Goal: Task Accomplishment & Management: Manage account settings

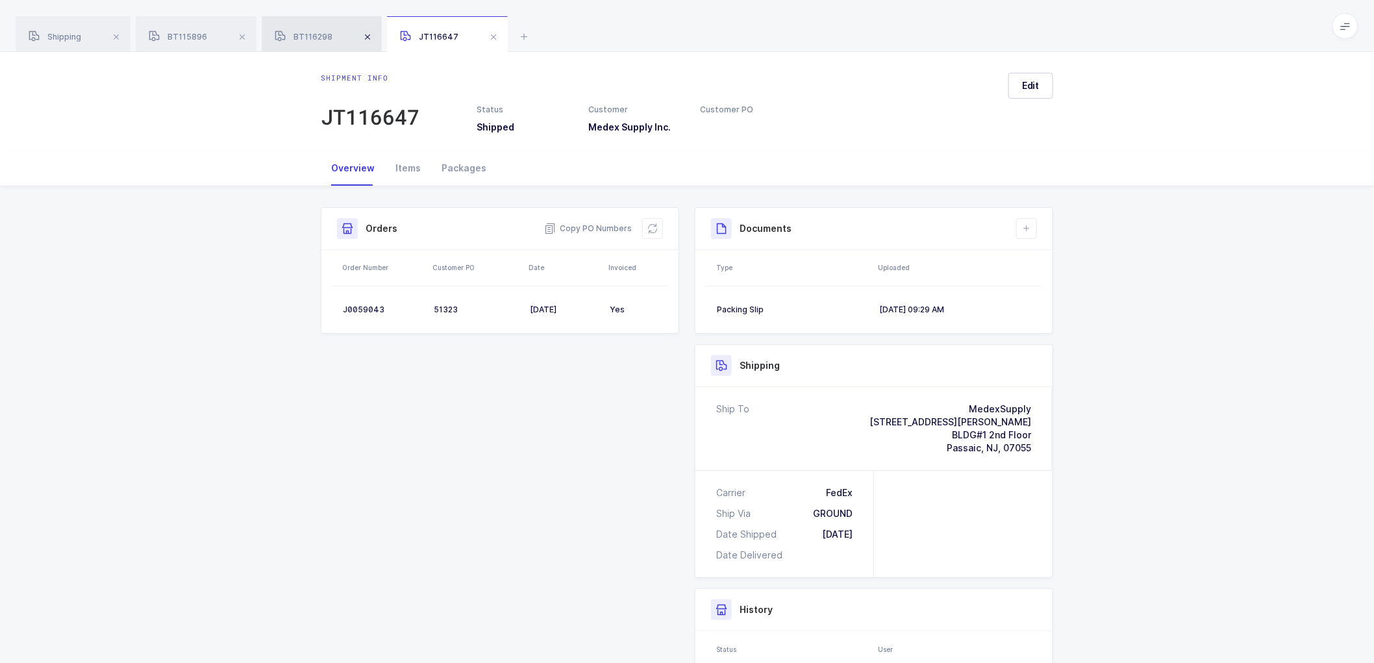
click at [241, 36] on span at bounding box center [242, 37] width 16 height 16
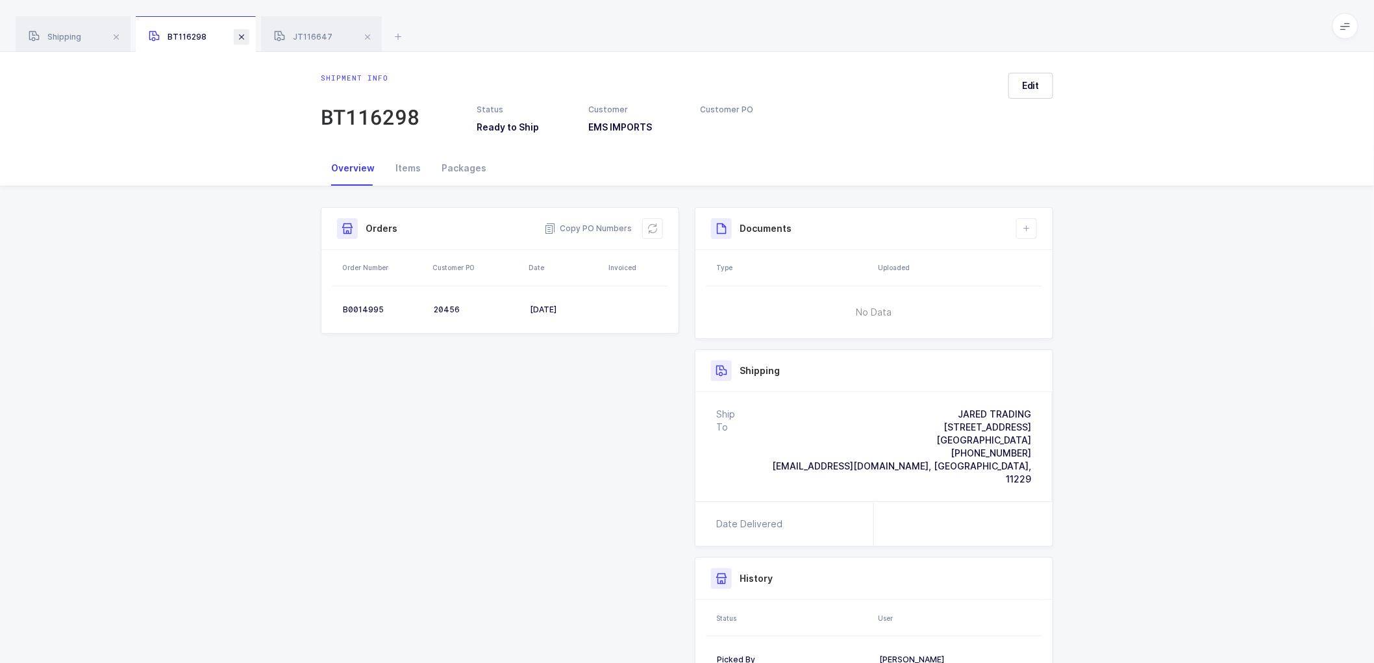
click at [241, 36] on span at bounding box center [242, 37] width 16 height 16
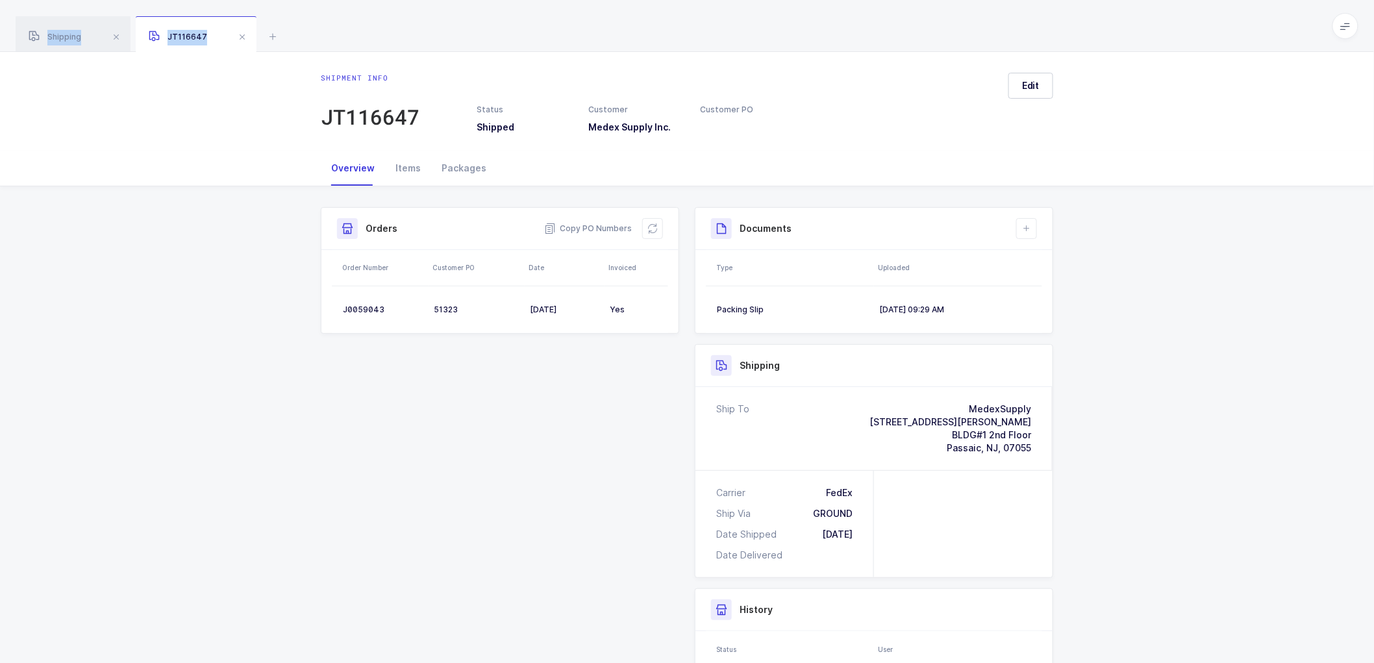
click at [241, 36] on span at bounding box center [242, 37] width 16 height 16
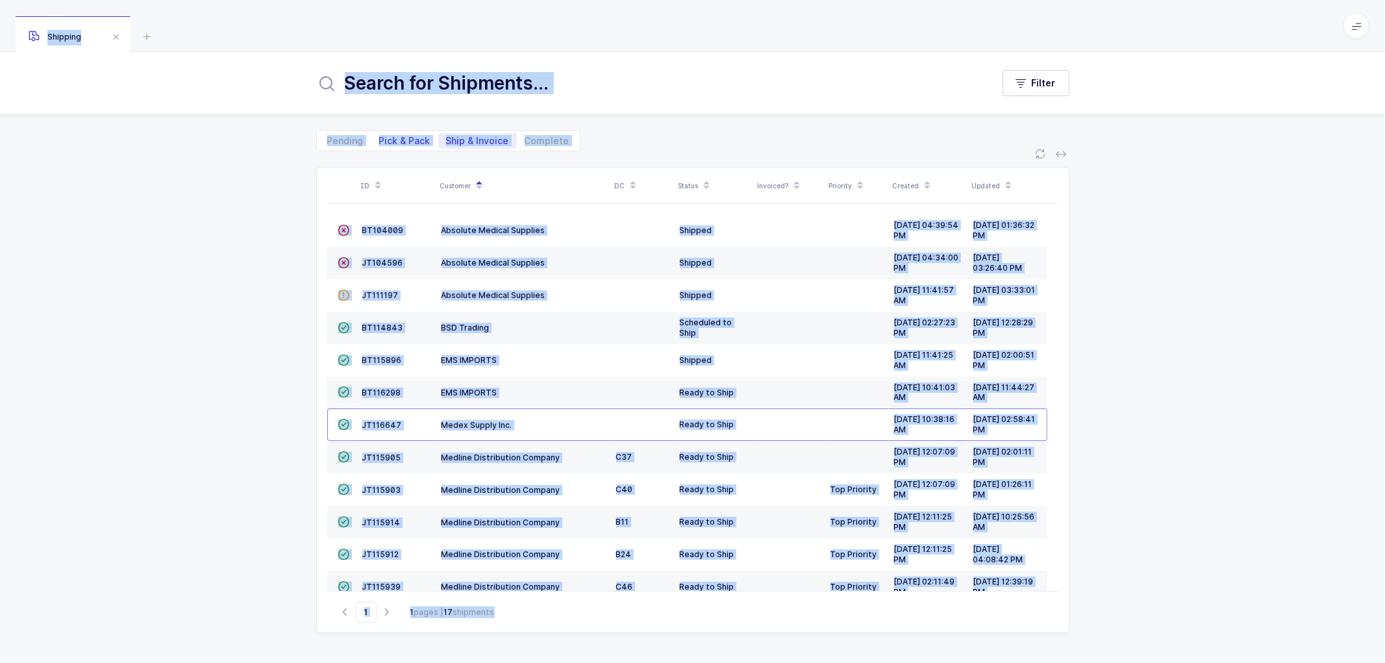
click at [395, 137] on span "Pick & Pack" at bounding box center [404, 140] width 51 height 9
click at [380, 137] on input "Pick & Pack" at bounding box center [375, 137] width 8 height 8
radio input "true"
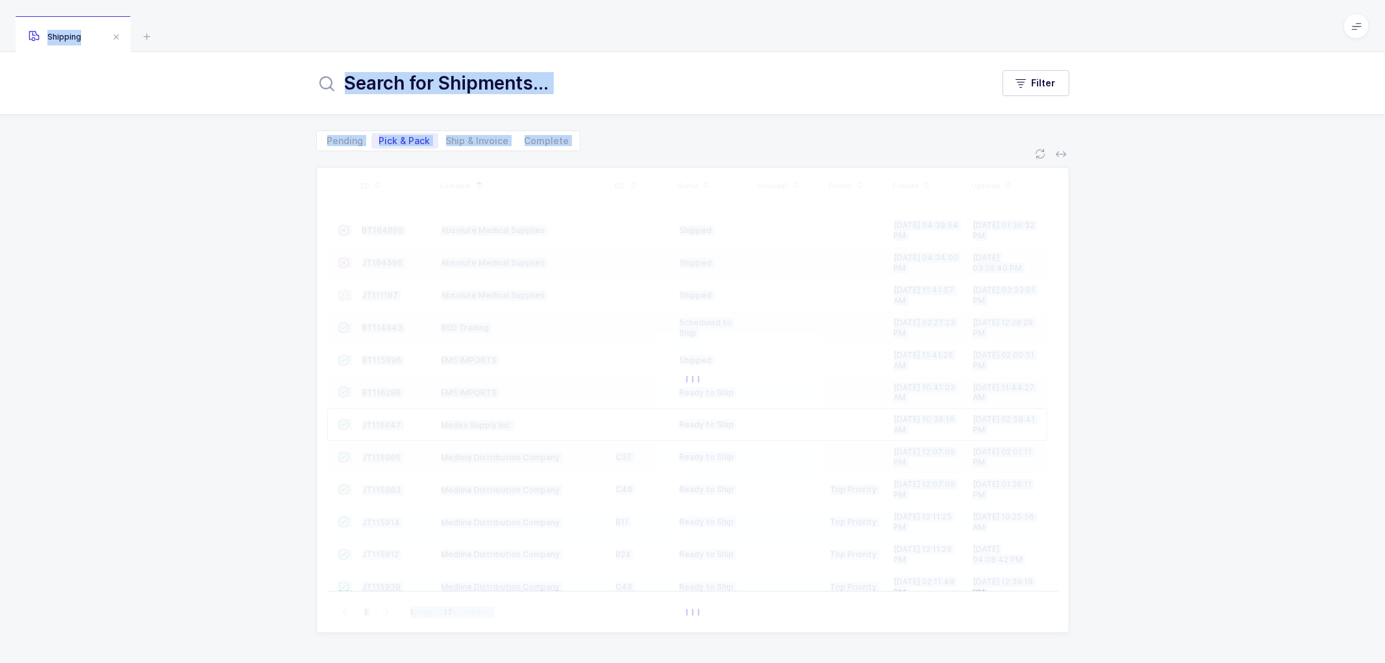
click at [248, 225] on div "ID Customer DC Status Invoiced? Priority Created Updated  BT104009 Absolute Me…" at bounding box center [692, 407] width 1385 height 512
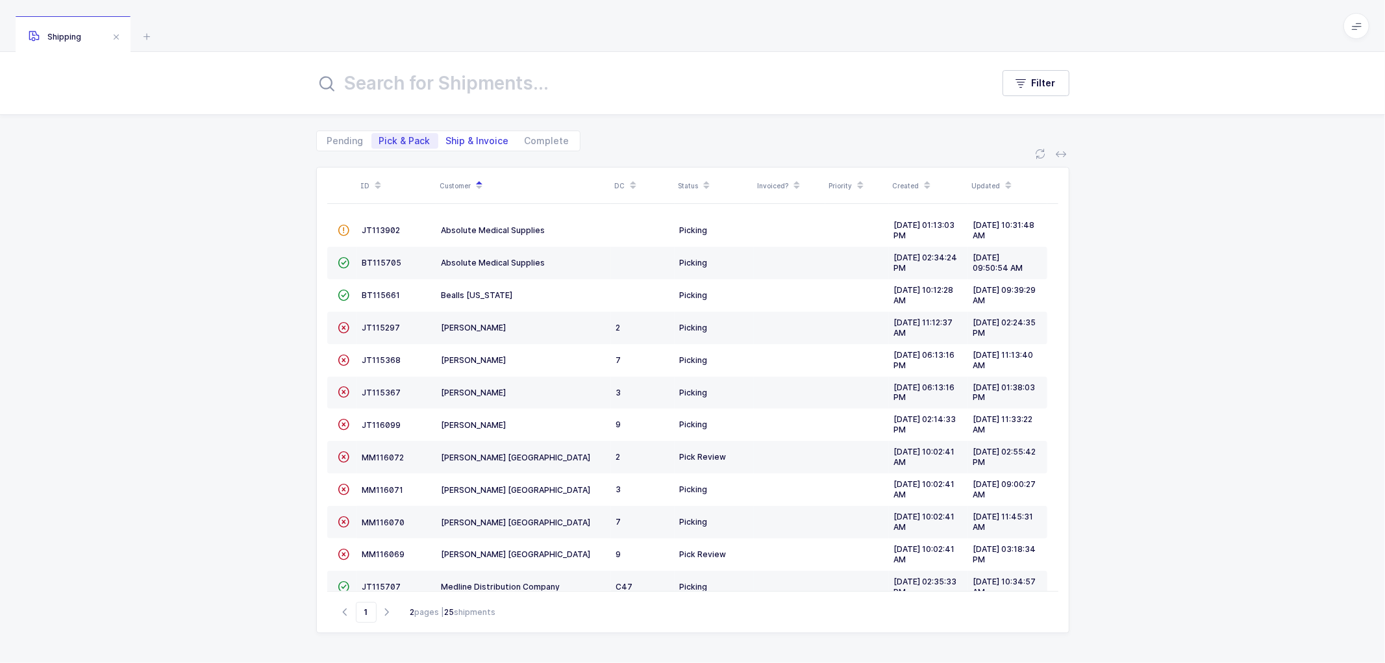
click at [464, 136] on span "Ship & Invoice" at bounding box center [477, 140] width 63 height 9
click at [447, 136] on input "Ship & Invoice" at bounding box center [442, 137] width 8 height 8
radio input "true"
radio input "false"
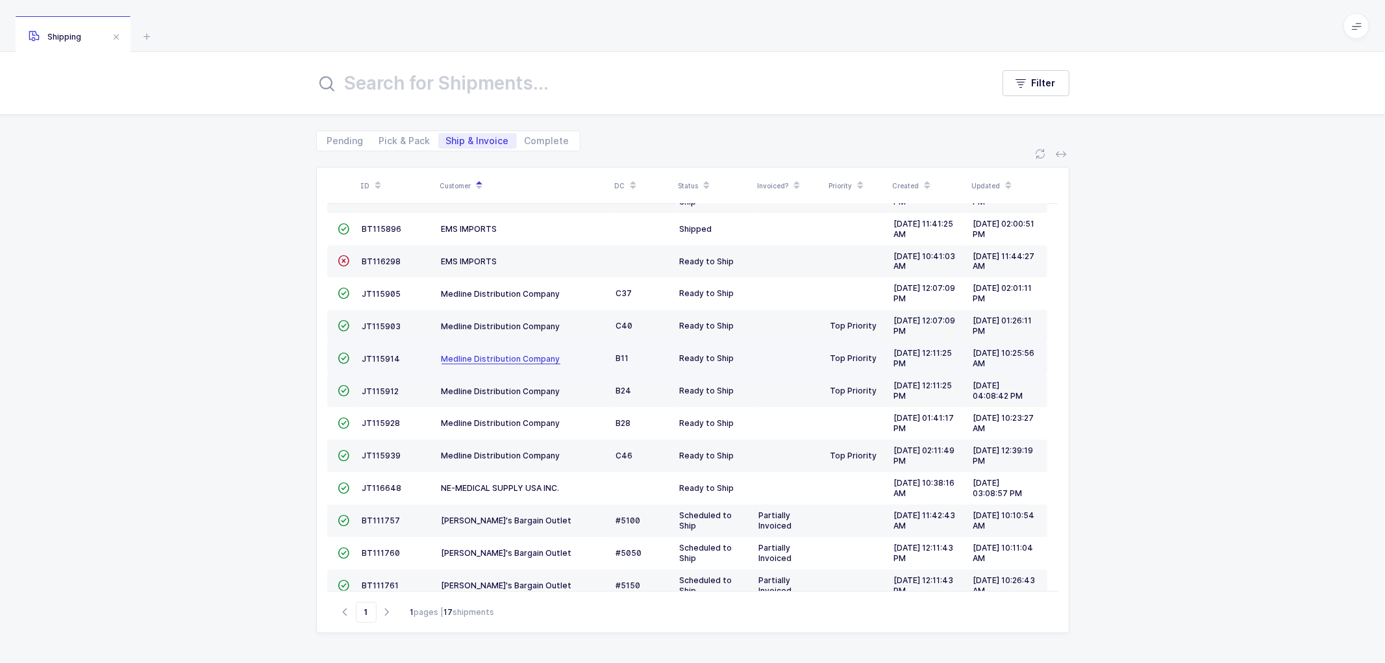
scroll to position [144, 0]
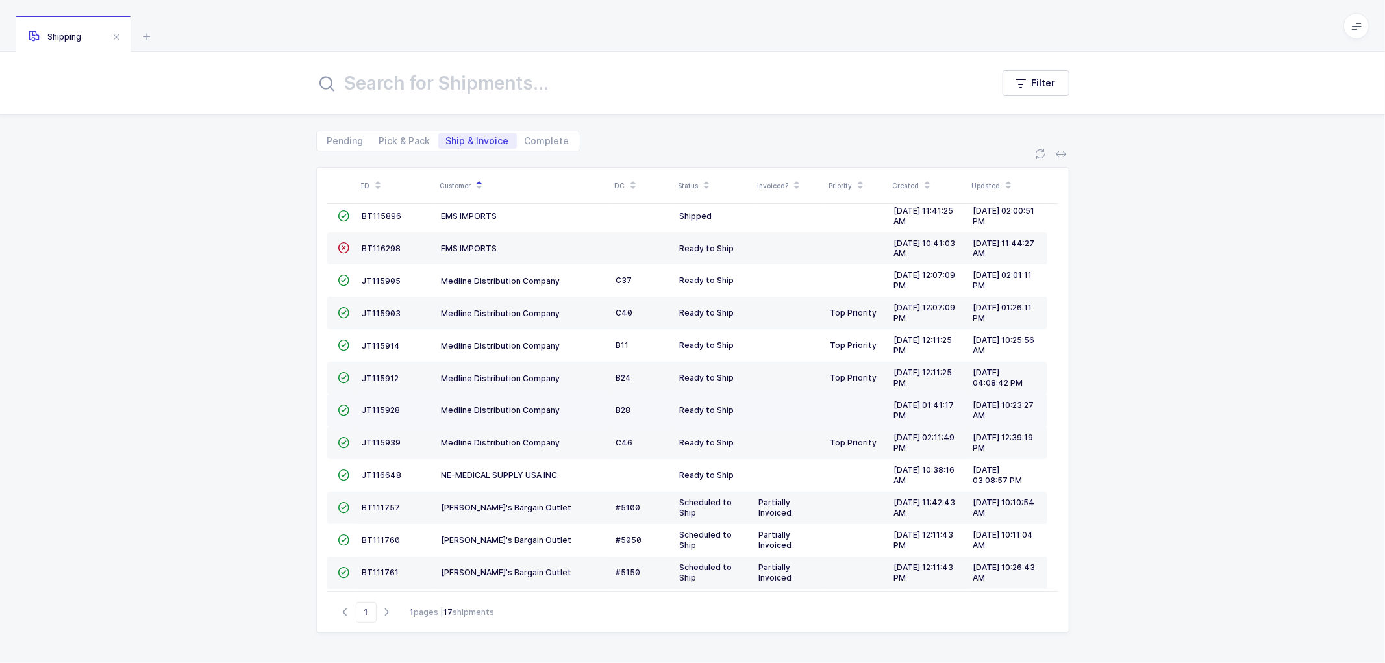
click at [381, 404] on td "JT115928" at bounding box center [396, 410] width 79 height 32
click at [379, 408] on span "JT115928" at bounding box center [381, 410] width 38 height 10
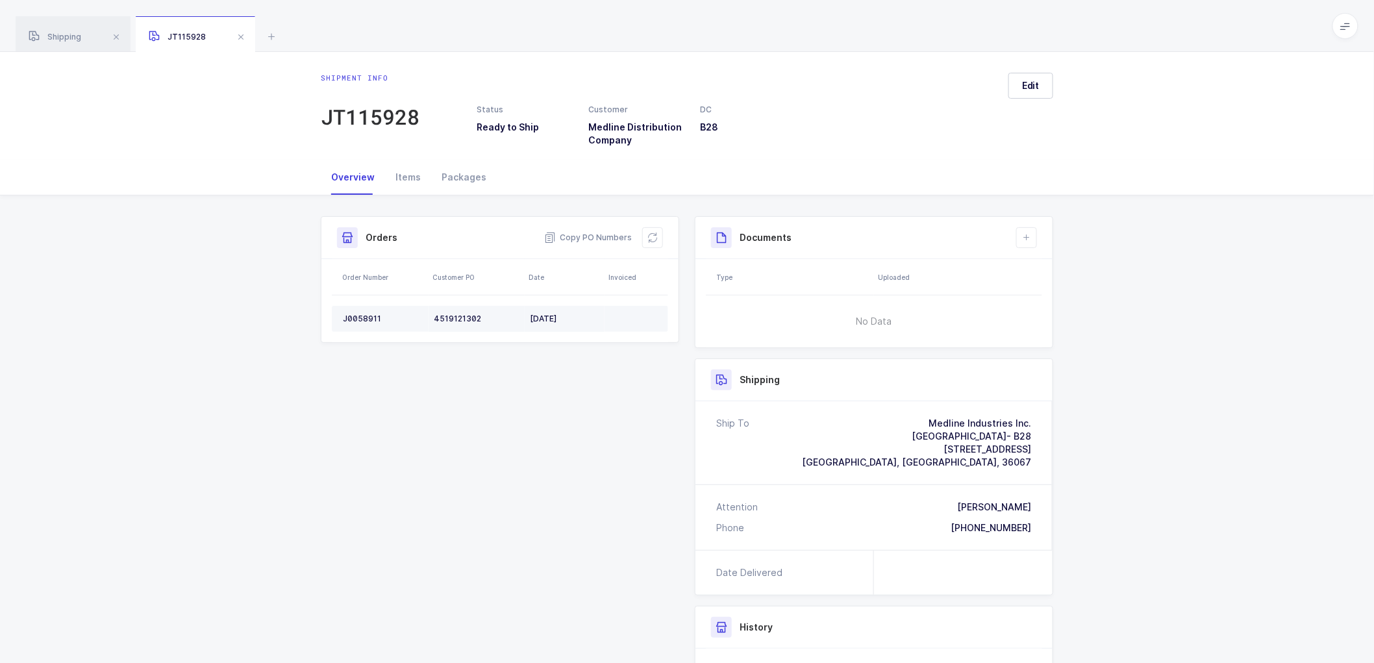
click at [360, 314] on div "J0058911" at bounding box center [383, 319] width 81 height 10
copy div "J0058911"
click at [355, 318] on div "J0058911" at bounding box center [383, 319] width 81 height 10
click at [355, 317] on div "J0058911" at bounding box center [383, 319] width 81 height 10
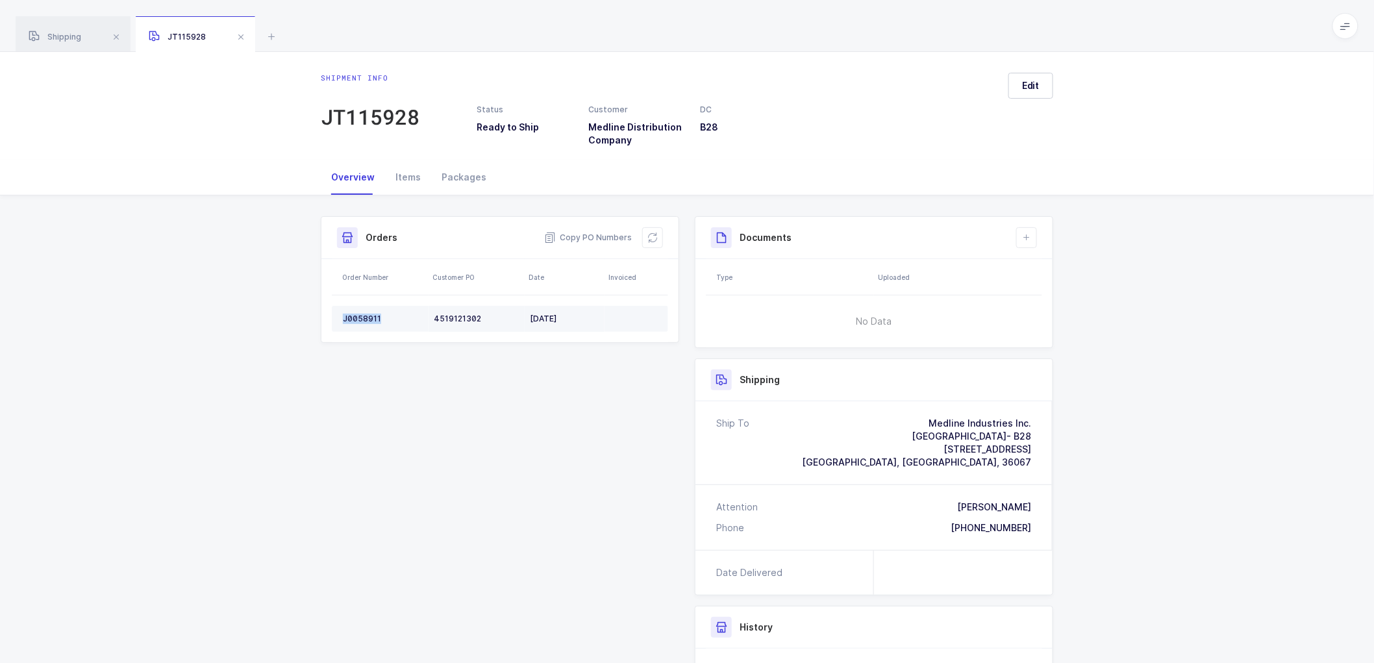
copy div "J0058911"
click at [594, 236] on span "Copy PO Numbers" at bounding box center [588, 237] width 88 height 13
drag, startPoint x: 470, startPoint y: 175, endPoint x: 864, endPoint y: 214, distance: 396.2
click at [474, 175] on div "Packages" at bounding box center [464, 177] width 66 height 35
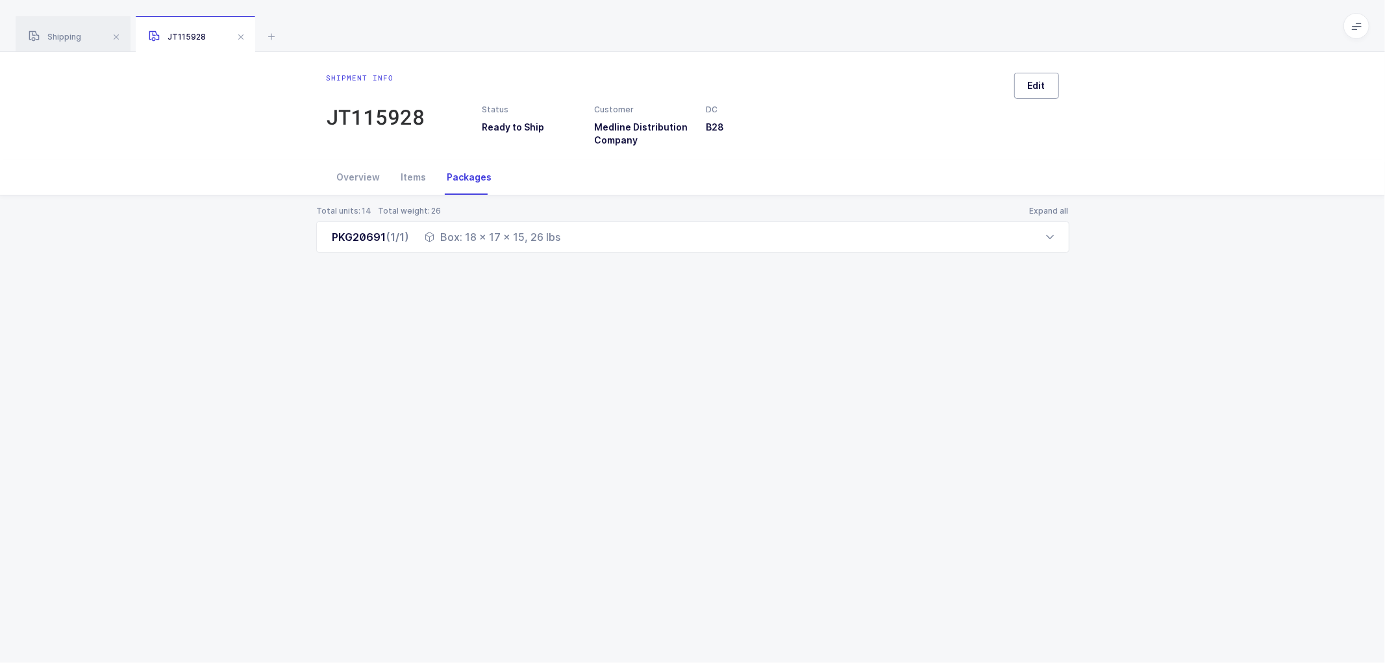
drag, startPoint x: 1036, startPoint y: 78, endPoint x: 1076, endPoint y: 105, distance: 47.7
click at [1037, 81] on button "Edit" at bounding box center [1036, 86] width 45 height 26
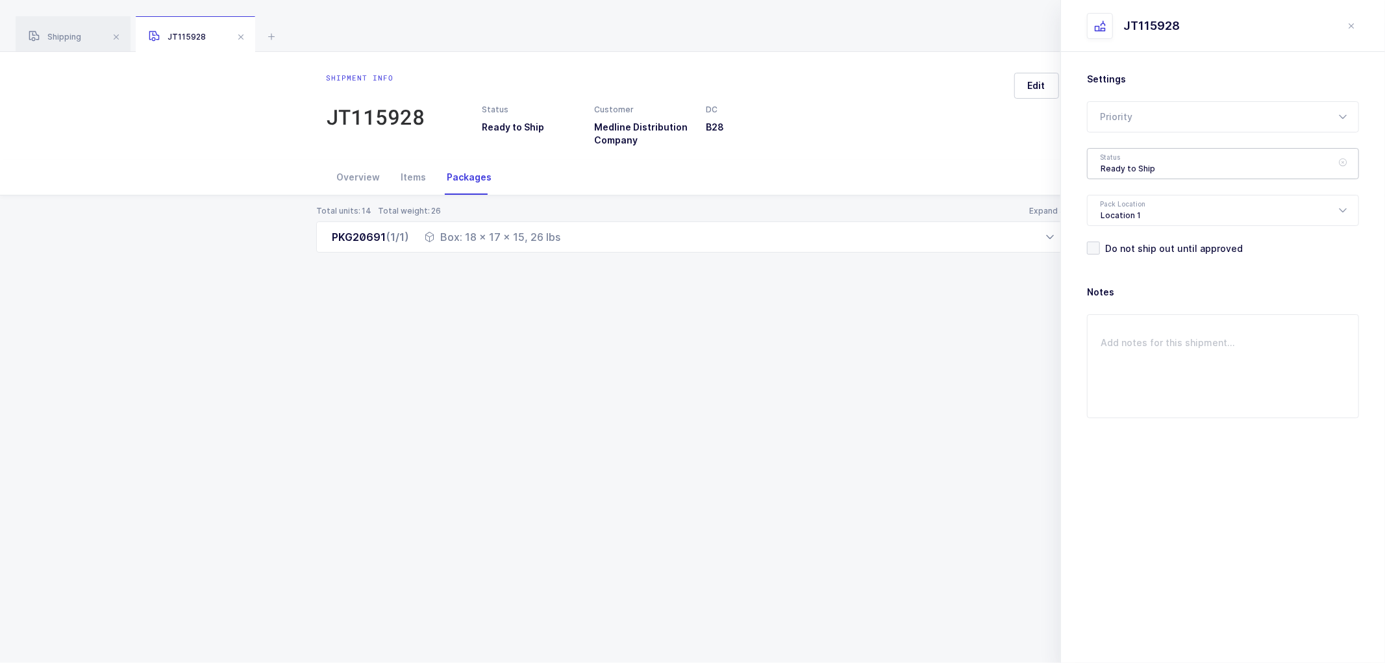
click at [1114, 160] on div "Ready to Ship" at bounding box center [1223, 163] width 272 height 31
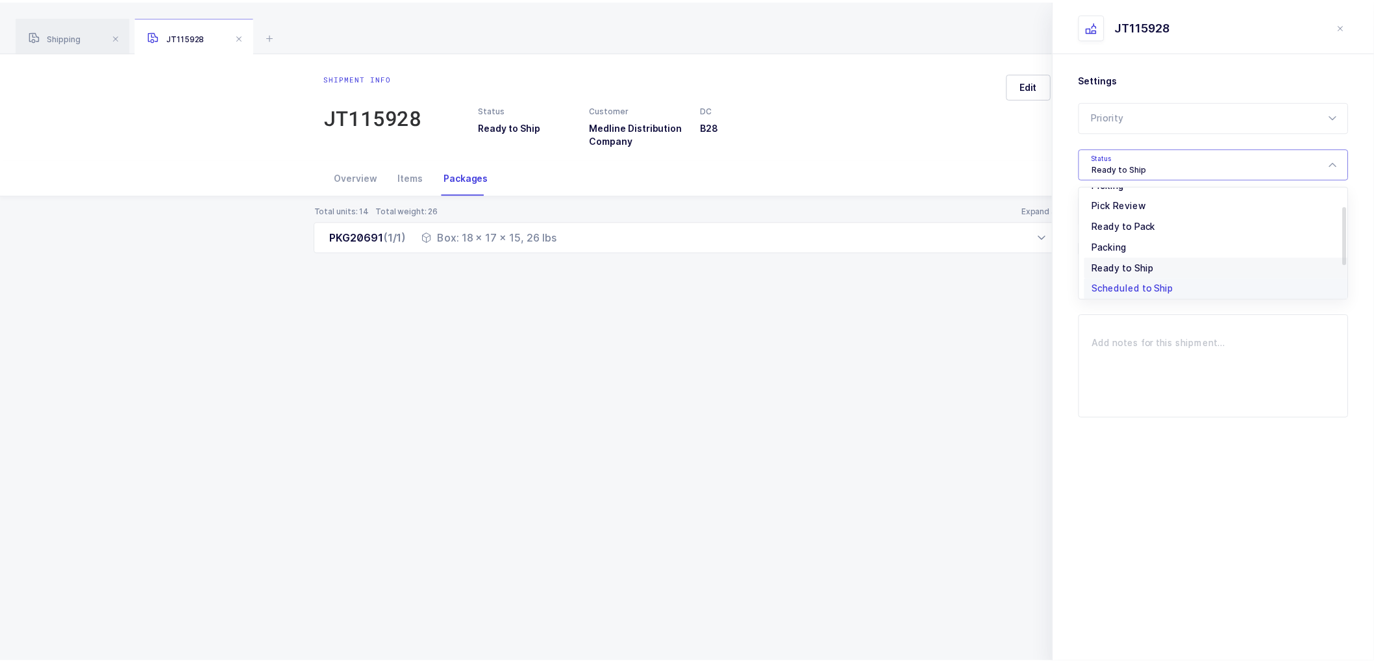
scroll to position [107, 0]
click at [1120, 258] on span "Shipped" at bounding box center [1119, 263] width 37 height 11
type input "Shipped"
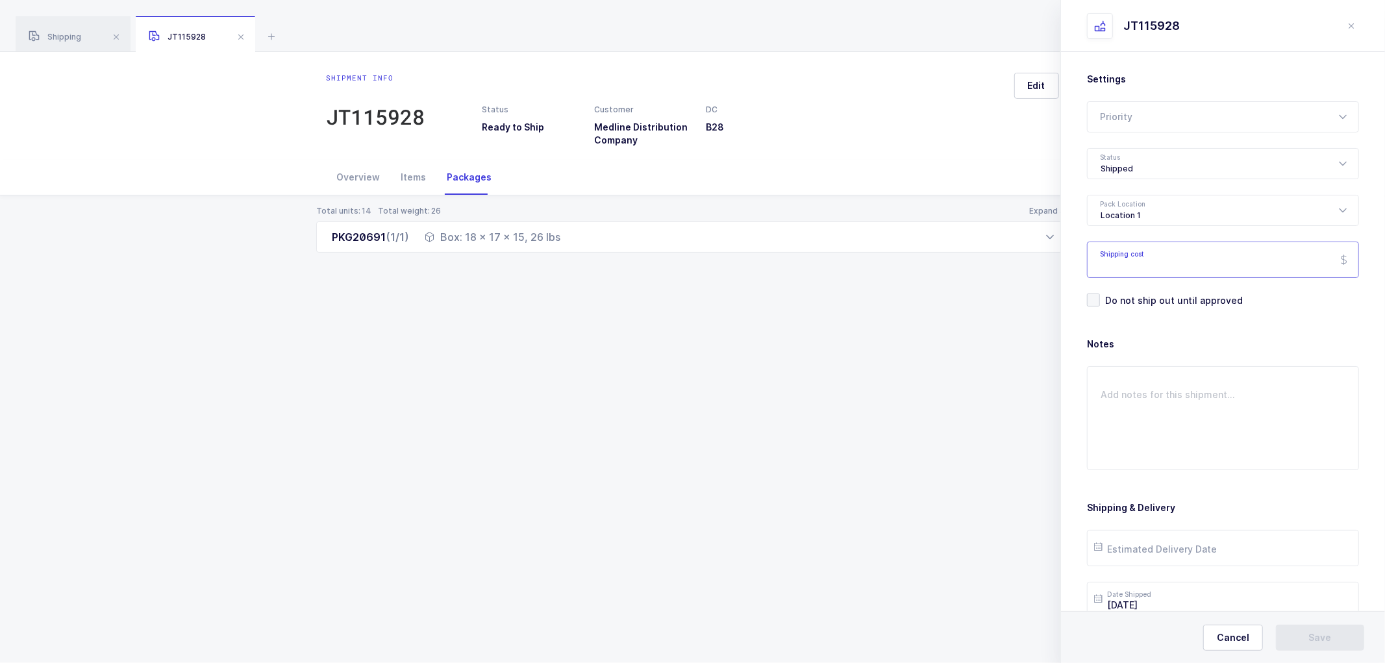
click at [1143, 258] on input "Shipping cost" at bounding box center [1223, 260] width 272 height 36
paste input "28.03"
type input "28.03"
click at [1151, 543] on input "text" at bounding box center [1223, 548] width 272 height 36
click at [1222, 423] on span "16" at bounding box center [1220, 426] width 16 height 16
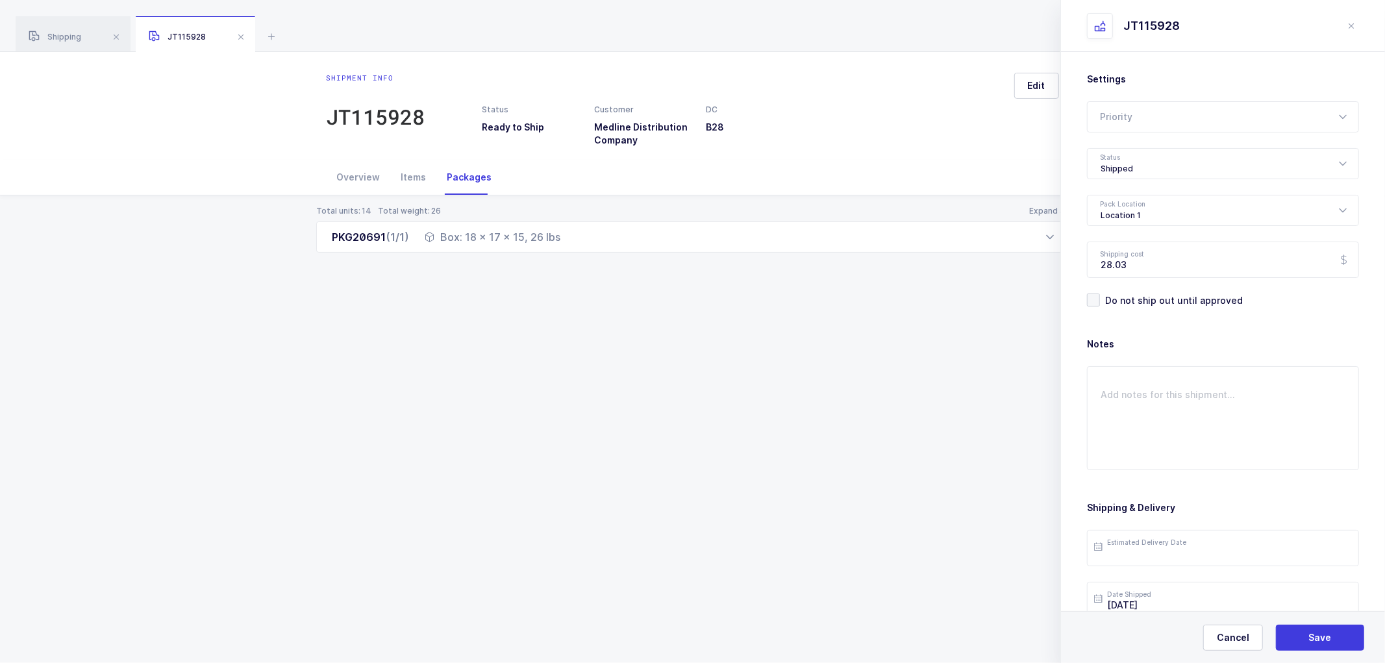
type input "[DATE]"
click at [1314, 638] on span "Save" at bounding box center [1320, 637] width 23 height 13
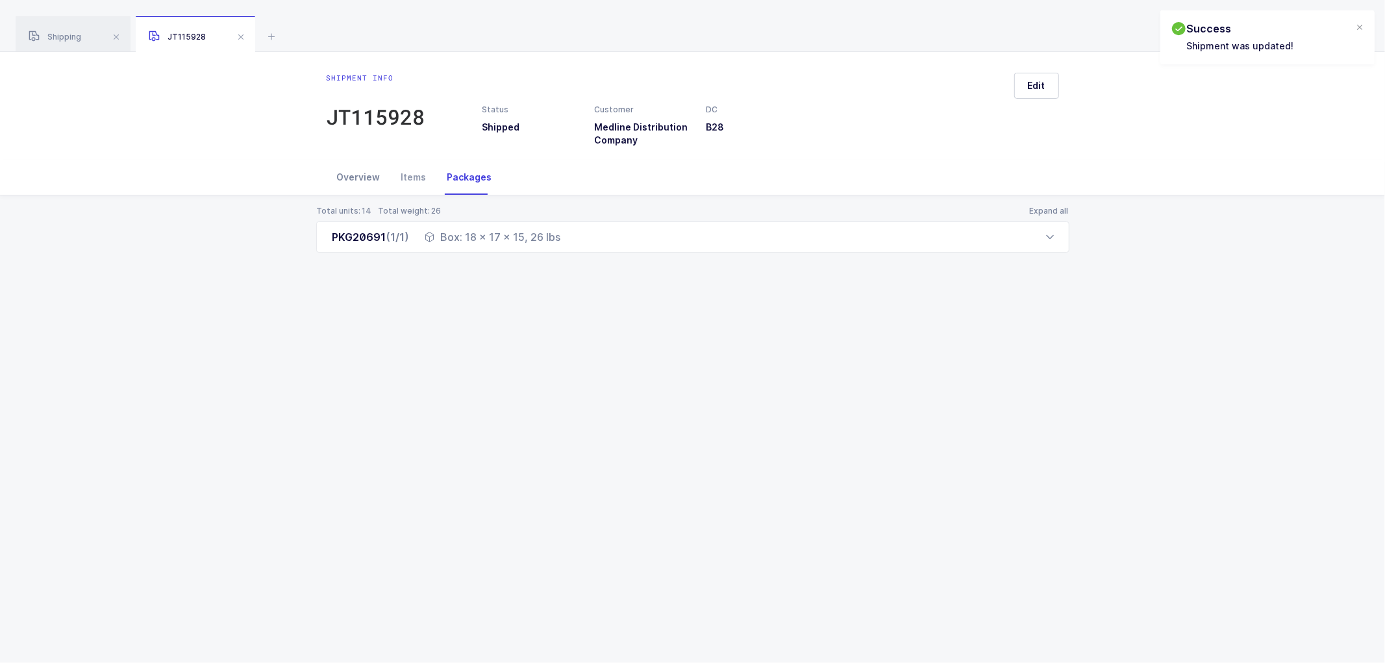
drag, startPoint x: 353, startPoint y: 176, endPoint x: 360, endPoint y: 175, distance: 7.2
click at [353, 175] on div "Overview" at bounding box center [359, 177] width 64 height 35
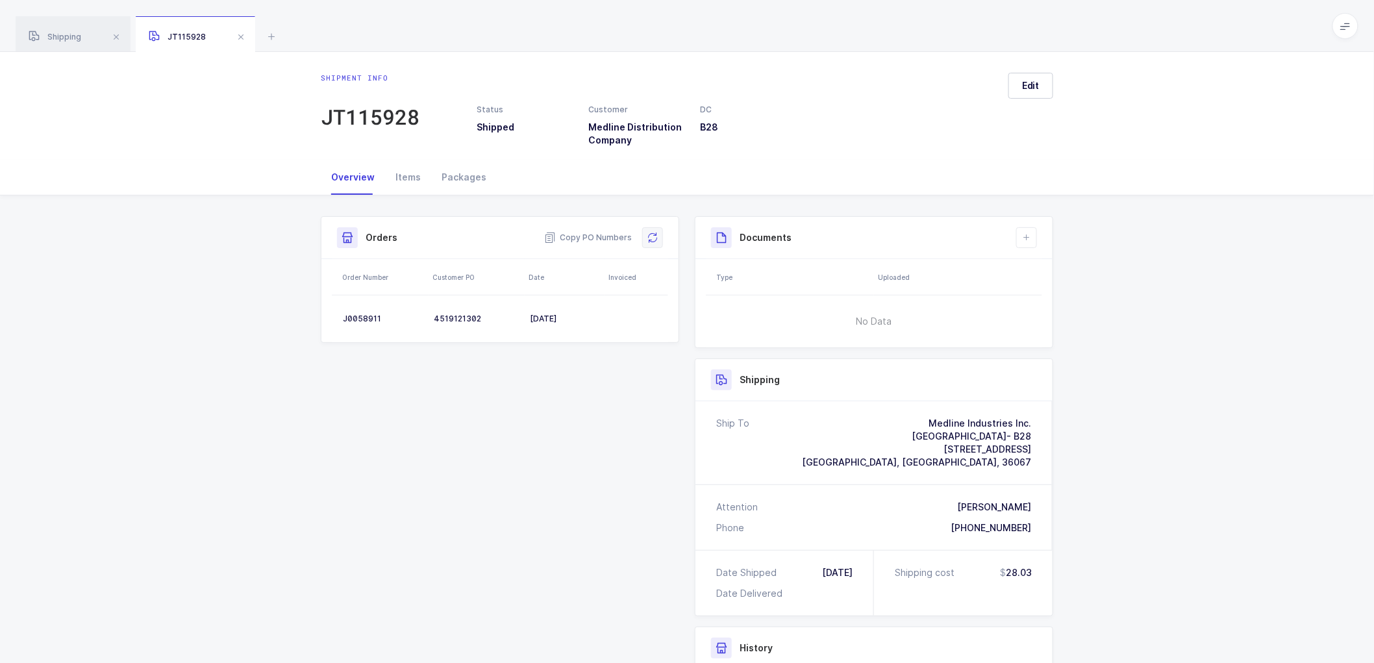
click at [656, 233] on icon at bounding box center [653, 238] width 10 height 10
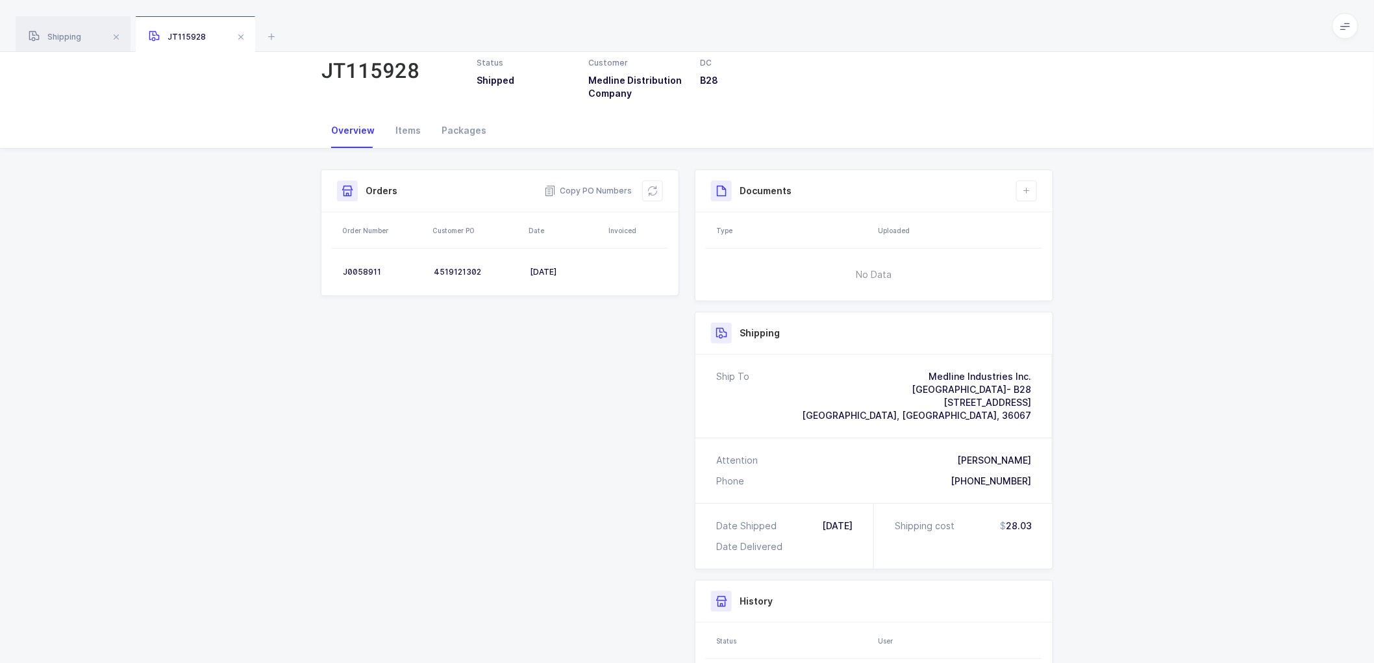
scroll to position [72, 0]
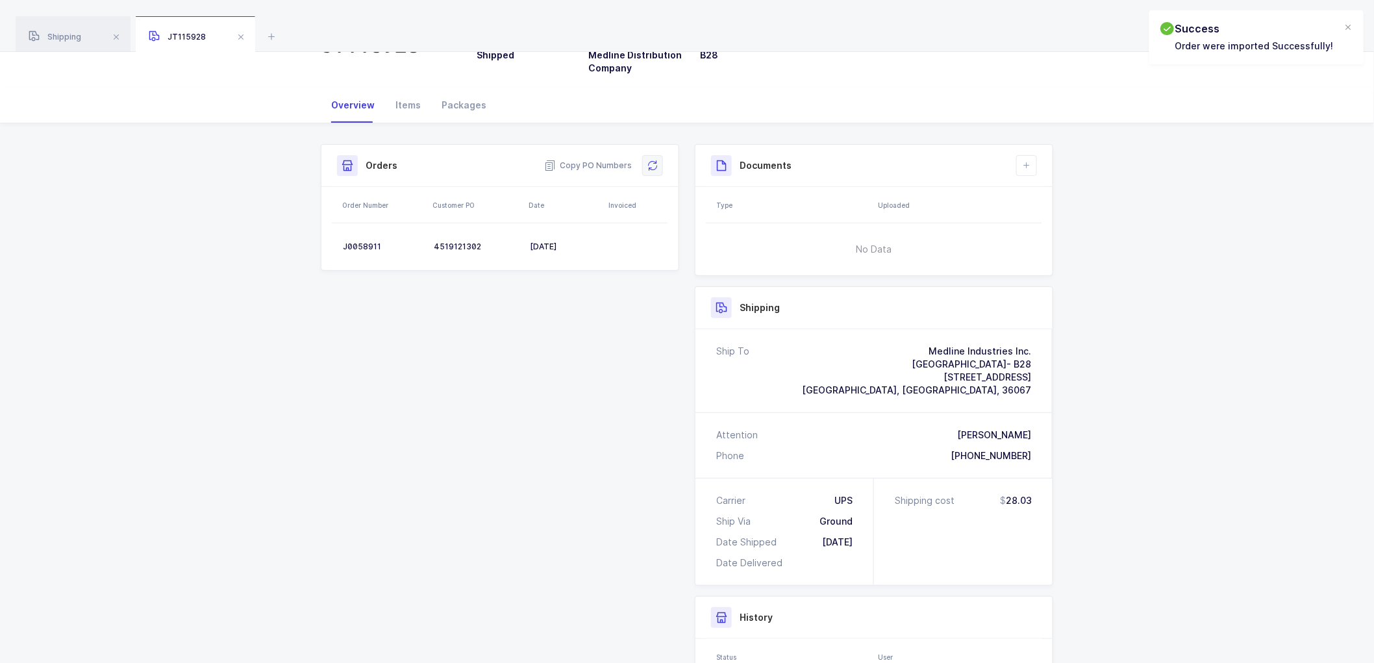
click at [653, 164] on icon at bounding box center [653, 165] width 14 height 14
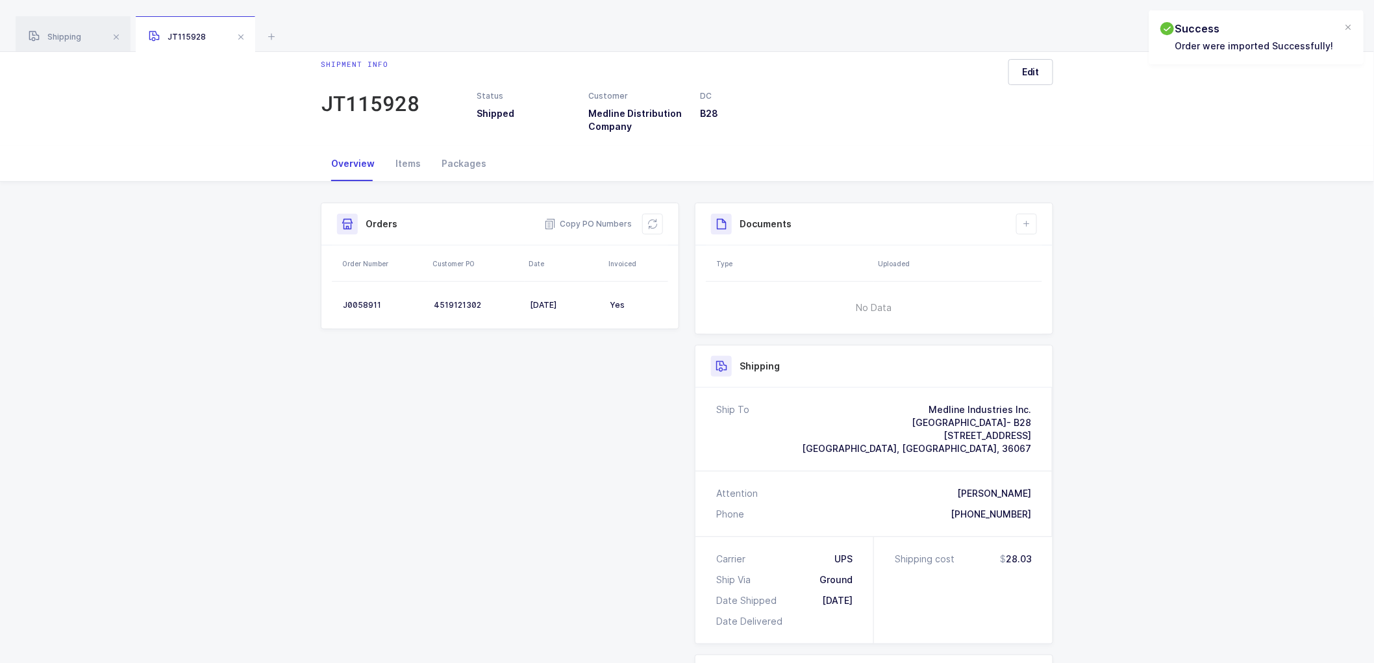
scroll to position [0, 0]
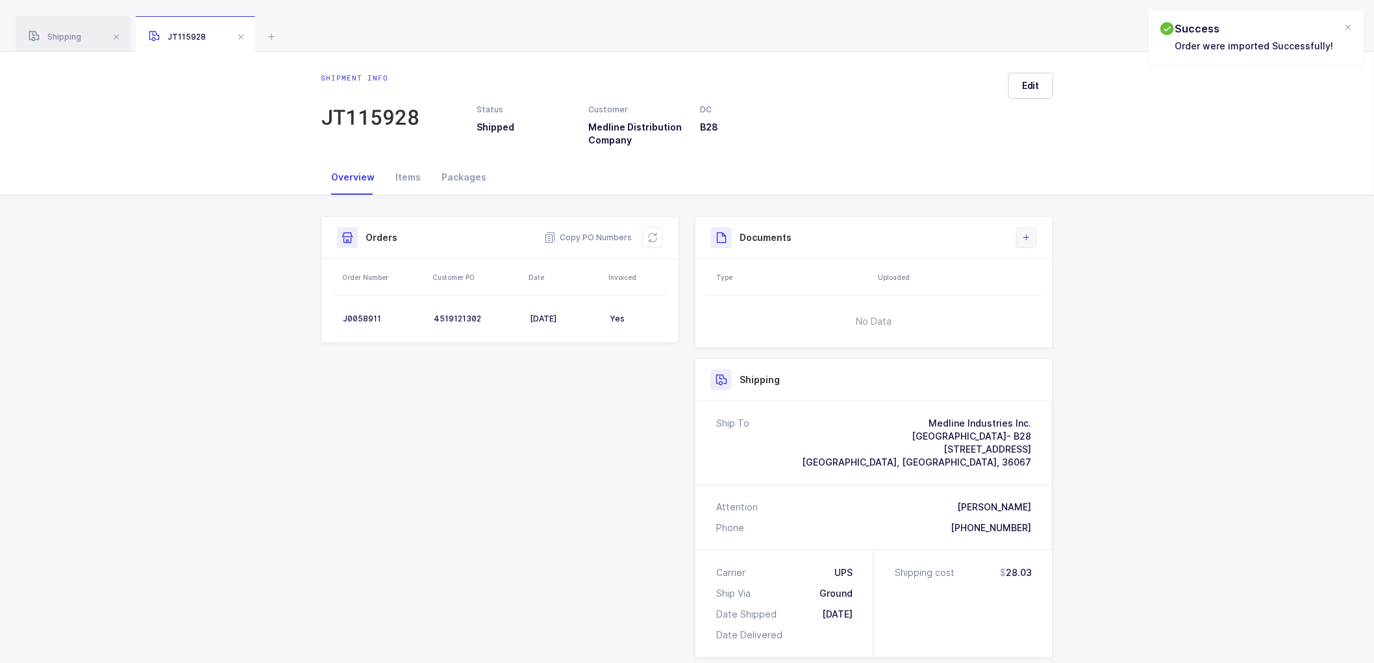
drag, startPoint x: 1029, startPoint y: 233, endPoint x: 1033, endPoint y: 238, distance: 7.4
click at [1029, 233] on icon at bounding box center [1027, 238] width 10 height 10
click at [1055, 268] on li "Create Document" at bounding box center [1070, 274] width 97 height 21
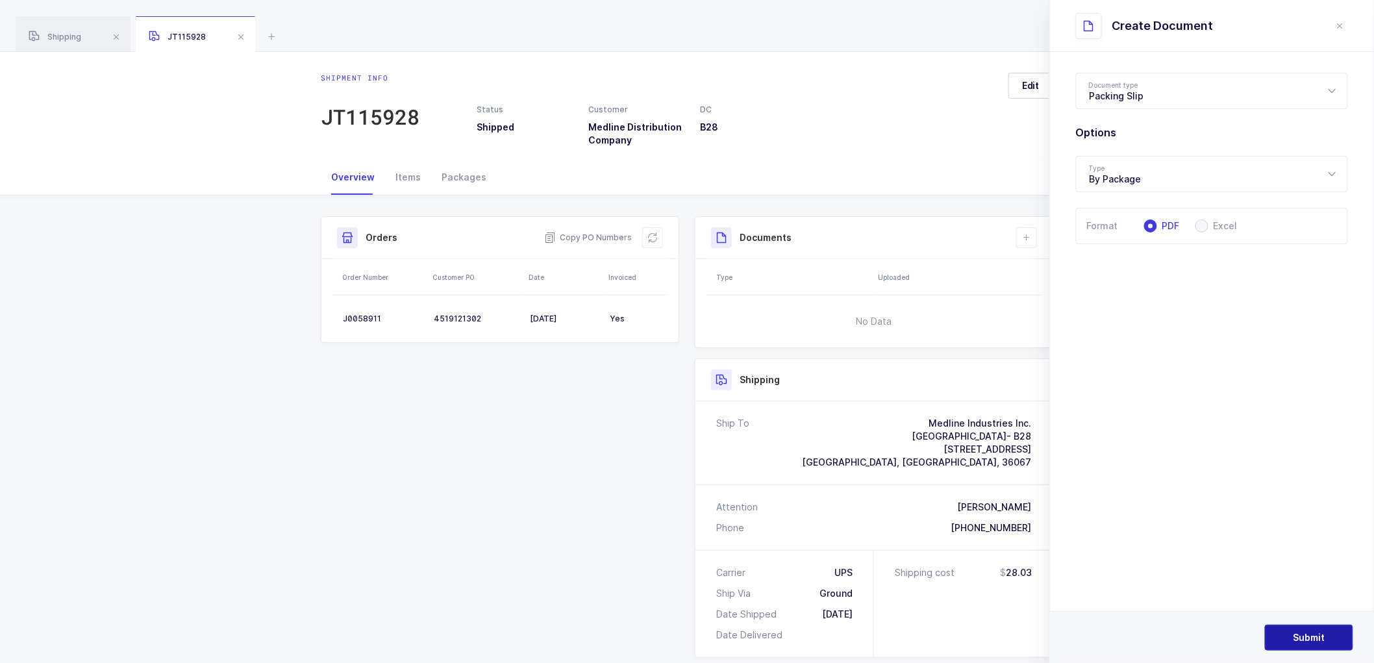
click at [1295, 627] on button "Submit" at bounding box center [1309, 638] width 88 height 26
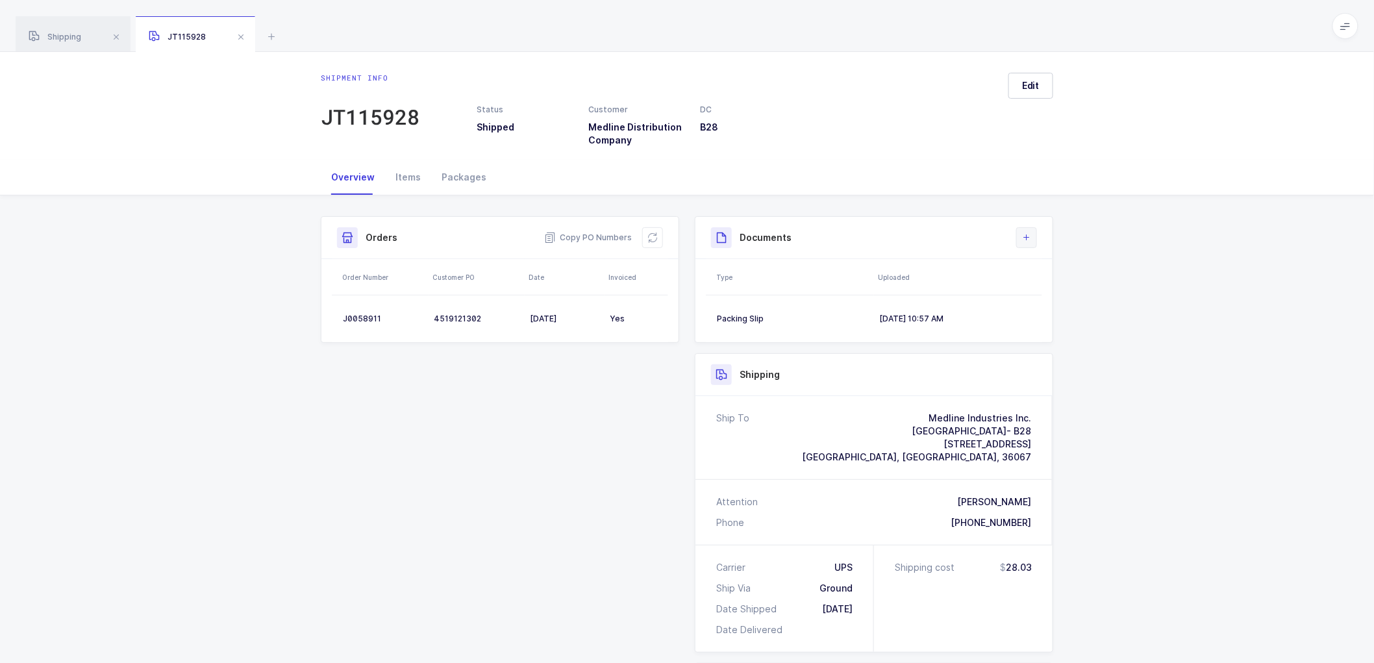
drag, startPoint x: 1024, startPoint y: 236, endPoint x: 1016, endPoint y: 244, distance: 10.6
click at [1023, 236] on icon at bounding box center [1027, 238] width 10 height 10
click at [920, 316] on div "[DATE] 10:57 AM" at bounding box center [955, 319] width 152 height 10
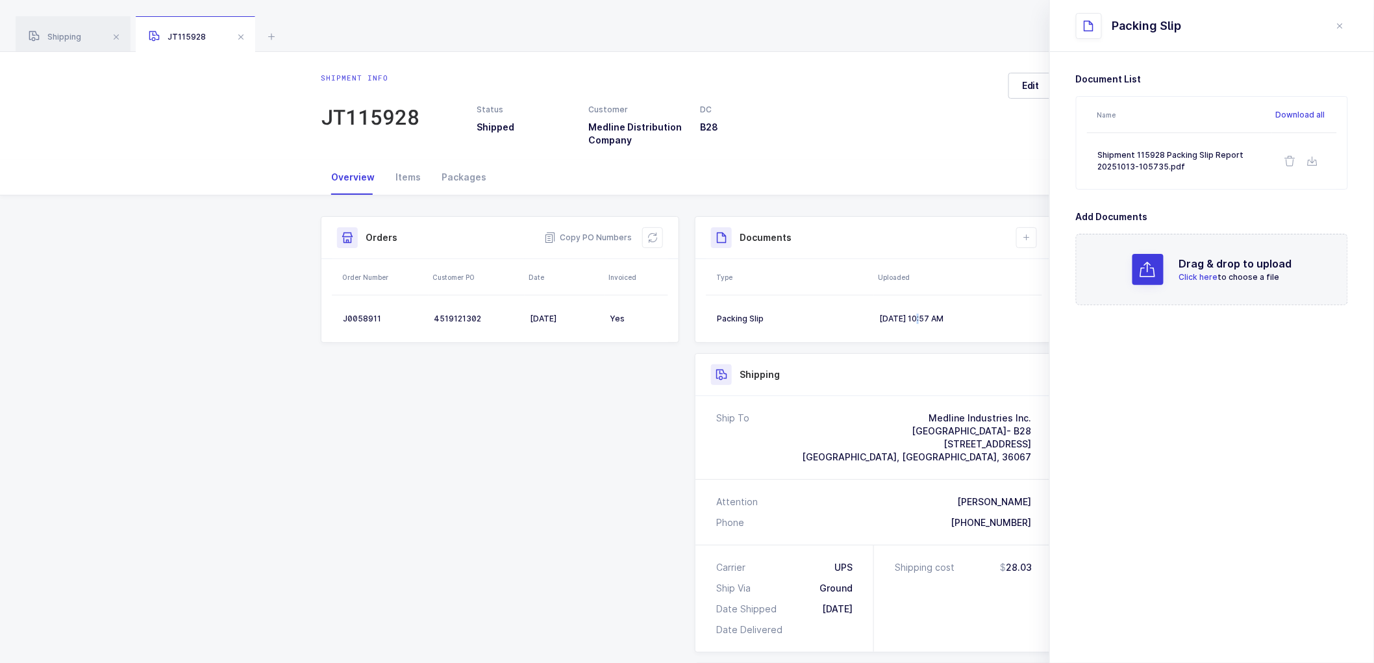
drag, startPoint x: 1341, startPoint y: 23, endPoint x: 1271, endPoint y: 88, distance: 95.6
click at [1339, 26] on icon "close drawer" at bounding box center [1340, 26] width 10 height 10
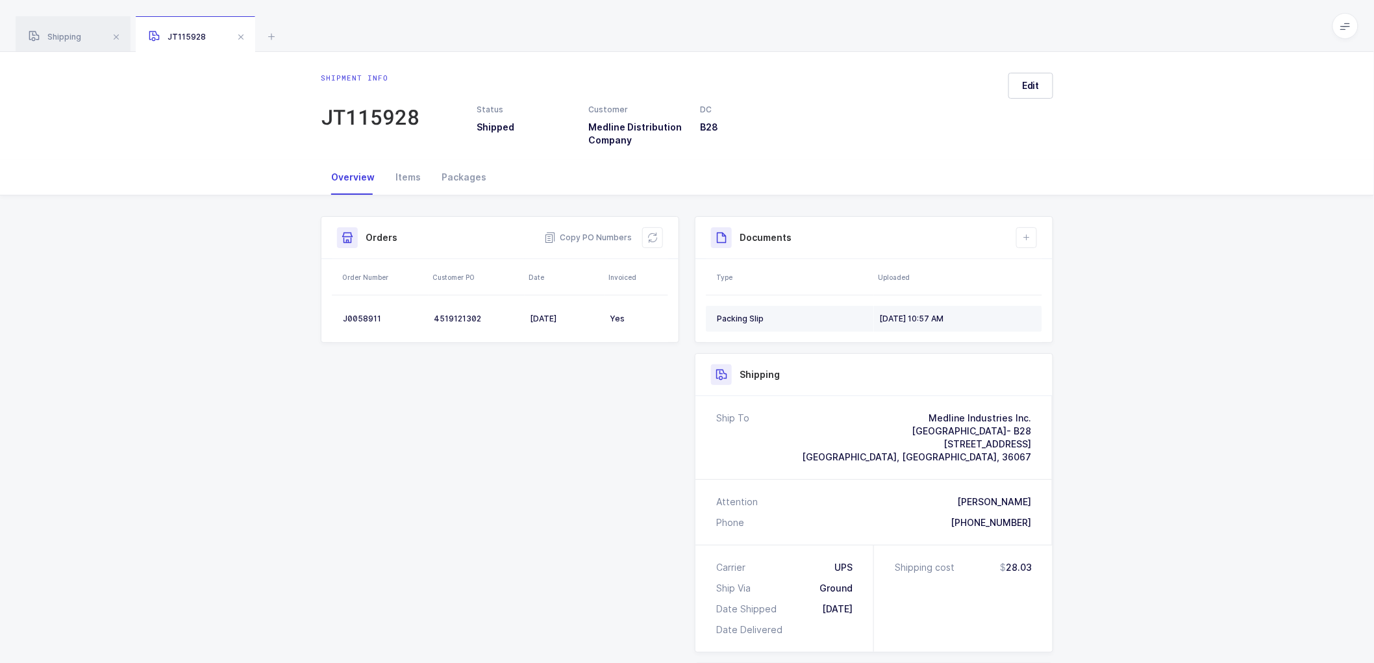
click at [749, 310] on td "Packing Slip" at bounding box center [790, 319] width 168 height 26
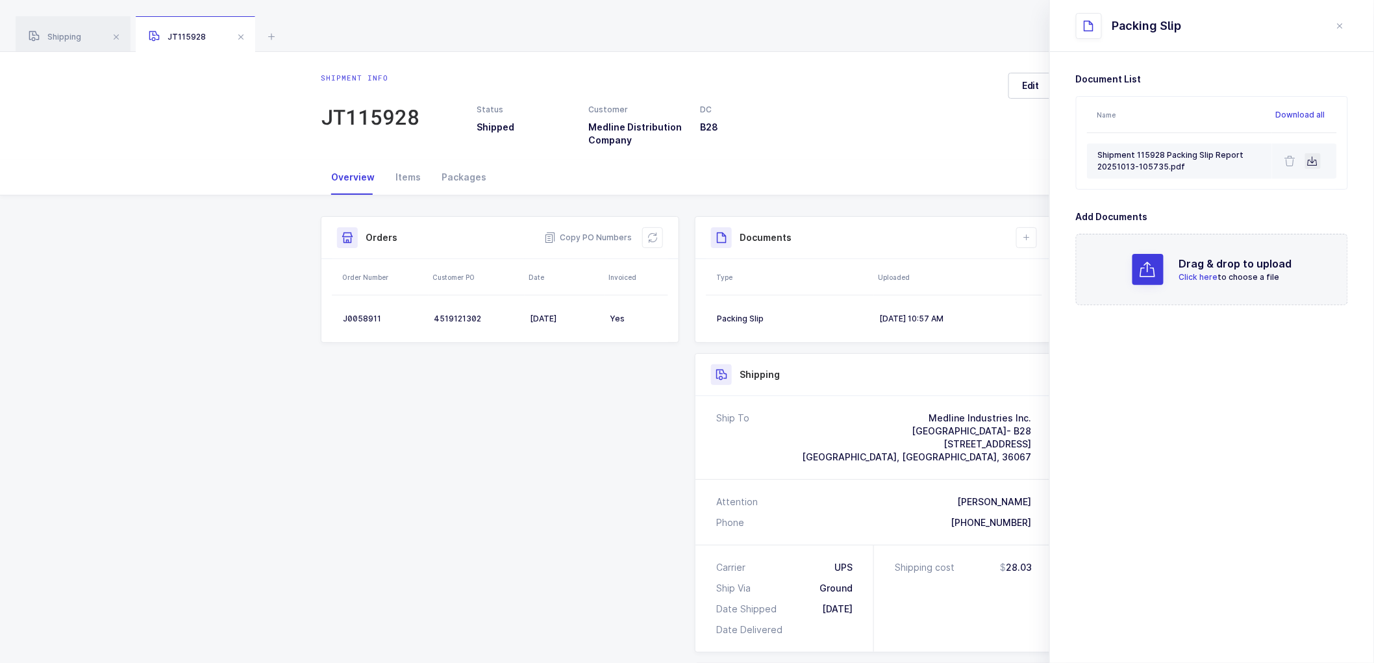
click at [1310, 154] on button at bounding box center [1313, 161] width 16 height 16
drag, startPoint x: 55, startPoint y: 33, endPoint x: 137, endPoint y: 42, distance: 82.3
click at [56, 32] on span "Shipping" at bounding box center [55, 37] width 53 height 10
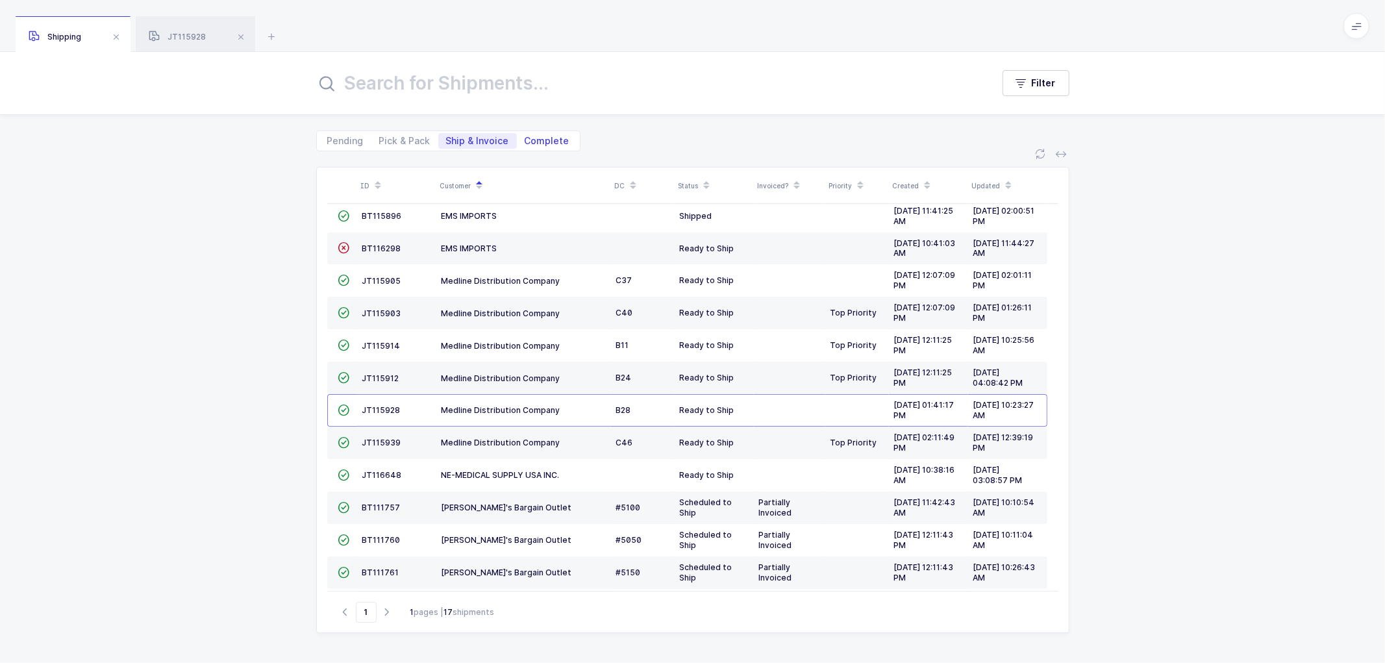
click at [544, 136] on span "Complete" at bounding box center [547, 140] width 45 height 9
click at [525, 134] on input "Complete" at bounding box center [521, 137] width 8 height 8
radio input "true"
radio input "false"
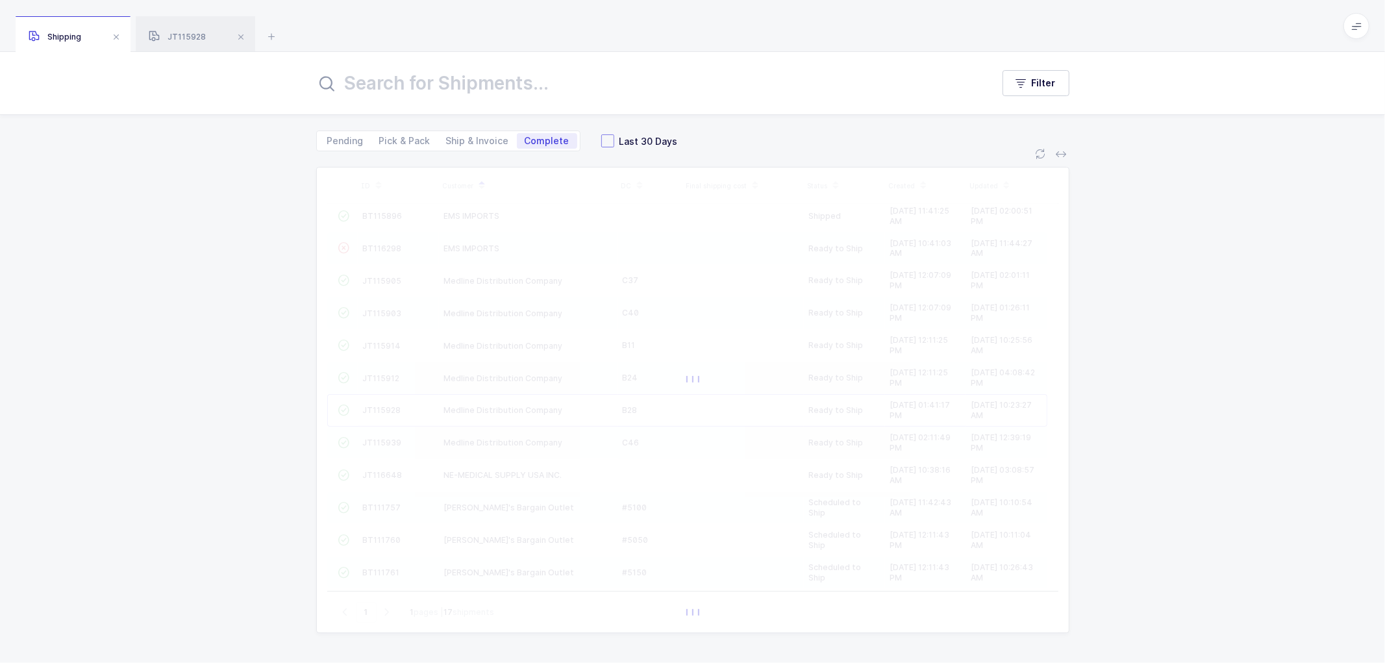
click at [601, 135] on span at bounding box center [607, 140] width 13 height 13
click at [614, 134] on input "Last 30 Days" at bounding box center [614, 134] width 0 height 0
click at [512, 74] on input "text" at bounding box center [646, 83] width 661 height 31
paste input "0087775"
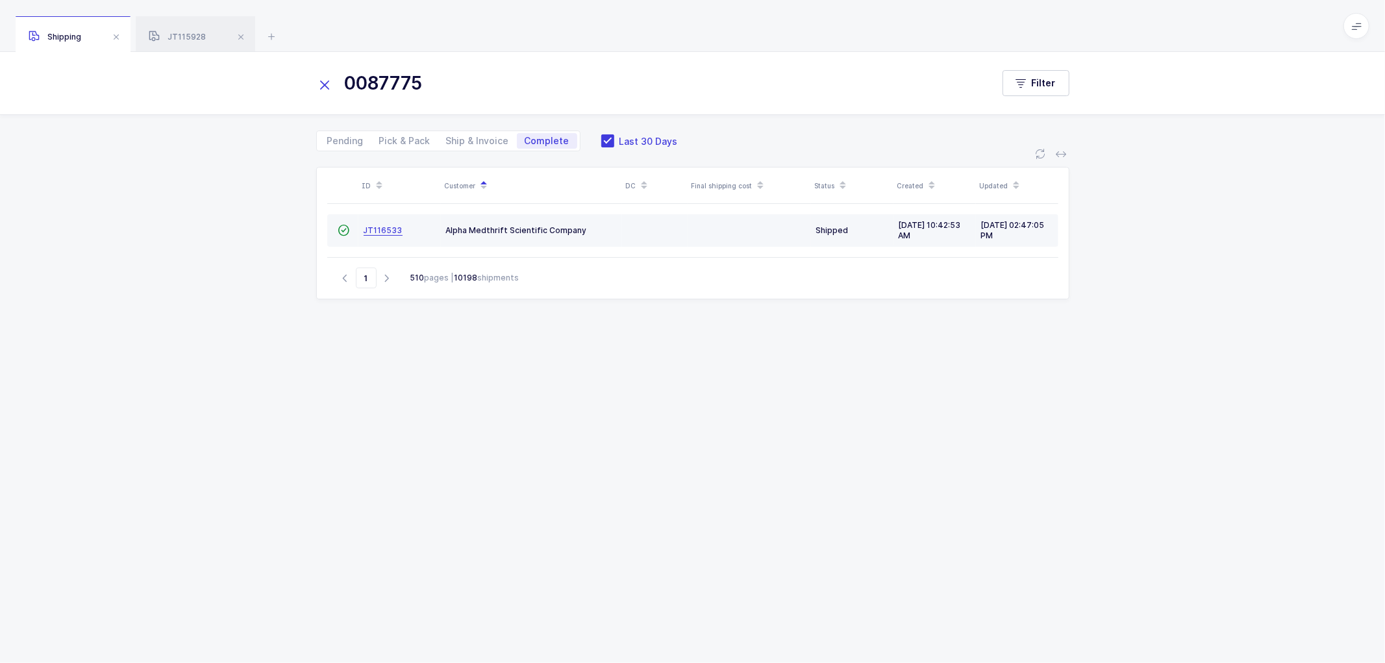
type input "0087775"
click at [374, 226] on span "JT116533" at bounding box center [383, 230] width 39 height 10
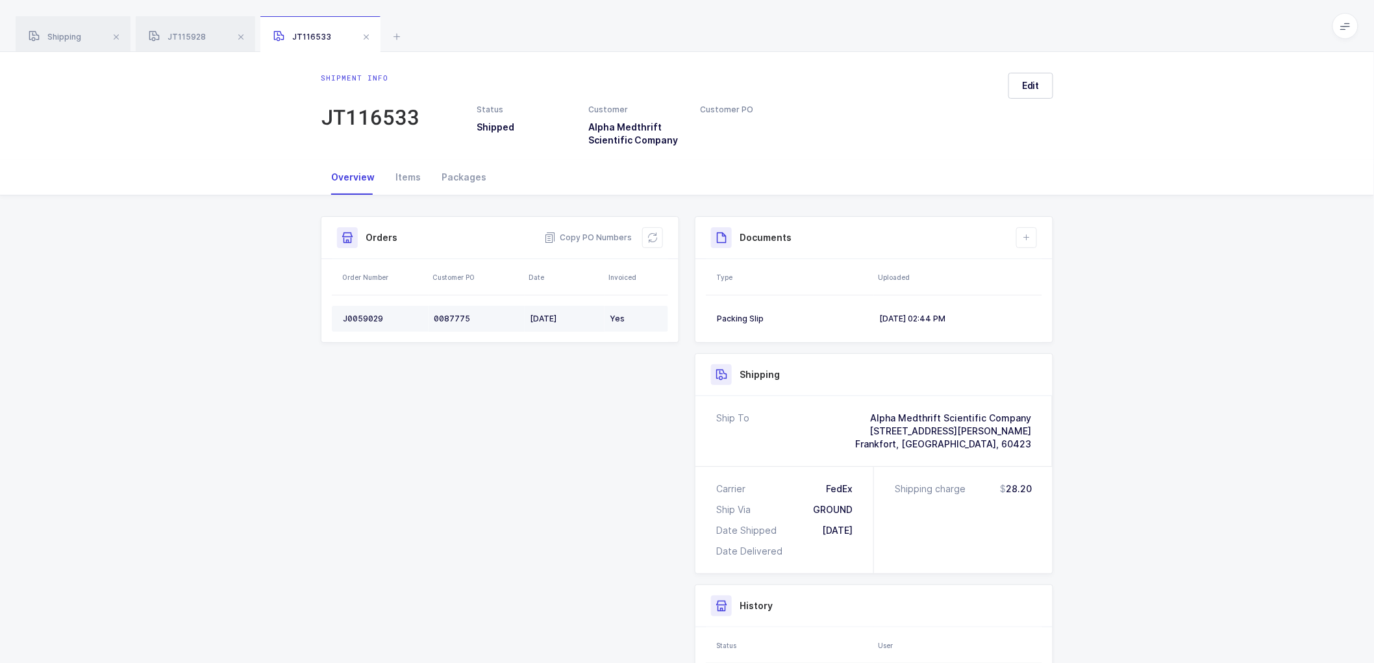
click at [369, 315] on div "J0059029" at bounding box center [383, 319] width 81 height 10
copy div "J0059029"
drag, startPoint x: 55, startPoint y: 31, endPoint x: 280, endPoint y: 78, distance: 229.7
click at [57, 31] on div "Shipping" at bounding box center [73, 34] width 115 height 36
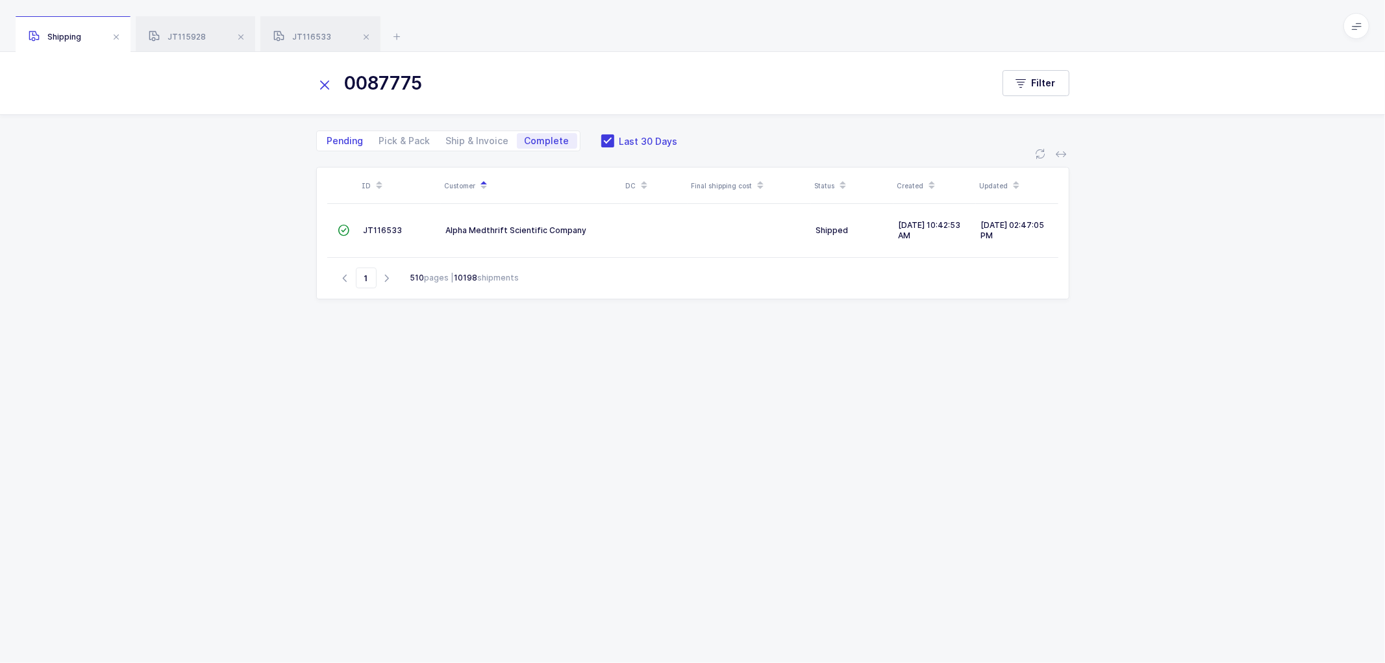
click at [342, 134] on span "Pending" at bounding box center [346, 141] width 52 height 16
click at [328, 134] on input "Pending" at bounding box center [324, 137] width 8 height 8
radio input "true"
radio input "false"
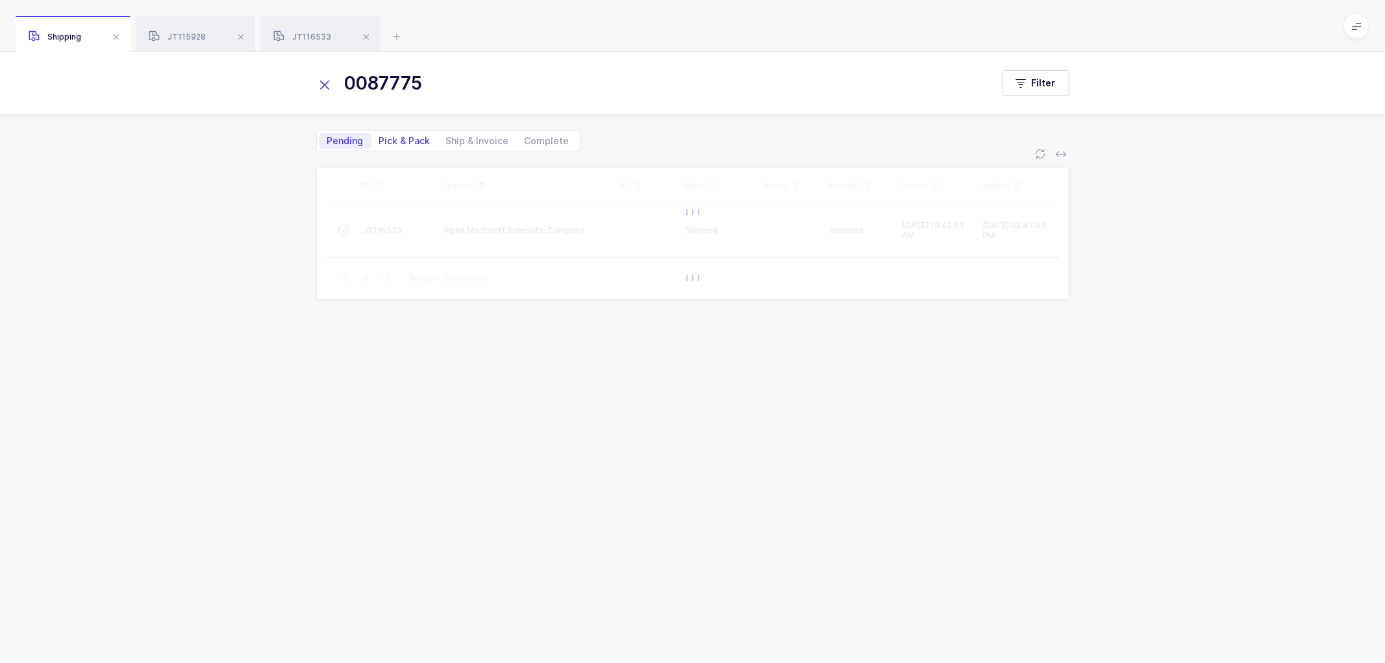
click at [401, 134] on span "Pick & Pack" at bounding box center [404, 141] width 67 height 16
click at [380, 134] on input "Pick & Pack" at bounding box center [375, 137] width 8 height 8
radio input "true"
radio input "false"
click at [320, 84] on icon at bounding box center [325, 85] width 18 height 18
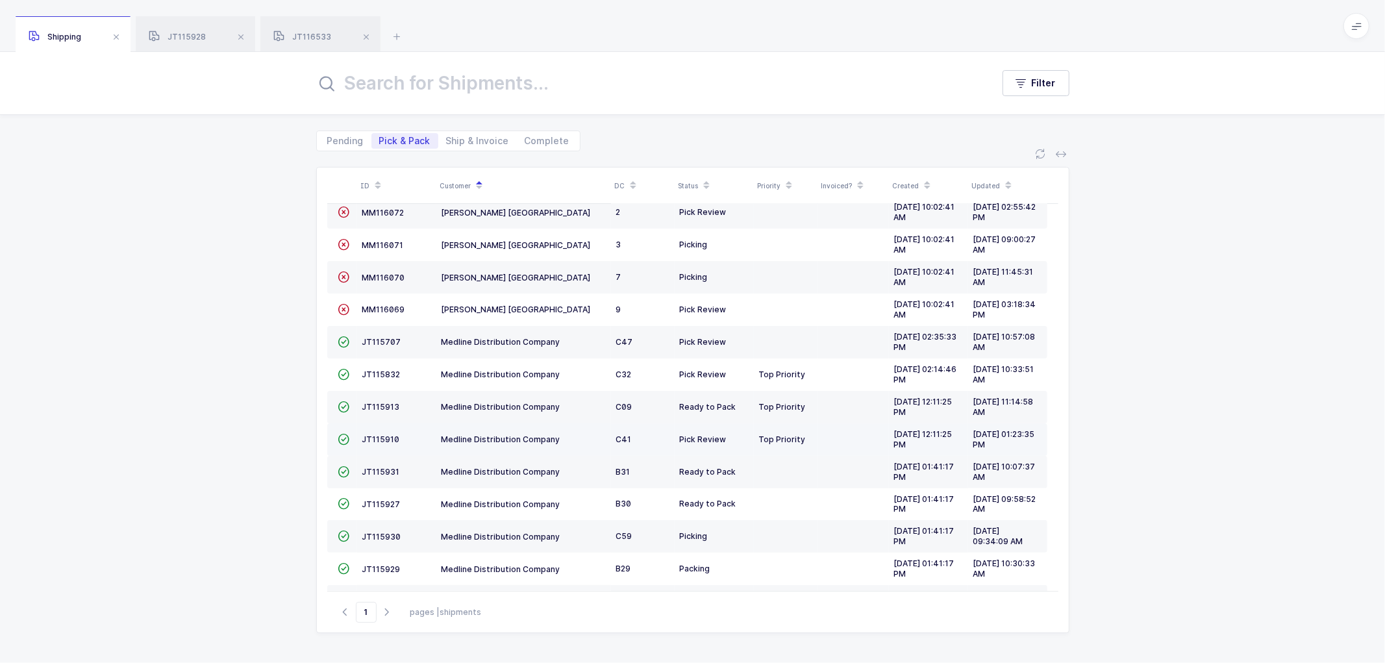
scroll to position [212, 0]
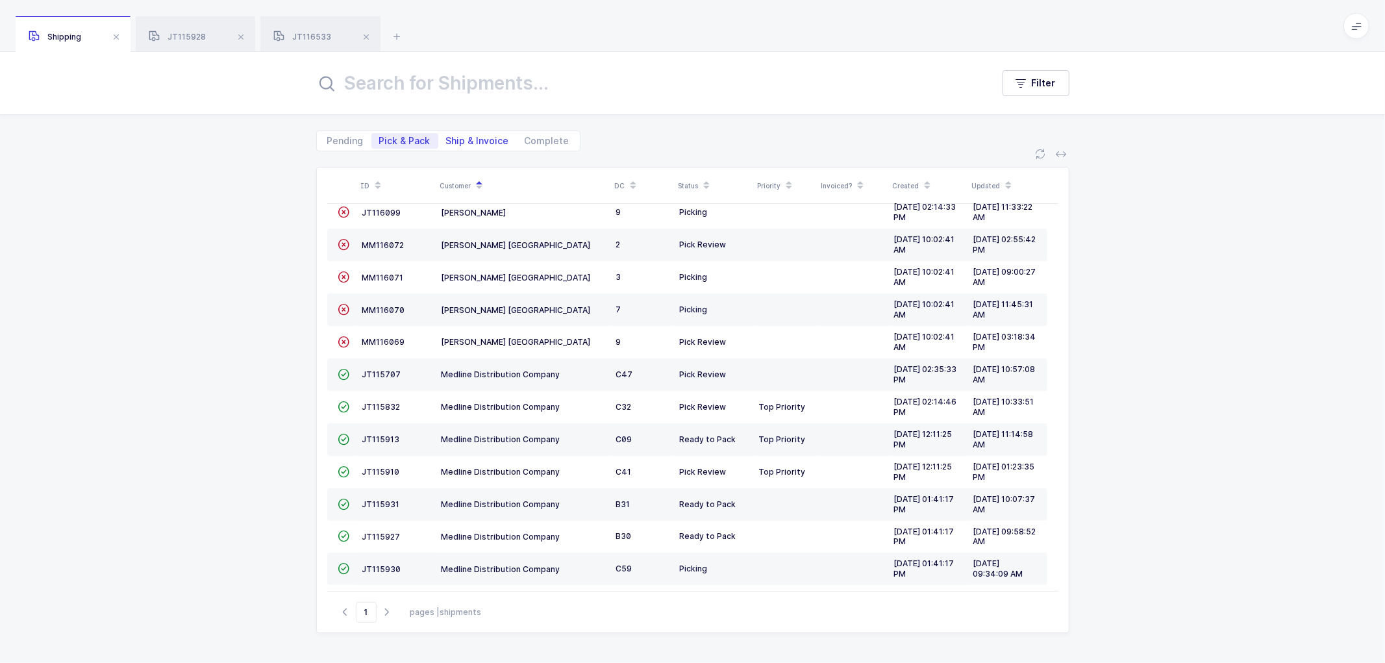
click at [462, 138] on span "Ship & Invoice" at bounding box center [477, 140] width 63 height 9
click at [447, 138] on input "Ship & Invoice" at bounding box center [442, 137] width 8 height 8
radio input "true"
radio input "false"
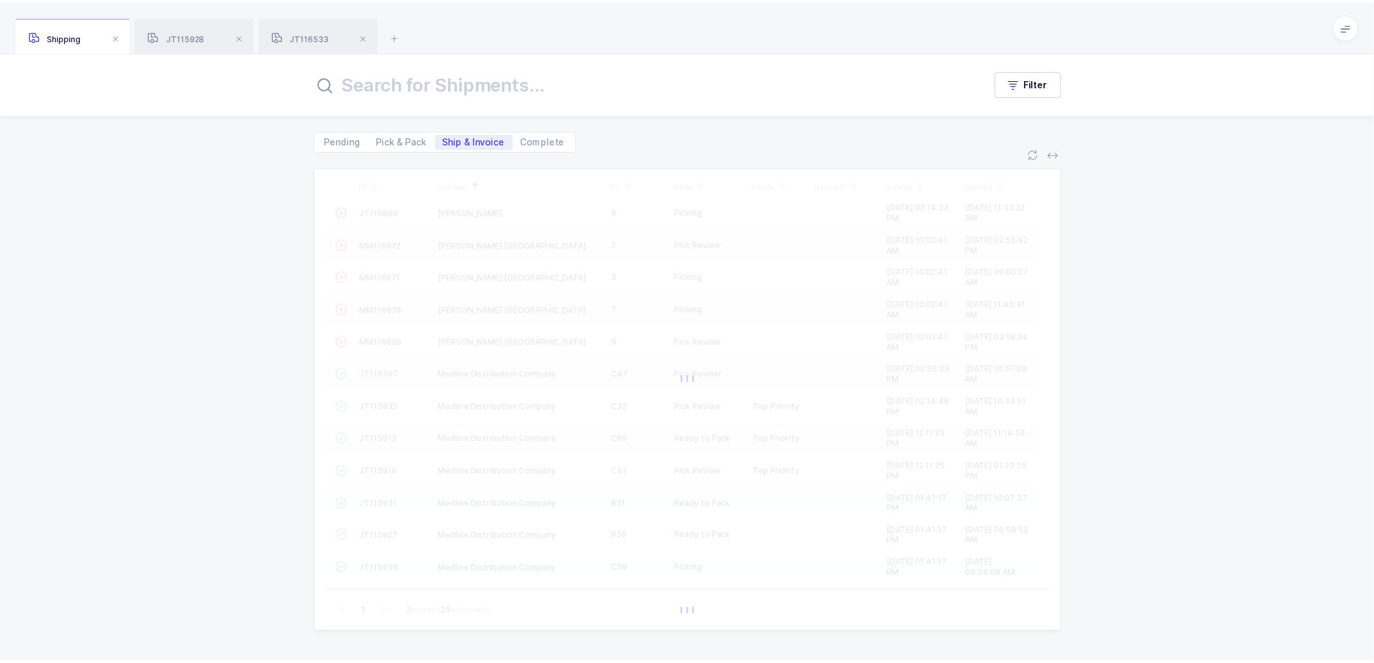
scroll to position [154, 0]
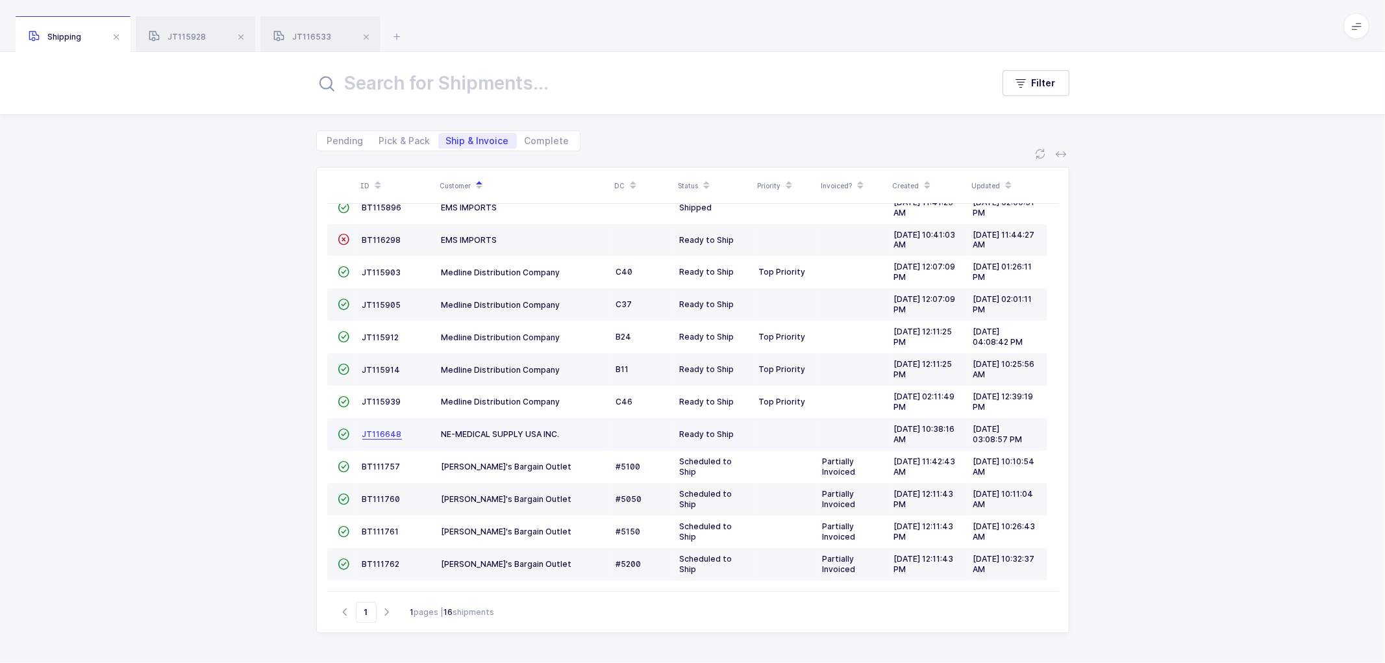
click at [373, 432] on span "JT116648" at bounding box center [382, 434] width 40 height 10
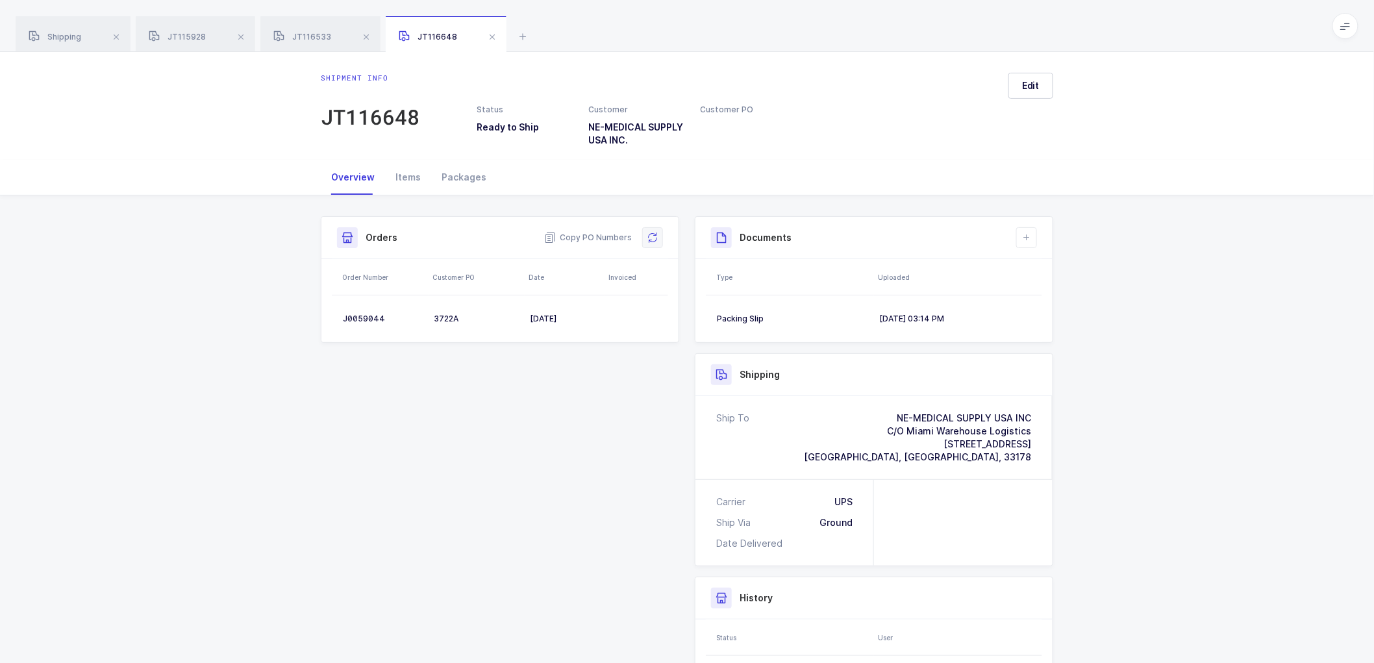
click at [653, 233] on icon at bounding box center [653, 238] width 10 height 10
click at [355, 314] on div "J0059044" at bounding box center [383, 319] width 81 height 10
copy div "J0059044"
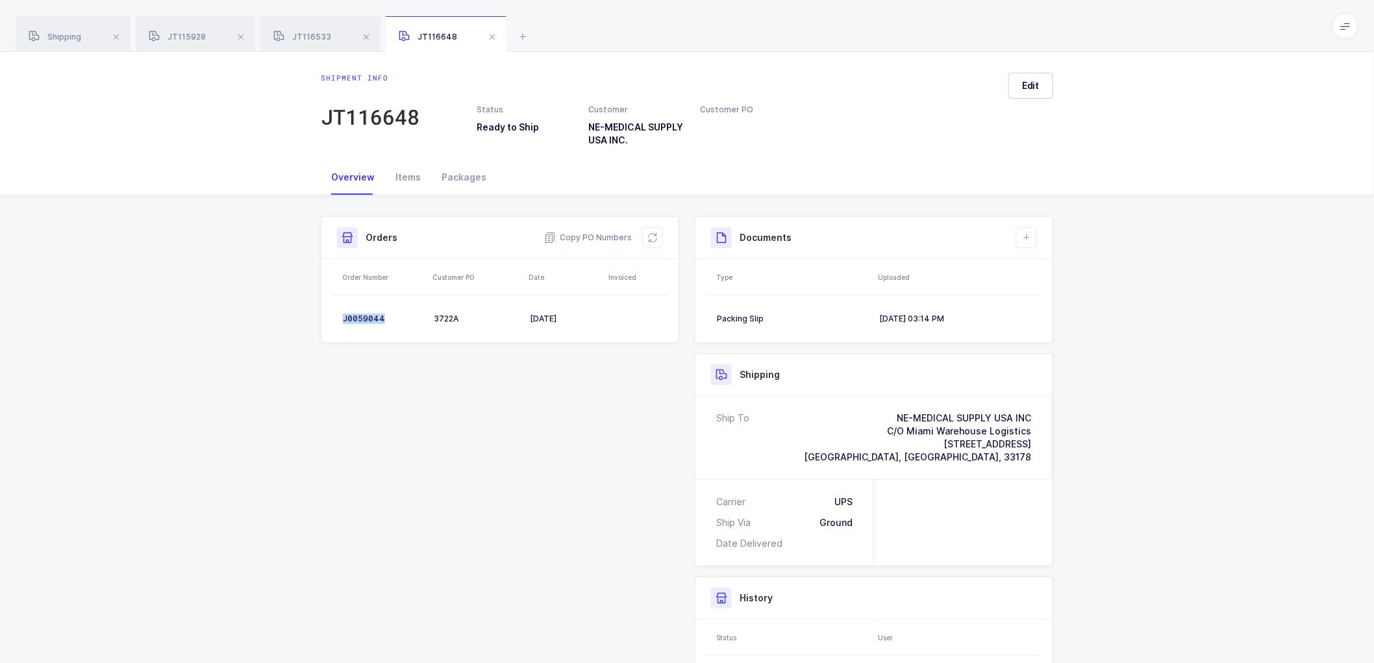
drag, startPoint x: 655, startPoint y: 235, endPoint x: 673, endPoint y: 235, distance: 18.2
click at [655, 235] on icon at bounding box center [653, 238] width 10 height 10
click at [1029, 236] on icon at bounding box center [1027, 238] width 10 height 10
click at [1140, 368] on div "Shipment Info Shipment Number JT116648 Status Ready to Ship Customer NE-MEDICAL…" at bounding box center [687, 495] width 1374 height 601
click at [1037, 83] on span "Edit" at bounding box center [1031, 85] width 18 height 13
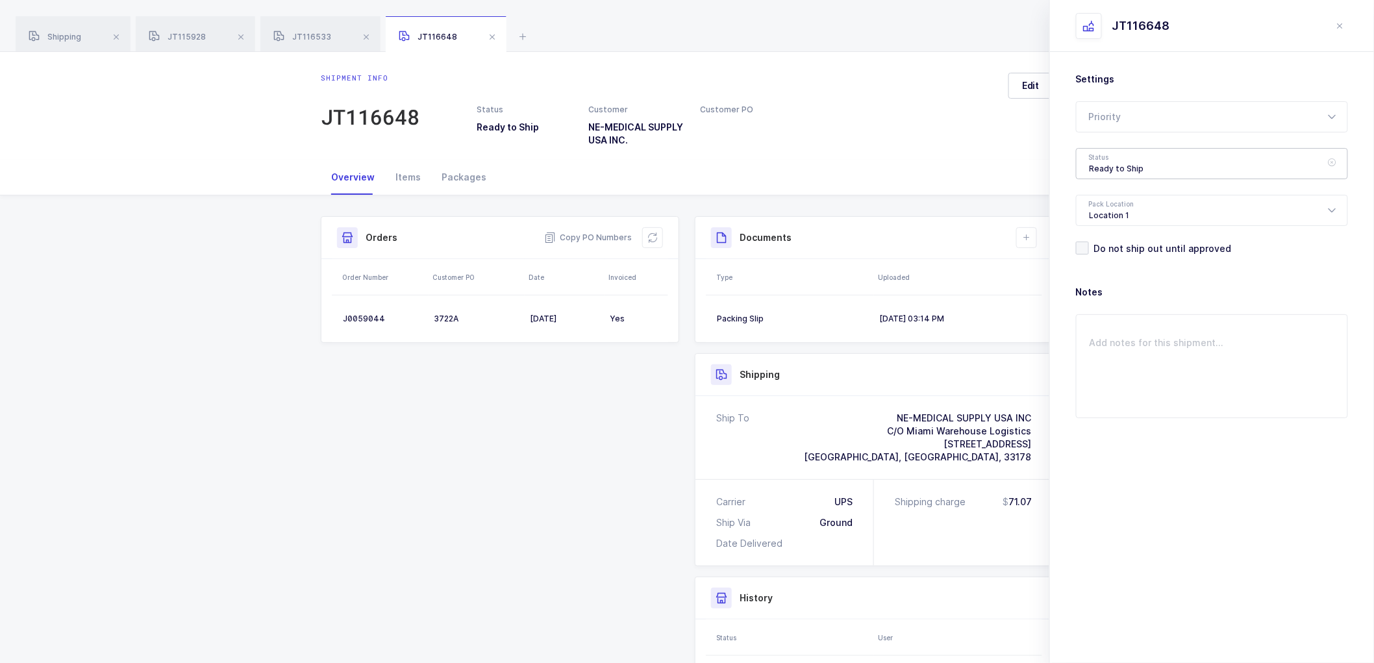
click at [1094, 157] on div "Ready to Ship" at bounding box center [1212, 163] width 272 height 31
drag, startPoint x: 1114, startPoint y: 263, endPoint x: 1172, endPoint y: 250, distance: 59.9
click at [1114, 262] on span "Shipped" at bounding box center [1108, 263] width 37 height 11
type input "Shipped"
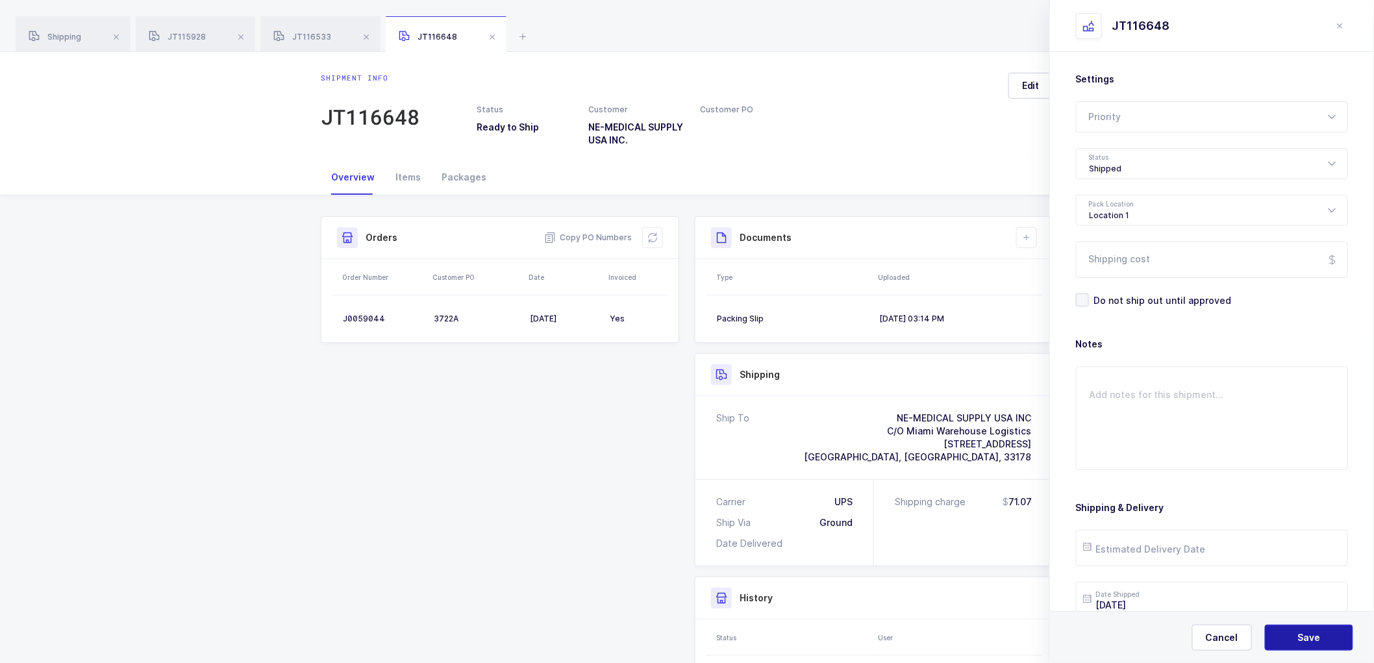
click at [1289, 634] on button "Save" at bounding box center [1309, 638] width 88 height 26
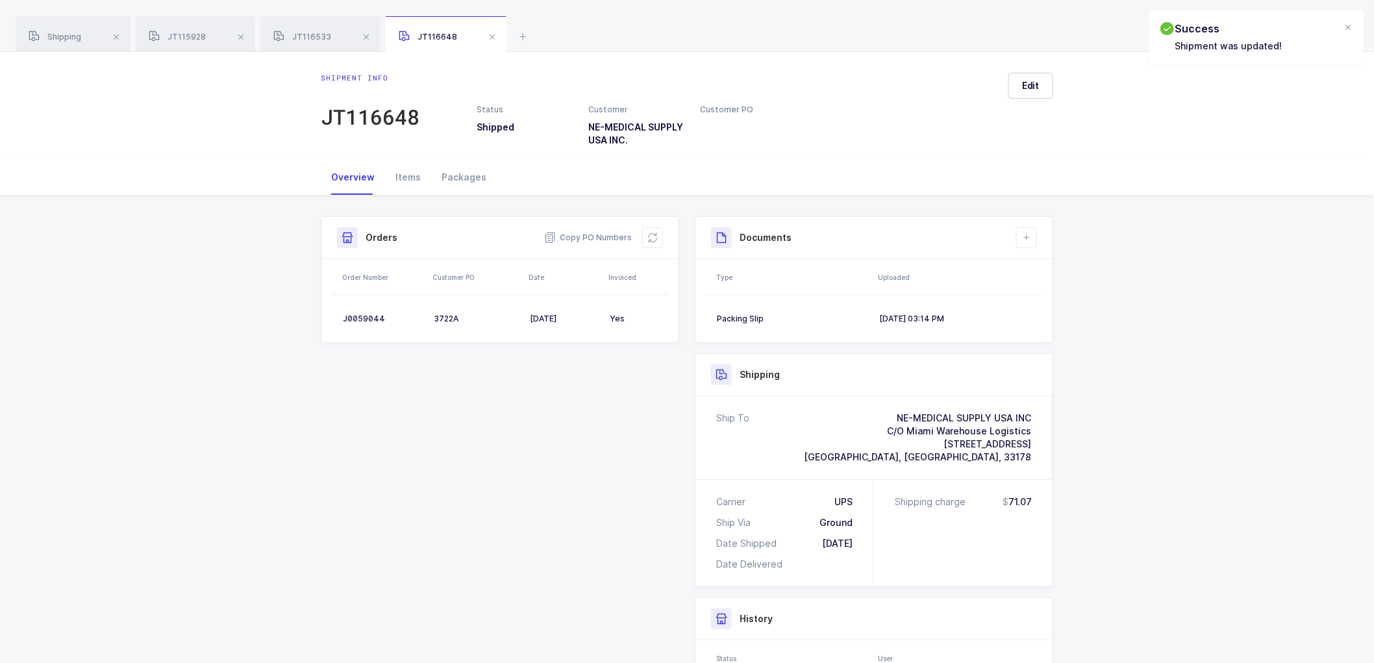
drag, startPoint x: 50, startPoint y: 26, endPoint x: 140, endPoint y: 52, distance: 93.9
click at [55, 27] on div "Shipping" at bounding box center [73, 34] width 115 height 36
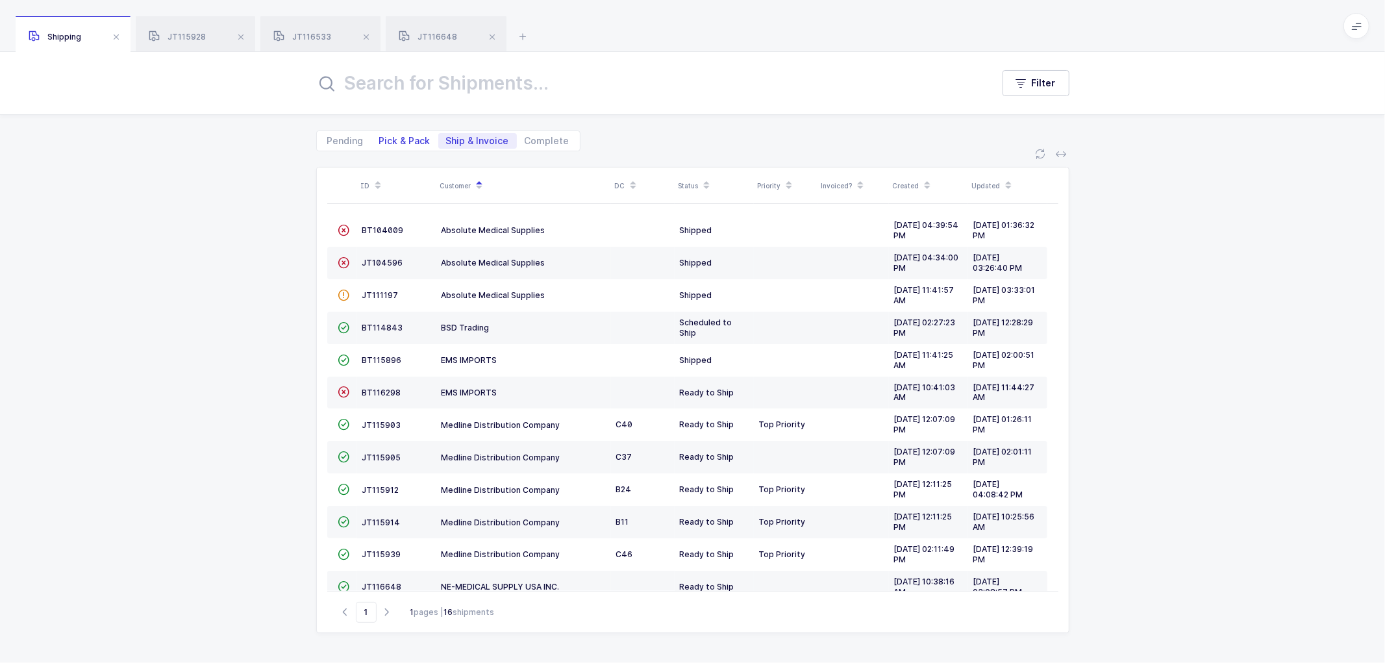
click at [399, 136] on span "Pick & Pack" at bounding box center [404, 140] width 51 height 9
click at [380, 136] on input "Pick & Pack" at bounding box center [375, 137] width 8 height 8
radio input "true"
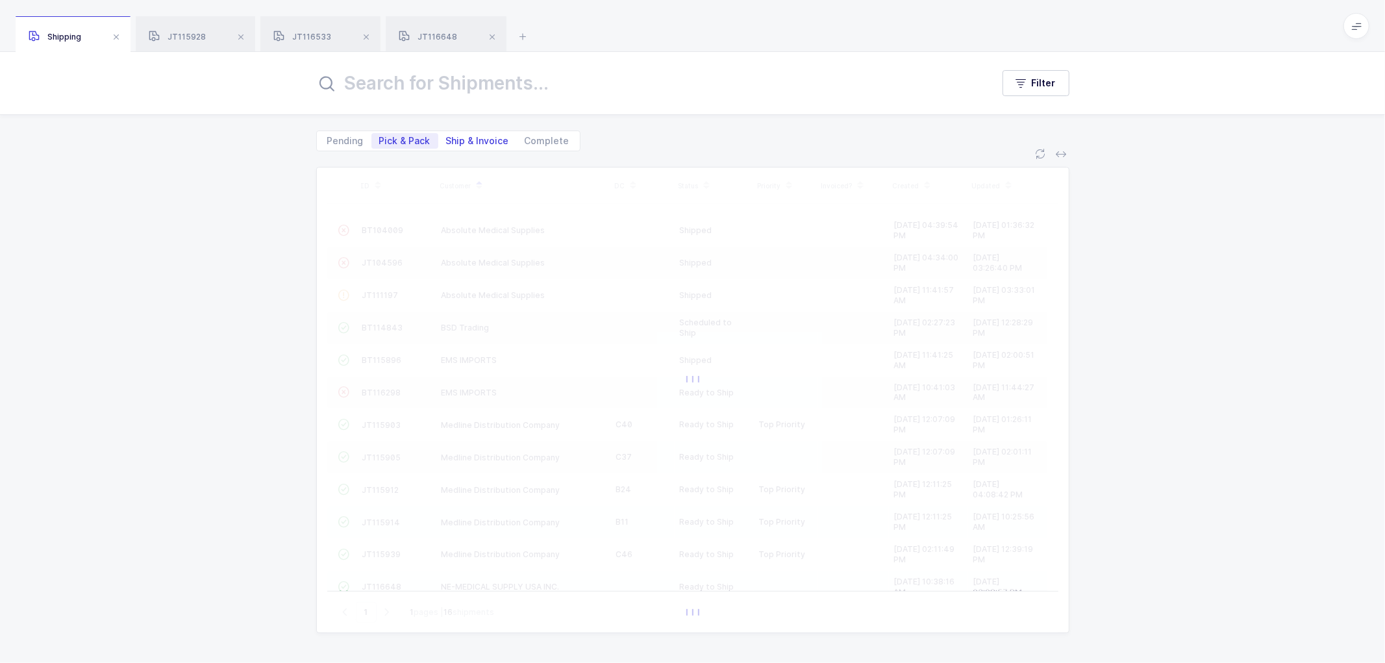
click at [474, 136] on span "Ship & Invoice" at bounding box center [477, 140] width 63 height 9
click at [447, 135] on input "Ship & Invoice" at bounding box center [442, 137] width 8 height 8
radio input "true"
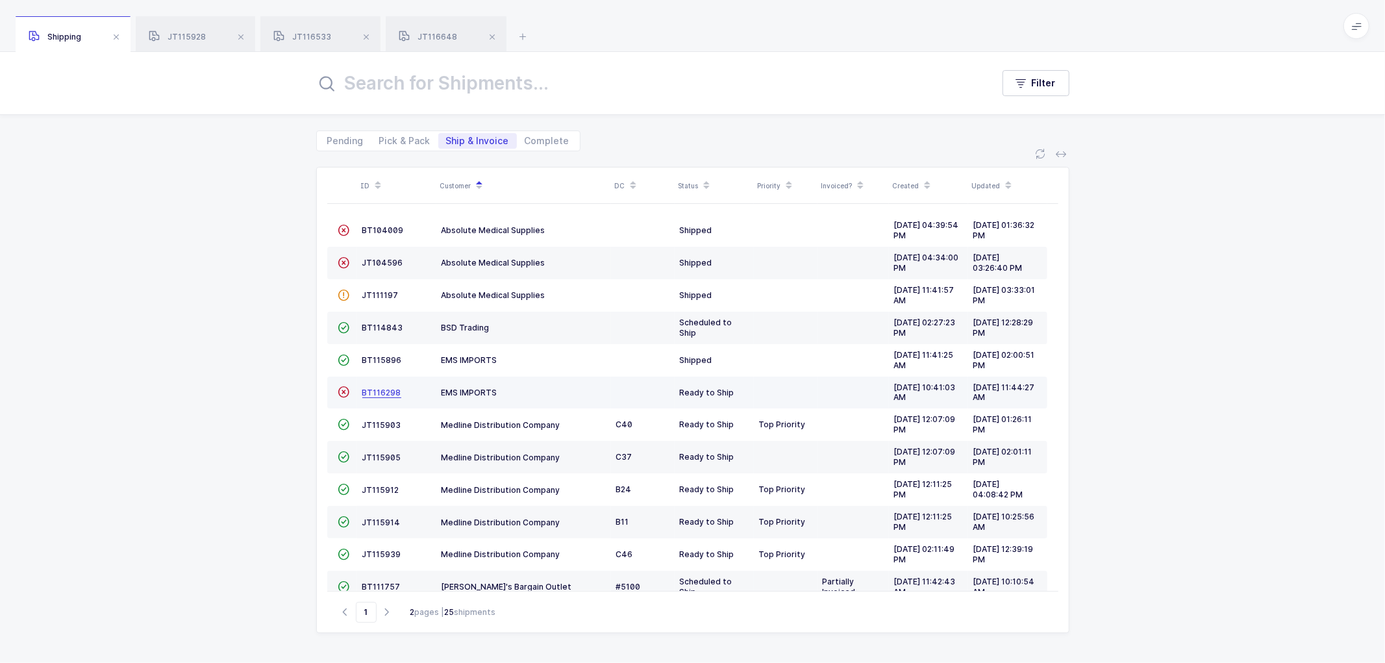
click at [378, 388] on span "BT116298" at bounding box center [381, 393] width 39 height 10
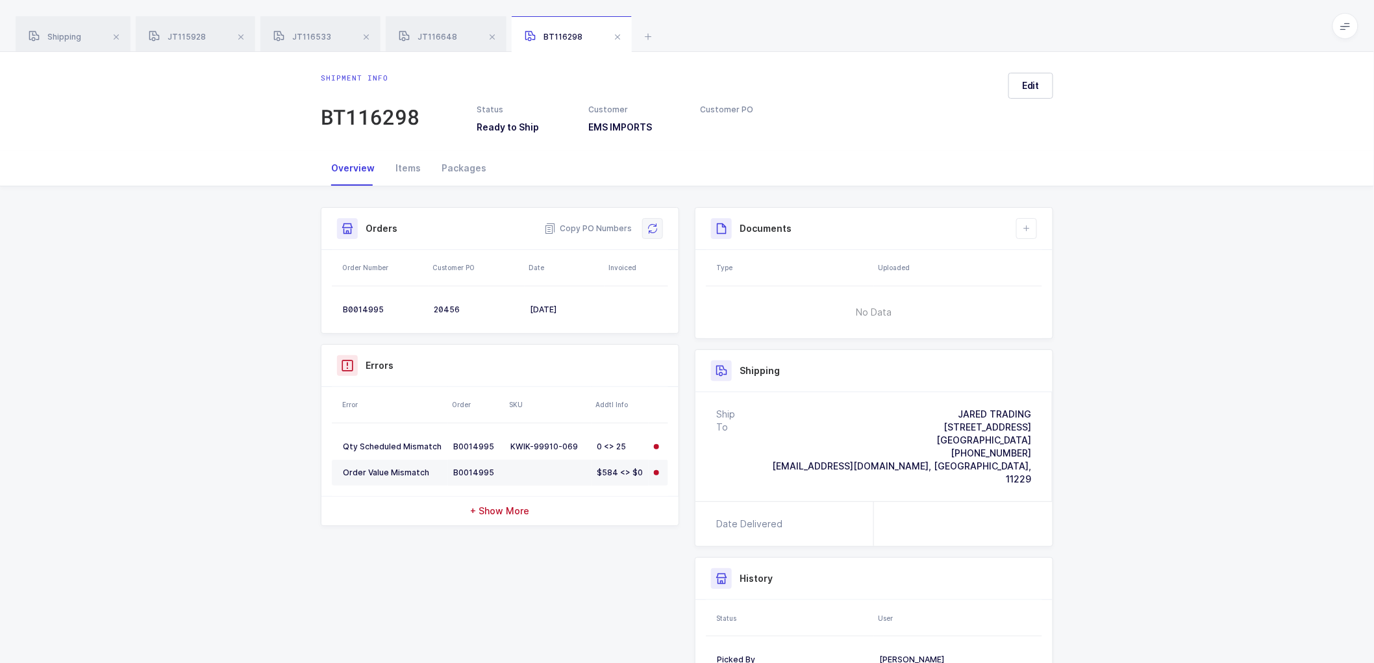
click at [657, 224] on button at bounding box center [652, 228] width 21 height 21
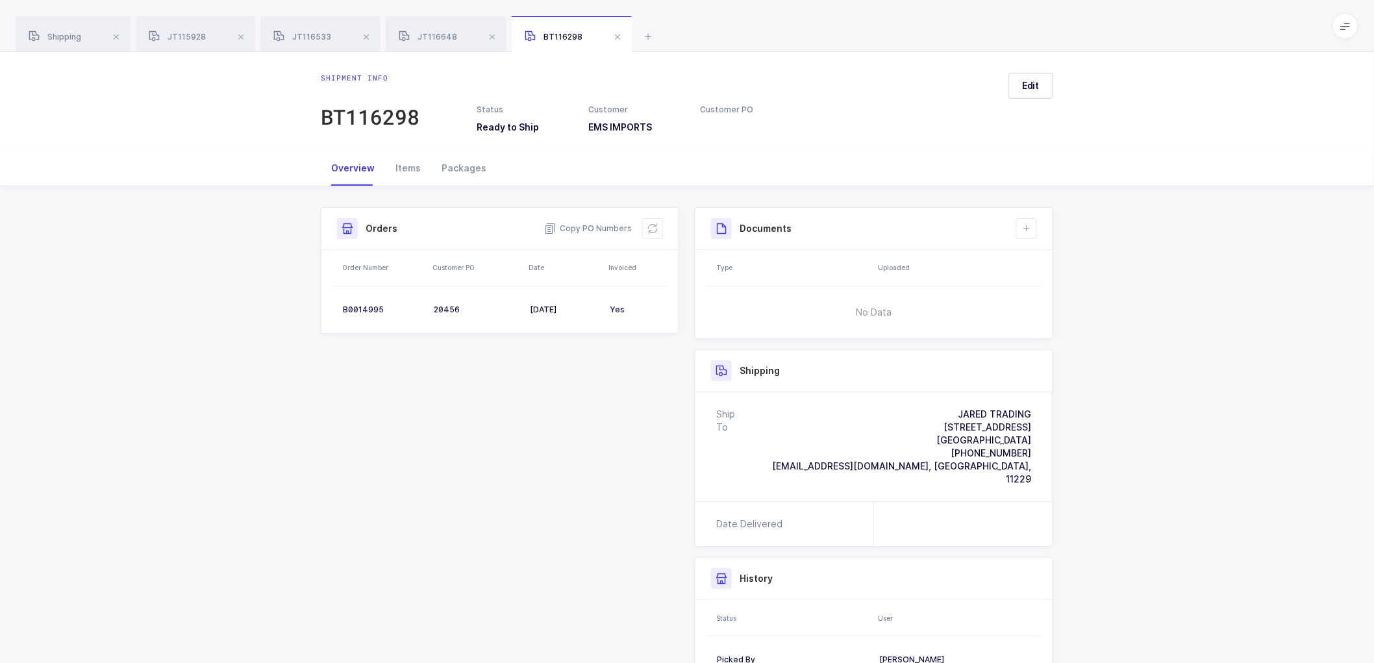
click at [621, 34] on span at bounding box center [618, 37] width 16 height 16
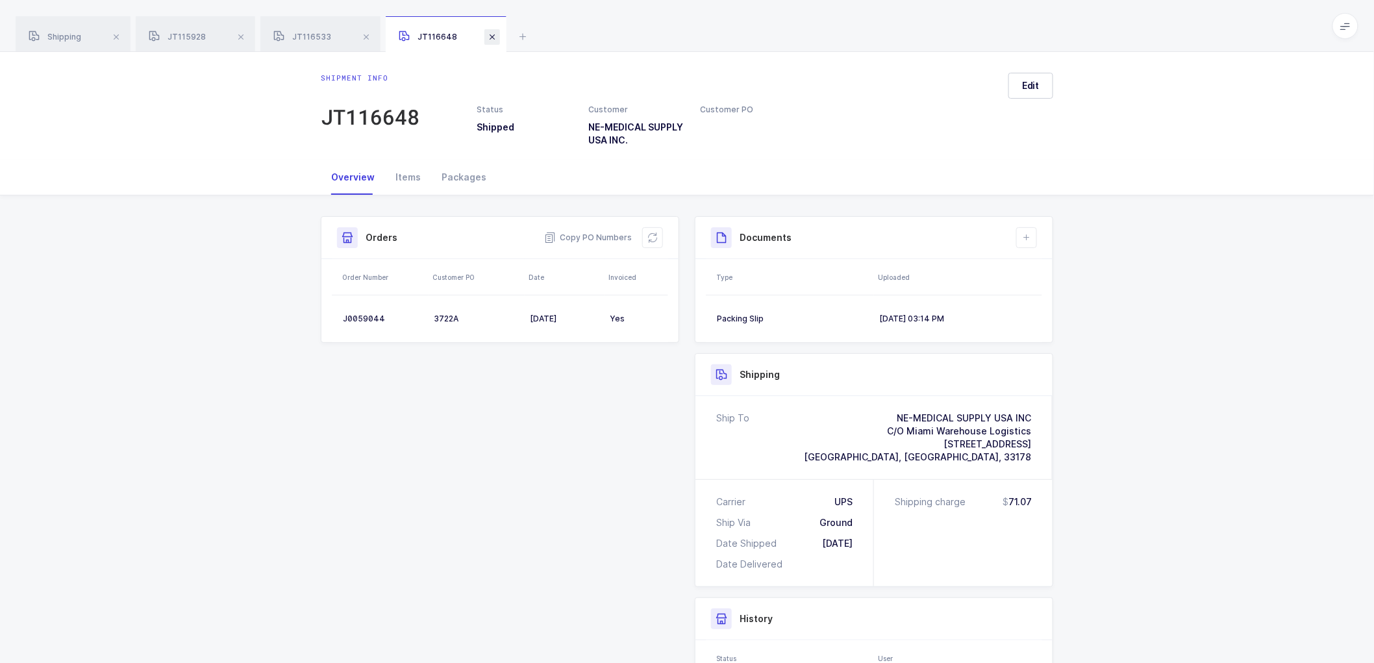
click at [495, 35] on span at bounding box center [493, 37] width 16 height 16
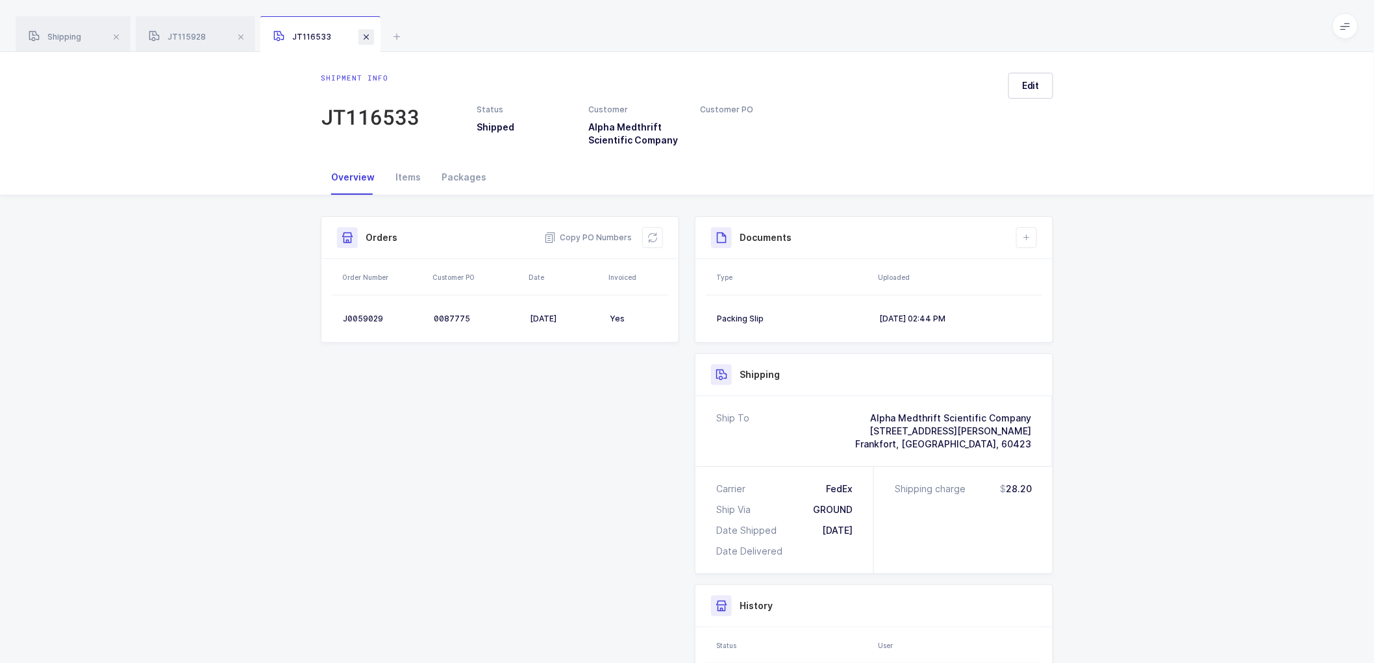
click at [366, 33] on span at bounding box center [367, 37] width 16 height 16
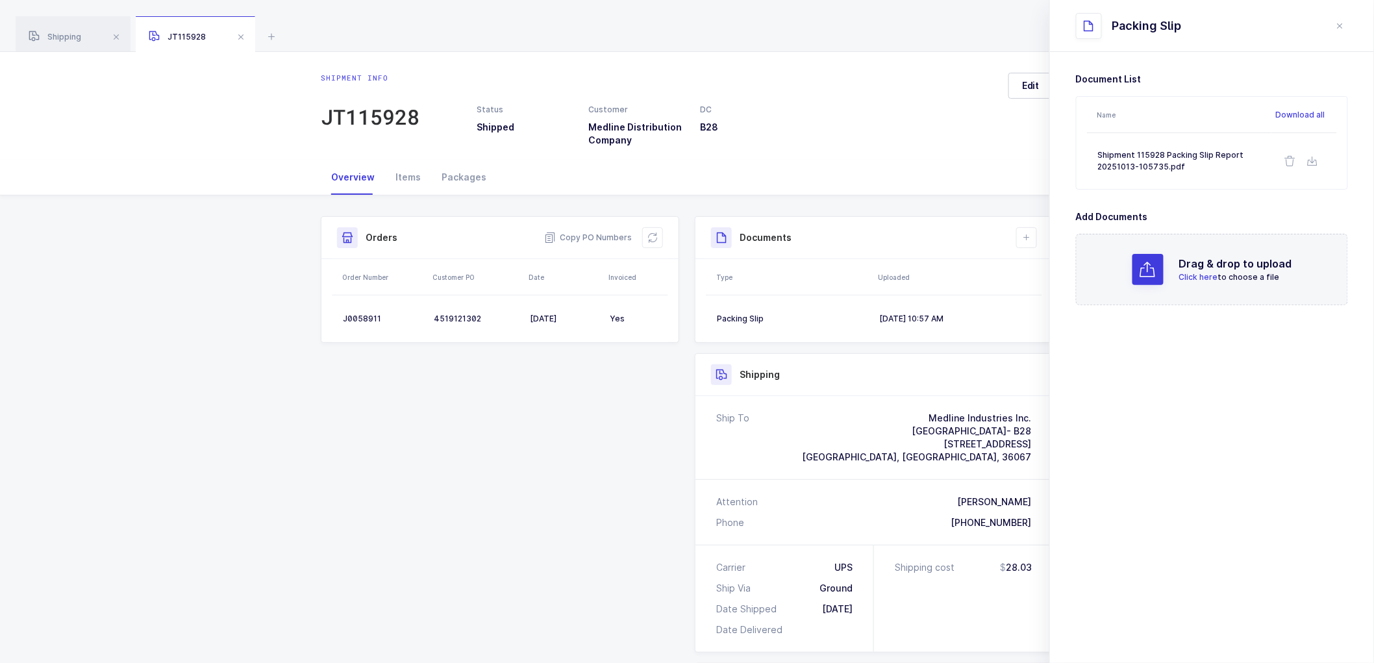
click at [166, 81] on div "Shipment info JT115928 Status Shipped Customer Medline Distribution Company DC …" at bounding box center [687, 106] width 1374 height 108
click at [1339, 23] on icon "close drawer" at bounding box center [1340, 26] width 10 height 10
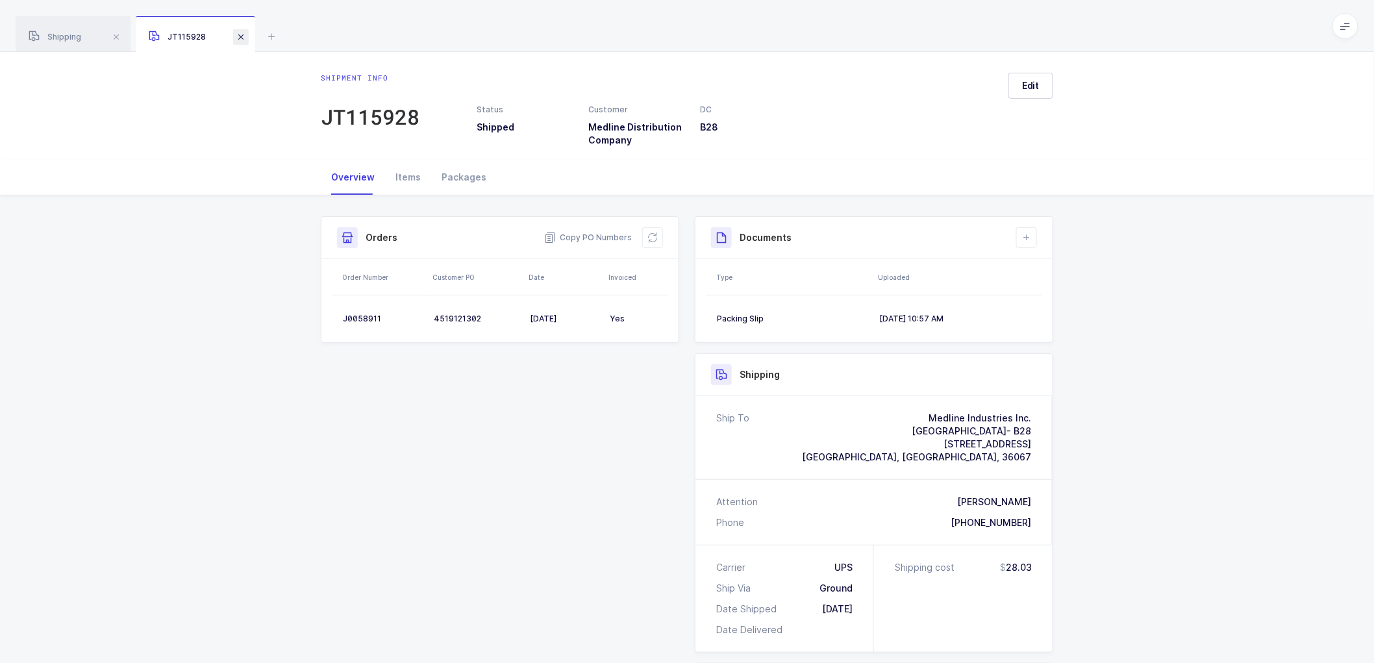
click at [244, 30] on span at bounding box center [241, 37] width 16 height 16
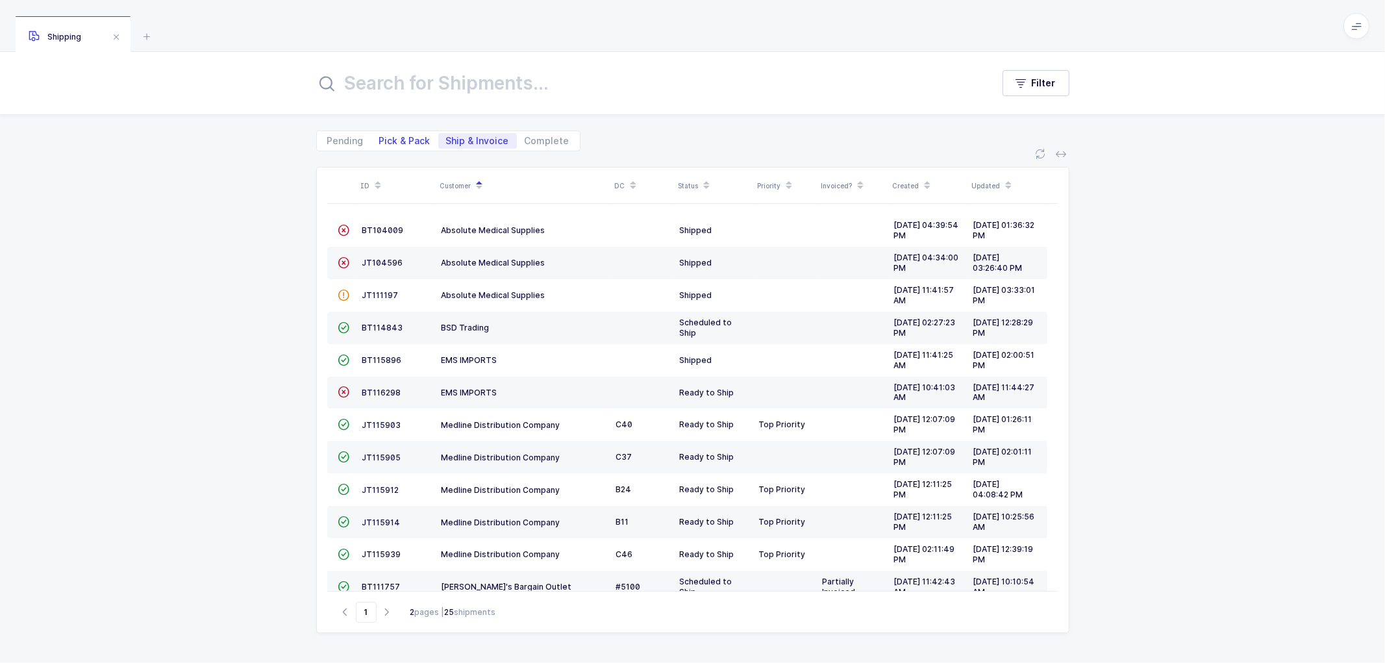
click at [384, 133] on span "Pick & Pack" at bounding box center [404, 141] width 67 height 16
click at [380, 133] on input "Pick & Pack" at bounding box center [375, 137] width 8 height 8
radio input "true"
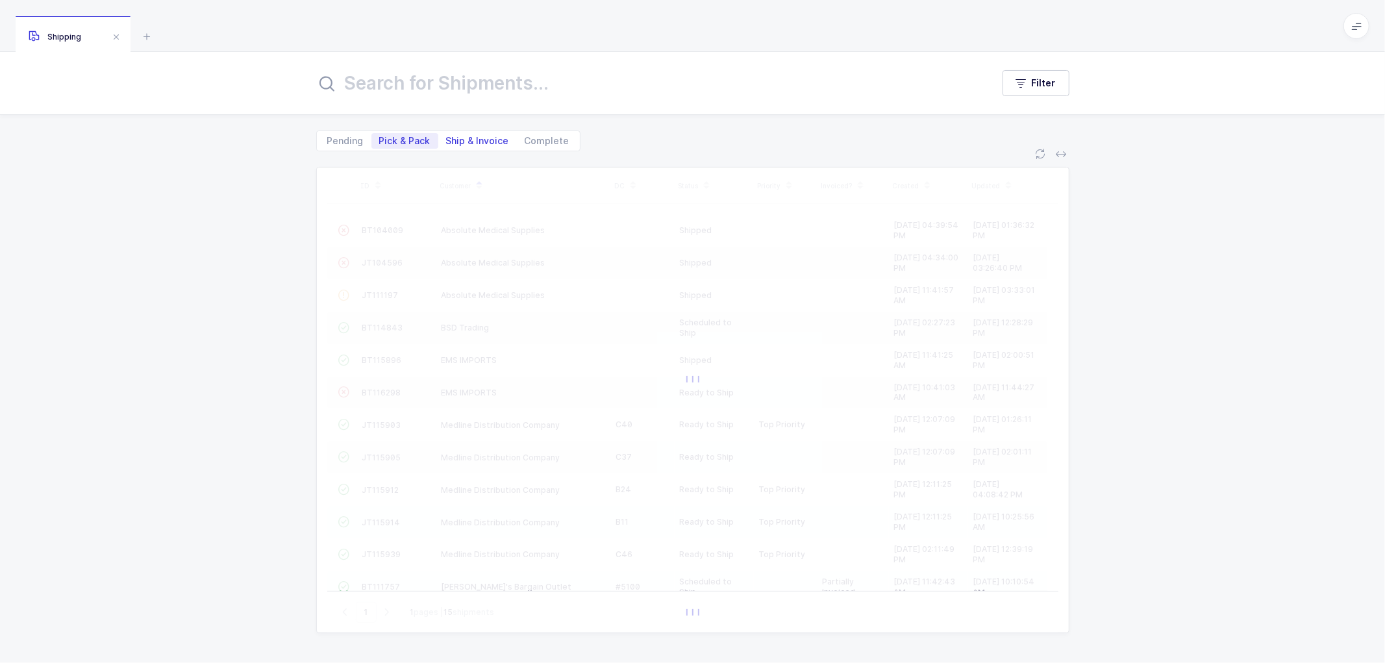
click at [469, 136] on span "Ship & Invoice" at bounding box center [477, 140] width 63 height 9
click at [447, 136] on input "Ship & Invoice" at bounding box center [442, 137] width 8 height 8
radio input "true"
radio input "false"
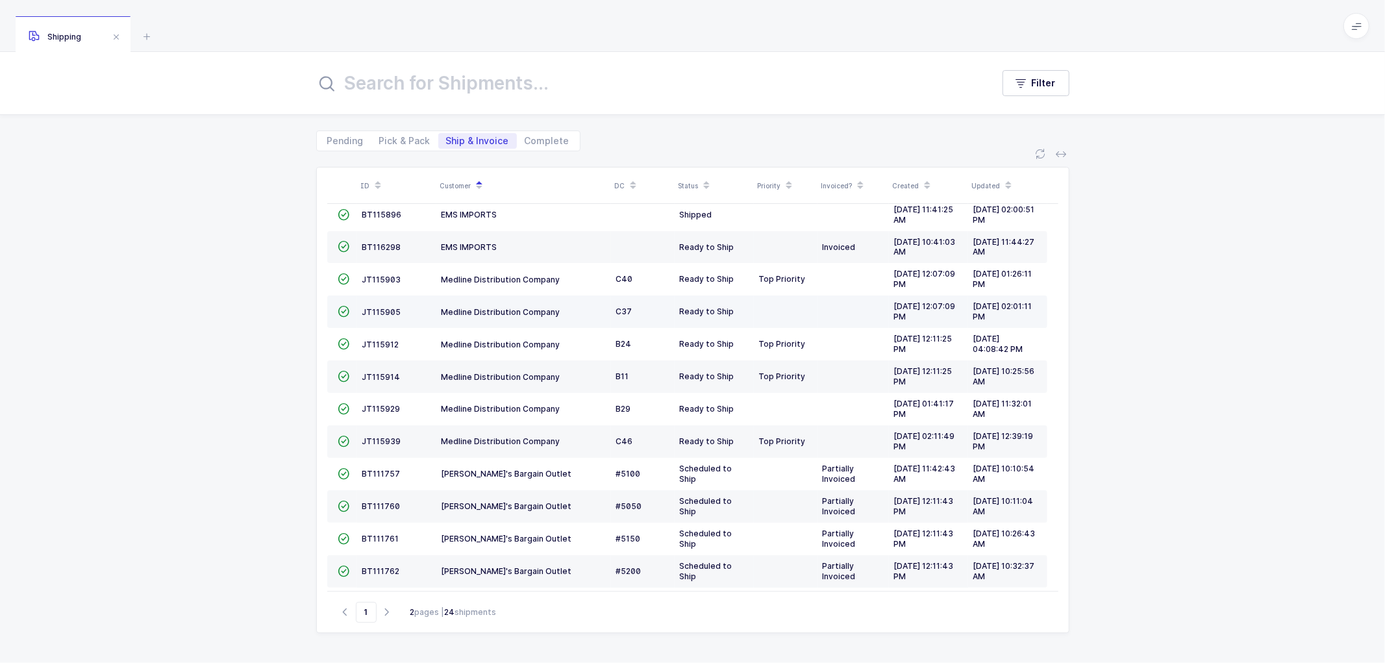
scroll to position [154, 0]
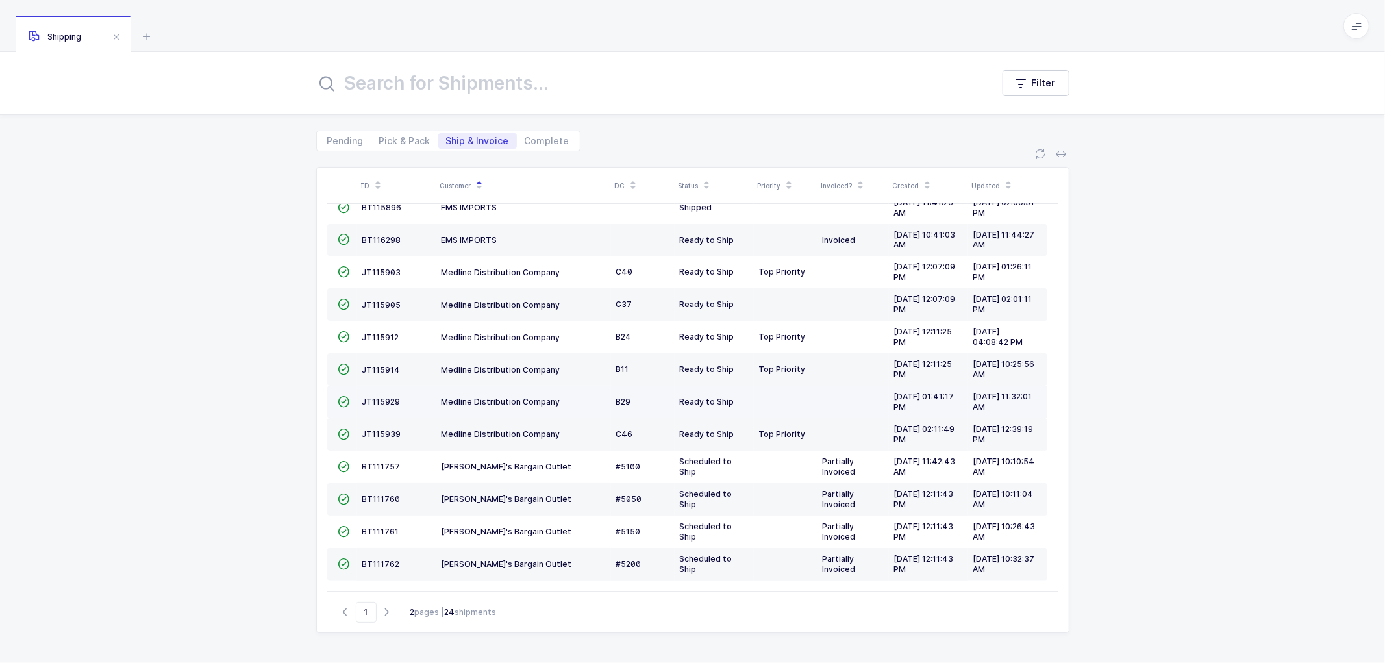
click at [374, 395] on td "JT115929" at bounding box center [396, 402] width 79 height 32
click at [373, 397] on span "JT115929" at bounding box center [381, 402] width 38 height 10
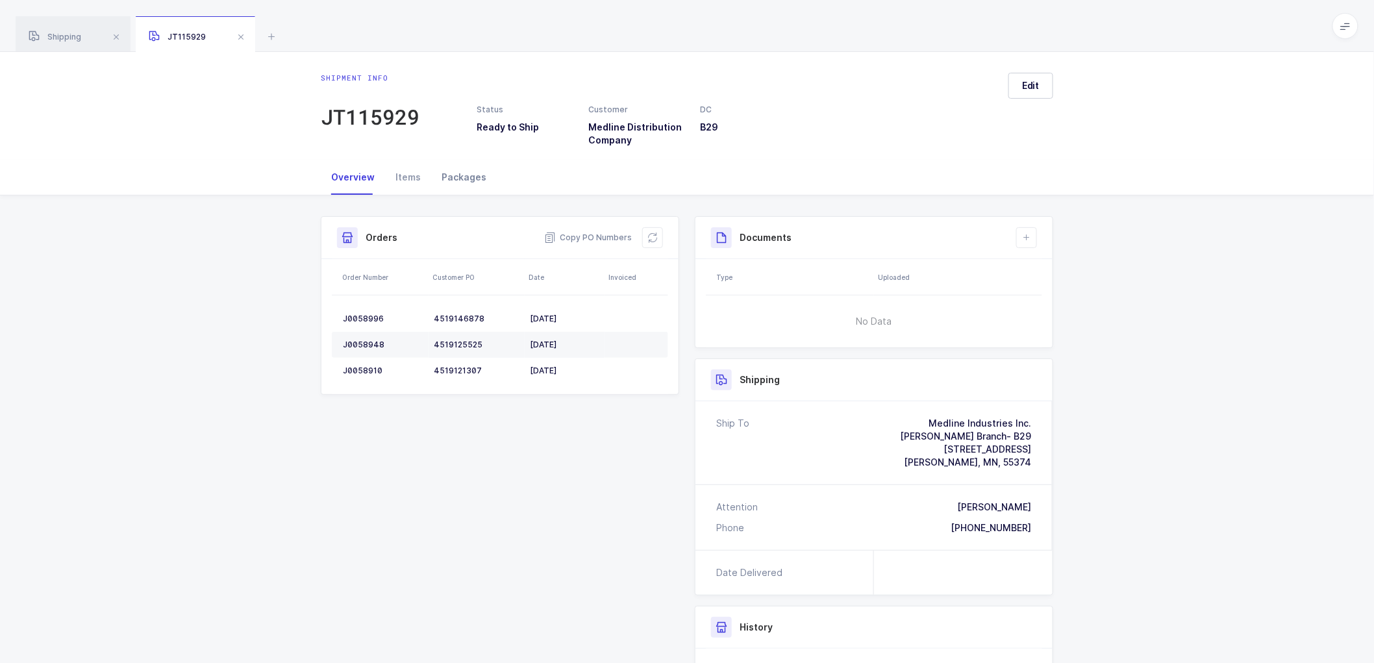
click at [463, 177] on div "Packages" at bounding box center [464, 177] width 66 height 35
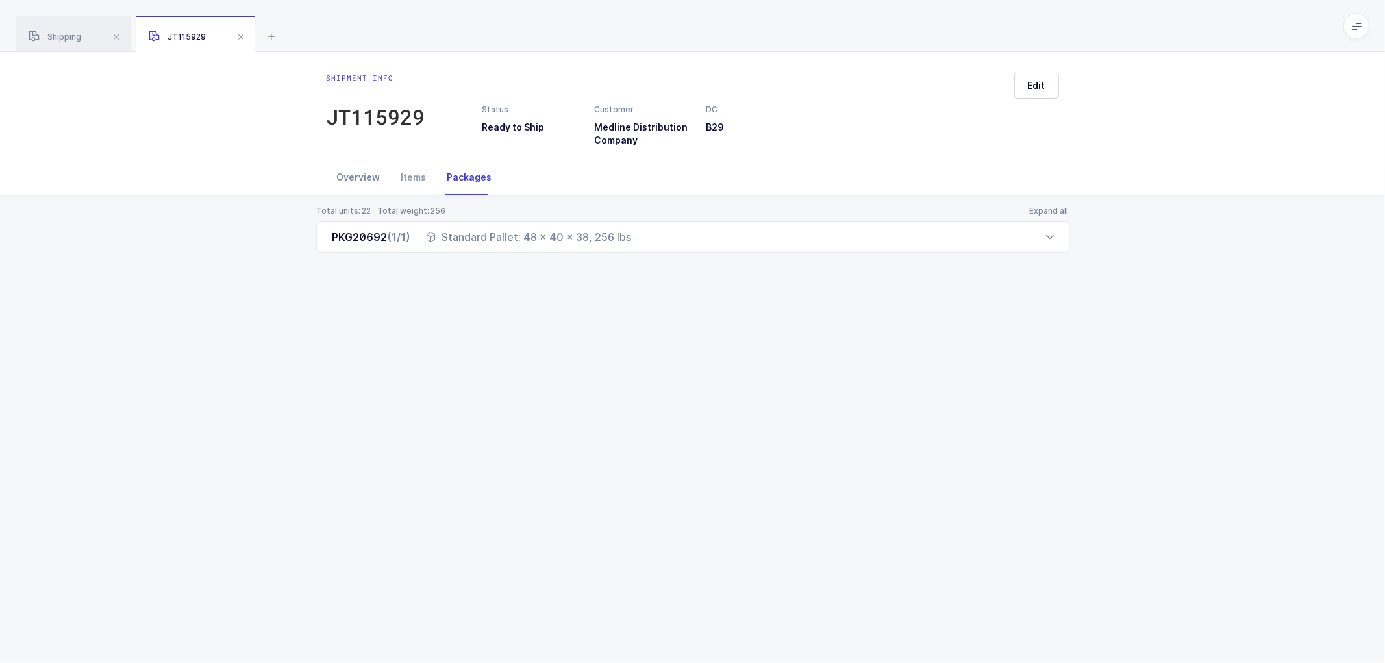
click at [351, 180] on div "Overview" at bounding box center [359, 177] width 64 height 35
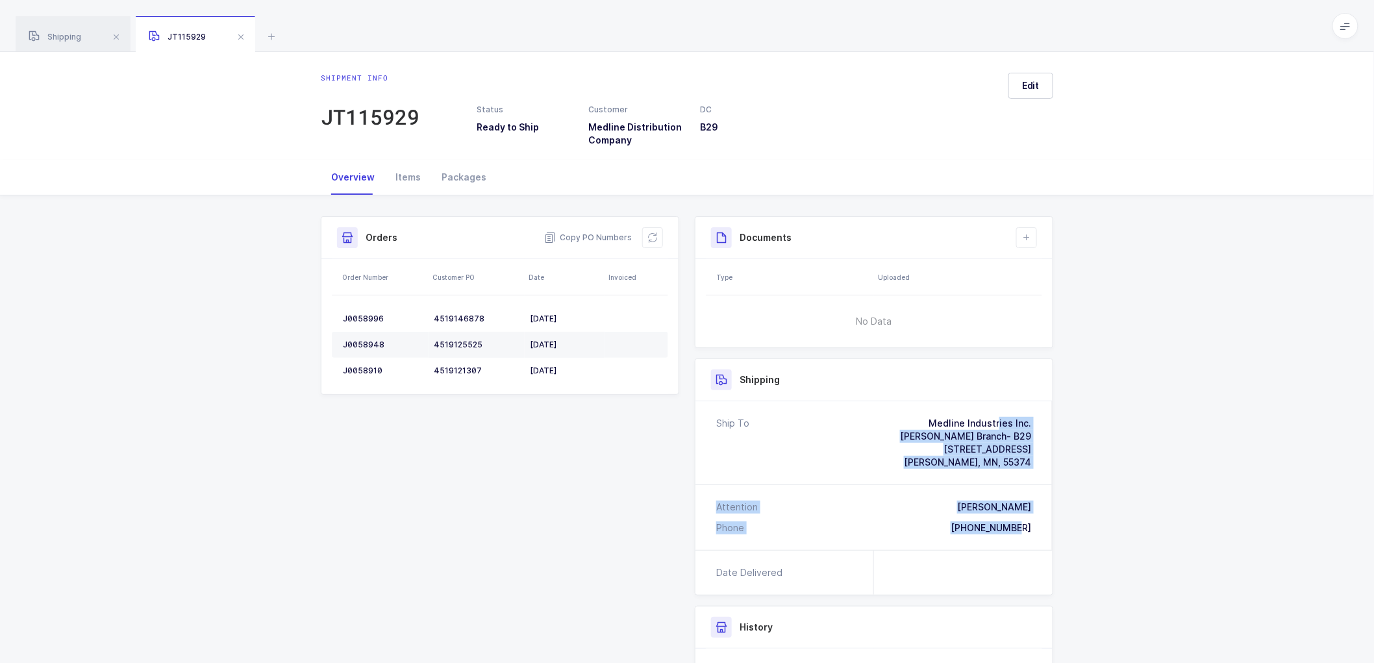
drag, startPoint x: 1020, startPoint y: 524, endPoint x: 908, endPoint y: 413, distance: 157.5
click at [908, 413] on div "Ship To Medline Industries Inc. [PERSON_NAME] Branch- B29 [STREET_ADDRESS][PERS…" at bounding box center [874, 475] width 357 height 149
copy div "Medline Industries Inc. [PERSON_NAME] Branch- B29 [STREET_ADDRESS][PERSON_NAME]…"
click at [581, 234] on span "Copy PO Numbers" at bounding box center [588, 237] width 88 height 13
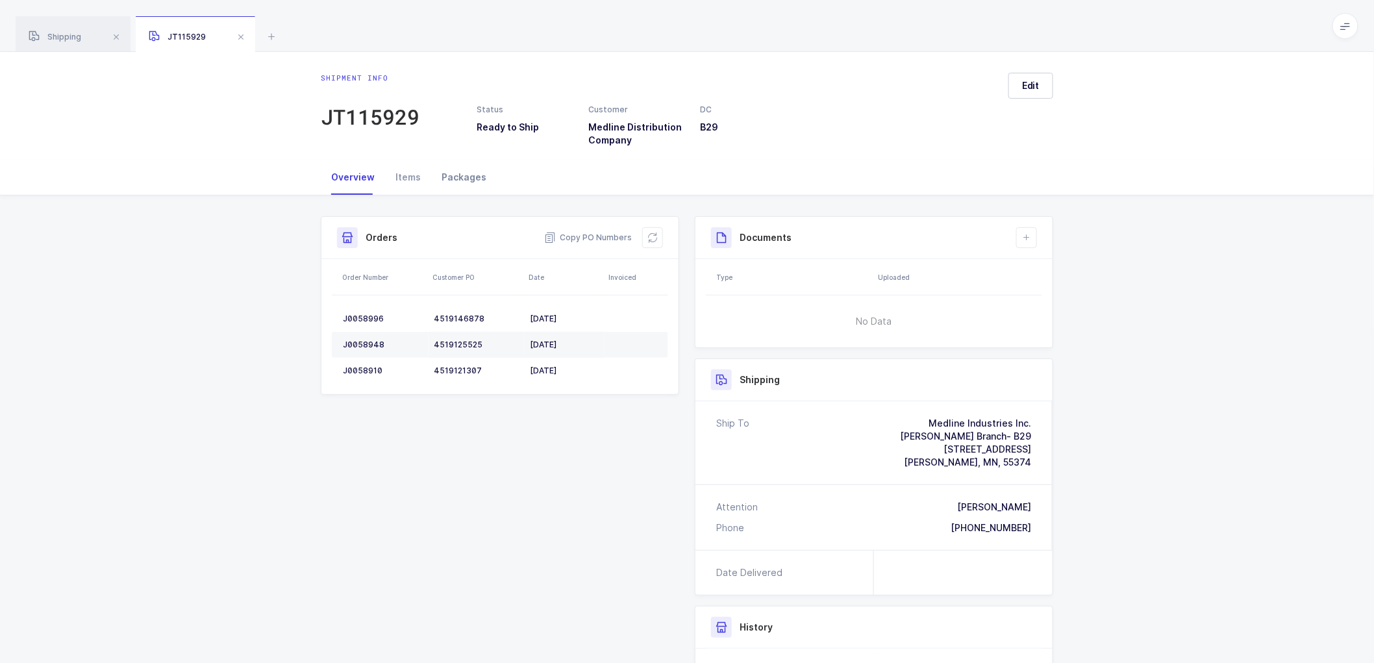
click at [460, 175] on div "Packages" at bounding box center [464, 177] width 66 height 35
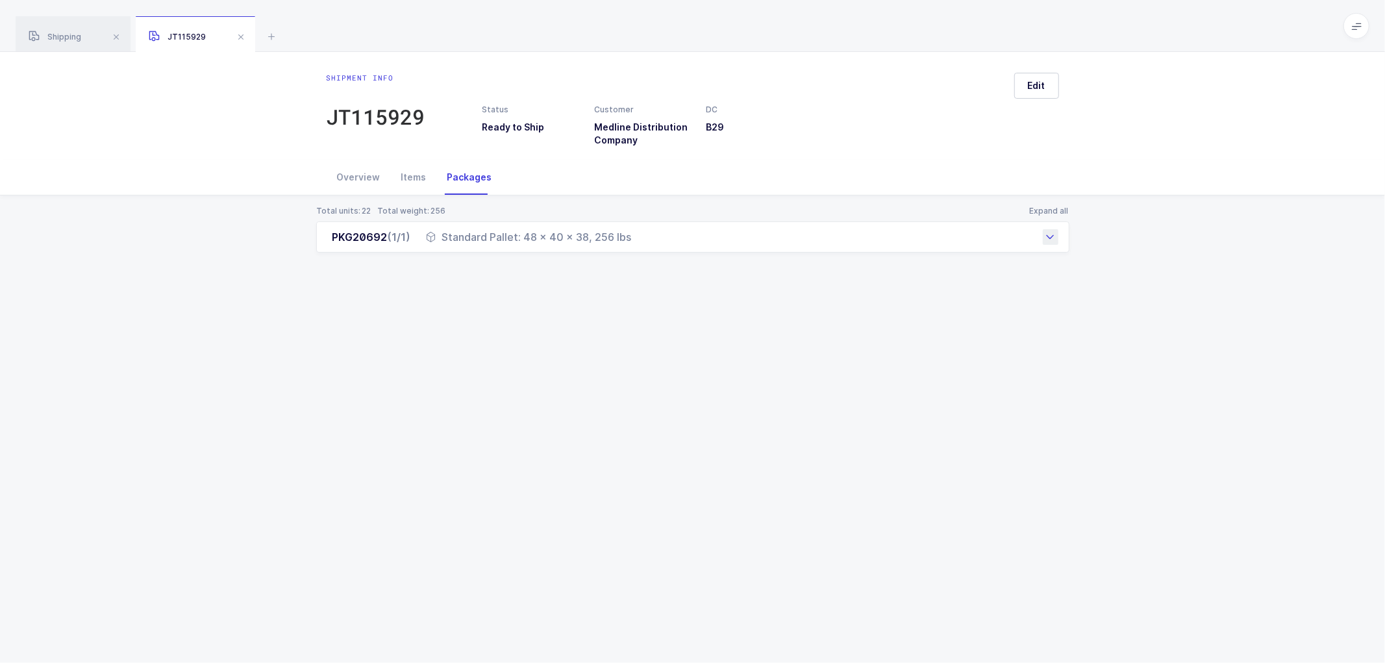
drag, startPoint x: 328, startPoint y: 234, endPoint x: 679, endPoint y: 243, distance: 351.5
click at [682, 241] on div "PKG20692 (1/1) Standard Pallet: 48 x 40 x 38, 256 lbs" at bounding box center [692, 236] width 753 height 31
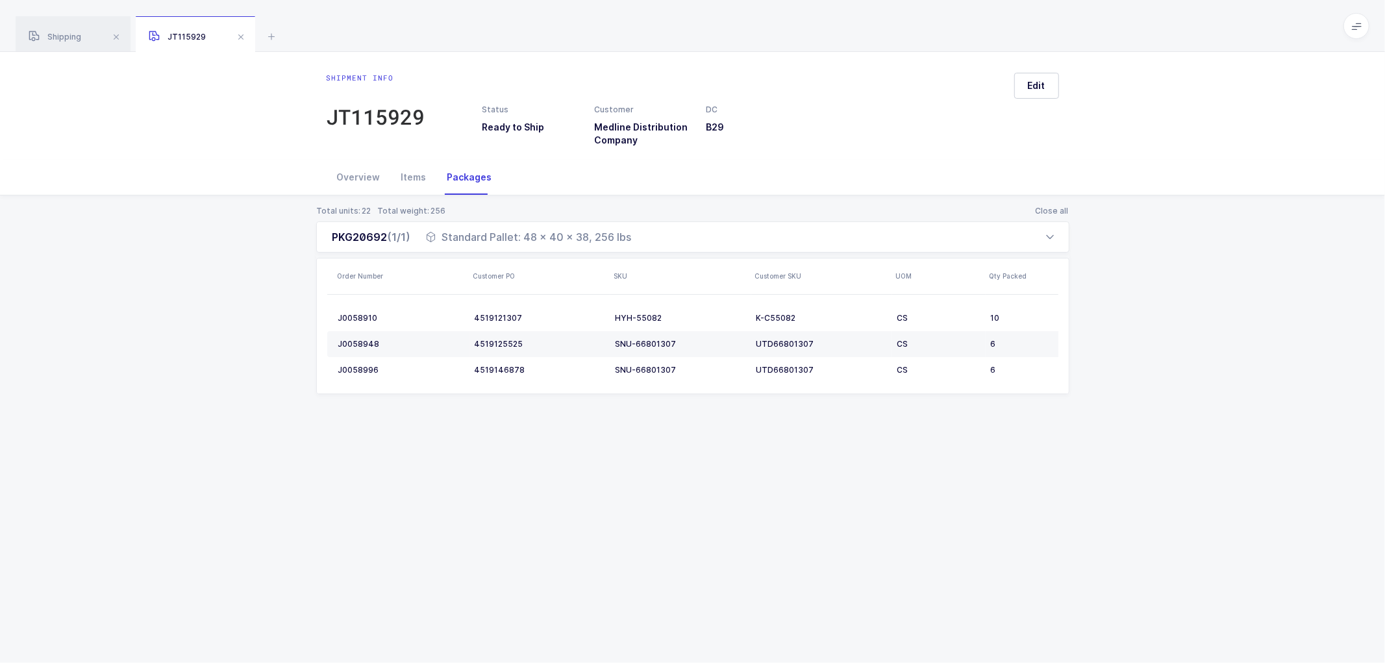
click at [301, 241] on div "Total units: 22 Total weight: 256 Close all PKG20692 (1/1) Standard Pallet: 48 …" at bounding box center [692, 315] width 1365 height 240
click at [711, 247] on div "PKG20692 (1/1) Standard Pallet: 48 x 40 x 38, 256 lbs" at bounding box center [692, 236] width 753 height 31
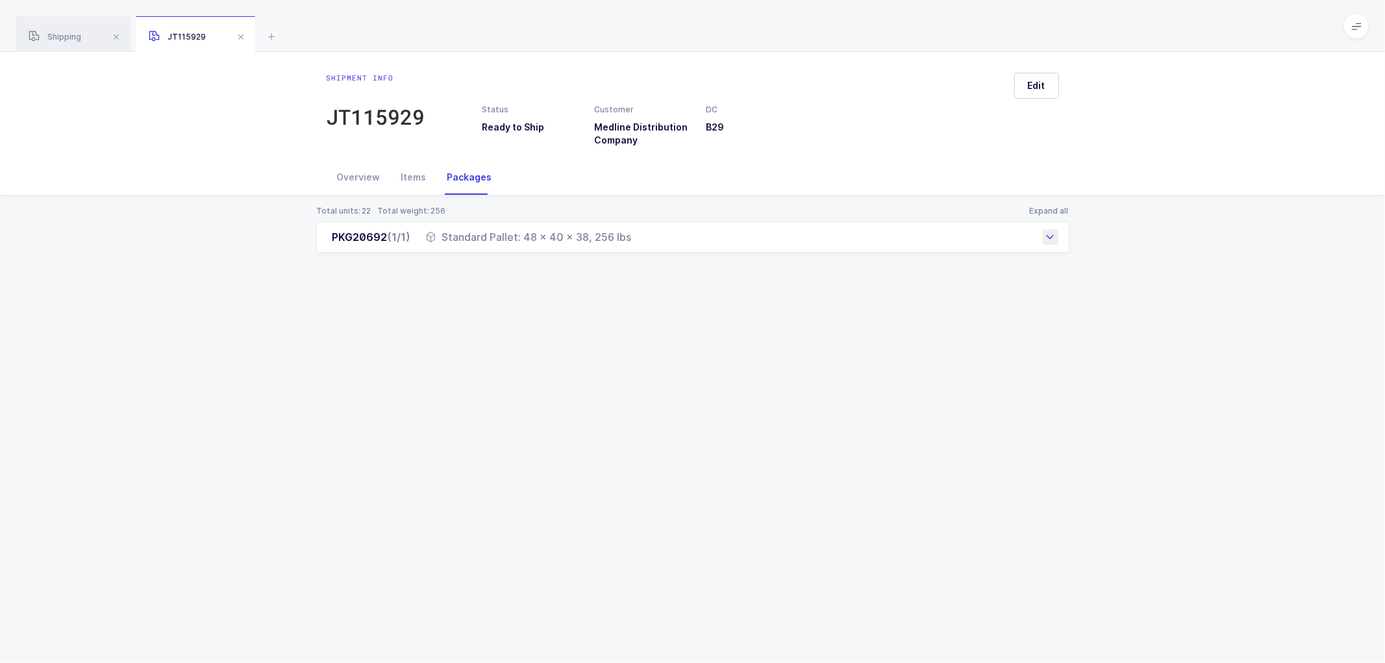
drag, startPoint x: 321, startPoint y: 238, endPoint x: 632, endPoint y: 244, distance: 311.2
click at [632, 244] on div "PKG20692 (1/1) Standard Pallet: 48 x 40 x 38, 256 lbs" at bounding box center [692, 236] width 753 height 31
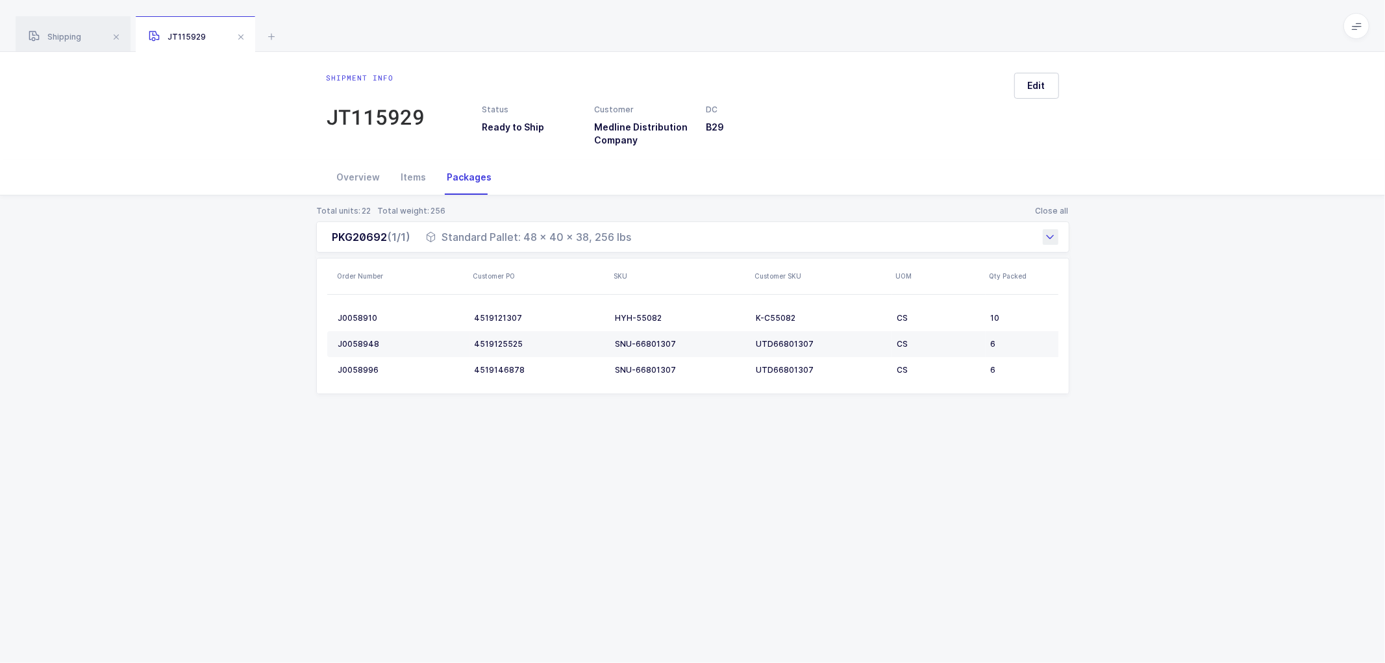
copy div "PKG20692 (1/1) Standard Pallet: 48 x 40 x 38, 256 lbs"
drag, startPoint x: 1004, startPoint y: 505, endPoint x: 968, endPoint y: 470, distance: 49.6
click at [1003, 504] on div "Shipment info JT115929 Status Ready to Ship Customer Medline Distribution Compa…" at bounding box center [692, 357] width 1385 height 611
click at [236, 35] on span at bounding box center [241, 37] width 16 height 16
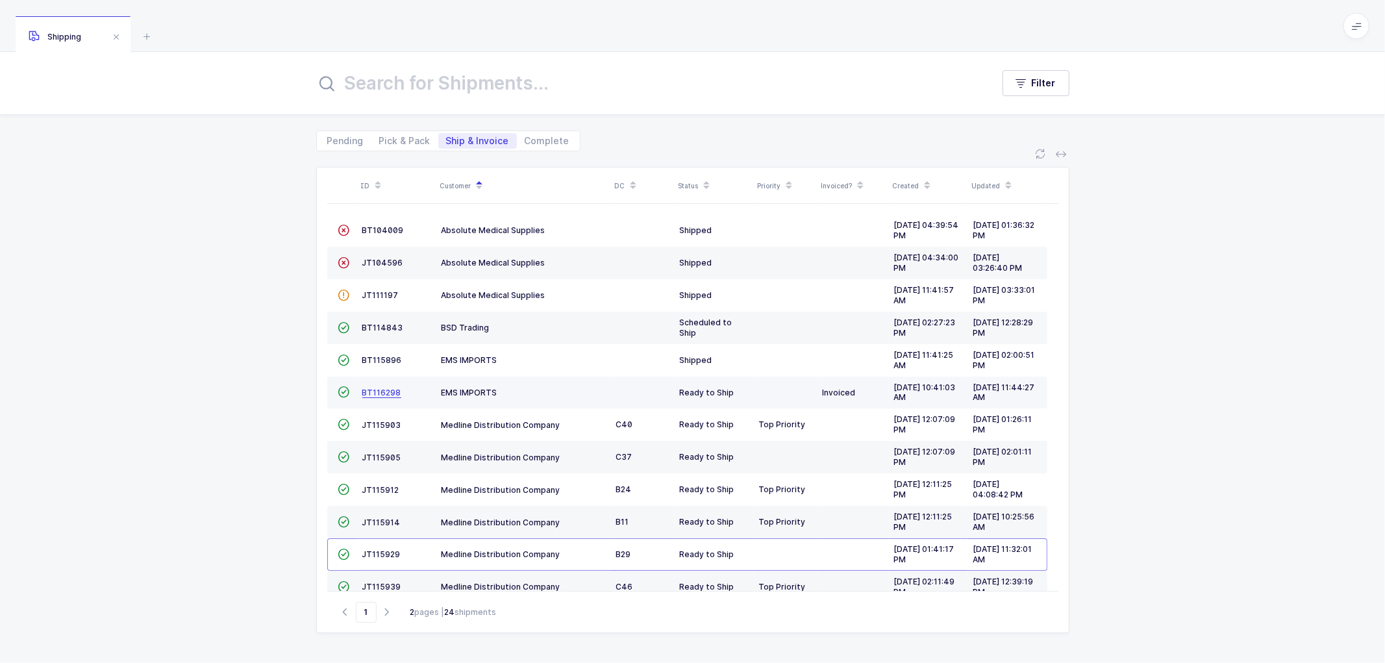
click at [380, 388] on span "BT116298" at bounding box center [381, 393] width 39 height 10
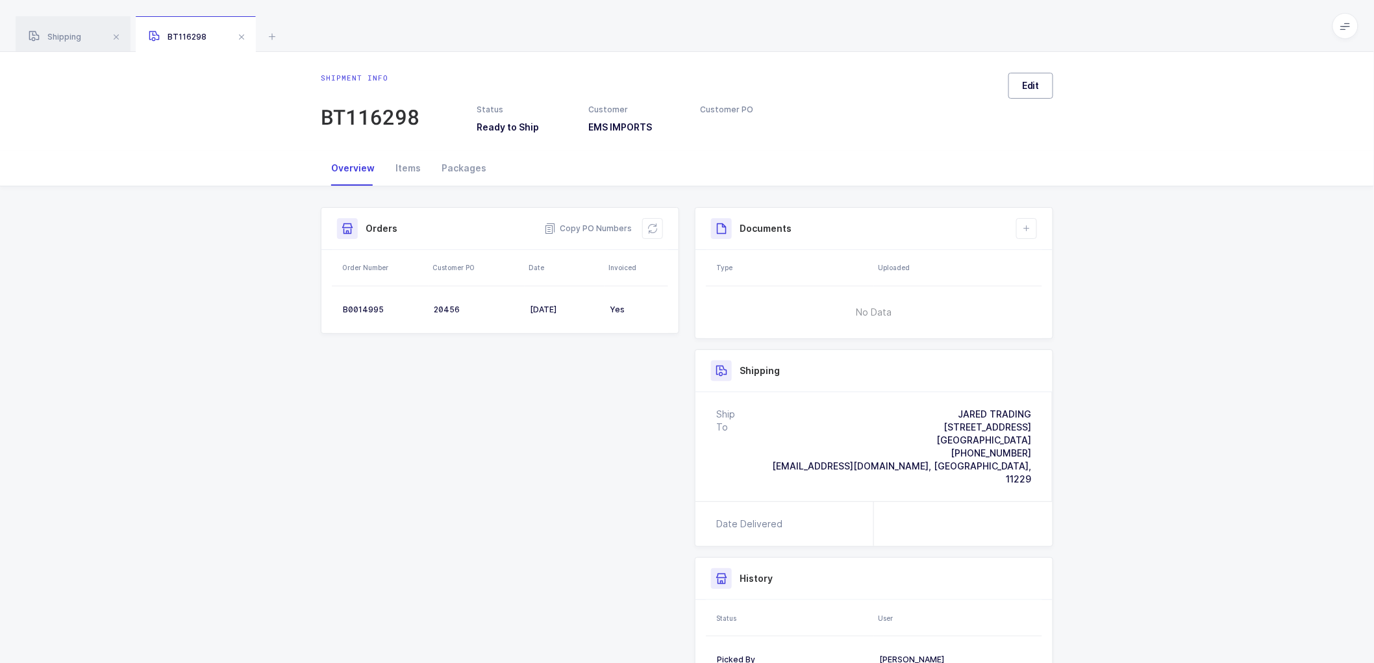
drag, startPoint x: 1028, startPoint y: 79, endPoint x: 1035, endPoint y: 85, distance: 9.2
click at [1029, 79] on span "Edit" at bounding box center [1031, 85] width 18 height 13
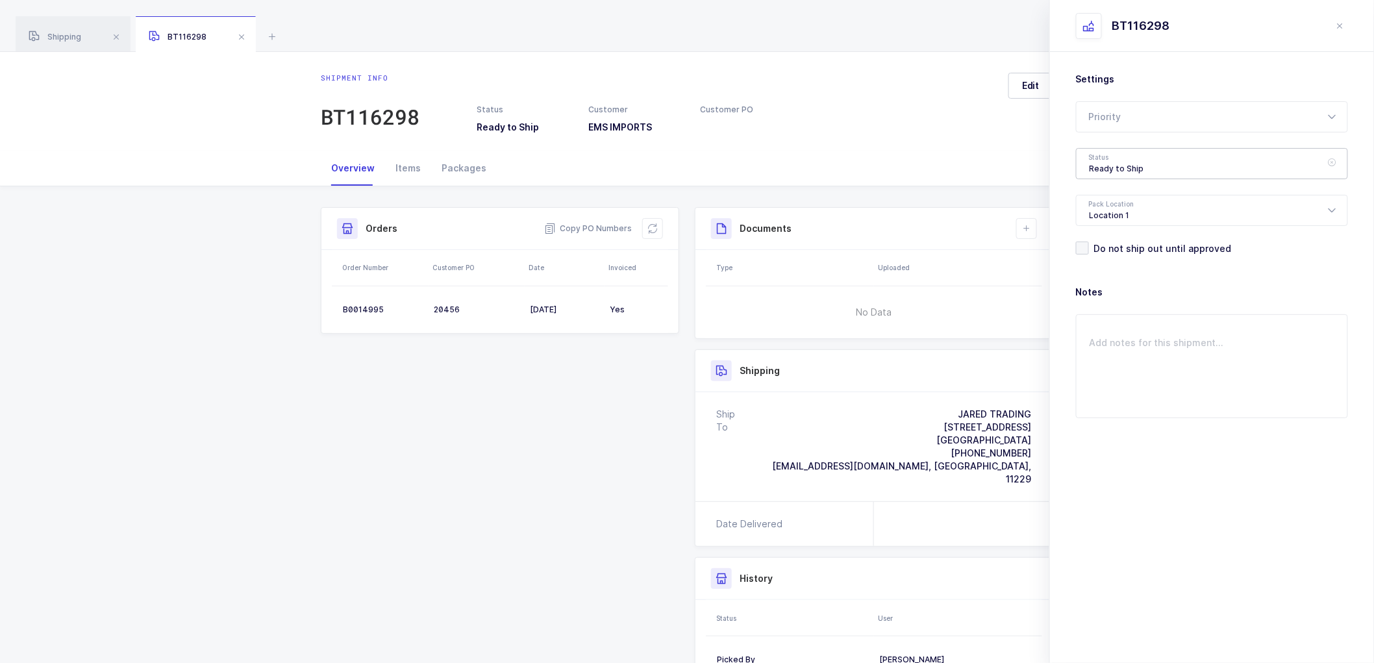
click at [1105, 154] on div "Ready to Ship" at bounding box center [1212, 163] width 272 height 31
drag, startPoint x: 1108, startPoint y: 255, endPoint x: 1113, endPoint y: 263, distance: 9.4
click at [1107, 256] on li "Shipped" at bounding box center [1217, 263] width 271 height 21
type input "Shipped"
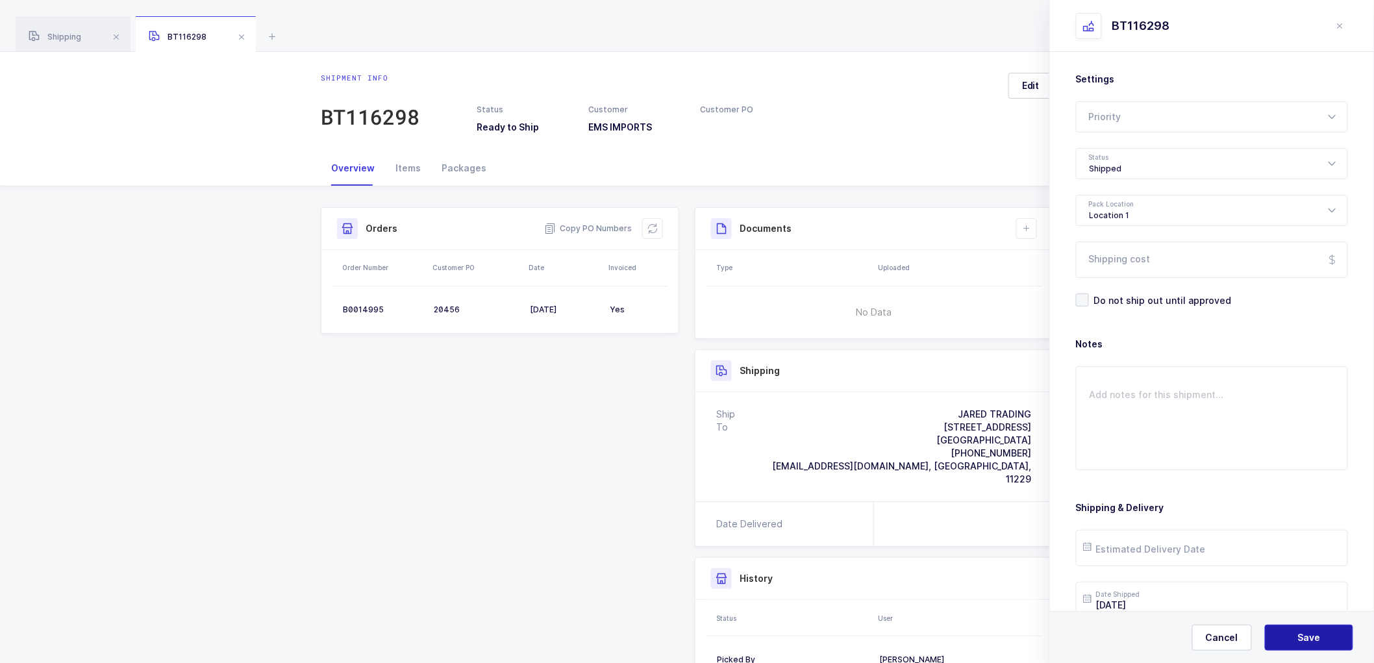
drag, startPoint x: 1303, startPoint y: 638, endPoint x: 1298, endPoint y: 627, distance: 13.1
click at [1303, 638] on span "Save" at bounding box center [1309, 637] width 23 height 13
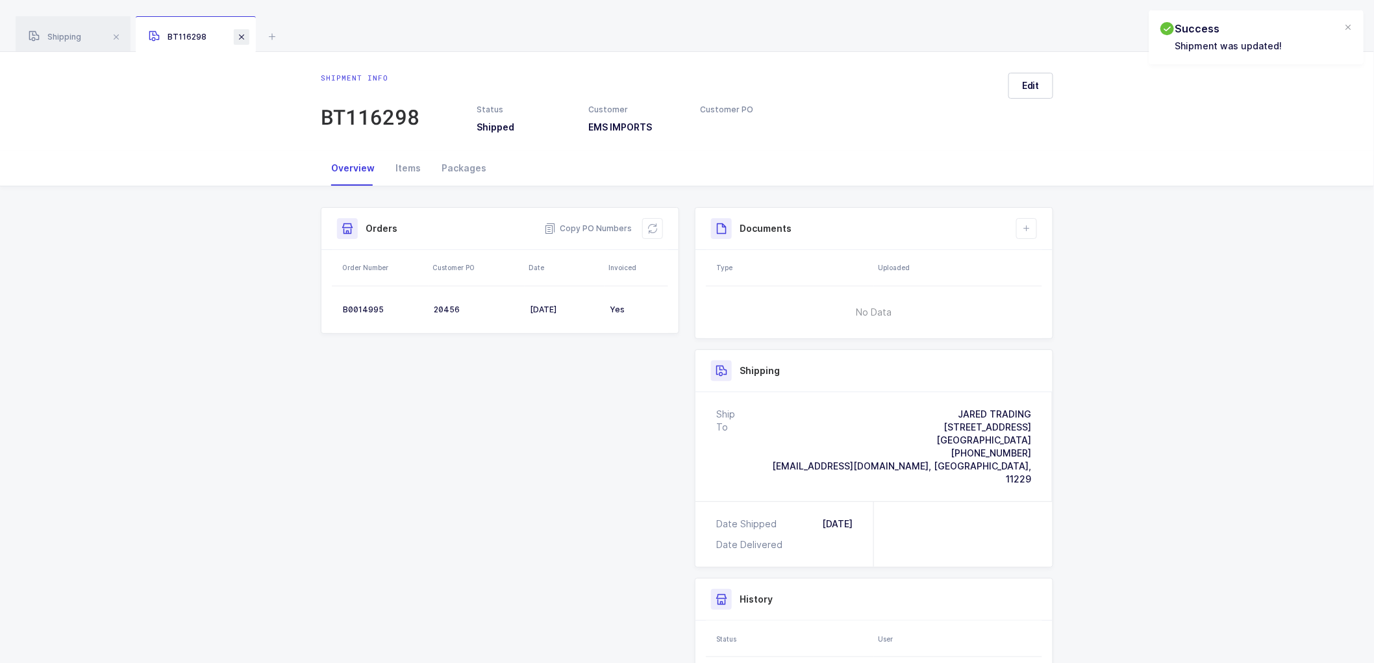
click at [242, 32] on span at bounding box center [242, 37] width 16 height 16
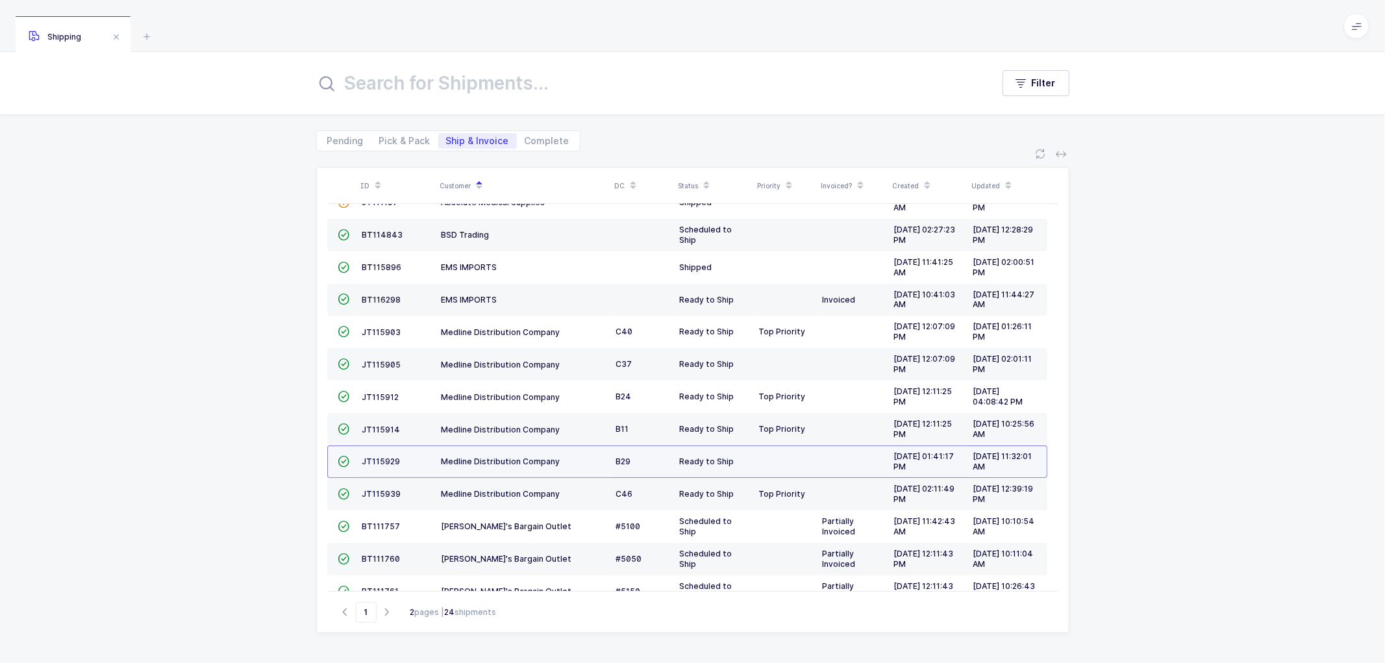
scroll to position [154, 0]
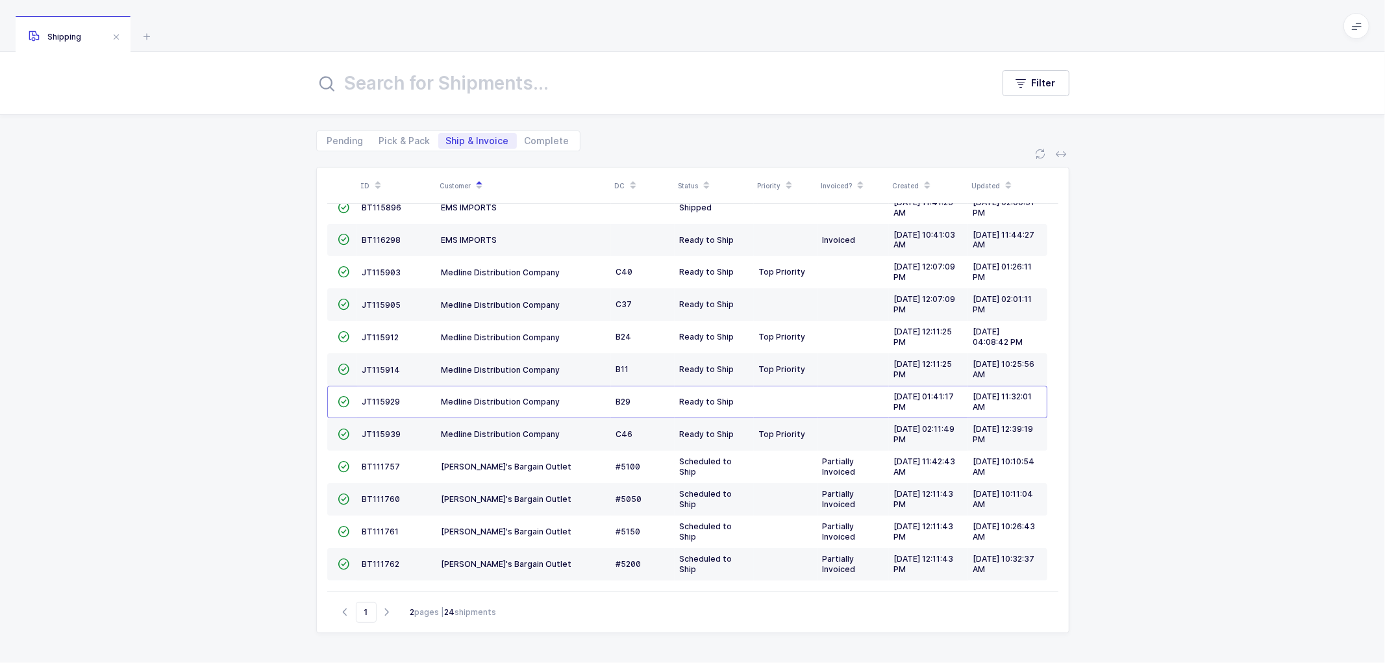
click at [271, 435] on div "ID Customer DC Status Priority Invoiced? Created Updated  BT104009 Absolute Me…" at bounding box center [692, 407] width 1385 height 512
click at [401, 137] on span "Pick & Pack" at bounding box center [404, 140] width 51 height 9
click at [380, 137] on input "Pick & Pack" at bounding box center [375, 137] width 8 height 8
radio input "true"
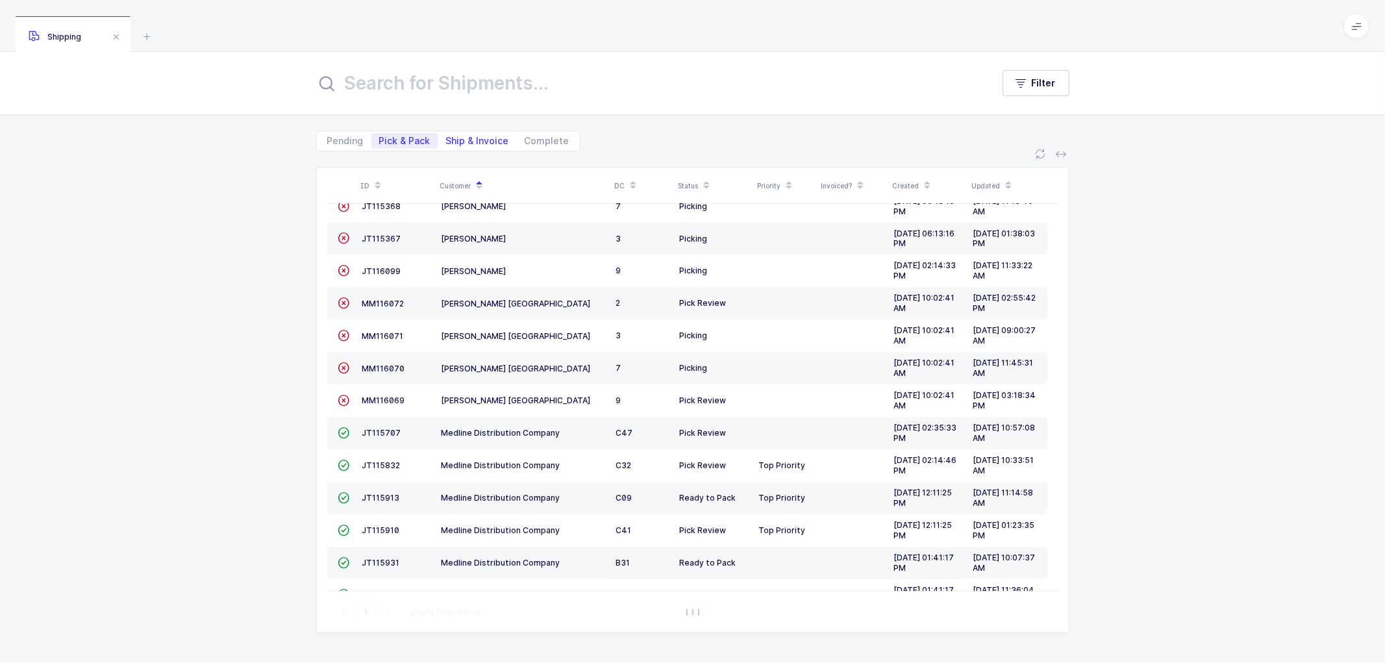
click at [466, 136] on span "Ship & Invoice" at bounding box center [477, 140] width 63 height 9
click at [447, 134] on input "Ship & Invoice" at bounding box center [442, 137] width 8 height 8
radio input "true"
radio input "false"
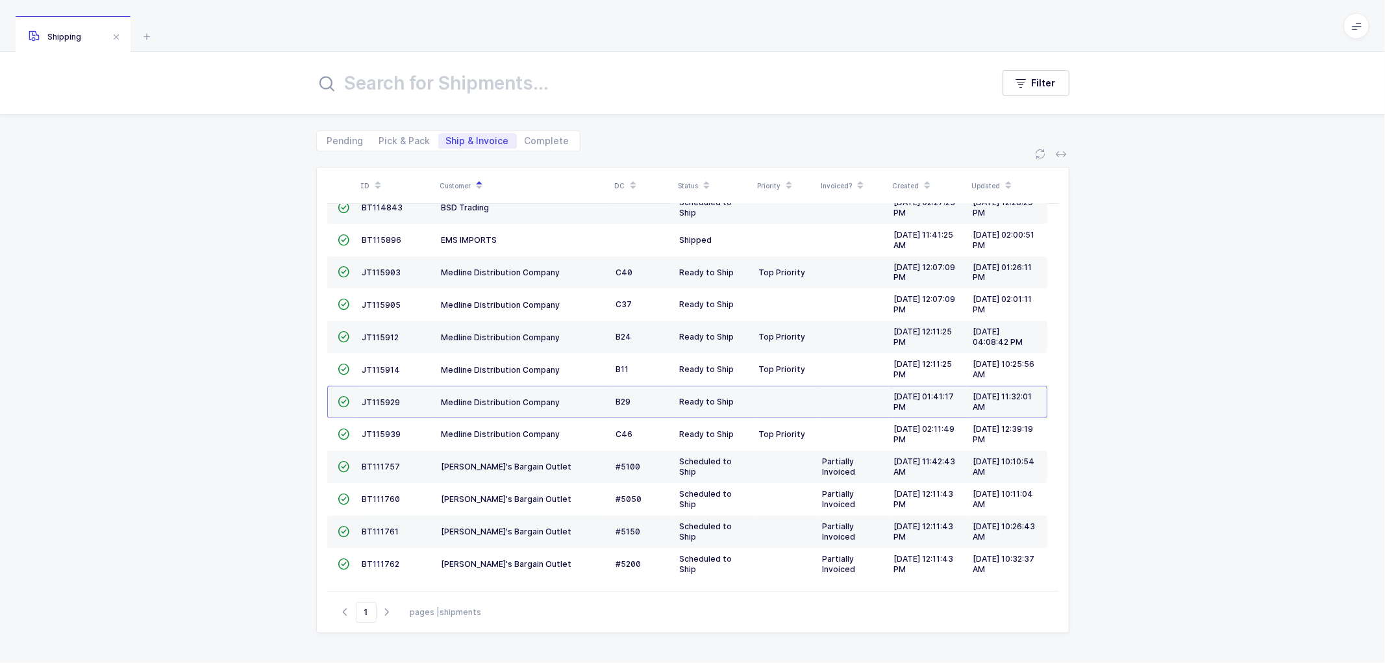
scroll to position [121, 0]
click at [462, 140] on span "Ship & Invoice" at bounding box center [477, 140] width 63 height 9
click at [447, 140] on input "Ship & Invoice" at bounding box center [442, 137] width 8 height 8
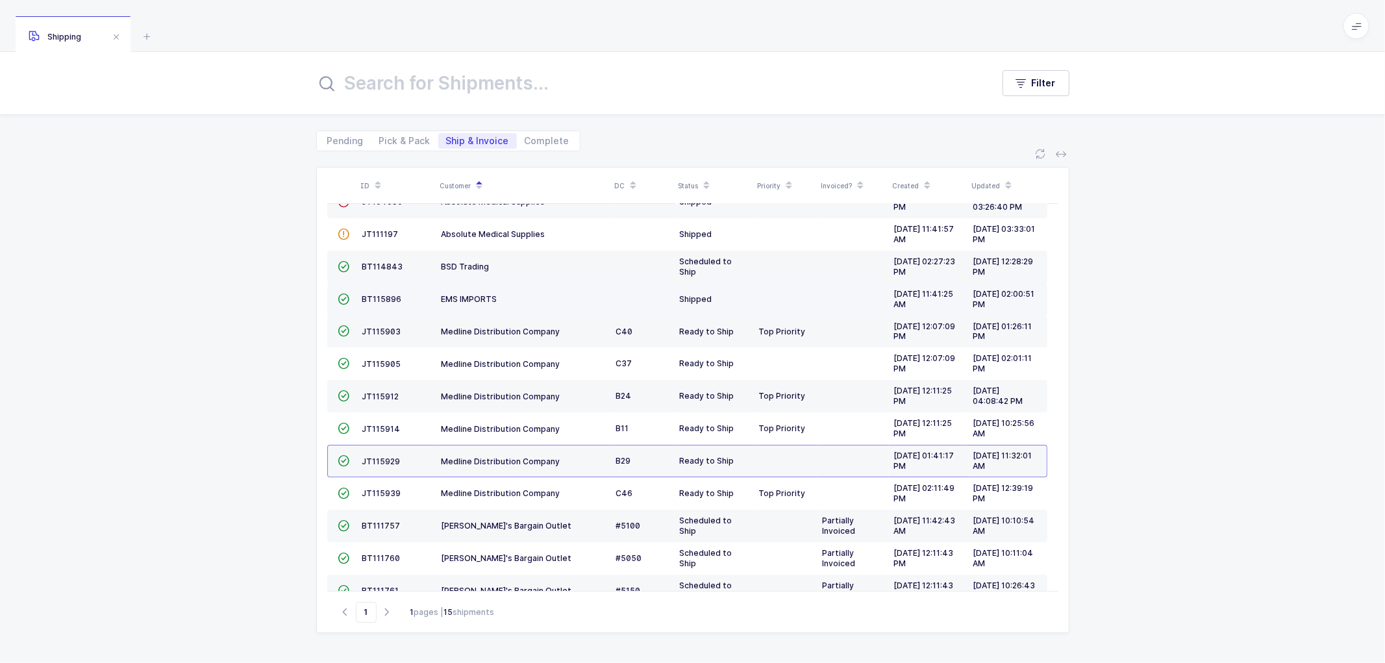
scroll to position [0, 0]
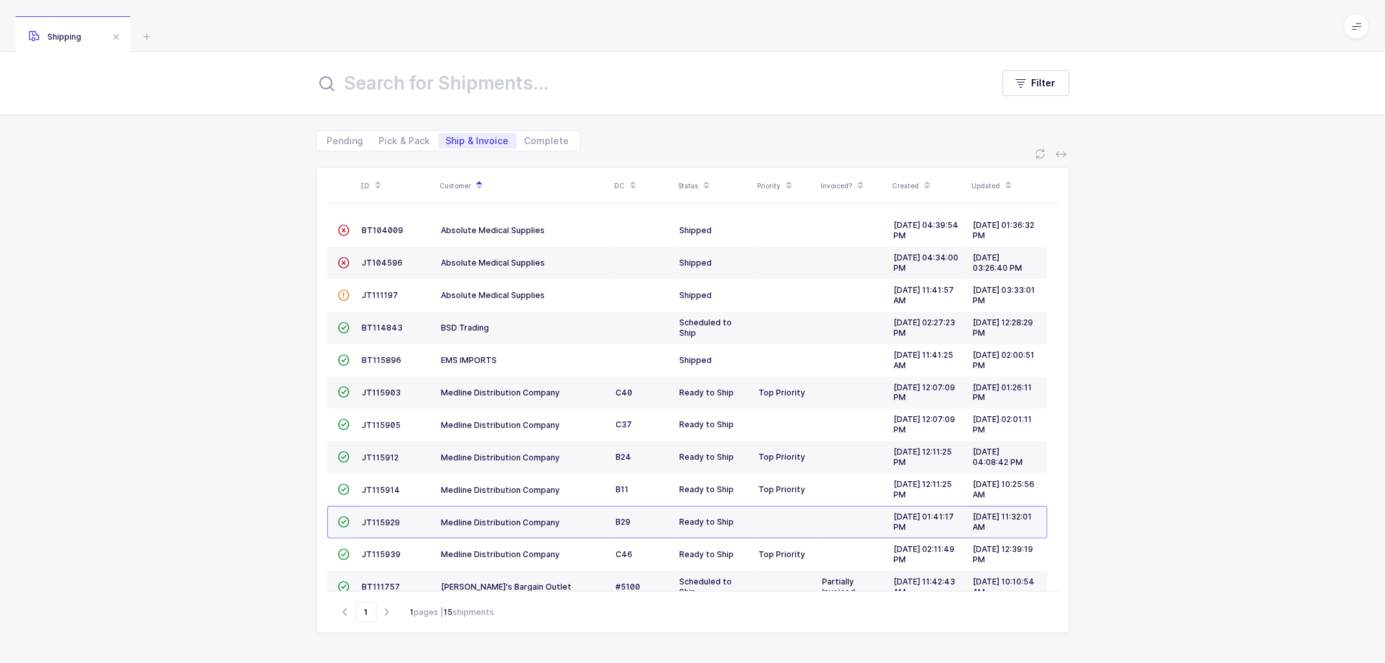
click at [198, 208] on div "ID Customer DC Status Priority Invoiced? Created Updated  BT104009 Absolute Me…" at bounding box center [692, 407] width 1385 height 512
click at [540, 139] on span "Complete" at bounding box center [547, 140] width 45 height 9
click at [525, 139] on input "Complete" at bounding box center [521, 137] width 8 height 8
radio input "true"
radio input "false"
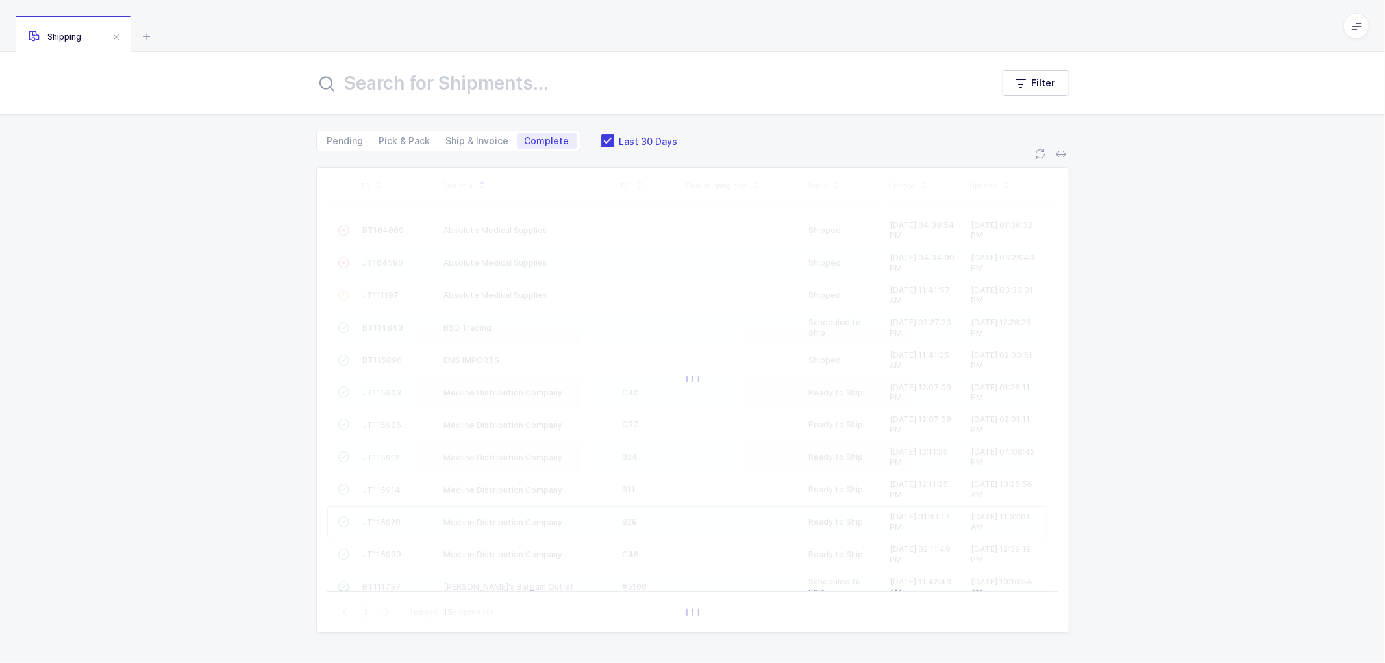
click at [459, 79] on input "text" at bounding box center [646, 83] width 661 height 31
paste input "0087775"
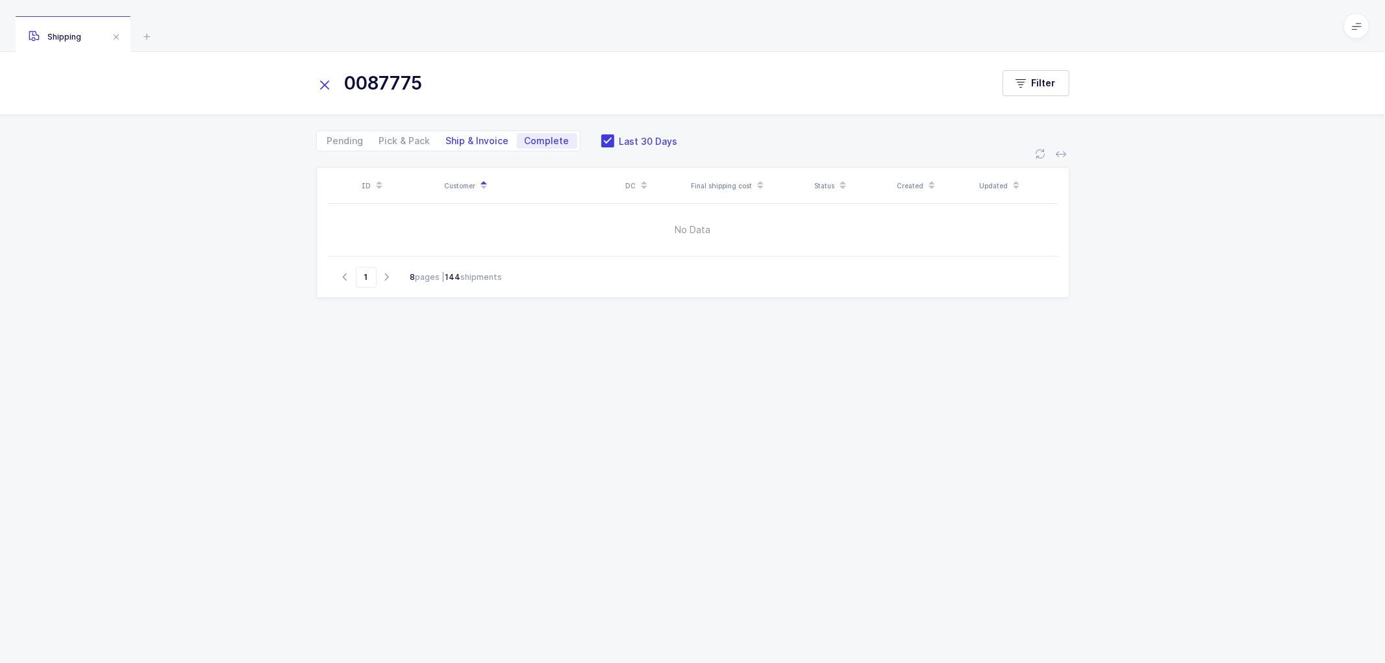
type input "0087775"
drag, startPoint x: 471, startPoint y: 134, endPoint x: 483, endPoint y: 134, distance: 12.4
click at [471, 133] on span "Ship & Invoice" at bounding box center [477, 141] width 79 height 16
click at [447, 133] on input "Ship & Invoice" at bounding box center [442, 137] width 8 height 8
radio input "true"
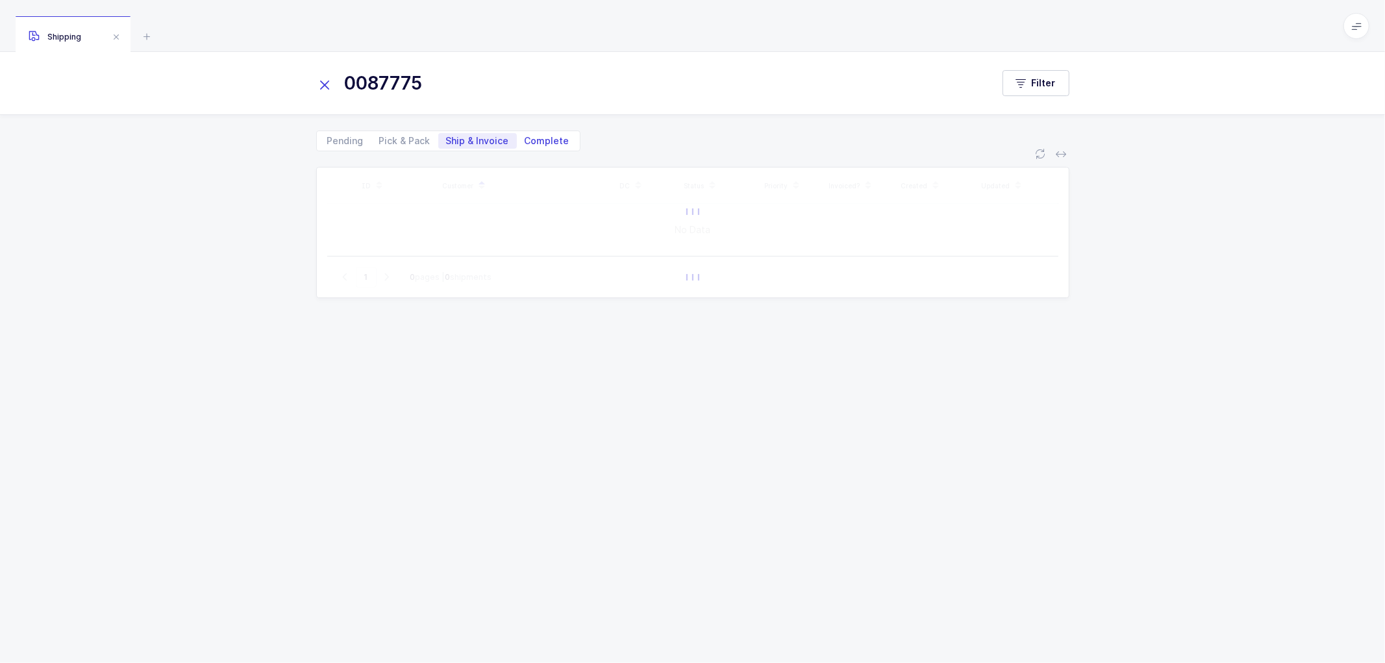
click at [544, 138] on span "Complete" at bounding box center [547, 140] width 45 height 9
click at [525, 138] on input "Complete" at bounding box center [521, 137] width 8 height 8
radio input "true"
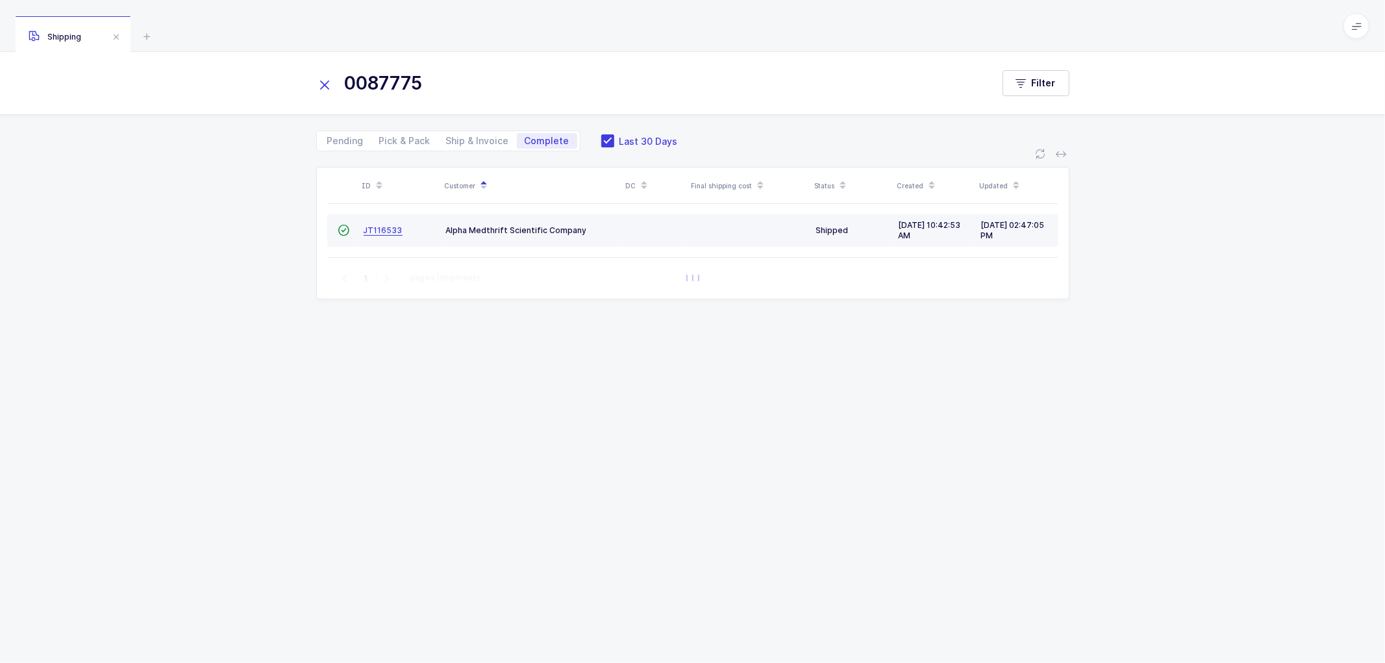
click at [379, 228] on span "JT116533" at bounding box center [383, 230] width 39 height 10
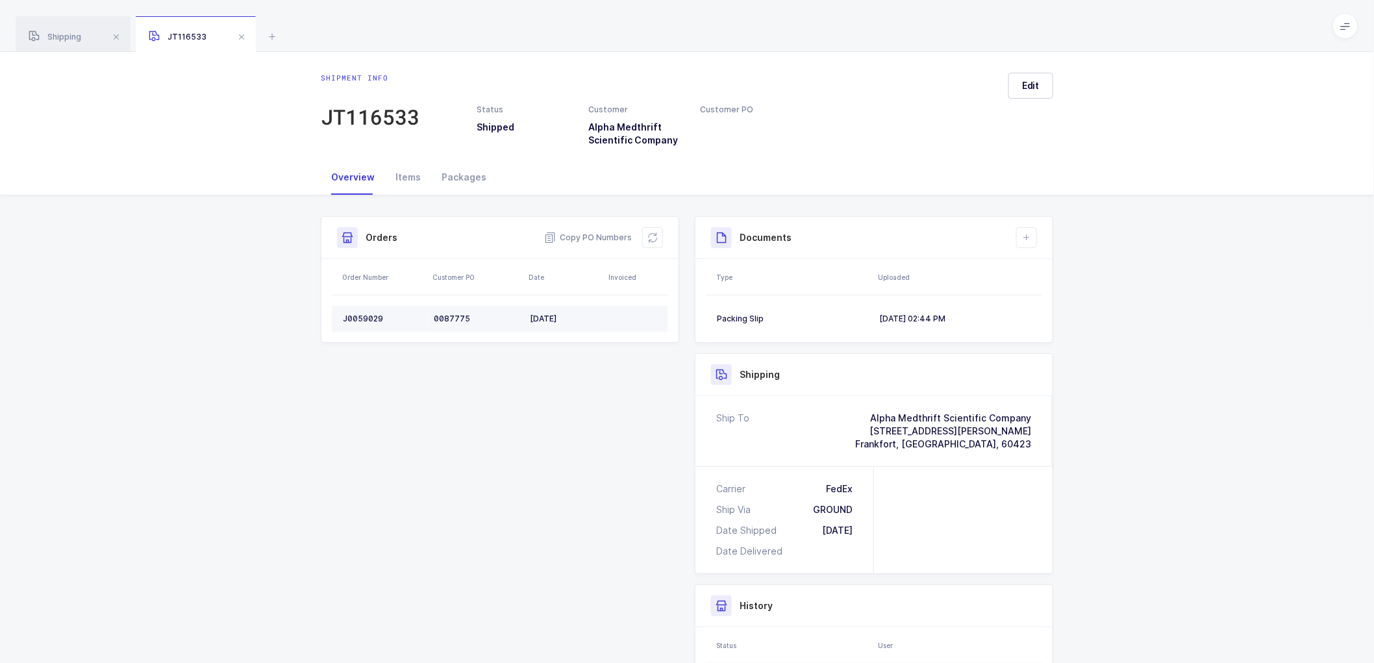
click at [353, 316] on div "J0059029" at bounding box center [383, 319] width 81 height 10
click at [356, 314] on div "J0059029" at bounding box center [383, 319] width 81 height 10
click at [357, 314] on div "J0059029" at bounding box center [383, 319] width 81 height 10
copy div "J0059029"
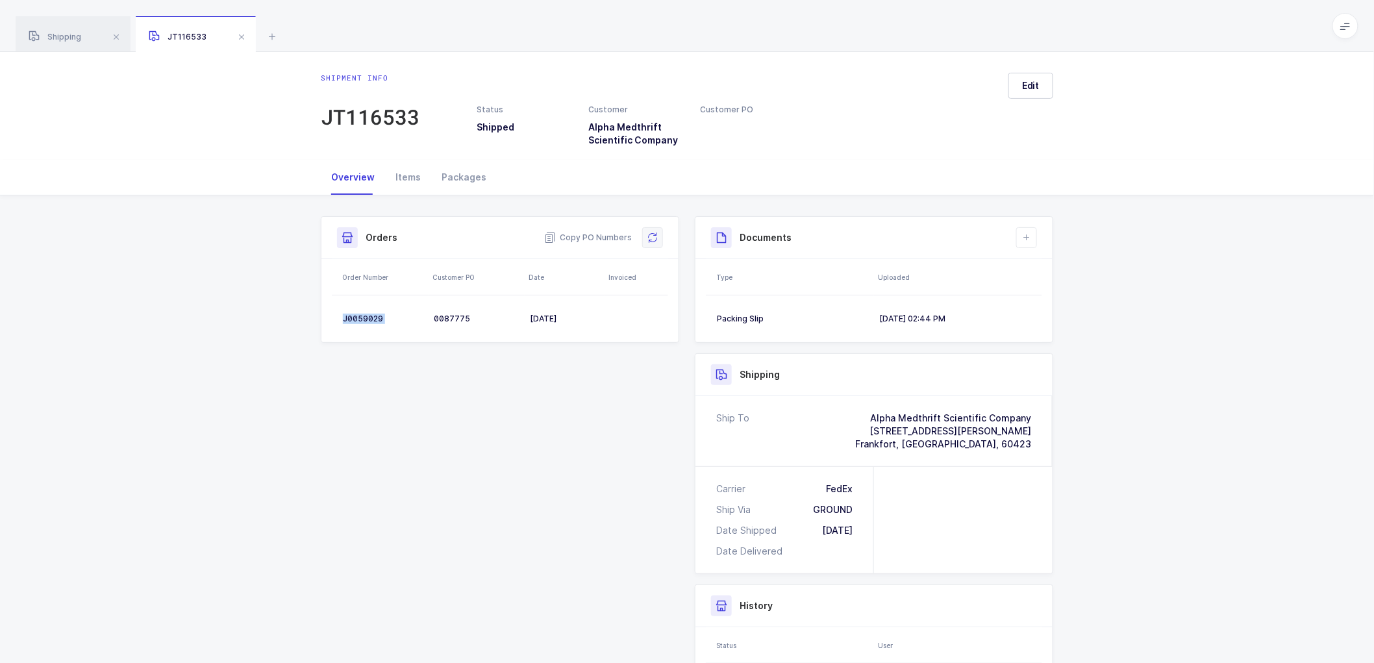
click at [653, 236] on icon at bounding box center [653, 238] width 10 height 10
click at [242, 35] on span at bounding box center [242, 37] width 16 height 16
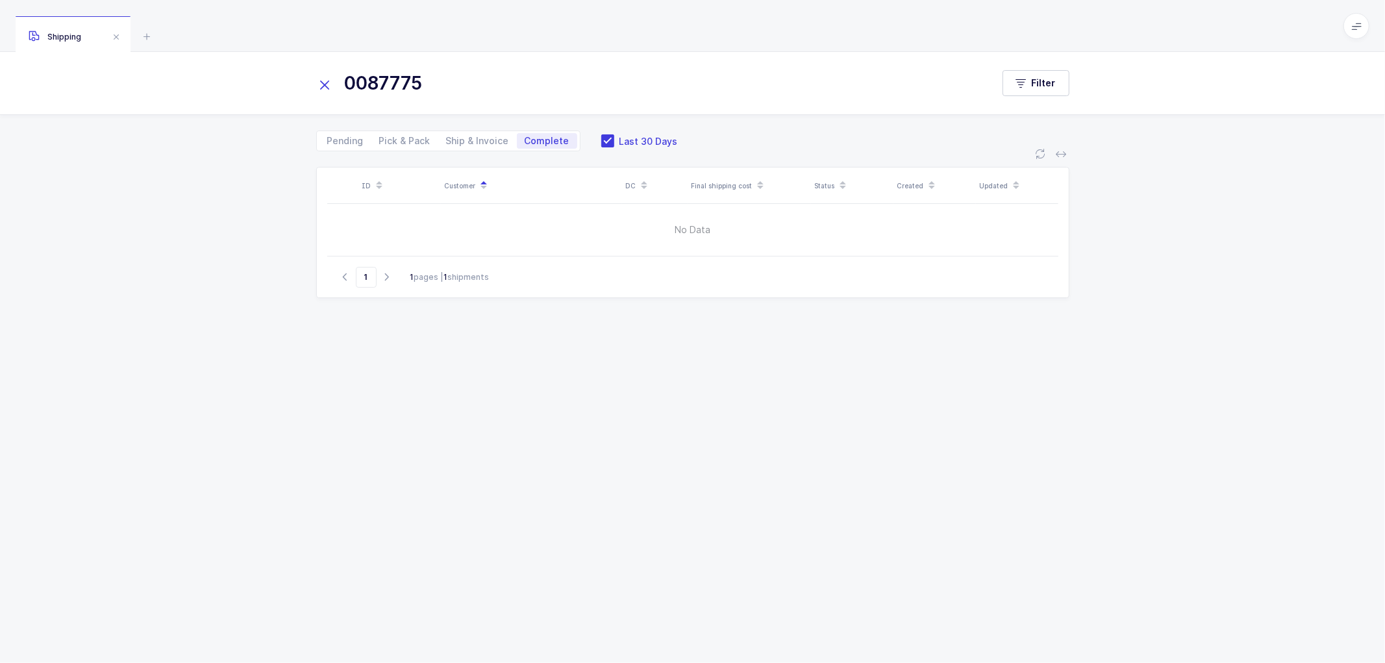
drag, startPoint x: 598, startPoint y: 138, endPoint x: 563, endPoint y: 132, distance: 34.9
click at [601, 138] on span at bounding box center [607, 140] width 13 height 13
click at [614, 134] on input "Last 30 Days" at bounding box center [614, 134] width 0 height 0
click at [468, 140] on span "Ship & Invoice" at bounding box center [477, 140] width 63 height 9
click at [447, 140] on input "Ship & Invoice" at bounding box center [442, 137] width 8 height 8
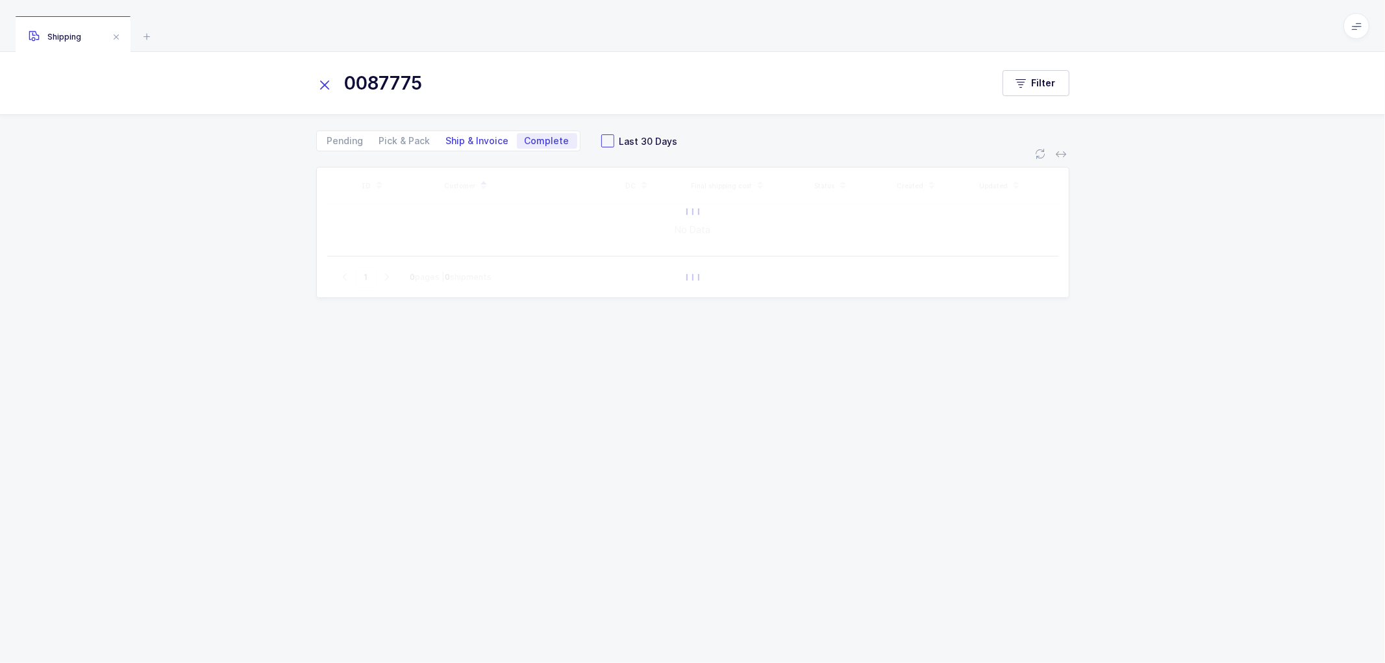
radio input "true"
radio input "false"
click at [325, 80] on icon at bounding box center [325, 85] width 18 height 18
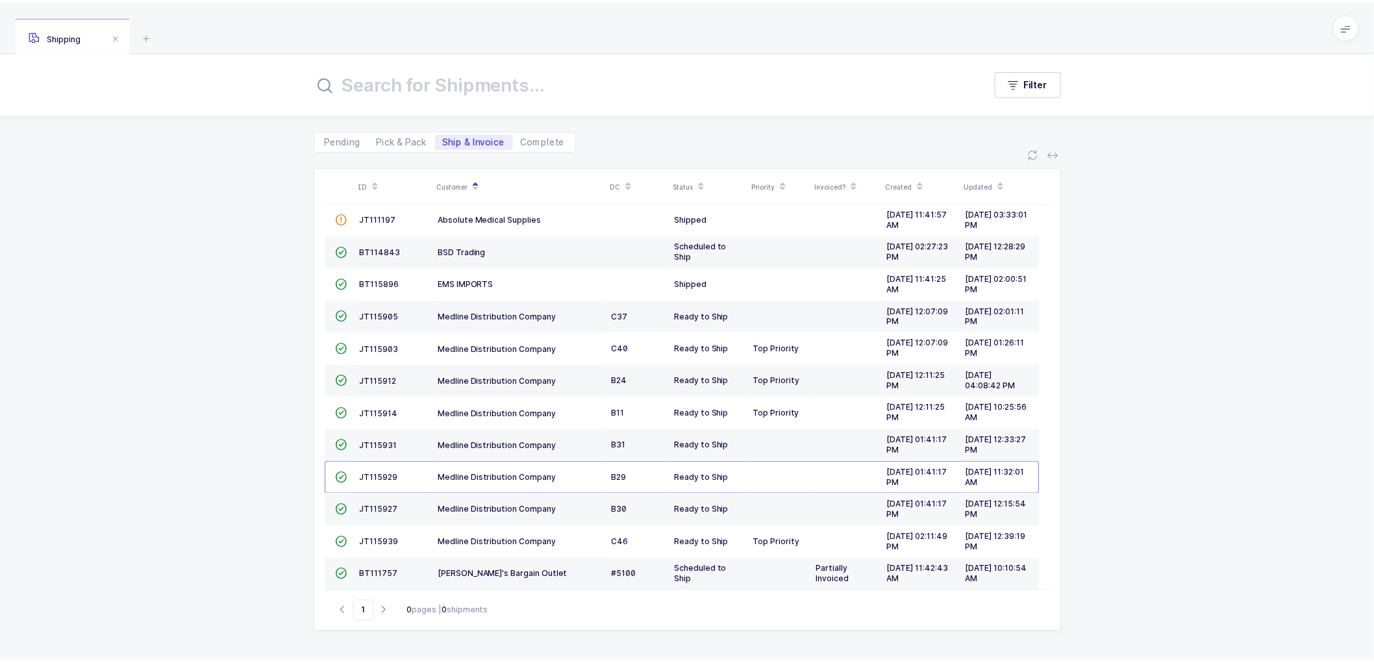
scroll to position [75, 0]
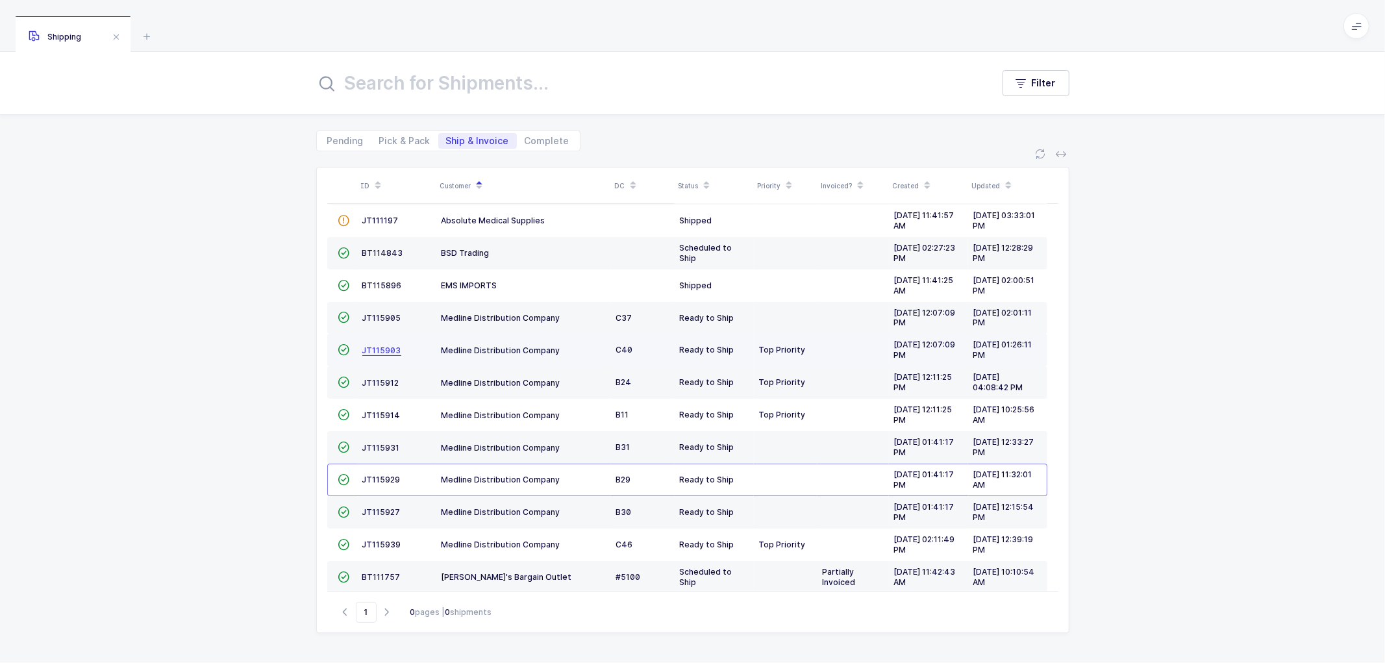
click at [388, 351] on span "JT115903" at bounding box center [381, 351] width 39 height 10
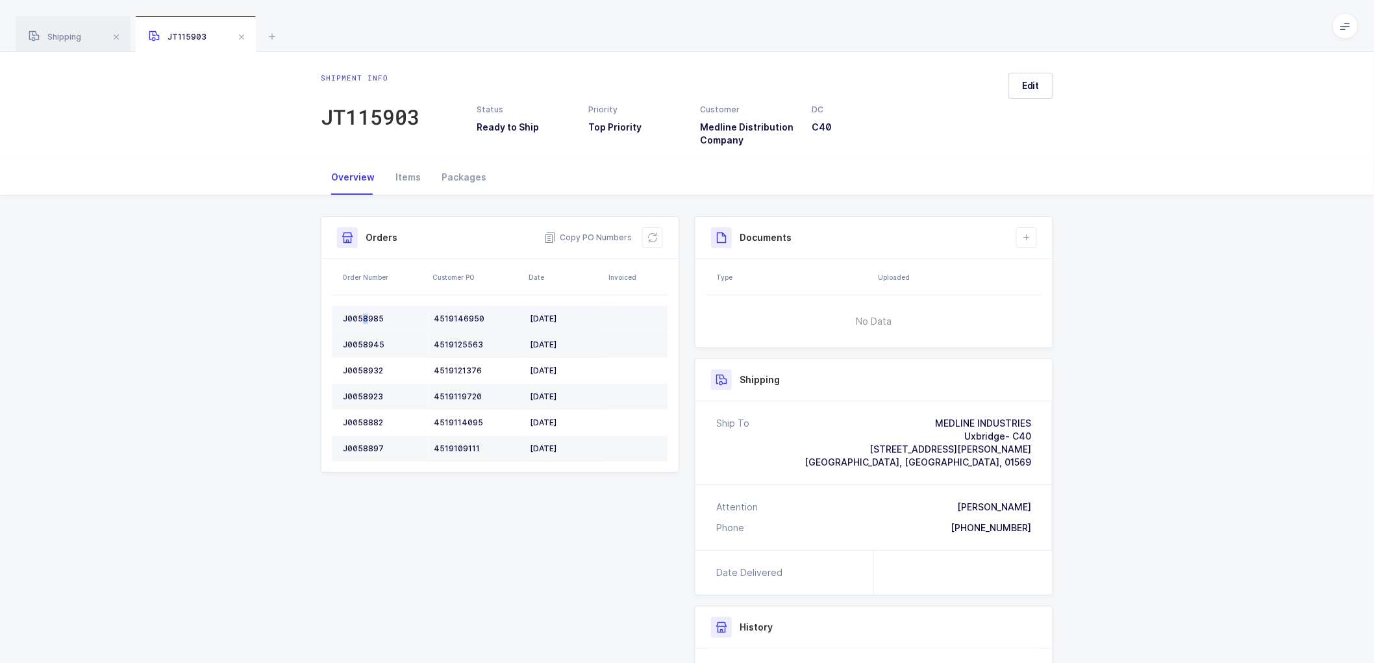
click at [364, 314] on div "J0058985" at bounding box center [383, 319] width 81 height 10
click at [361, 314] on div "J0058985" at bounding box center [383, 319] width 81 height 10
click at [359, 340] on div "J0058945" at bounding box center [383, 345] width 81 height 10
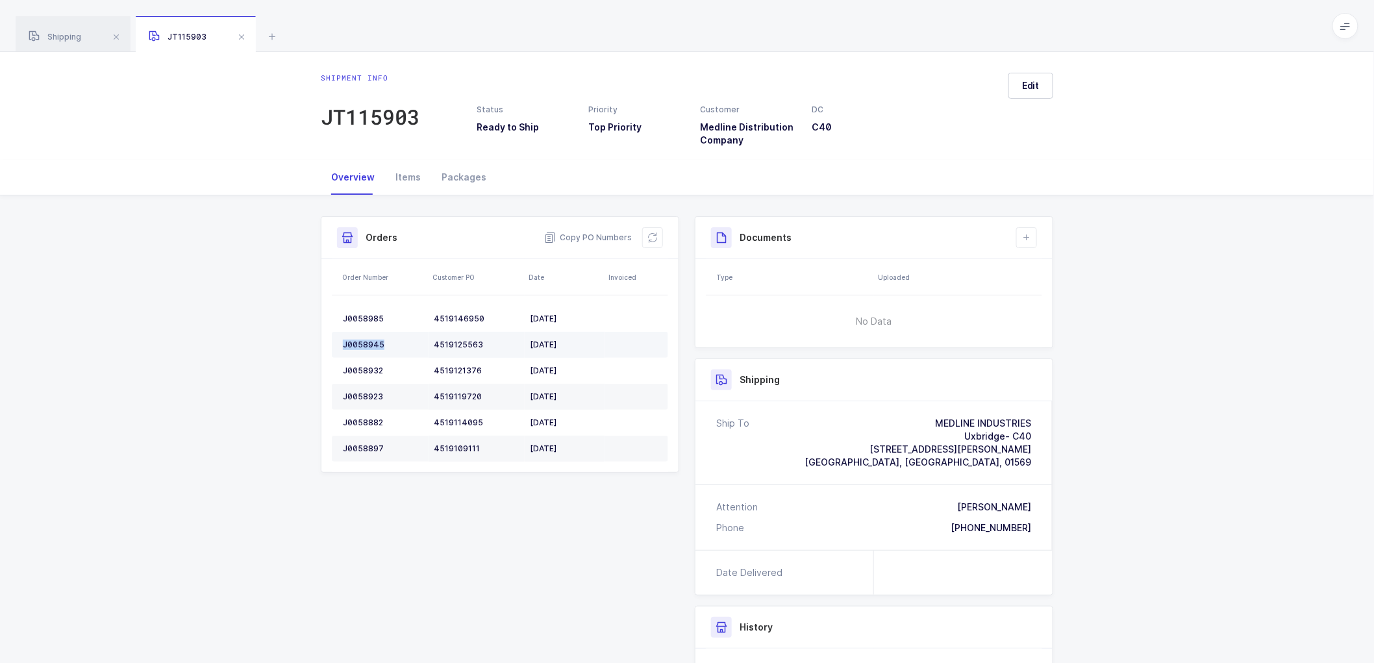
click at [359, 340] on div "J0058945" at bounding box center [383, 345] width 81 height 10
copy div "J0058945"
click at [368, 366] on div "J0058932" at bounding box center [383, 371] width 81 height 10
click at [369, 366] on div "J0058932" at bounding box center [383, 371] width 81 height 10
copy div "J0058932"
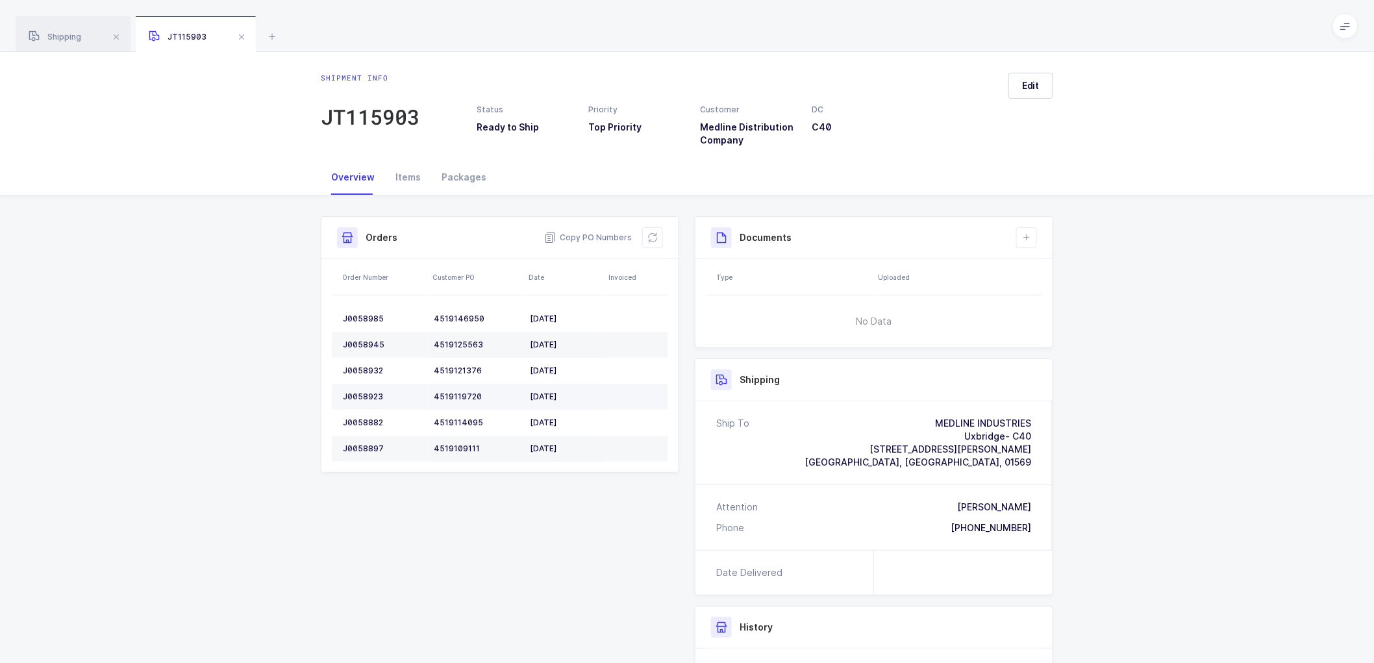
click at [355, 392] on div "J0058923" at bounding box center [383, 397] width 81 height 10
click at [356, 390] on td "J0058923" at bounding box center [380, 397] width 97 height 26
click at [357, 388] on td "J0058923" at bounding box center [380, 397] width 97 height 26
click at [358, 390] on td "J0058923" at bounding box center [380, 397] width 97 height 26
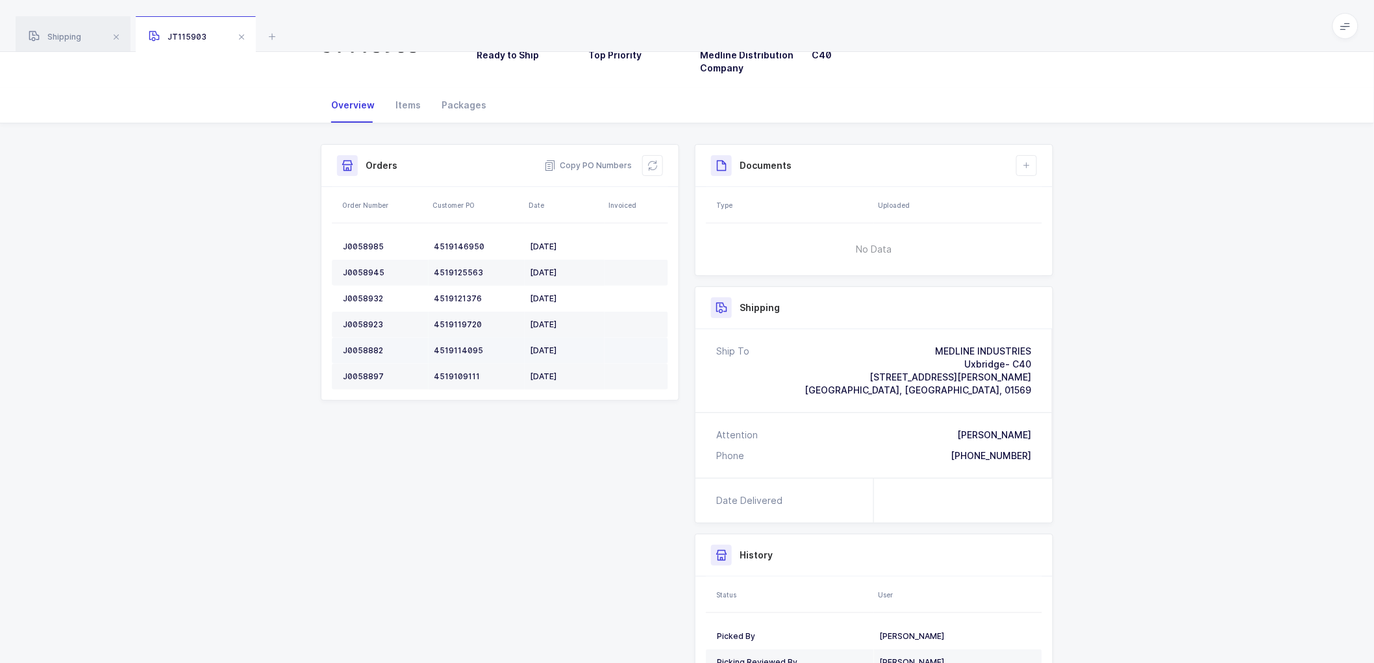
click at [364, 351] on div "J0058882" at bounding box center [383, 351] width 81 height 10
click at [355, 373] on div "J0058897" at bounding box center [383, 376] width 81 height 10
click at [356, 373] on div "J0058897" at bounding box center [383, 376] width 81 height 10
click at [657, 158] on button at bounding box center [652, 165] width 21 height 21
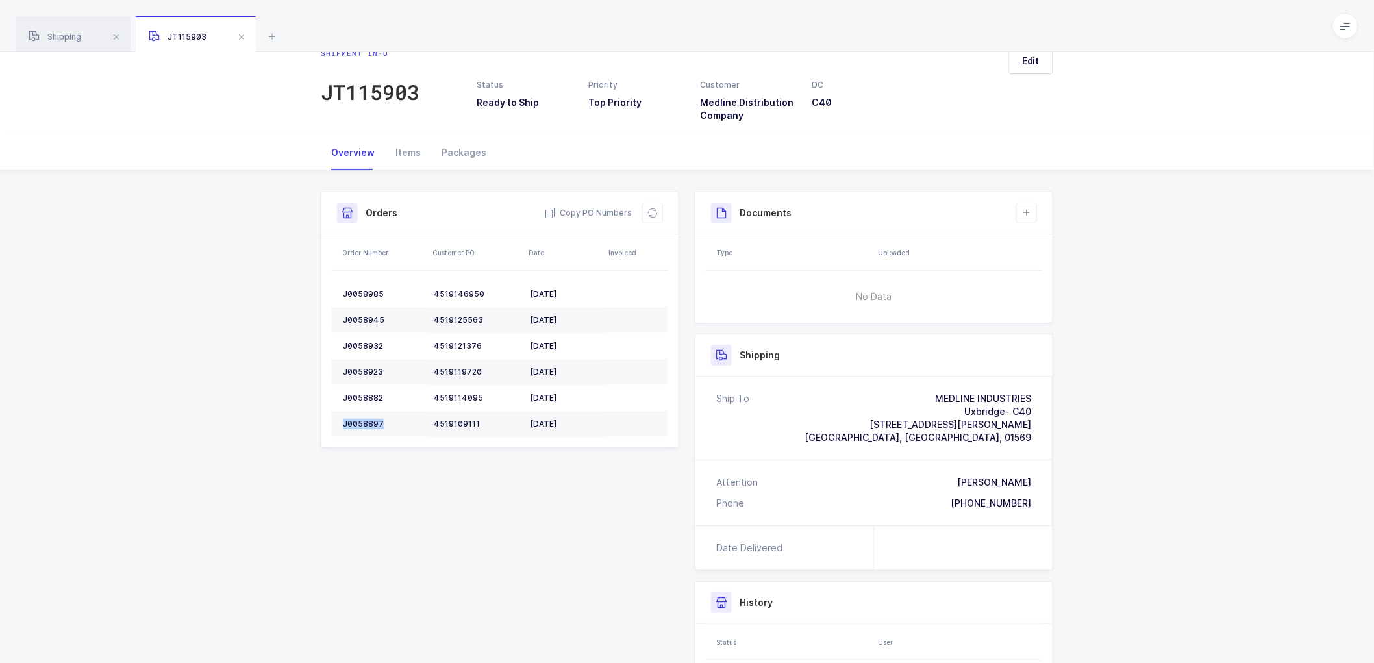
scroll to position [0, 0]
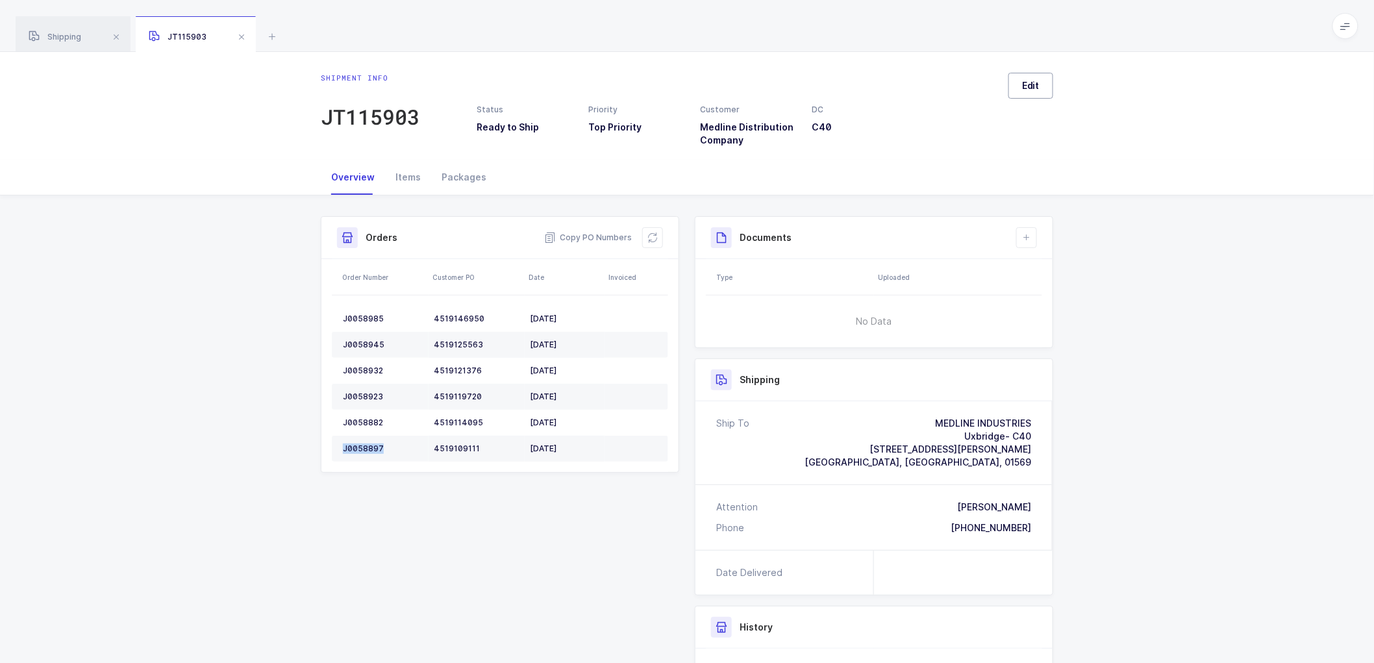
drag, startPoint x: 1026, startPoint y: 78, endPoint x: 1073, endPoint y: 110, distance: 56.9
click at [1026, 79] on button "Edit" at bounding box center [1031, 86] width 45 height 26
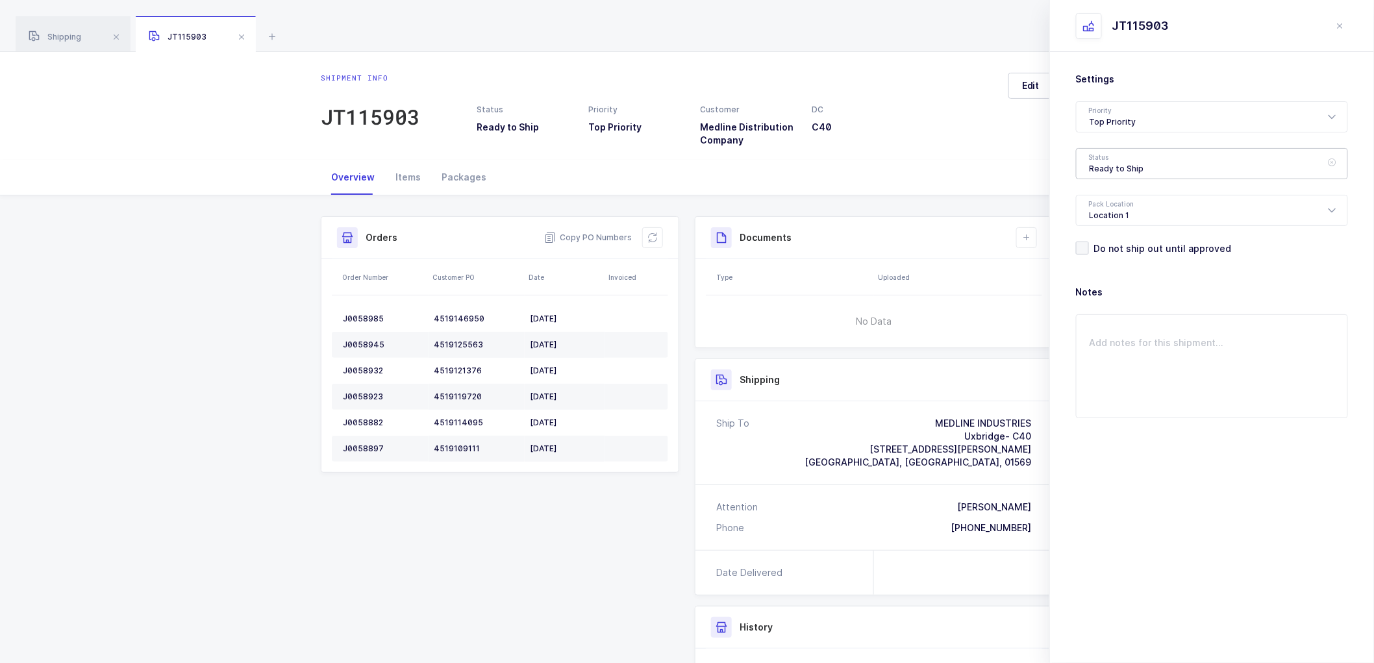
click at [1102, 166] on div "Ready to Ship" at bounding box center [1212, 163] width 272 height 31
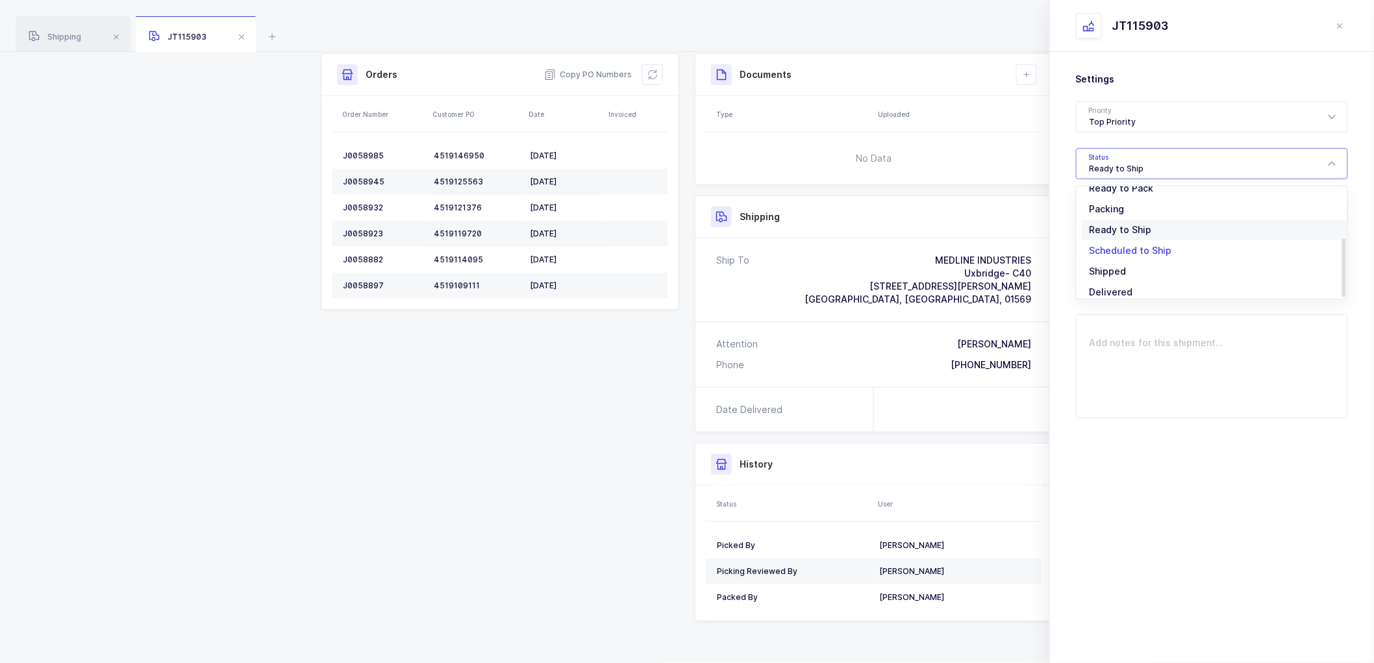
scroll to position [107, 0]
click at [1120, 239] on span "Scheduled to Ship" at bounding box center [1131, 242] width 82 height 11
type input "Scheduled to Ship"
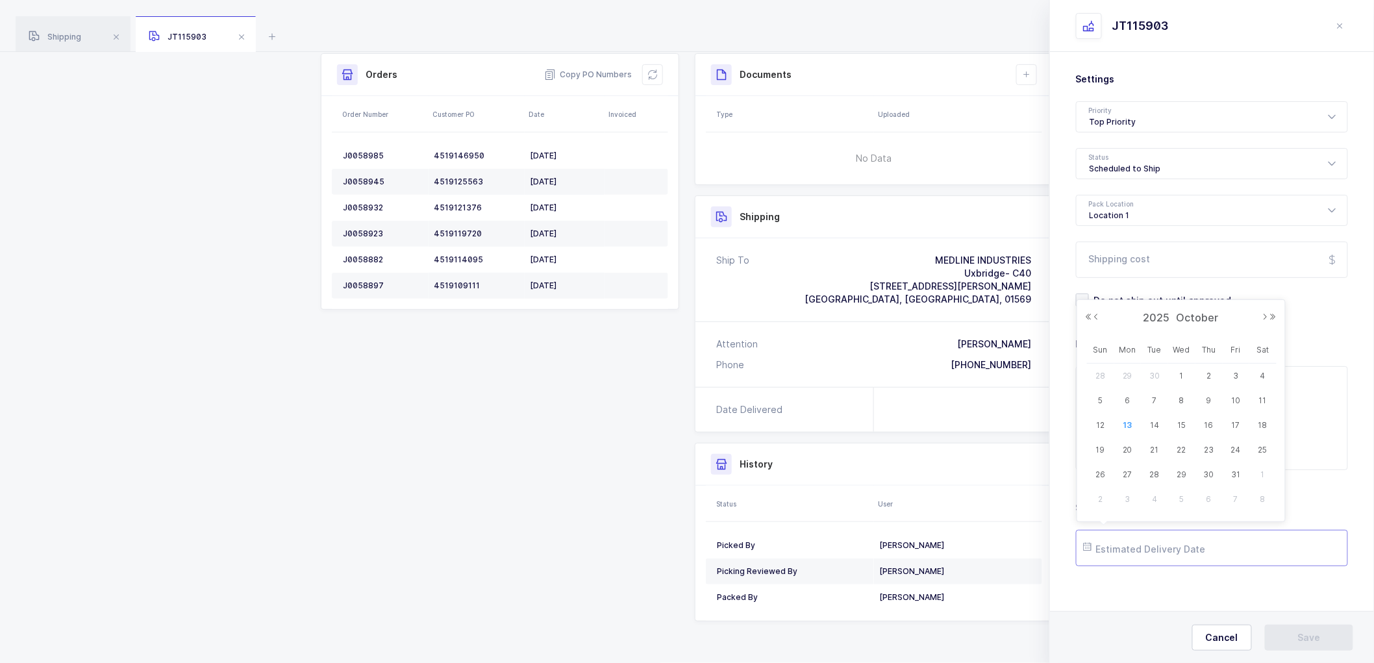
click at [1111, 552] on input "text" at bounding box center [1212, 548] width 272 height 36
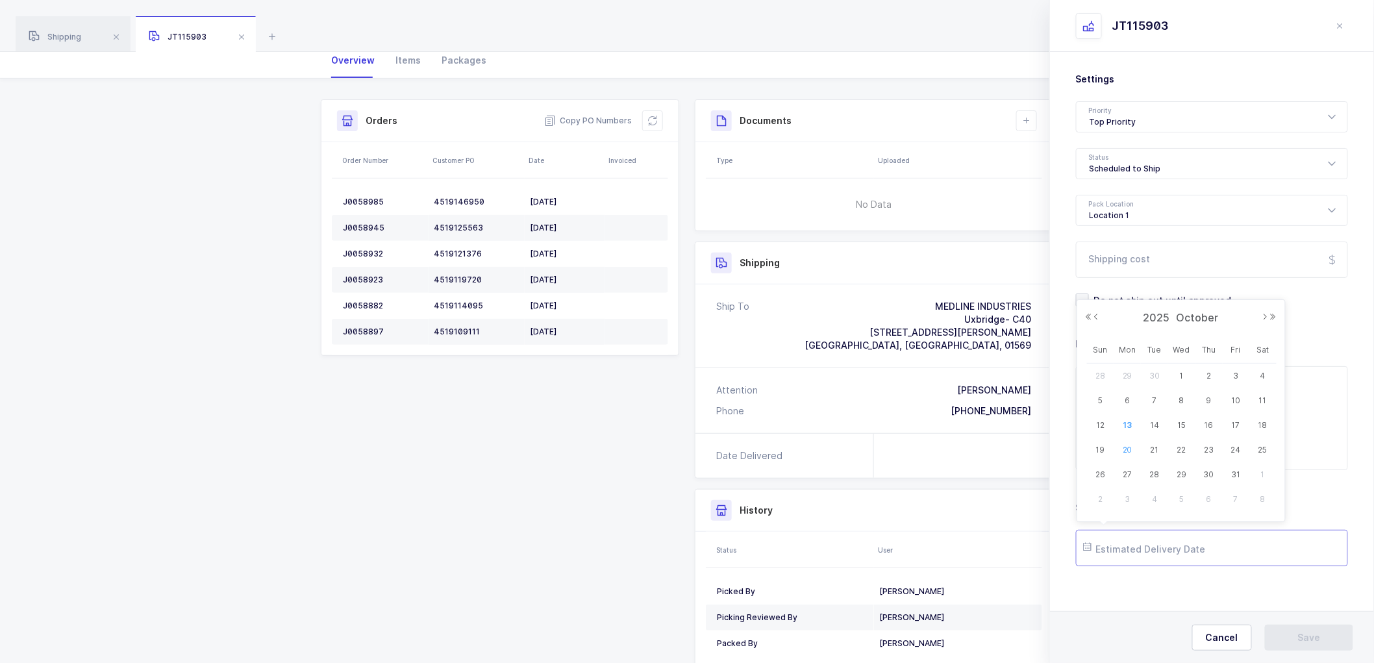
scroll to position [92, 0]
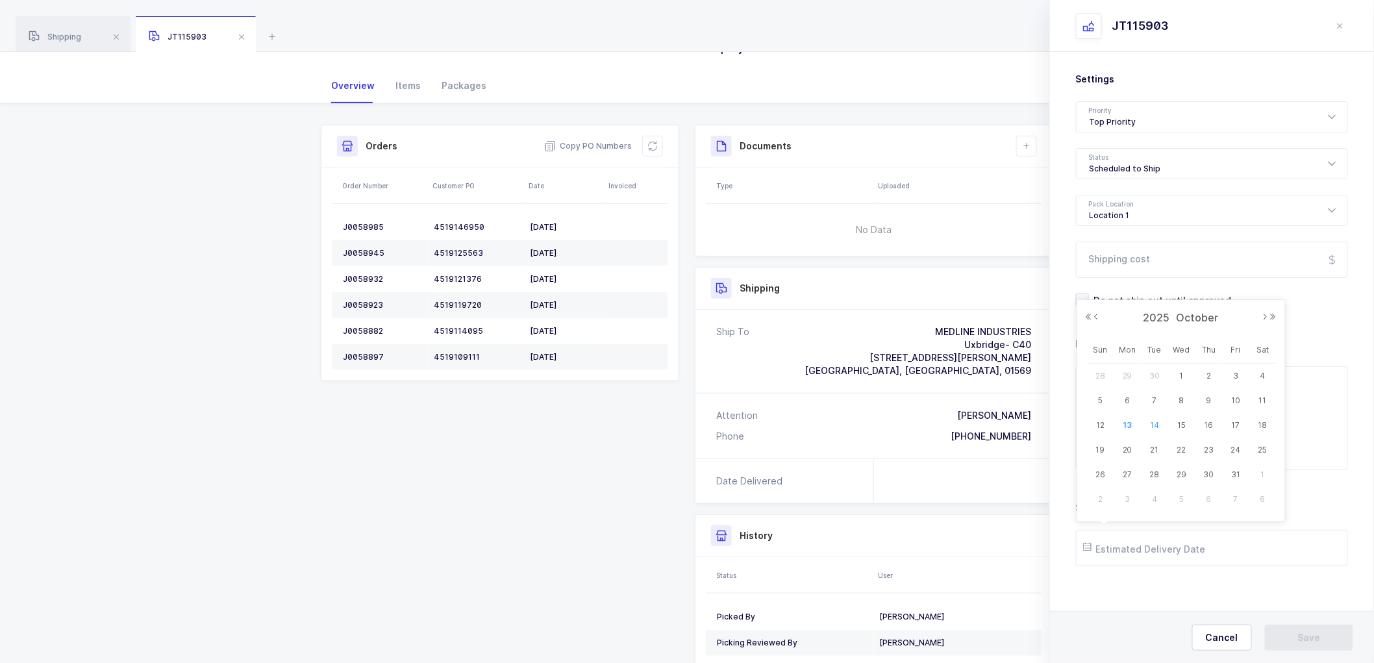
click at [1156, 422] on span "14" at bounding box center [1155, 426] width 16 height 16
type input "[DATE]"
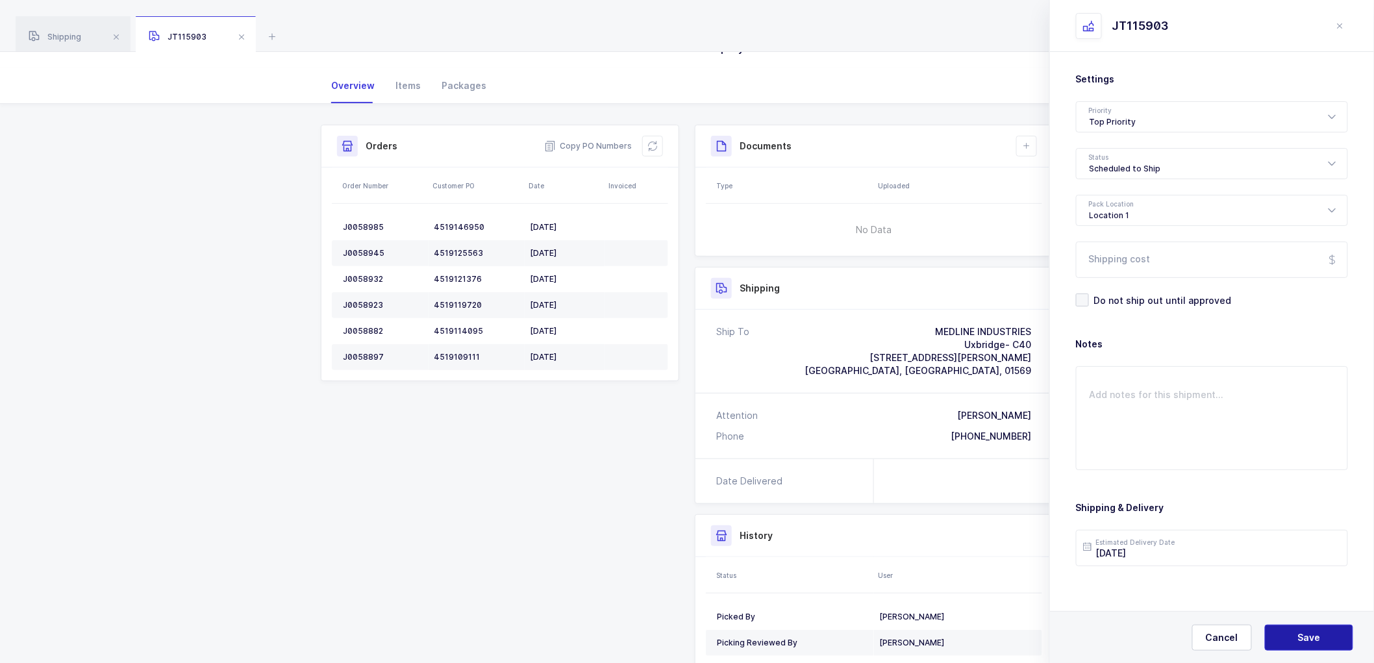
click at [1305, 631] on span "Save" at bounding box center [1309, 637] width 23 height 13
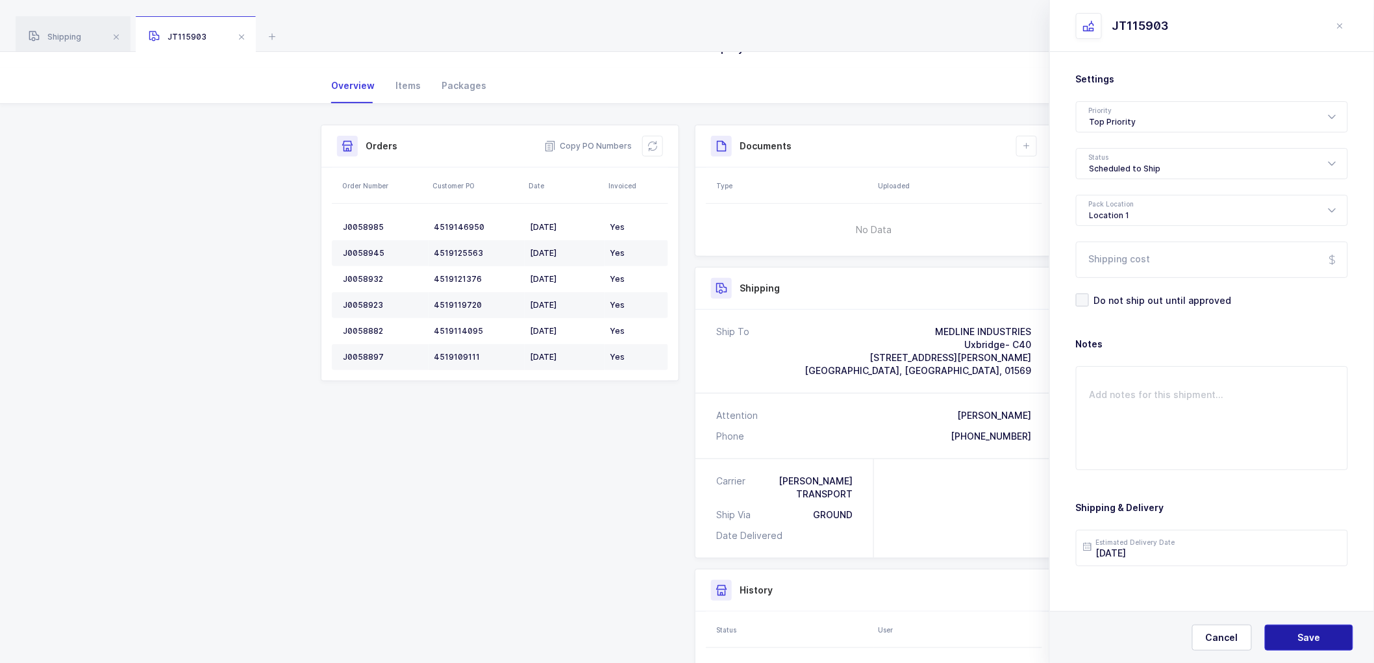
drag, startPoint x: 1302, startPoint y: 631, endPoint x: 1296, endPoint y: 626, distance: 7.4
click at [1302, 630] on button "Save" at bounding box center [1309, 638] width 88 height 26
click at [1031, 145] on icon at bounding box center [1027, 146] width 10 height 10
click at [1053, 183] on li "Create Document" at bounding box center [1070, 183] width 97 height 21
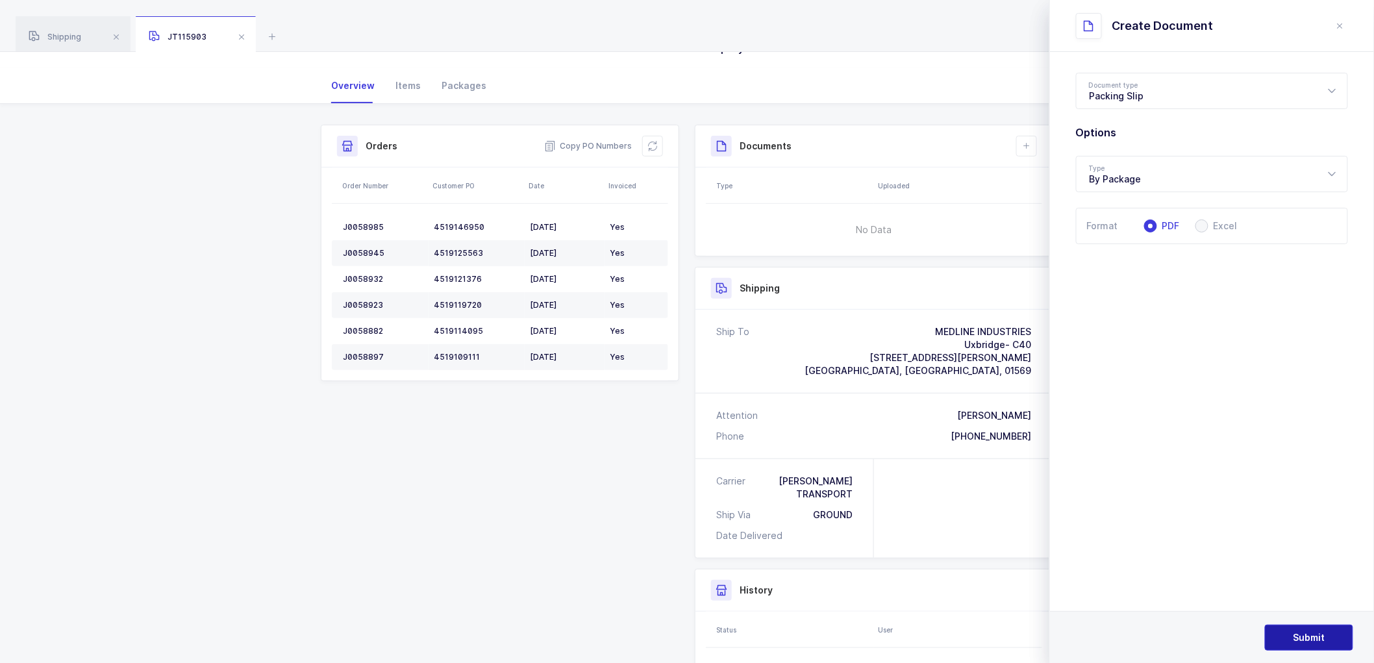
click at [1313, 637] on span "Submit" at bounding box center [1310, 637] width 32 height 13
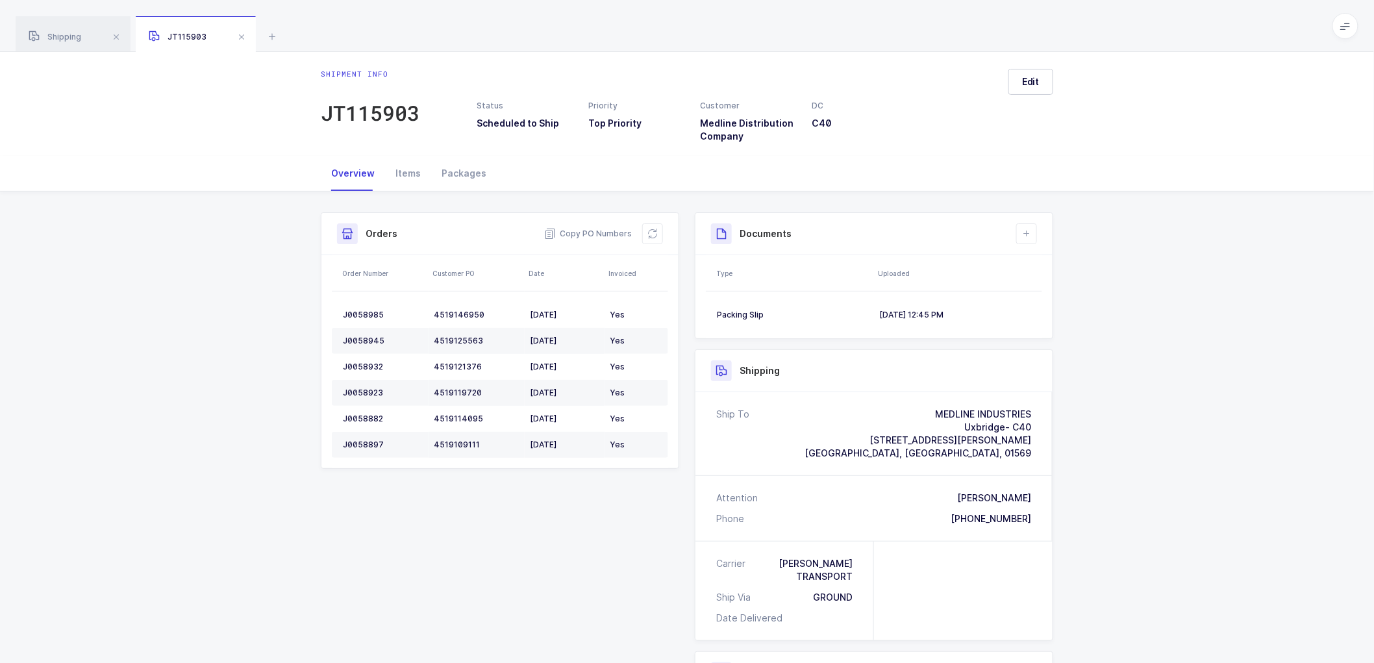
scroll to position [0, 0]
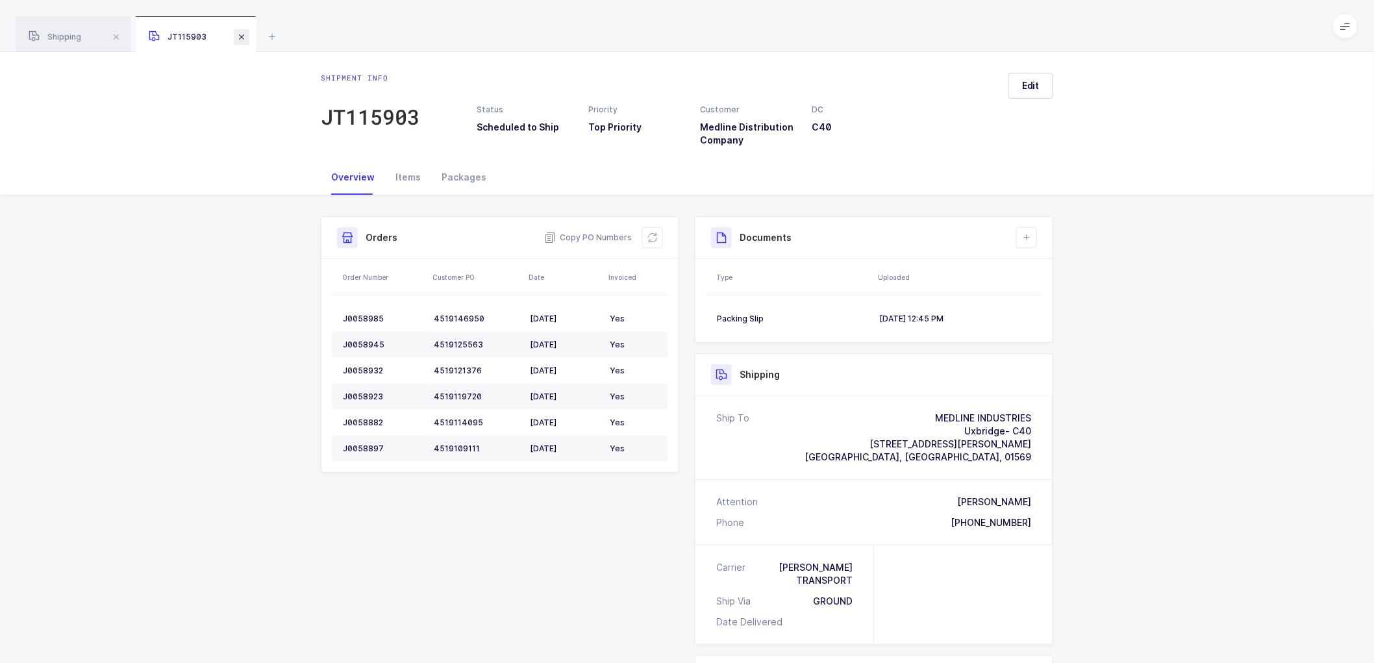
click at [244, 33] on span at bounding box center [242, 37] width 16 height 16
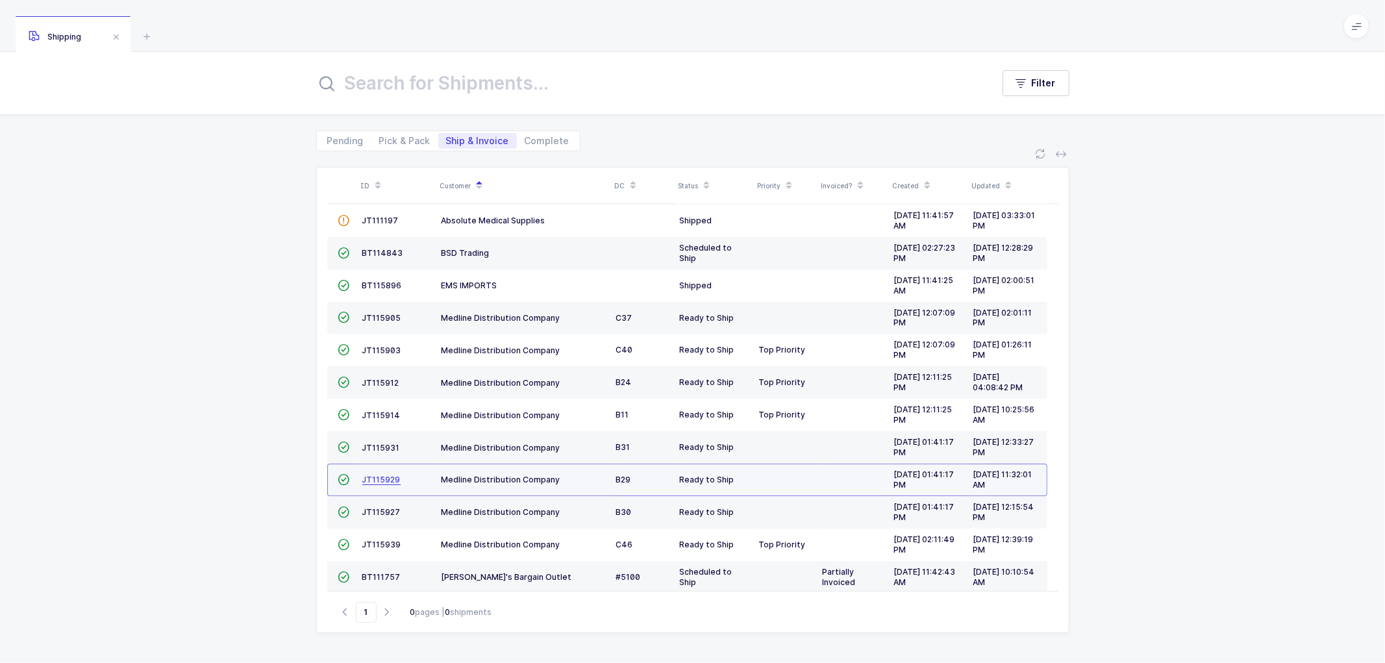
click at [385, 477] on span "JT115929" at bounding box center [381, 480] width 38 height 10
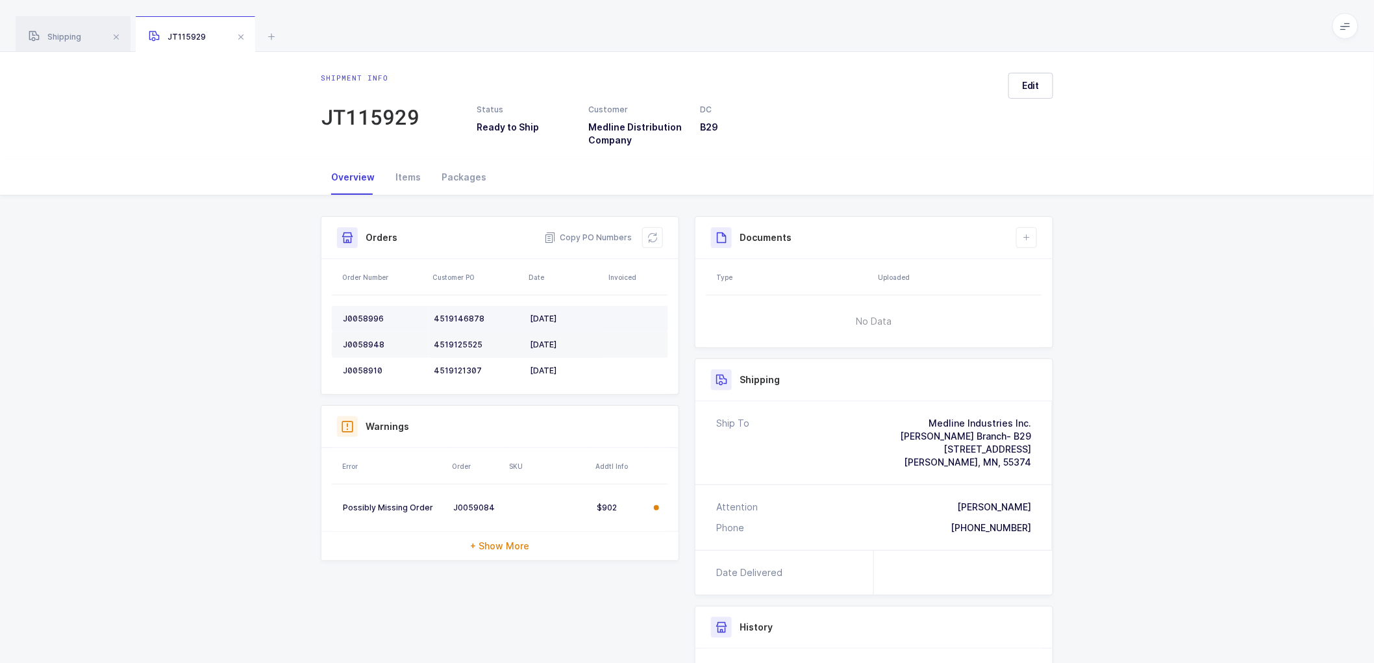
click at [362, 318] on div "J0058996" at bounding box center [383, 319] width 81 height 10
click at [362, 317] on div "J0058996" at bounding box center [383, 319] width 81 height 10
click at [357, 343] on div "J0058948" at bounding box center [383, 345] width 81 height 10
click at [352, 364] on td "J0058910" at bounding box center [380, 371] width 97 height 26
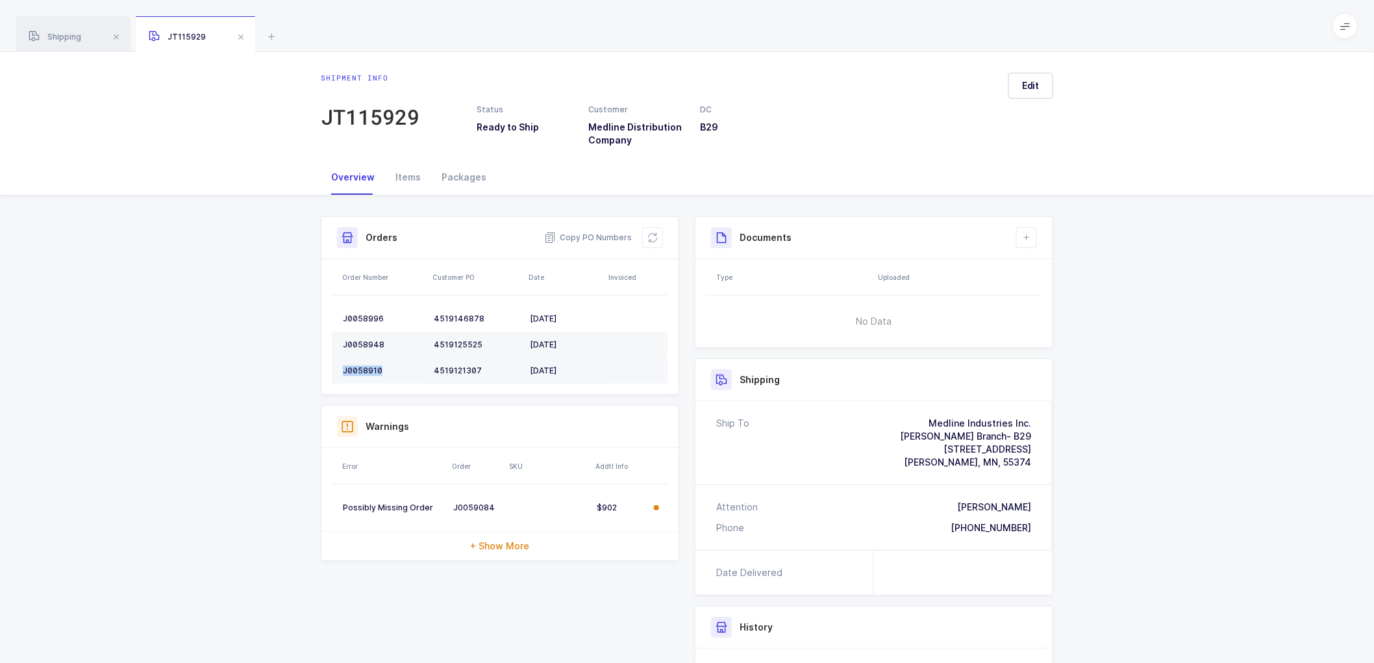
click at [353, 364] on td "J0058910" at bounding box center [380, 371] width 97 height 26
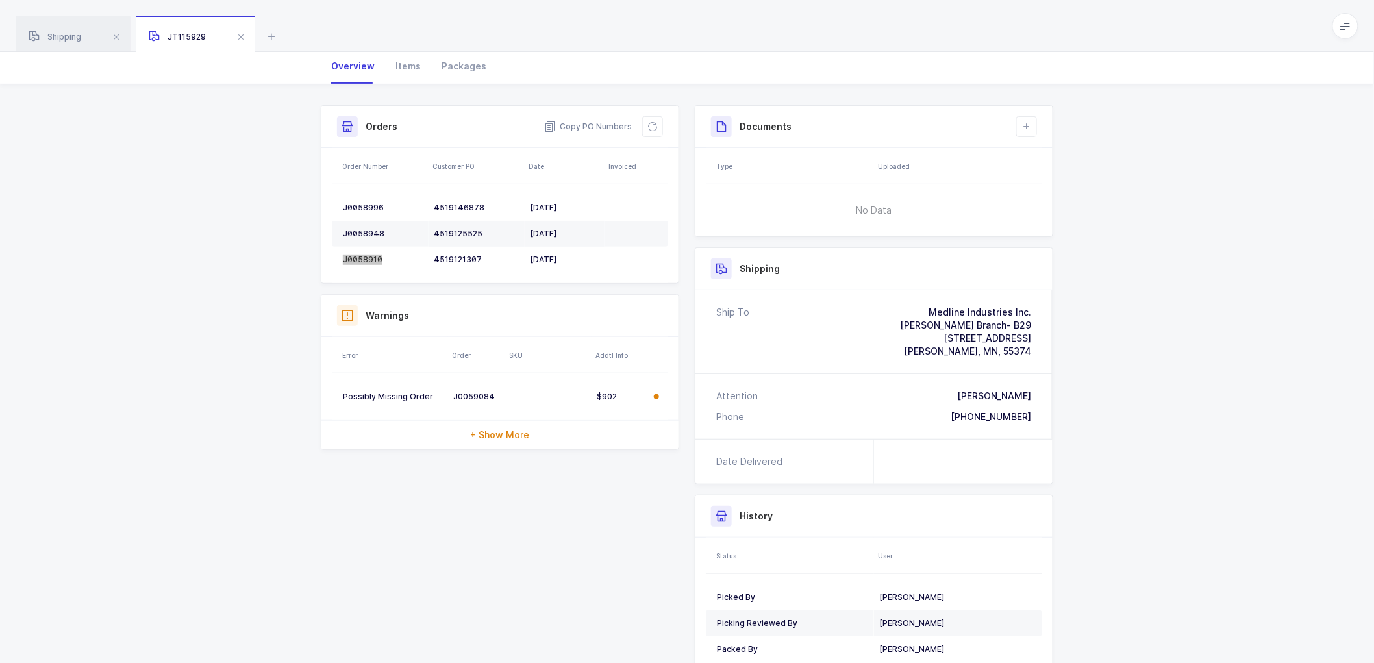
scroll to position [144, 0]
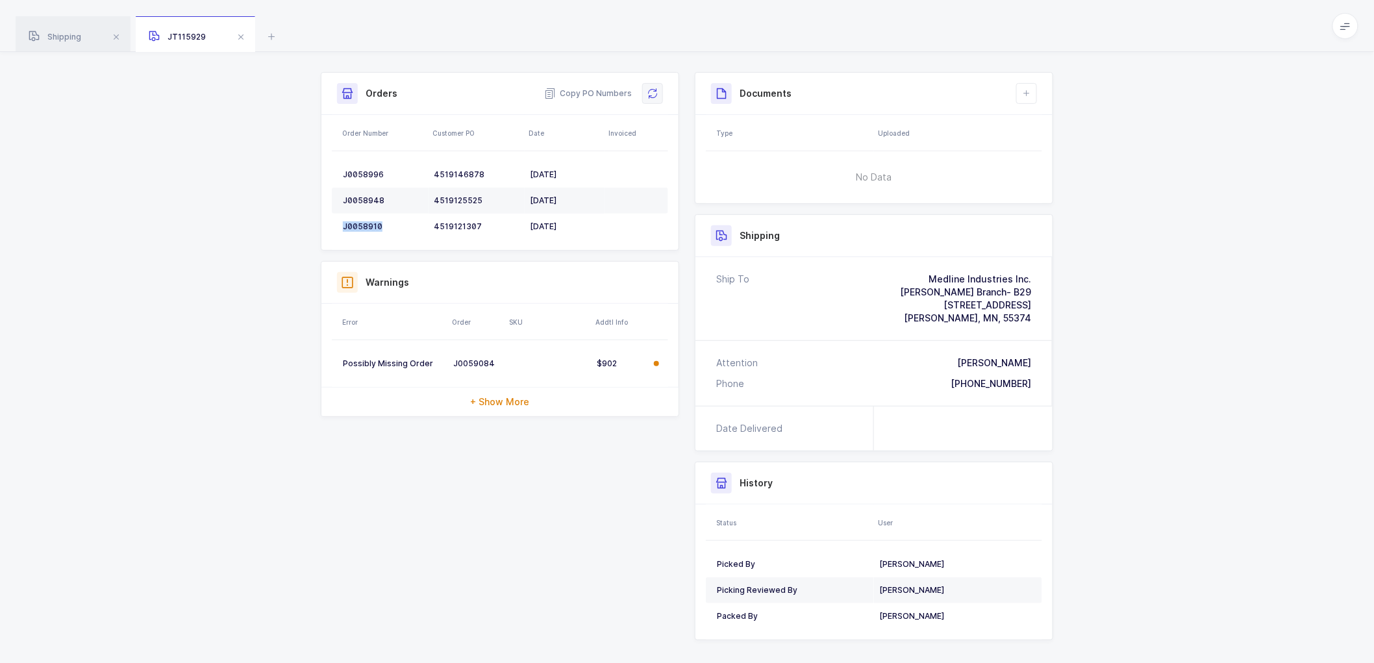
click at [658, 90] on button at bounding box center [652, 93] width 21 height 21
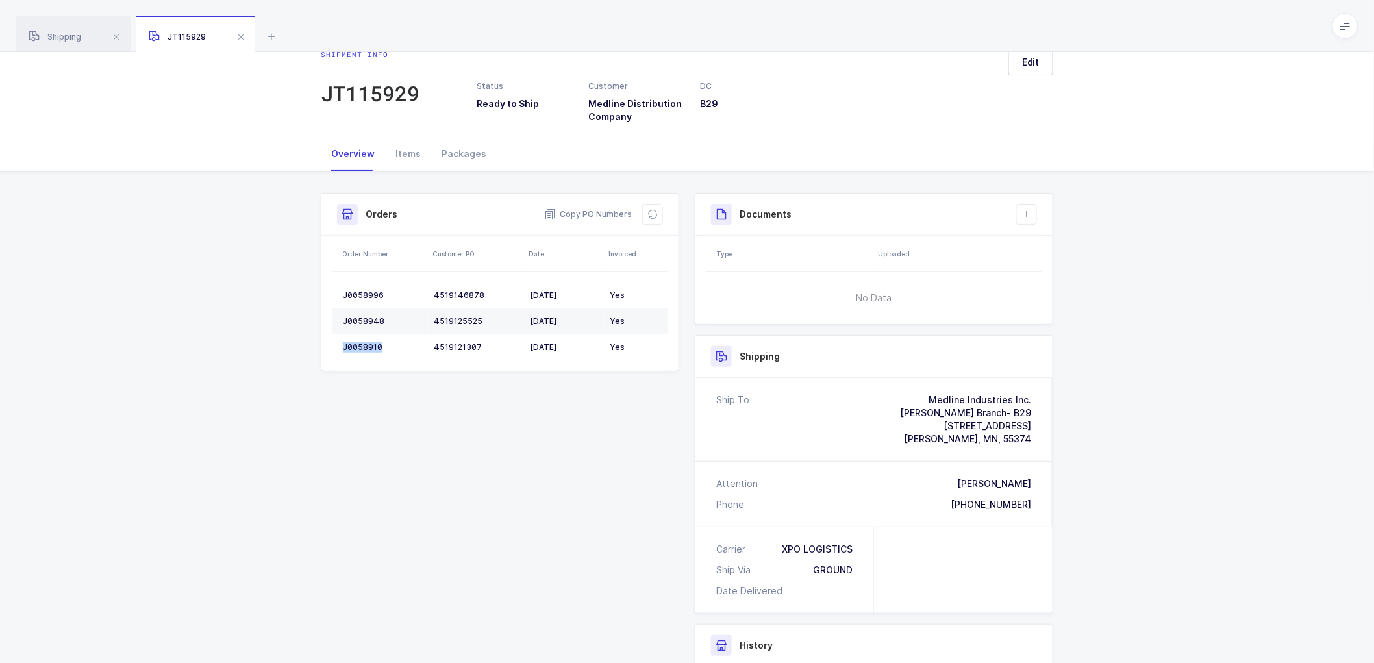
scroll to position [0, 0]
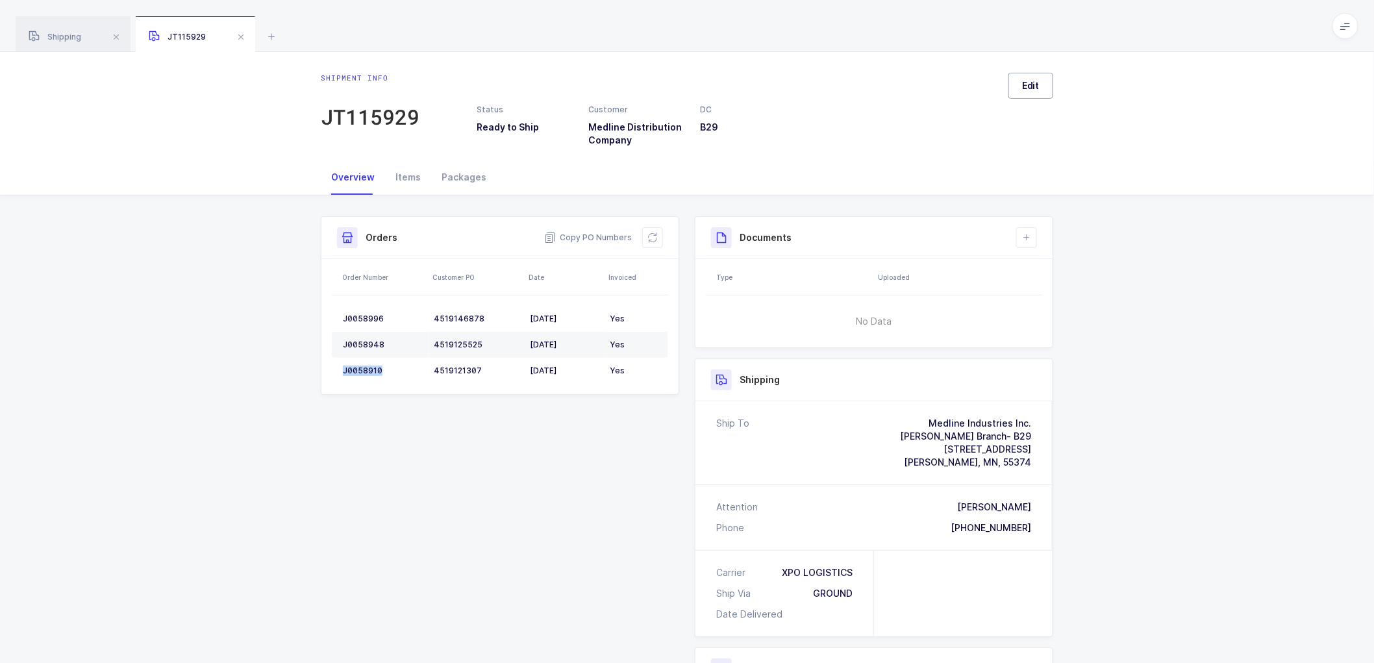
drag, startPoint x: 1022, startPoint y: 78, endPoint x: 1166, endPoint y: 138, distance: 156.9
click at [1026, 79] on button "Edit" at bounding box center [1031, 86] width 45 height 26
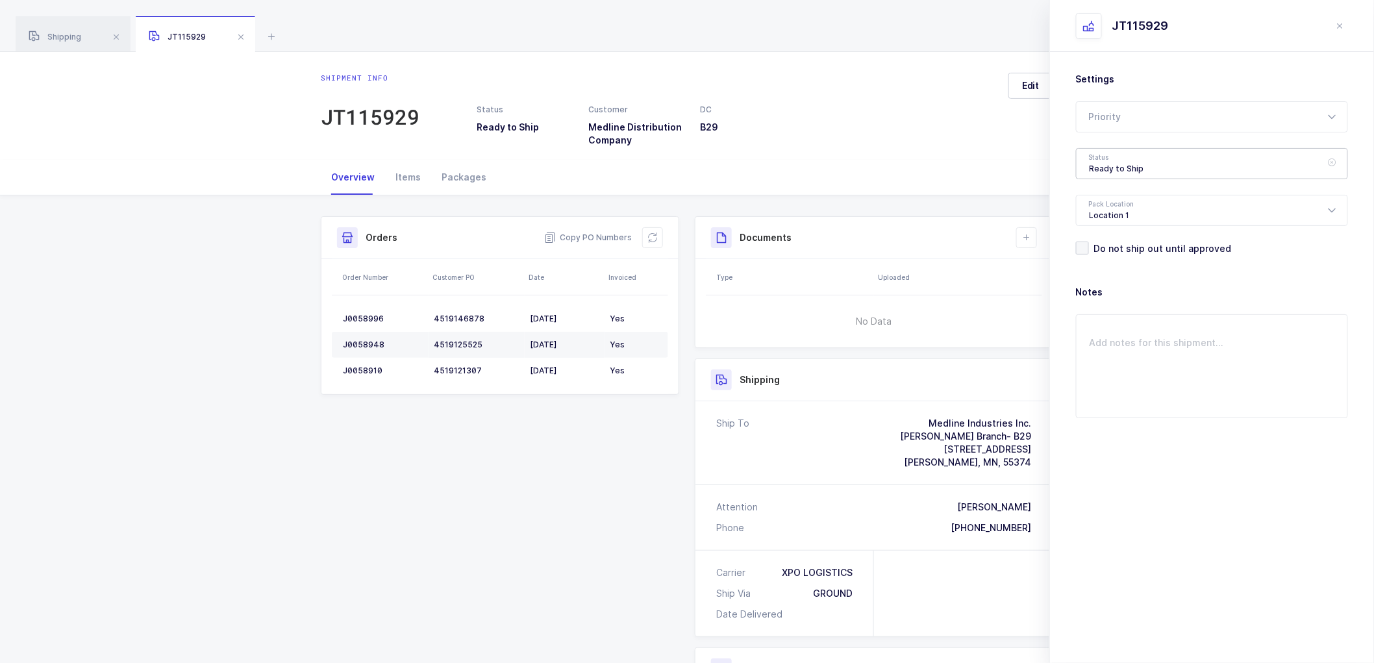
click at [1100, 167] on div "Ready to Ship" at bounding box center [1212, 163] width 272 height 31
click at [1114, 242] on span "Scheduled to Ship" at bounding box center [1131, 242] width 82 height 11
type input "Scheduled to Ship"
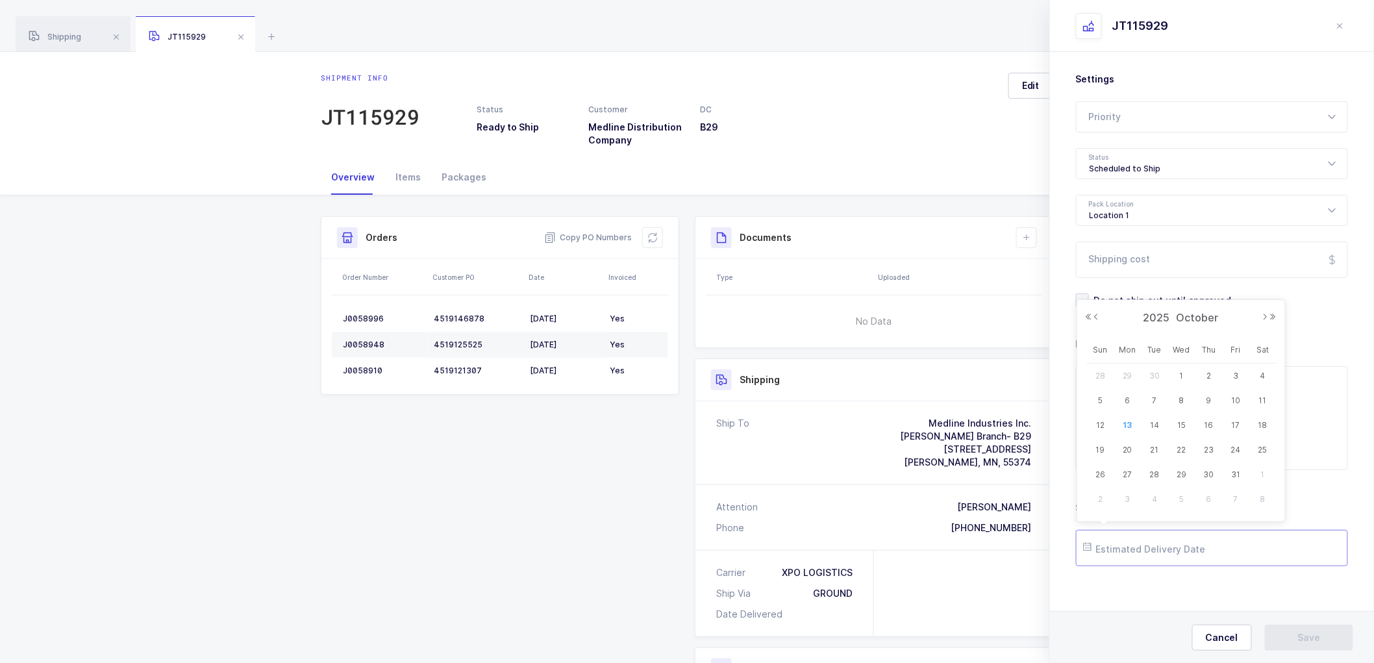
click at [1113, 549] on input "text" at bounding box center [1212, 548] width 272 height 36
click at [1209, 422] on span "16" at bounding box center [1210, 426] width 16 height 16
type input "[DATE]"
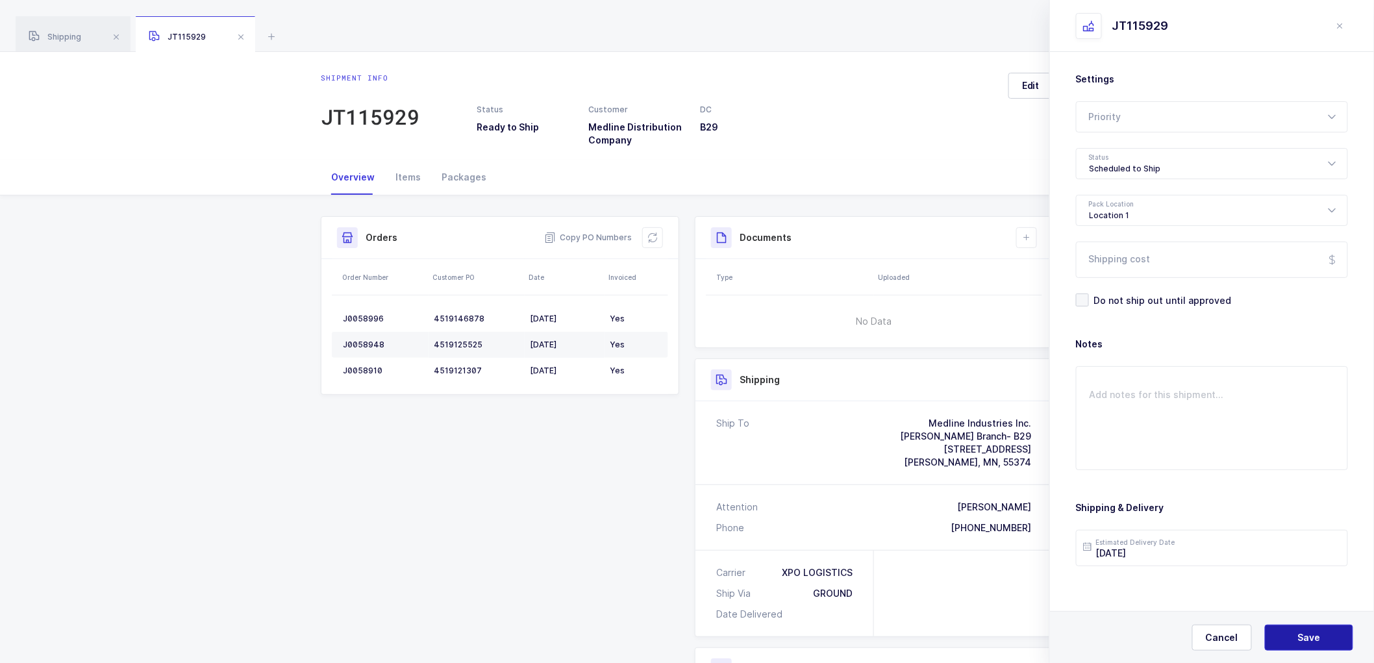
drag, startPoint x: 1285, startPoint y: 632, endPoint x: 1272, endPoint y: 609, distance: 26.2
click at [1285, 631] on button "Save" at bounding box center [1309, 638] width 88 height 26
click at [1033, 234] on button at bounding box center [1026, 237] width 21 height 21
click at [1052, 276] on li "Create Document" at bounding box center [1070, 274] width 97 height 21
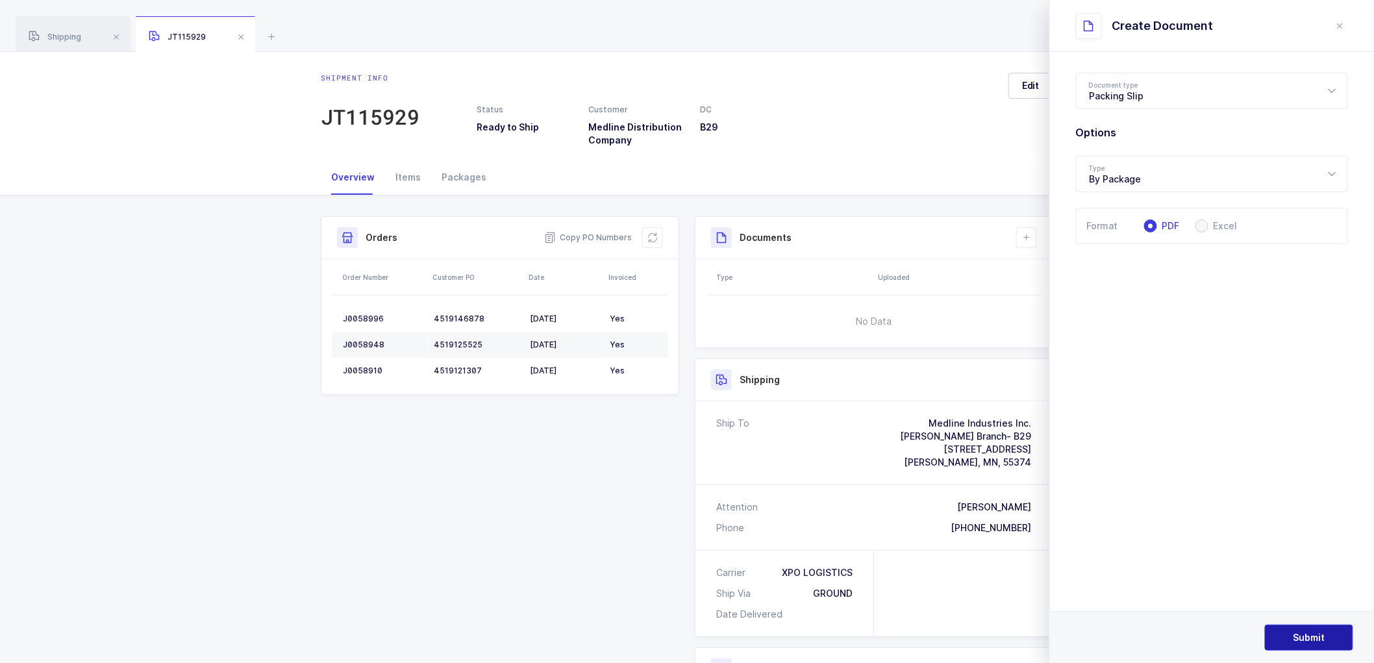
click at [1283, 633] on button "Submit" at bounding box center [1309, 638] width 88 height 26
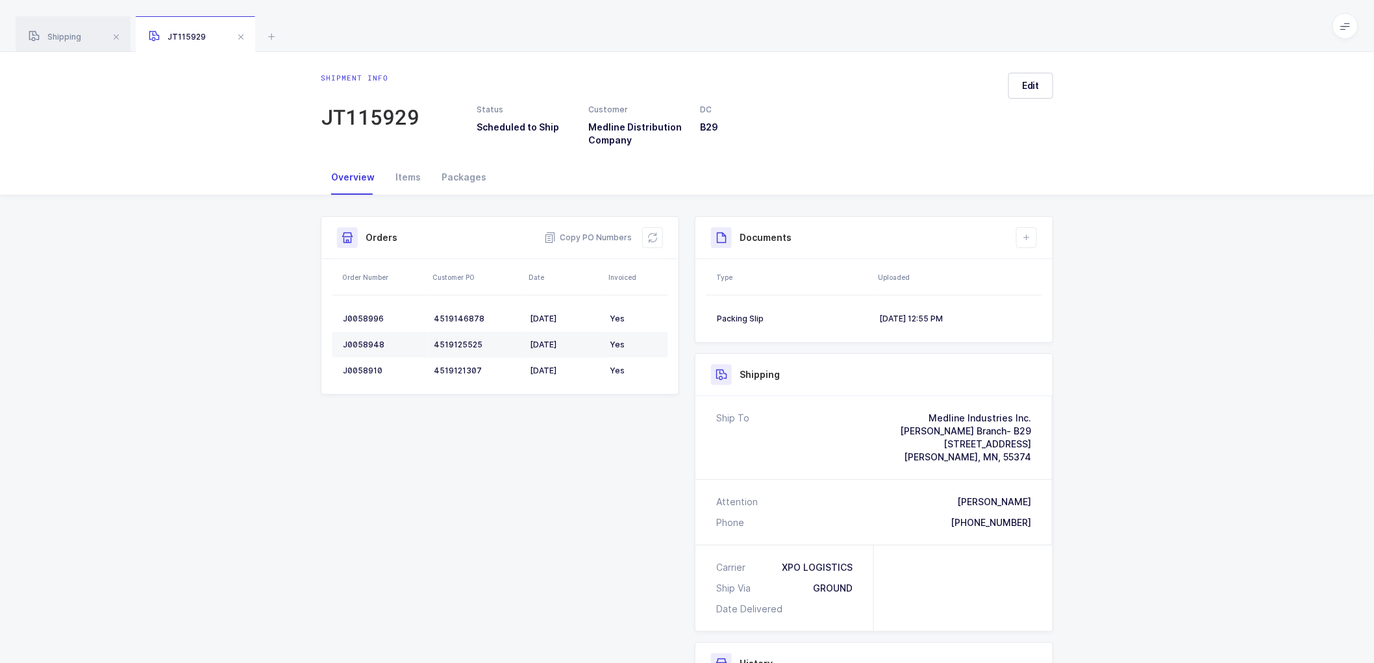
click at [244, 39] on span at bounding box center [241, 37] width 16 height 16
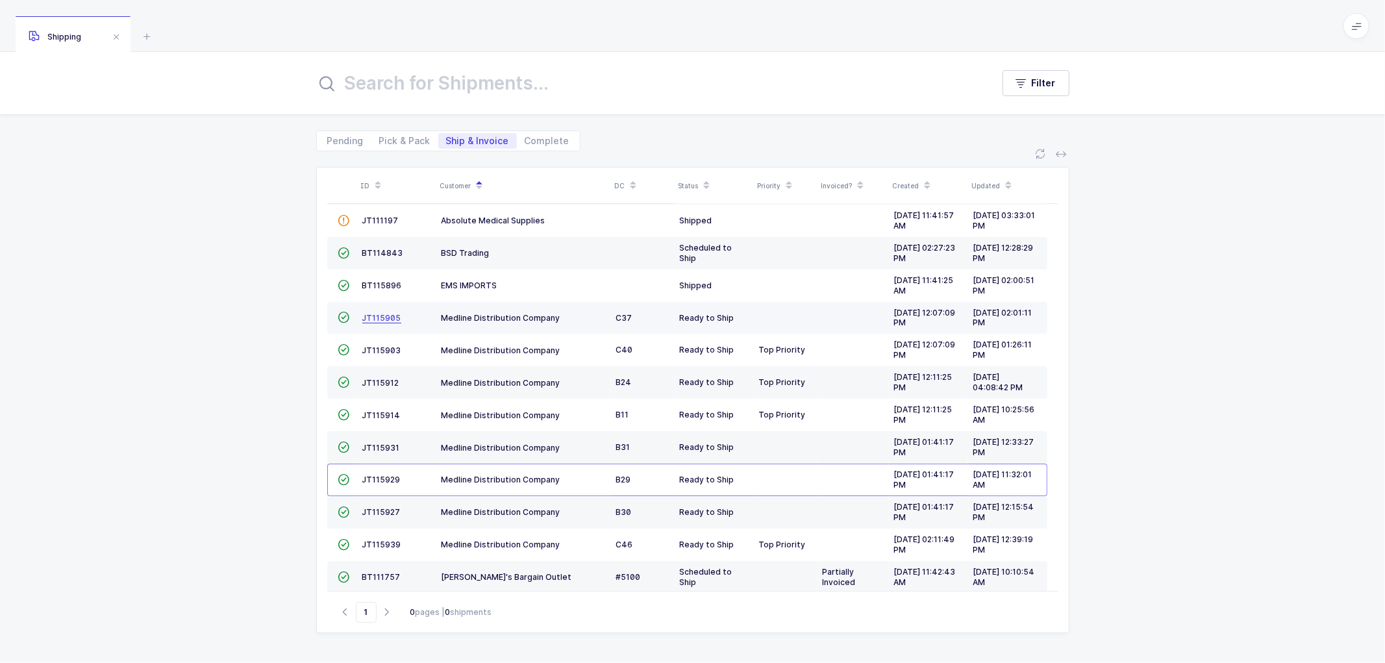
click at [379, 318] on span "JT115905" at bounding box center [381, 318] width 39 height 10
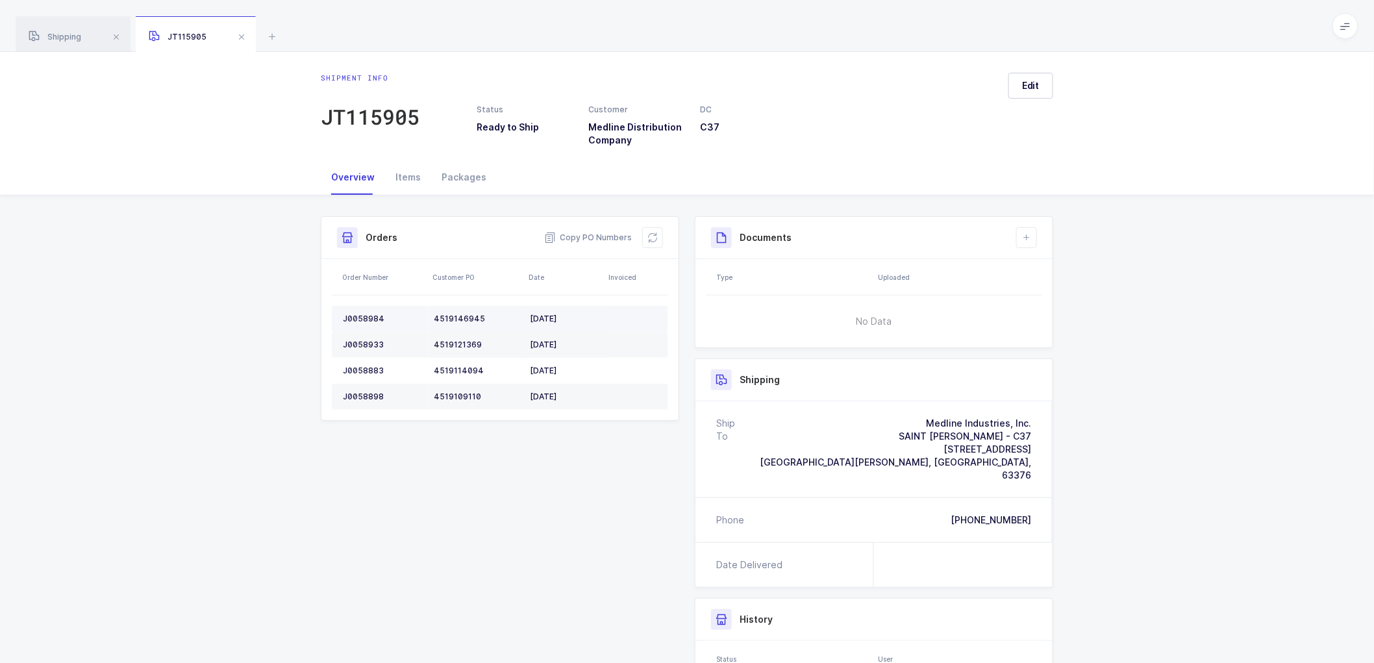
click at [360, 314] on div "J0058984" at bounding box center [383, 319] width 81 height 10
click at [360, 312] on td "J0058984" at bounding box center [380, 319] width 97 height 26
click at [364, 340] on div "J0058933" at bounding box center [383, 345] width 81 height 10
click at [361, 364] on td "J0058883" at bounding box center [380, 371] width 97 height 26
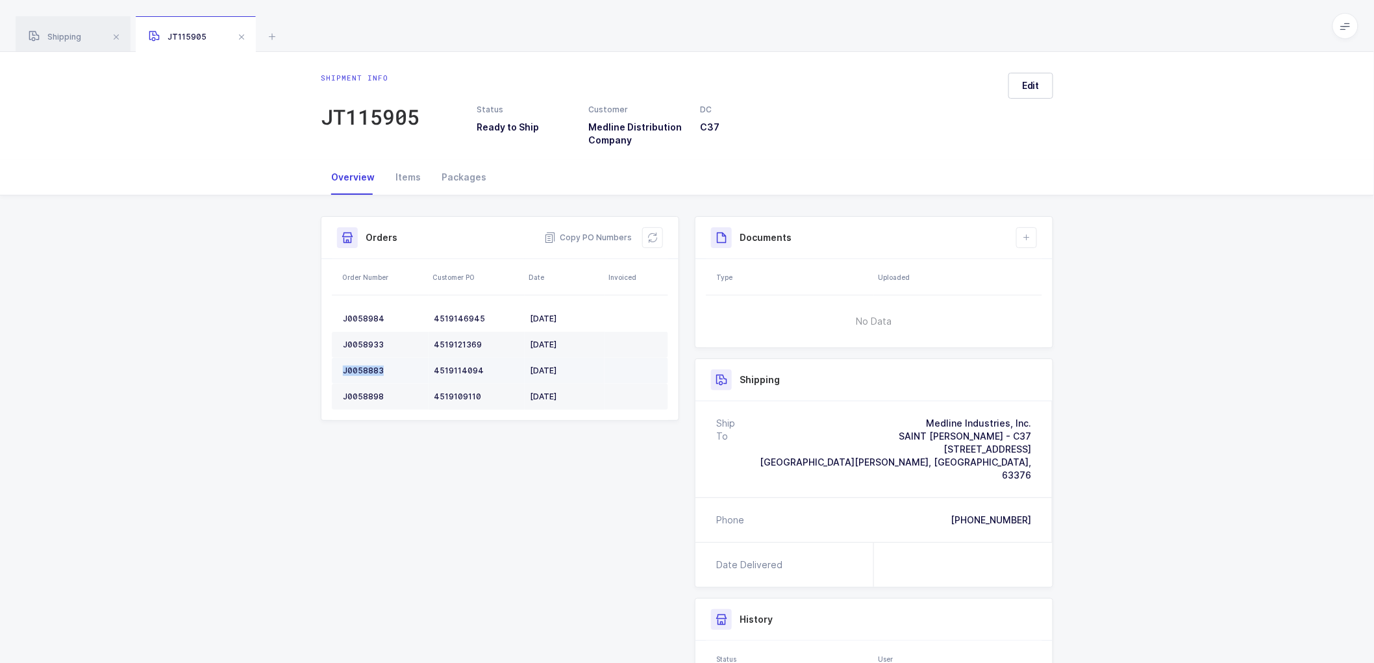
click at [361, 364] on td "J0058883" at bounding box center [380, 371] width 97 height 26
click at [354, 390] on td "J0058898" at bounding box center [380, 397] width 97 height 26
click at [360, 392] on div "J0058898" at bounding box center [383, 397] width 81 height 10
click at [651, 237] on icon at bounding box center [653, 238] width 10 height 10
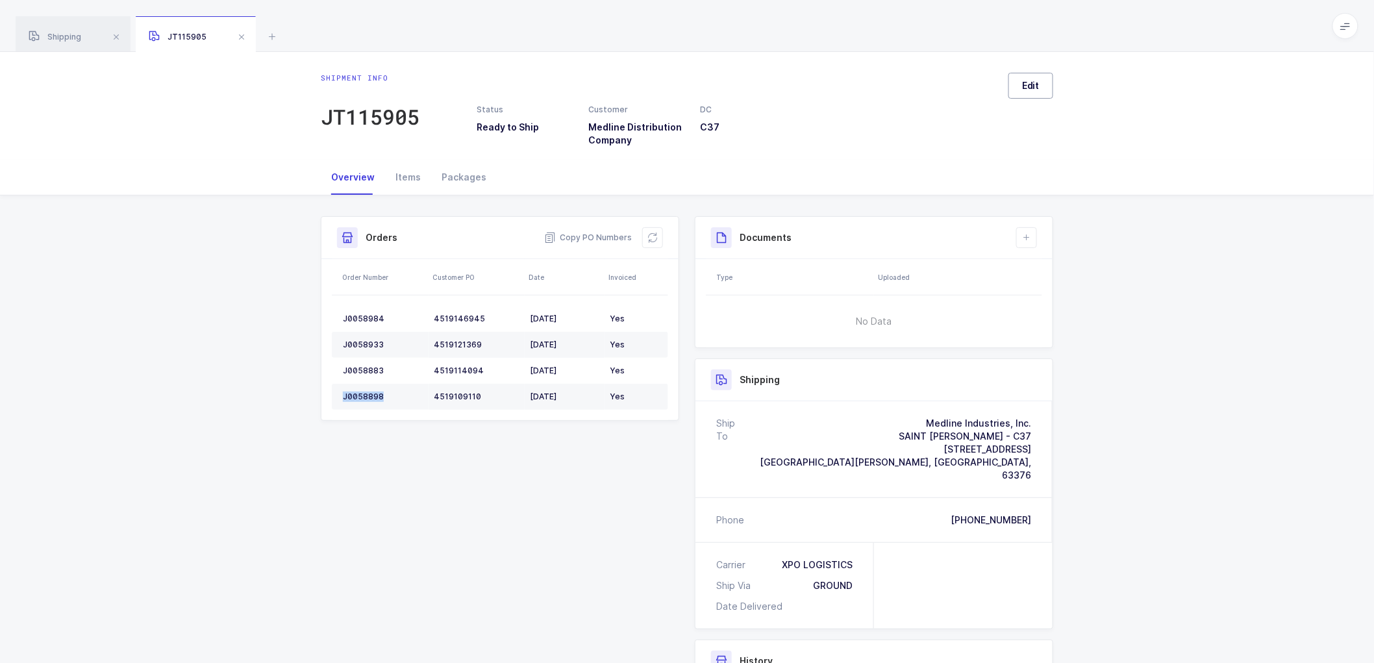
click at [1033, 81] on span "Edit" at bounding box center [1031, 85] width 18 height 13
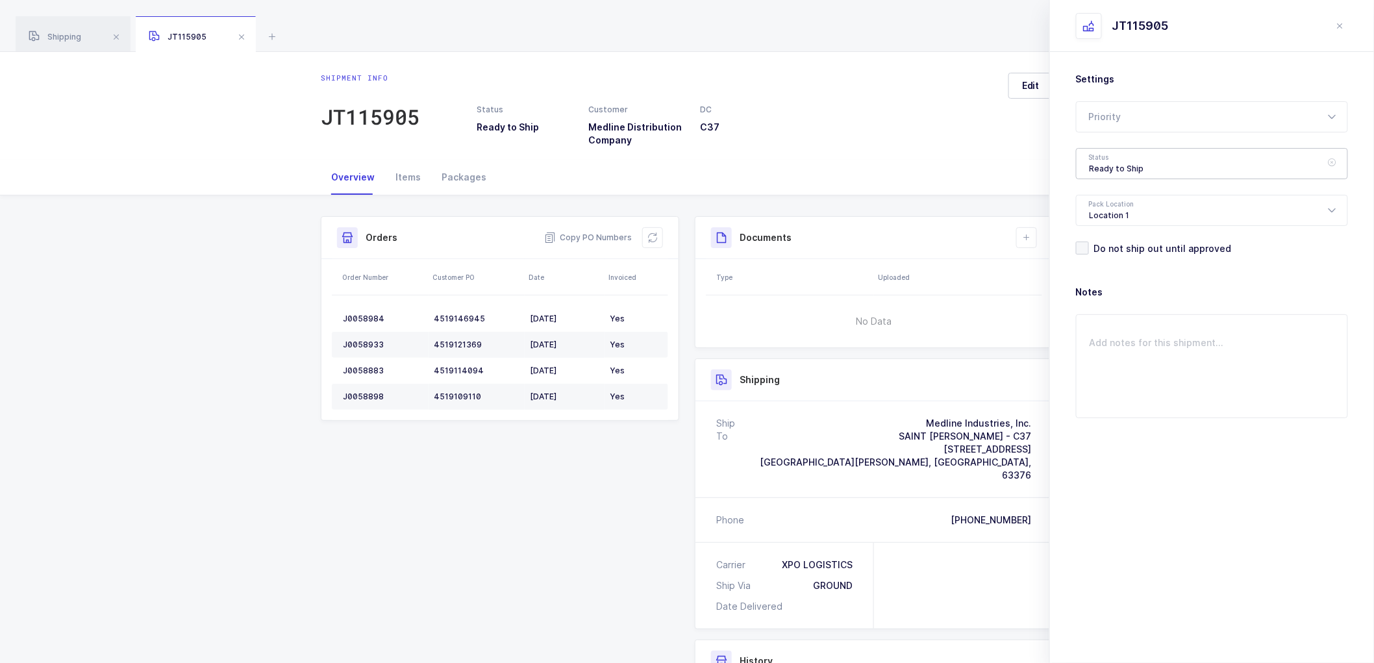
click at [1159, 163] on div "Ready to Ship" at bounding box center [1212, 163] width 272 height 31
click at [1113, 239] on span "Scheduled to Ship" at bounding box center [1131, 242] width 82 height 11
type input "Scheduled to Ship"
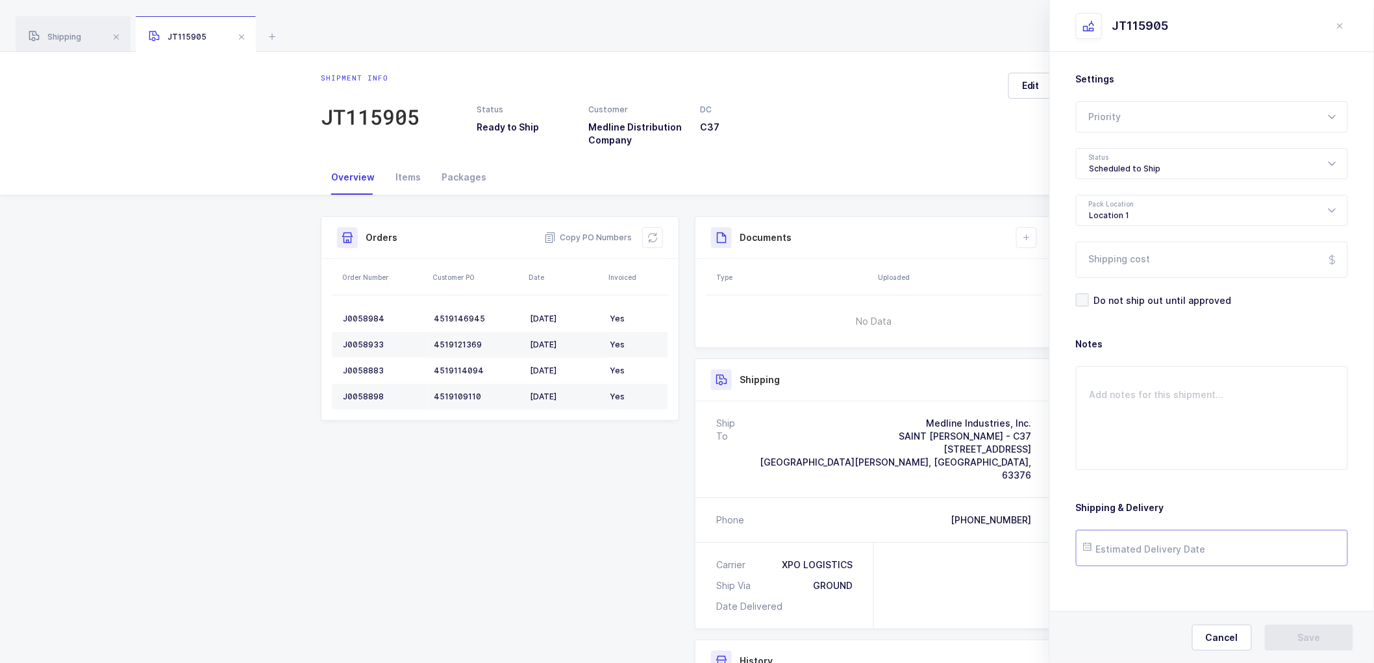
click at [1114, 549] on input "text" at bounding box center [1212, 548] width 272 height 36
click at [1205, 422] on span "16" at bounding box center [1210, 426] width 16 height 16
type input "[DATE]"
click at [1273, 628] on button "Save" at bounding box center [1309, 638] width 88 height 26
click at [1023, 234] on icon at bounding box center [1027, 238] width 10 height 10
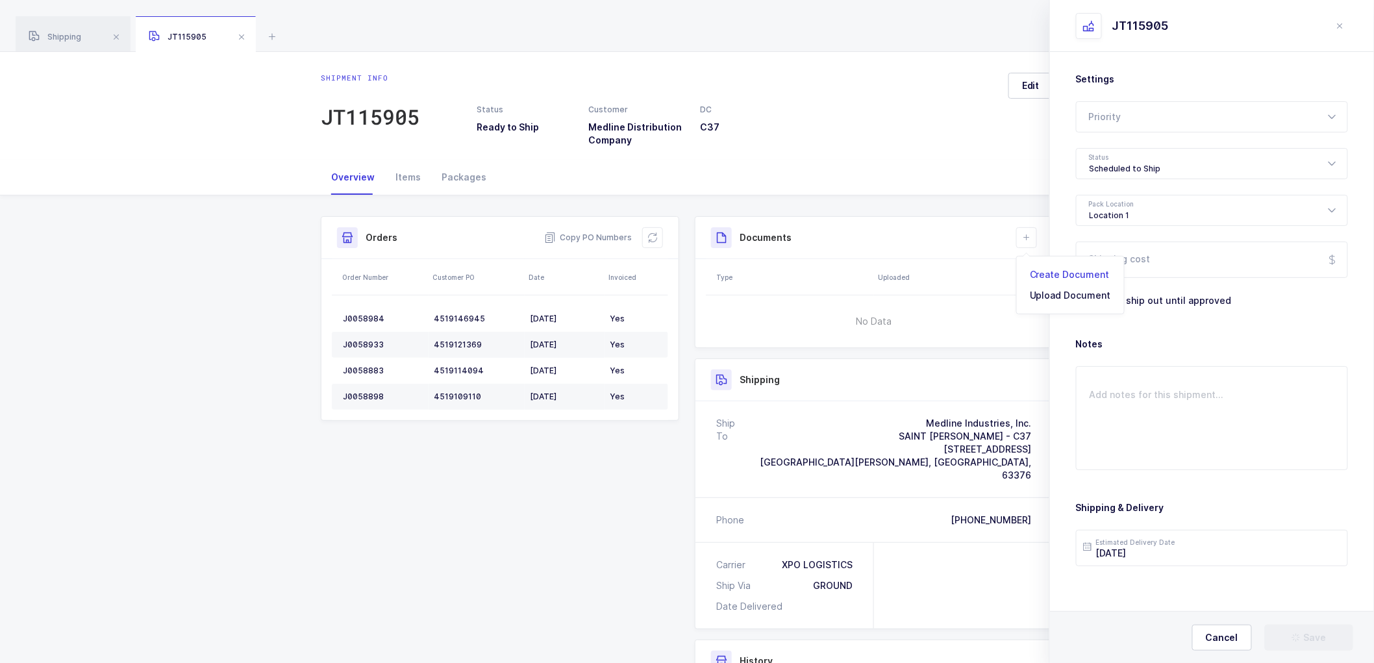
click at [1040, 269] on li "Create Document" at bounding box center [1070, 274] width 97 height 21
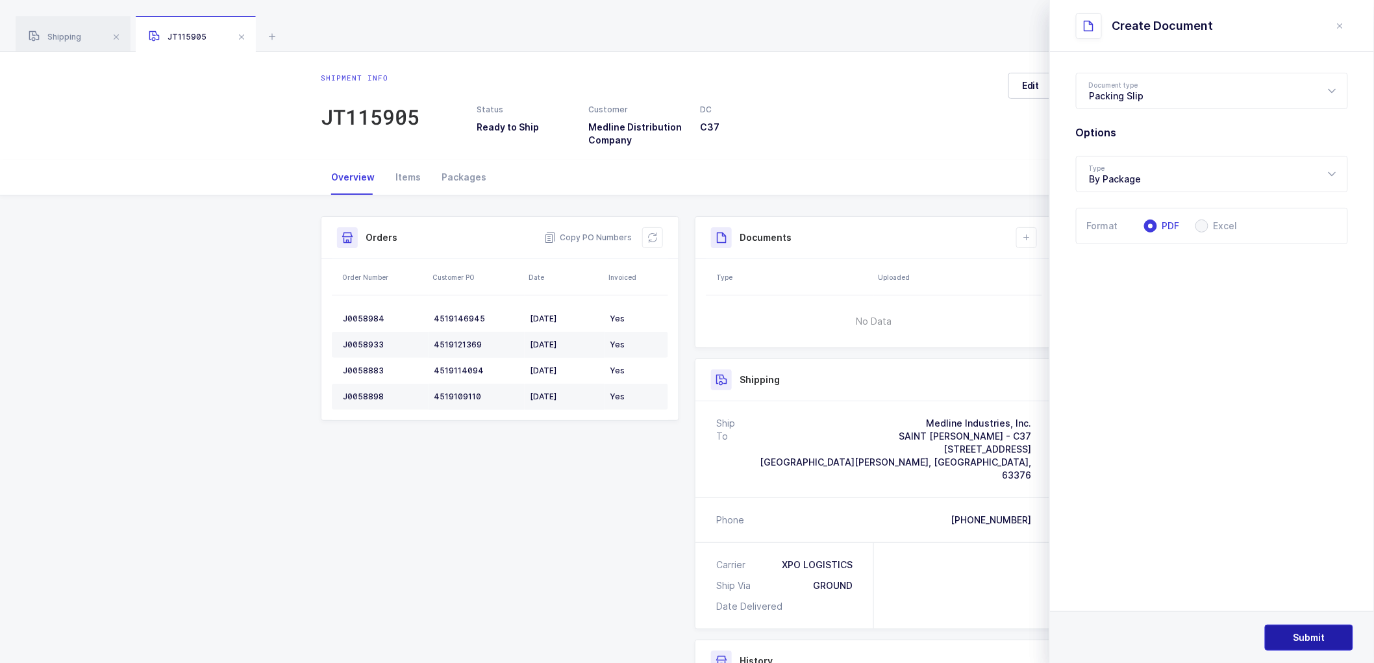
click at [1293, 630] on button "Submit" at bounding box center [1309, 638] width 88 height 26
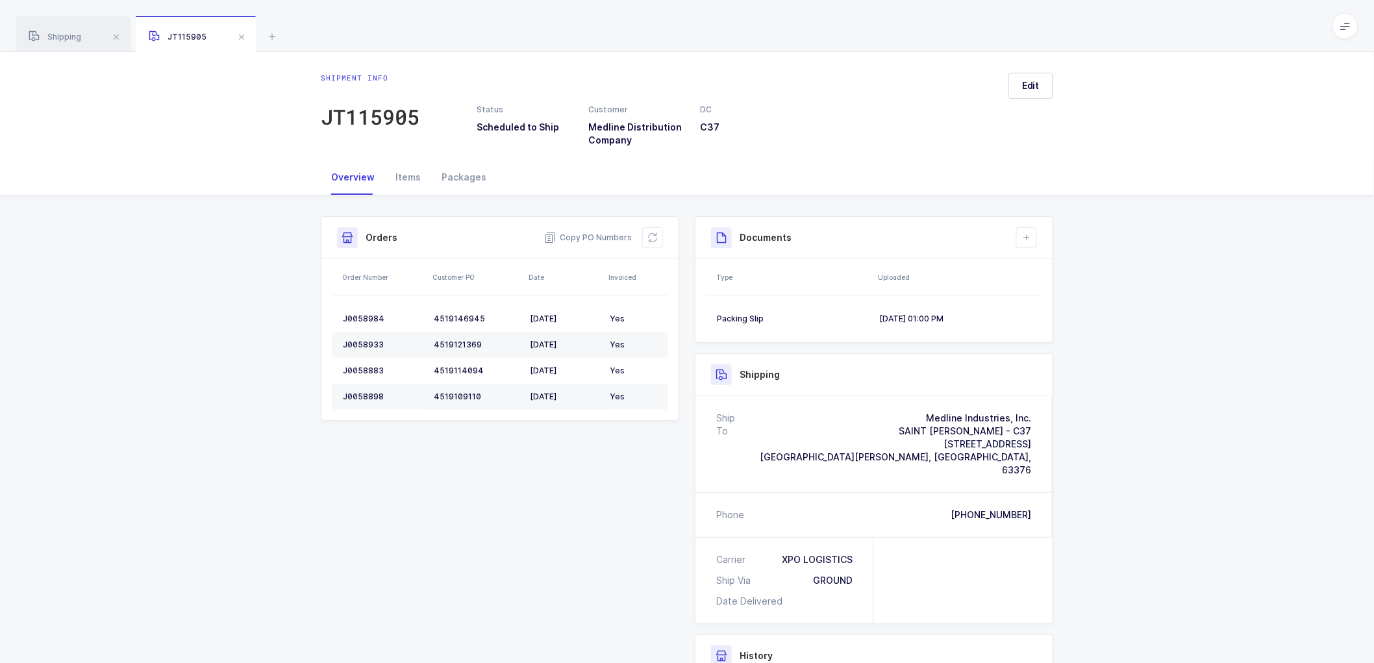
drag, startPoint x: 241, startPoint y: 39, endPoint x: 234, endPoint y: 42, distance: 7.0
click at [237, 41] on span at bounding box center [242, 37] width 16 height 16
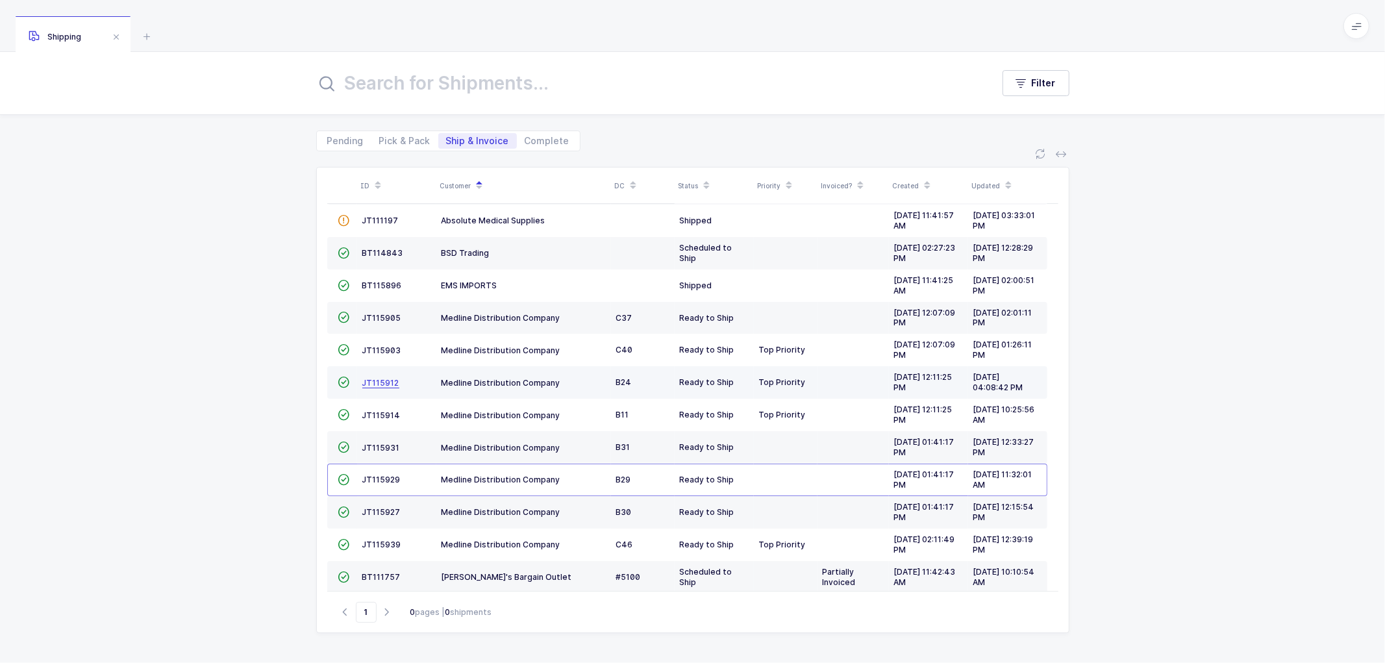
click at [381, 379] on span "JT115912" at bounding box center [380, 383] width 37 height 10
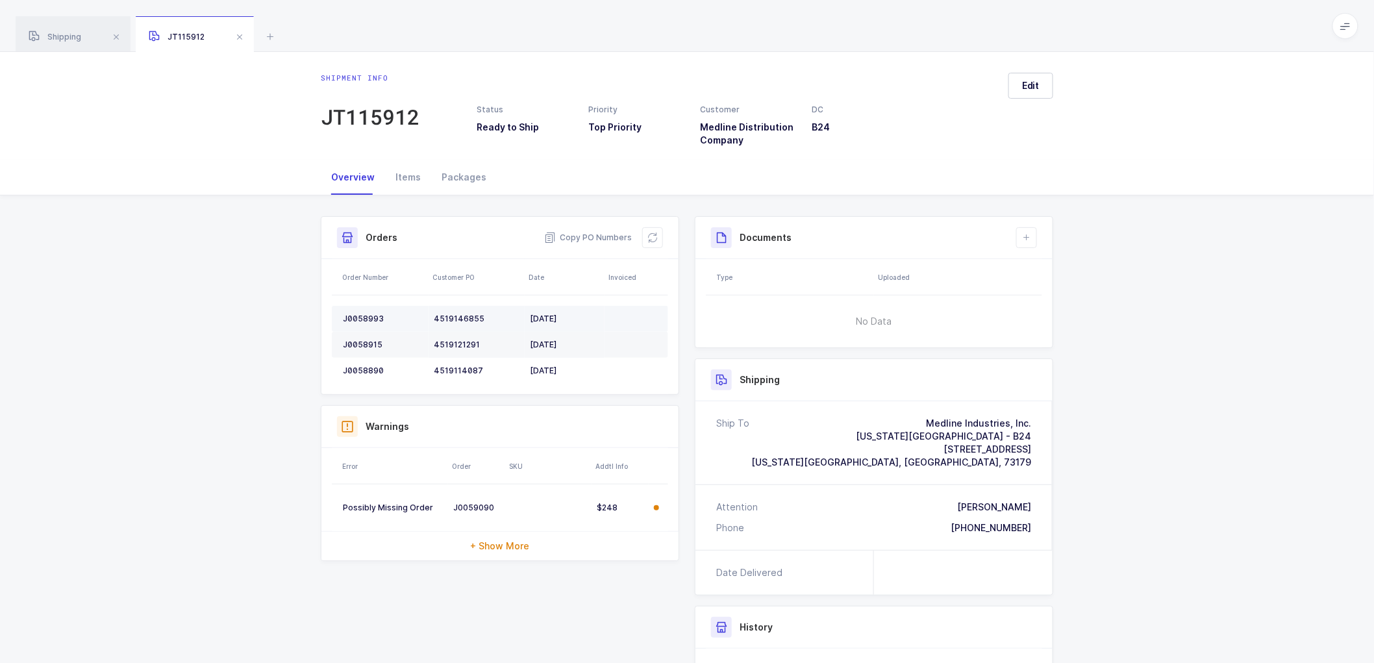
click at [368, 322] on div "J0058993" at bounding box center [383, 319] width 81 height 10
click at [370, 316] on div "J0058993" at bounding box center [383, 319] width 81 height 10
click at [370, 317] on div "J0058993" at bounding box center [383, 319] width 81 height 10
click at [368, 319] on div "J0058993" at bounding box center [383, 319] width 81 height 10
click at [359, 334] on td "J0058915" at bounding box center [380, 345] width 97 height 26
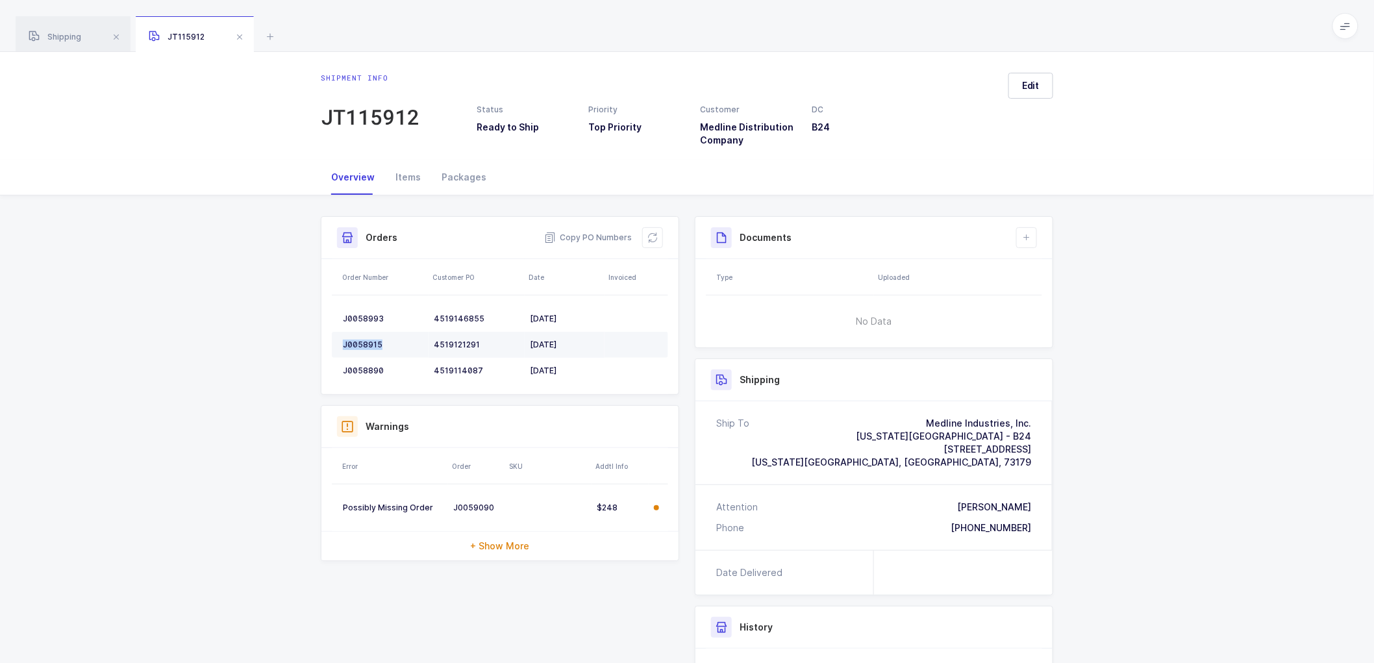
click at [362, 341] on td "J0058915" at bounding box center [380, 345] width 97 height 26
click at [357, 366] on div "J0058890" at bounding box center [383, 371] width 81 height 10
click at [652, 242] on icon at bounding box center [653, 238] width 10 height 10
click at [1025, 83] on span "Edit" at bounding box center [1031, 85] width 18 height 13
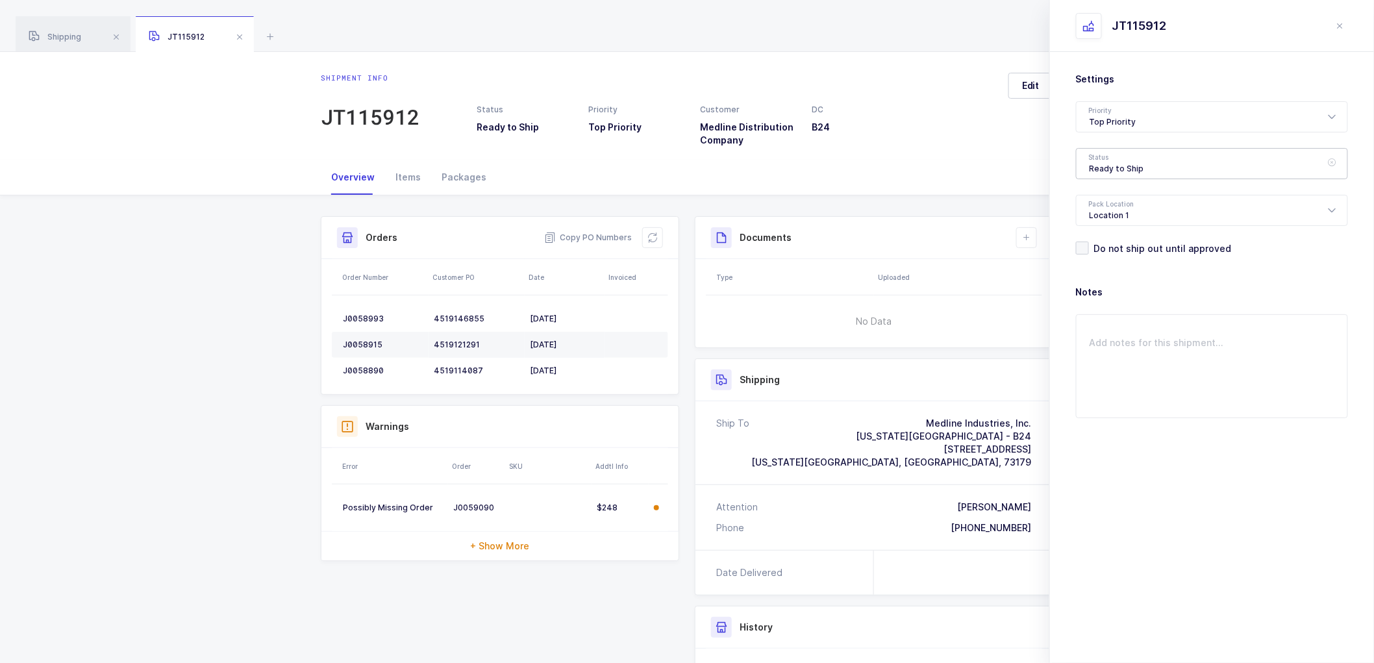
click at [1126, 166] on div "Ready to Ship" at bounding box center [1212, 163] width 272 height 31
click at [1130, 242] on span "Scheduled to Ship" at bounding box center [1131, 242] width 82 height 11
type input "Scheduled to Ship"
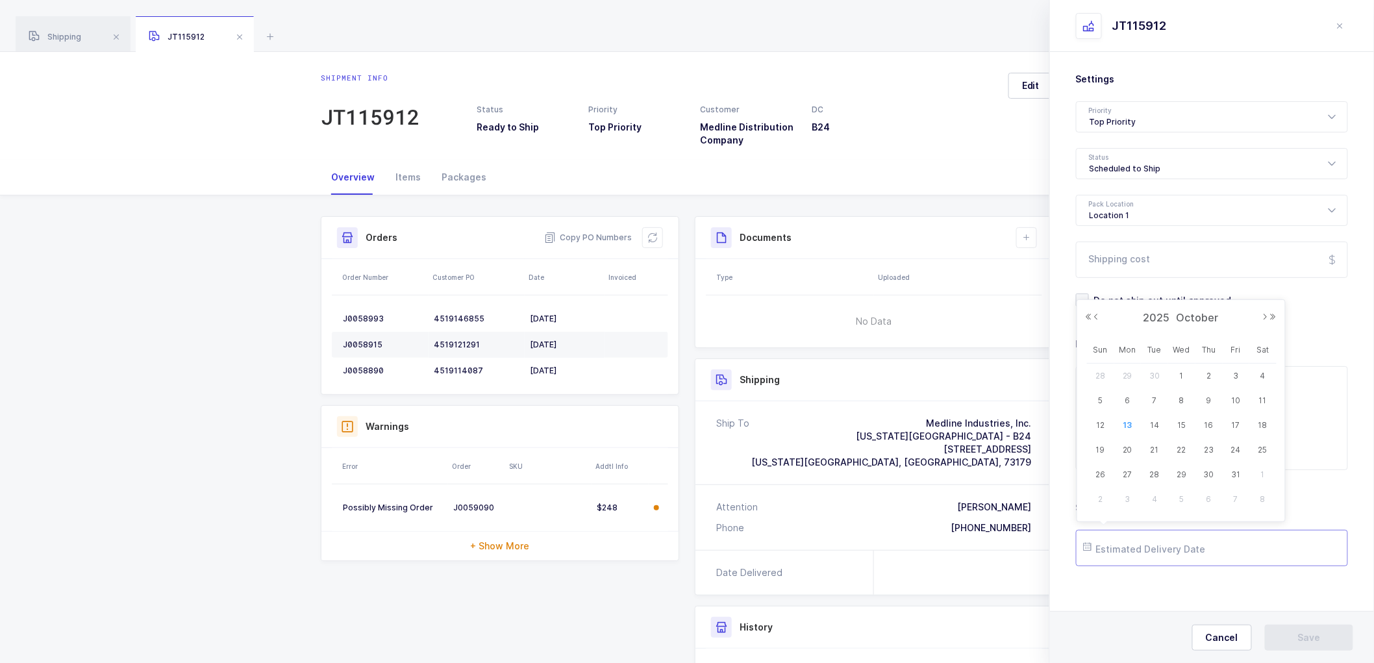
click at [1105, 548] on input "text" at bounding box center [1212, 548] width 272 height 36
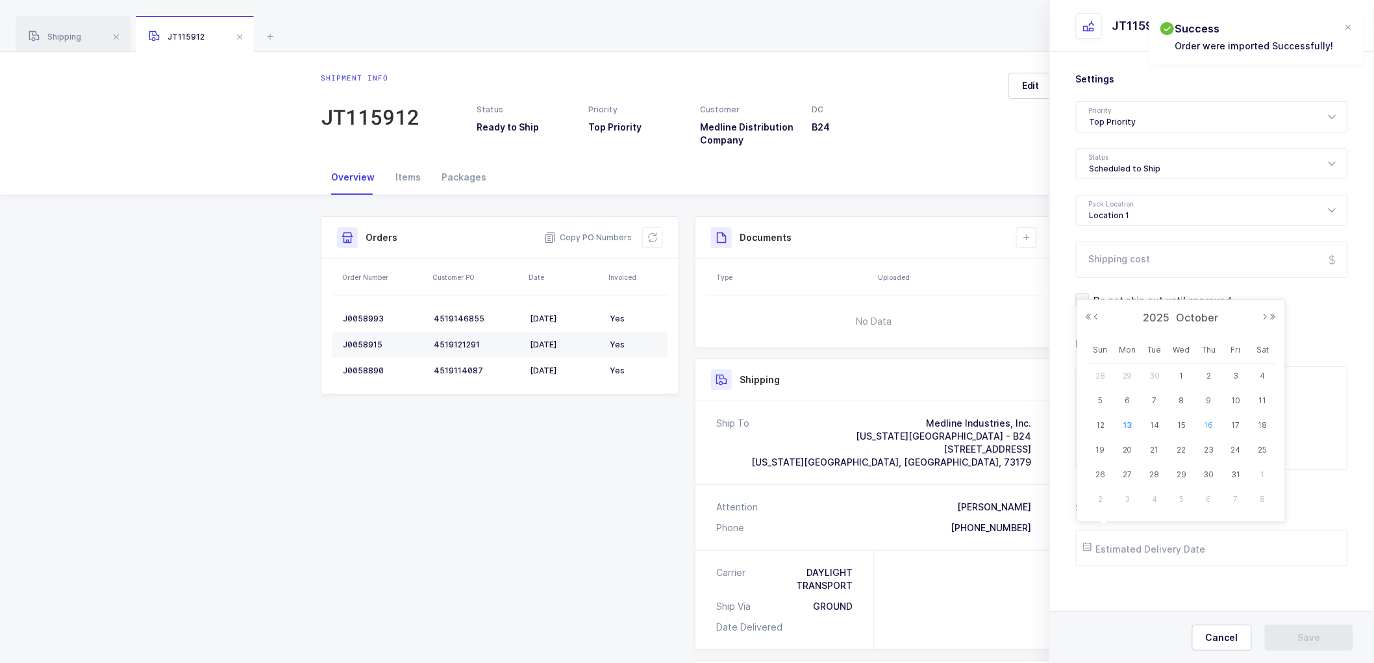
click at [1212, 423] on span "16" at bounding box center [1210, 426] width 16 height 16
type input "[DATE]"
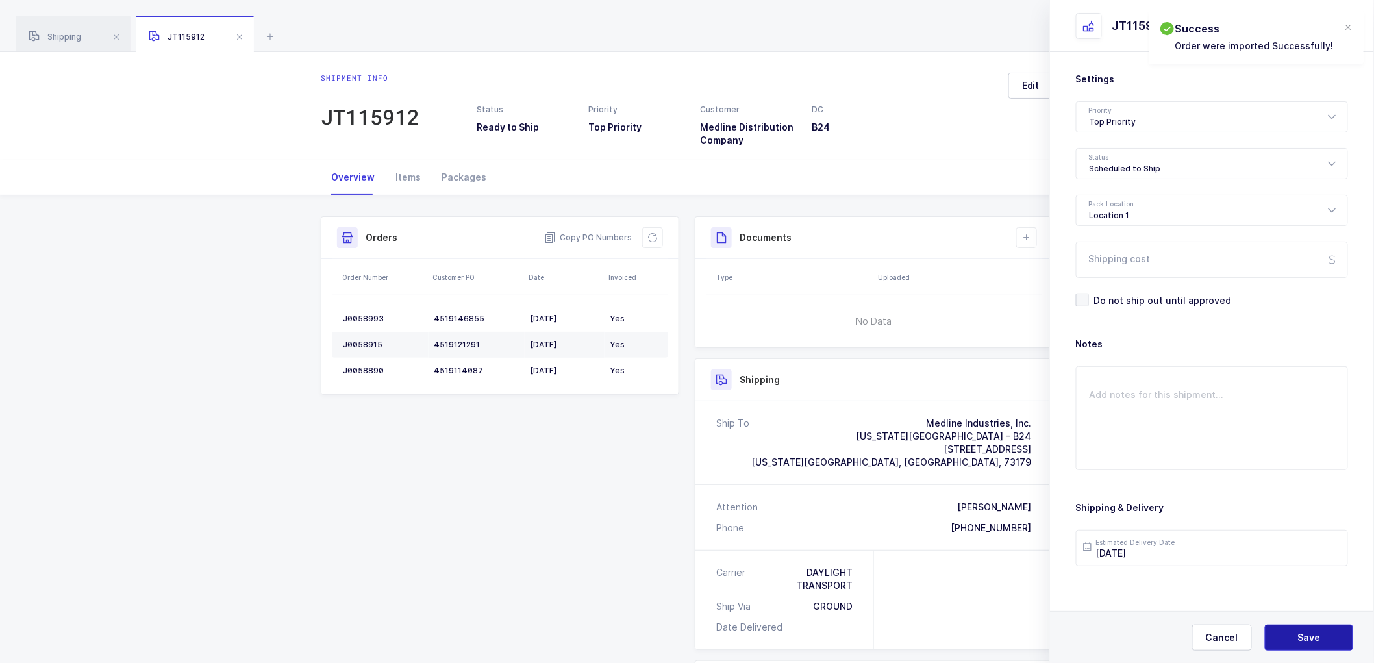
click at [1294, 632] on button "Save" at bounding box center [1309, 638] width 88 height 26
drag, startPoint x: 1026, startPoint y: 234, endPoint x: 1035, endPoint y: 235, distance: 9.2
click at [1027, 234] on icon at bounding box center [1027, 238] width 10 height 10
click at [1080, 273] on li "Create Document" at bounding box center [1070, 274] width 97 height 21
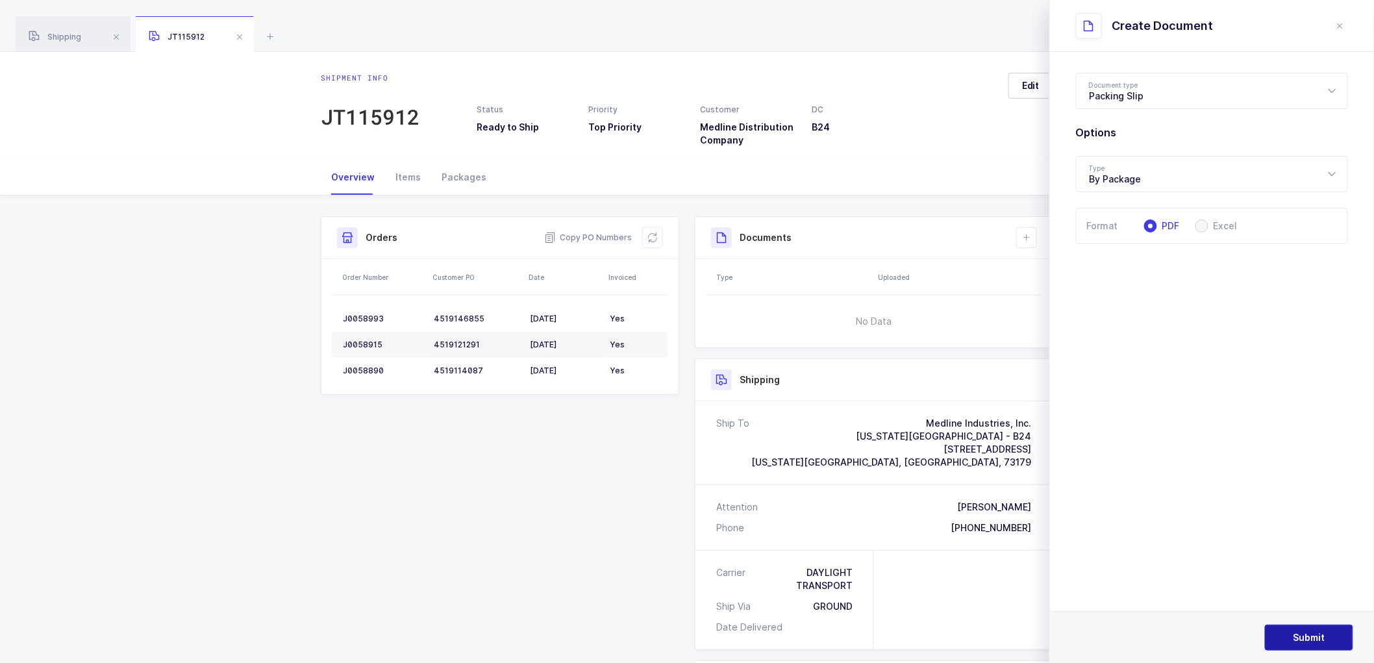
drag, startPoint x: 1306, startPoint y: 630, endPoint x: 1292, endPoint y: 560, distance: 71.5
click at [1306, 627] on button "Submit" at bounding box center [1309, 638] width 88 height 26
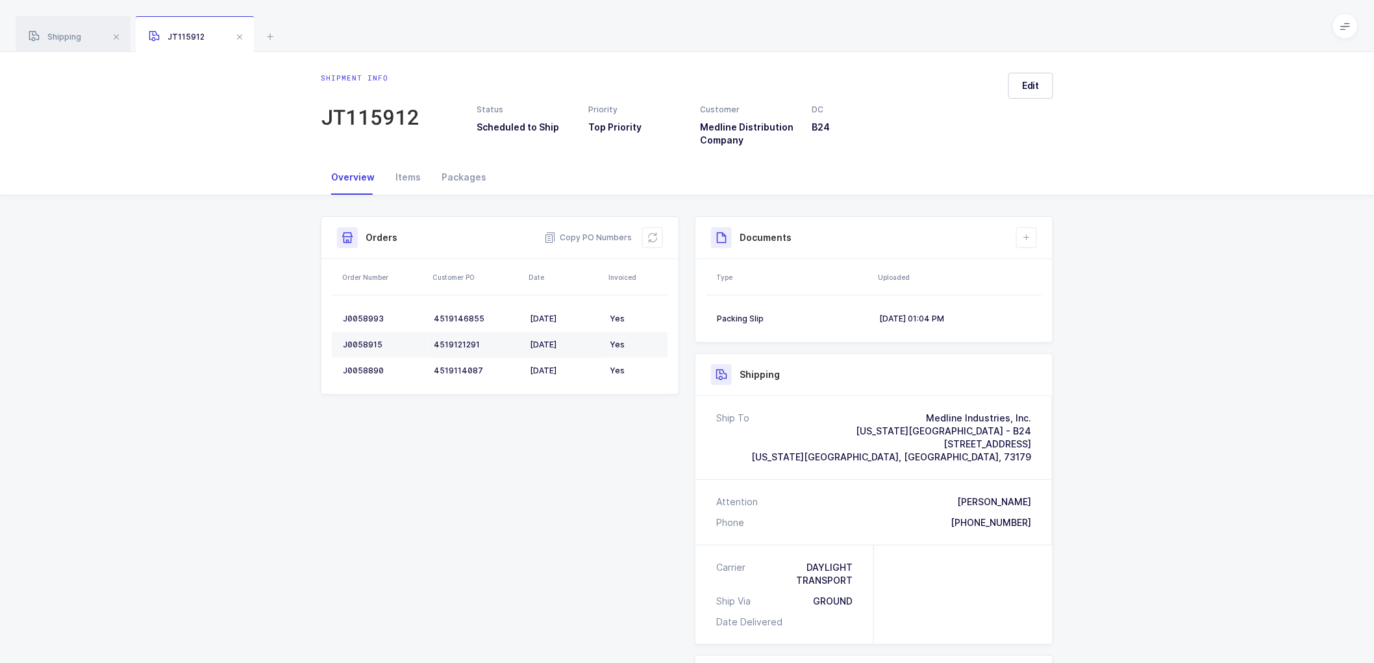
drag, startPoint x: 234, startPoint y: 33, endPoint x: 288, endPoint y: 60, distance: 60.4
click at [234, 34] on span at bounding box center [240, 37] width 16 height 16
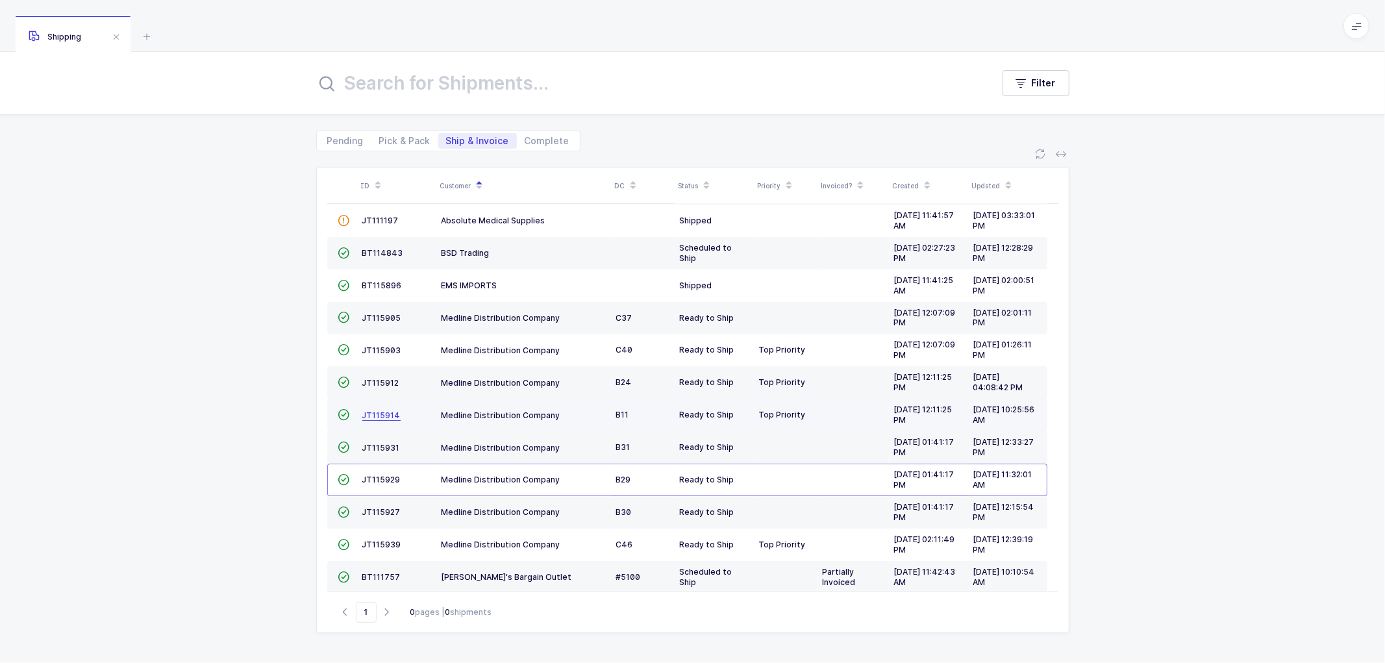
click at [379, 412] on span "JT115914" at bounding box center [381, 415] width 38 height 10
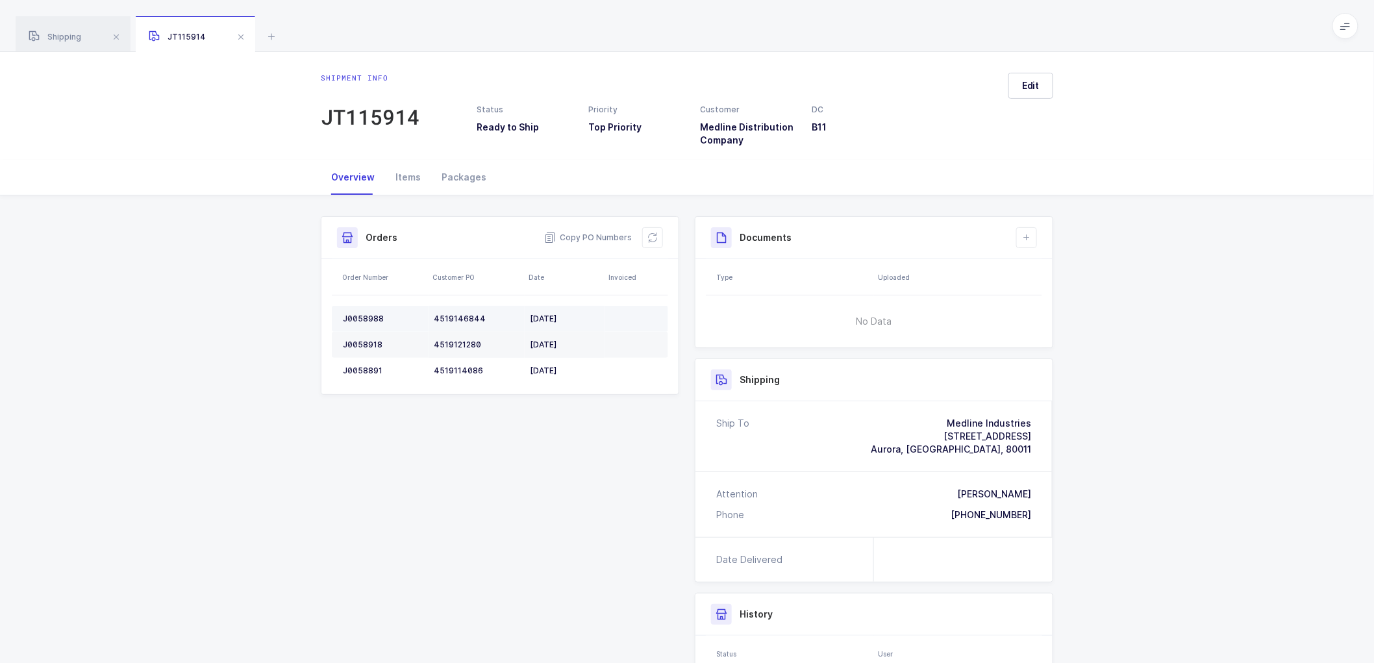
click at [353, 314] on div "J0058988" at bounding box center [383, 319] width 81 height 10
click at [366, 342] on div "J0058918" at bounding box center [383, 345] width 81 height 10
click at [359, 372] on div "J0058891" at bounding box center [383, 371] width 81 height 10
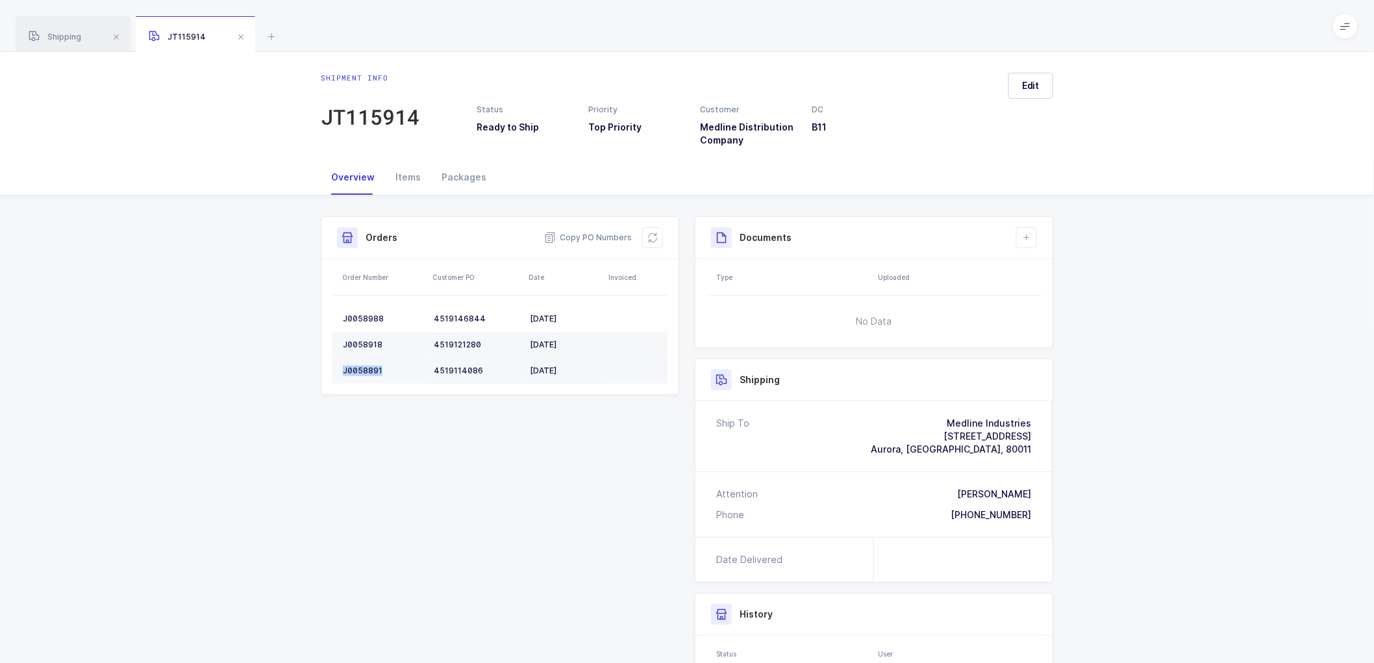
click at [359, 371] on div "J0058891" at bounding box center [383, 371] width 81 height 10
click at [651, 239] on icon at bounding box center [653, 238] width 10 height 10
click at [1042, 82] on button "Edit" at bounding box center [1031, 86] width 45 height 26
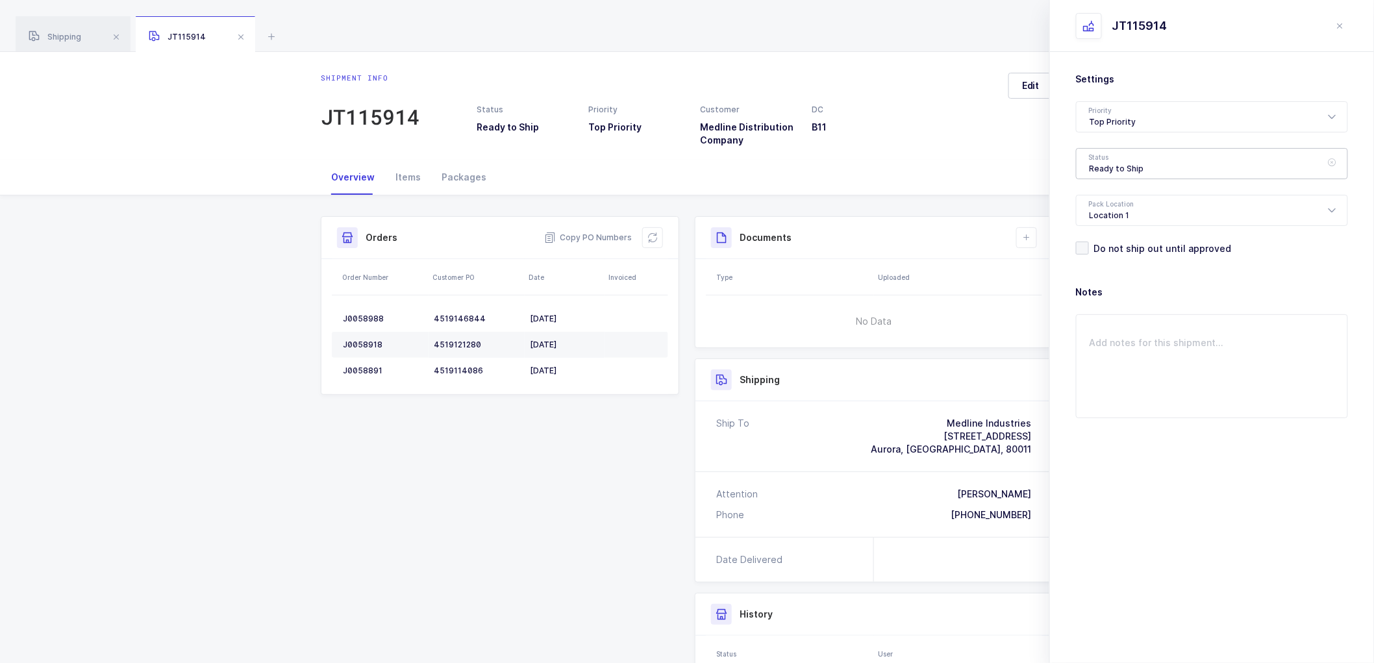
click at [1135, 167] on div "Ready to Ship" at bounding box center [1212, 163] width 272 height 31
click at [1133, 237] on span "Scheduled to Ship" at bounding box center [1131, 242] width 82 height 11
type input "Scheduled to Ship"
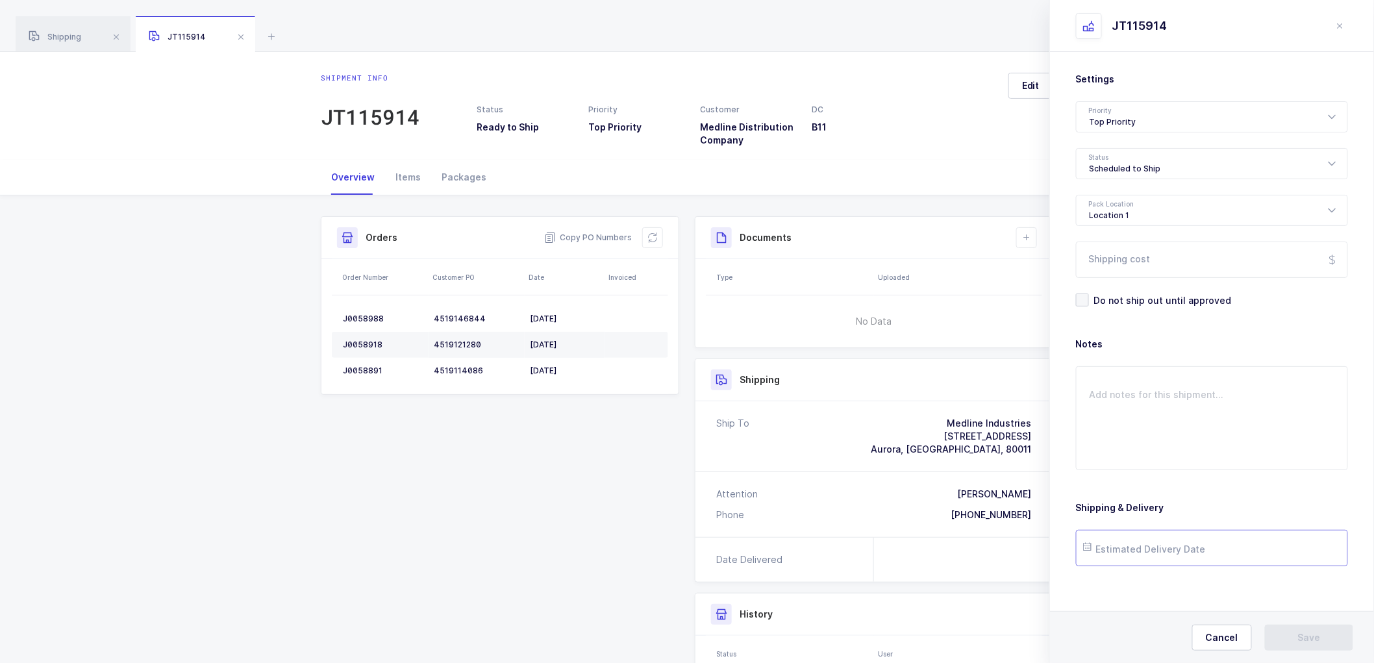
click at [1140, 548] on input "text" at bounding box center [1212, 548] width 272 height 36
click at [1130, 453] on span "20" at bounding box center [1128, 450] width 16 height 16
type input "[DATE]"
click at [1310, 626] on button "Save" at bounding box center [1309, 638] width 88 height 26
click at [1319, 639] on span "Save" at bounding box center [1309, 637] width 23 height 13
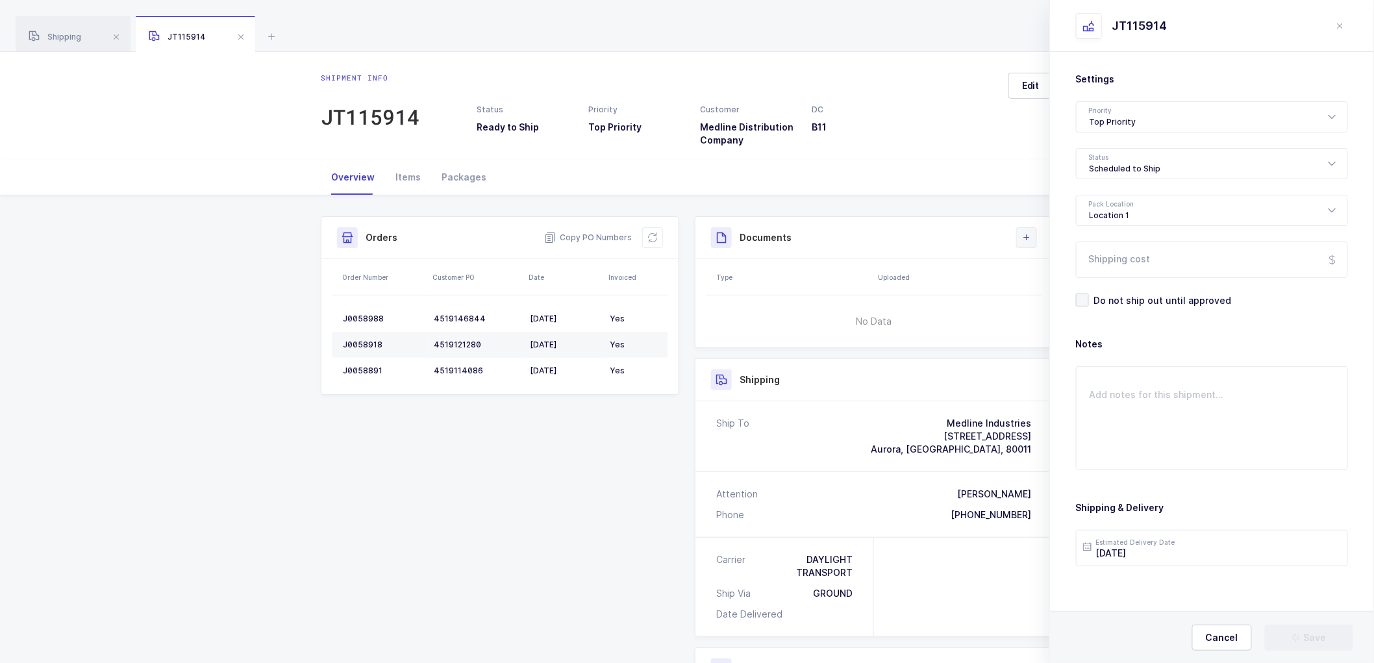
click at [1027, 236] on icon at bounding box center [1027, 238] width 10 height 10
click at [1056, 275] on li "Create Document" at bounding box center [1070, 274] width 97 height 21
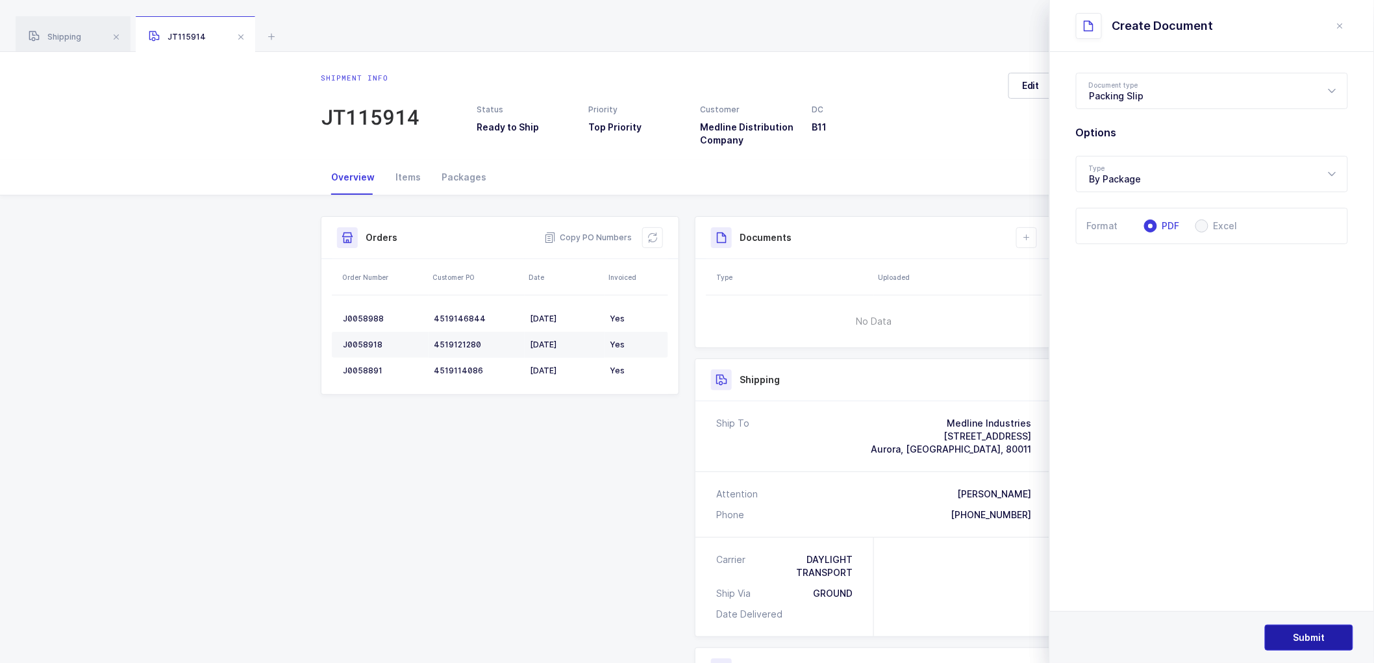
click at [1289, 633] on button "Submit" at bounding box center [1309, 638] width 88 height 26
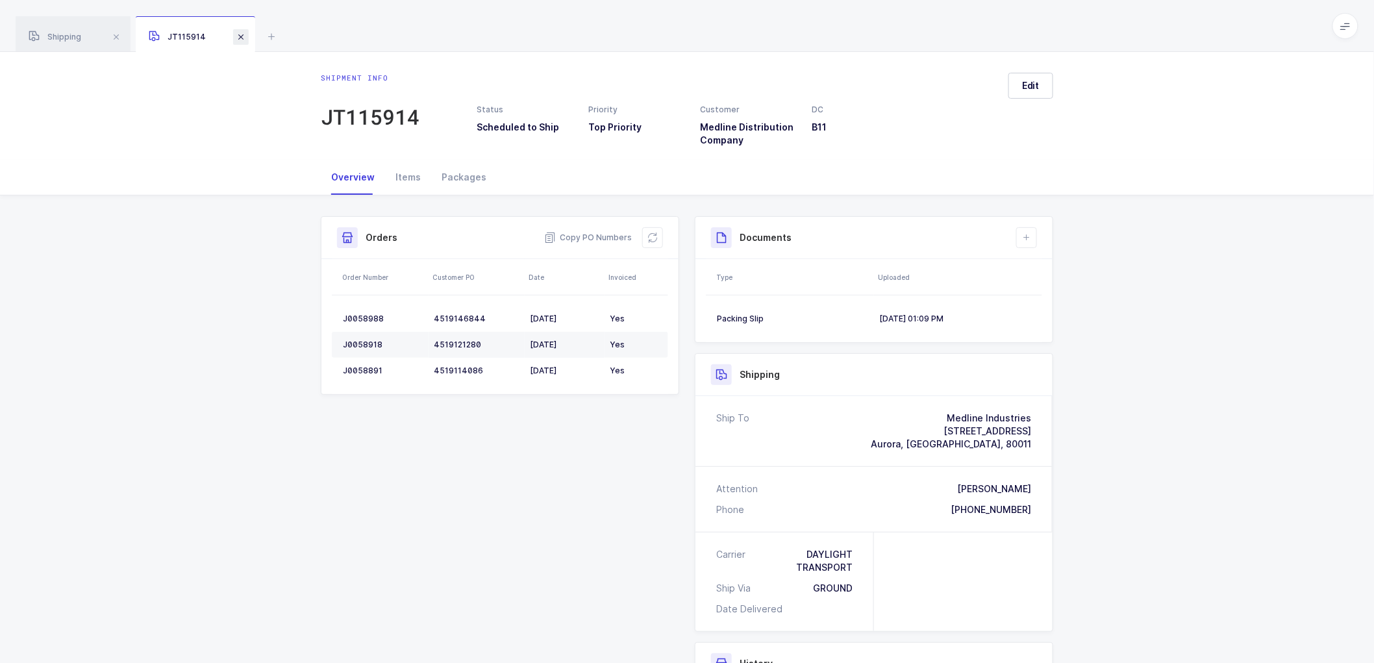
click at [243, 34] on span at bounding box center [241, 37] width 16 height 16
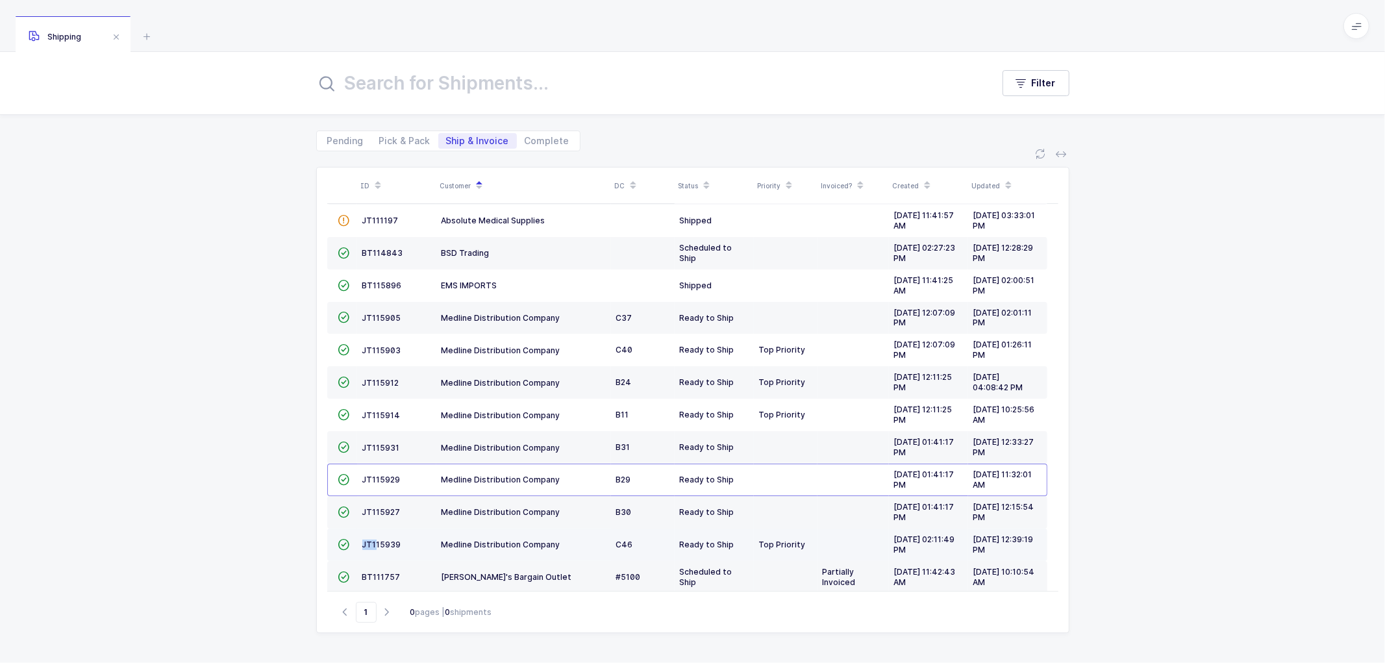
click at [375, 540] on td "JT115939" at bounding box center [396, 545] width 79 height 32
click at [386, 540] on td "JT115939" at bounding box center [396, 545] width 79 height 32
click at [379, 542] on span "JT115939" at bounding box center [381, 545] width 39 height 10
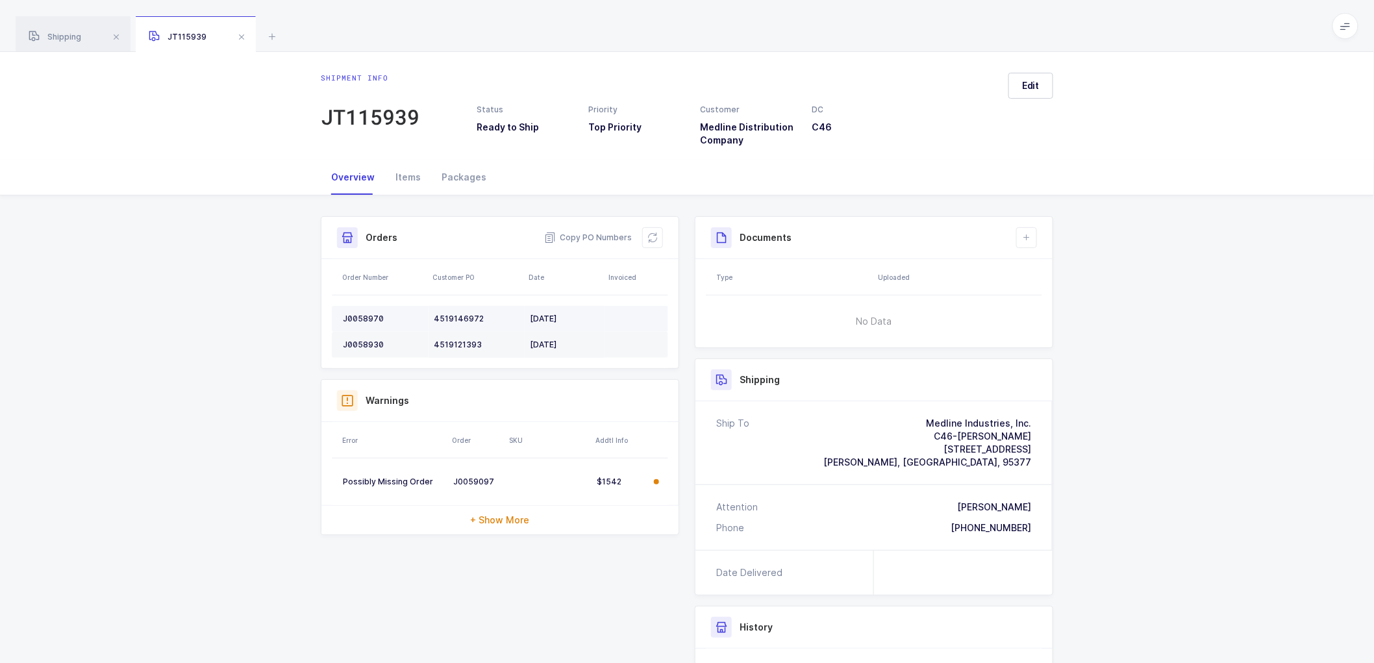
click at [360, 316] on div "J0058970" at bounding box center [383, 319] width 81 height 10
click at [377, 340] on div "J0058930" at bounding box center [383, 345] width 81 height 10
click at [373, 340] on div "J0058930" at bounding box center [383, 345] width 81 height 10
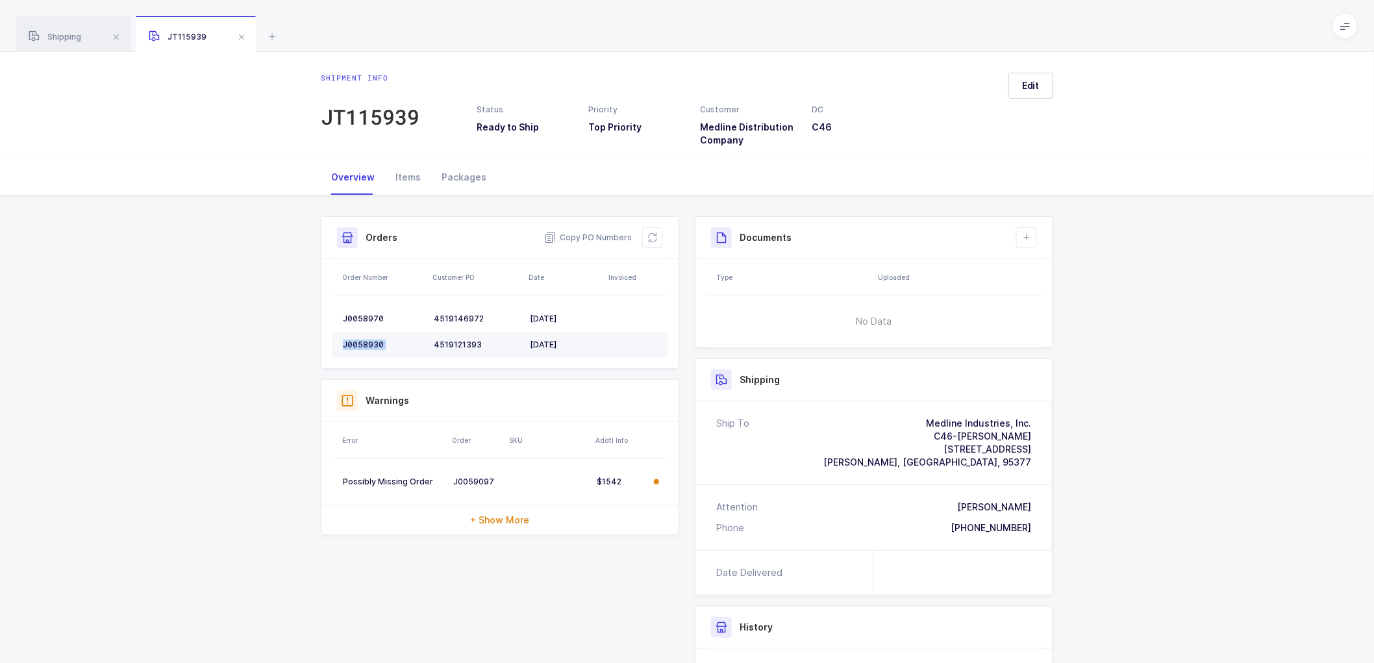
click at [373, 340] on div "J0058930" at bounding box center [383, 345] width 81 height 10
click at [659, 239] on button at bounding box center [652, 237] width 21 height 21
click at [1027, 85] on span "Edit" at bounding box center [1031, 85] width 18 height 13
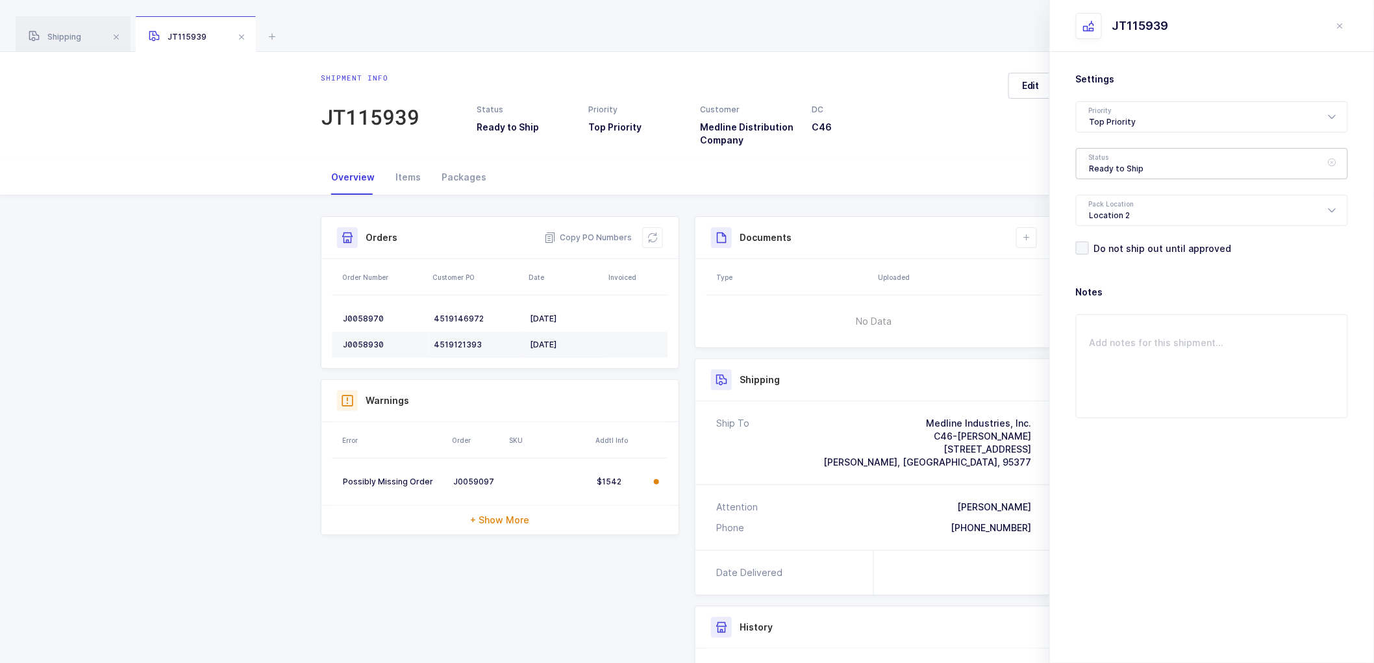
click at [1111, 177] on div "Ready to Ship" at bounding box center [1212, 163] width 272 height 31
click at [1139, 245] on span "Scheduled to Ship" at bounding box center [1131, 242] width 82 height 11
type input "Scheduled to Ship"
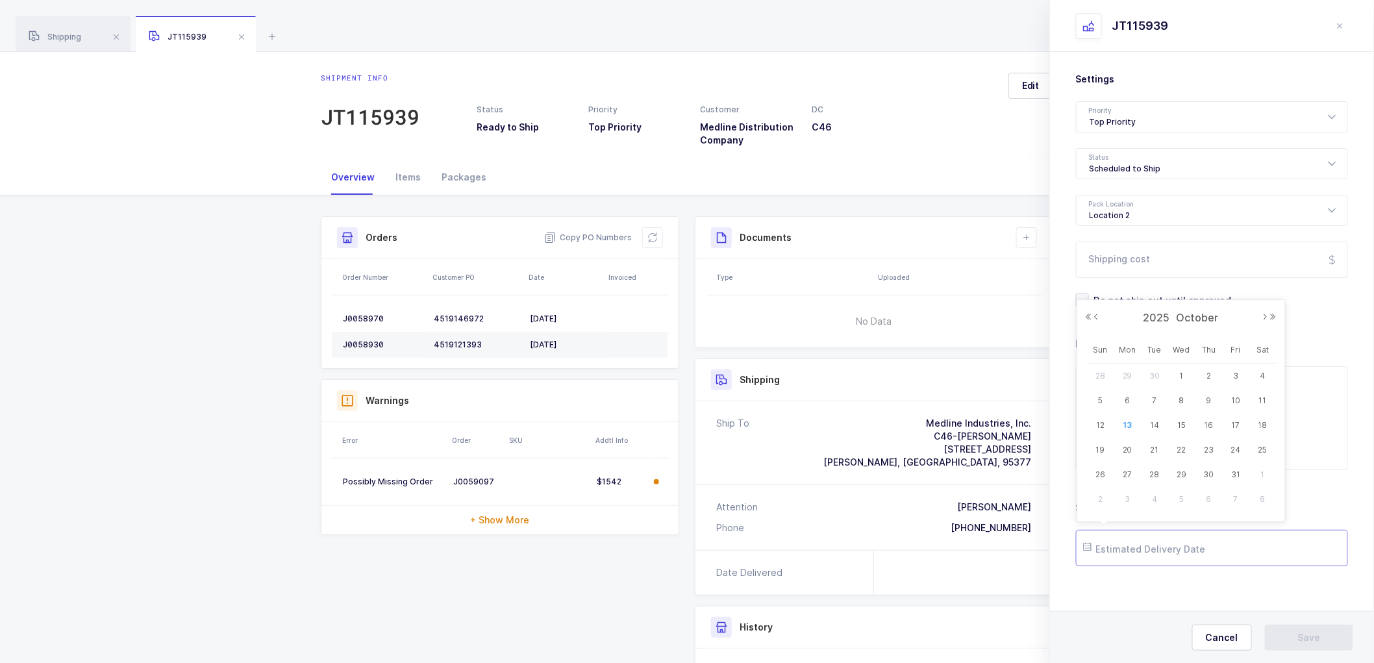
click at [1153, 560] on input "text" at bounding box center [1212, 548] width 272 height 36
drag, startPoint x: 1127, startPoint y: 453, endPoint x: 1139, endPoint y: 459, distance: 13.9
click at [1126, 453] on span "20" at bounding box center [1128, 450] width 16 height 16
type input "[DATE]"
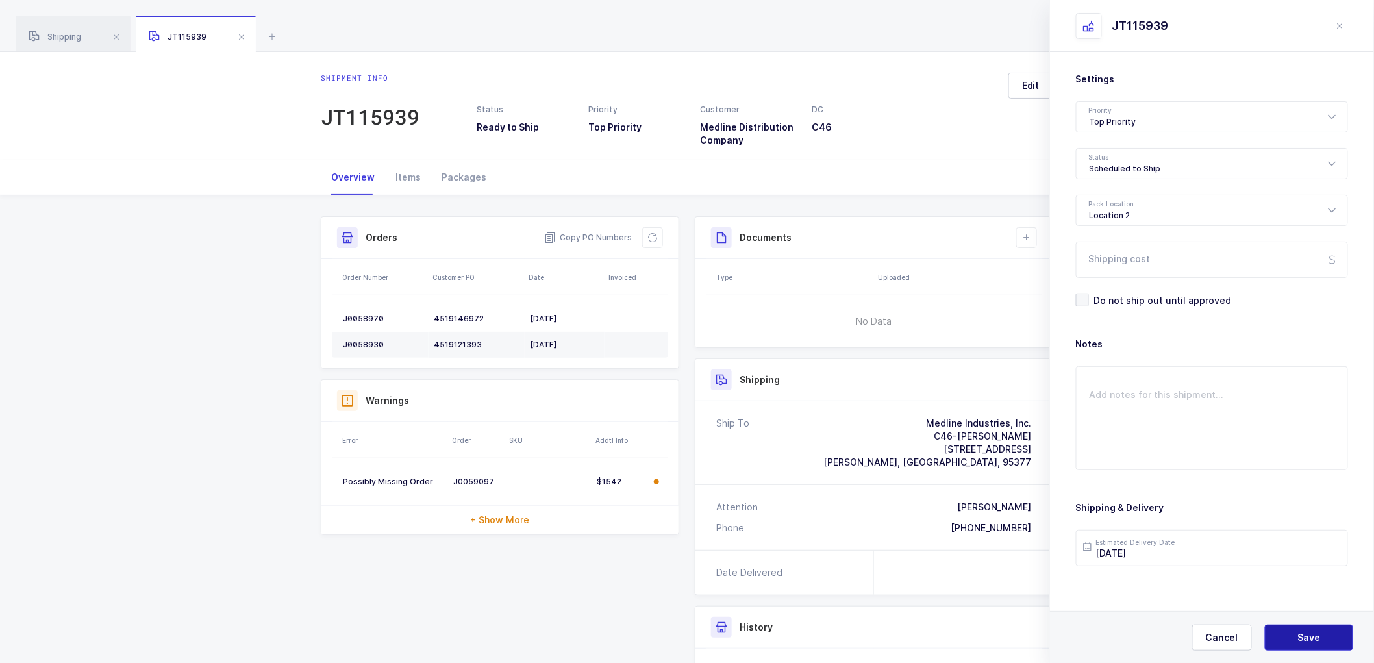
click at [1301, 631] on button "Save" at bounding box center [1309, 638] width 88 height 26
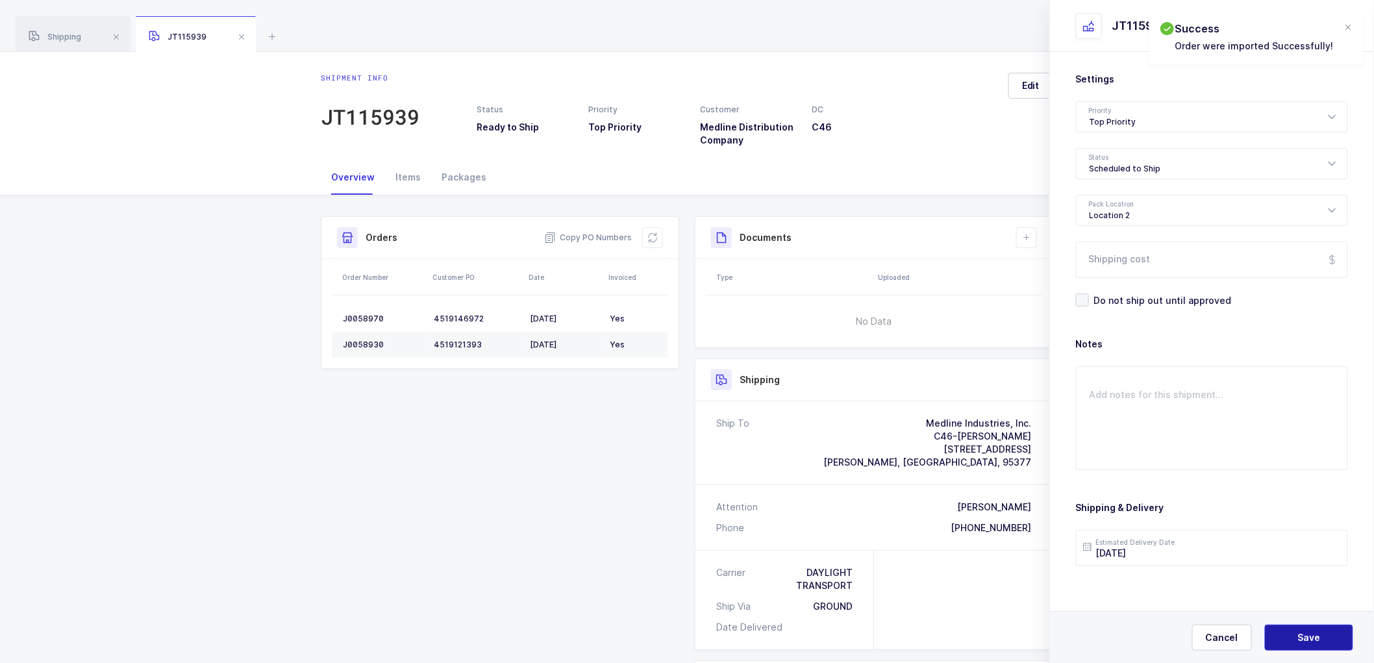
click at [1309, 628] on button "Save" at bounding box center [1309, 638] width 88 height 26
click at [1031, 233] on icon at bounding box center [1027, 238] width 10 height 10
click at [1059, 273] on li "Create Document" at bounding box center [1070, 274] width 97 height 21
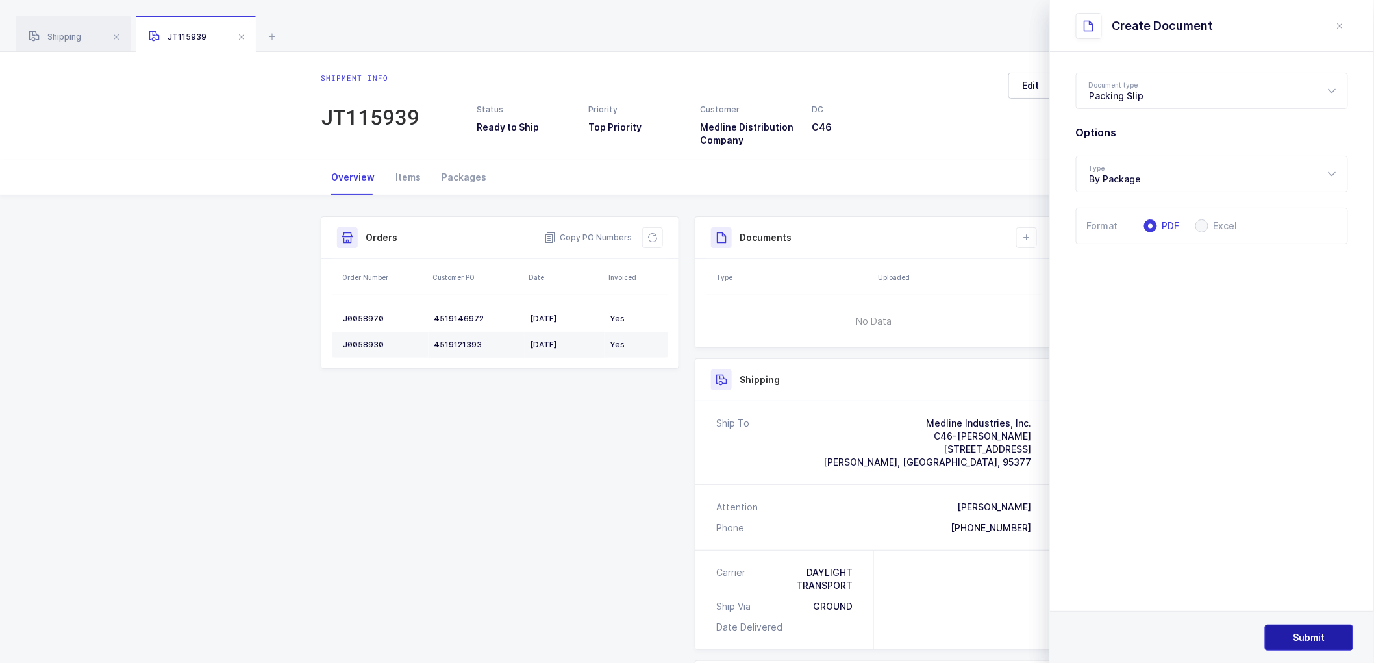
drag, startPoint x: 1293, startPoint y: 638, endPoint x: 1244, endPoint y: 568, distance: 85.8
click at [1293, 636] on button "Submit" at bounding box center [1309, 638] width 88 height 26
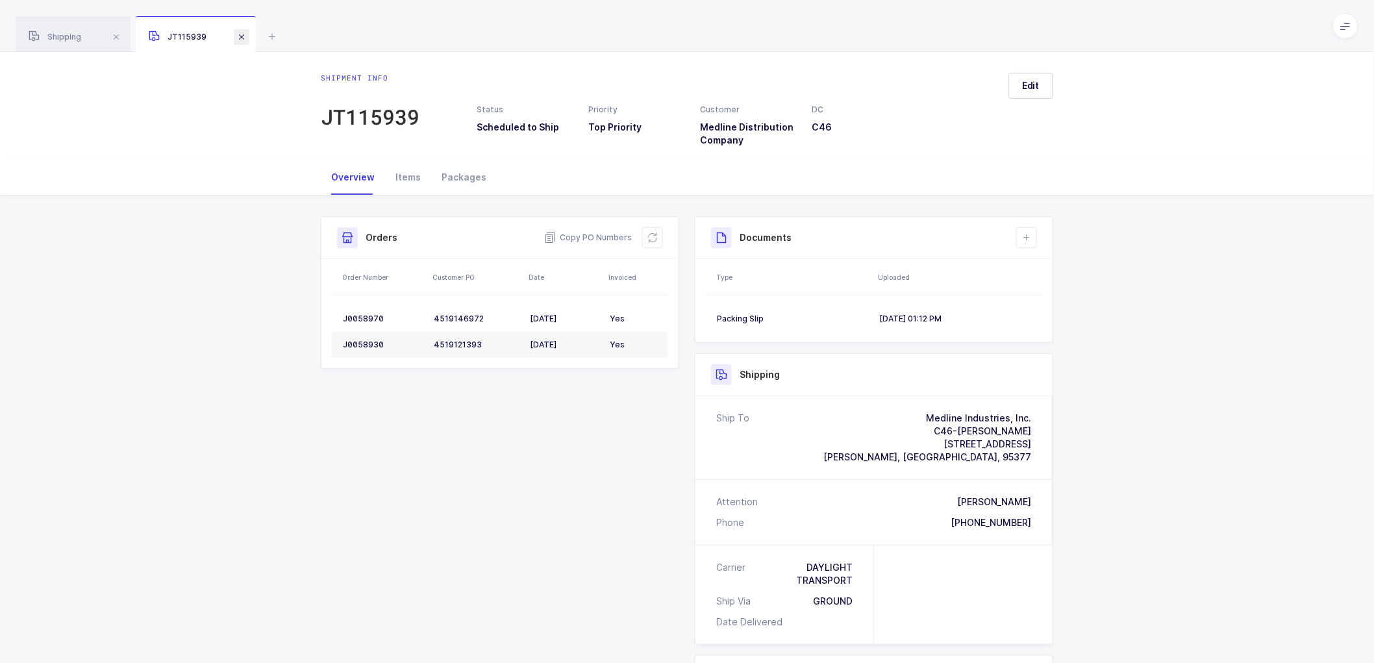
click at [238, 33] on span at bounding box center [242, 37] width 16 height 16
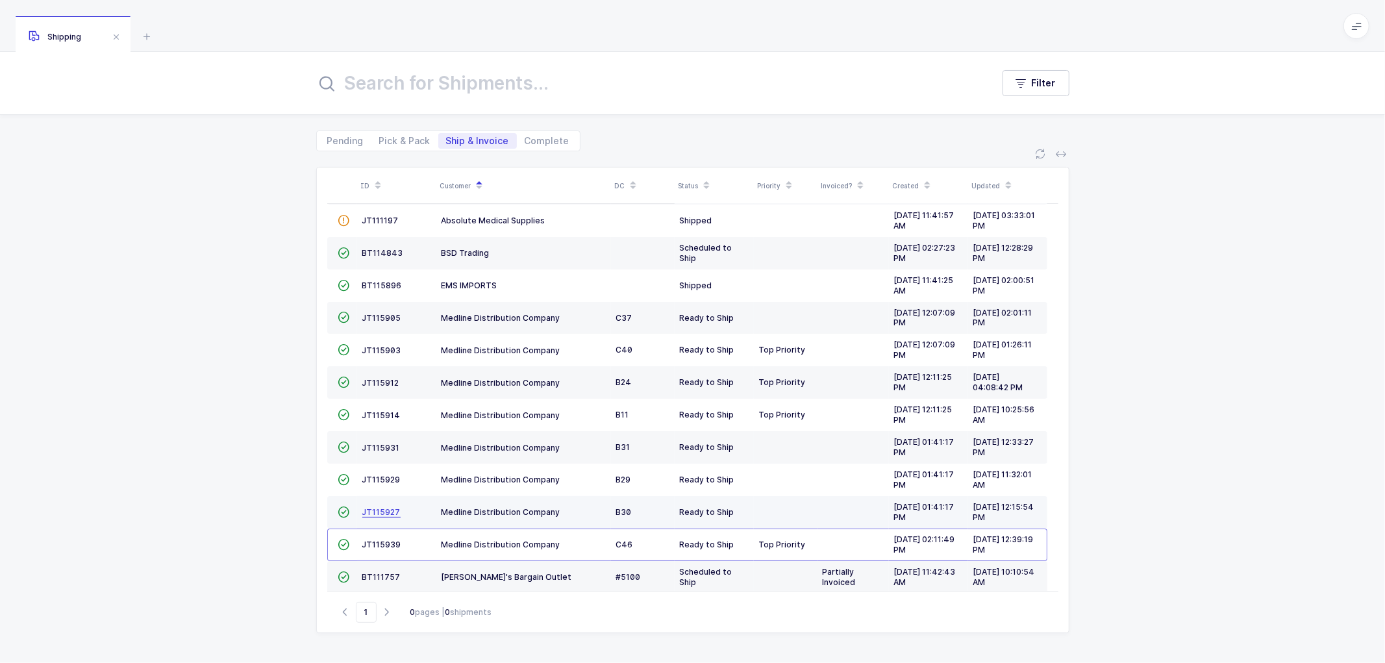
click at [374, 510] on span "JT115927" at bounding box center [381, 512] width 38 height 10
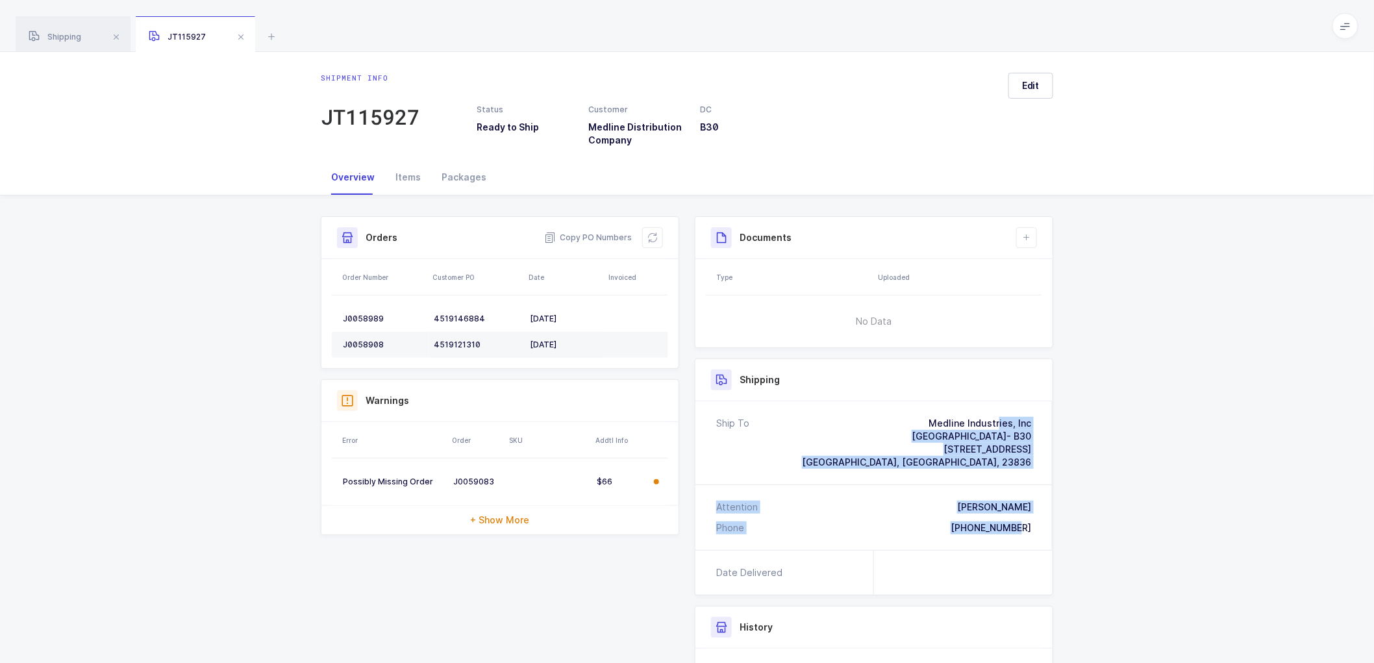
drag, startPoint x: 1040, startPoint y: 531, endPoint x: 898, endPoint y: 418, distance: 181.3
click at [898, 418] on div "Ship To Medline Industries, Inc [GEOGRAPHIC_DATA]- B30 [STREET_ADDRESS][PERSON_…" at bounding box center [874, 475] width 357 height 149
click at [592, 235] on span "Copy PO Numbers" at bounding box center [588, 237] width 88 height 13
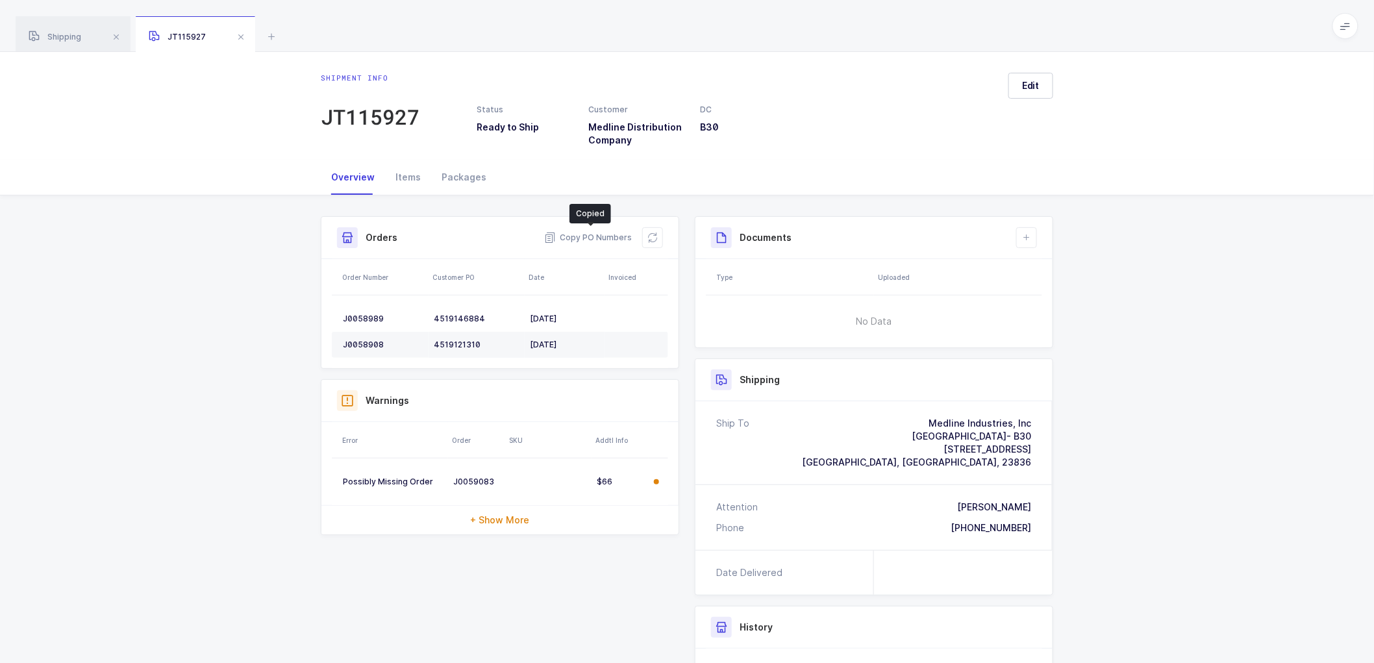
drag, startPoint x: 466, startPoint y: 170, endPoint x: 574, endPoint y: 190, distance: 110.2
click at [478, 171] on div "Packages" at bounding box center [464, 177] width 66 height 35
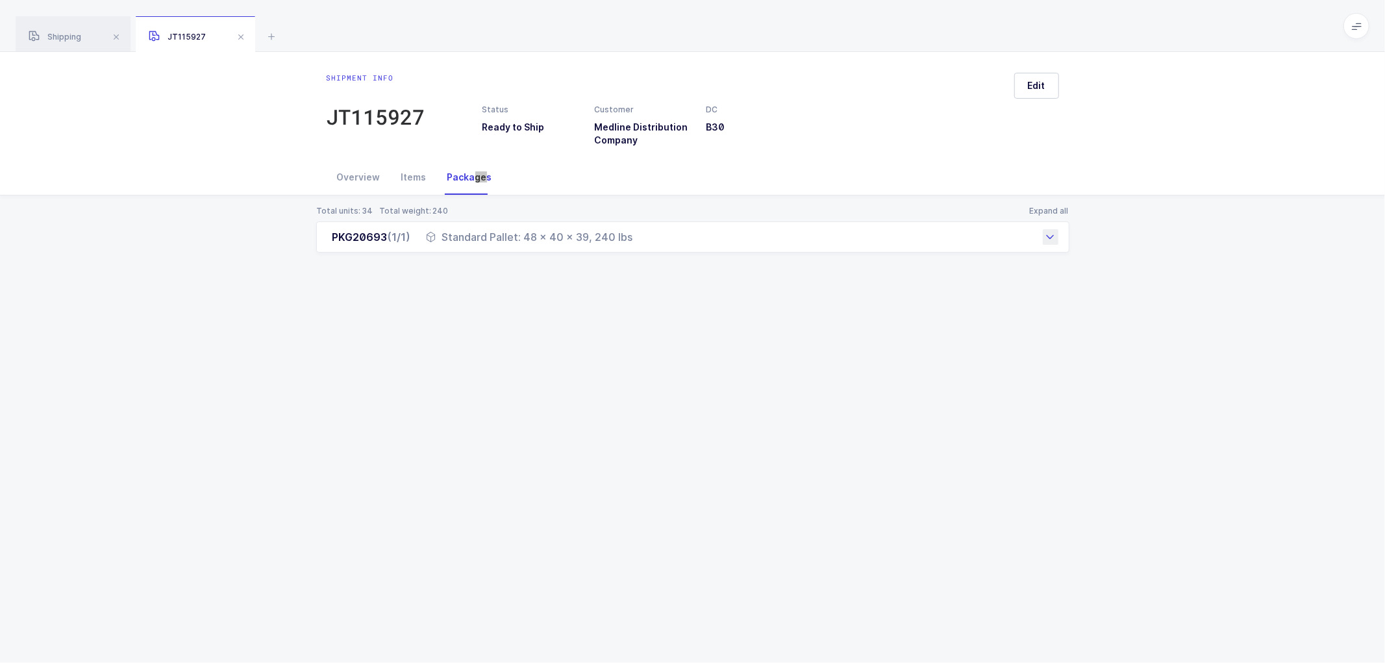
drag, startPoint x: 336, startPoint y: 238, endPoint x: 513, endPoint y: 250, distance: 177.0
click at [515, 249] on div "PKG20693 (1/1) Standard Pallet: 48 x 40 x 39, 240 lbs" at bounding box center [692, 236] width 753 height 31
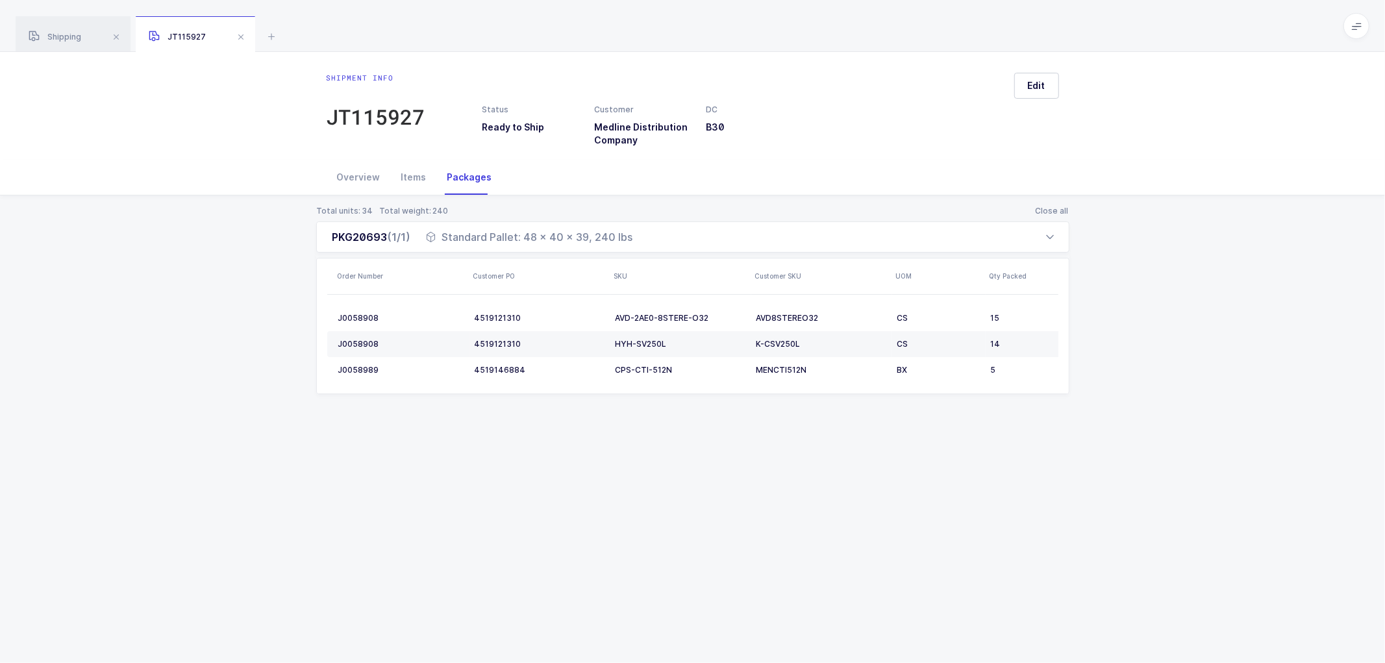
drag, startPoint x: 260, startPoint y: 309, endPoint x: 315, endPoint y: 264, distance: 70.6
click at [263, 309] on div "Total units: 34 Total weight: 240 Close all PKG20693 (1/1) Standard Pallet: 48 …" at bounding box center [692, 315] width 1365 height 240
drag, startPoint x: 327, startPoint y: 236, endPoint x: 635, endPoint y: 249, distance: 308.8
click at [635, 249] on div "PKG20693 (1/1) Standard Pallet: 48 x 40 x 39, 240 lbs" at bounding box center [692, 236] width 753 height 31
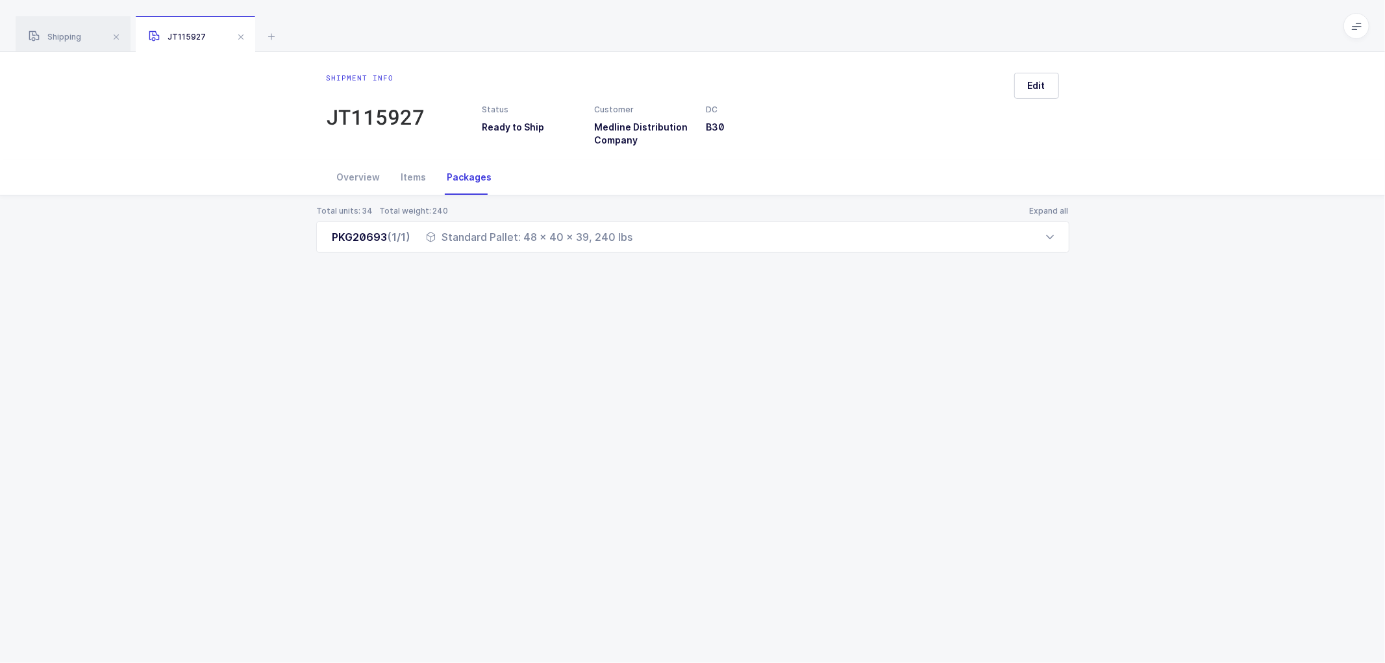
click at [537, 294] on div "Shipment info JT115927 Status Ready to Ship Customer Medline Distribution Compa…" at bounding box center [692, 357] width 1385 height 611
drag, startPoint x: 150, startPoint y: 94, endPoint x: 155, endPoint y: 79, distance: 15.6
click at [153, 91] on div "Shipment info JT115927 Status Ready to Ship Customer Medline Distribution Compa…" at bounding box center [692, 106] width 1385 height 108
drag, startPoint x: 69, startPoint y: 27, endPoint x: 147, endPoint y: 31, distance: 78.0
click at [70, 27] on div "Shipping" at bounding box center [73, 34] width 115 height 36
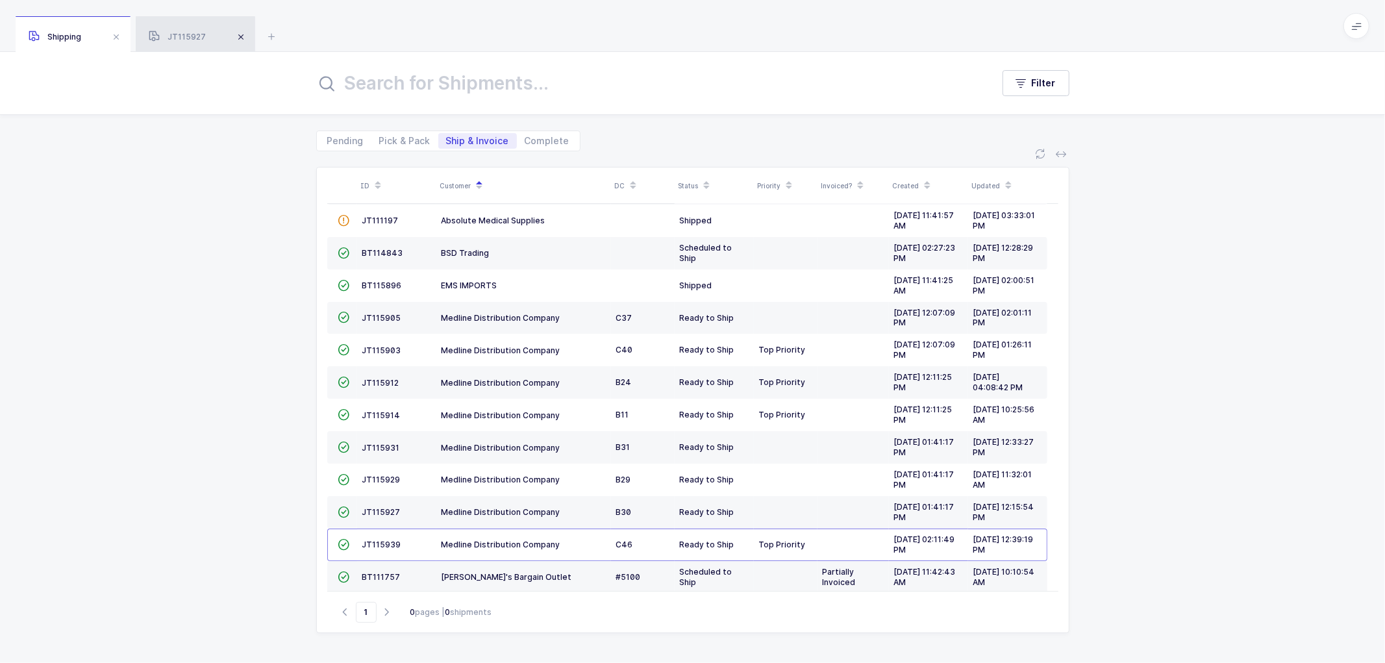
click at [242, 32] on span at bounding box center [241, 37] width 16 height 16
click at [234, 255] on div "ID Customer DC Status Priority Invoiced? Created Updated  BT104009 Absolute Me…" at bounding box center [692, 407] width 1385 height 512
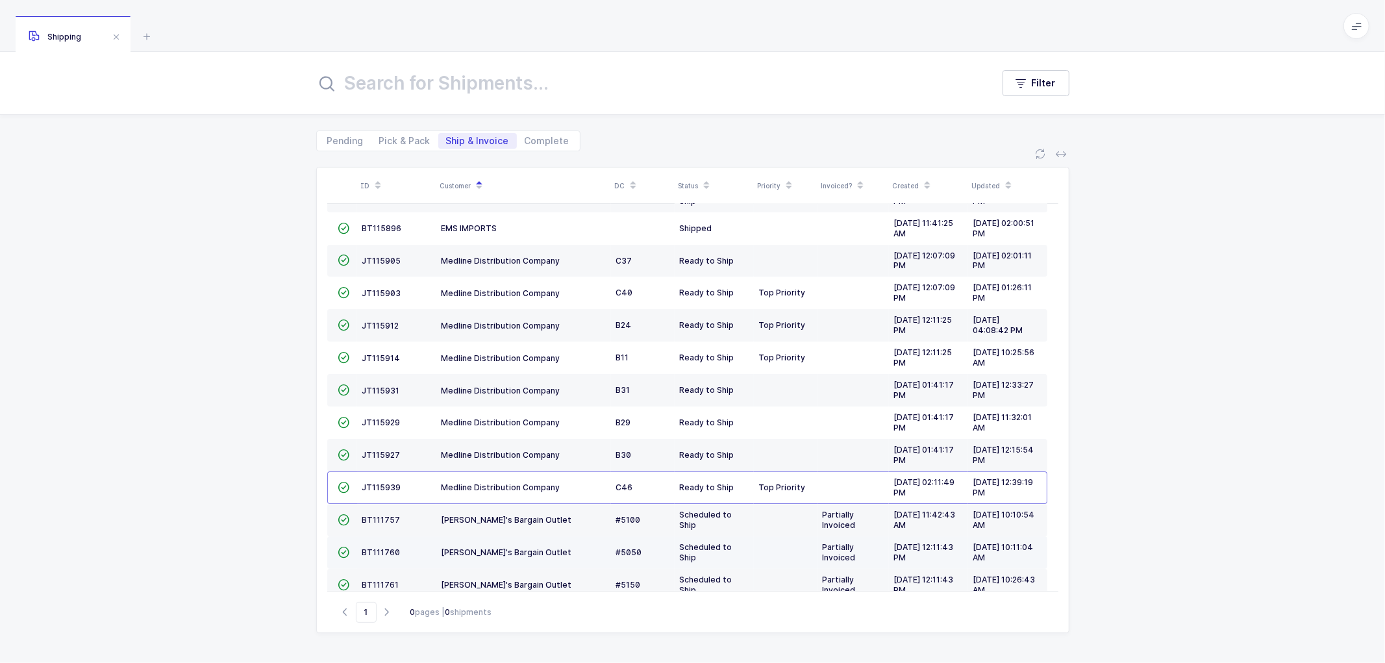
scroll to position [219, 0]
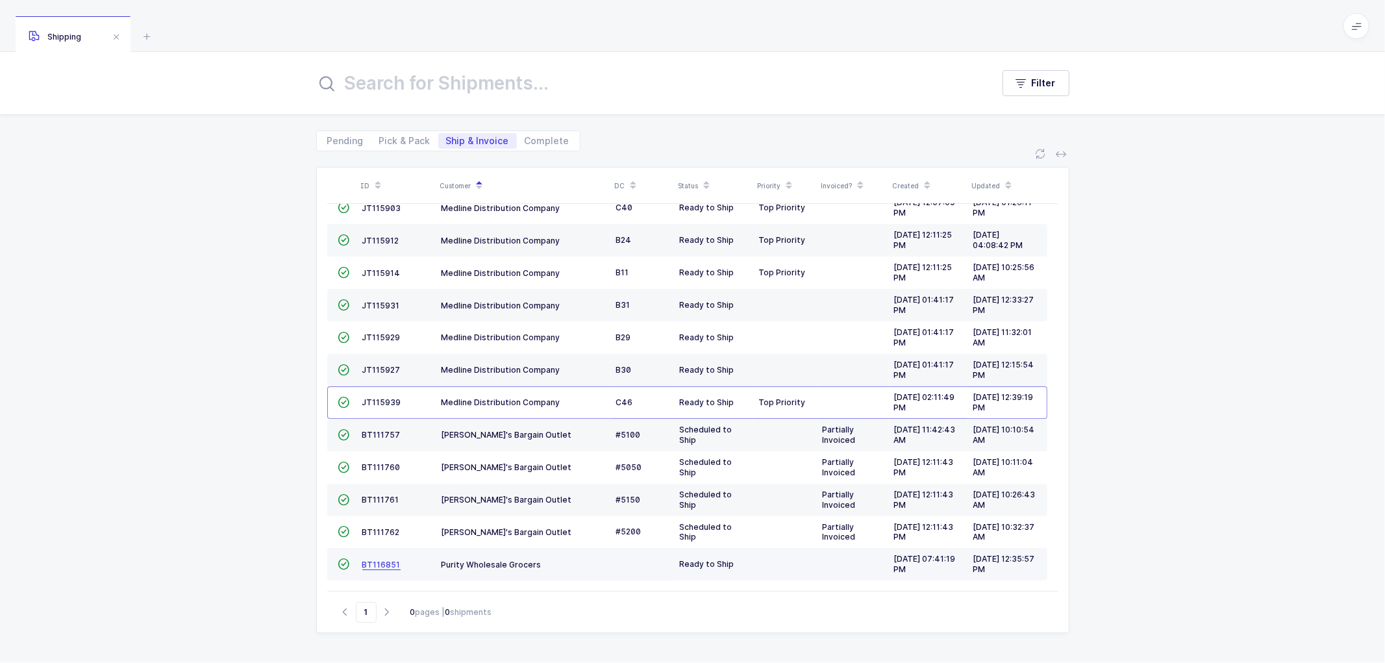
click at [371, 560] on span "BT116851" at bounding box center [381, 565] width 38 height 10
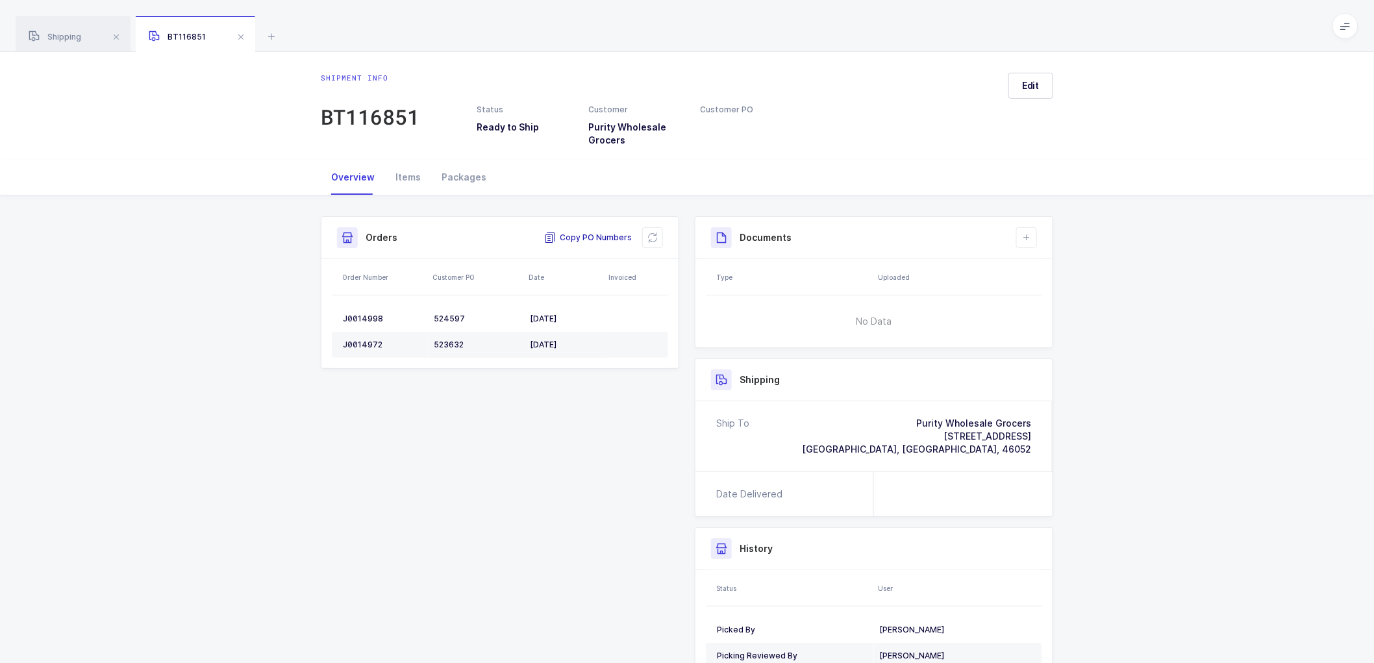
drag, startPoint x: 587, startPoint y: 238, endPoint x: 595, endPoint y: 237, distance: 7.8
click at [587, 237] on span "Copy PO Numbers" at bounding box center [588, 237] width 88 height 13
click at [583, 229] on div "Copy PO Numbers" at bounding box center [603, 237] width 119 height 21
click at [588, 235] on span "Copy PO Numbers" at bounding box center [588, 237] width 88 height 13
click at [466, 172] on div "Packages" at bounding box center [464, 177] width 66 height 35
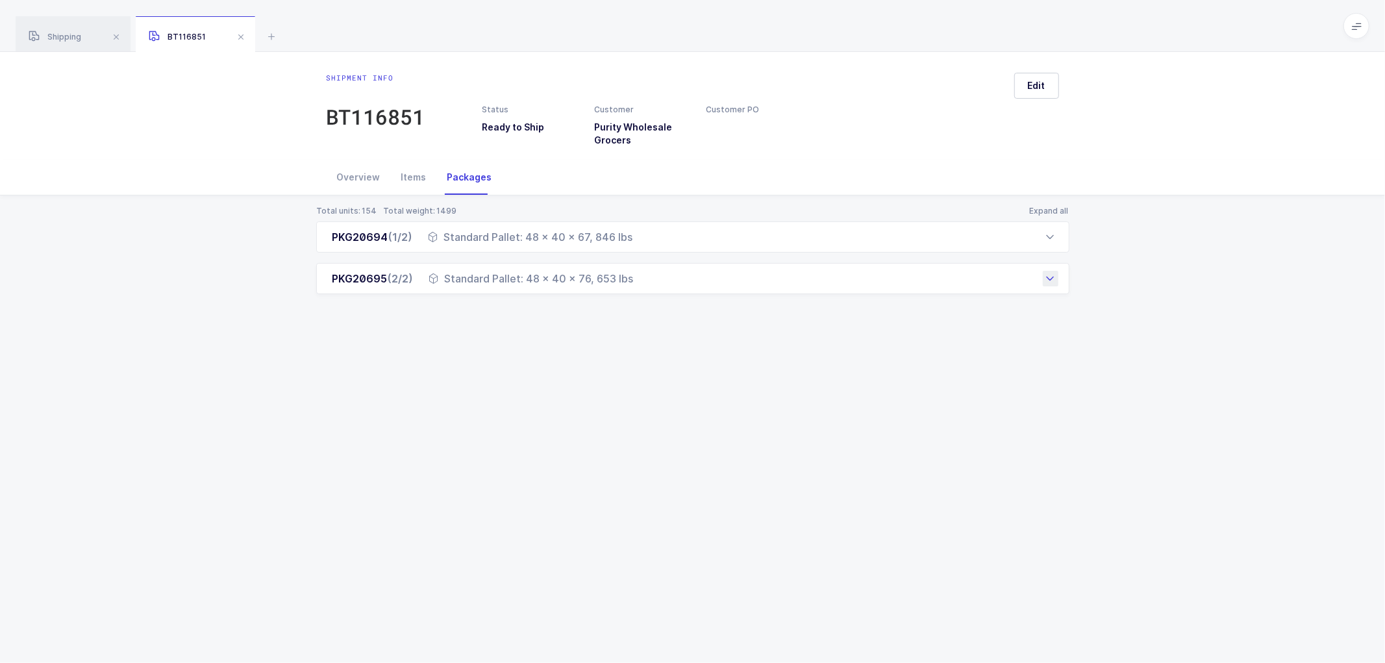
drag, startPoint x: 329, startPoint y: 240, endPoint x: 660, endPoint y: 287, distance: 334.5
click at [660, 287] on div "PKG20694 (1/2) Standard Pallet: 48 x 40 x 67, 846 lbs Order Number Customer PO …" at bounding box center [692, 257] width 753 height 73
click at [364, 175] on div "Overview" at bounding box center [359, 177] width 64 height 35
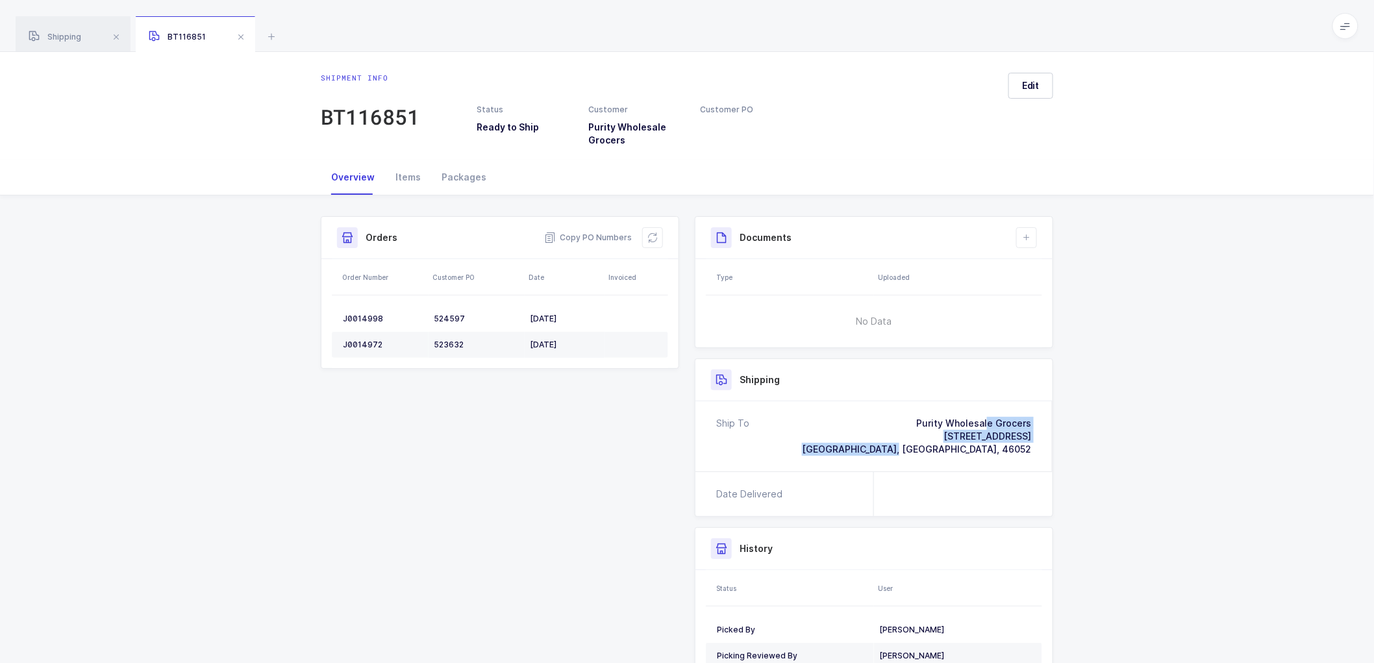
drag, startPoint x: 1036, startPoint y: 448, endPoint x: 871, endPoint y: 416, distance: 168.0
click at [871, 416] on div "Ship To Purity Wholesale Grocers [STREET_ADDRESS]" at bounding box center [874, 436] width 357 height 70
click at [446, 175] on div "Packages" at bounding box center [464, 177] width 66 height 35
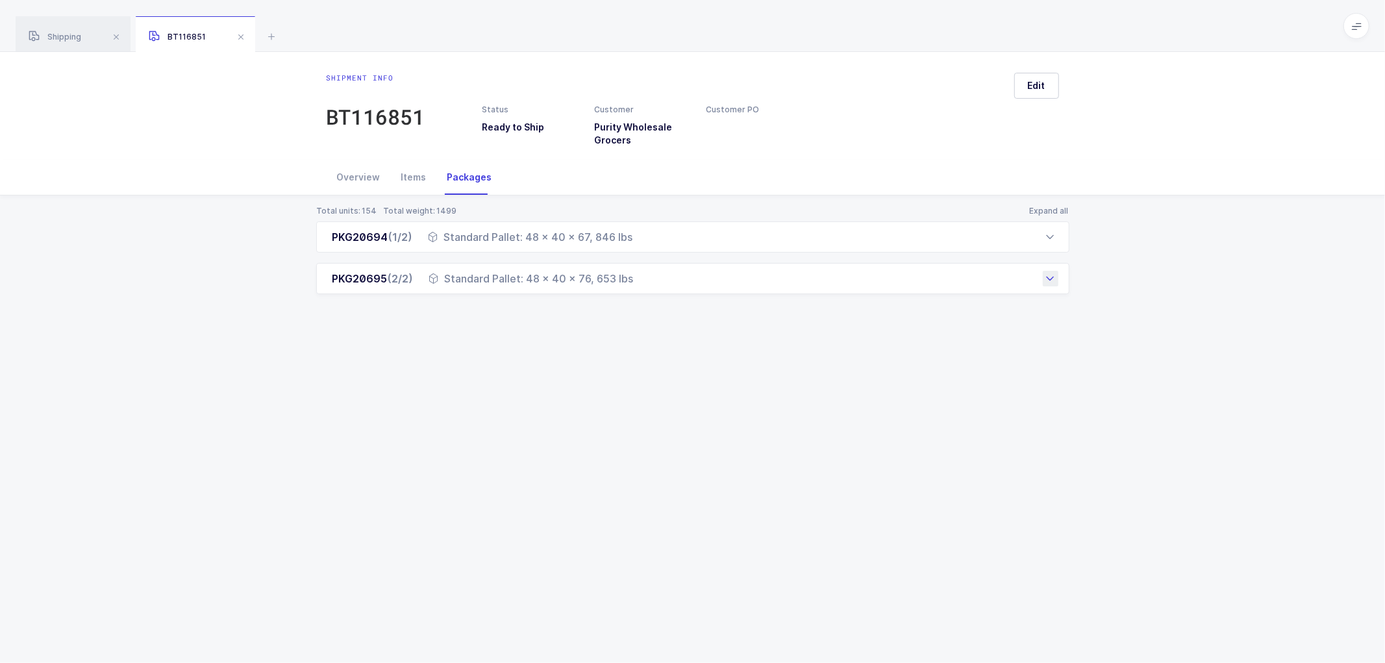
drag, startPoint x: 329, startPoint y: 236, endPoint x: 645, endPoint y: 287, distance: 320.3
click at [645, 287] on div "PKG20694 (1/2) Standard Pallet: 48 x 40 x 67, 846 lbs Order Number Customer PO …" at bounding box center [692, 257] width 753 height 73
drag, startPoint x: 357, startPoint y: 176, endPoint x: 371, endPoint y: 176, distance: 14.3
click at [357, 175] on div "Overview" at bounding box center [359, 177] width 64 height 35
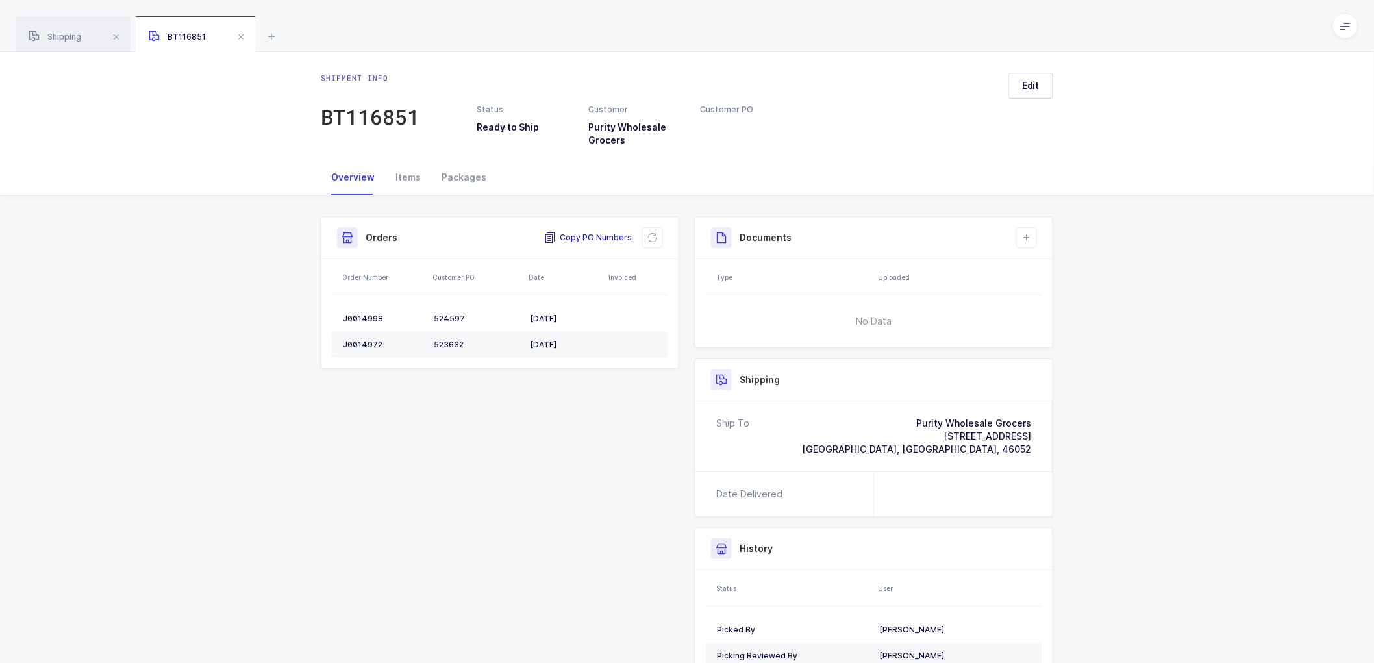
drag, startPoint x: 579, startPoint y: 234, endPoint x: 972, endPoint y: 303, distance: 398.8
click at [581, 234] on span "Copy PO Numbers" at bounding box center [588, 237] width 88 height 13
click at [241, 32] on span at bounding box center [241, 37] width 16 height 16
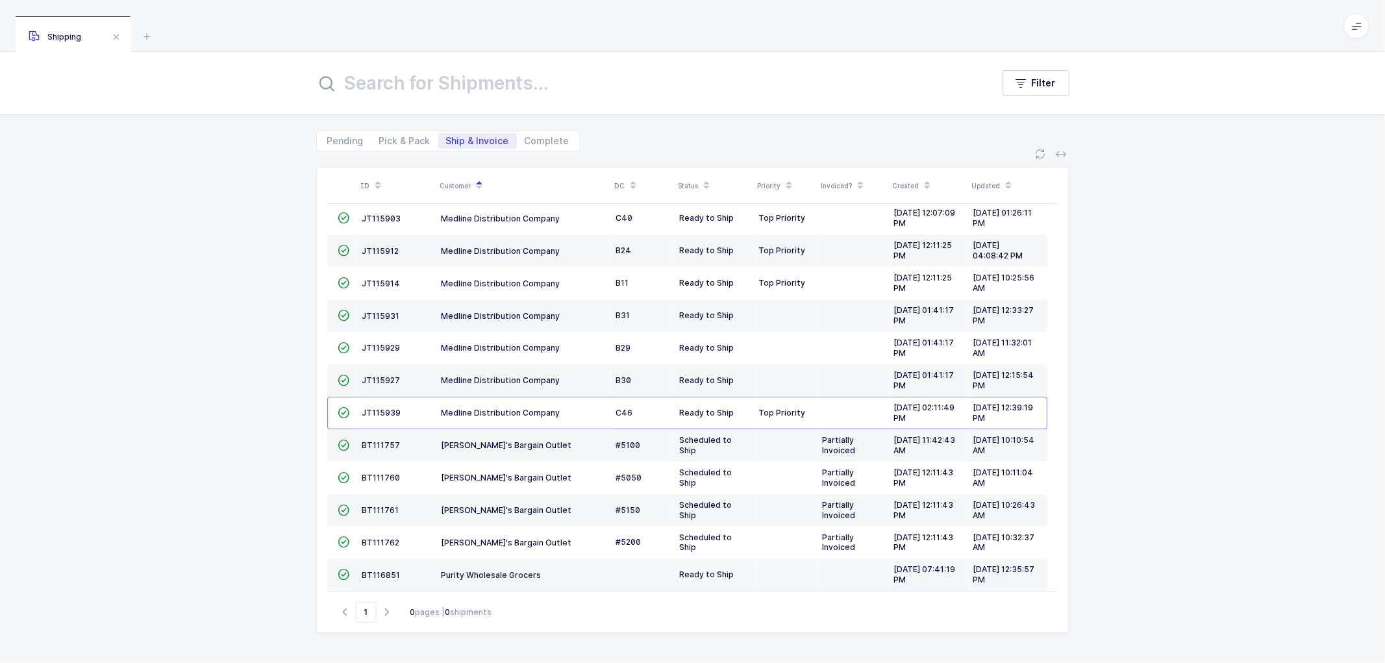
scroll to position [219, 0]
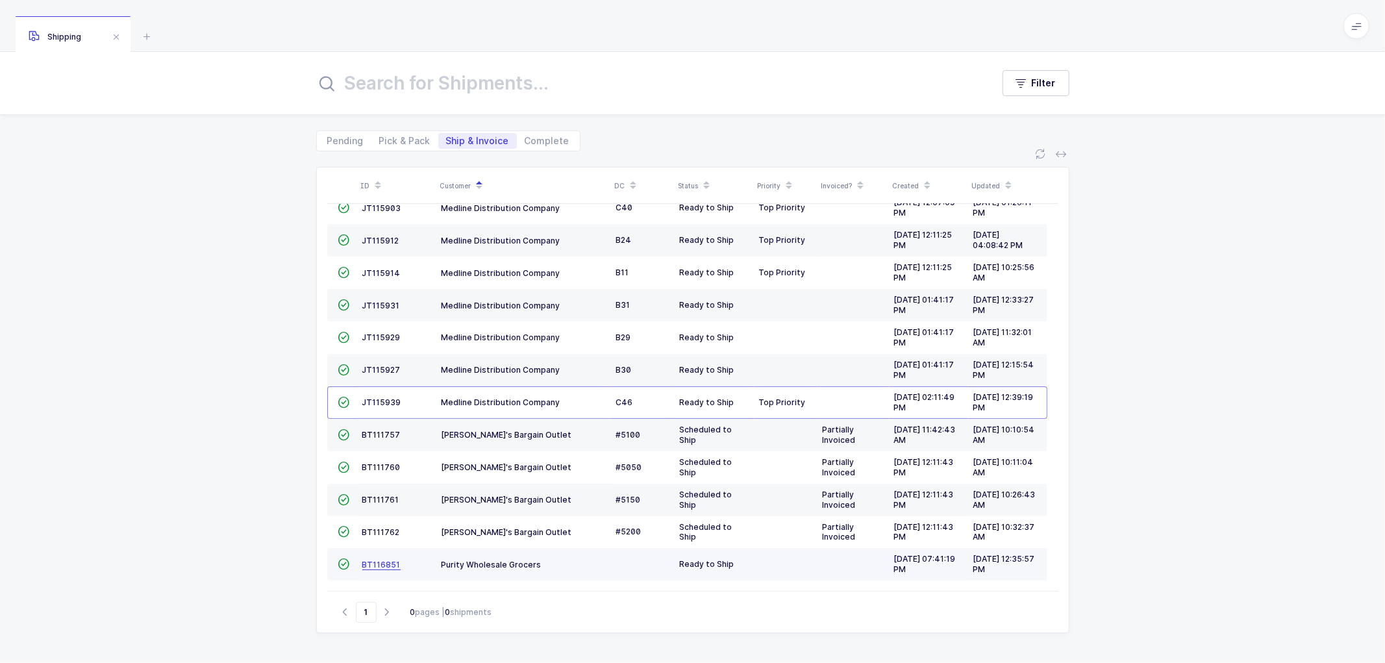
click at [384, 565] on span "BT116851" at bounding box center [381, 565] width 38 height 10
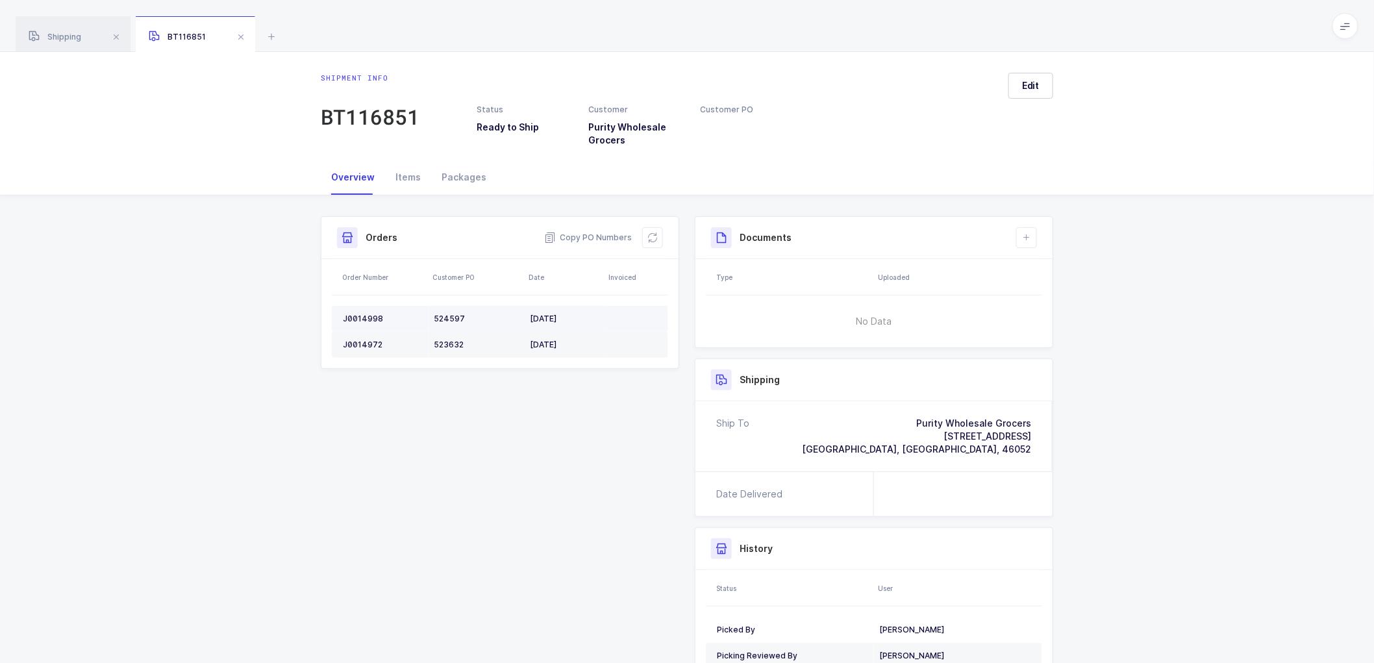
click at [359, 314] on div "J0014998" at bounding box center [383, 319] width 81 height 10
drag, startPoint x: 54, startPoint y: 34, endPoint x: 114, endPoint y: 7, distance: 65.7
click at [56, 33] on span "Shipping" at bounding box center [55, 37] width 53 height 10
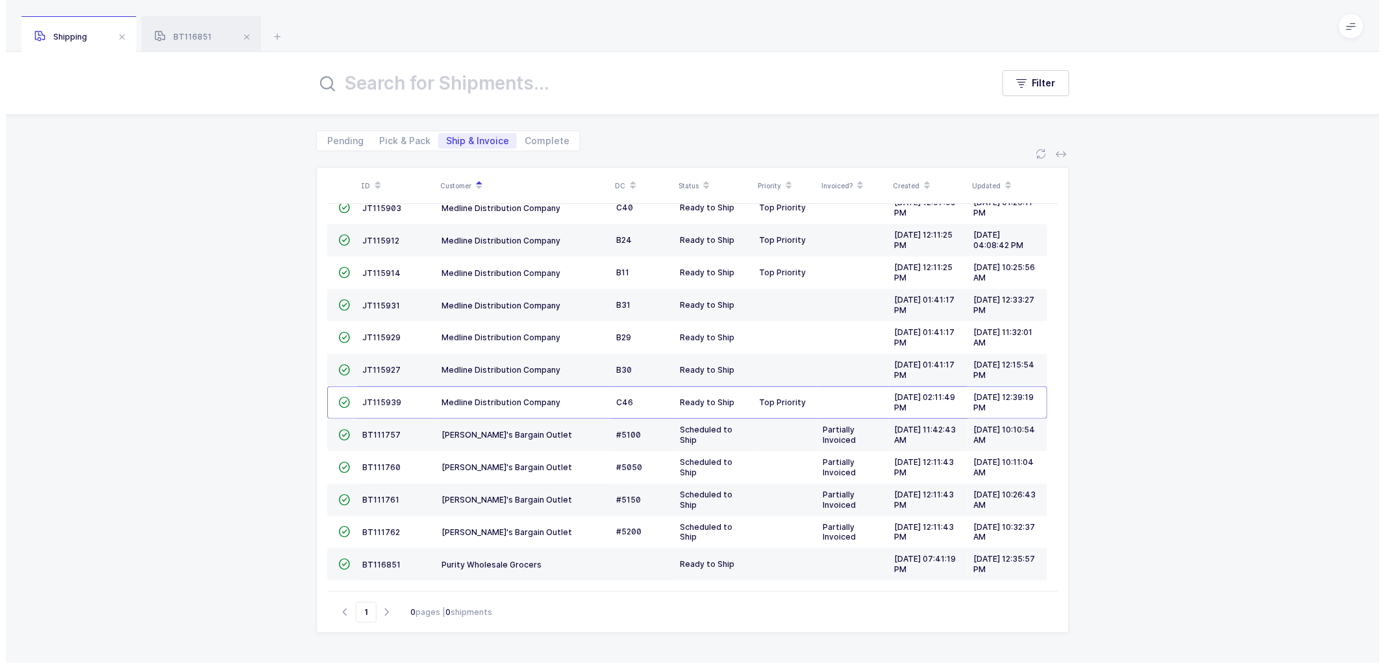
scroll to position [183, 0]
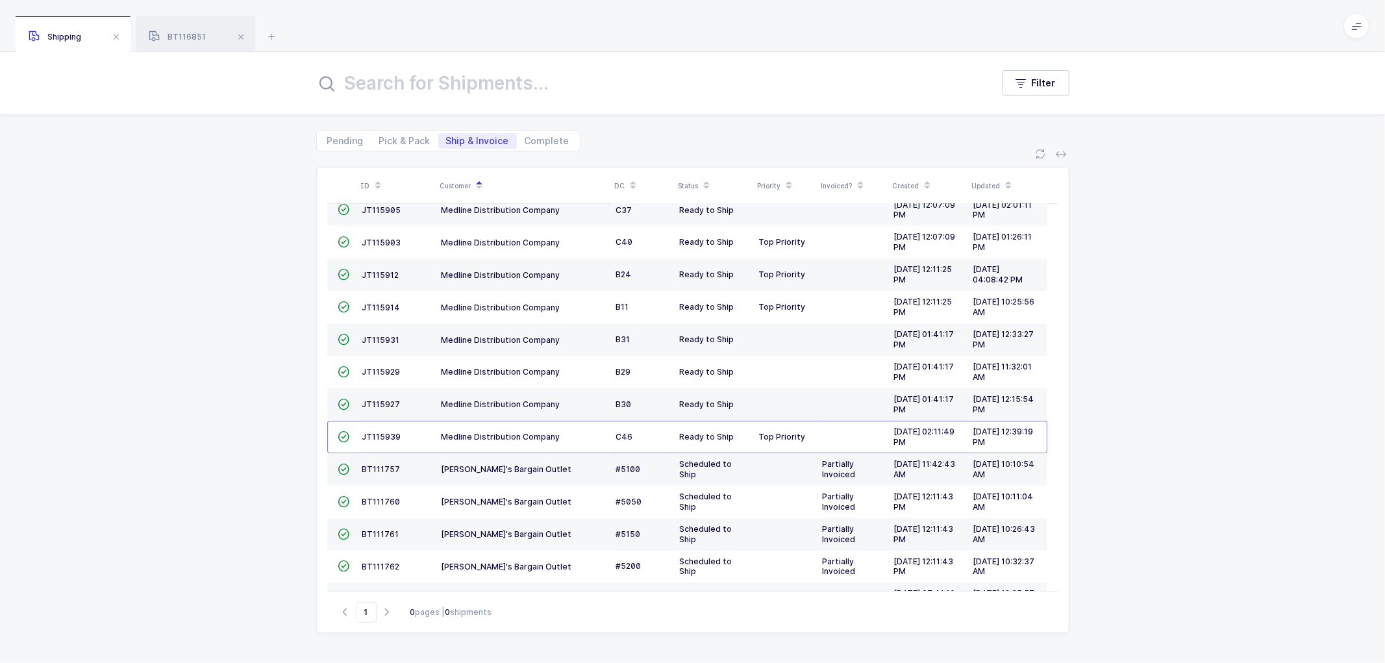
click at [277, 196] on div "ID Customer DC Status Priority Invoiced? Created Updated  BT104009 Absolute Me…" at bounding box center [692, 407] width 1385 height 512
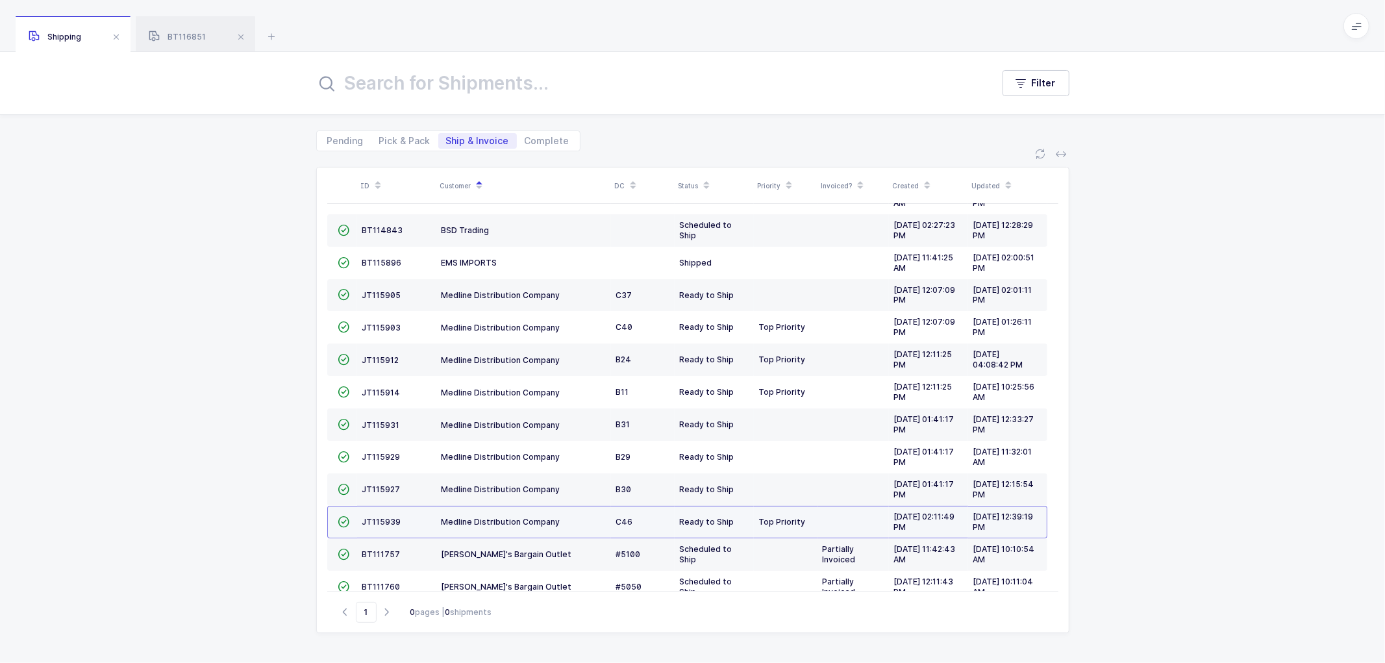
scroll to position [219, 0]
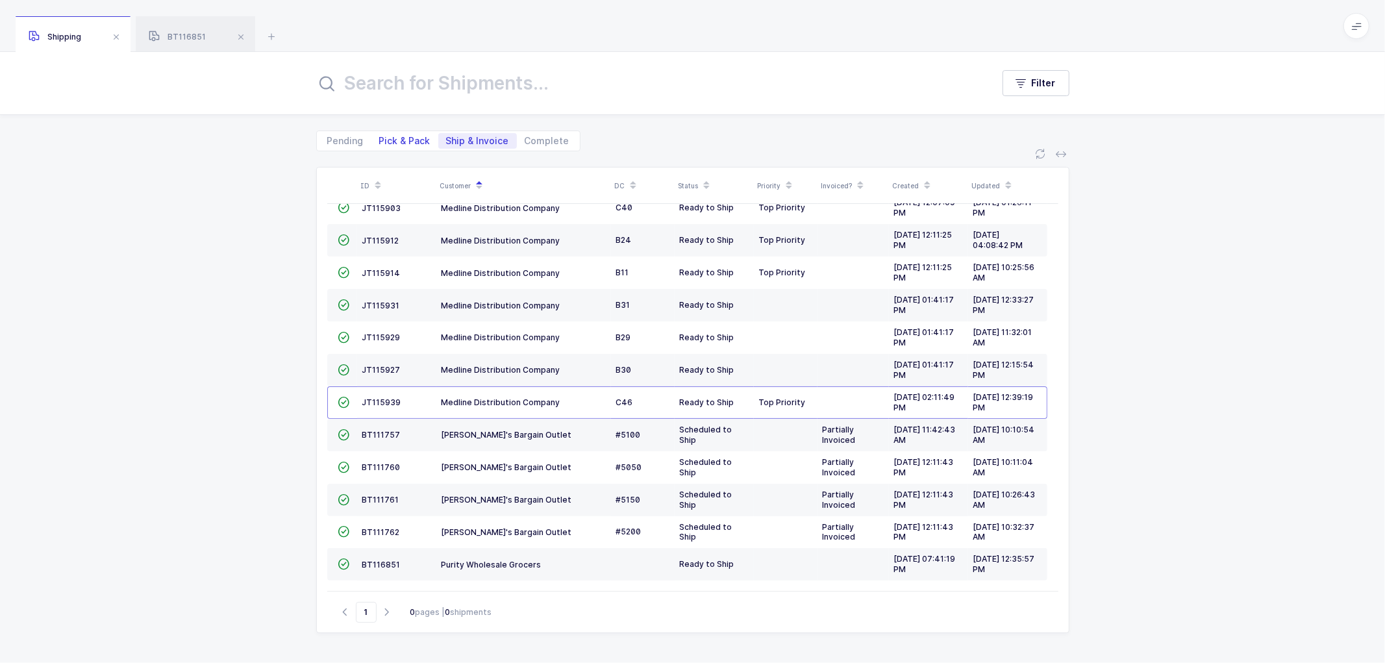
click at [397, 139] on span "Pick & Pack" at bounding box center [404, 140] width 51 height 9
click at [380, 139] on input "Pick & Pack" at bounding box center [375, 137] width 8 height 8
radio input "true"
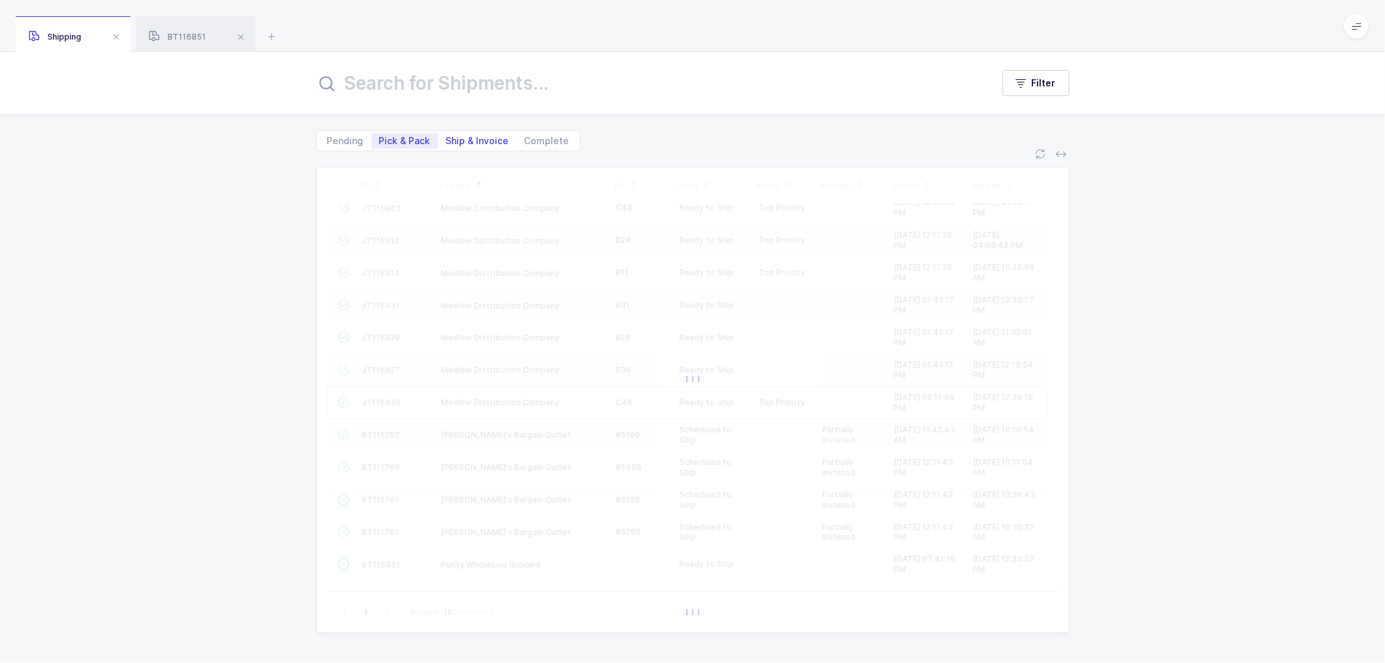
click at [475, 137] on span "Ship & Invoice" at bounding box center [477, 140] width 63 height 9
click at [447, 137] on input "Ship & Invoice" at bounding box center [442, 137] width 8 height 8
radio input "true"
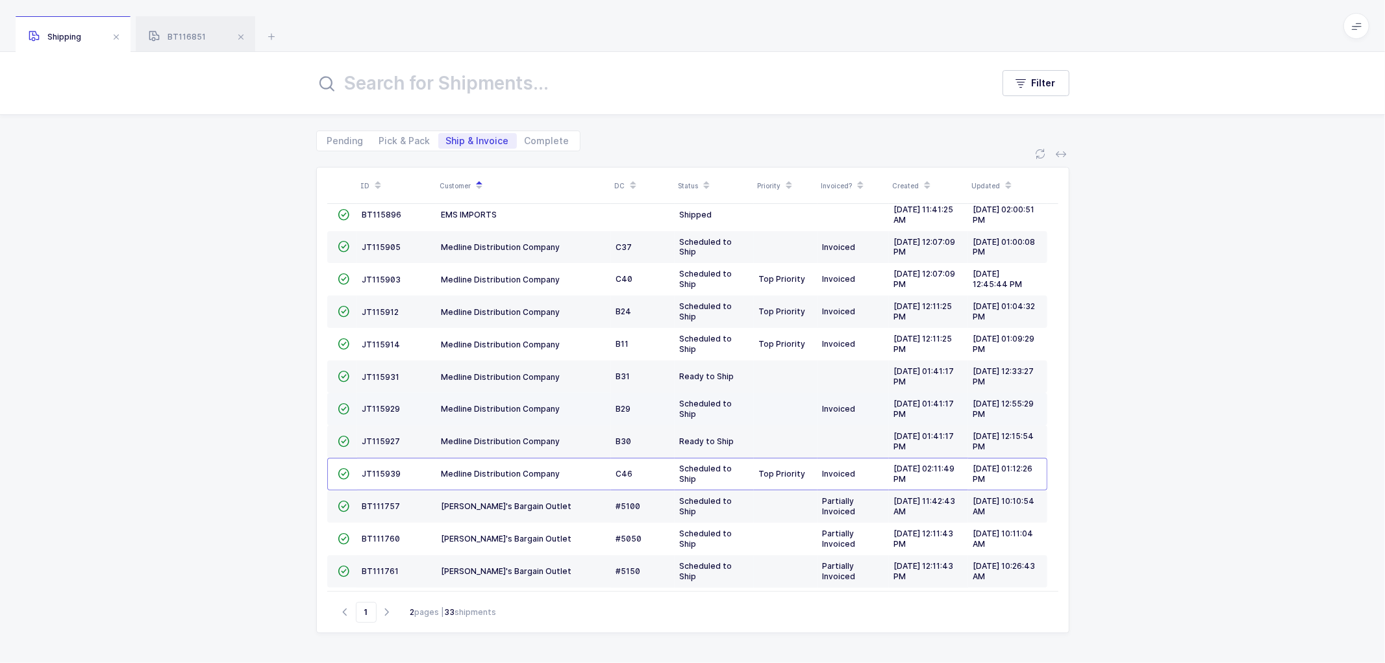
scroll to position [147, 0]
click at [397, 140] on span "Pick & Pack" at bounding box center [404, 140] width 51 height 9
click at [380, 140] on input "Pick & Pack" at bounding box center [375, 137] width 8 height 8
radio input "true"
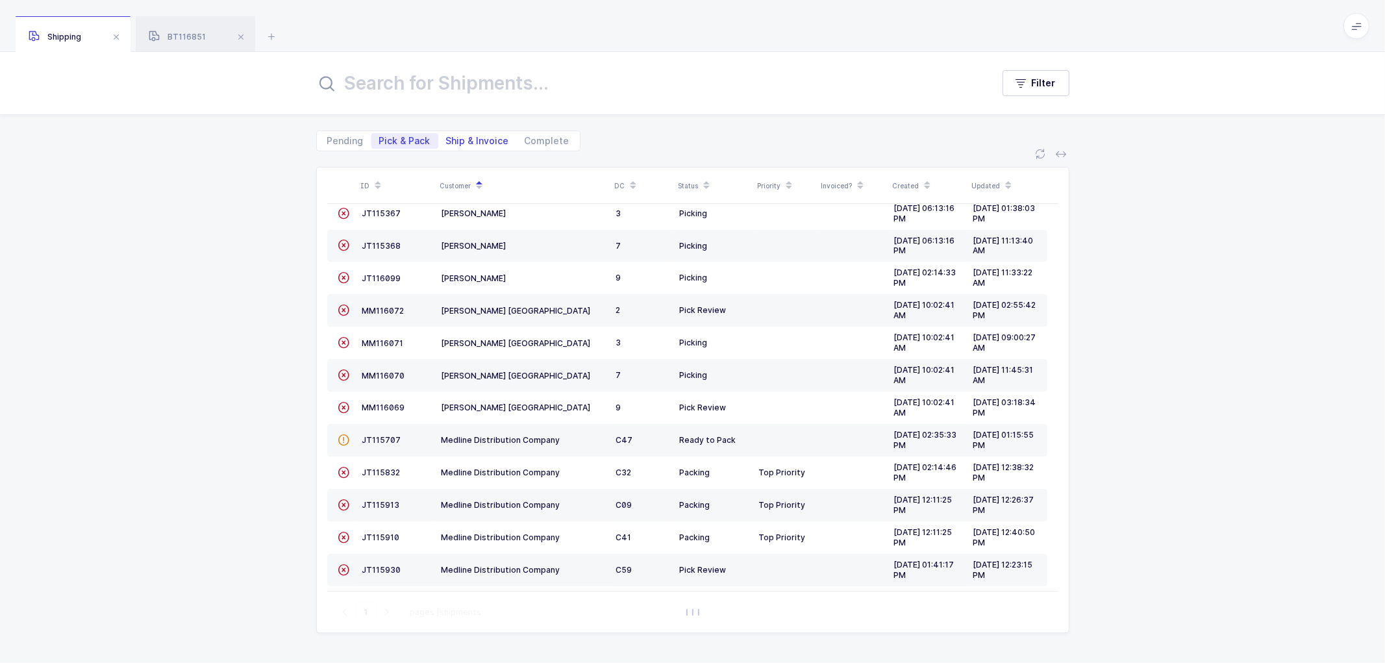
click at [473, 139] on span "Ship & Invoice" at bounding box center [477, 140] width 63 height 9
click at [447, 139] on input "Ship & Invoice" at bounding box center [442, 137] width 8 height 8
radio input "true"
radio input "false"
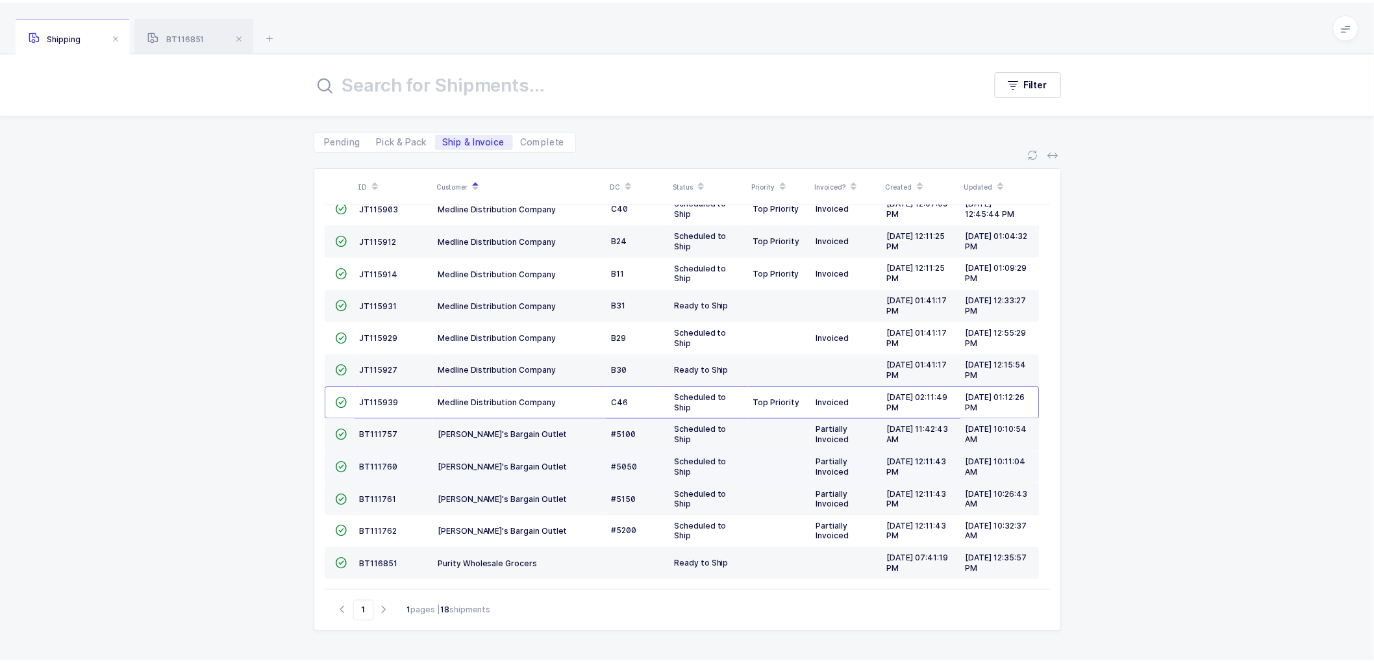
scroll to position [219, 0]
click at [367, 301] on span "JT115931" at bounding box center [381, 306] width 38 height 10
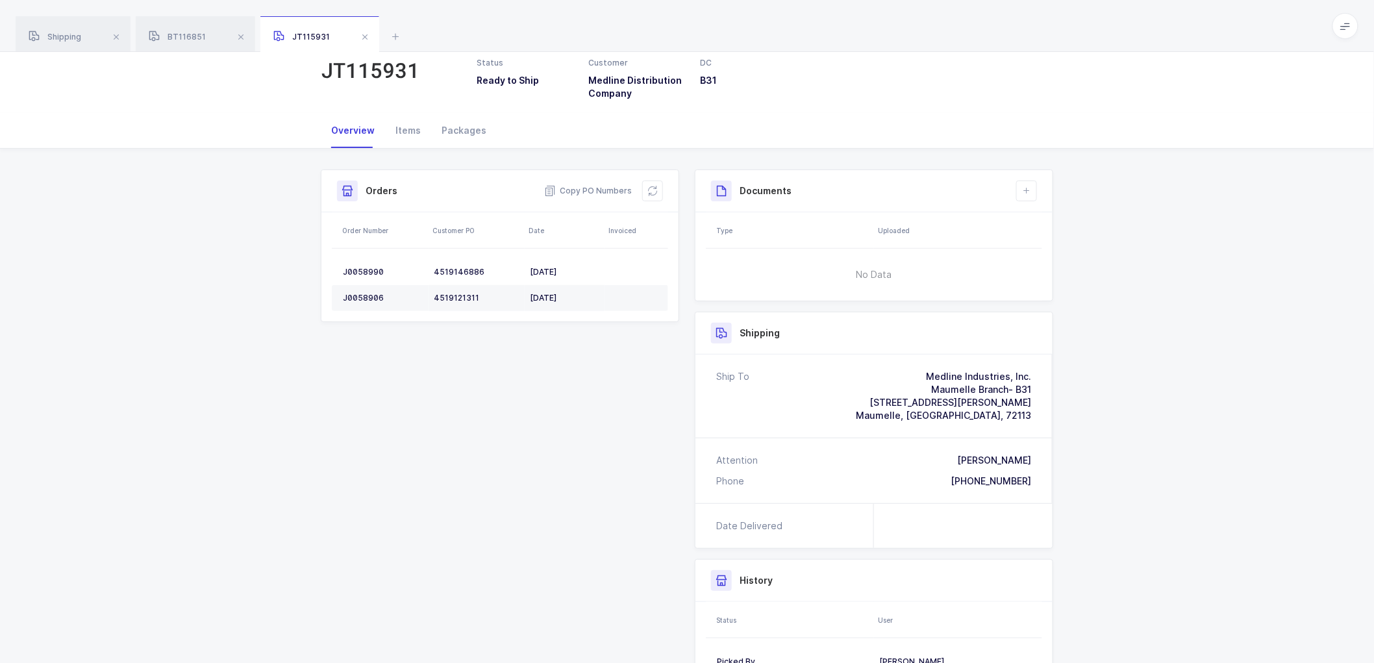
scroll to position [72, 0]
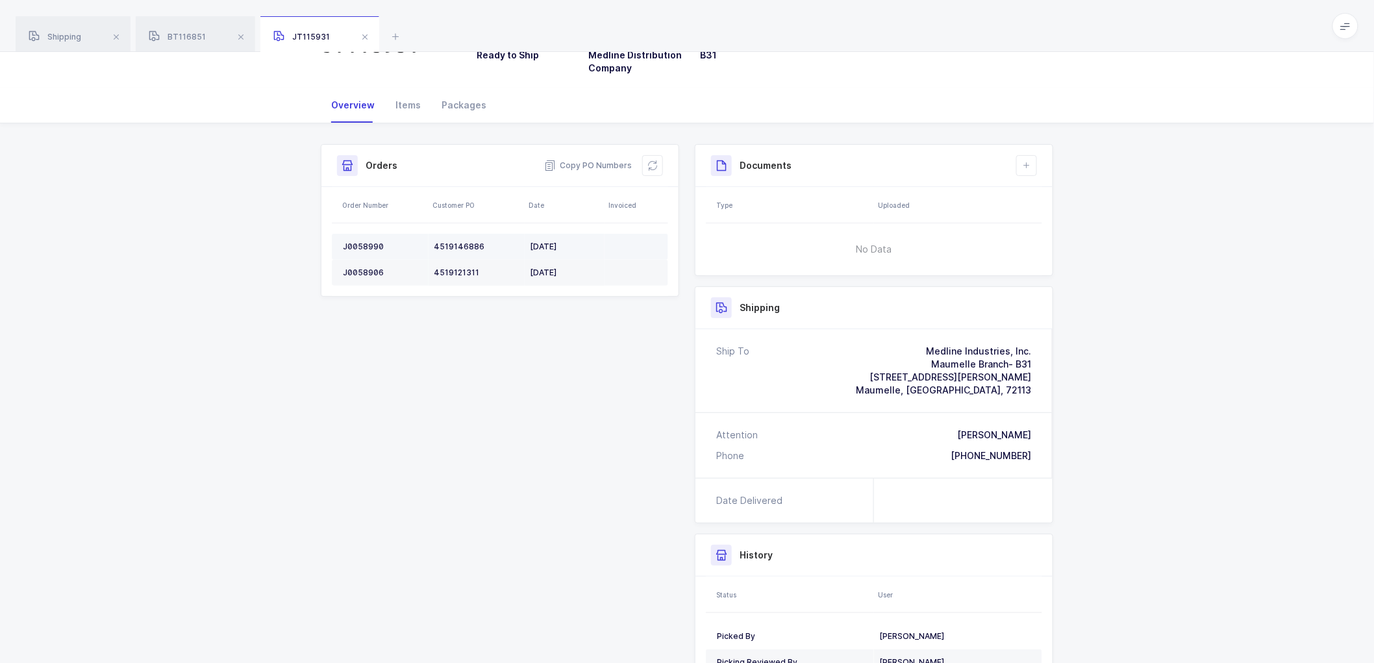
click at [360, 243] on div "J0058990" at bounding box center [383, 247] width 81 height 10
click at [355, 265] on td "J0058906" at bounding box center [380, 273] width 97 height 26
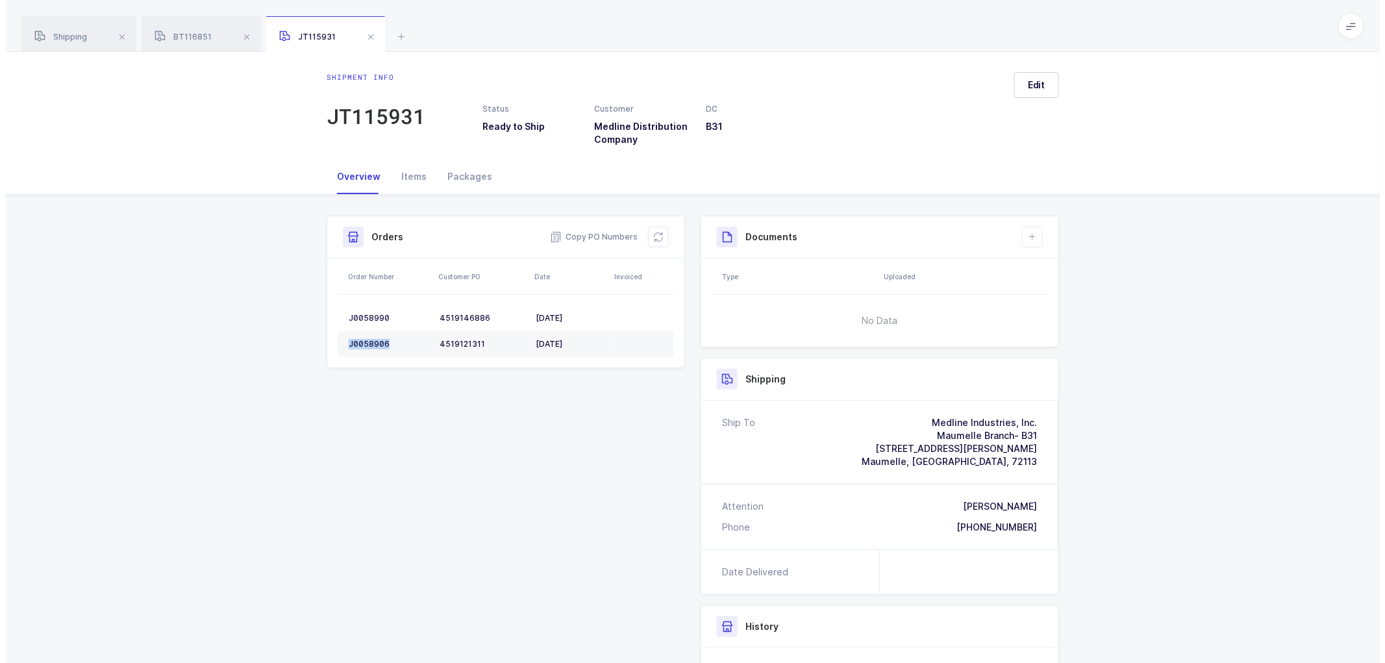
scroll to position [0, 0]
click at [185, 33] on span "BT116851" at bounding box center [177, 37] width 57 height 10
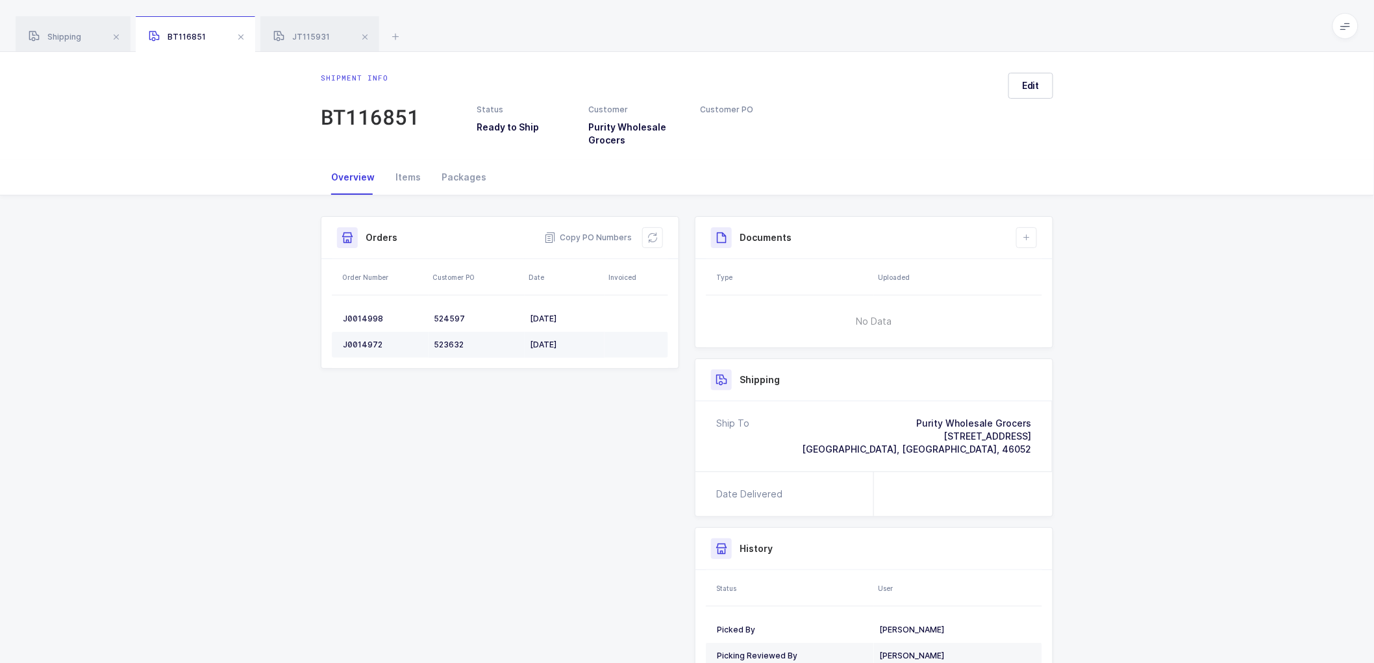
click at [373, 342] on div "J0014972" at bounding box center [383, 345] width 81 height 10
click at [242, 34] on span at bounding box center [241, 37] width 16 height 16
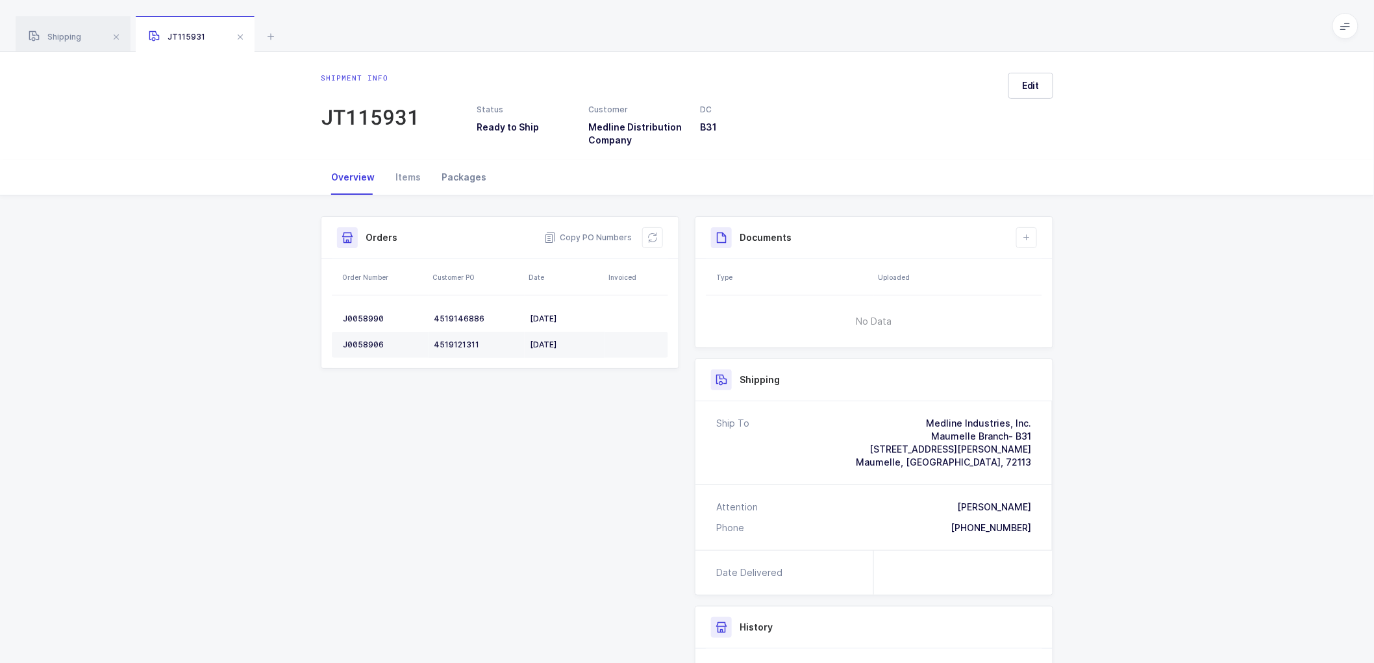
click at [461, 171] on div "Packages" at bounding box center [464, 177] width 66 height 35
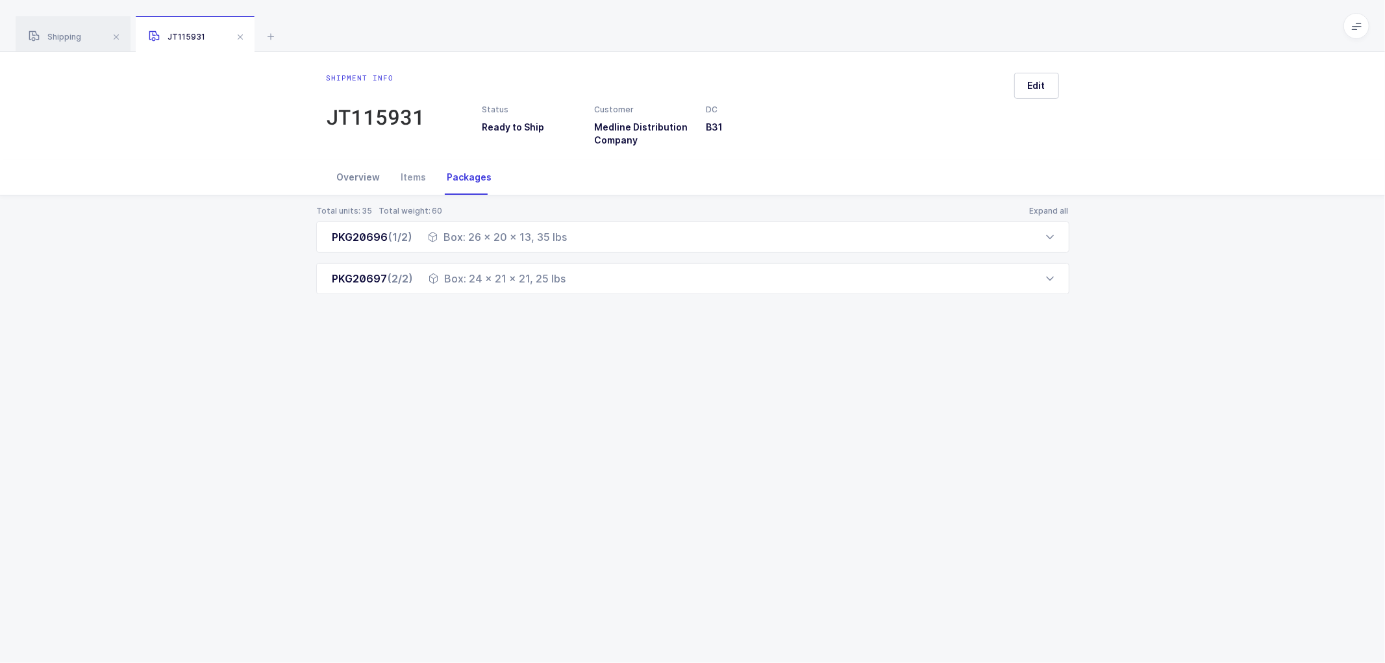
drag, startPoint x: 359, startPoint y: 173, endPoint x: 634, endPoint y: 242, distance: 283.2
click at [360, 173] on div "Overview" at bounding box center [359, 177] width 64 height 35
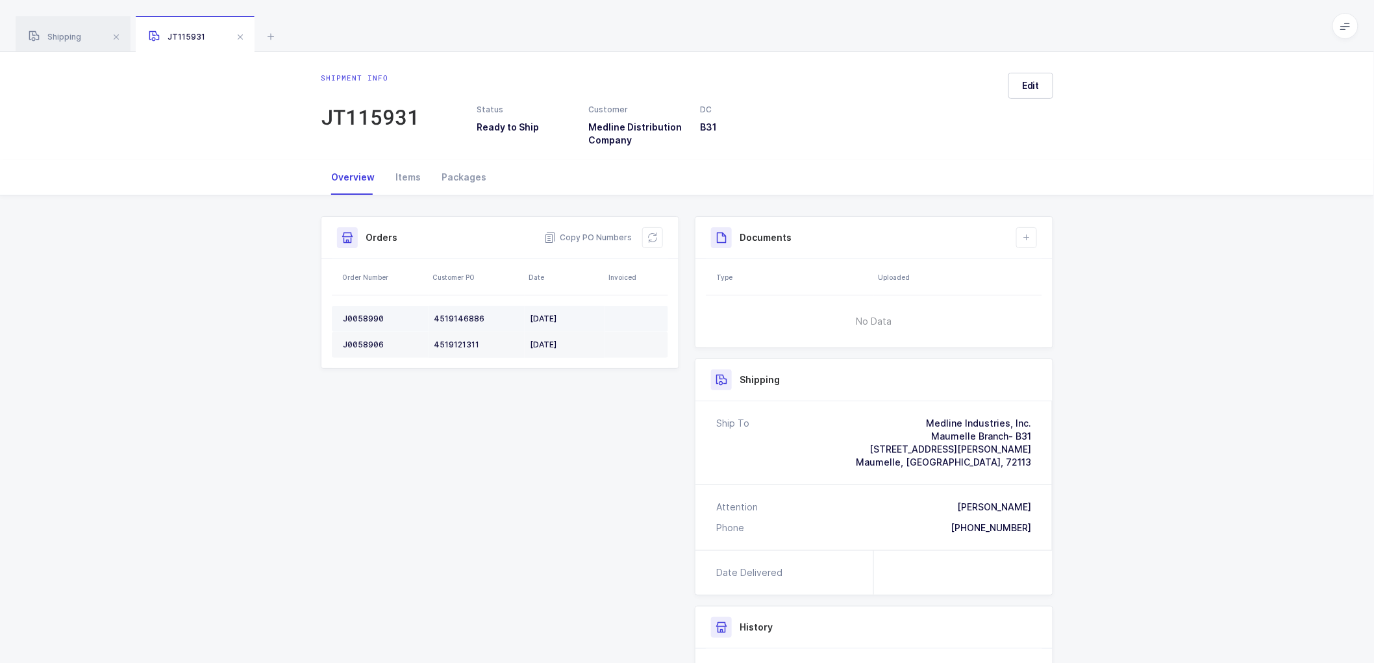
click at [355, 316] on div "J0058990" at bounding box center [383, 319] width 81 height 10
click at [366, 340] on div "J0058906" at bounding box center [383, 345] width 81 height 10
click at [593, 230] on div "Copy PO Numbers" at bounding box center [603, 237] width 119 height 21
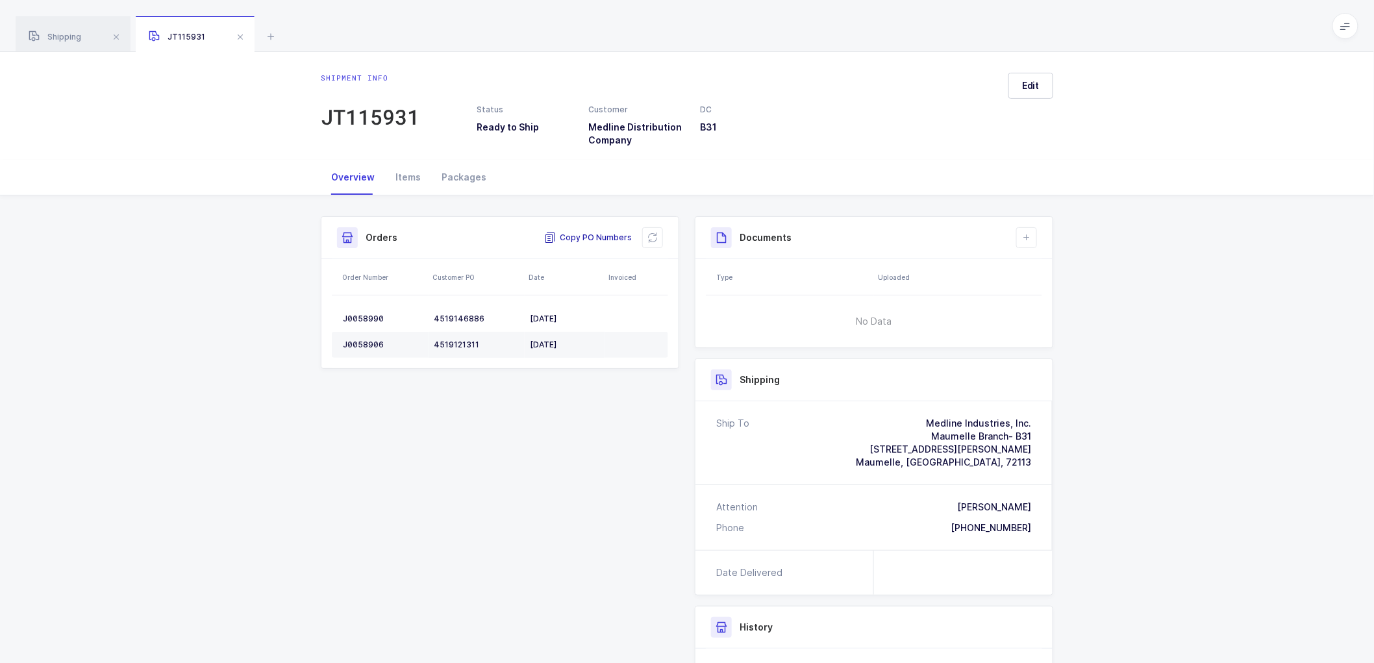
click at [595, 232] on span "Copy PO Numbers" at bounding box center [588, 237] width 88 height 13
drag, startPoint x: 459, startPoint y: 172, endPoint x: 620, endPoint y: 189, distance: 162.0
click at [462, 172] on div "Packages" at bounding box center [464, 177] width 66 height 35
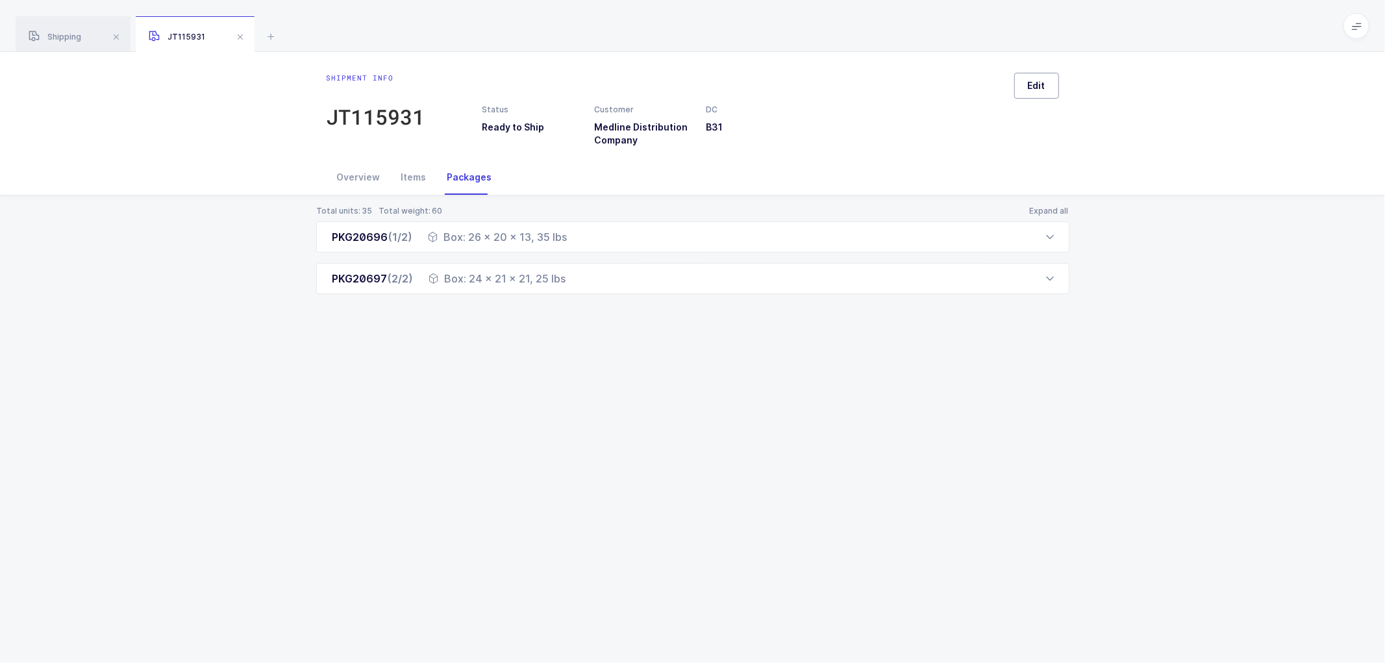
drag, startPoint x: 1031, startPoint y: 86, endPoint x: 1049, endPoint y: 92, distance: 18.9
click at [1031, 86] on span "Edit" at bounding box center [1037, 85] width 18 height 13
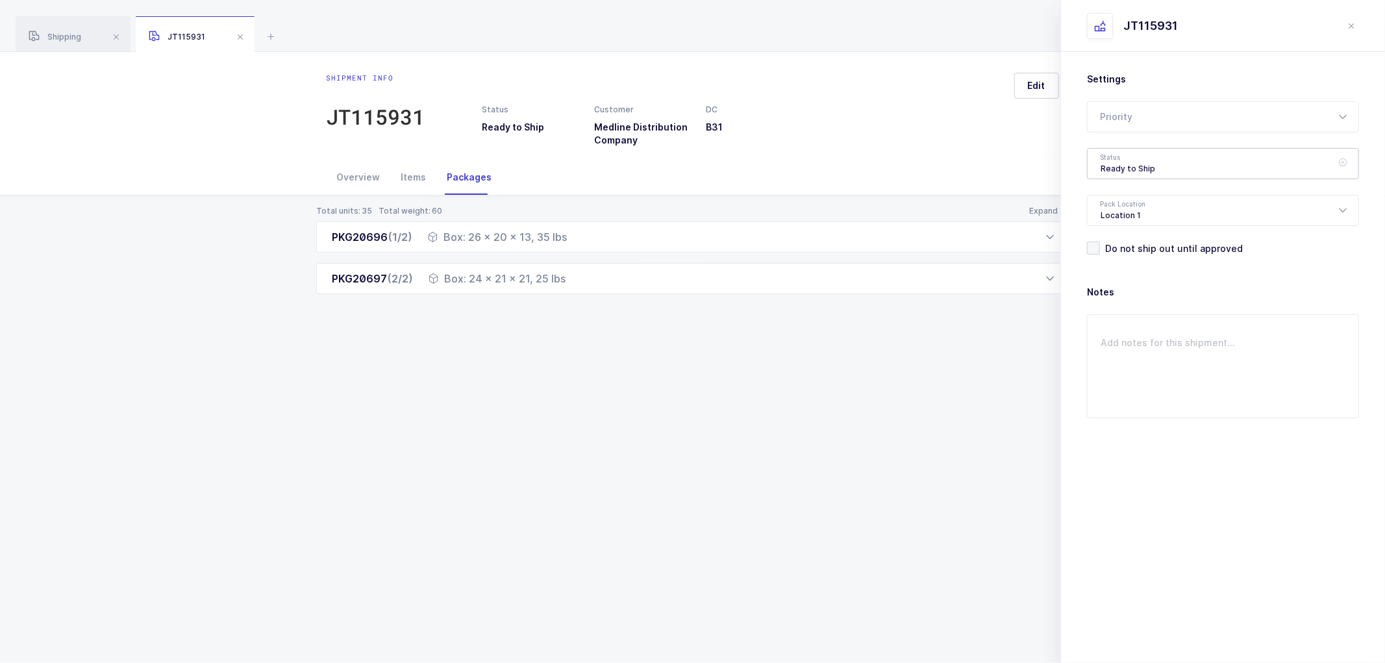
click at [1106, 160] on div "Ready to Ship" at bounding box center [1223, 163] width 272 height 31
click at [1130, 262] on span "Shipped" at bounding box center [1119, 263] width 37 height 11
type input "Shipped"
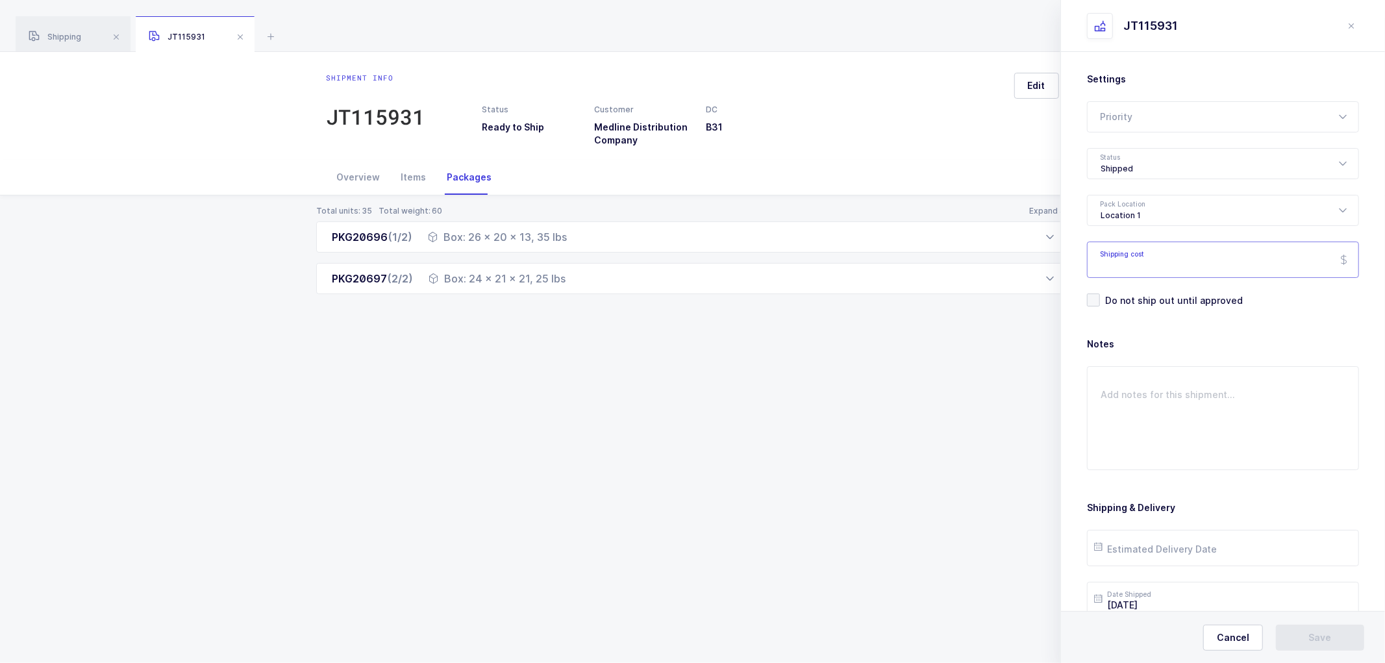
click at [1146, 268] on input "Shipping cost" at bounding box center [1223, 260] width 272 height 36
paste input "139.90"
type input "139.90"
click at [1148, 548] on input "text" at bounding box center [1223, 548] width 272 height 36
click at [1226, 426] on span "16" at bounding box center [1220, 426] width 16 height 16
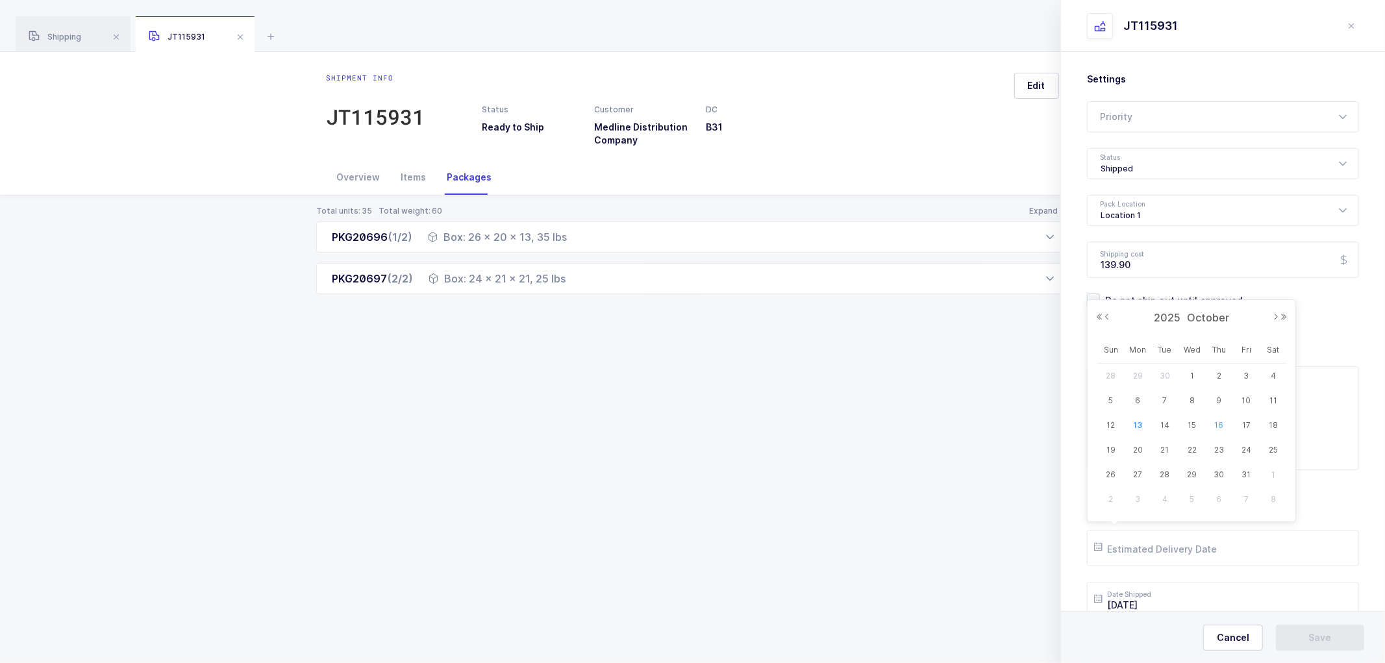
type input "[DATE]"
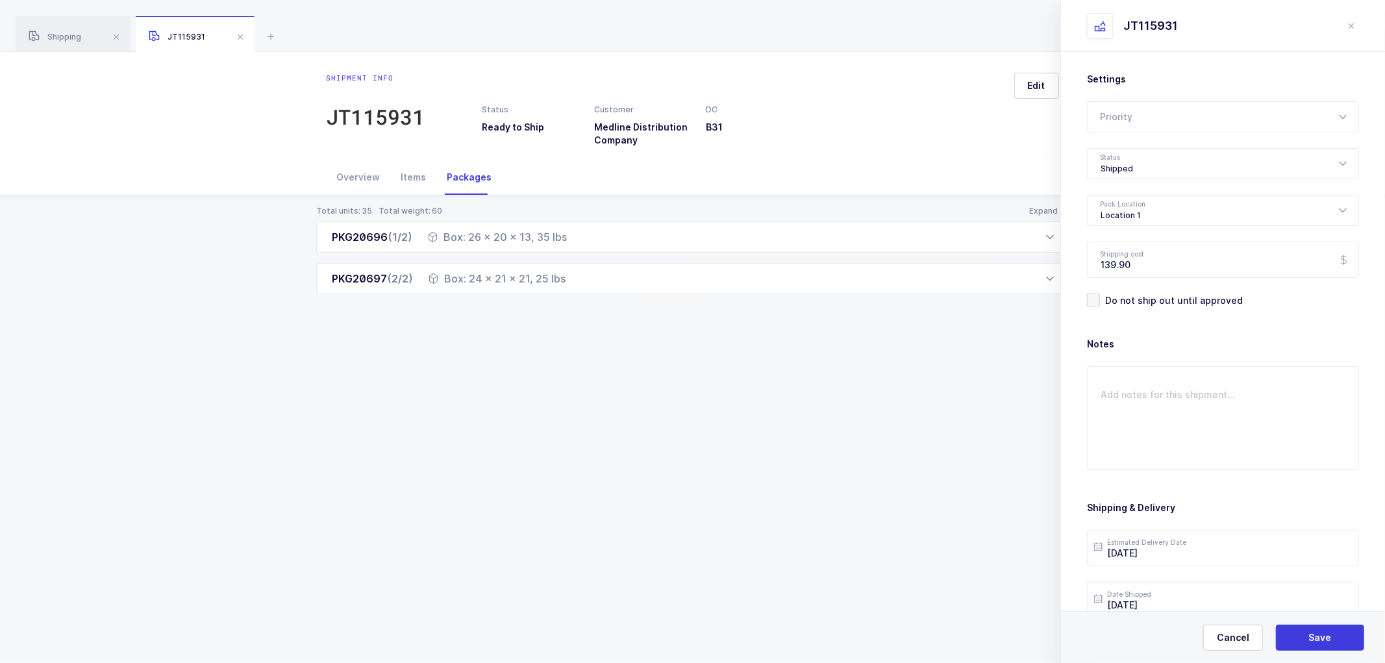
click at [1316, 623] on div "Cancel Save" at bounding box center [1223, 637] width 324 height 52
click at [1316, 633] on span "Save" at bounding box center [1320, 637] width 23 height 13
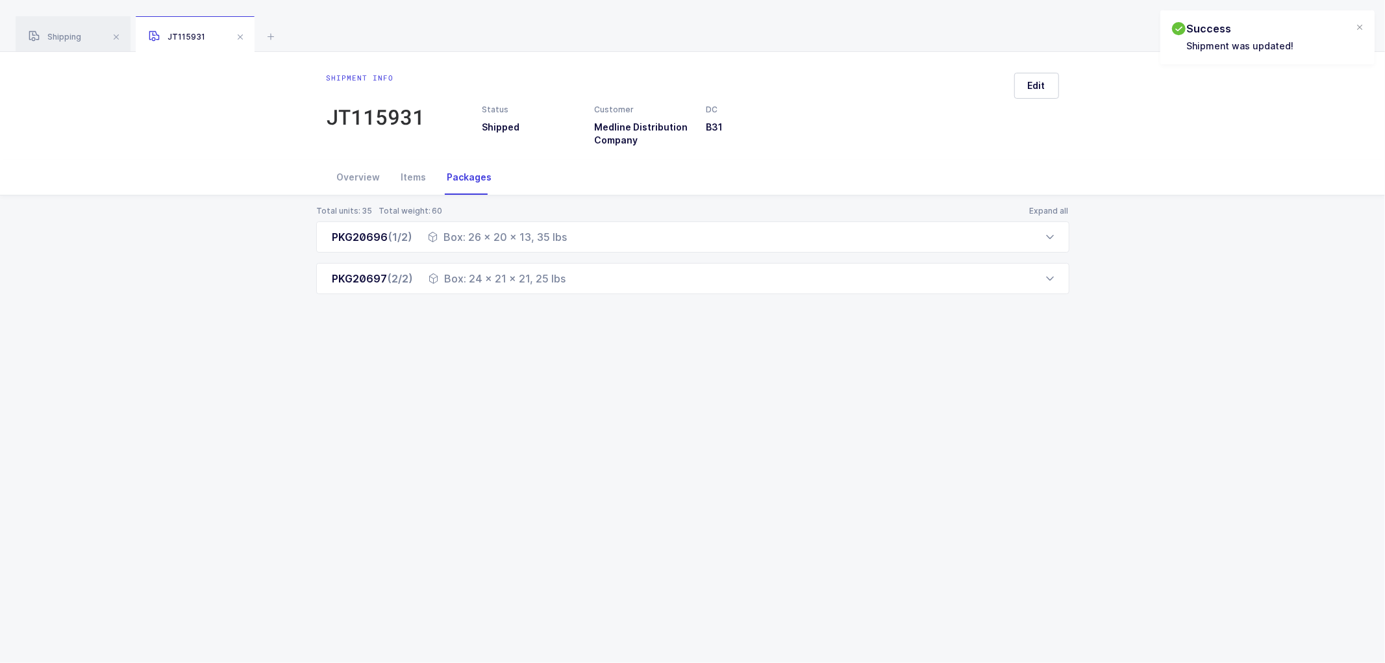
drag, startPoint x: 347, startPoint y: 171, endPoint x: 465, endPoint y: 189, distance: 118.9
click at [348, 172] on div "Overview" at bounding box center [359, 177] width 64 height 35
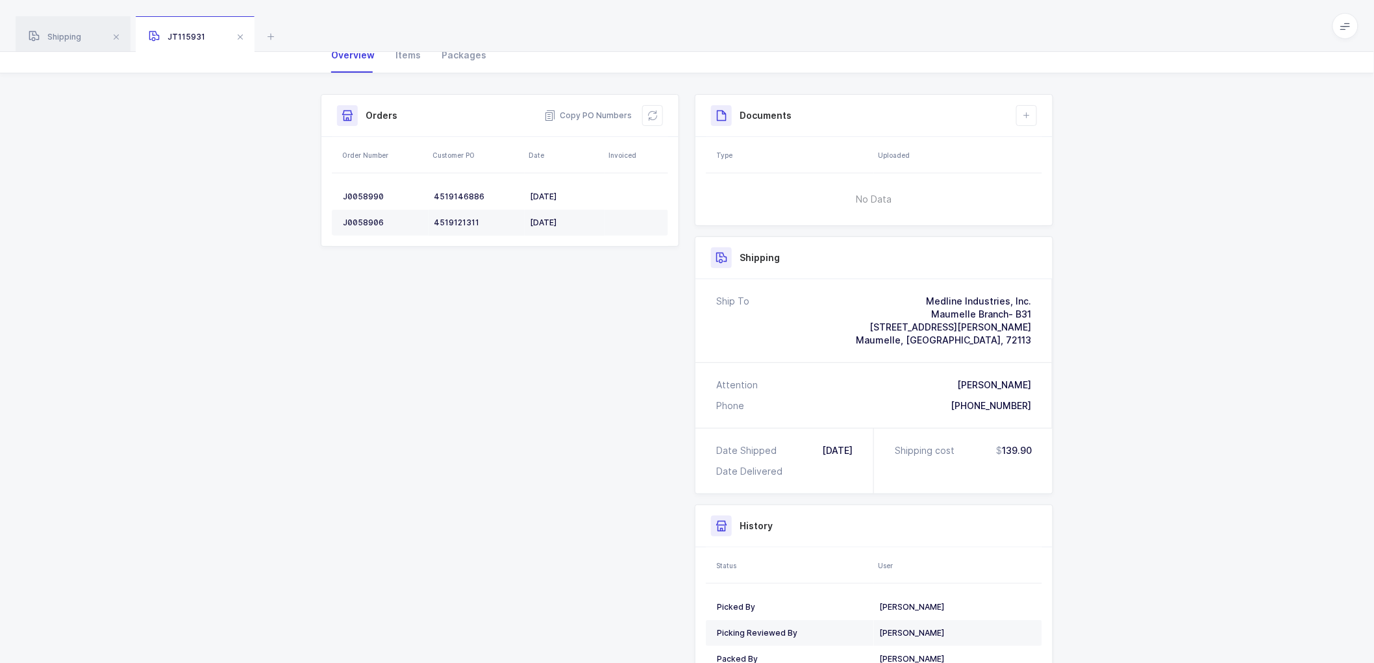
scroll to position [144, 0]
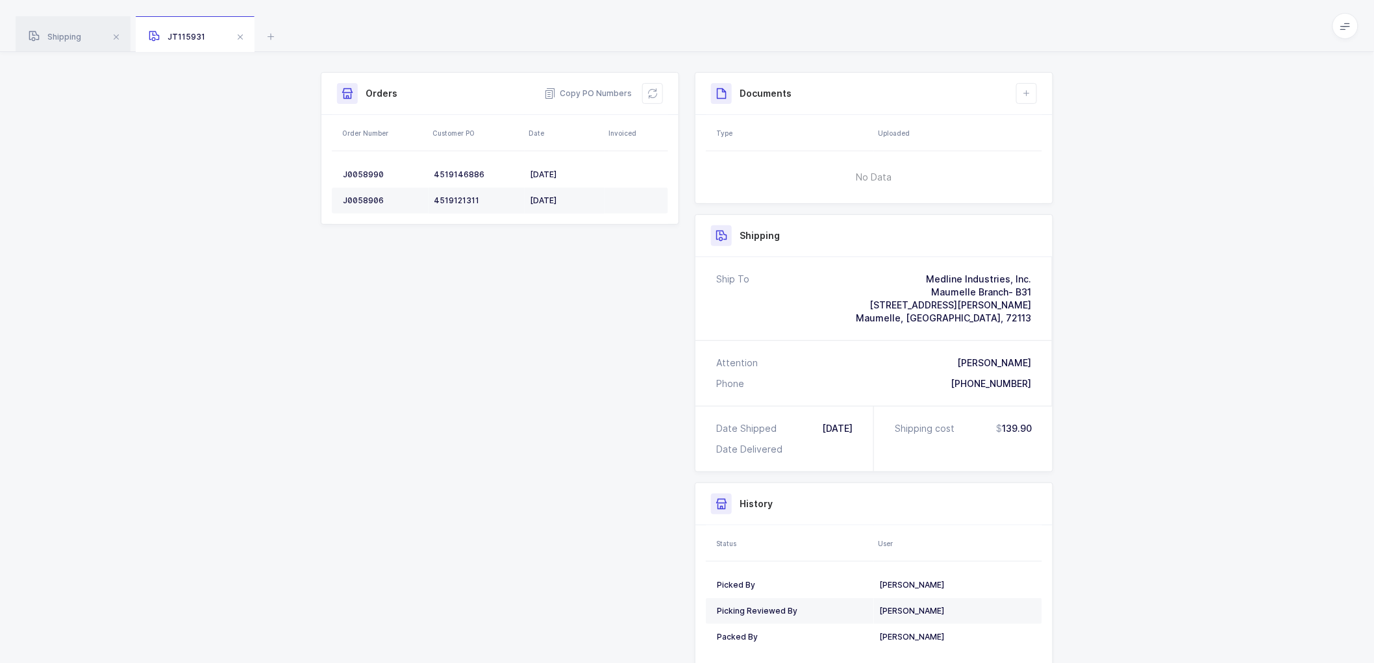
drag, startPoint x: 646, startPoint y: 94, endPoint x: 703, endPoint y: 103, distance: 58.4
click at [647, 94] on button at bounding box center [652, 93] width 21 height 21
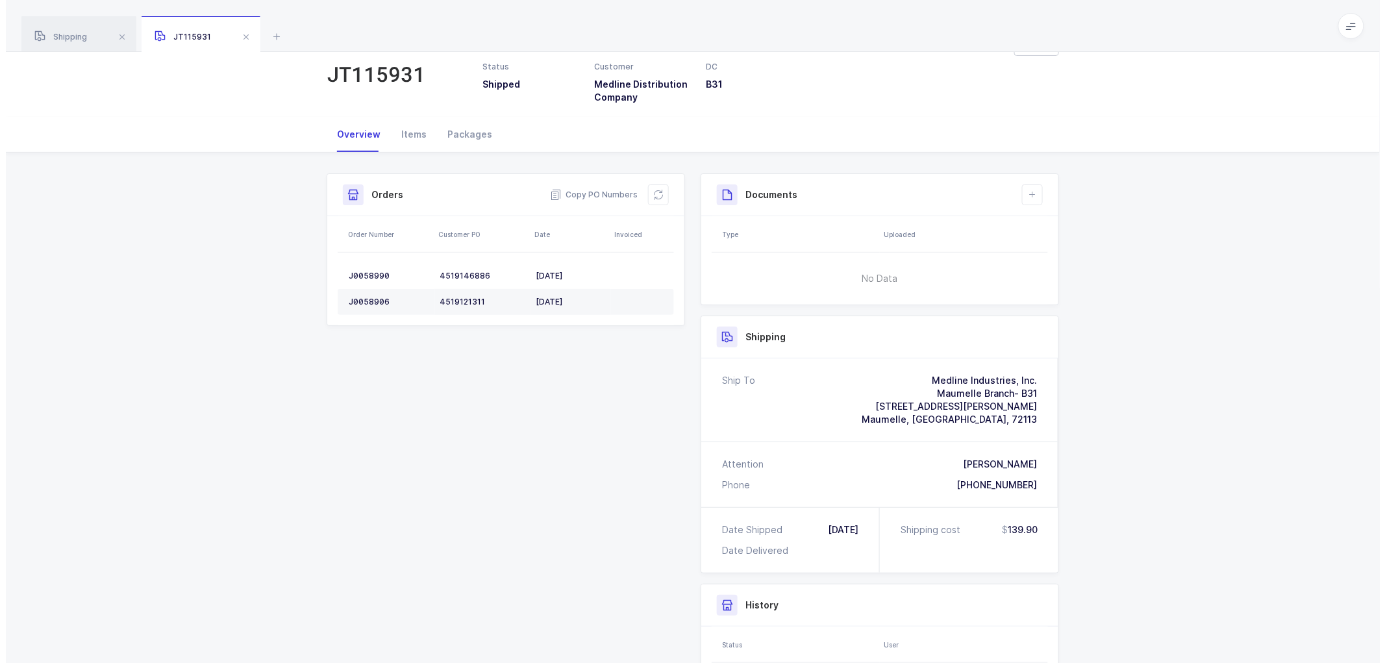
scroll to position [0, 0]
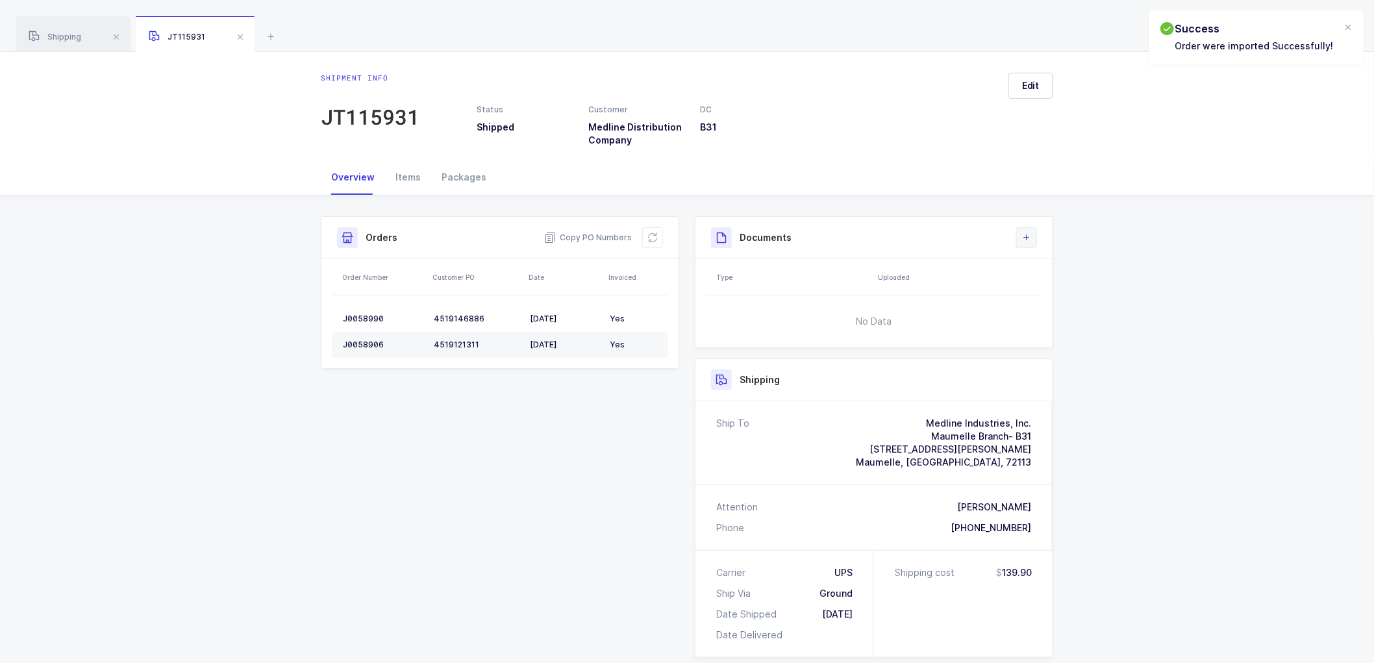
click at [1027, 236] on icon at bounding box center [1027, 238] width 10 height 10
click at [1074, 275] on li "Create Document" at bounding box center [1070, 274] width 97 height 21
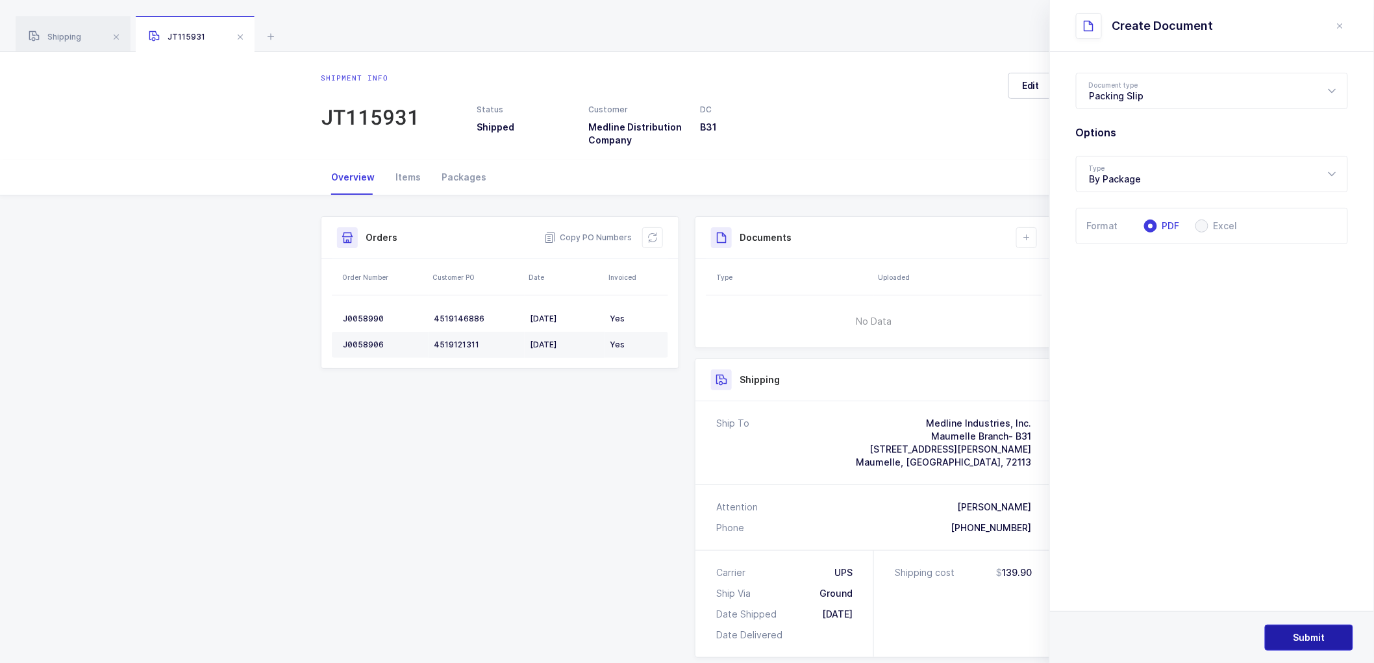
click at [1308, 634] on span "Submit" at bounding box center [1310, 637] width 32 height 13
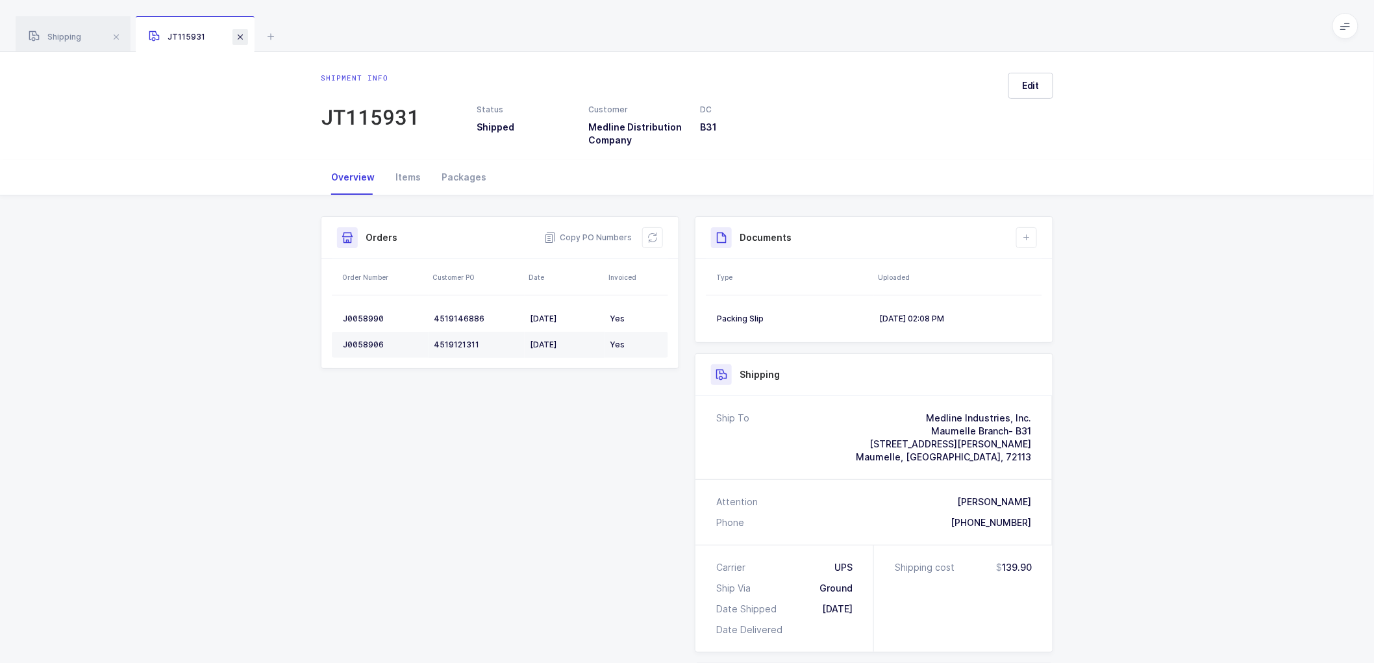
click at [237, 34] on span at bounding box center [241, 37] width 16 height 16
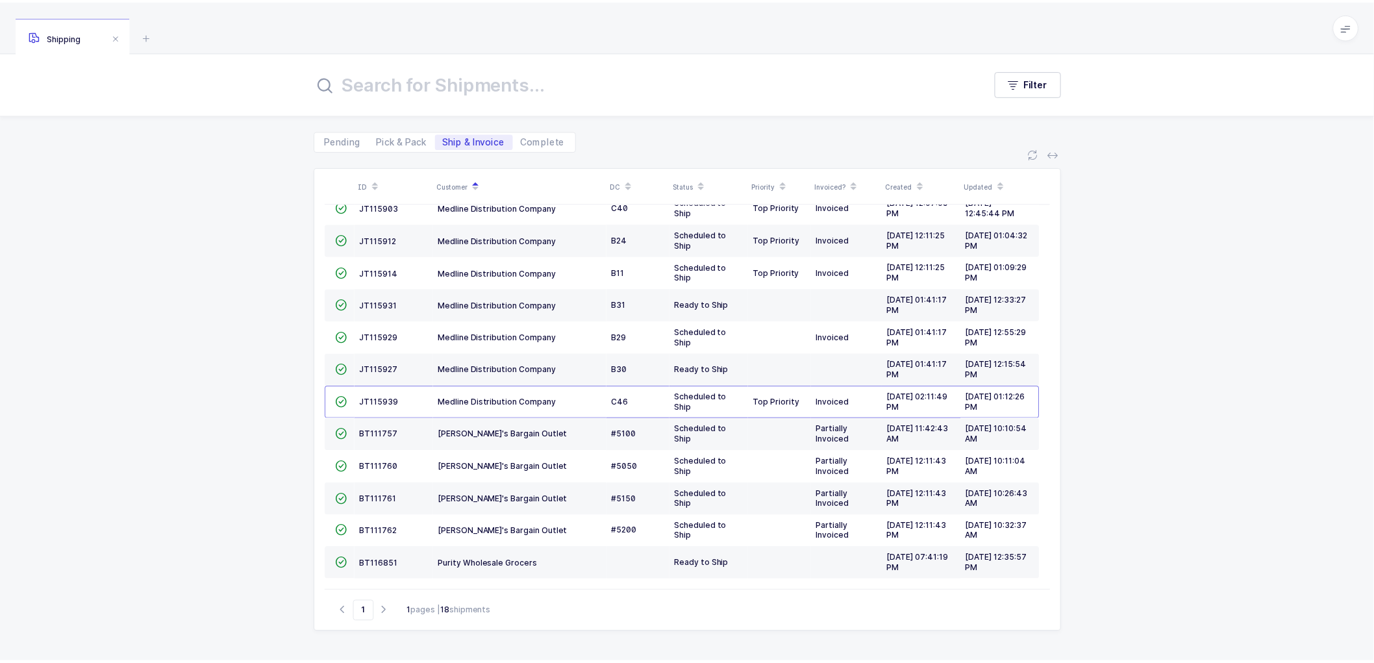
scroll to position [183, 0]
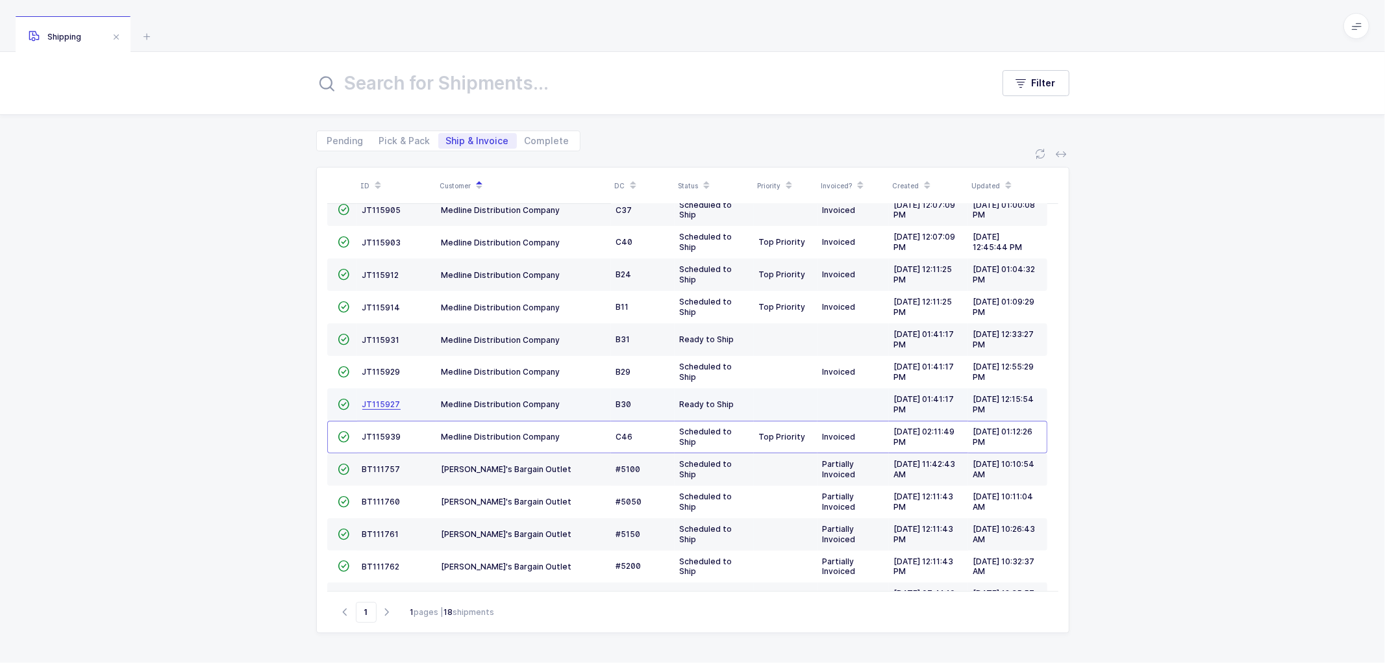
click at [366, 401] on span "JT115927" at bounding box center [381, 404] width 38 height 10
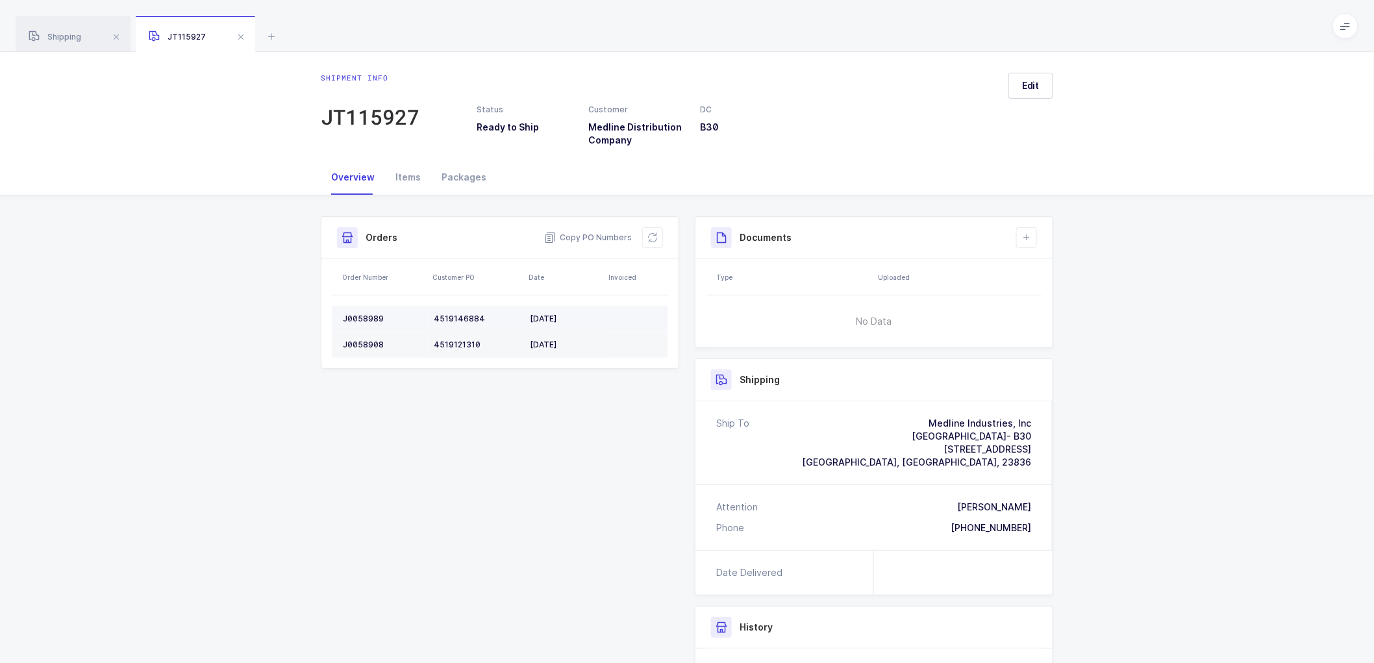
click at [366, 314] on div "J0058989" at bounding box center [383, 319] width 81 height 10
click at [353, 336] on td "J0058908" at bounding box center [380, 345] width 97 height 26
drag, startPoint x: 654, startPoint y: 236, endPoint x: 696, endPoint y: 229, distance: 42.2
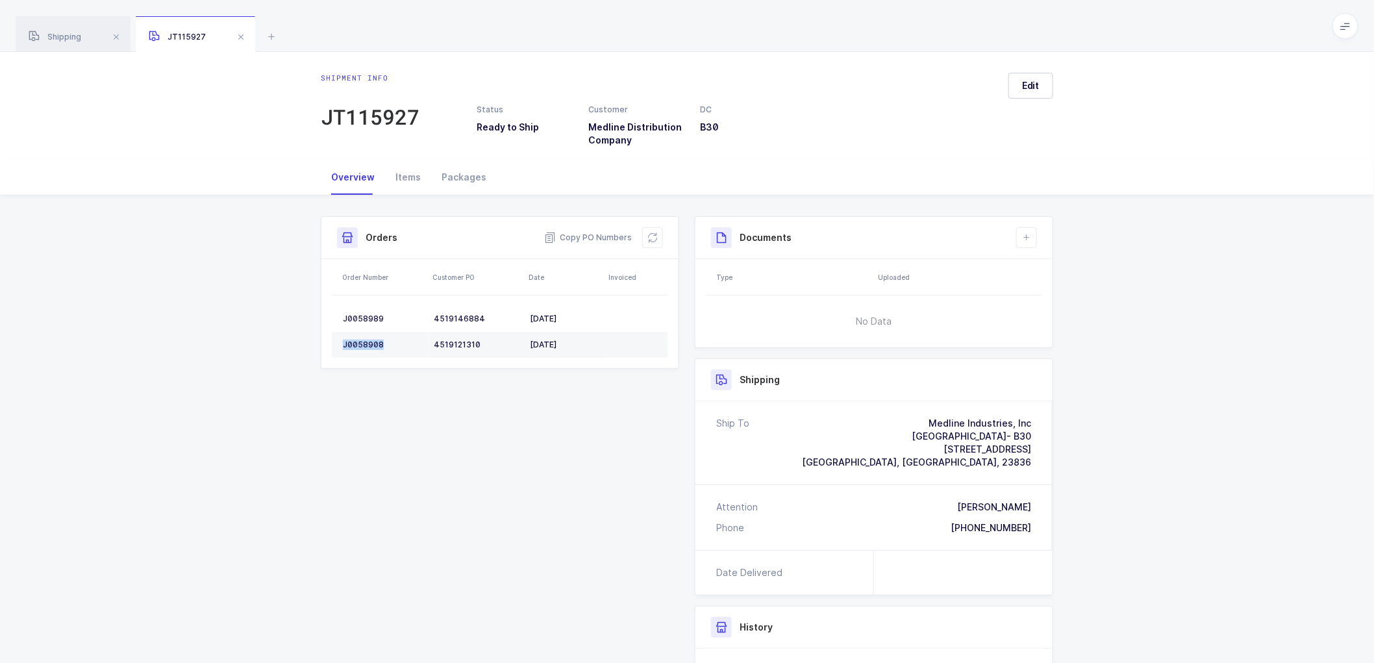
click at [656, 236] on icon at bounding box center [653, 238] width 10 height 10
click at [1042, 86] on button "Edit" at bounding box center [1031, 86] width 45 height 26
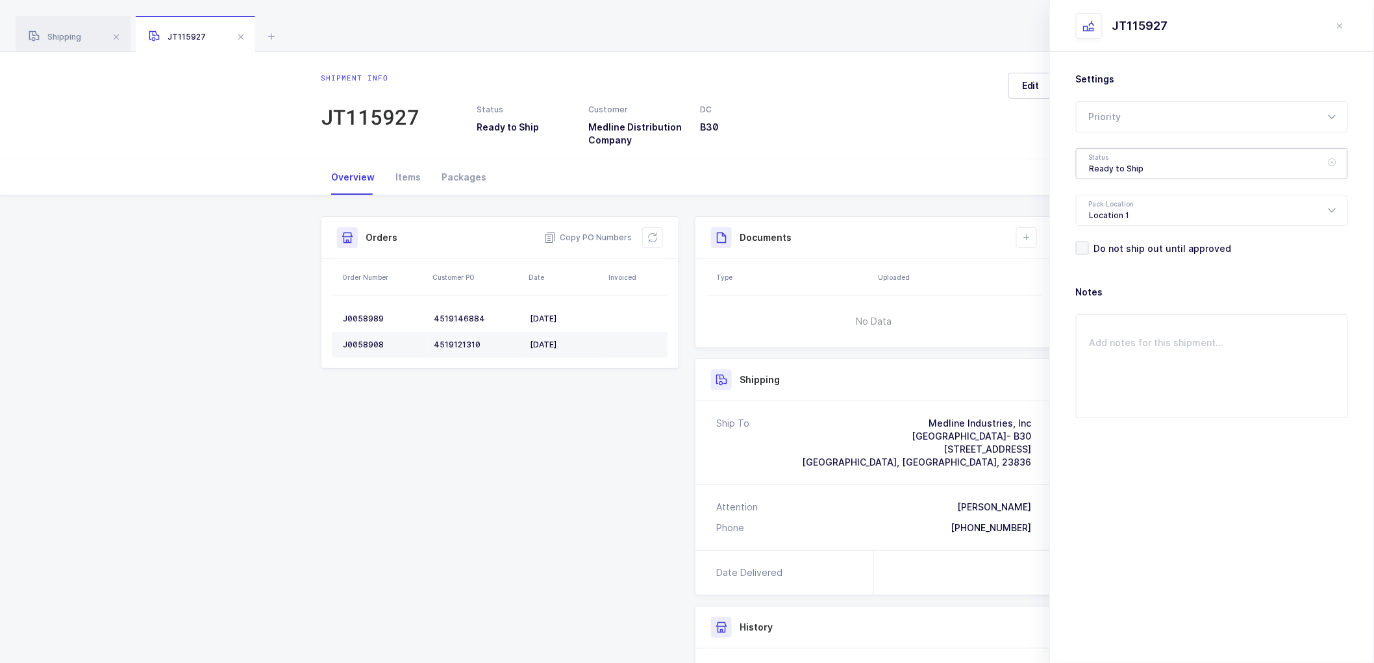
click at [1131, 164] on div "Ready to Ship" at bounding box center [1212, 163] width 272 height 31
click at [1134, 241] on span "Scheduled to Ship" at bounding box center [1131, 242] width 82 height 11
type input "Scheduled to Ship"
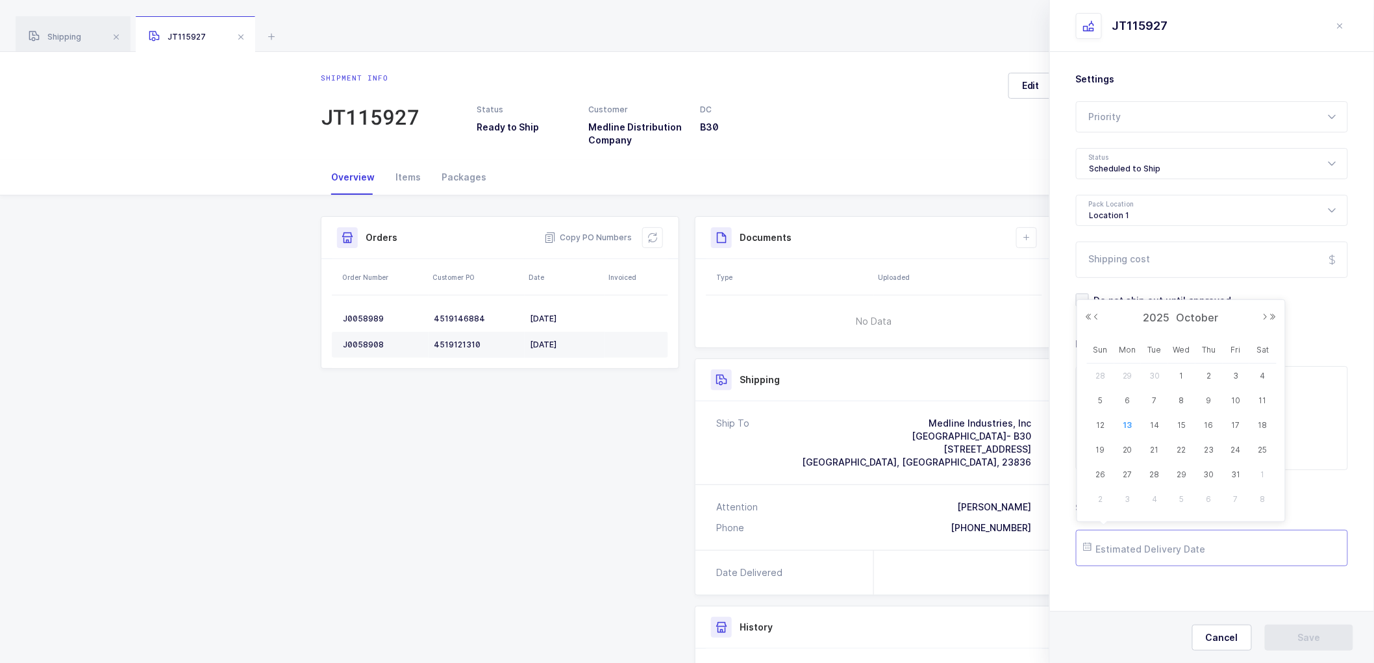
click at [1161, 548] on input "text" at bounding box center [1212, 548] width 272 height 36
click at [1185, 426] on span "15" at bounding box center [1182, 426] width 16 height 16
type input "[DATE]"
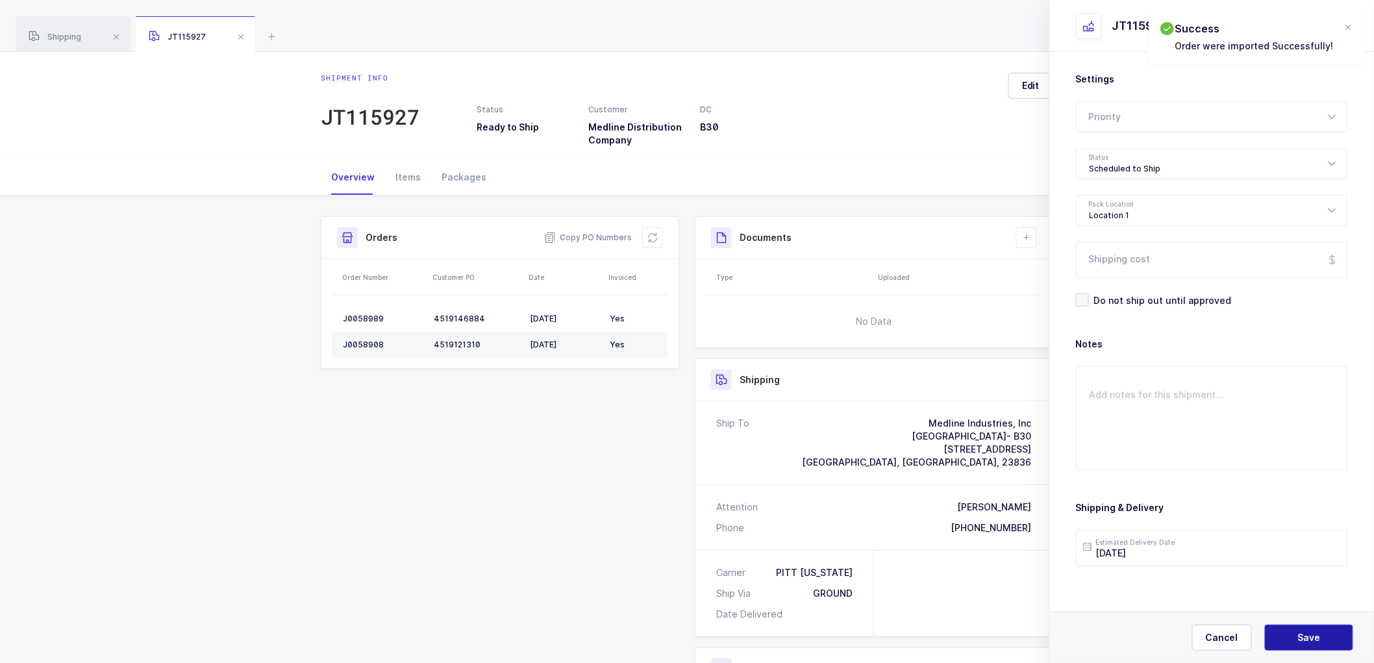
click at [1313, 632] on span "Save" at bounding box center [1309, 637] width 23 height 13
click at [1027, 233] on icon at bounding box center [1027, 238] width 10 height 10
click at [1092, 268] on li "Create Document" at bounding box center [1070, 274] width 97 height 21
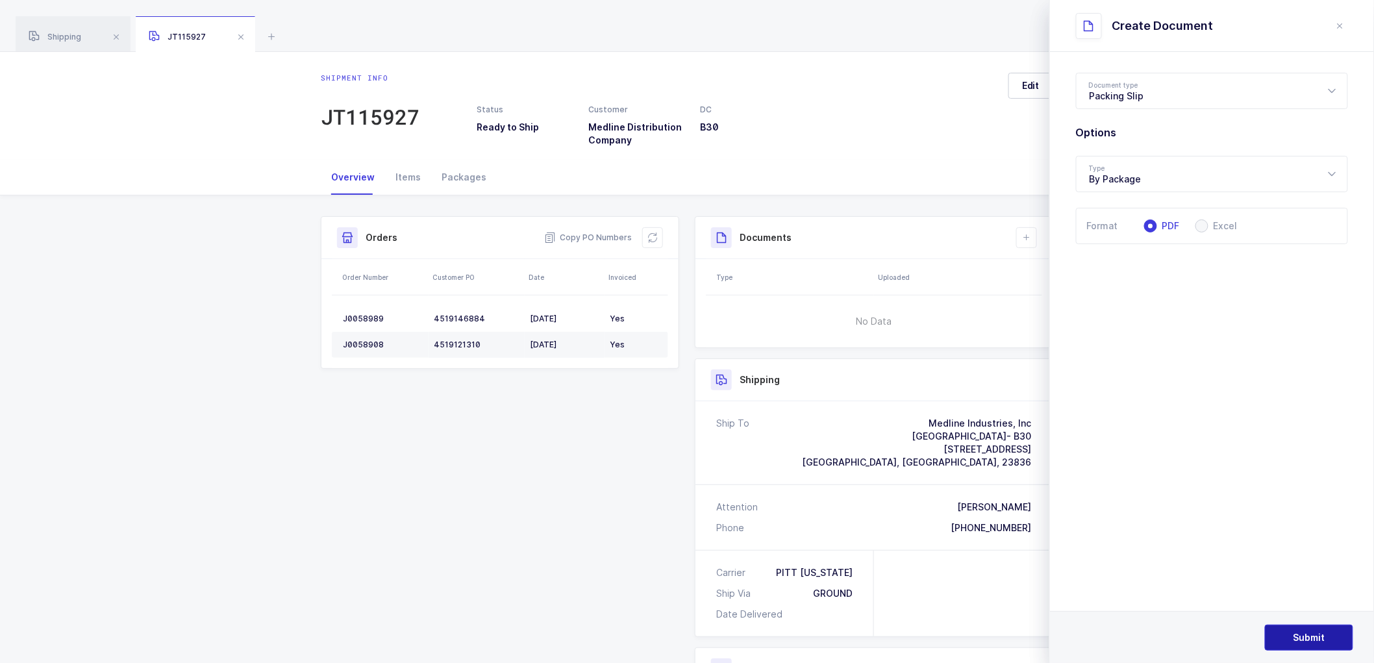
click at [1312, 632] on span "Submit" at bounding box center [1310, 637] width 32 height 13
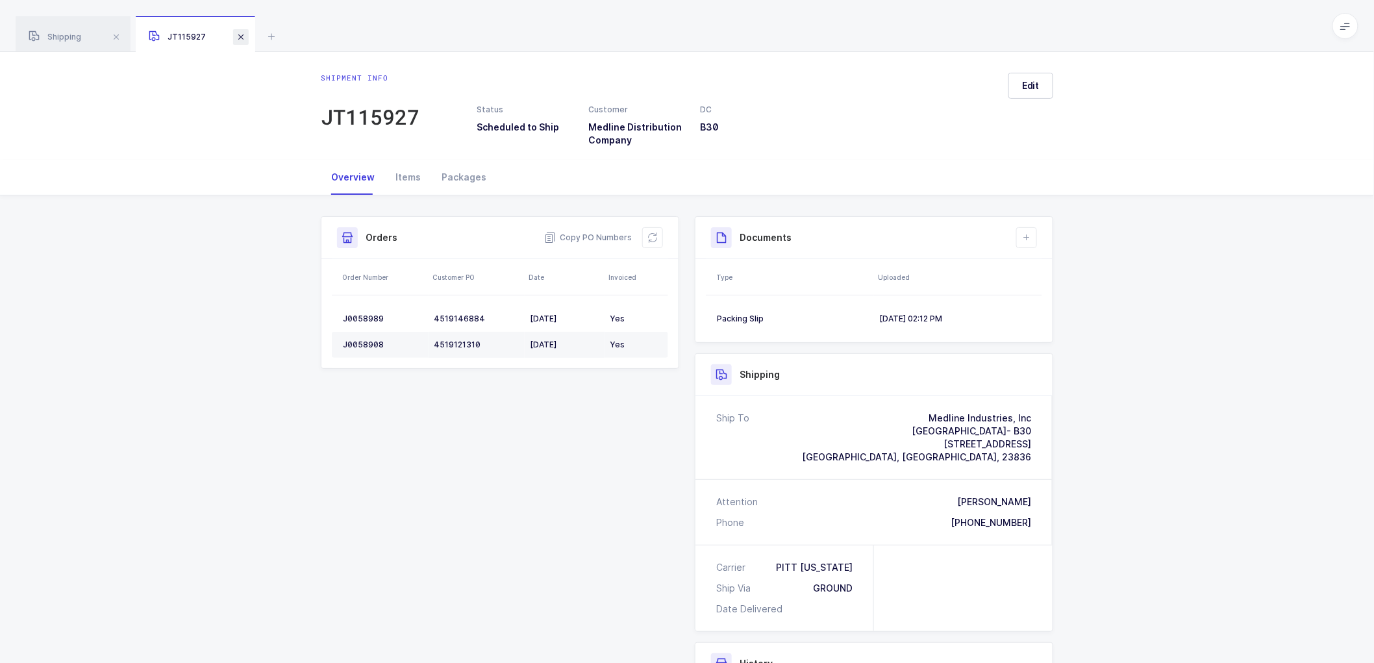
click at [238, 32] on span at bounding box center [241, 37] width 16 height 16
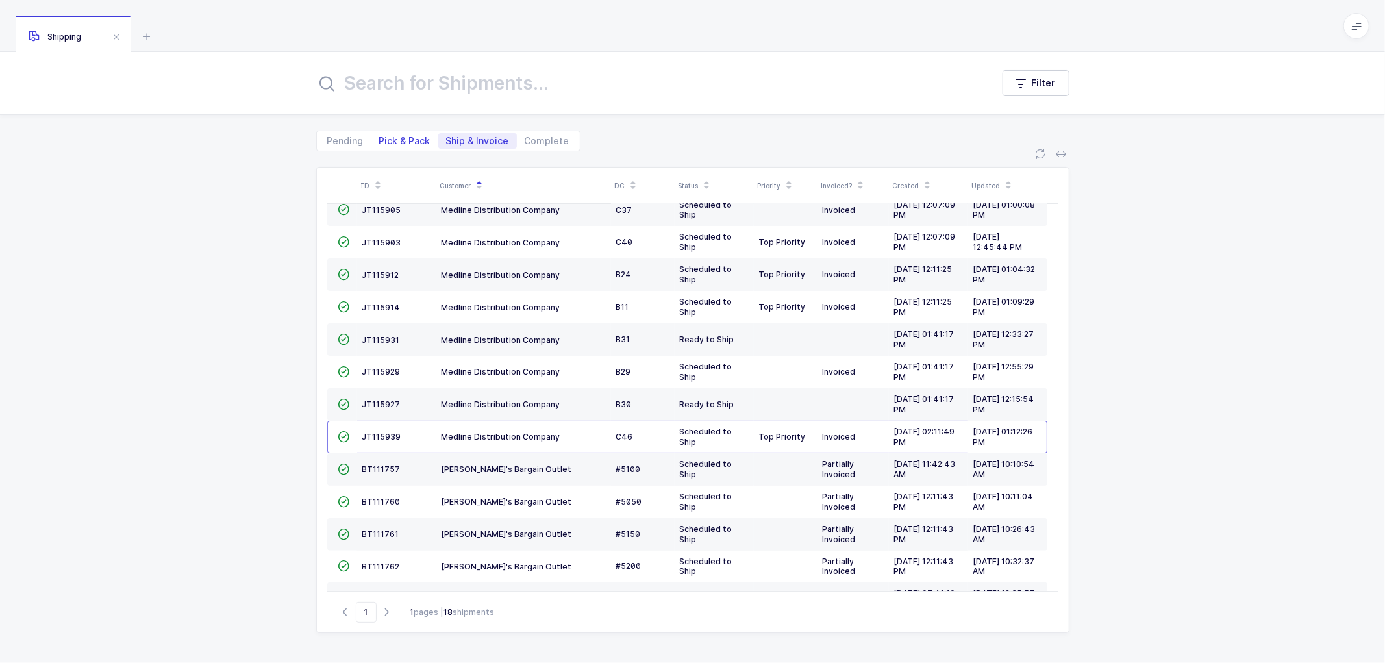
click at [391, 141] on span "Pick & Pack" at bounding box center [404, 140] width 51 height 9
click at [380, 141] on input "Pick & Pack" at bounding box center [375, 137] width 8 height 8
radio input "true"
radio input "false"
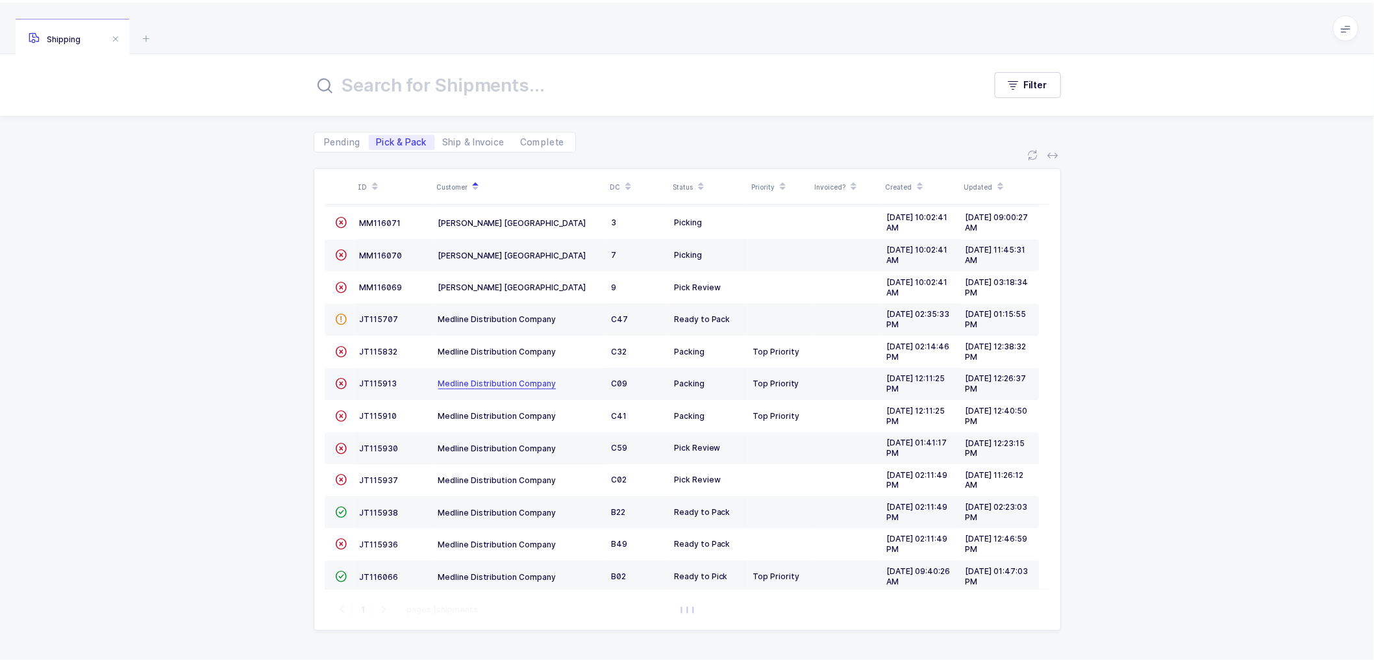
scroll to position [284, 0]
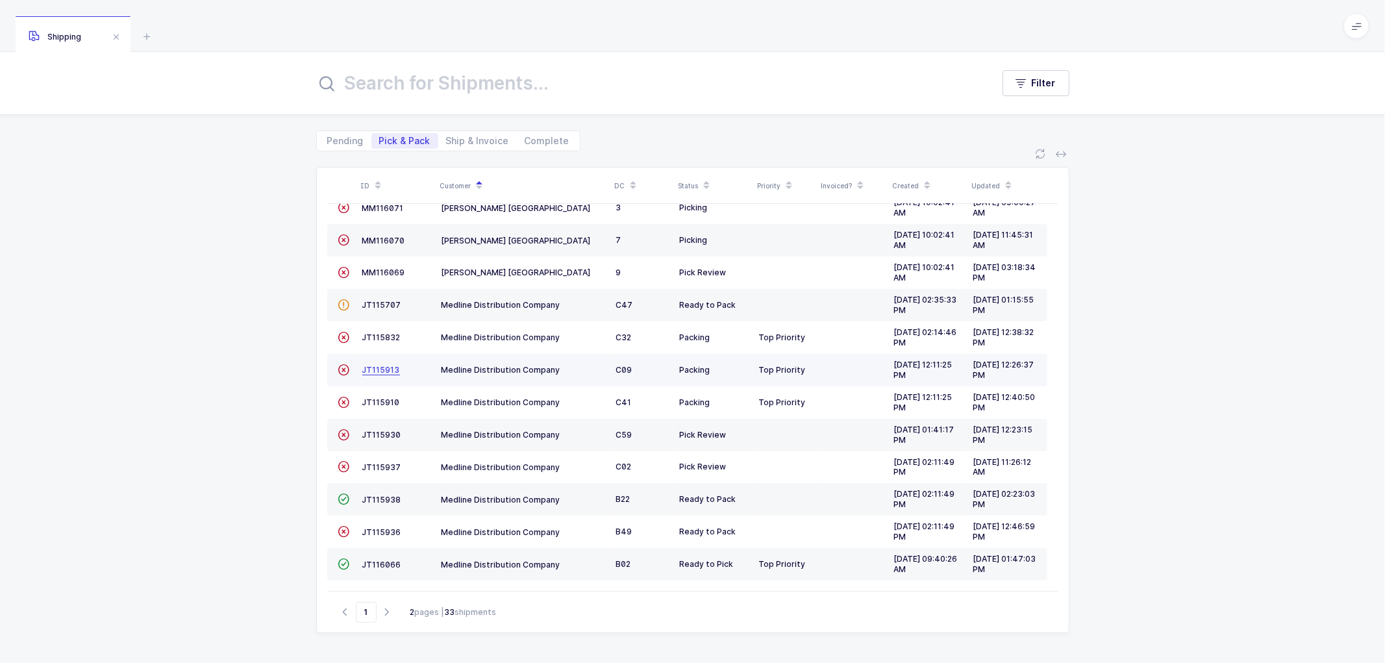
click at [374, 366] on span "JT115913" at bounding box center [381, 370] width 38 height 10
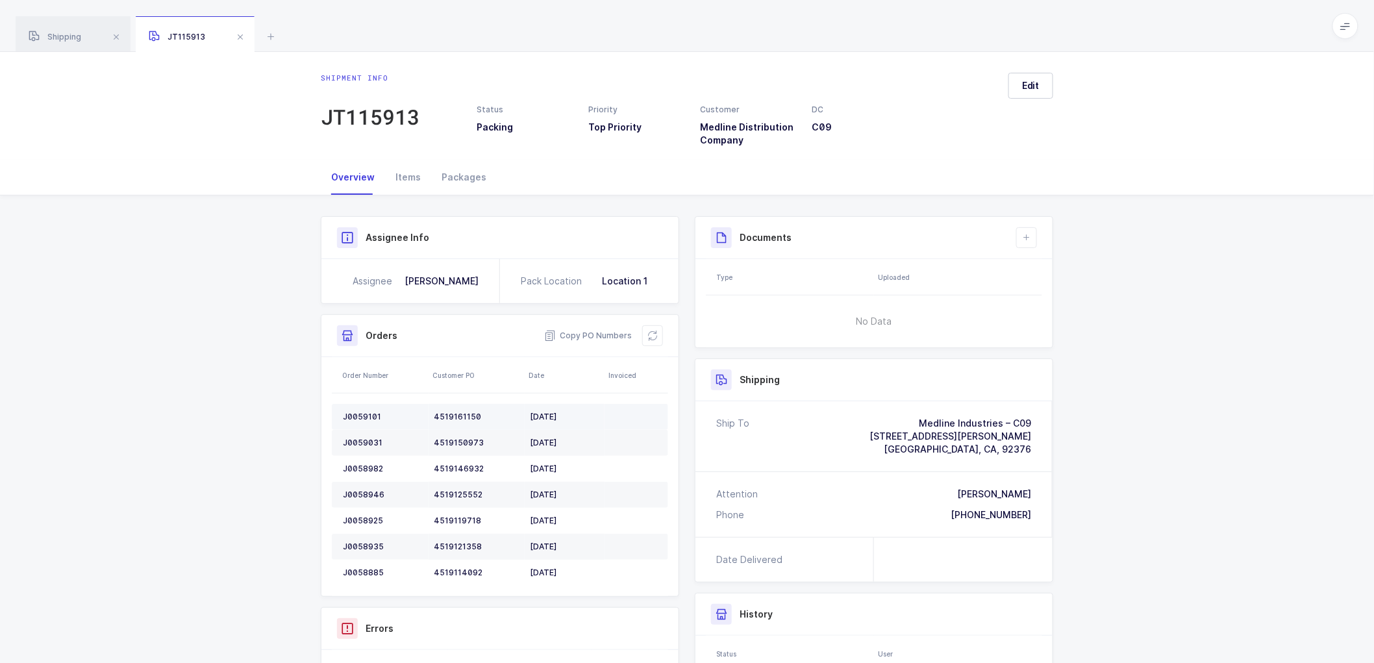
click at [362, 413] on div "J0059101" at bounding box center [383, 417] width 81 height 10
click at [654, 338] on icon at bounding box center [653, 336] width 10 height 10
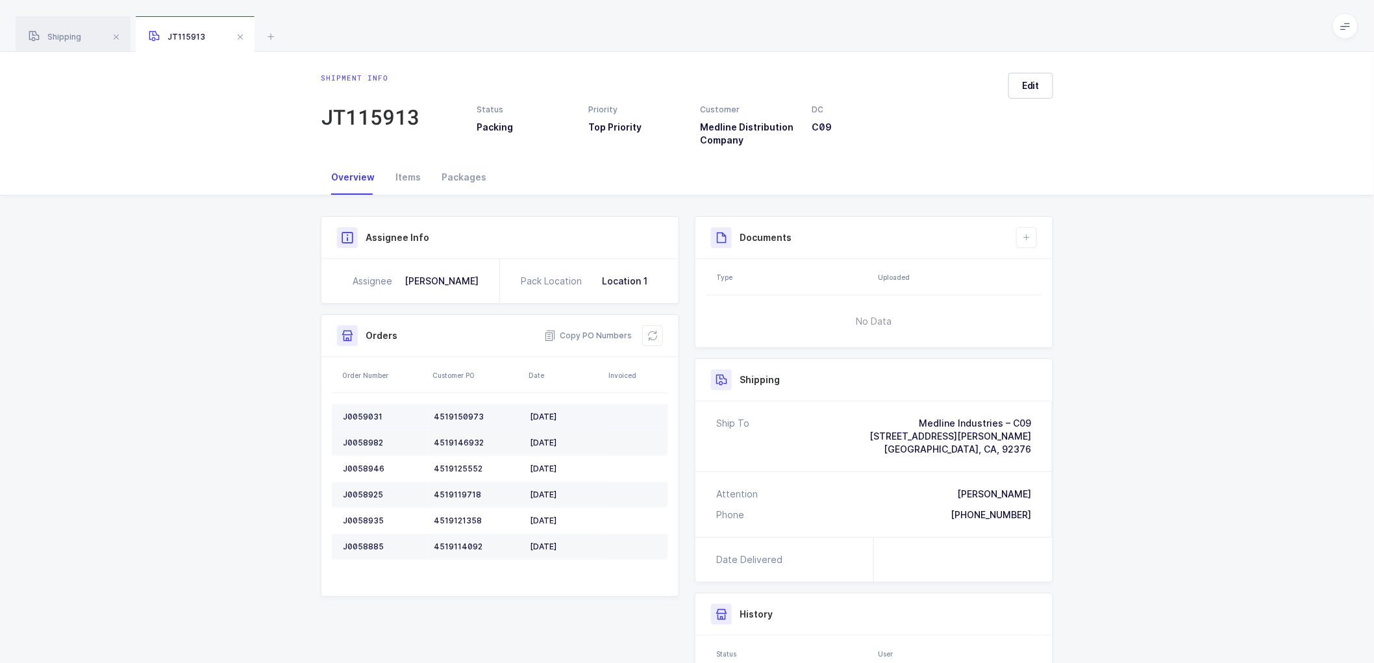
click at [359, 412] on div "J0059031" at bounding box center [383, 417] width 81 height 10
drag, startPoint x: 399, startPoint y: 171, endPoint x: 455, endPoint y: 176, distance: 56.1
click at [401, 171] on div "Items" at bounding box center [408, 177] width 46 height 35
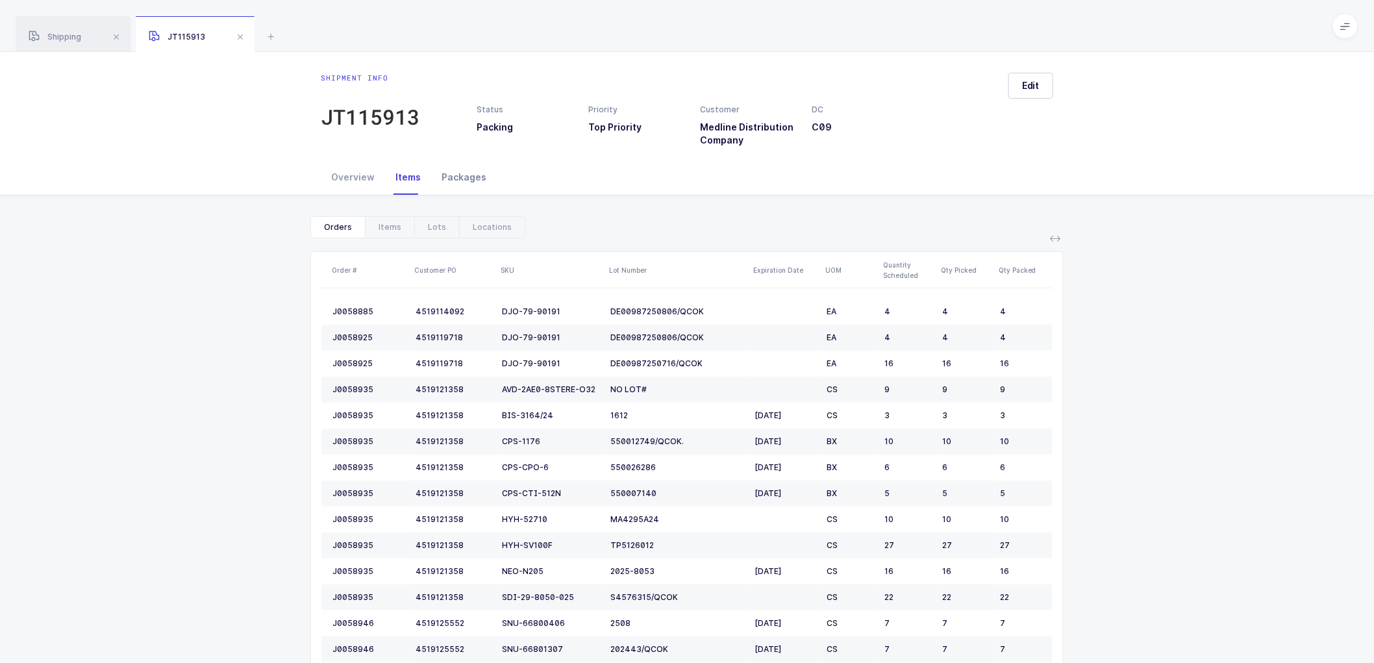
click at [455, 177] on div "Packages" at bounding box center [464, 177] width 66 height 35
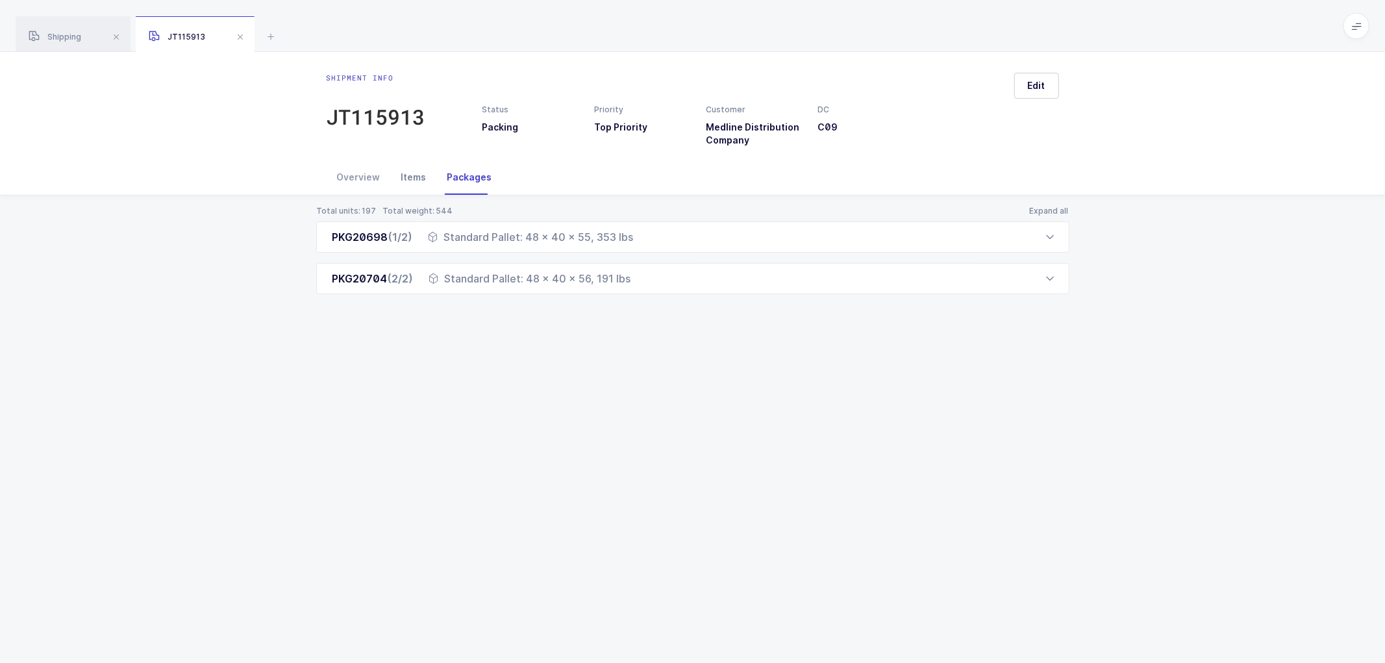
click at [414, 177] on div "Items" at bounding box center [414, 177] width 46 height 35
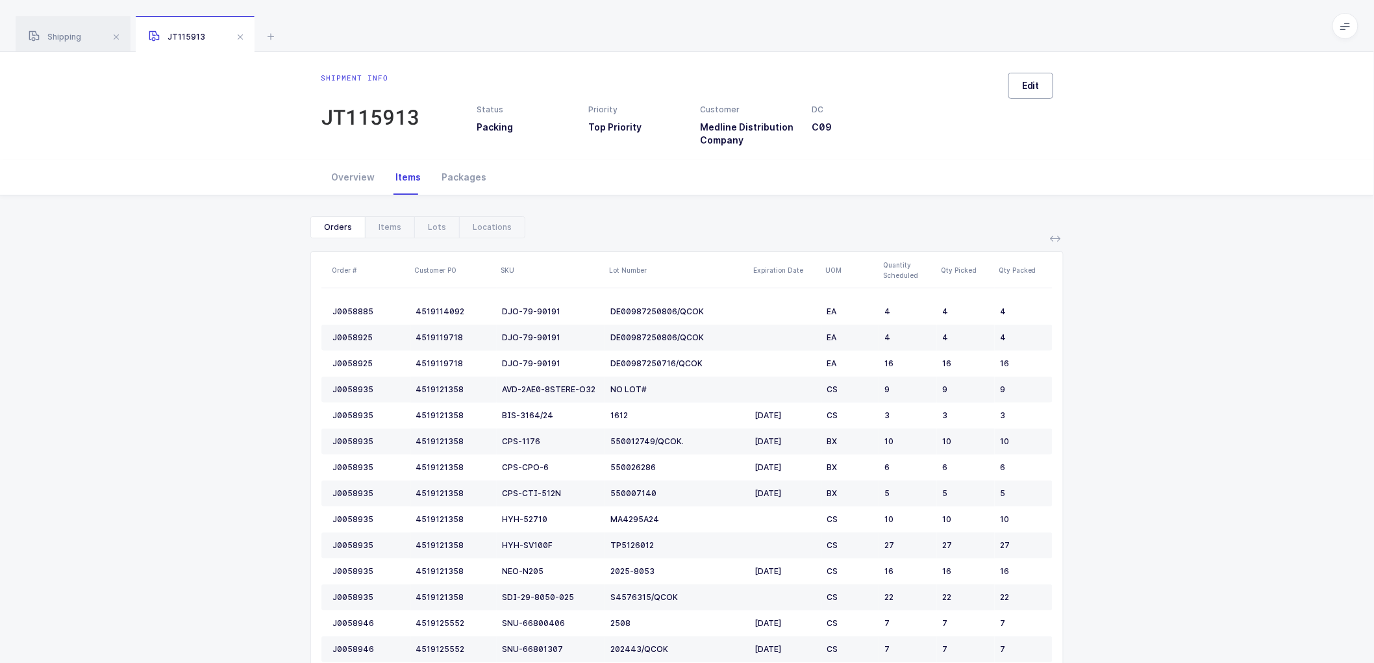
drag, startPoint x: 1033, startPoint y: 86, endPoint x: 1047, endPoint y: 83, distance: 14.0
click at [1033, 86] on span "Edit" at bounding box center [1031, 85] width 18 height 13
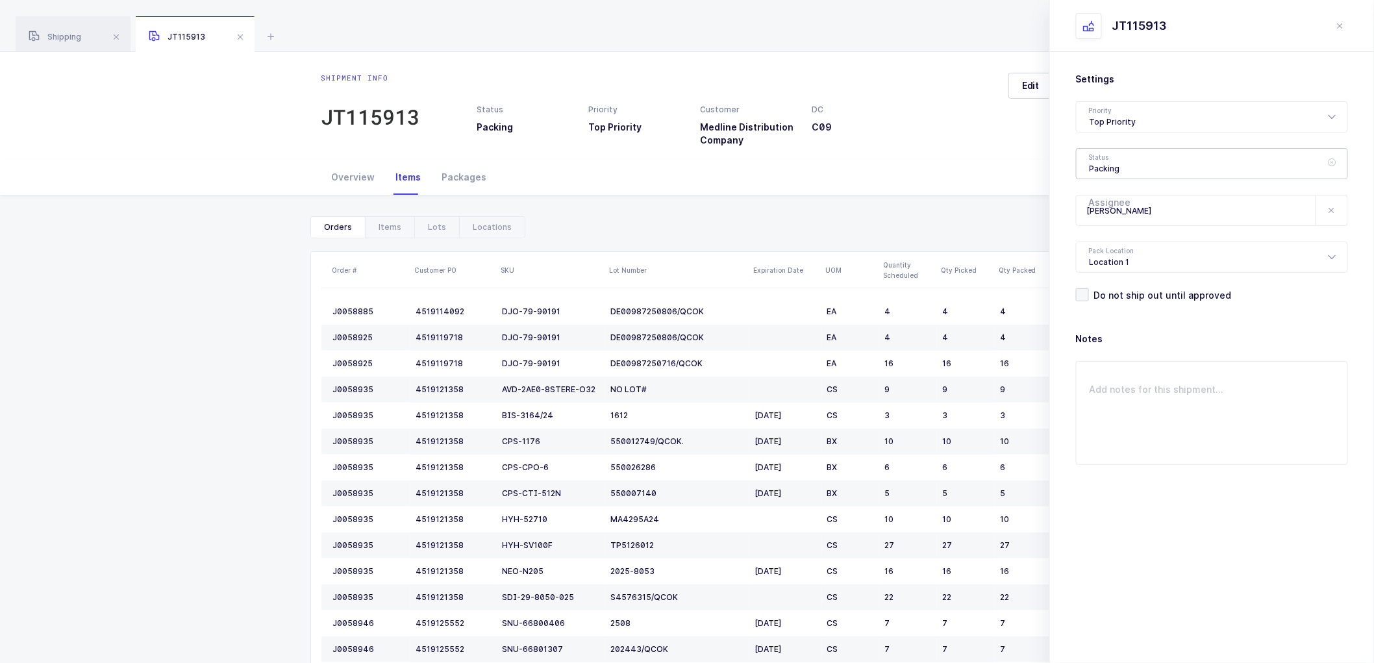
click at [1117, 162] on div "Packing" at bounding box center [1212, 163] width 272 height 31
click at [1116, 221] on span "Ready to Ship" at bounding box center [1121, 221] width 62 height 11
type input "Ready to Ship"
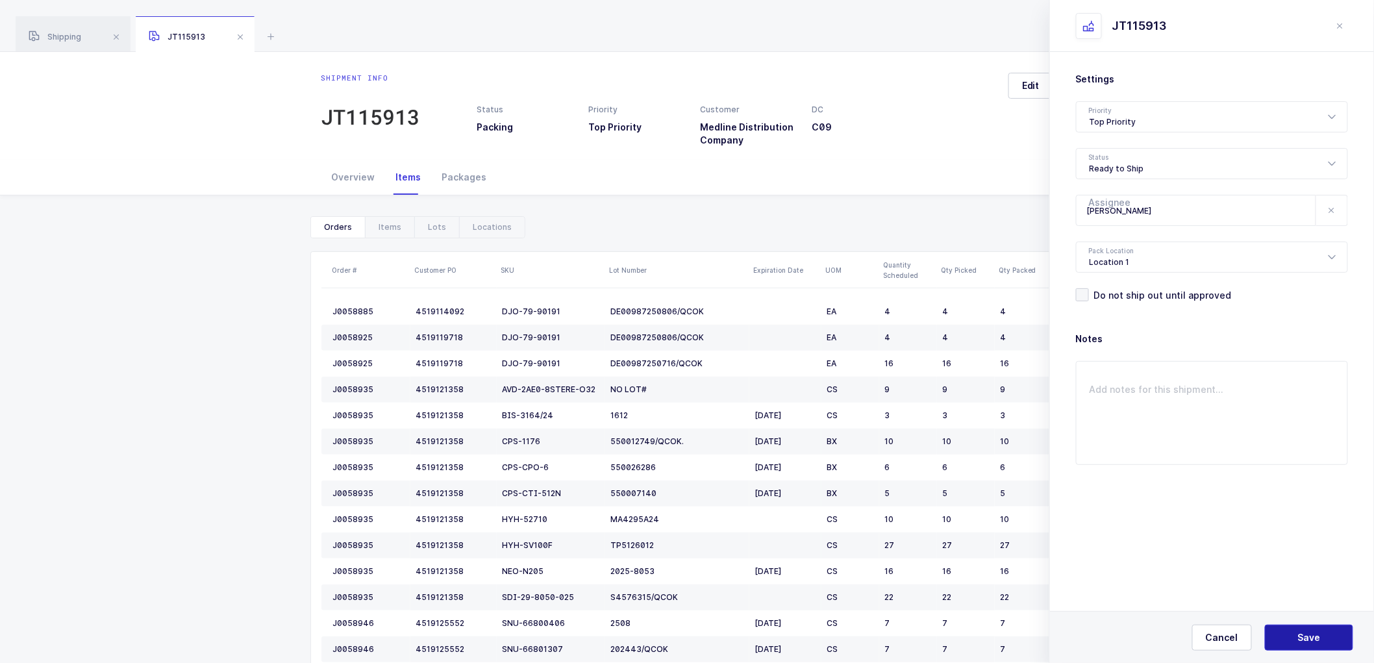
drag, startPoint x: 1303, startPoint y: 637, endPoint x: 1291, endPoint y: 630, distance: 14.8
click at [1292, 632] on button "Save" at bounding box center [1309, 638] width 88 height 26
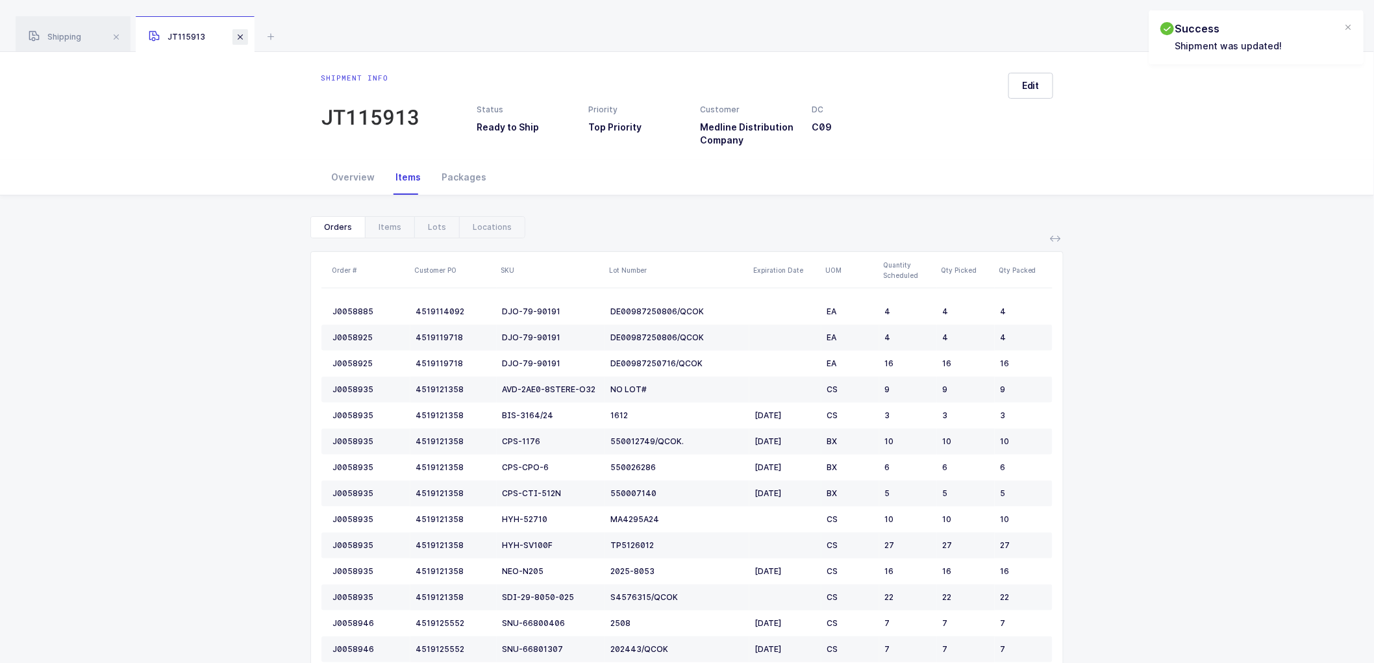
click at [237, 36] on span at bounding box center [241, 37] width 16 height 16
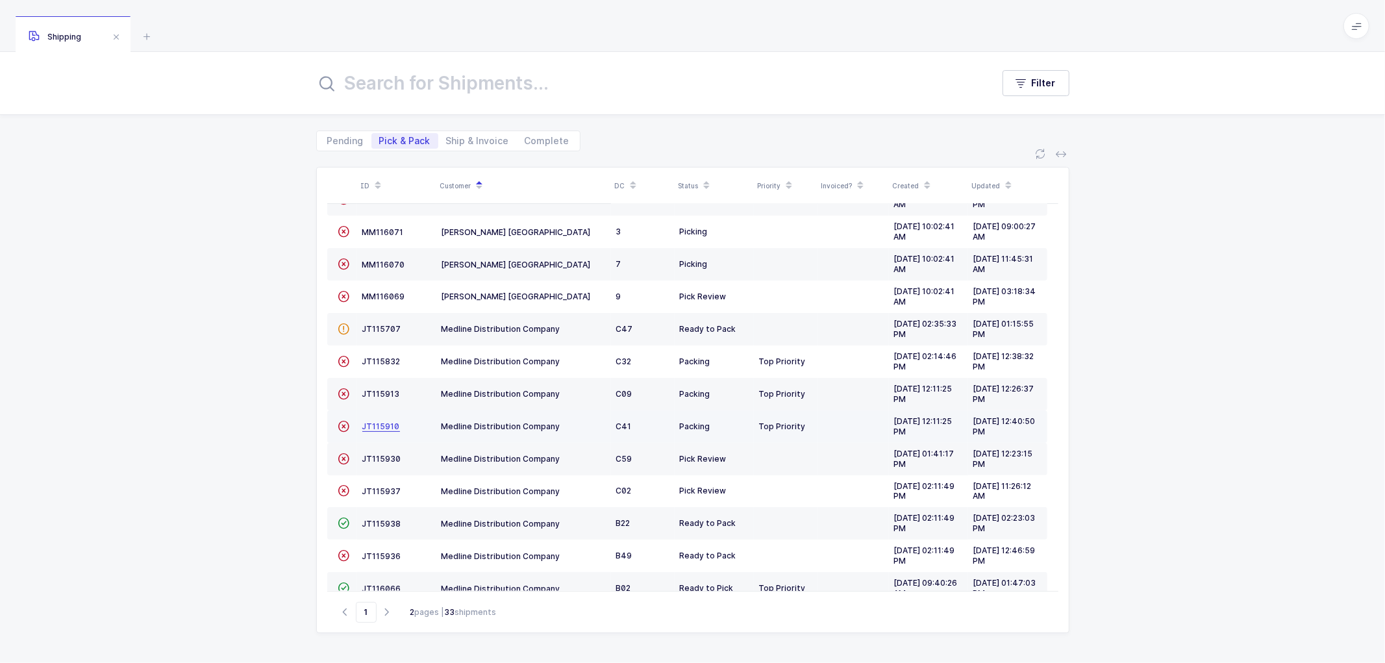
click at [375, 425] on span "JT115910" at bounding box center [381, 427] width 38 height 10
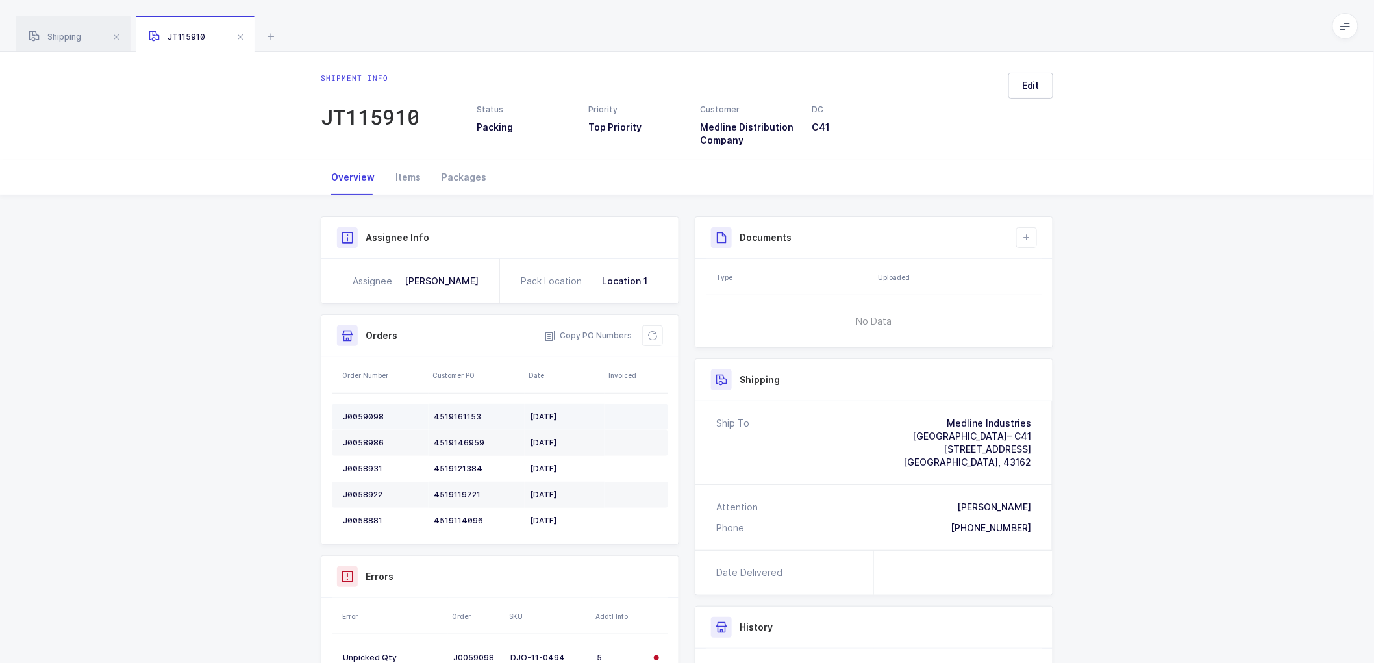
click at [364, 410] on td "J0059098" at bounding box center [380, 417] width 97 height 26
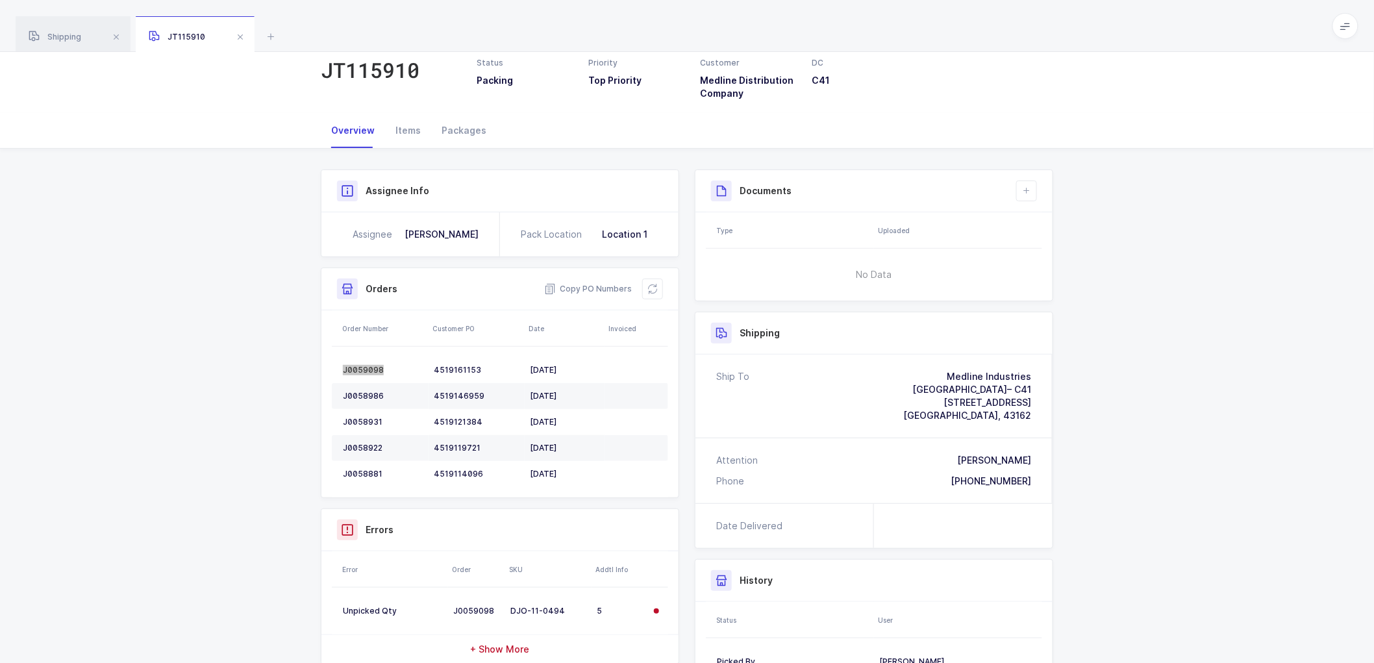
scroll to position [72, 0]
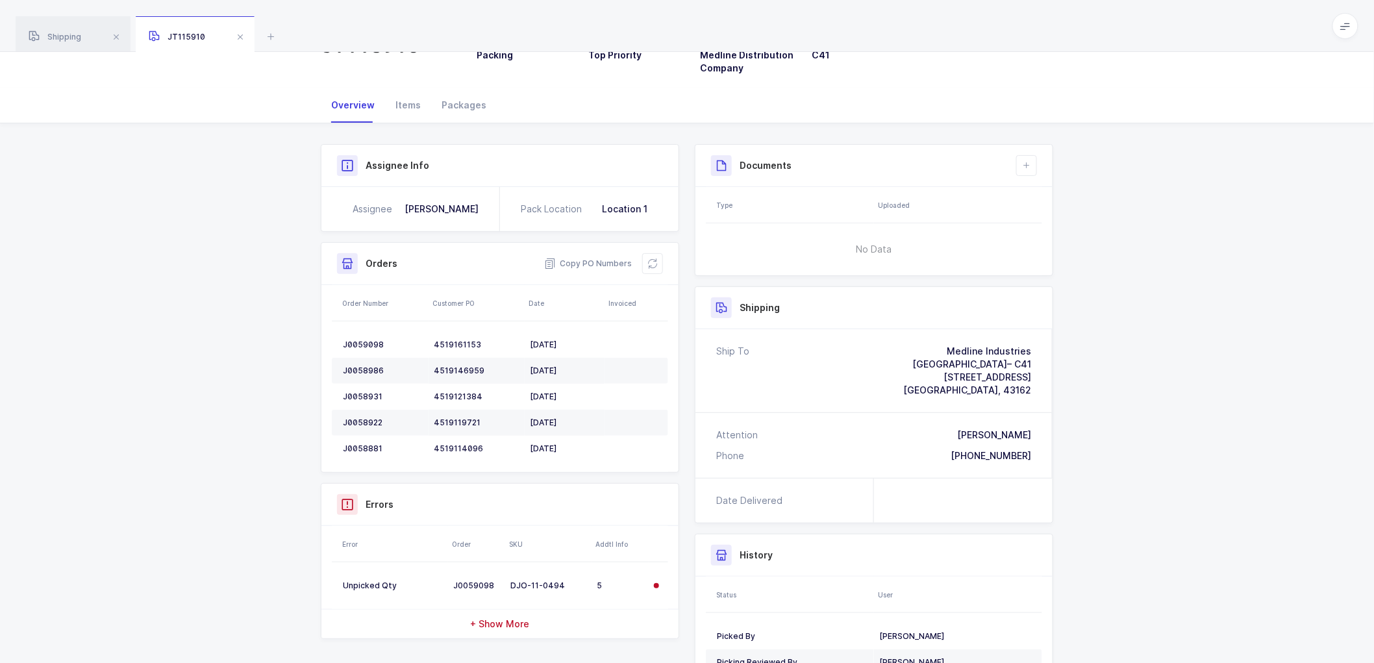
click at [1014, 386] on span "[GEOGRAPHIC_DATA], 43162" at bounding box center [967, 389] width 128 height 11
drag, startPoint x: 460, startPoint y: 101, endPoint x: 497, endPoint y: 101, distance: 37.7
click at [460, 101] on div "Packages" at bounding box center [464, 105] width 66 height 35
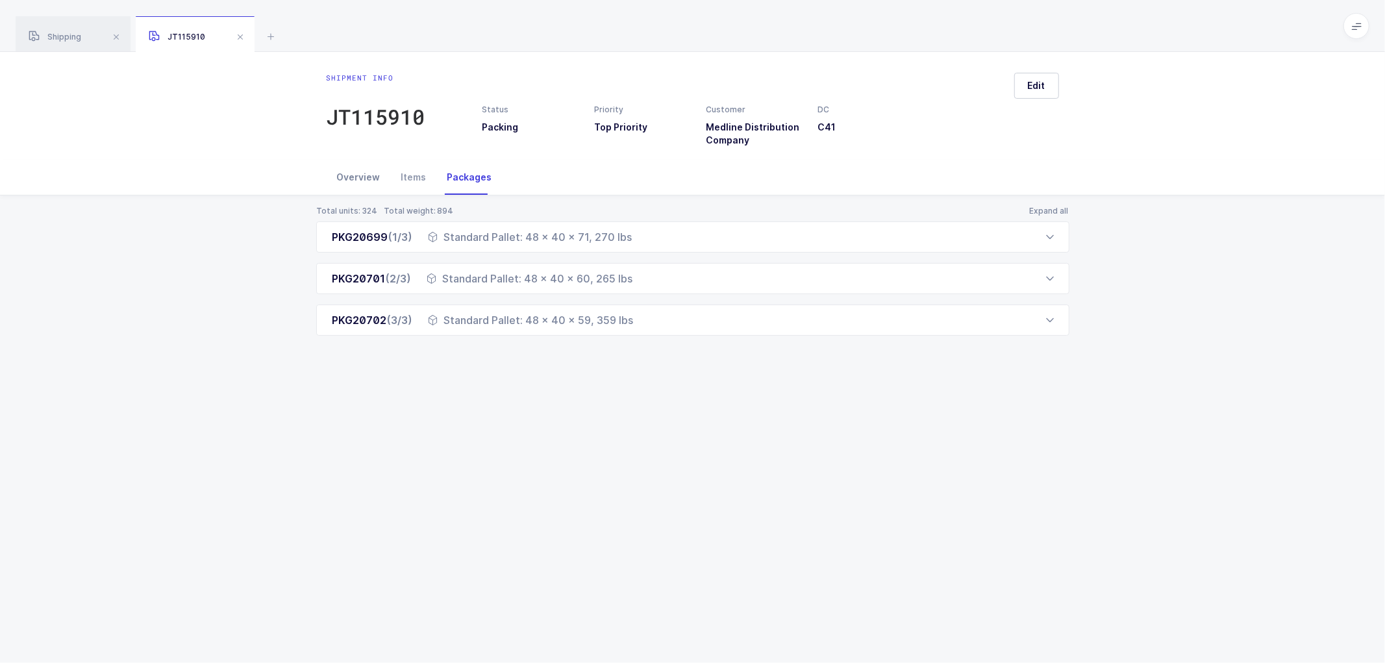
click at [351, 178] on div "Overview" at bounding box center [359, 177] width 64 height 35
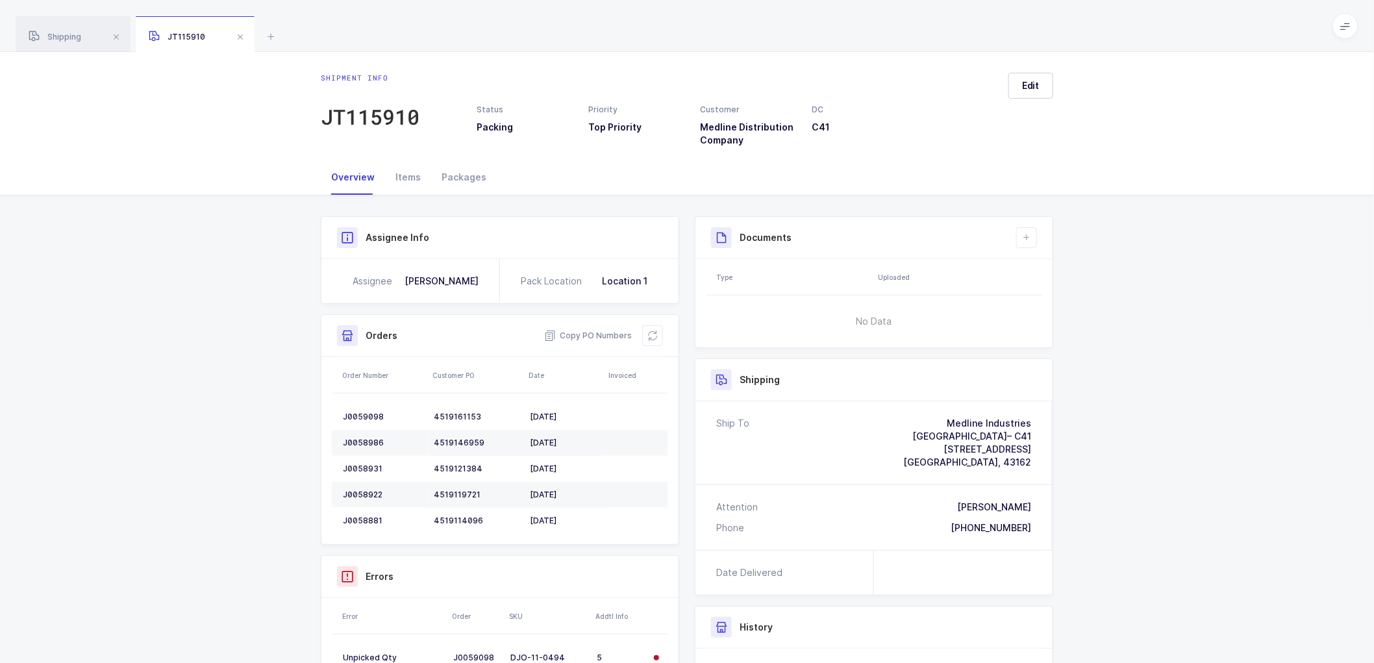
click at [1020, 504] on div "[PERSON_NAME]" at bounding box center [994, 507] width 74 height 13
click at [585, 331] on span "Copy PO Numbers" at bounding box center [588, 335] width 88 height 13
drag, startPoint x: 594, startPoint y: 329, endPoint x: 618, endPoint y: 330, distance: 24.7
click at [595, 329] on span "Copy PO Numbers" at bounding box center [588, 335] width 88 height 13
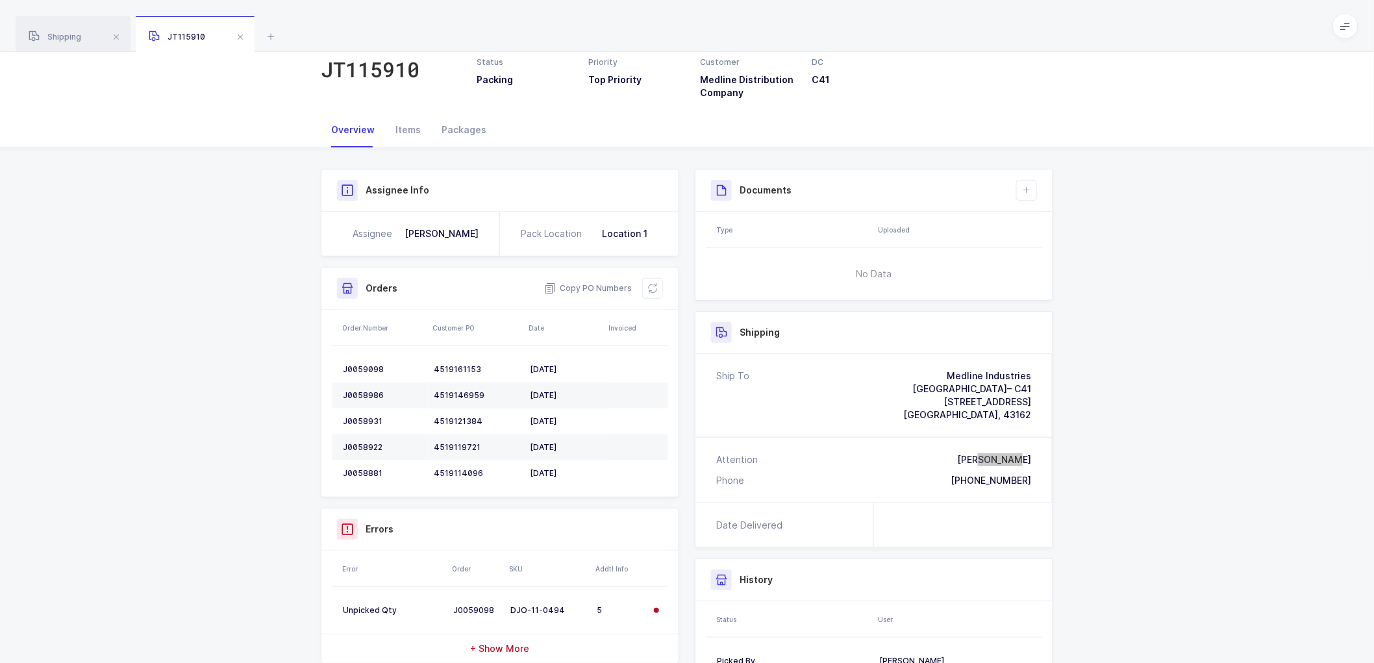
scroll to position [72, 0]
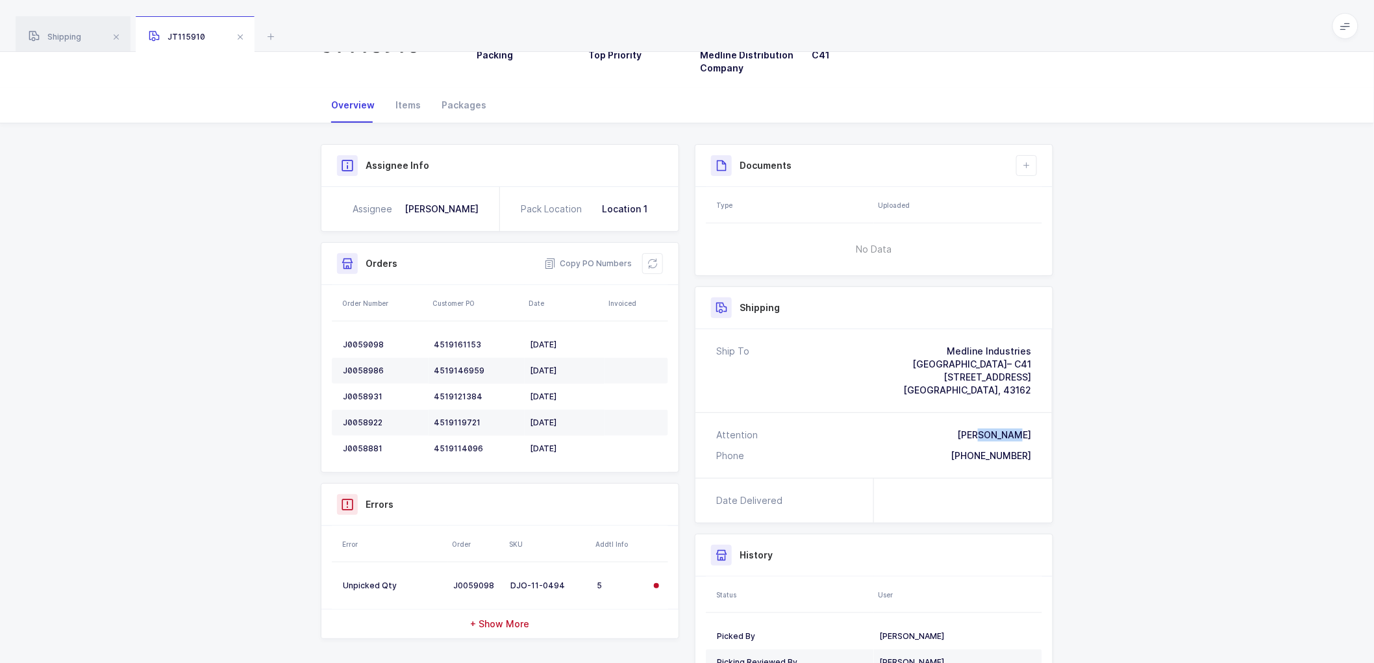
click at [1040, 459] on div "Attention [PERSON_NAME] Phone [PHONE_NUMBER]" at bounding box center [874, 445] width 357 height 65
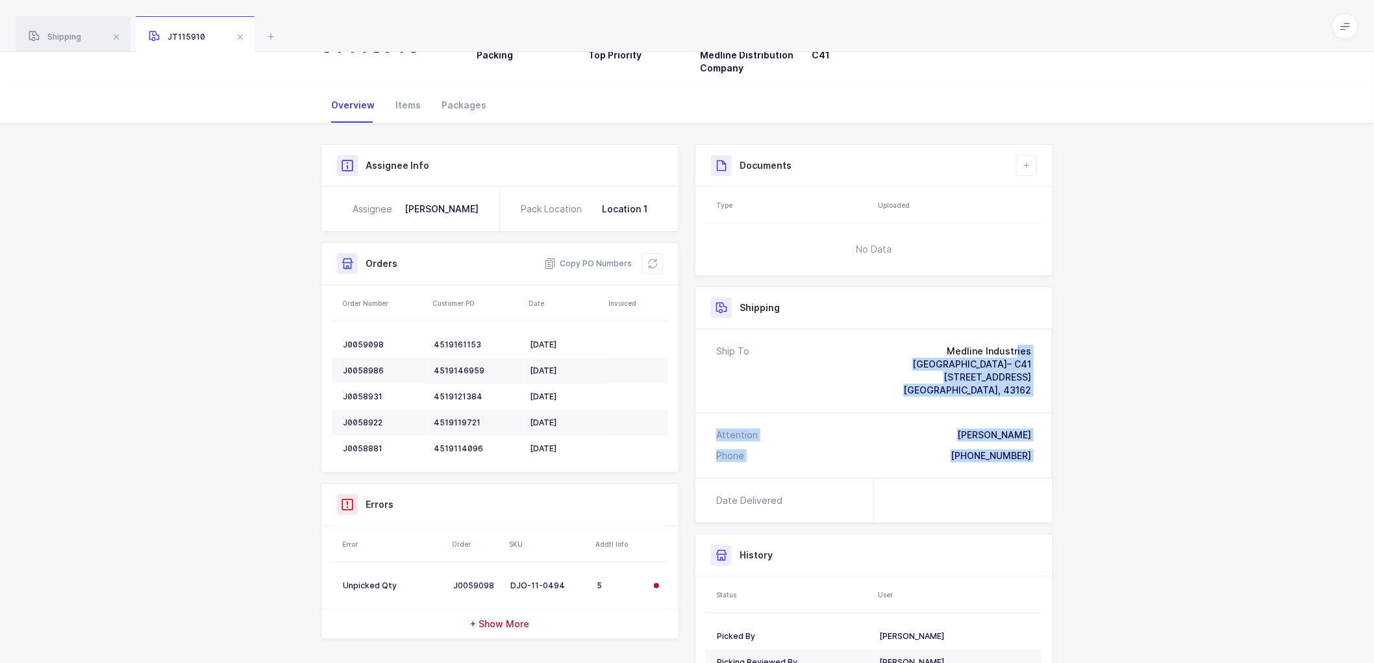
drag, startPoint x: 1038, startPoint y: 459, endPoint x: 905, endPoint y: 355, distance: 168.9
click at [905, 355] on div "Ship To Medline Industries [GEOGRAPHIC_DATA]– C41 [STREET_ADDRESS] Attention [P…" at bounding box center [874, 403] width 357 height 149
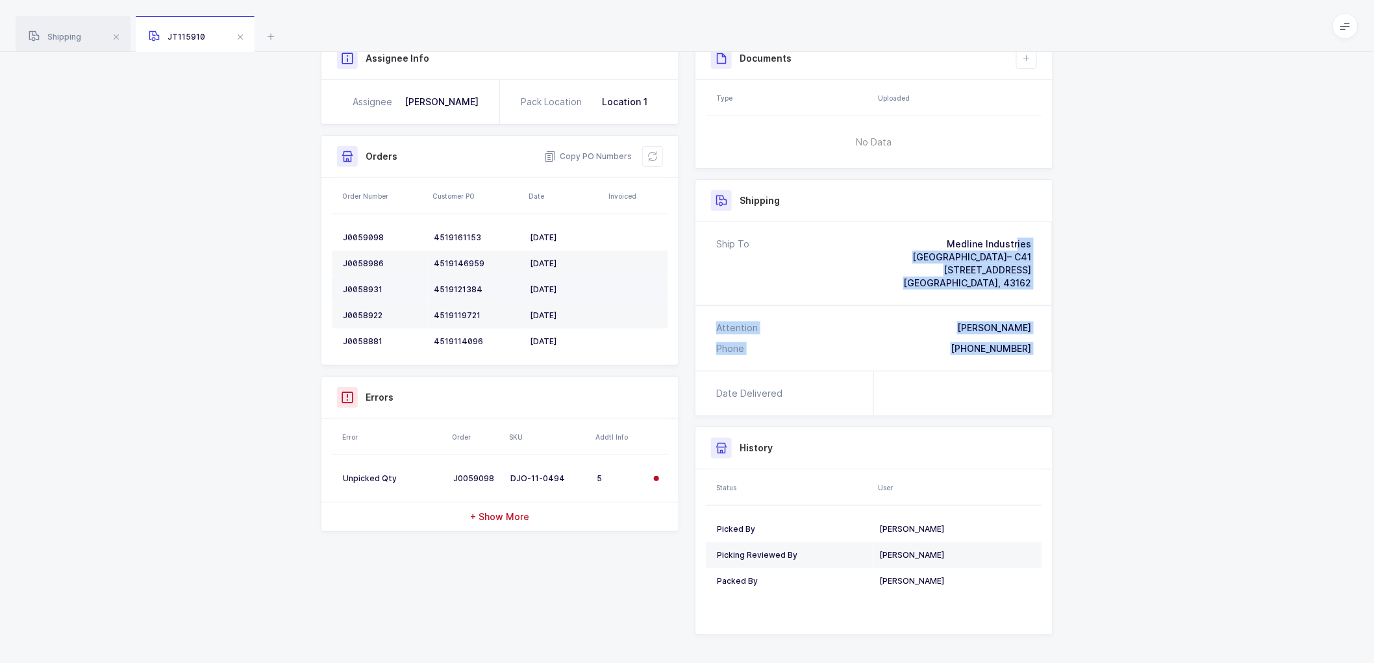
scroll to position [193, 0]
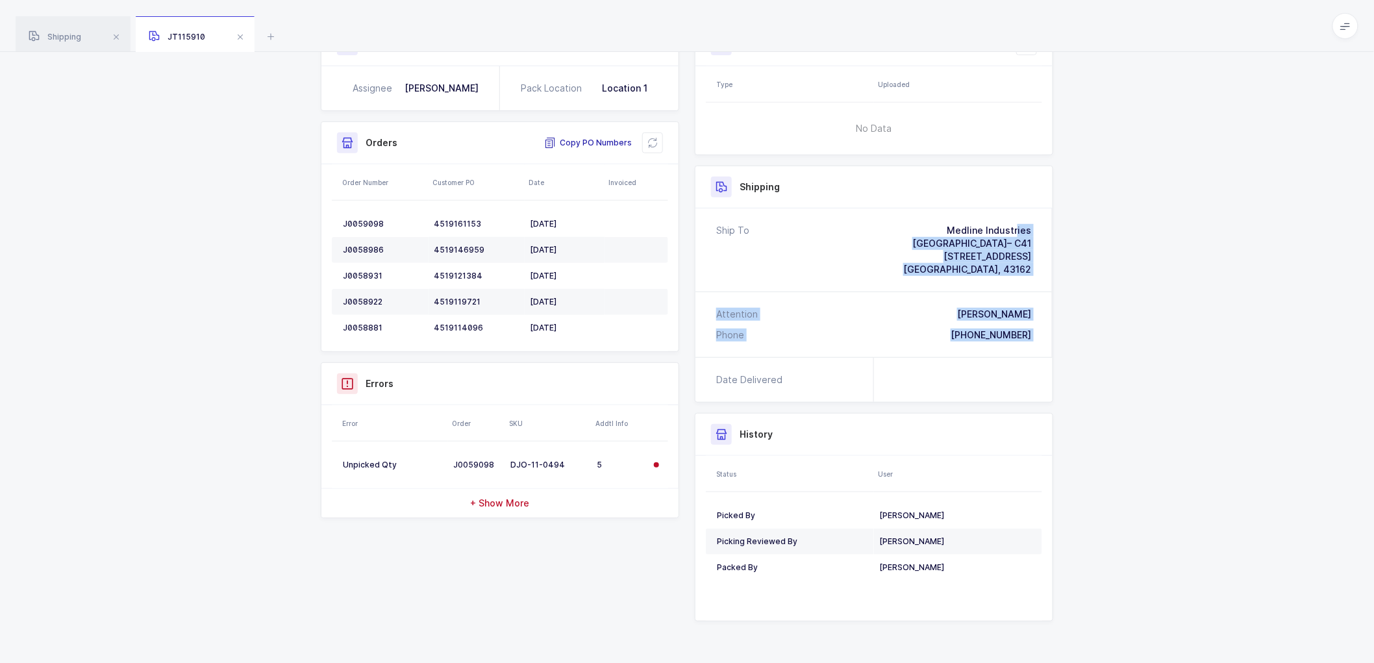
click at [592, 140] on span "Copy PO Numbers" at bounding box center [588, 142] width 88 height 13
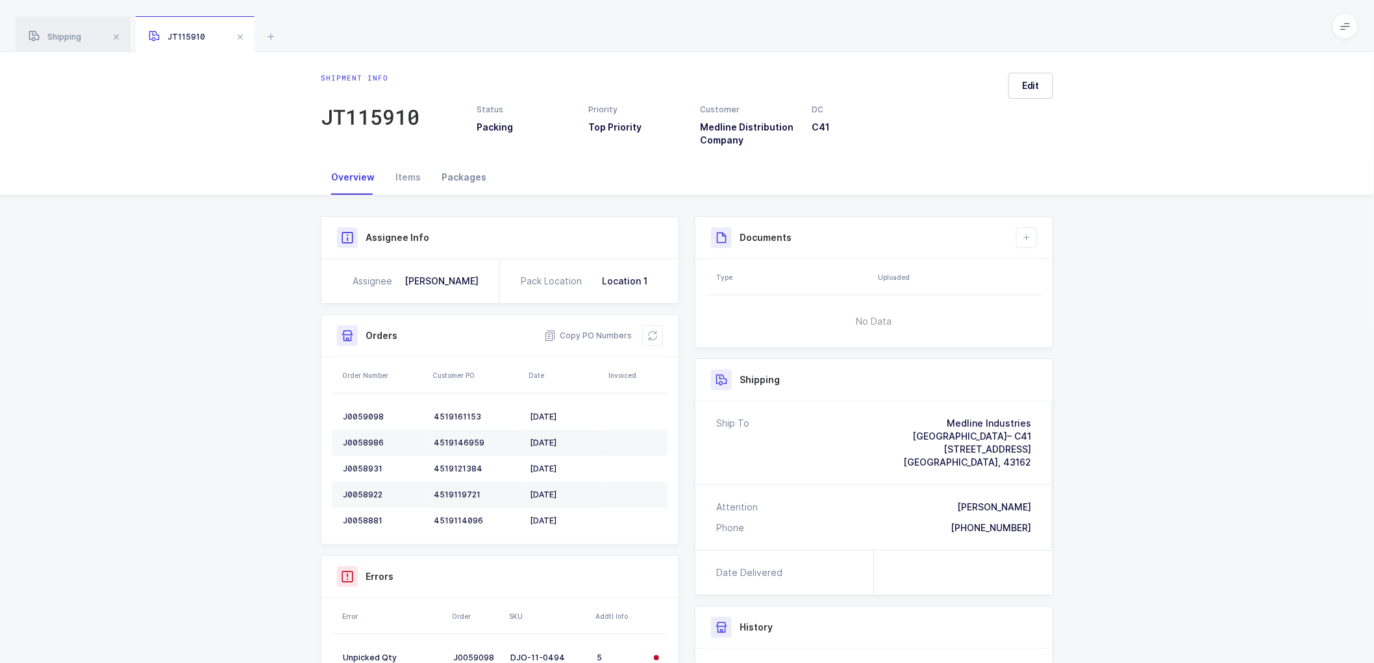
drag, startPoint x: 465, startPoint y: 178, endPoint x: 487, endPoint y: 177, distance: 22.1
click at [464, 172] on div "Packages" at bounding box center [464, 177] width 66 height 35
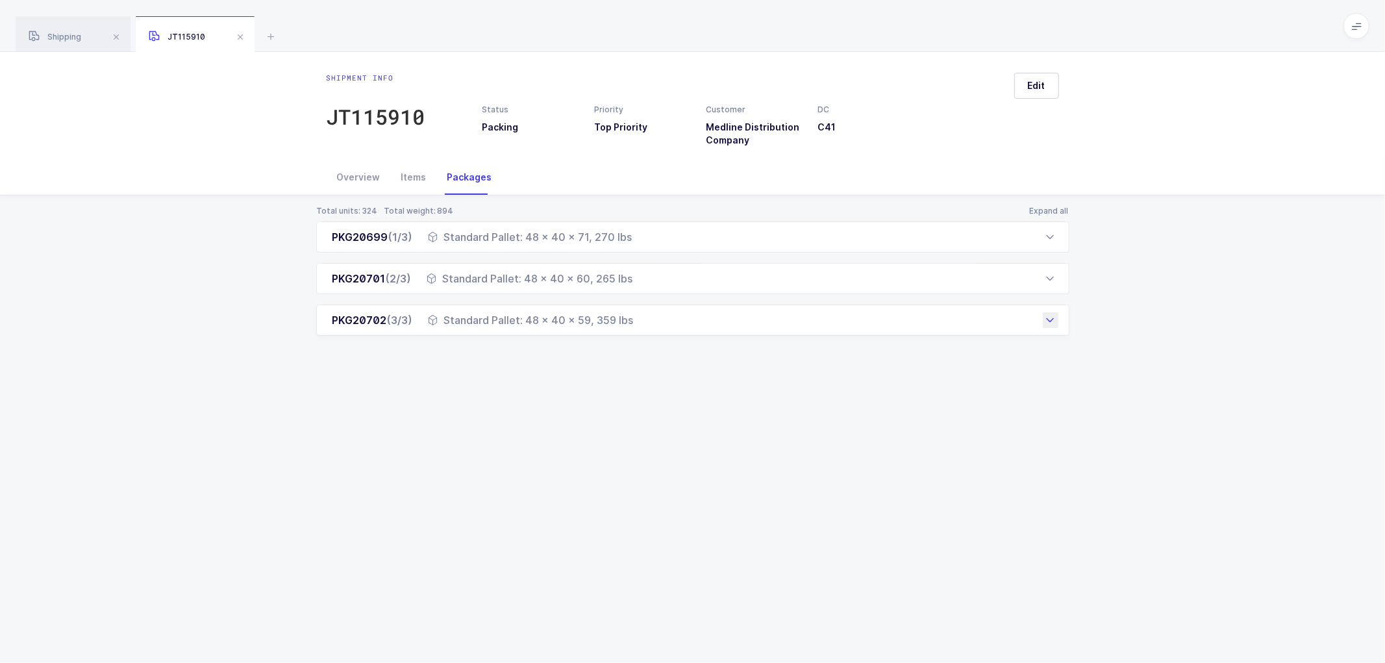
drag, startPoint x: 343, startPoint y: 234, endPoint x: 681, endPoint y: 326, distance: 349.9
click at [681, 326] on div "PKG20699 (1/3) Standard Pallet: 48 x 40 x 71, 270 lbs Order Number Customer PO …" at bounding box center [692, 278] width 753 height 114
click at [407, 173] on div "Items" at bounding box center [414, 177] width 46 height 35
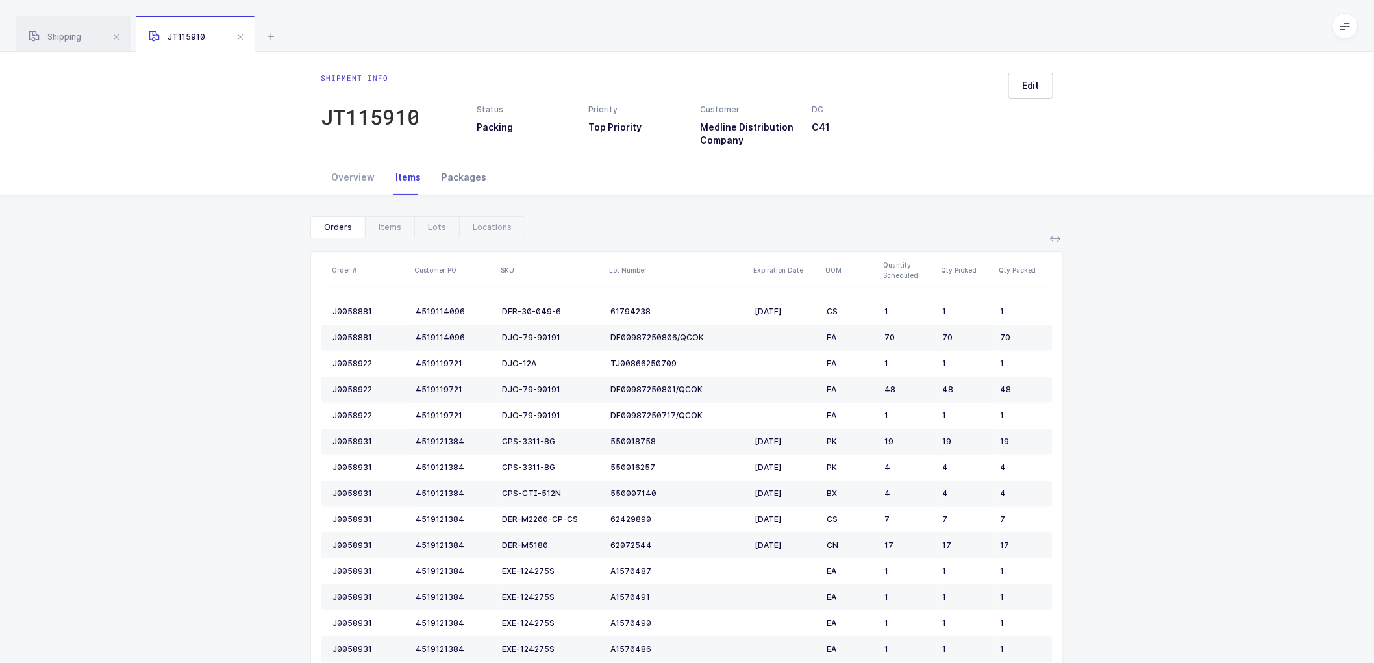
drag, startPoint x: 457, startPoint y: 176, endPoint x: 468, endPoint y: 177, distance: 11.1
click at [457, 176] on div "Packages" at bounding box center [464, 177] width 66 height 35
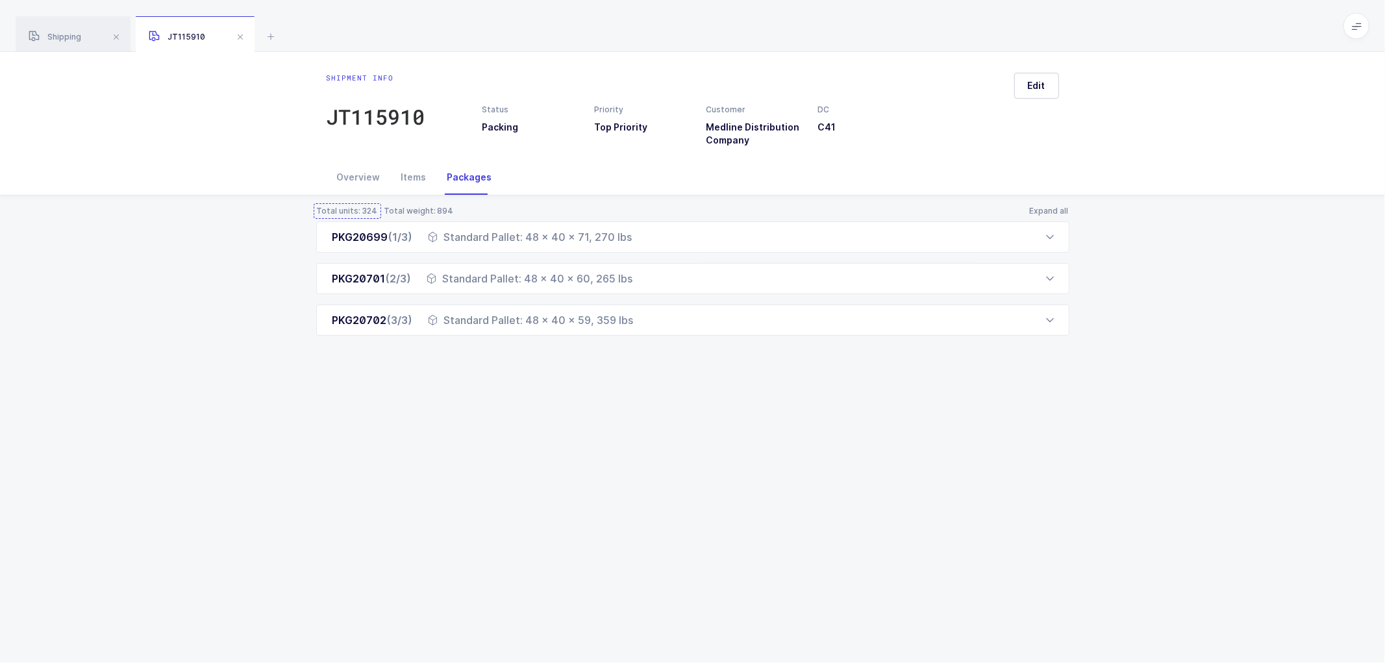
click at [368, 212] on div "Total units: 324" at bounding box center [347, 211] width 62 height 10
drag, startPoint x: 527, startPoint y: 471, endPoint x: 549, endPoint y: 383, distance: 90.3
click at [530, 466] on div "Shipment info JT115910 Status Packing Priority Top Priority Customer Medline Di…" at bounding box center [692, 357] width 1385 height 611
click at [342, 171] on div "Overview" at bounding box center [359, 177] width 64 height 35
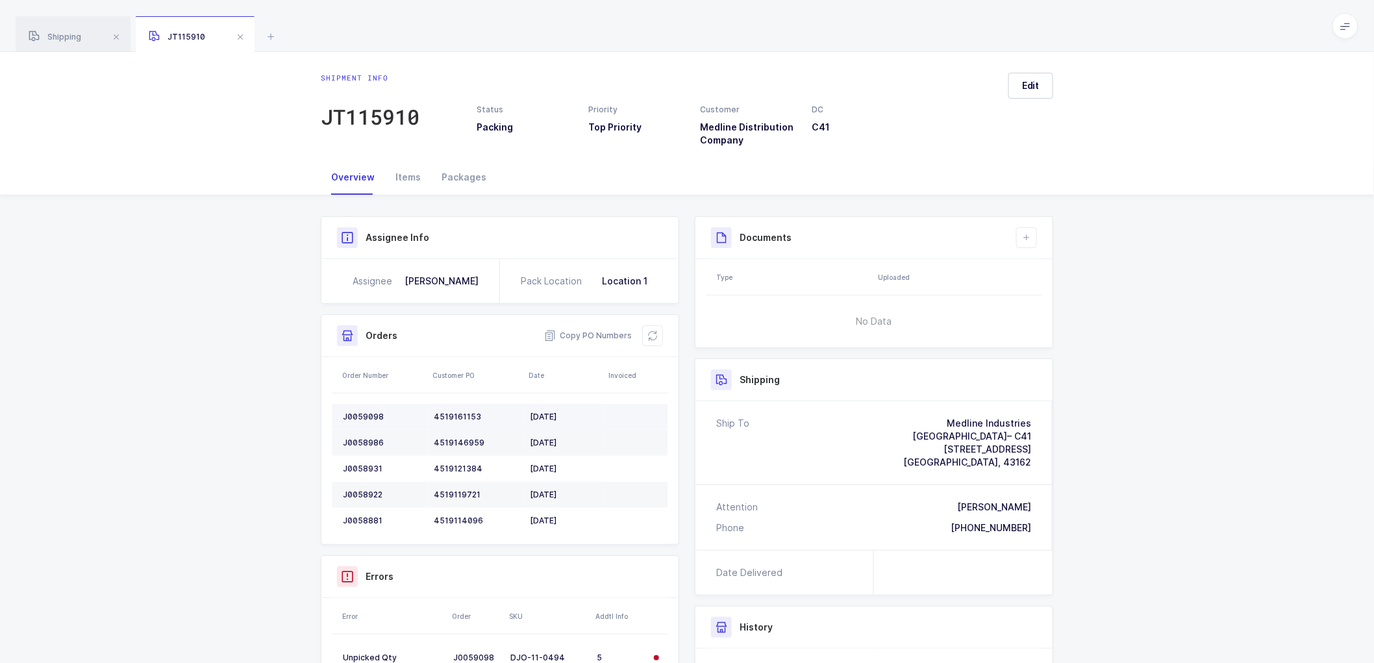
click at [355, 412] on div "J0059098" at bounding box center [383, 417] width 81 height 10
click at [362, 440] on div "J0058986" at bounding box center [383, 443] width 81 height 10
click at [365, 440] on div "J0058986" at bounding box center [383, 443] width 81 height 10
click at [359, 469] on div "J0058931" at bounding box center [383, 469] width 81 height 10
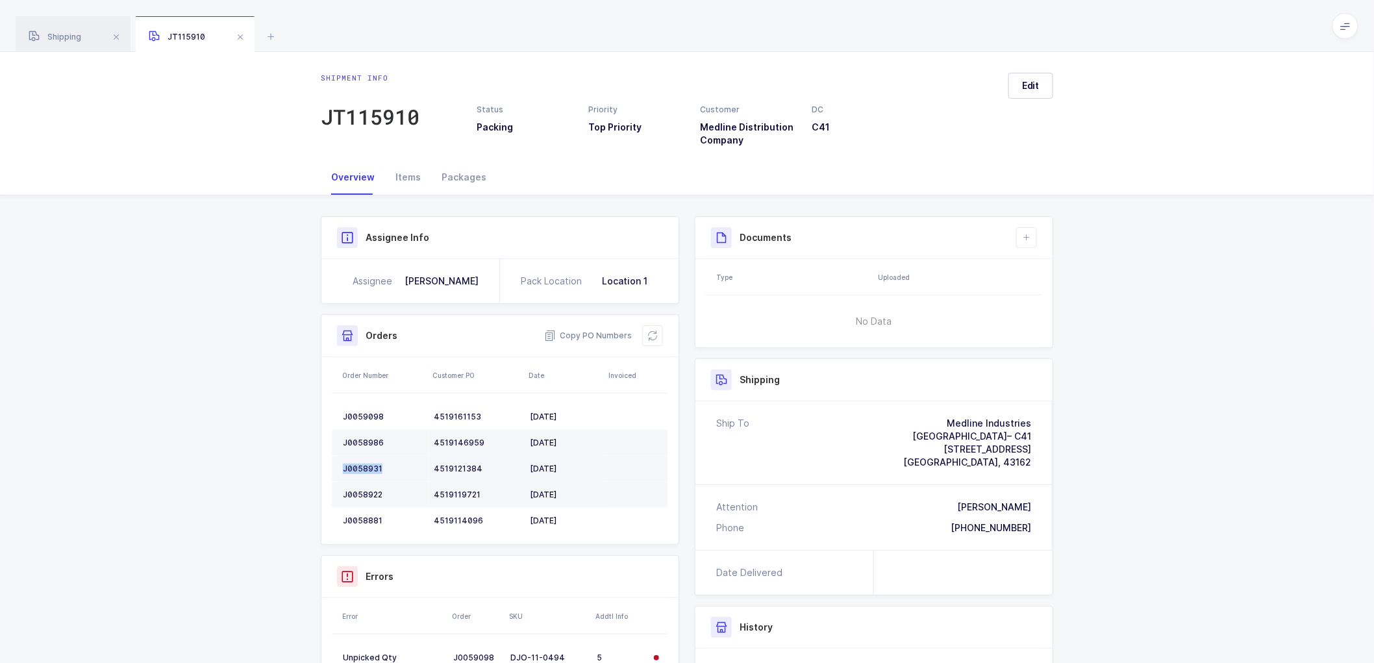
click at [359, 469] on div "J0058931" at bounding box center [383, 469] width 81 height 10
click at [358, 490] on div "J0058922" at bounding box center [383, 495] width 81 height 10
click at [357, 490] on div "J0058922" at bounding box center [383, 495] width 81 height 10
click at [370, 520] on div "J0058881" at bounding box center [383, 521] width 81 height 10
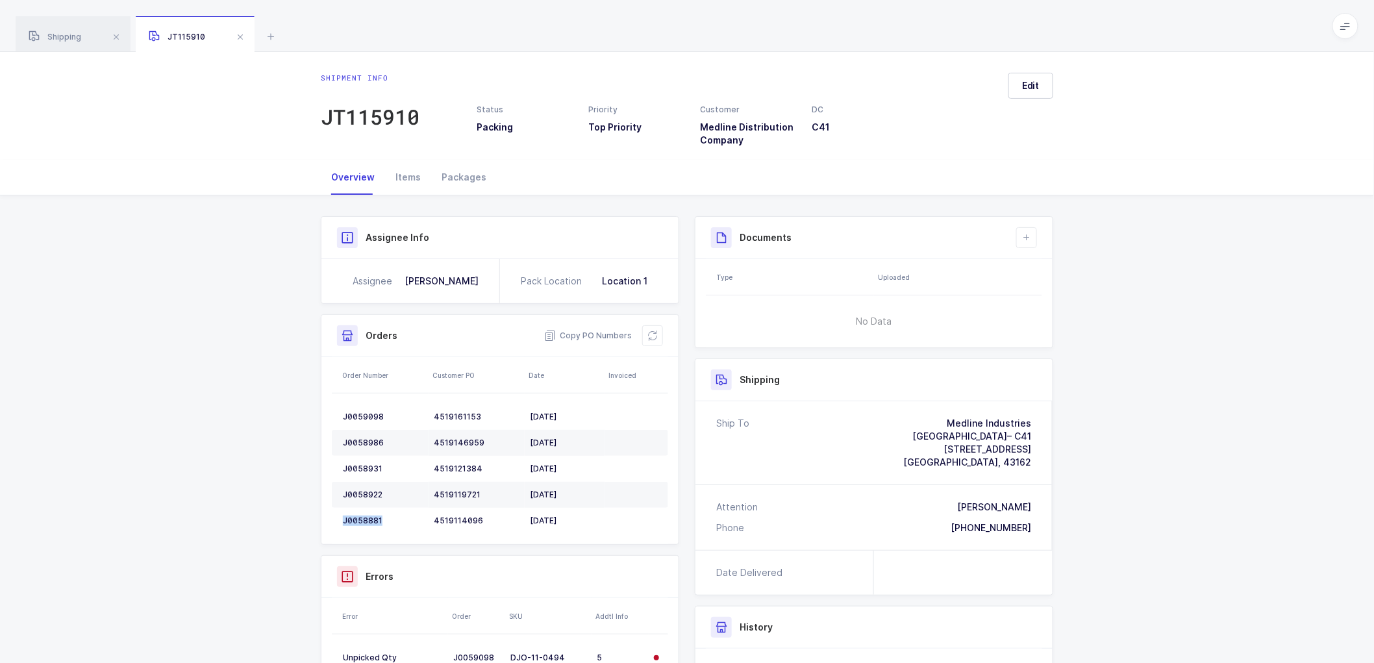
drag, startPoint x: 649, startPoint y: 330, endPoint x: 667, endPoint y: 330, distance: 17.5
click at [650, 331] on icon at bounding box center [653, 336] width 10 height 10
click at [1026, 231] on button at bounding box center [1026, 237] width 21 height 21
click at [1018, 127] on div "Edit" at bounding box center [1025, 110] width 55 height 74
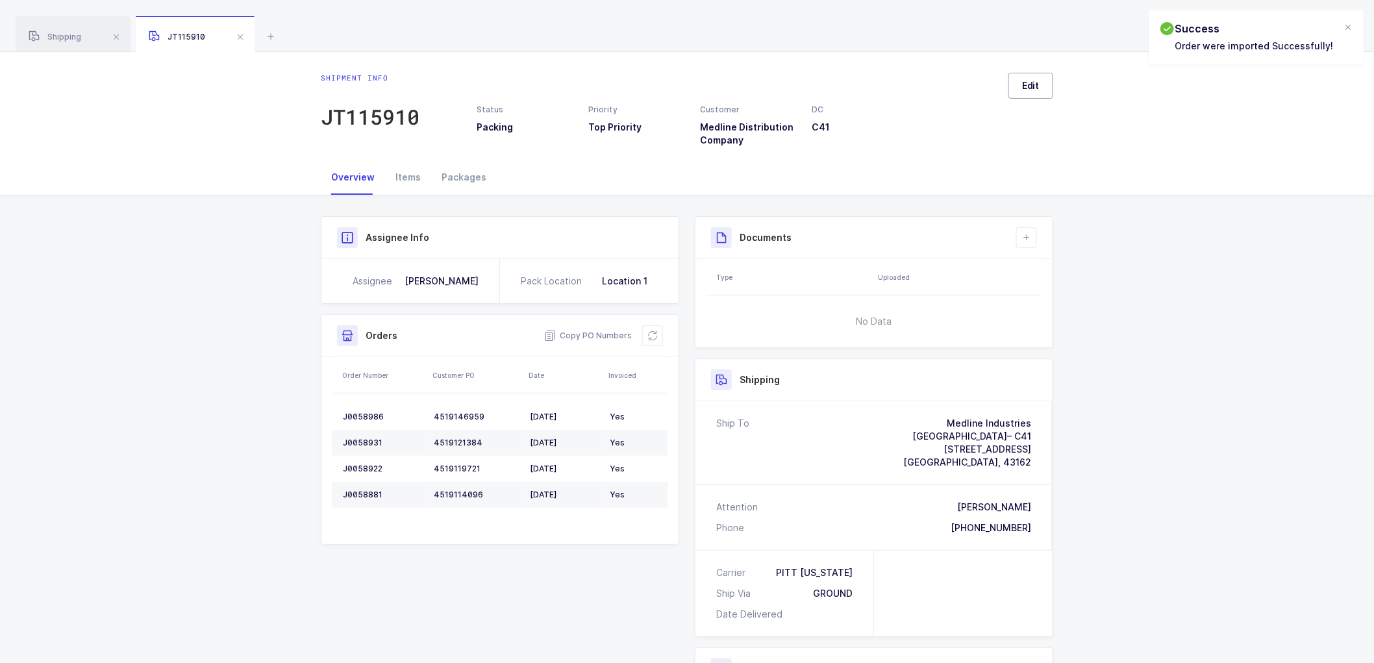
click at [1038, 88] on span "Edit" at bounding box center [1031, 85] width 18 height 13
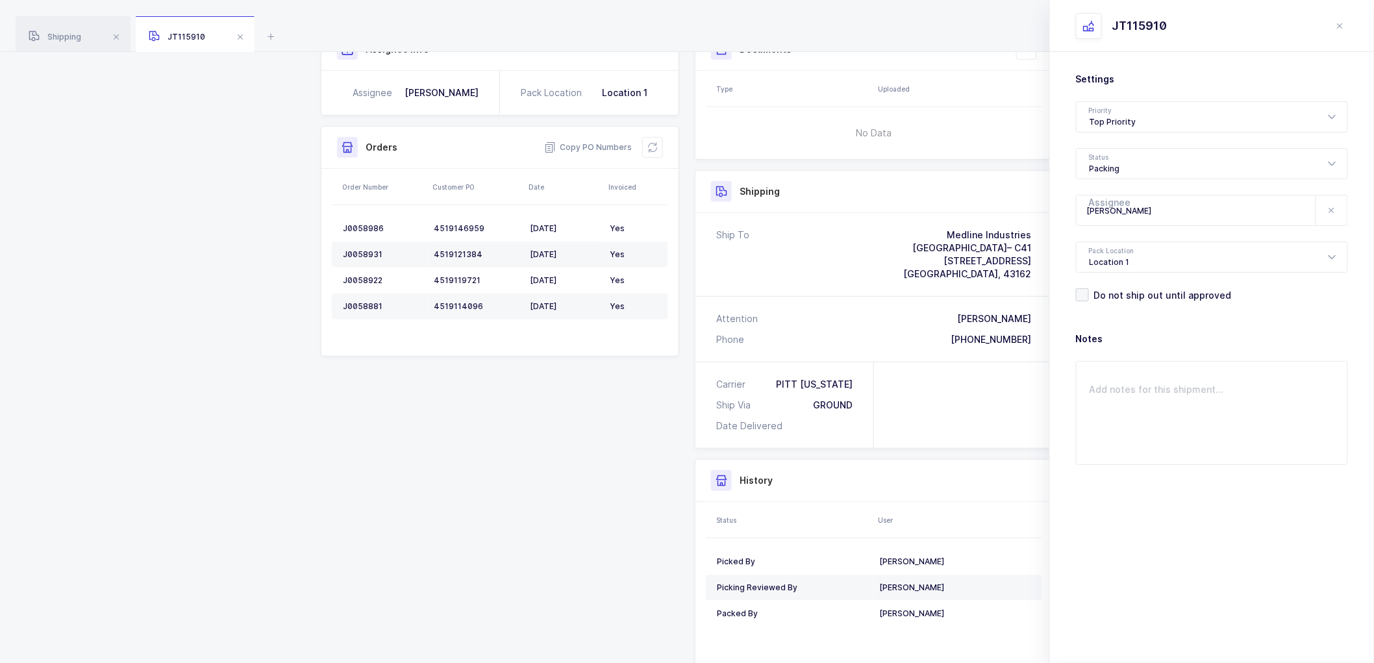
scroll to position [163, 0]
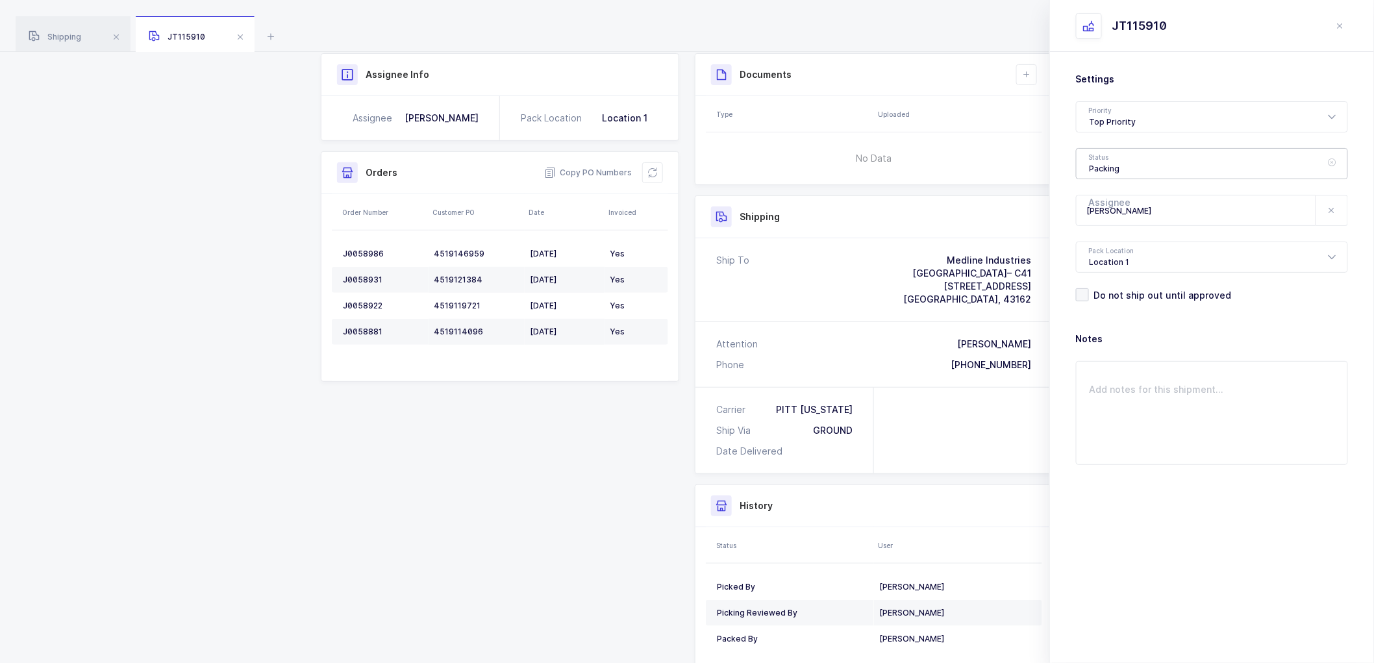
click at [1122, 160] on div "Packing" at bounding box center [1212, 163] width 272 height 31
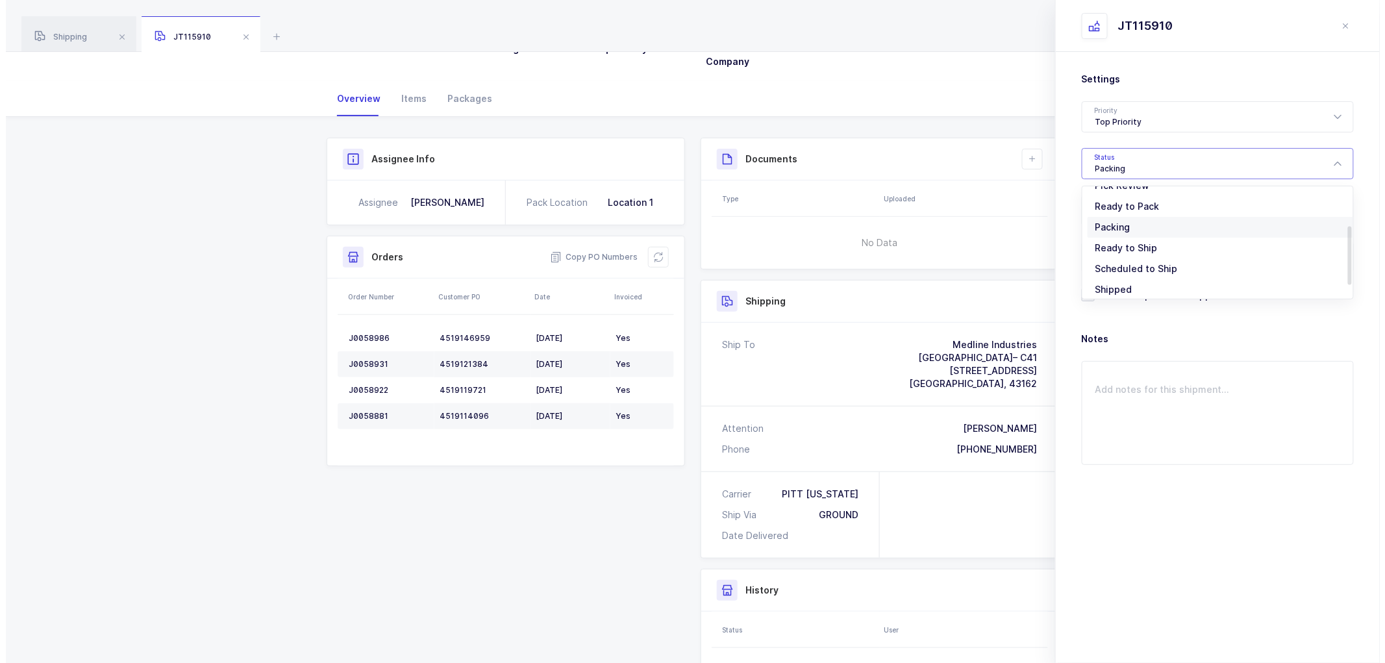
scroll to position [0, 0]
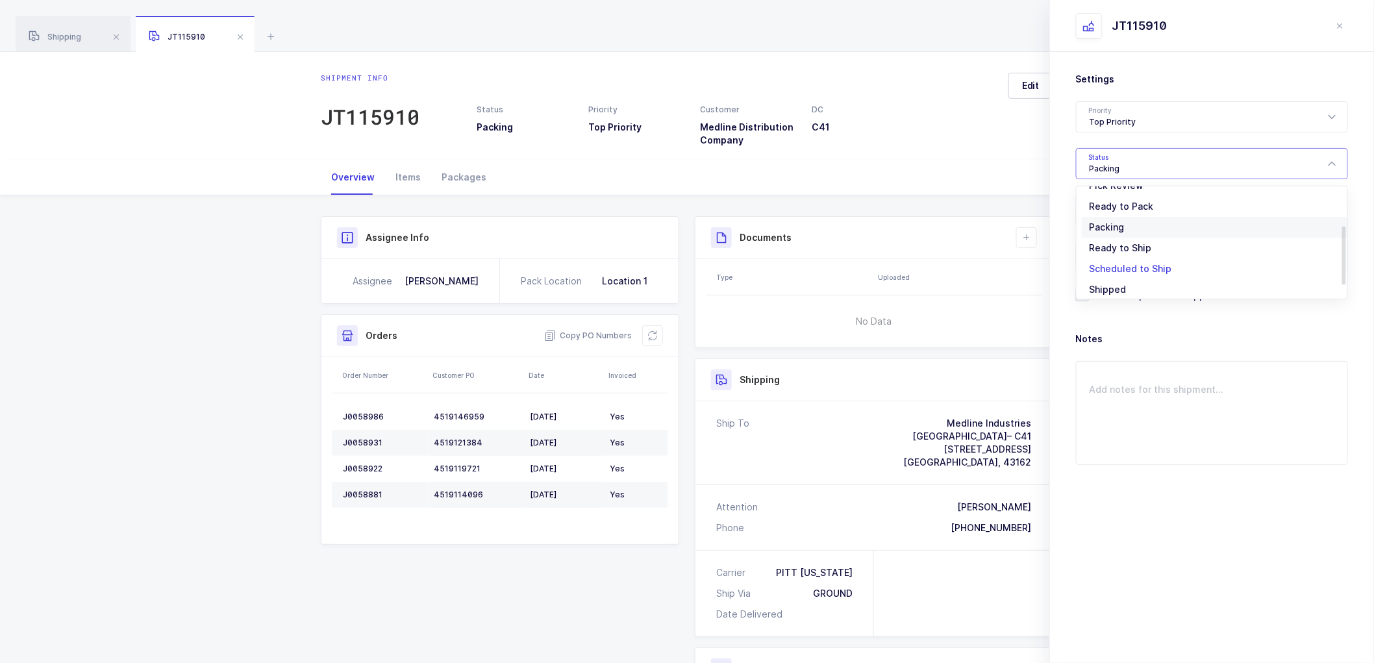
click at [1121, 270] on span "Scheduled to Ship" at bounding box center [1131, 268] width 82 height 11
type input "Scheduled to Ship"
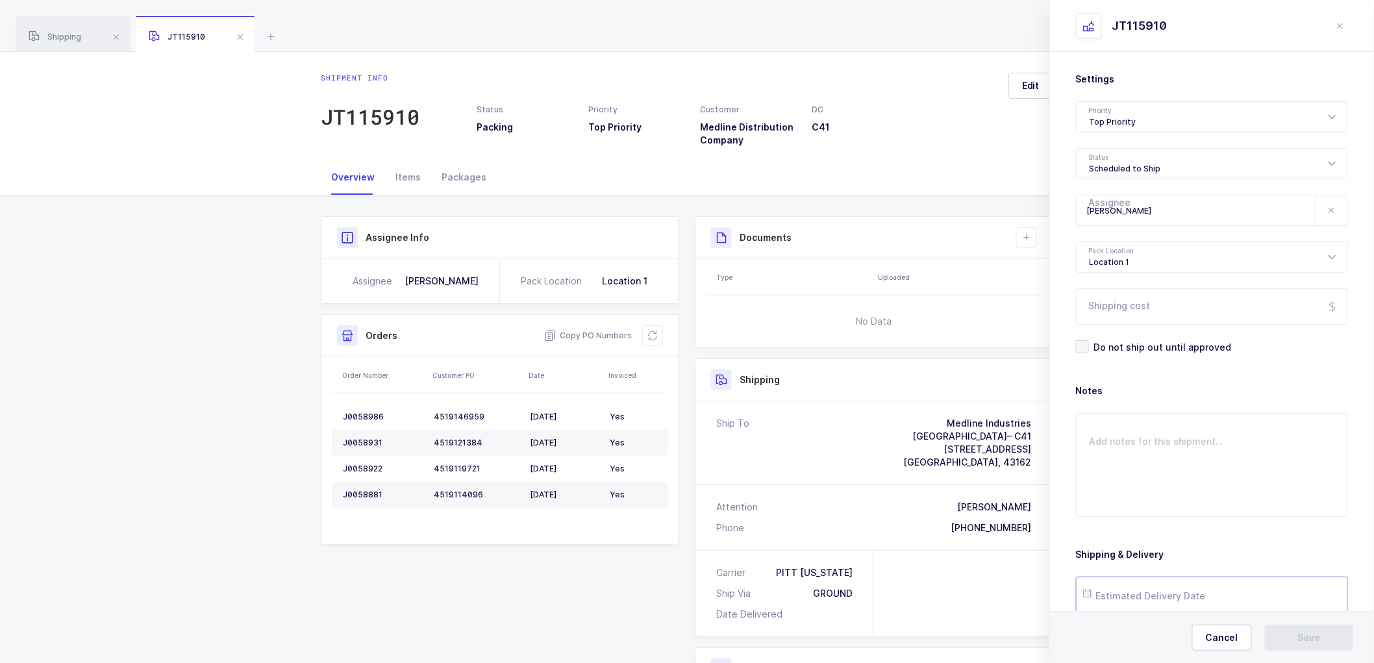
click at [1127, 589] on input "text" at bounding box center [1212, 595] width 272 height 36
click at [1212, 473] on span "16" at bounding box center [1210, 472] width 16 height 16
type input "[DATE]"
click at [1307, 629] on button "Save" at bounding box center [1309, 638] width 88 height 26
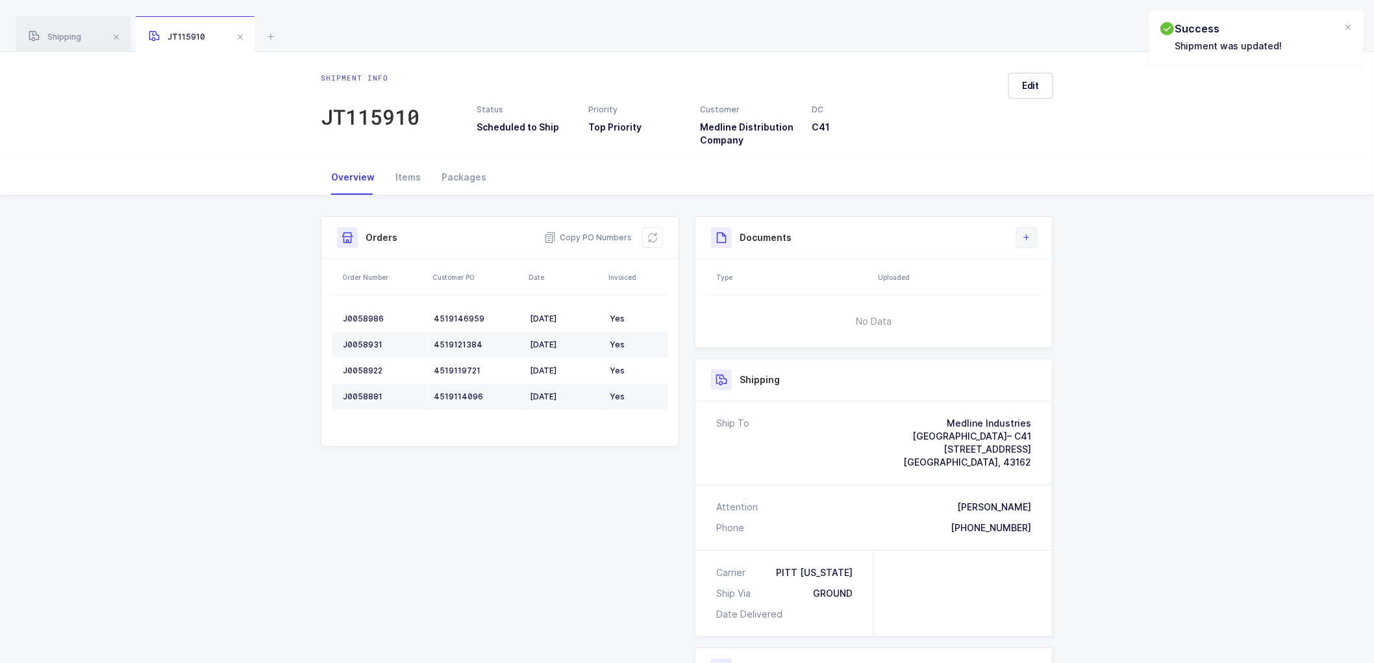
click at [1030, 237] on icon at bounding box center [1027, 238] width 10 height 10
click at [1083, 268] on li "Create Document" at bounding box center [1070, 274] width 97 height 21
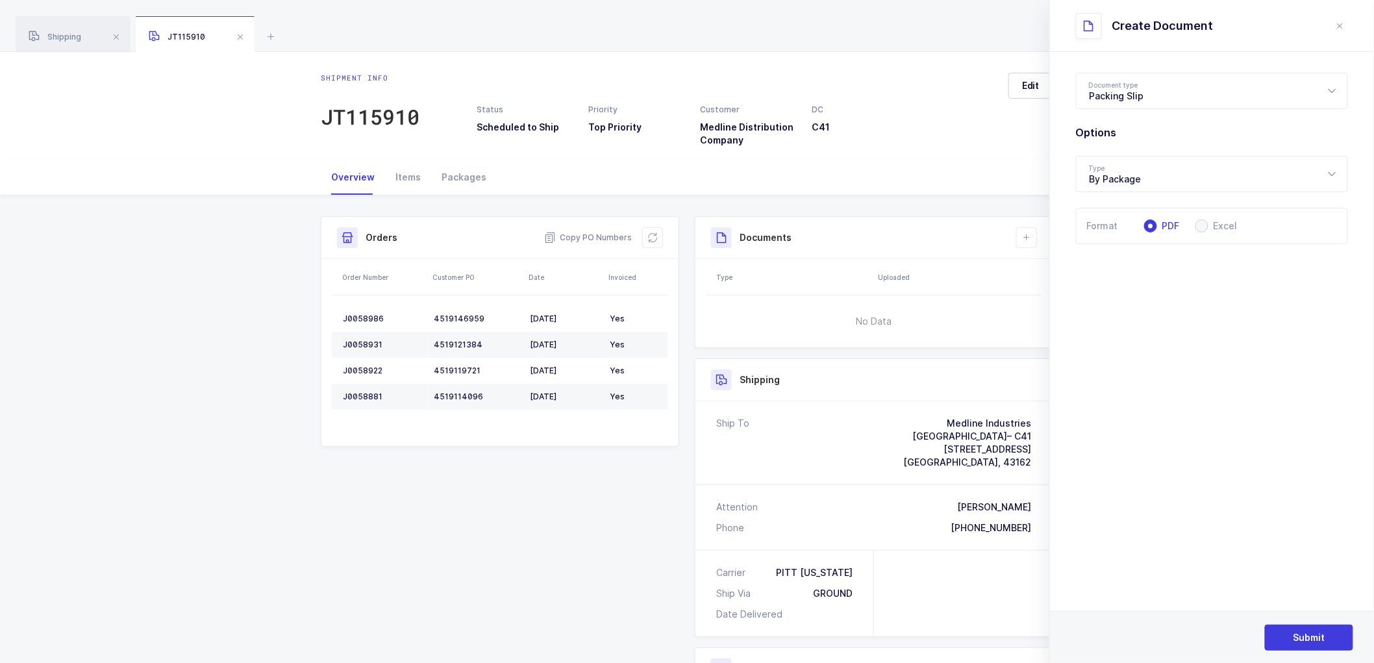
click at [1313, 621] on div "Submit" at bounding box center [1212, 637] width 324 height 52
click at [1315, 635] on span "Submit" at bounding box center [1310, 637] width 32 height 13
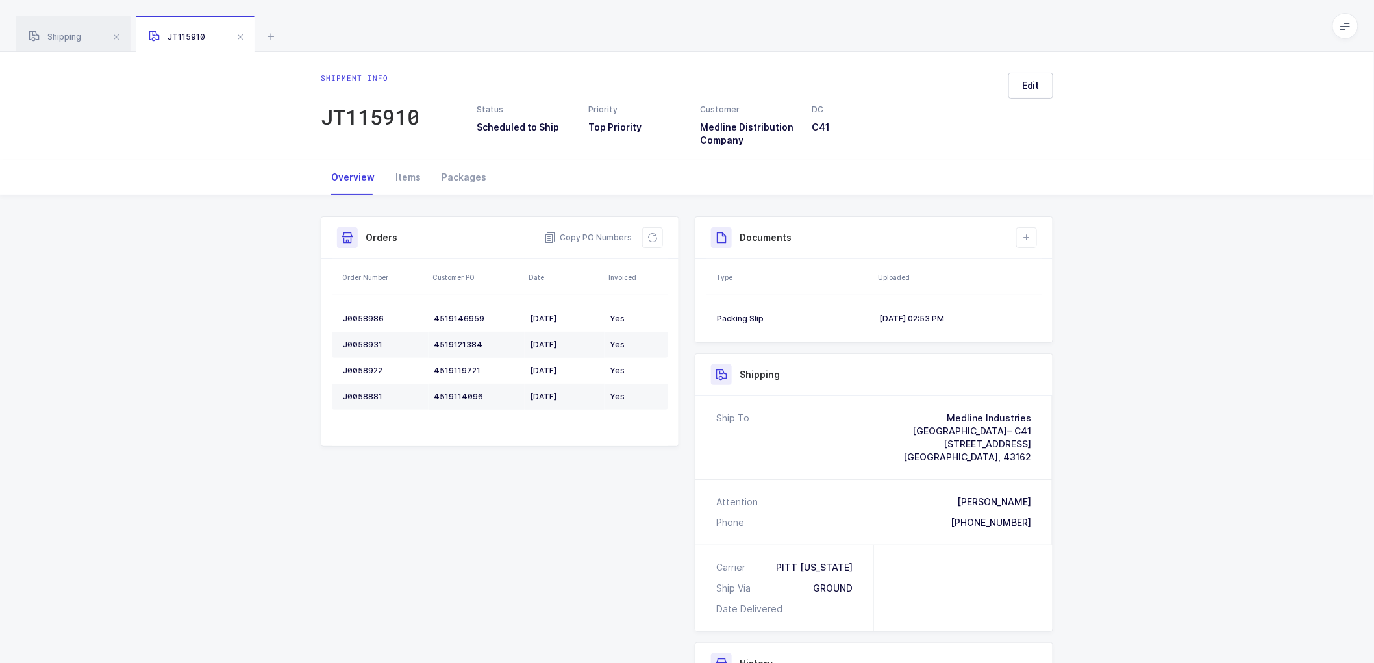
click at [1104, 248] on div "Shipment Info Shipment Number JT115910 Status Scheduled to Ship Priority Top Pr…" at bounding box center [687, 543] width 1374 height 697
click at [948, 328] on div "Shipment Info Shipment Number JT115910 Status Scheduled to Ship Priority Top Pr…" at bounding box center [687, 543] width 1374 height 697
click at [71, 37] on span "Shipping" at bounding box center [55, 37] width 53 height 10
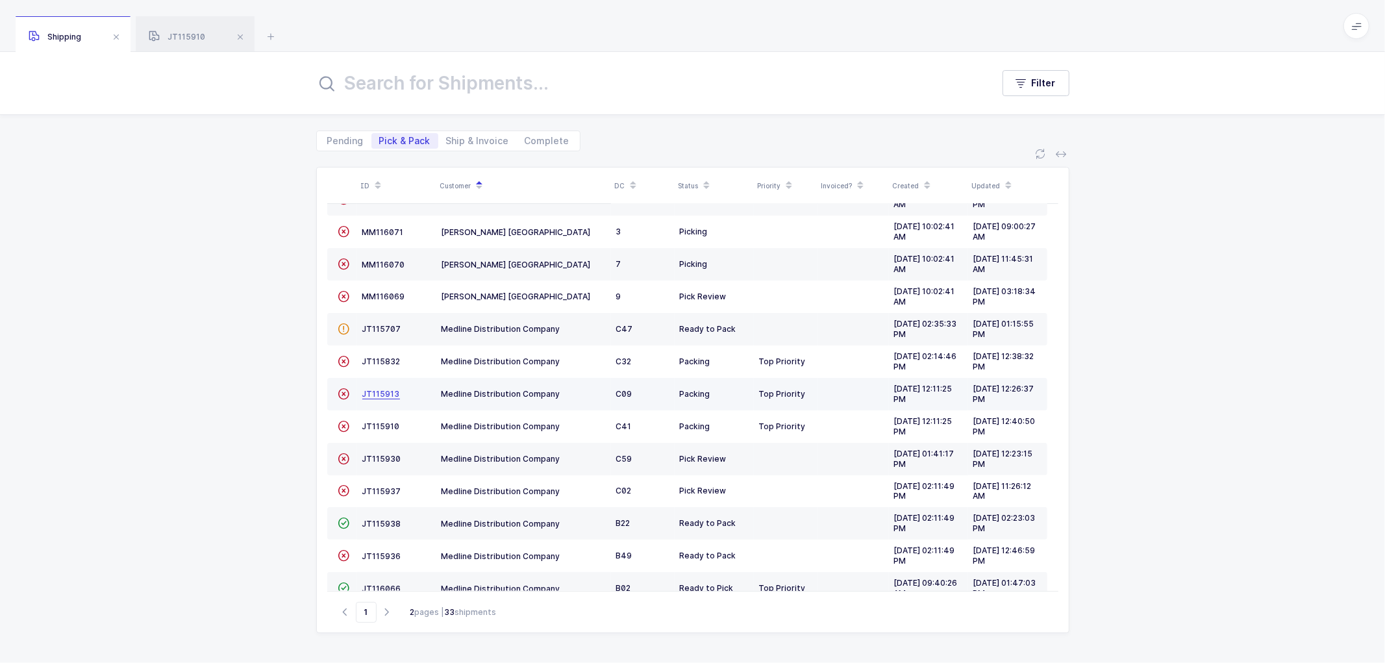
click at [375, 391] on span "JT115913" at bounding box center [381, 394] width 38 height 10
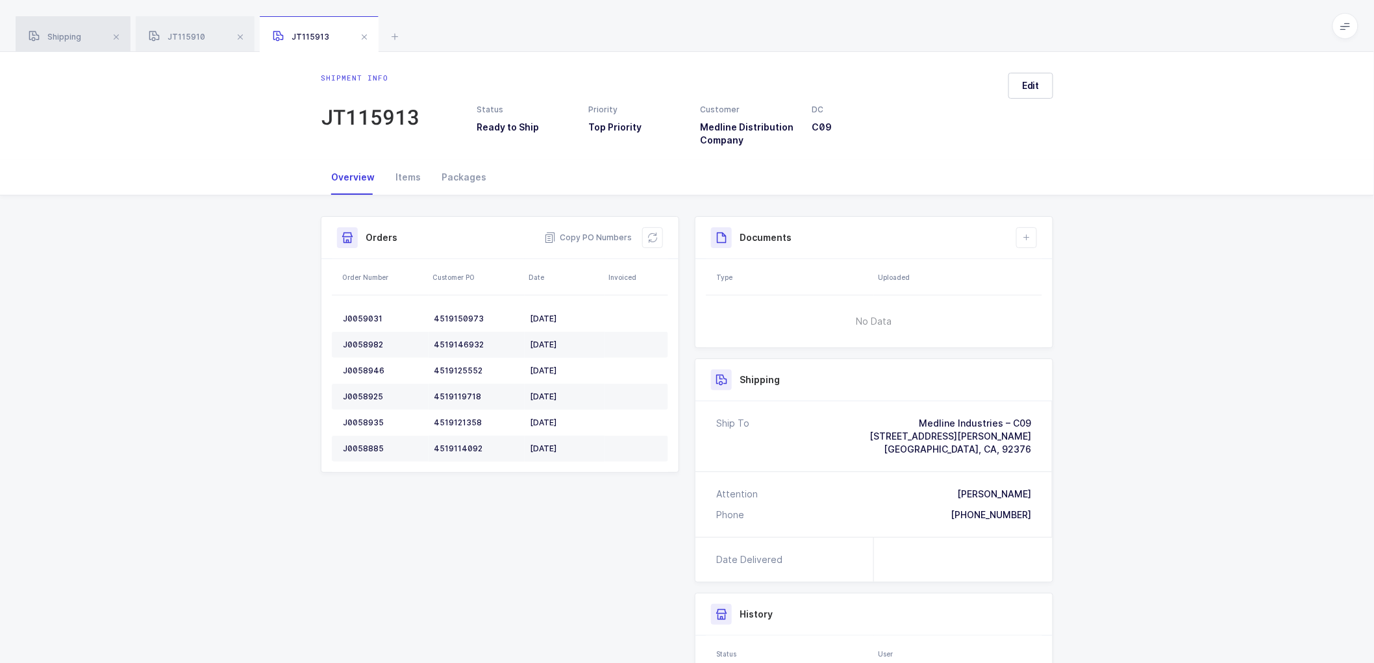
click at [74, 35] on span "Shipping" at bounding box center [55, 37] width 53 height 10
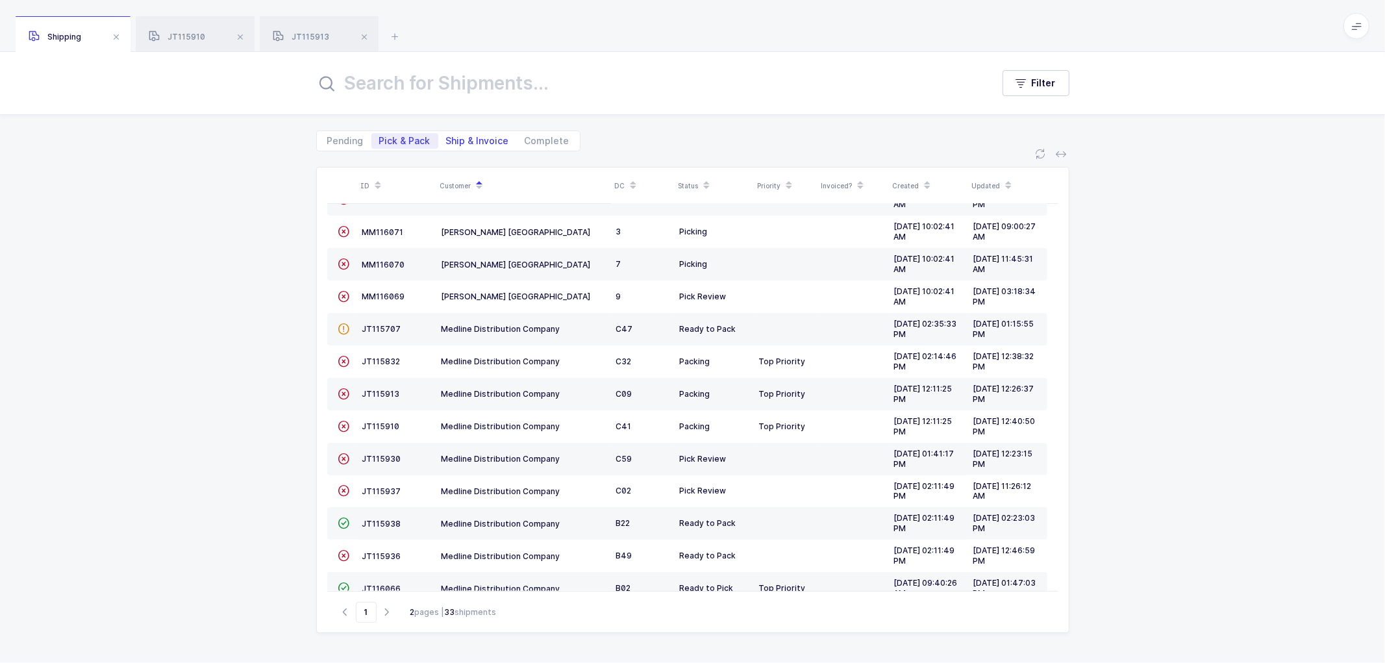
click at [463, 138] on span "Ship & Invoice" at bounding box center [477, 140] width 63 height 9
click at [447, 138] on input "Ship & Invoice" at bounding box center [442, 137] width 8 height 8
radio input "true"
radio input "false"
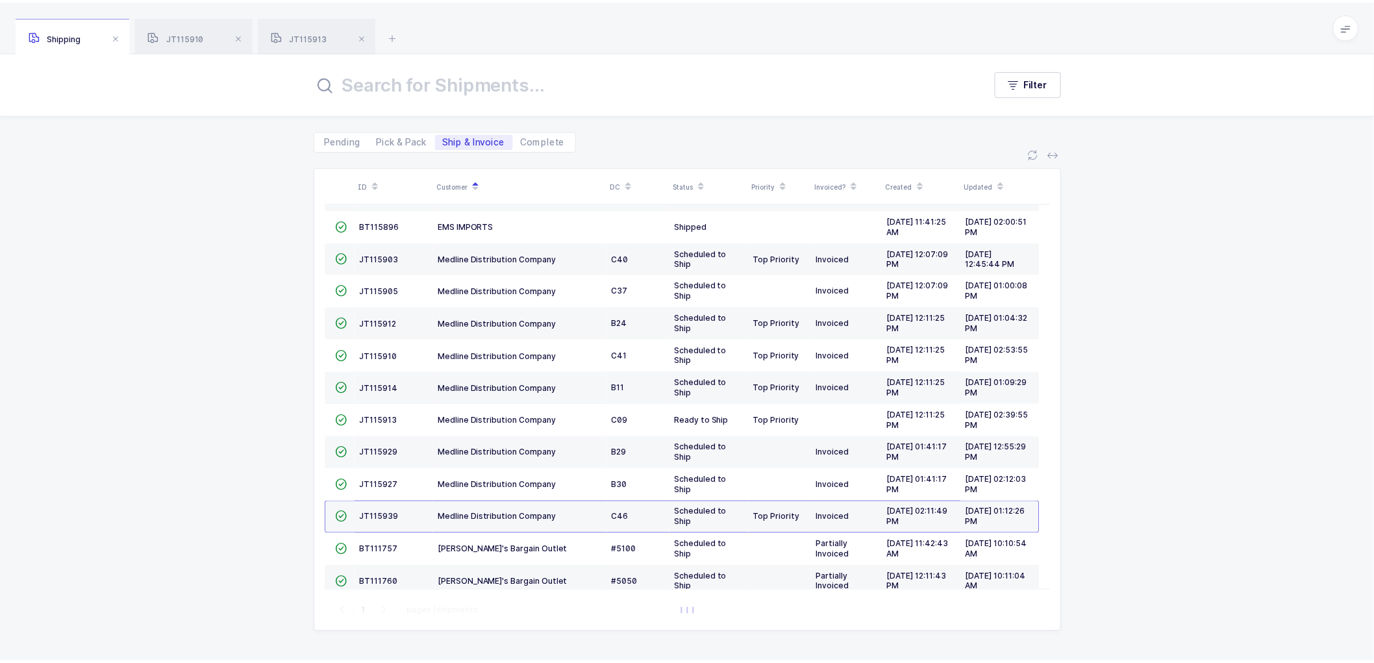
scroll to position [144, 0]
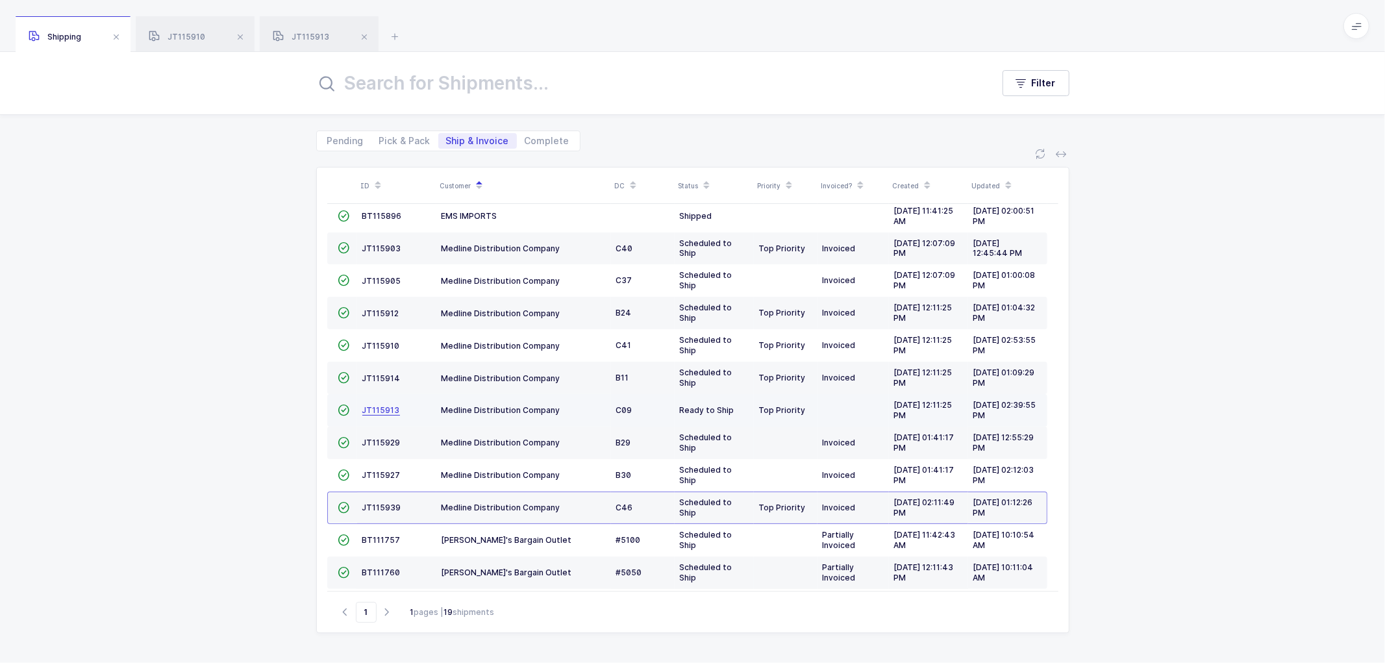
click at [370, 407] on span "JT115913" at bounding box center [381, 410] width 38 height 10
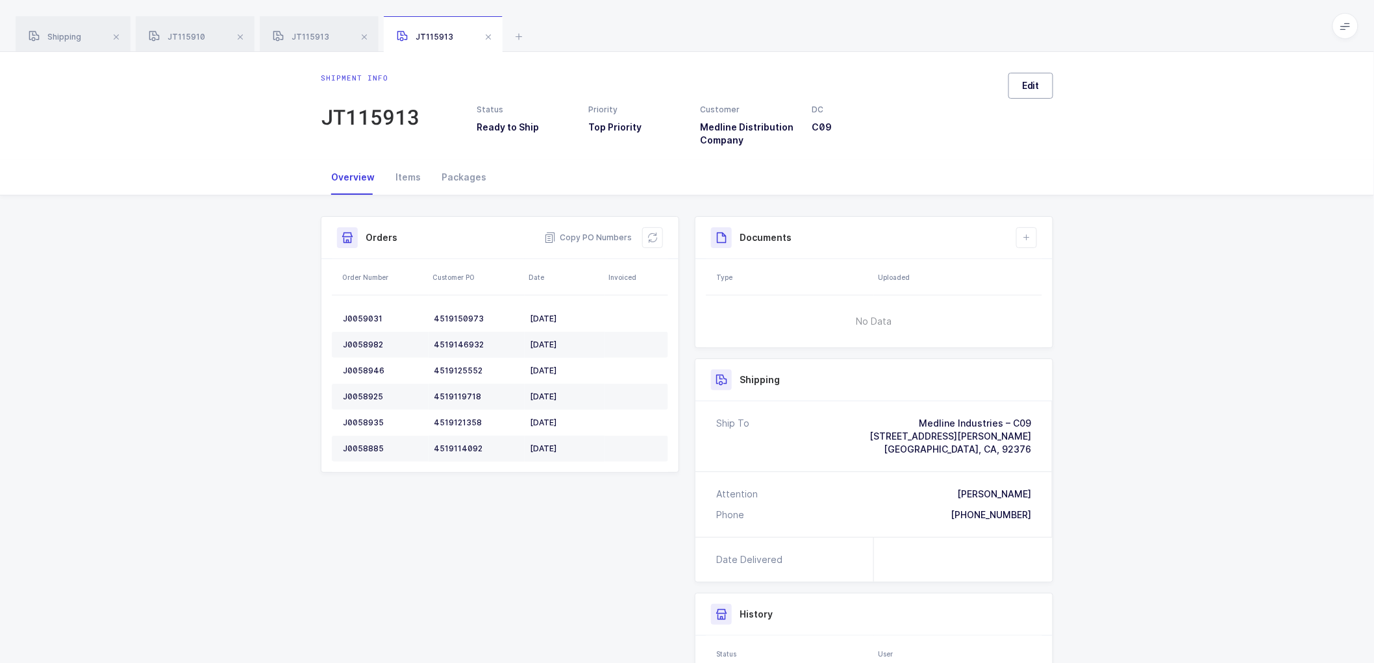
click at [1024, 82] on span "Edit" at bounding box center [1031, 85] width 18 height 13
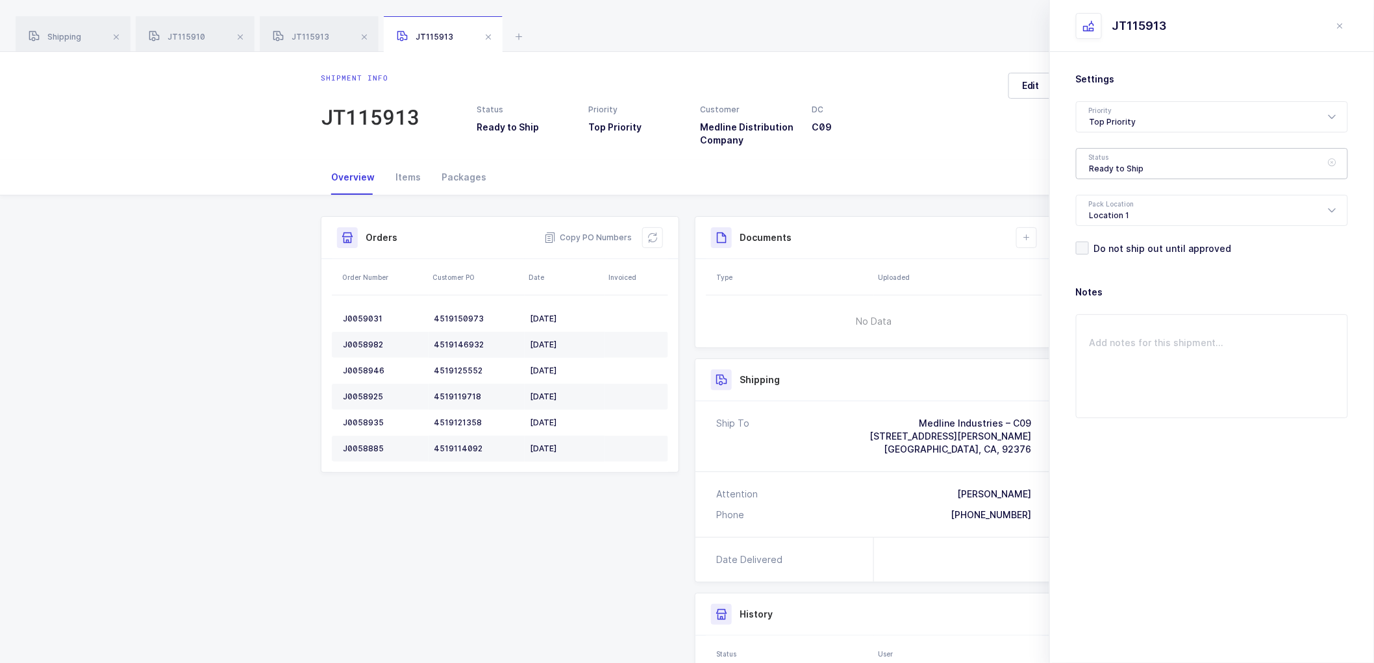
click at [1096, 164] on div "Ready to Ship" at bounding box center [1212, 163] width 272 height 31
click at [1122, 238] on span "Scheduled to Ship" at bounding box center [1131, 242] width 82 height 11
type input "Scheduled to Ship"
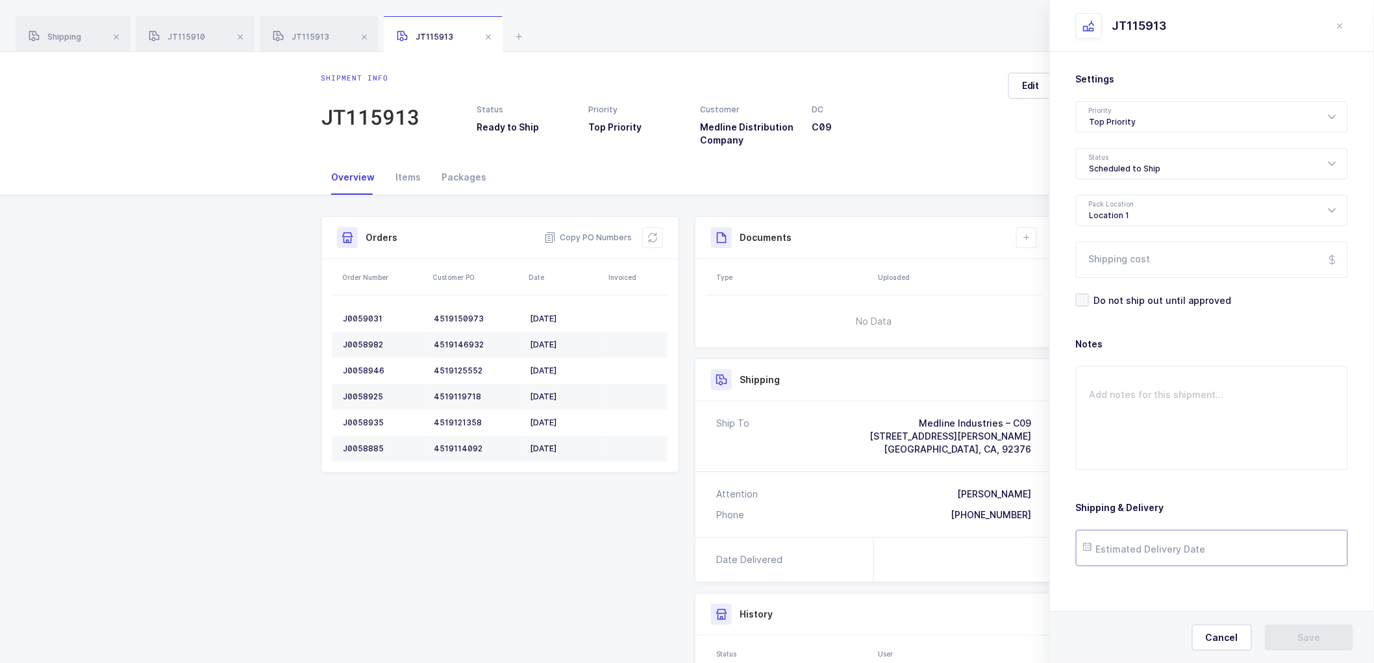
click at [1122, 546] on input "text" at bounding box center [1212, 548] width 272 height 36
click at [1127, 448] on span "20" at bounding box center [1128, 450] width 16 height 16
type input "[DATE]"
drag, startPoint x: 1315, startPoint y: 644, endPoint x: 1313, endPoint y: 633, distance: 10.6
click at [1315, 641] on span "Save" at bounding box center [1309, 637] width 23 height 13
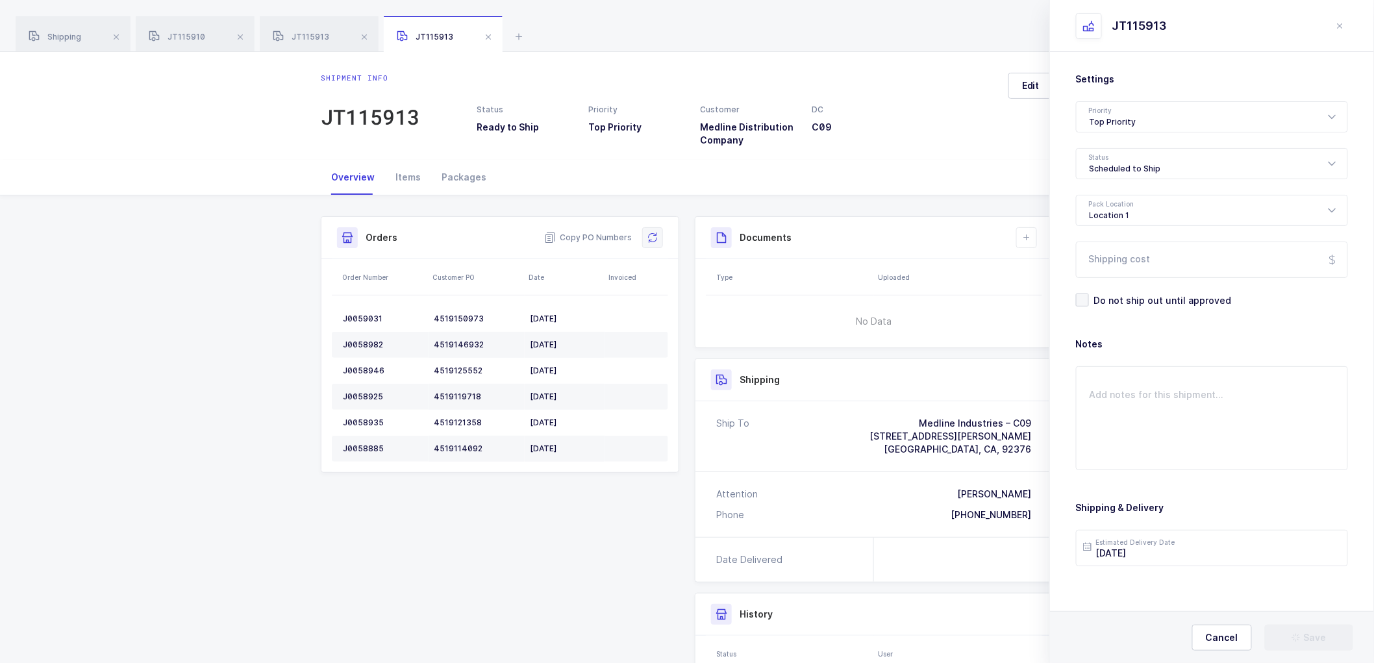
click at [662, 236] on button at bounding box center [652, 237] width 21 height 21
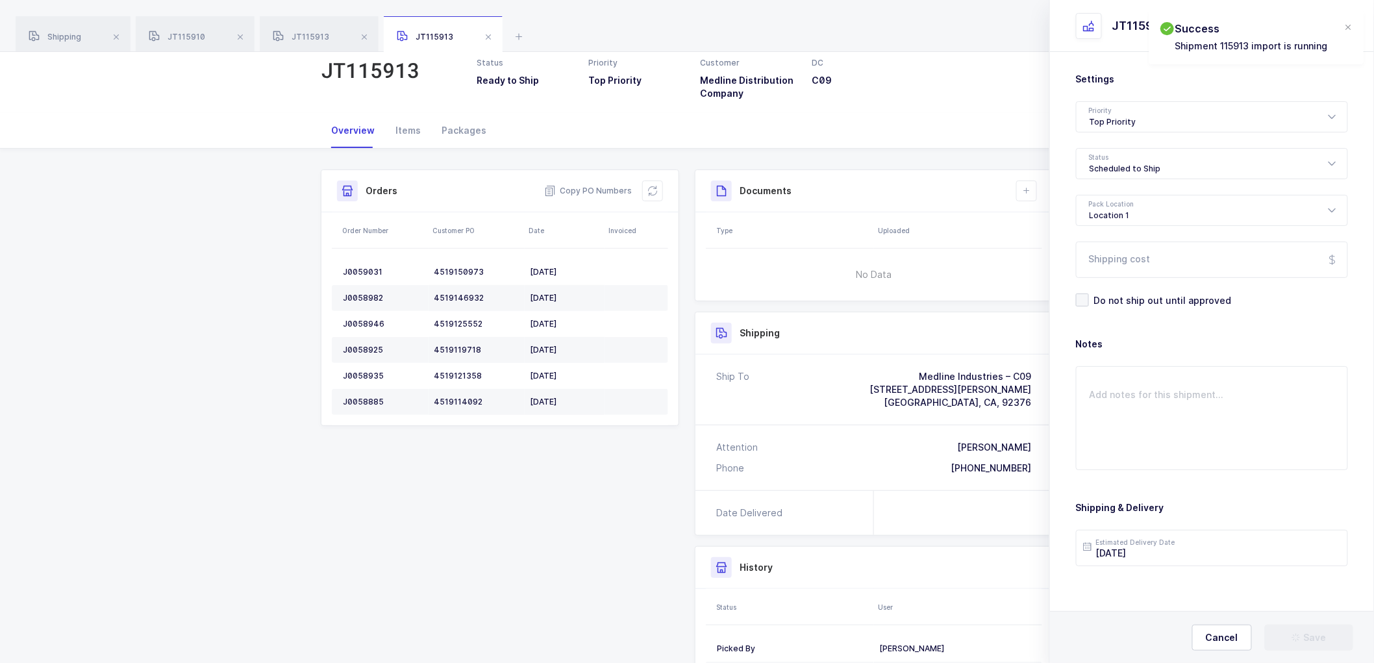
scroll to position [72, 0]
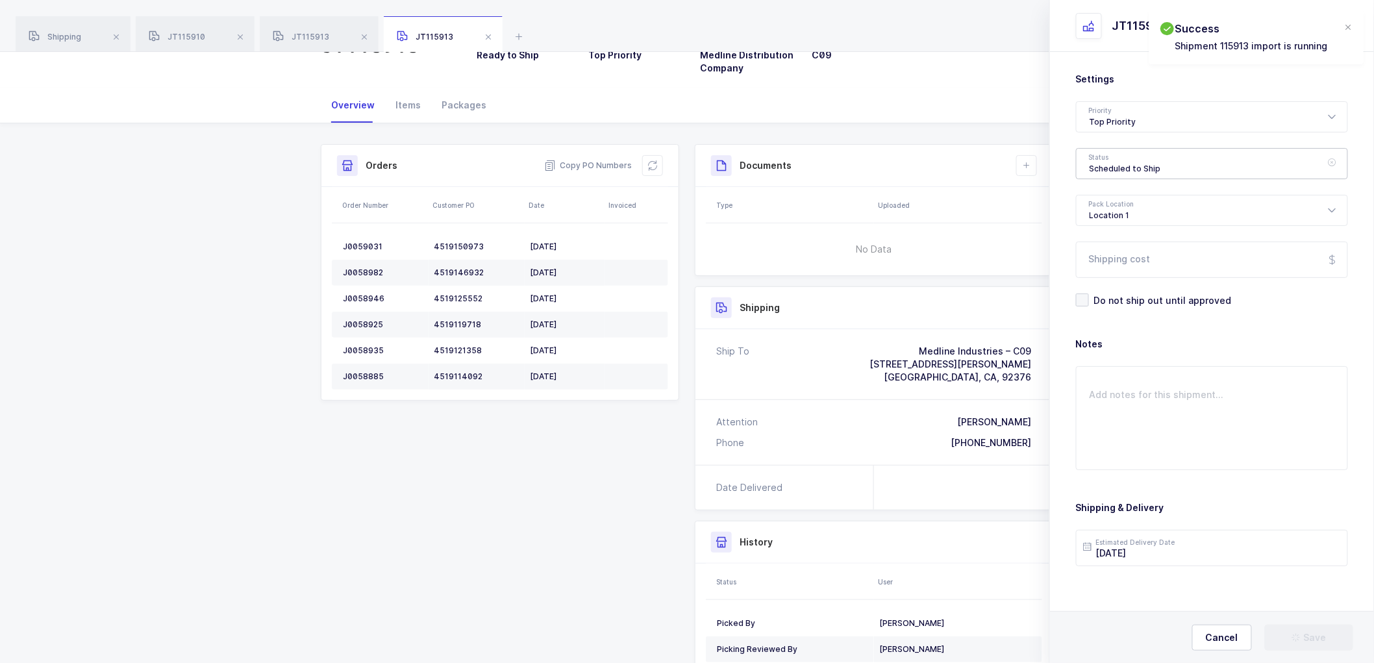
click at [1126, 166] on div "Scheduled to Ship" at bounding box center [1212, 163] width 272 height 31
click at [1109, 221] on span "Ready to Ship" at bounding box center [1121, 221] width 62 height 11
type input "Ready to Ship"
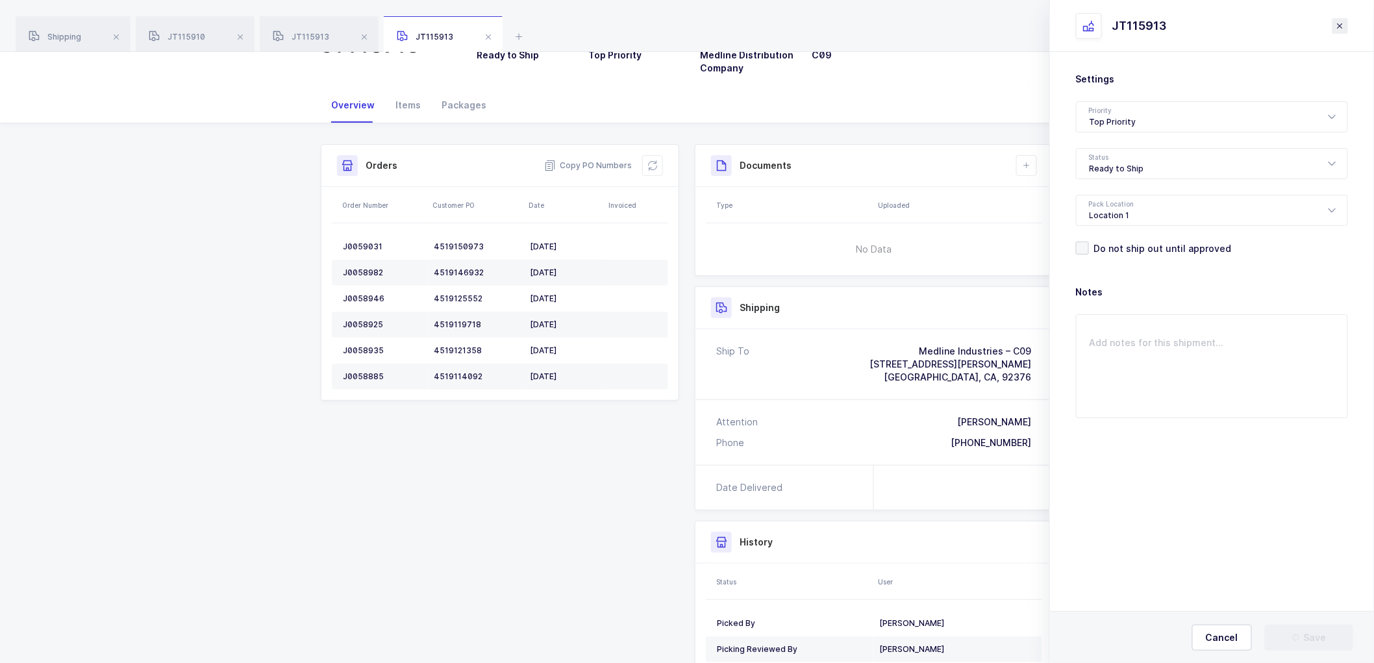
click at [1343, 21] on icon "close drawer" at bounding box center [1340, 26] width 10 height 10
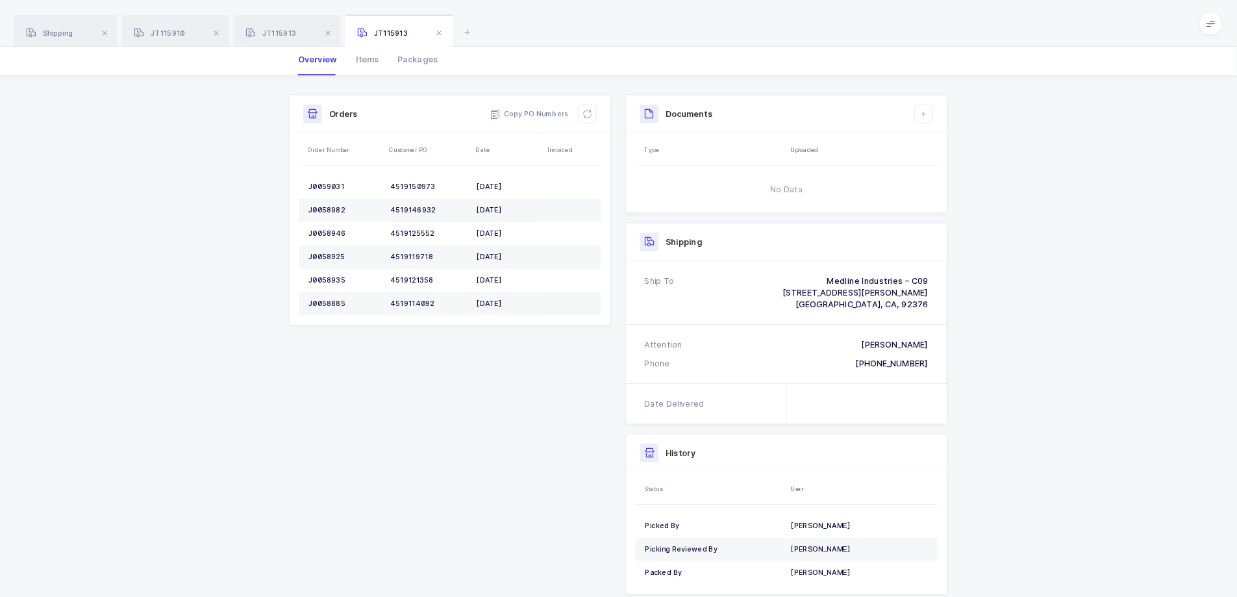
scroll to position [0, 0]
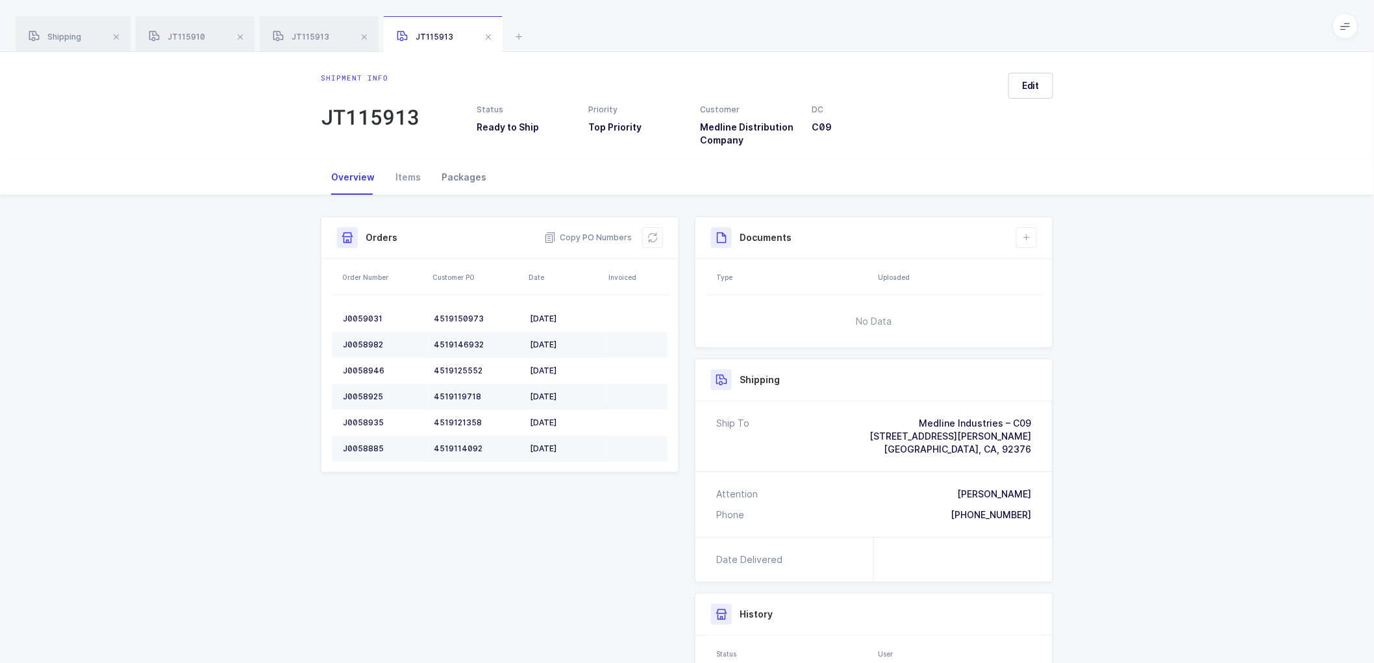
click at [462, 170] on div "Packages" at bounding box center [464, 177] width 66 height 35
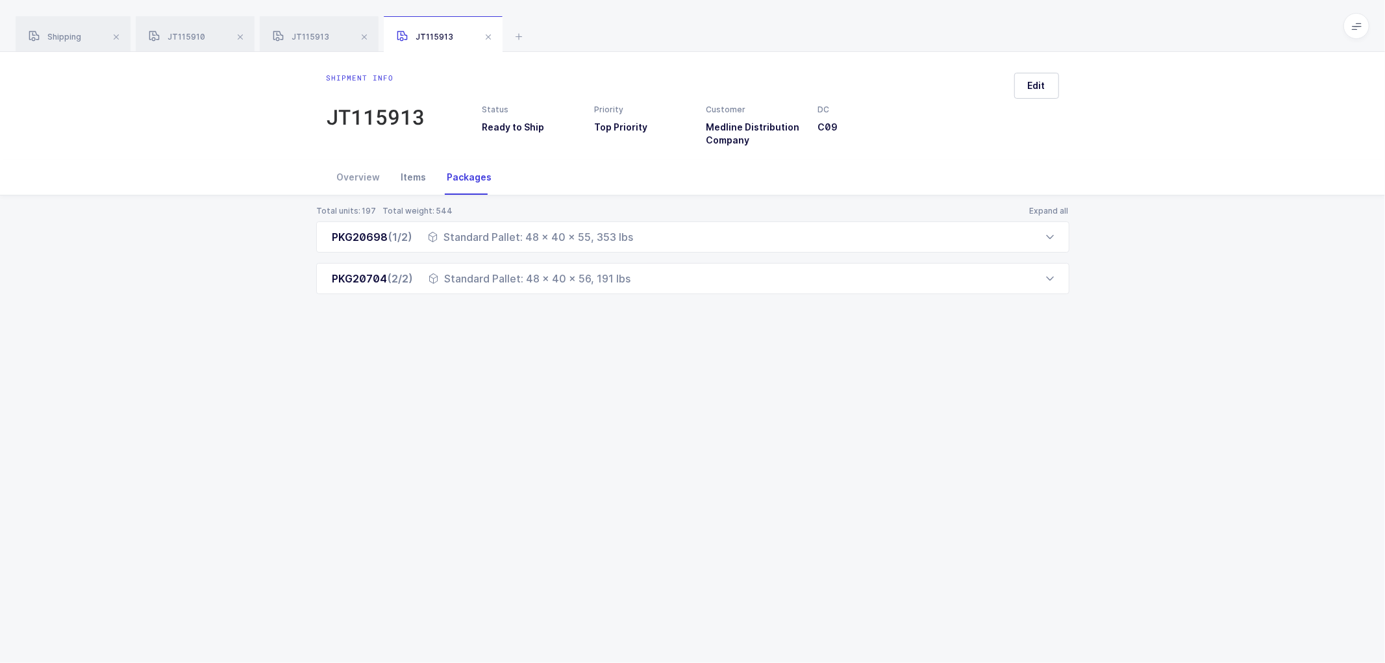
drag, startPoint x: 332, startPoint y: 170, endPoint x: 391, endPoint y: 183, distance: 60.7
click at [342, 172] on div "Overview" at bounding box center [359, 177] width 64 height 35
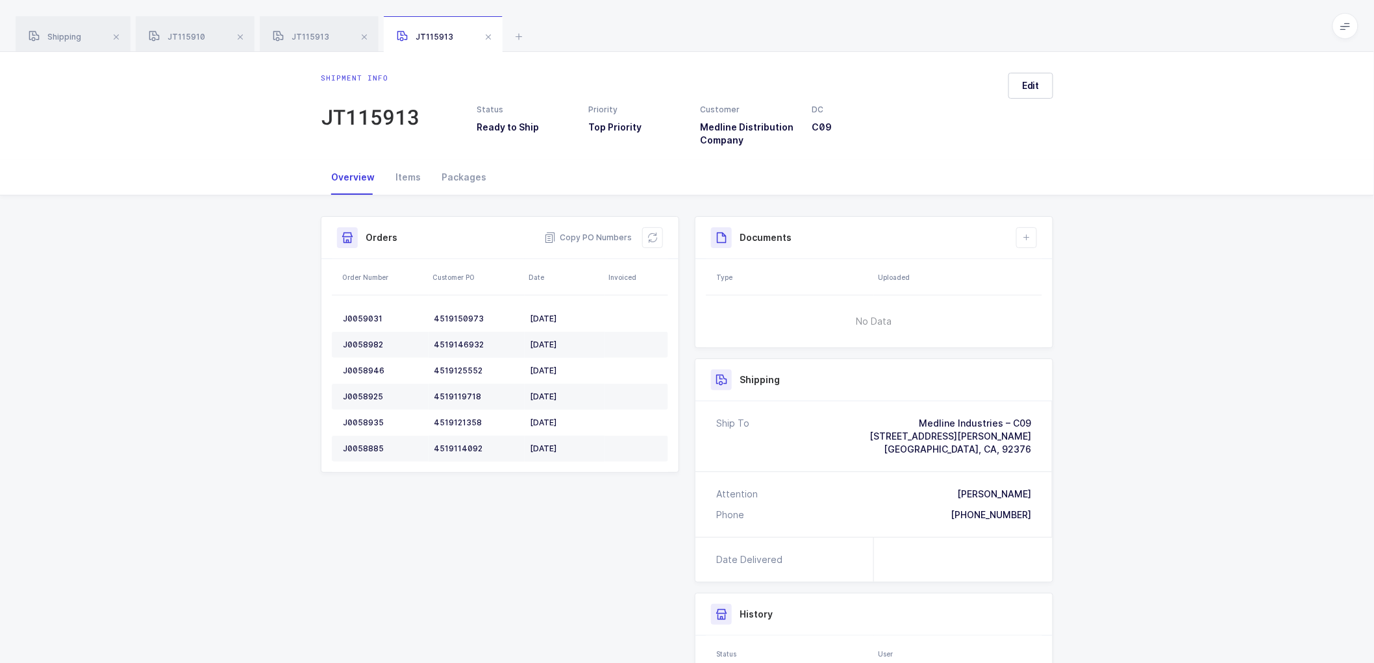
click at [1016, 445] on span "[GEOGRAPHIC_DATA], CA, 92376" at bounding box center [957, 449] width 147 height 11
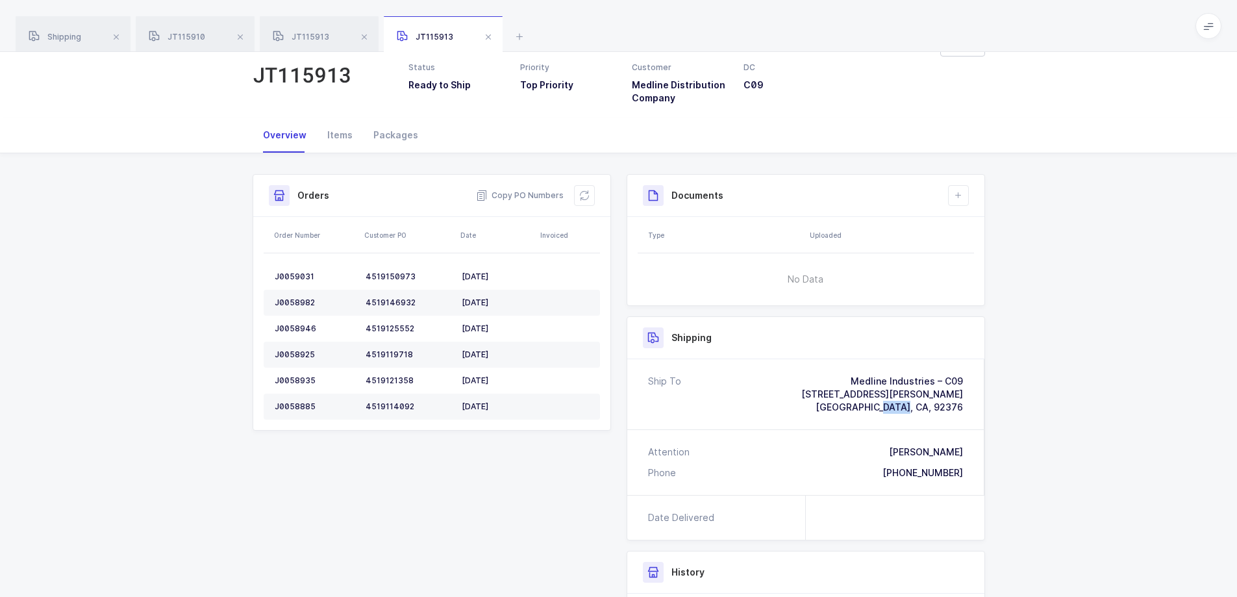
scroll to position [65, 0]
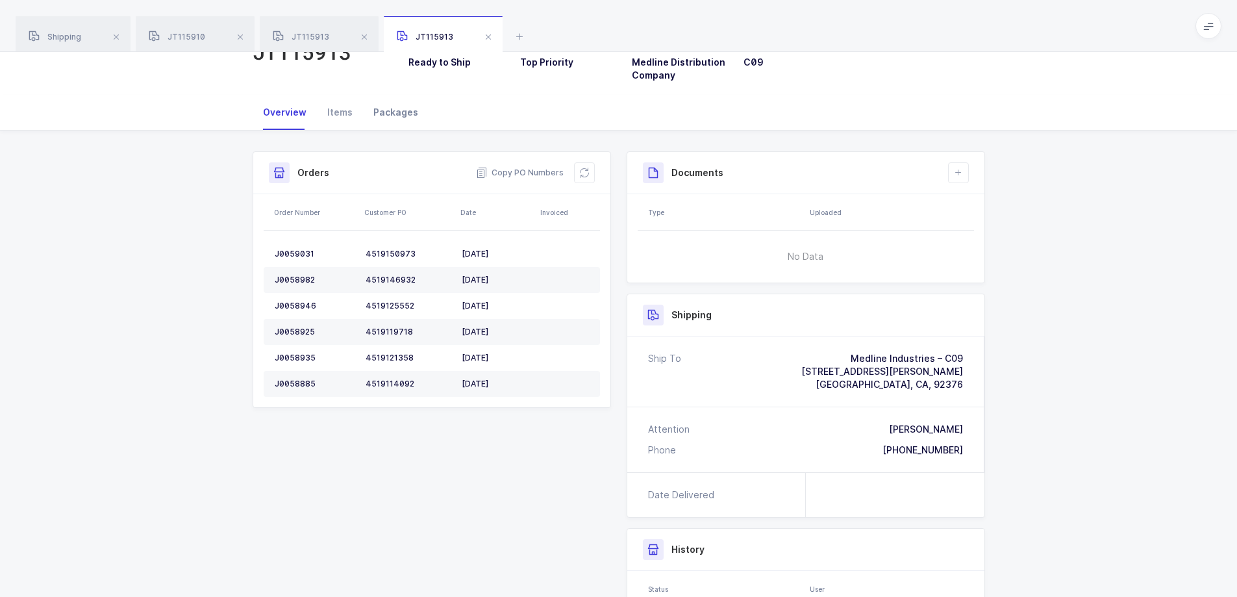
click at [386, 110] on div "Packages" at bounding box center [396, 112] width 66 height 35
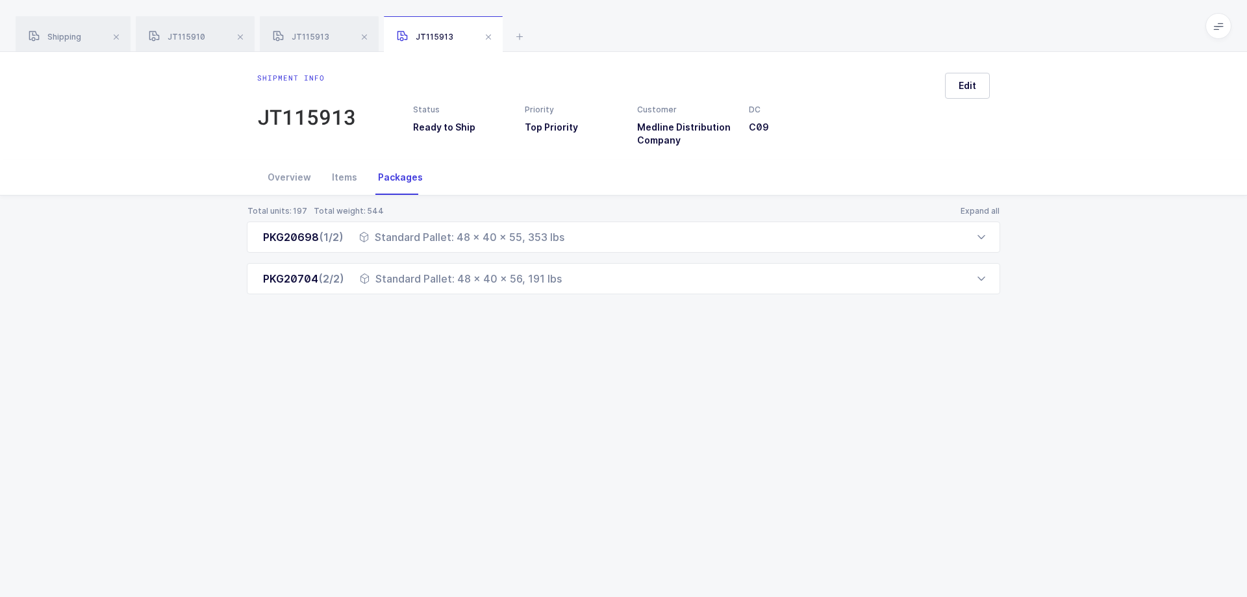
drag, startPoint x: 288, startPoint y: 177, endPoint x: 394, endPoint y: 179, distance: 105.9
click at [290, 176] on div "Overview" at bounding box center [289, 177] width 64 height 35
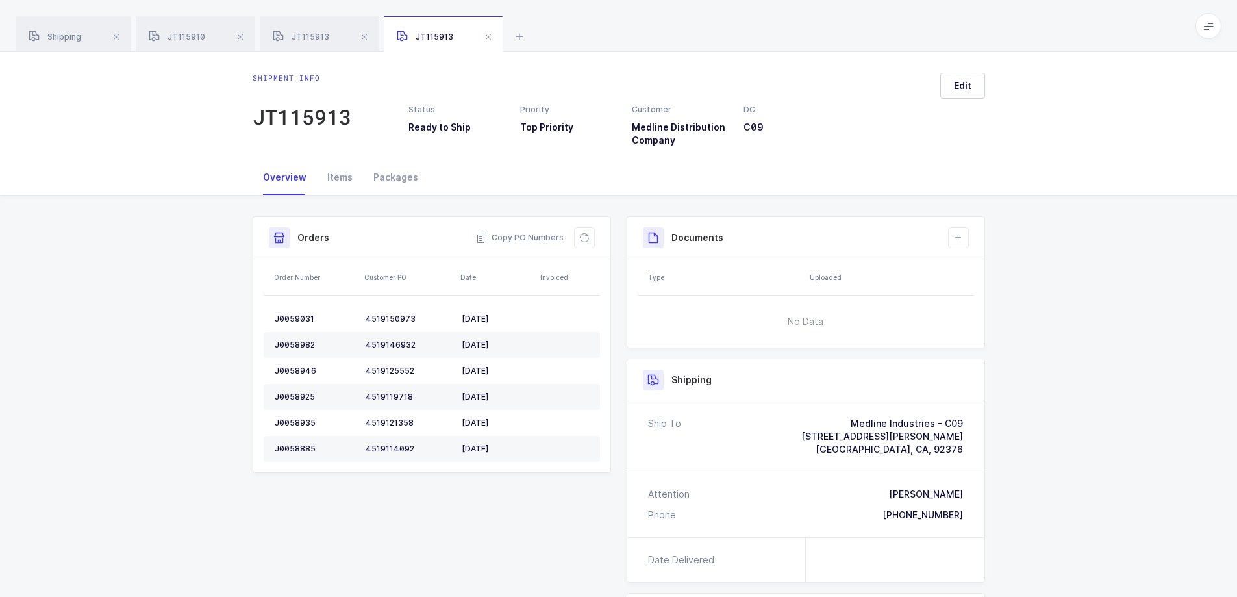
click at [945, 492] on div "[PERSON_NAME]" at bounding box center [926, 494] width 74 height 13
click at [536, 236] on span "Copy PO Numbers" at bounding box center [520, 237] width 88 height 13
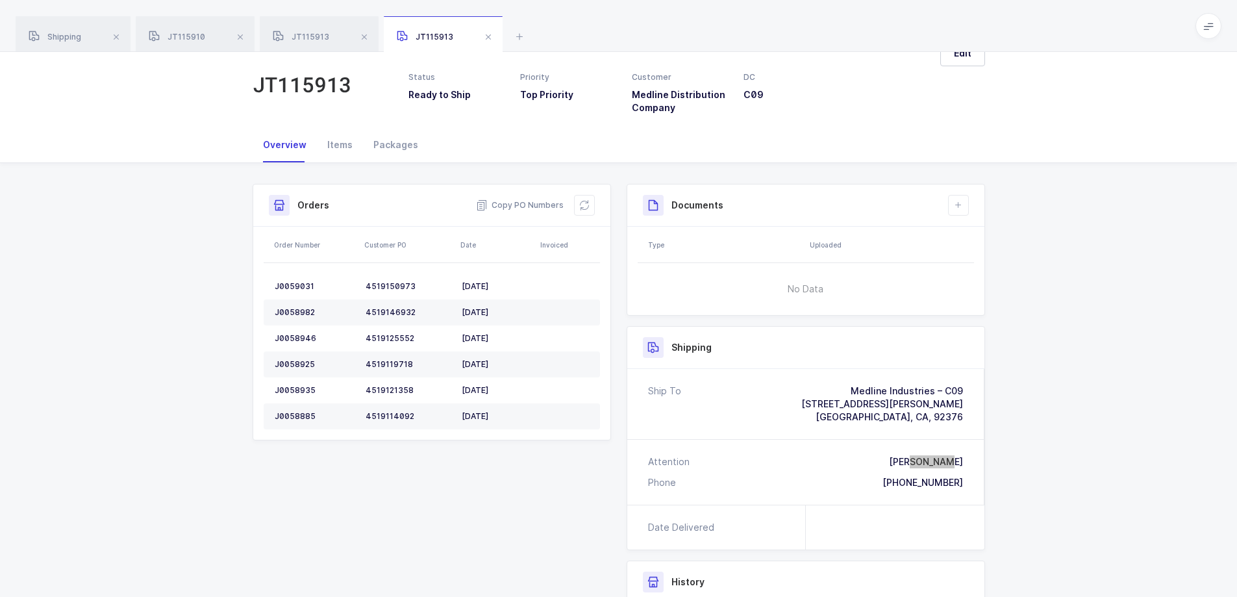
scroll to position [65, 0]
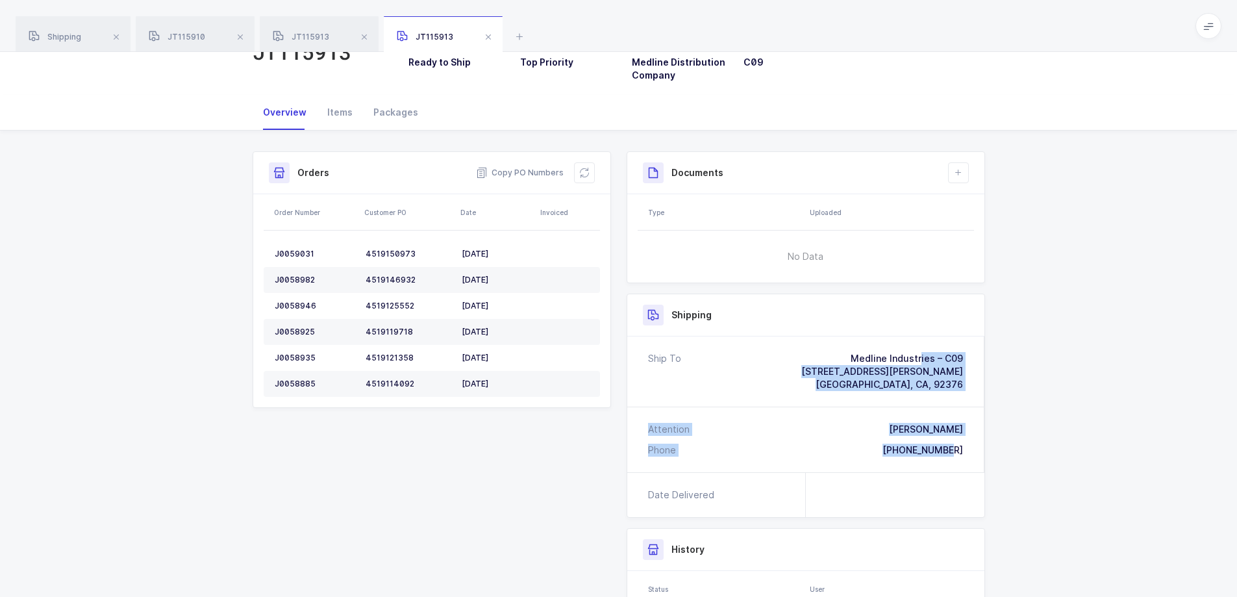
drag, startPoint x: 966, startPoint y: 450, endPoint x: 818, endPoint y: 348, distance: 179.3
click at [818, 348] on div "Ship To Medline Industries – C09 [STREET_ADDRESS][PERSON_NAME] Attention [PERSO…" at bounding box center [805, 404] width 357 height 136
click at [517, 168] on span "Copy PO Numbers" at bounding box center [520, 172] width 88 height 13
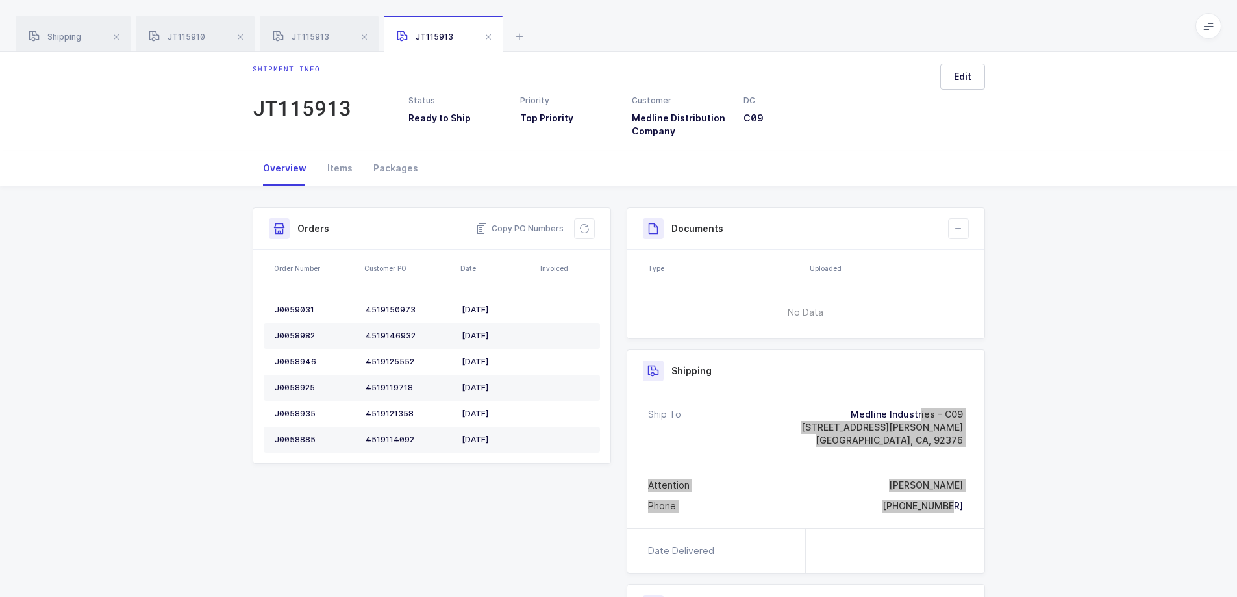
scroll to position [0, 0]
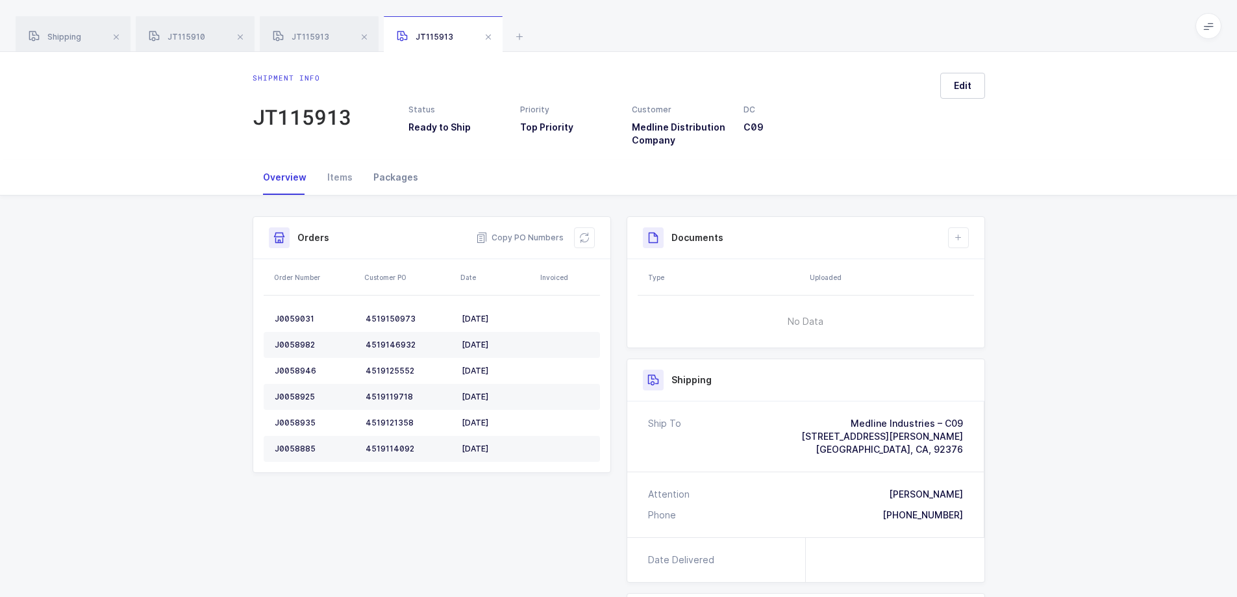
click at [396, 172] on div "Packages" at bounding box center [396, 177] width 66 height 35
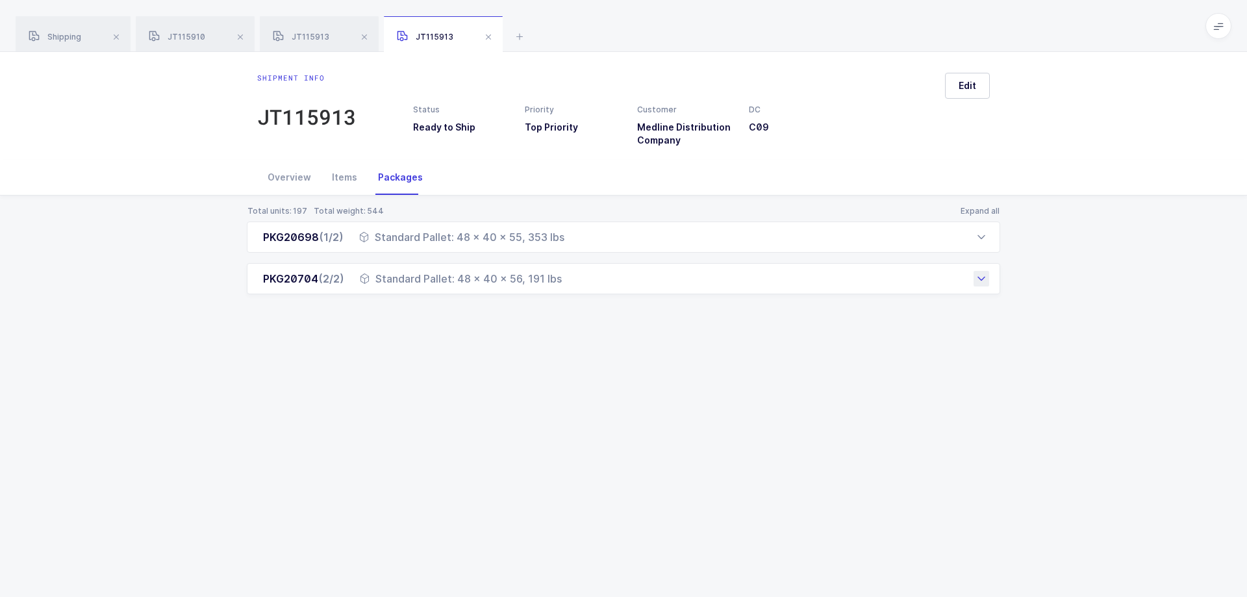
drag, startPoint x: 259, startPoint y: 238, endPoint x: 575, endPoint y: 285, distance: 319.1
click at [575, 285] on div "PKG20698 (1/2) Standard Pallet: 48 x 40 x 55, 353 lbs Order Number Customer PO …" at bounding box center [623, 257] width 753 height 73
drag, startPoint x: 289, startPoint y: 206, endPoint x: 434, endPoint y: 228, distance: 146.5
click at [292, 206] on div "Total units: 197" at bounding box center [277, 211] width 61 height 10
drag, startPoint x: 286, startPoint y: 179, endPoint x: 327, endPoint y: 171, distance: 42.3
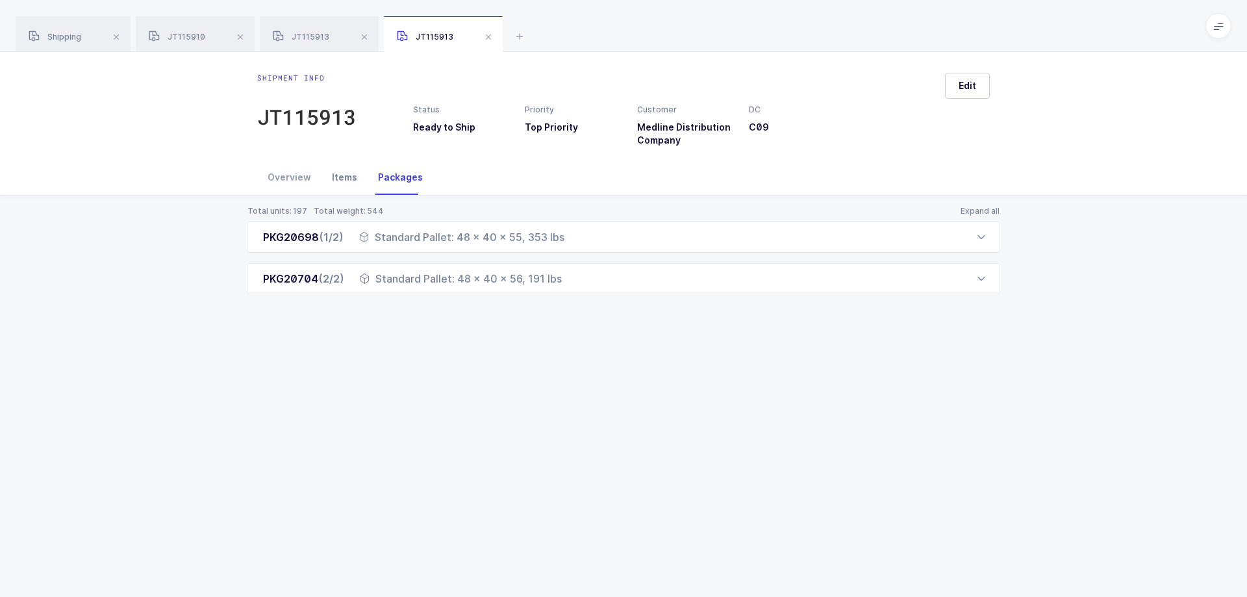
click at [288, 178] on div "Overview" at bounding box center [289, 177] width 64 height 35
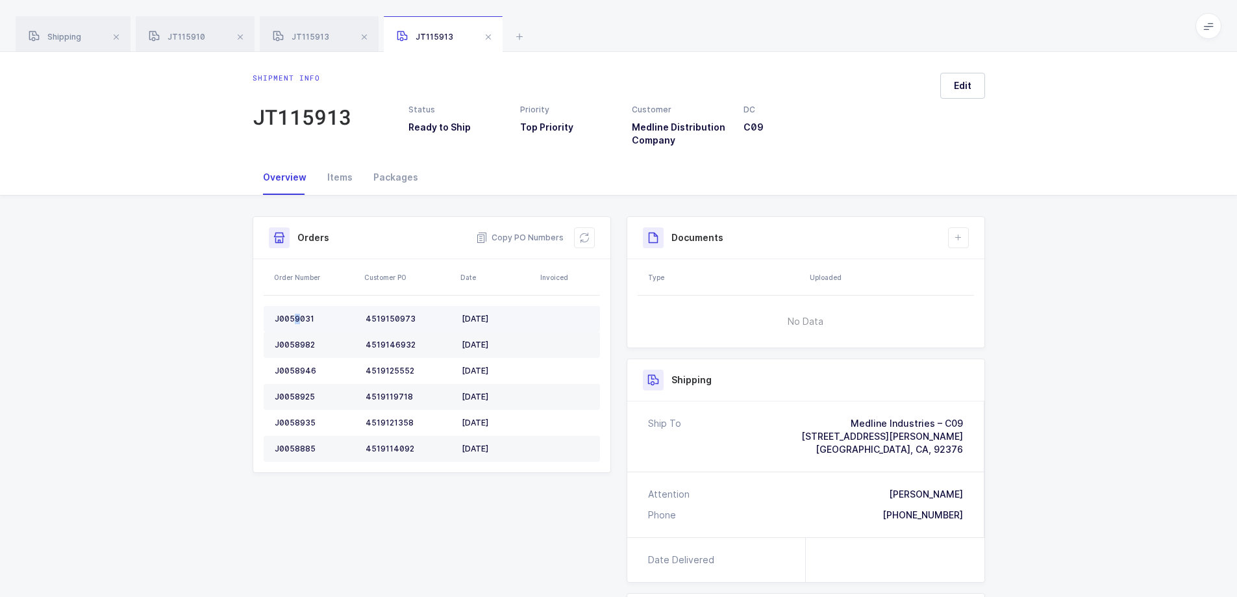
click at [294, 315] on div "J0059031" at bounding box center [315, 319] width 81 height 10
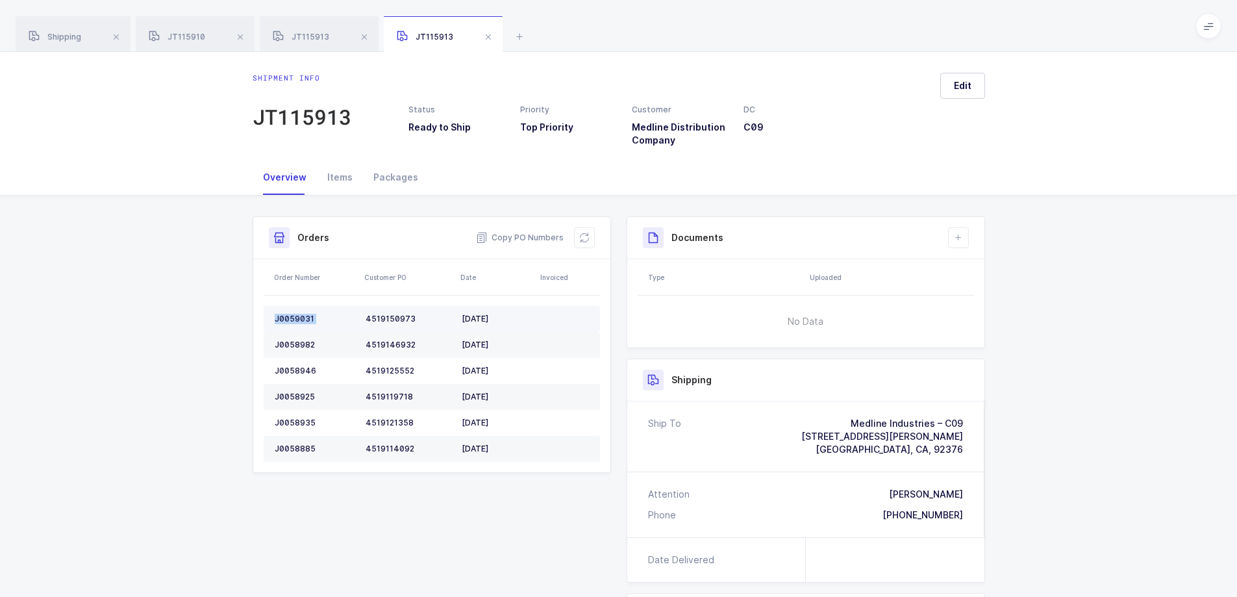
click at [293, 315] on div "J0059031" at bounding box center [315, 319] width 81 height 10
click at [301, 342] on div "J0058982" at bounding box center [315, 345] width 81 height 10
click at [305, 342] on div "J0058982" at bounding box center [315, 345] width 81 height 10
click at [302, 340] on div "J0058982" at bounding box center [315, 345] width 81 height 10
click at [302, 339] on td "J0058982" at bounding box center [312, 345] width 97 height 26
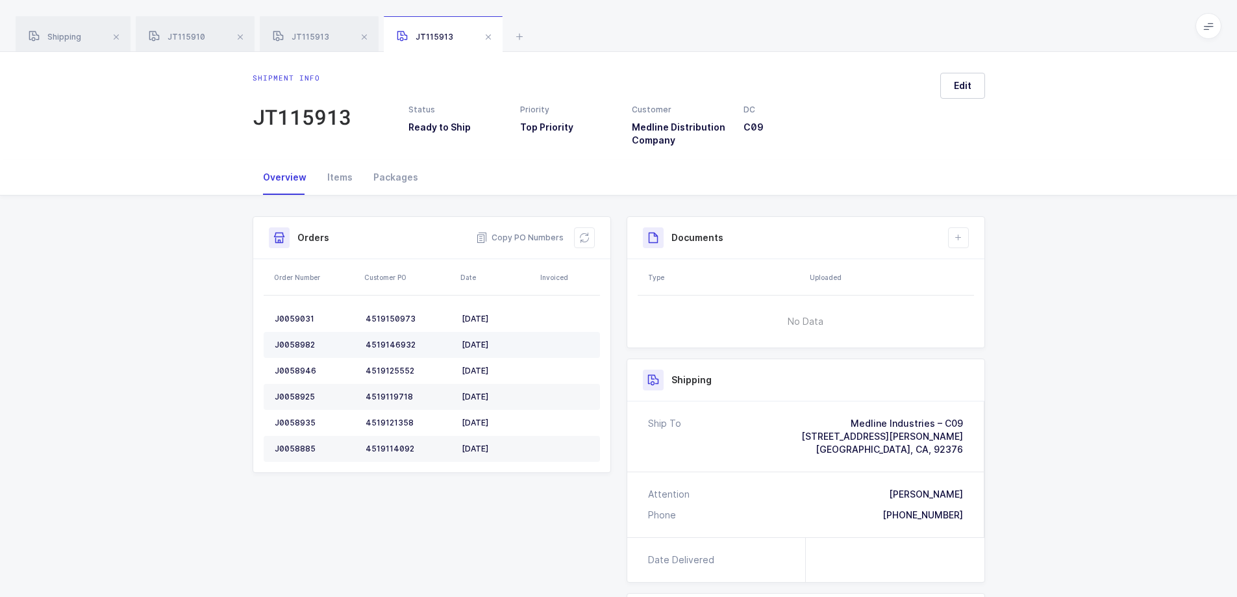
click at [296, 342] on div "J0058982" at bounding box center [315, 345] width 81 height 10
click at [298, 368] on div "J0058946" at bounding box center [315, 371] width 81 height 10
click at [299, 367] on div "J0058946" at bounding box center [315, 371] width 81 height 10
click at [287, 392] on div "J0058925" at bounding box center [315, 397] width 81 height 10
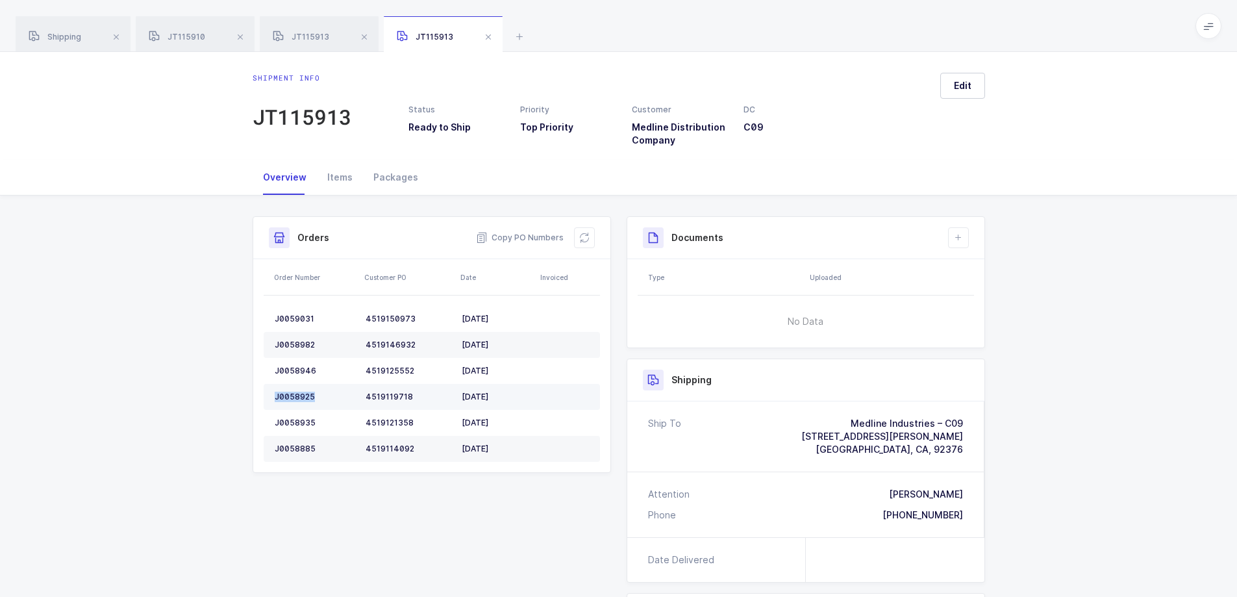
click at [288, 392] on div "J0058925" at bounding box center [315, 397] width 81 height 10
click at [294, 415] on td "J0058935" at bounding box center [312, 423] width 97 height 26
click at [292, 415] on td "J0058935" at bounding box center [312, 423] width 97 height 26
click at [293, 418] on td "J0058935" at bounding box center [312, 423] width 97 height 26
click at [294, 418] on div "J0058935" at bounding box center [315, 423] width 81 height 10
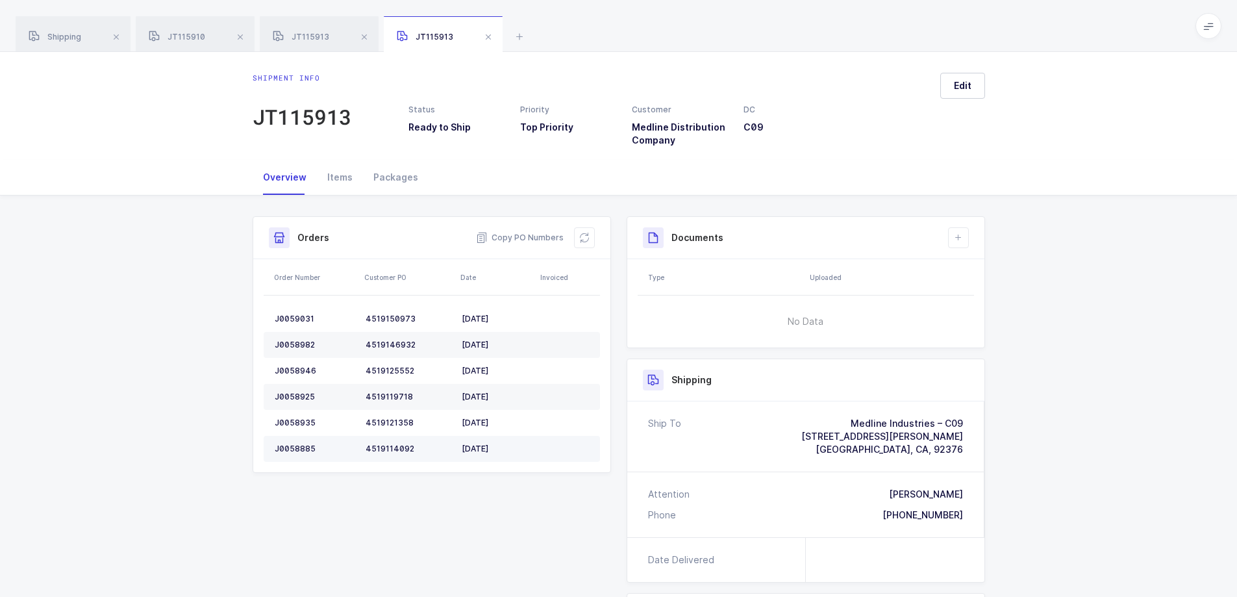
click at [290, 444] on div "J0058885" at bounding box center [315, 449] width 81 height 10
drag, startPoint x: 588, startPoint y: 233, endPoint x: 573, endPoint y: 234, distance: 15.1
click at [588, 233] on button at bounding box center [584, 237] width 21 height 21
click at [488, 37] on span at bounding box center [489, 37] width 16 height 16
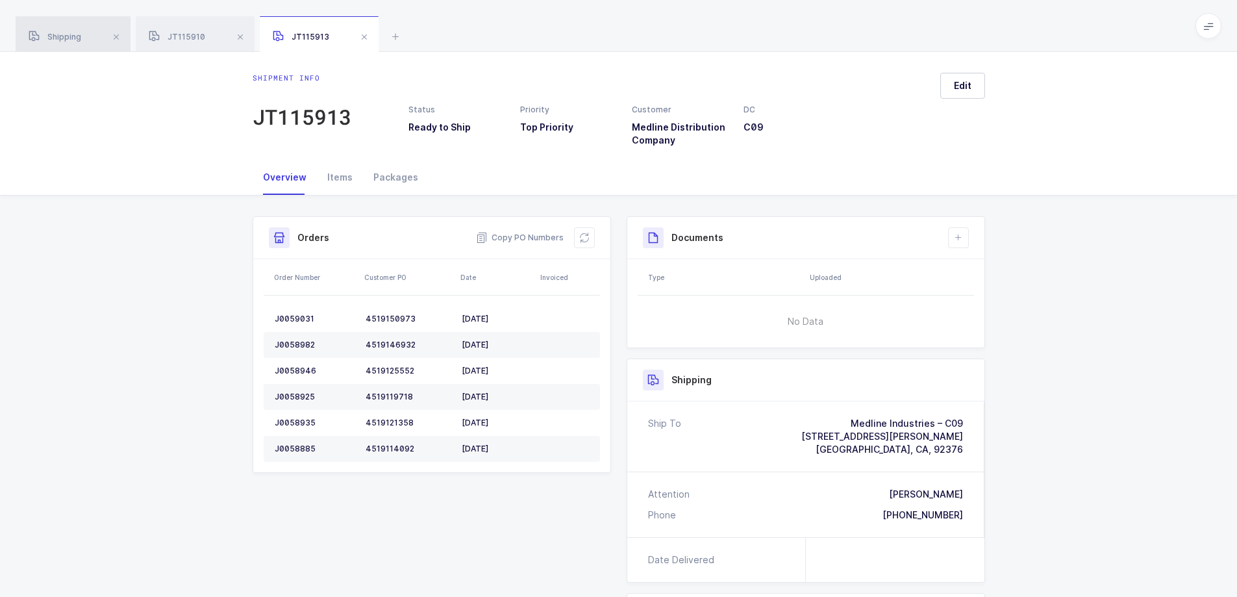
drag, startPoint x: 45, startPoint y: 34, endPoint x: 122, endPoint y: 31, distance: 77.3
click at [47, 34] on span "Shipping" at bounding box center [55, 37] width 53 height 10
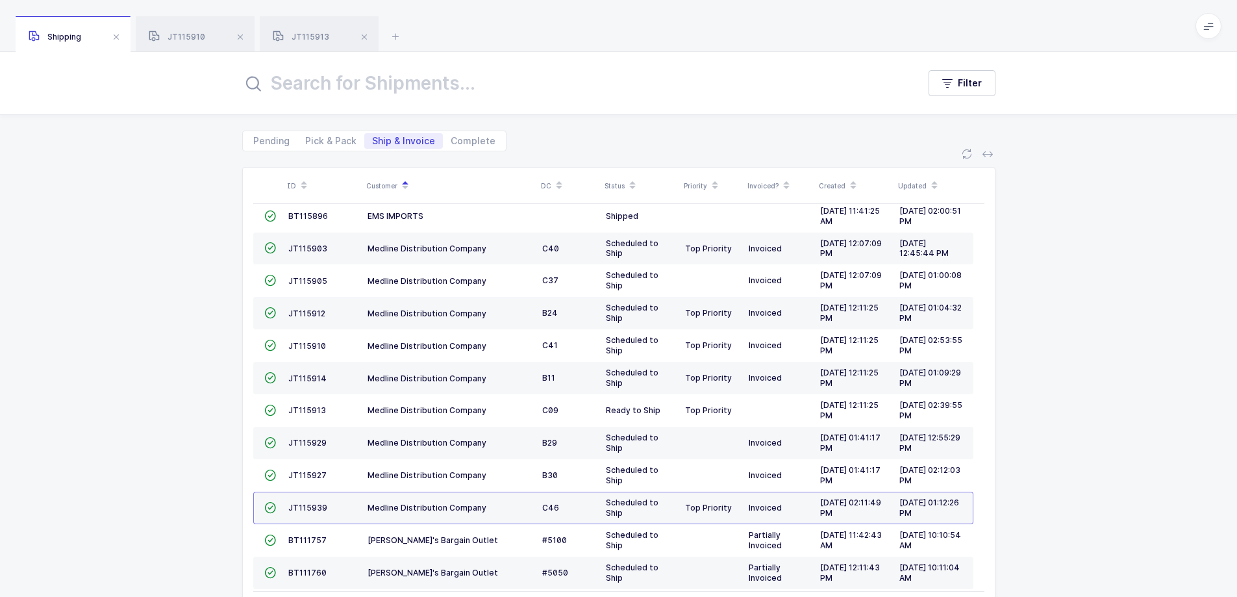
drag, startPoint x: 397, startPoint y: 137, endPoint x: 468, endPoint y: 278, distance: 158.0
click at [397, 138] on span "Ship & Invoice" at bounding box center [403, 140] width 63 height 9
click at [373, 138] on input "Ship & Invoice" at bounding box center [368, 137] width 8 height 8
click at [313, 415] on span "JT115913" at bounding box center [307, 410] width 38 height 10
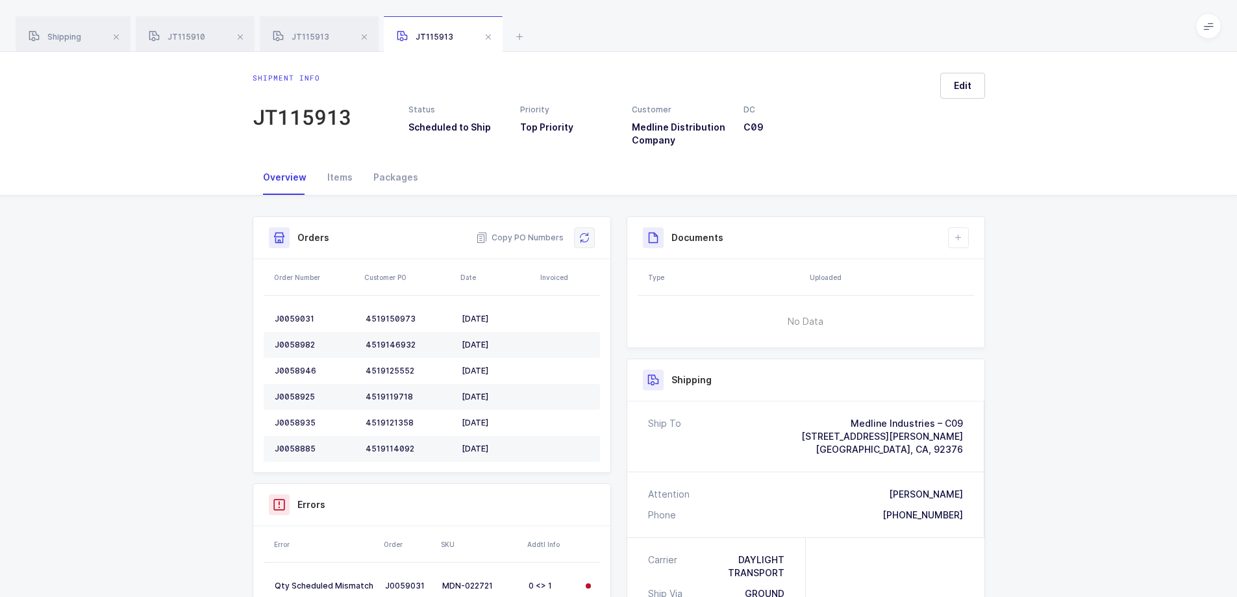
click at [590, 233] on button at bounding box center [584, 237] width 21 height 21
click at [299, 36] on span "JT115913" at bounding box center [301, 37] width 57 height 10
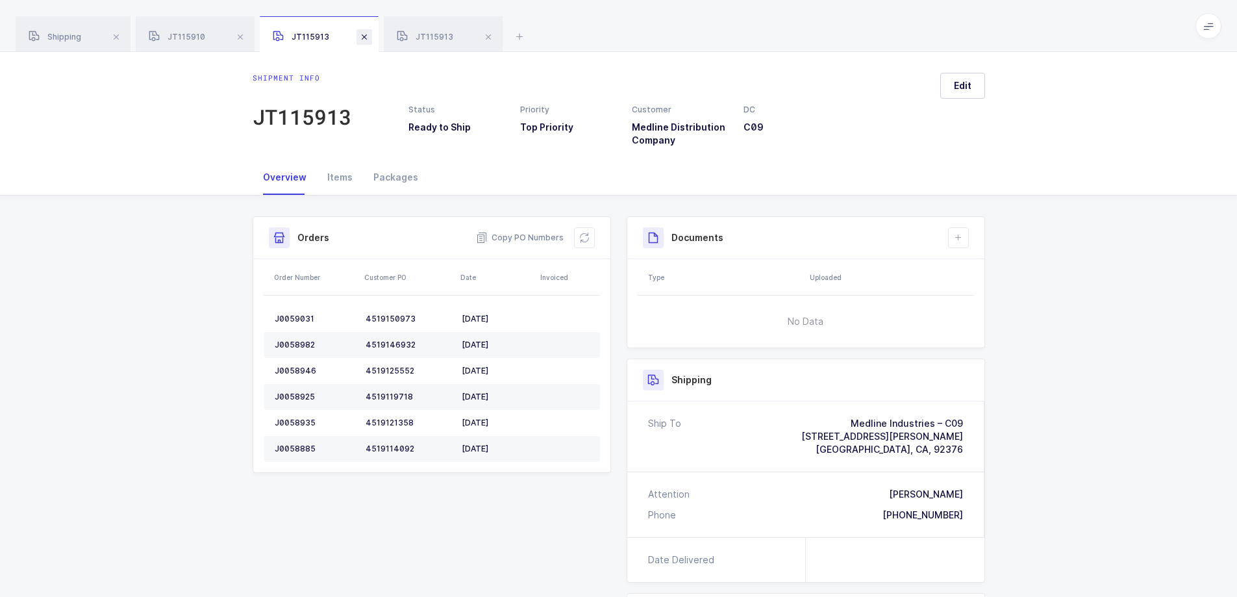
click at [361, 36] on span at bounding box center [365, 37] width 16 height 16
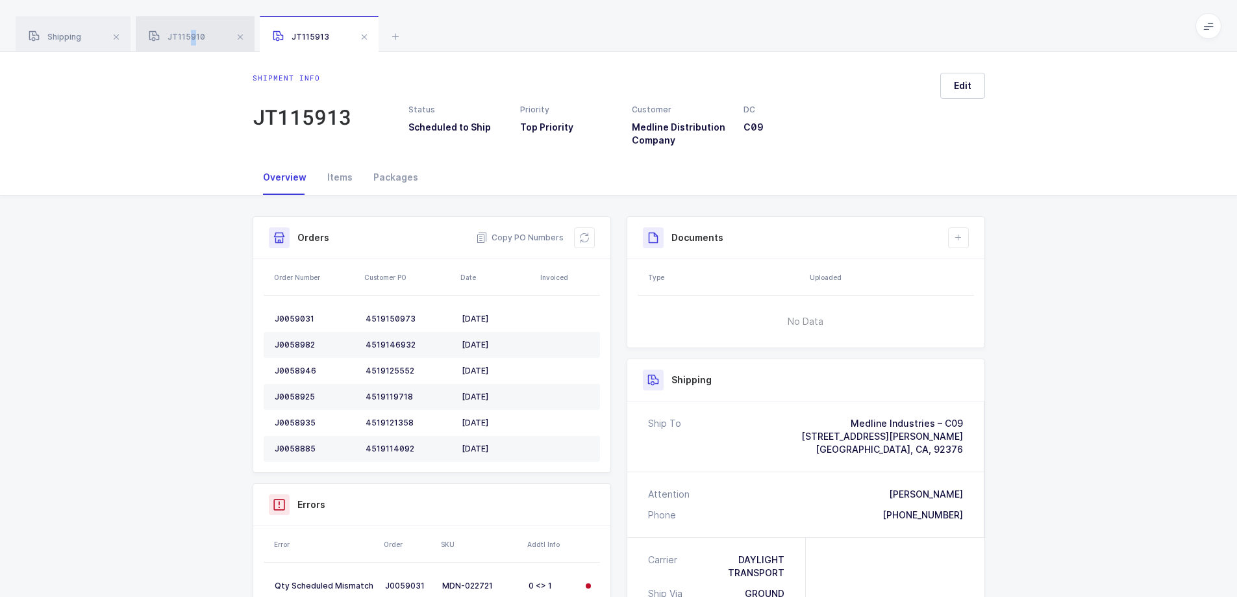
click at [192, 33] on span "JT115910" at bounding box center [177, 37] width 57 height 10
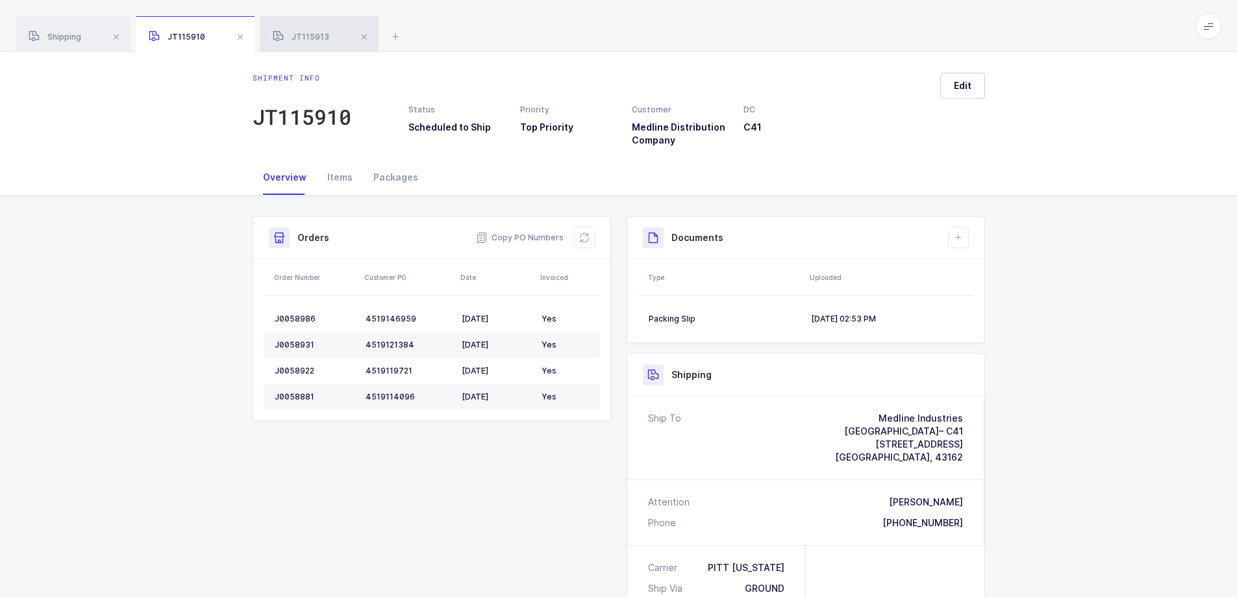
drag, startPoint x: 239, startPoint y: 34, endPoint x: 249, endPoint y: 34, distance: 10.4
click at [240, 34] on span at bounding box center [241, 37] width 16 height 16
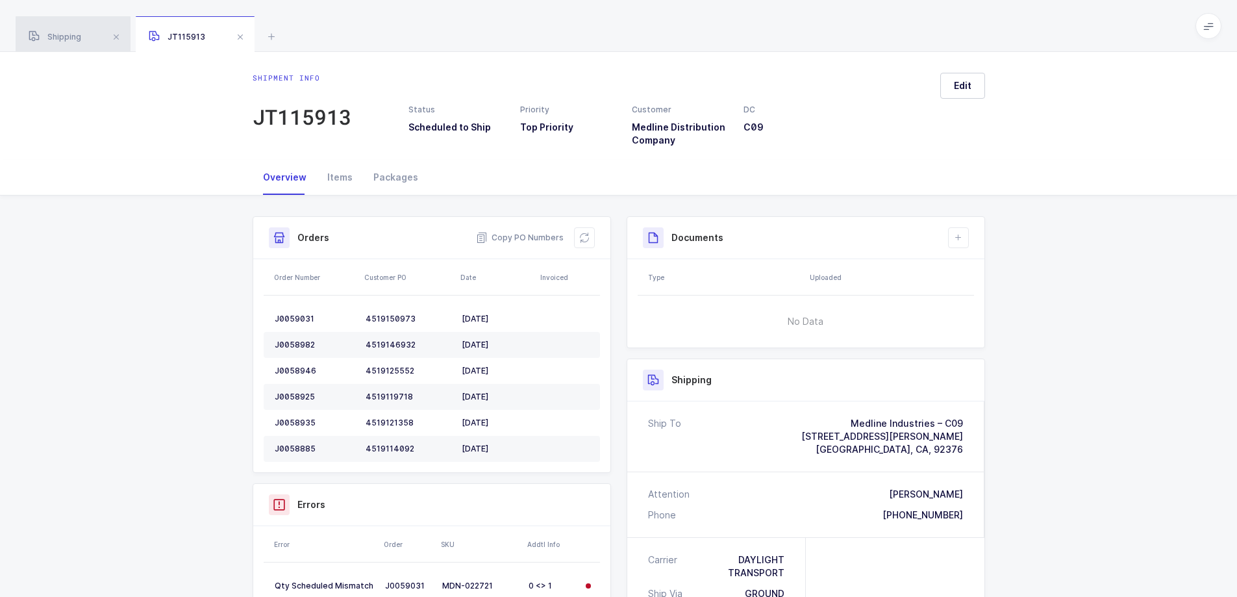
click at [62, 34] on span "Shipping" at bounding box center [55, 37] width 53 height 10
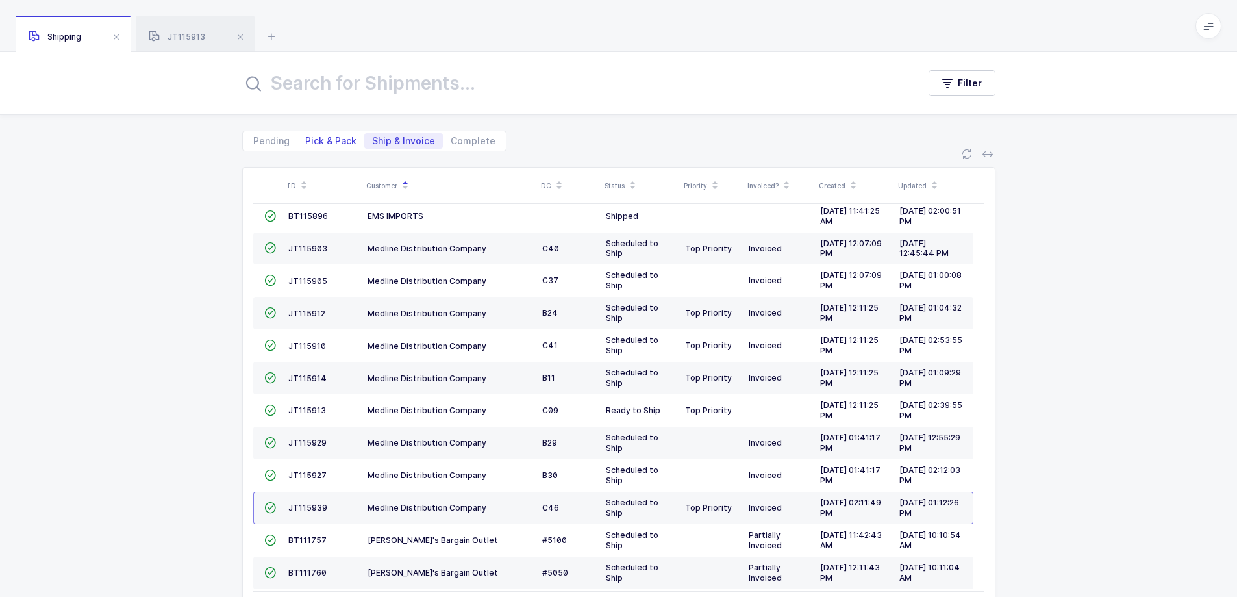
click at [334, 138] on span "Pick & Pack" at bounding box center [330, 140] width 51 height 9
click at [306, 138] on input "Pick & Pack" at bounding box center [301, 137] width 8 height 8
radio input "true"
radio input "false"
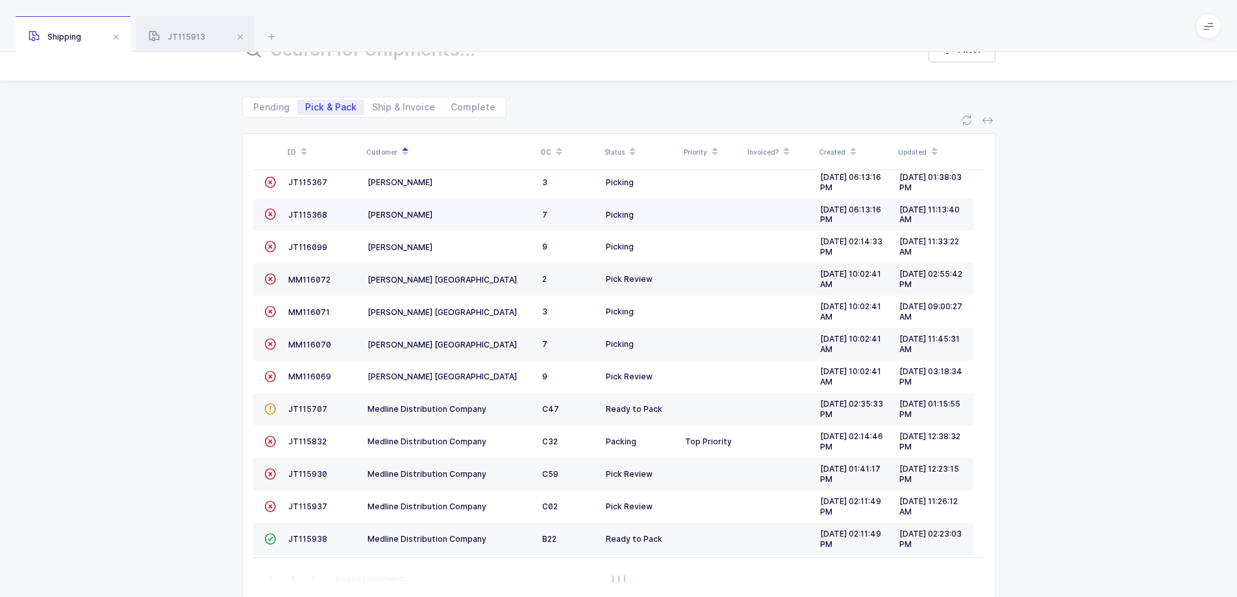
scroll to position [65, 0]
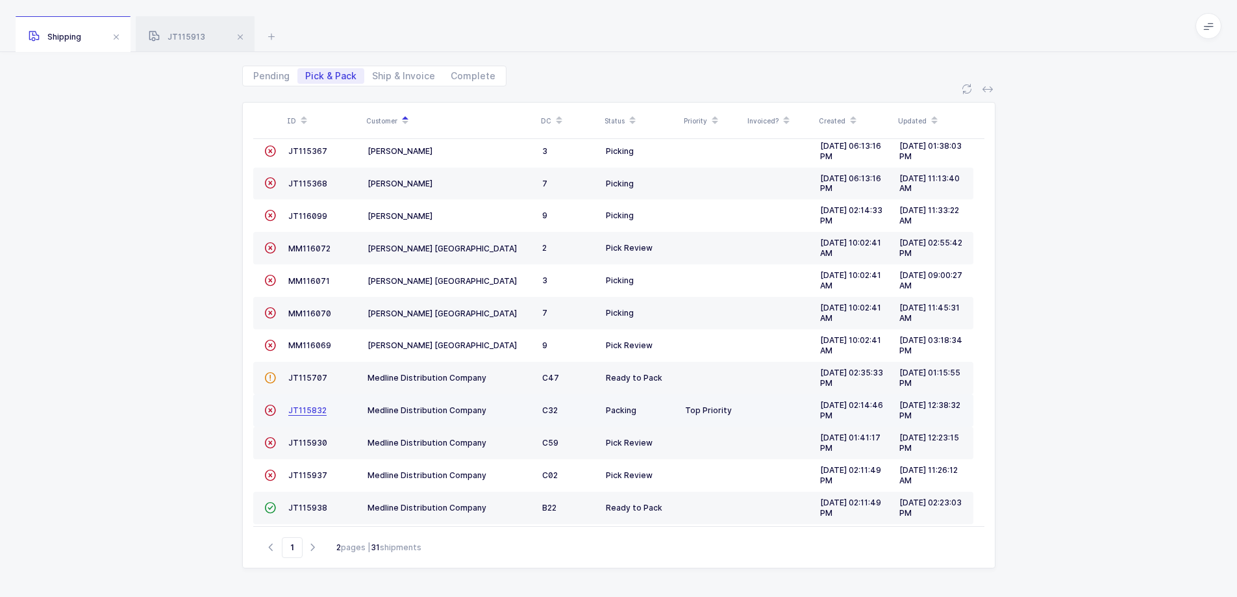
click at [304, 415] on span "JT115832" at bounding box center [307, 410] width 38 height 10
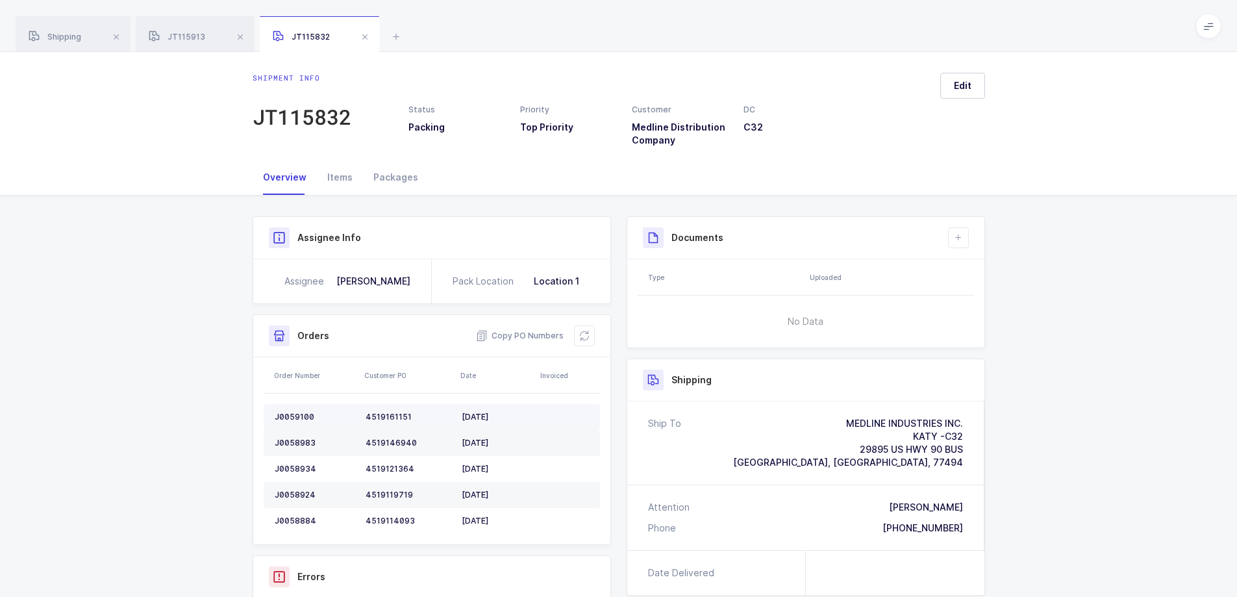
click at [289, 414] on div "J0059100" at bounding box center [315, 417] width 81 height 10
click at [290, 414] on div "J0059100" at bounding box center [315, 417] width 81 height 10
drag, startPoint x: 194, startPoint y: 33, endPoint x: 420, endPoint y: 73, distance: 228.9
click at [195, 33] on span "JT115913" at bounding box center [177, 37] width 57 height 10
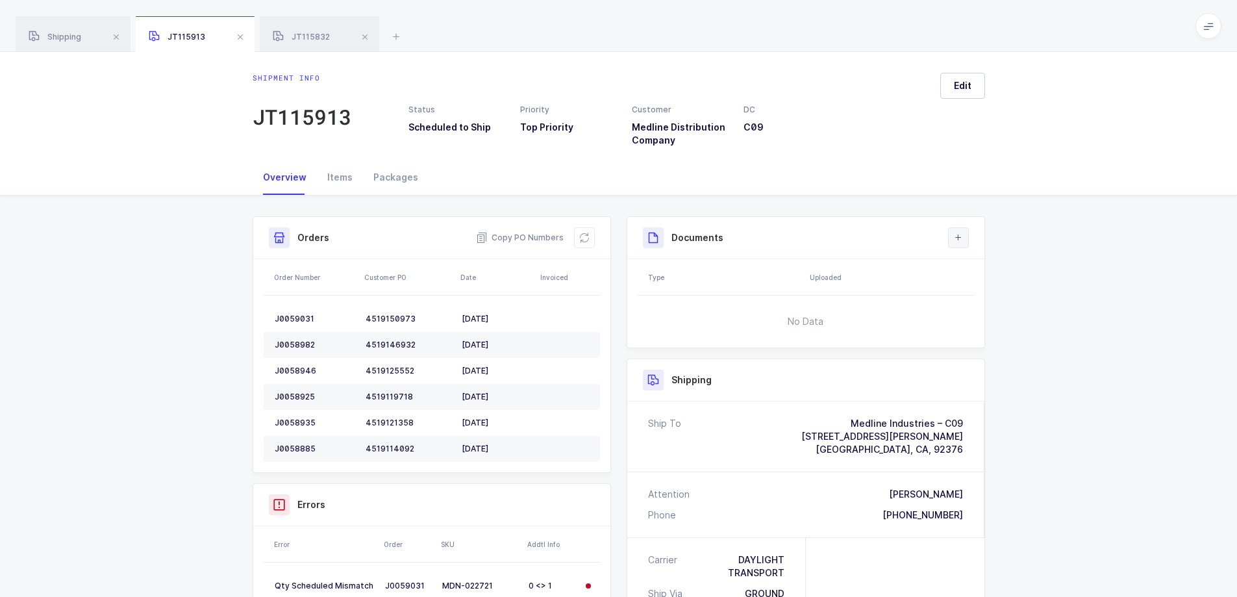
click at [963, 234] on button at bounding box center [958, 237] width 21 height 21
click at [998, 273] on li "Create Document" at bounding box center [1002, 274] width 97 height 21
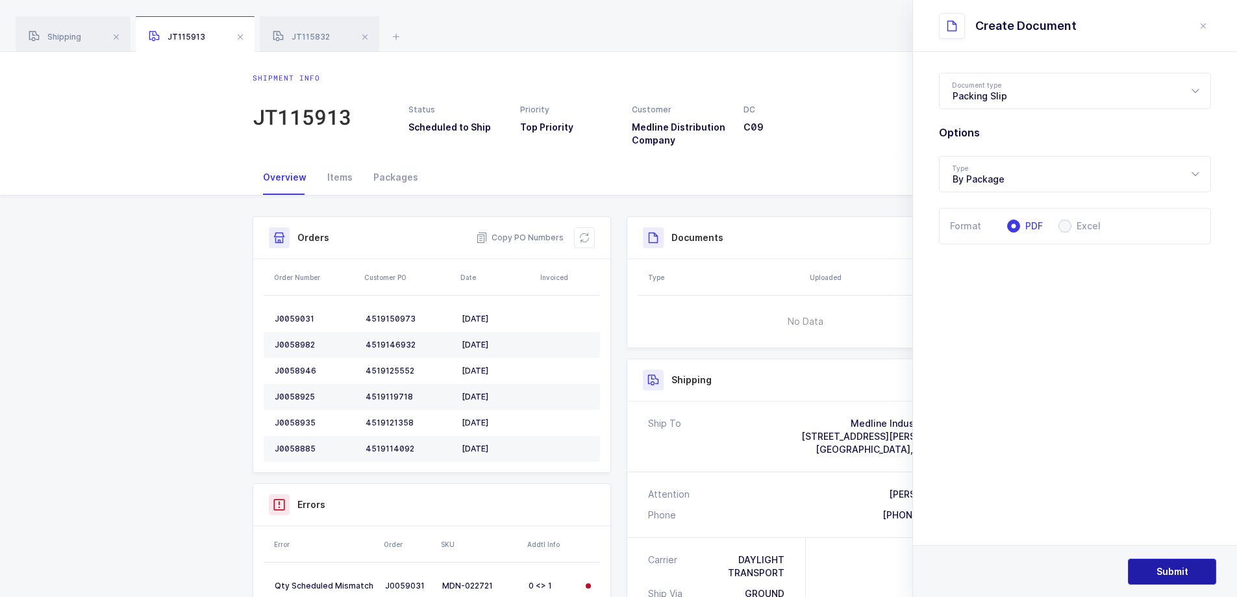
click at [1168, 565] on span "Submit" at bounding box center [1173, 571] width 32 height 13
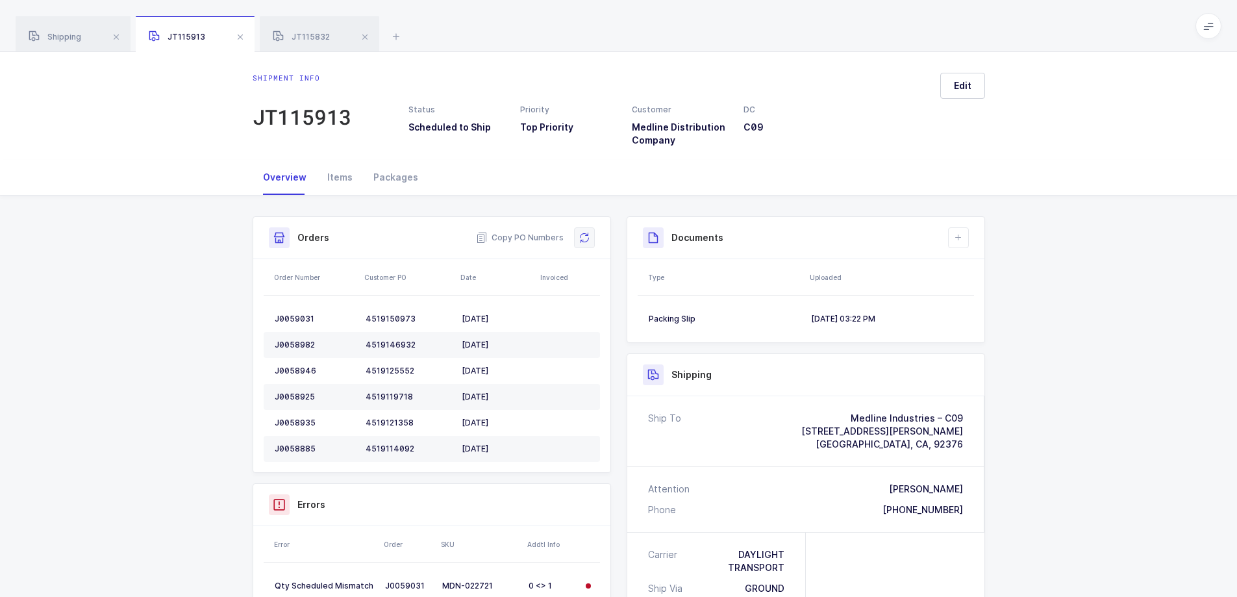
click at [581, 234] on icon at bounding box center [584, 238] width 15 height 15
click at [238, 33] on span at bounding box center [241, 37] width 16 height 16
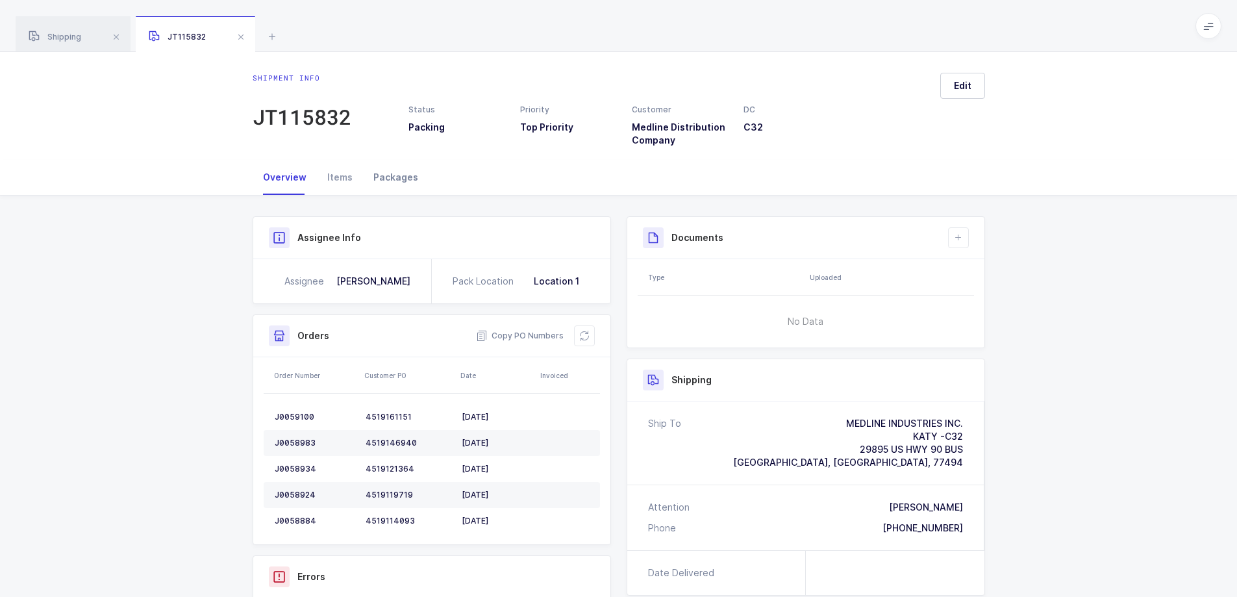
click at [380, 175] on div "Packages" at bounding box center [396, 177] width 66 height 35
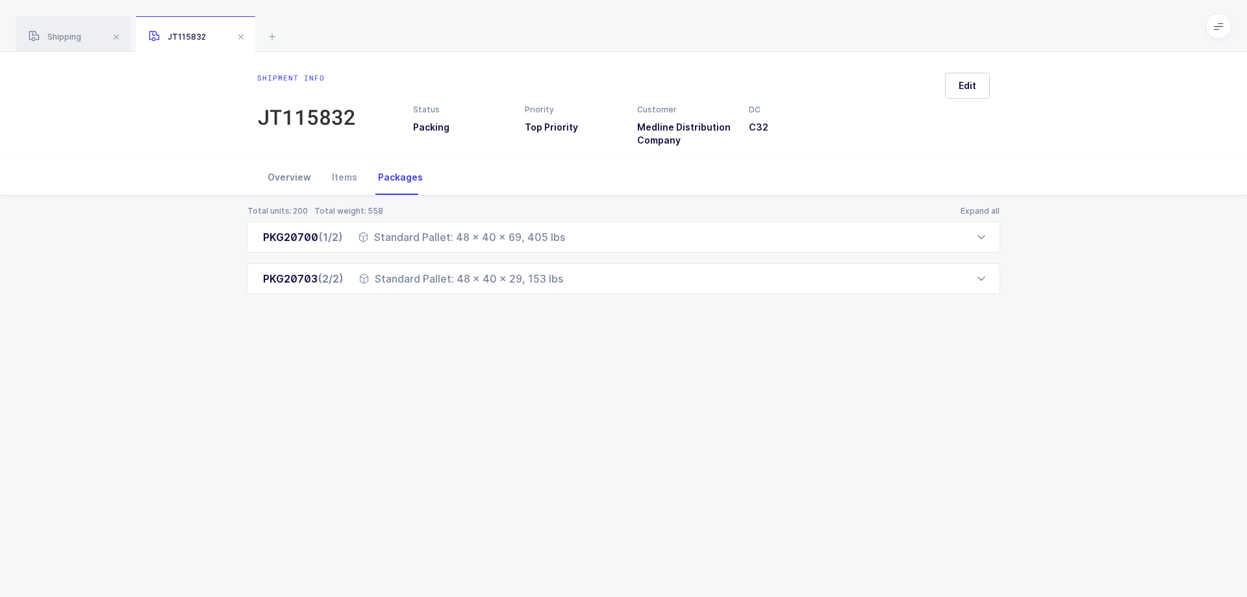
click at [273, 179] on div "Overview" at bounding box center [289, 177] width 64 height 35
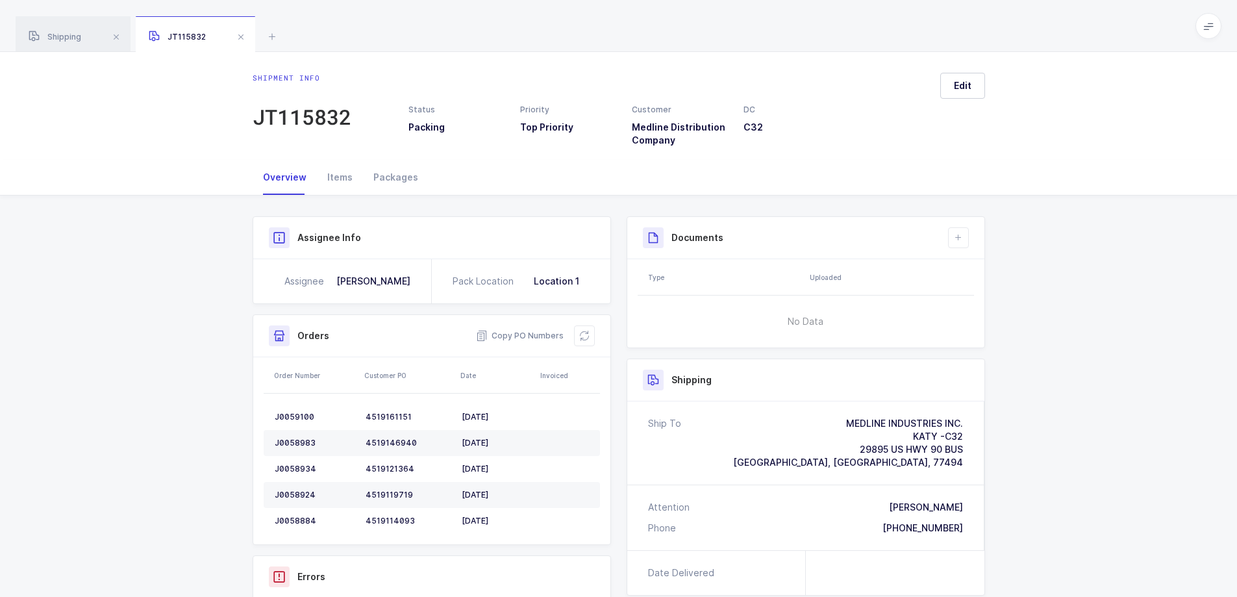
click at [953, 464] on span "[GEOGRAPHIC_DATA], [GEOGRAPHIC_DATA], 77494" at bounding box center [848, 462] width 230 height 11
click at [951, 464] on span "[GEOGRAPHIC_DATA], [GEOGRAPHIC_DATA], 77494" at bounding box center [848, 462] width 230 height 11
click at [383, 173] on div "Packages" at bounding box center [396, 177] width 66 height 35
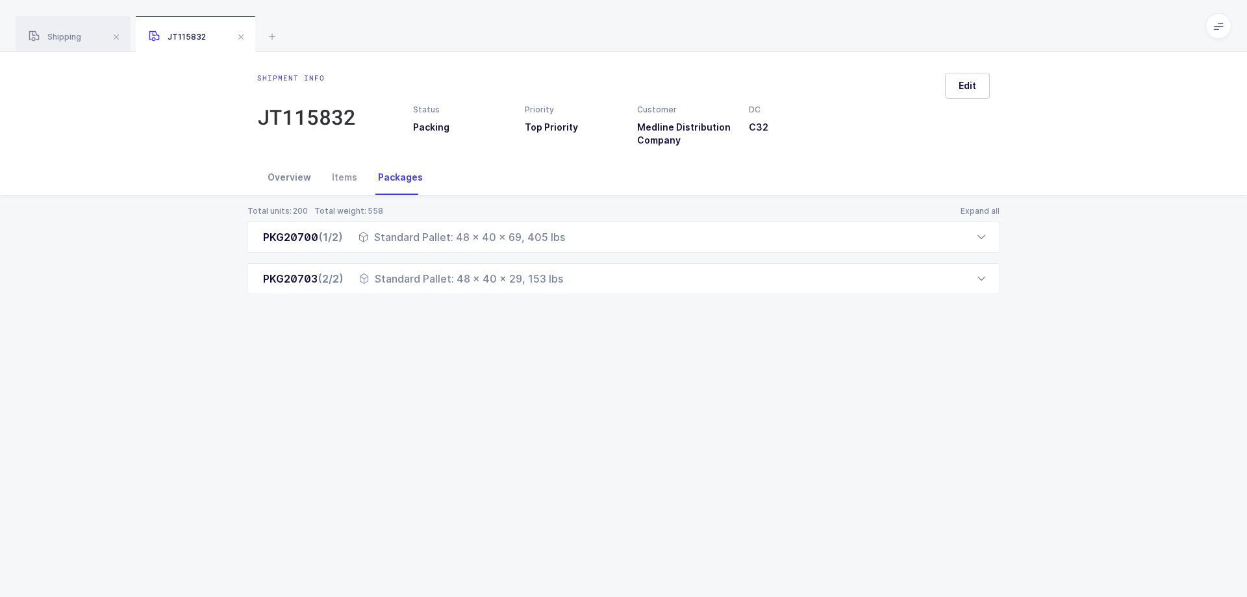
click at [282, 172] on div "Overview" at bounding box center [289, 177] width 64 height 35
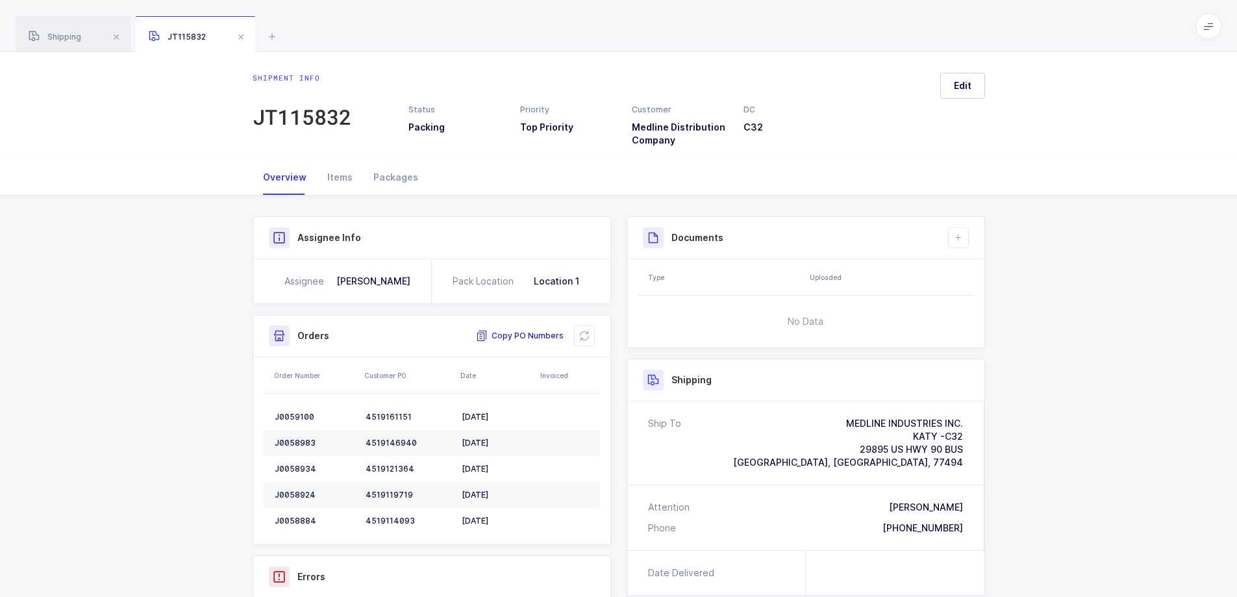
click at [518, 330] on span "Copy PO Numbers" at bounding box center [520, 335] width 88 height 13
click at [948, 509] on div "[PERSON_NAME]" at bounding box center [926, 507] width 74 height 13
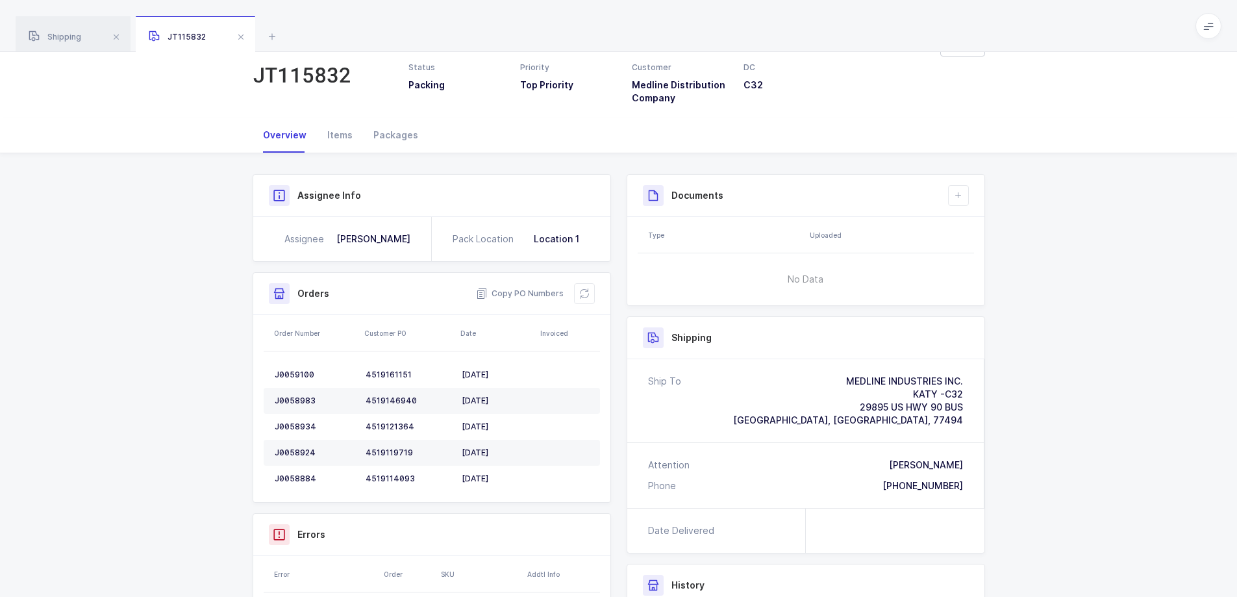
scroll to position [65, 0]
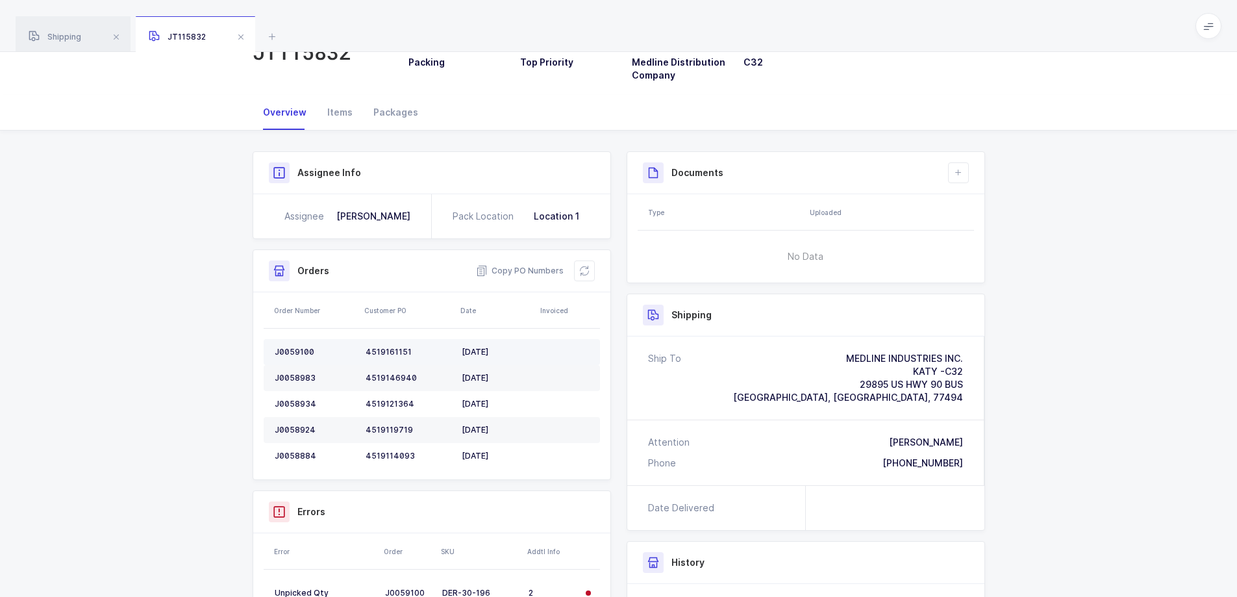
click at [289, 350] on div "J0059100" at bounding box center [315, 352] width 81 height 10
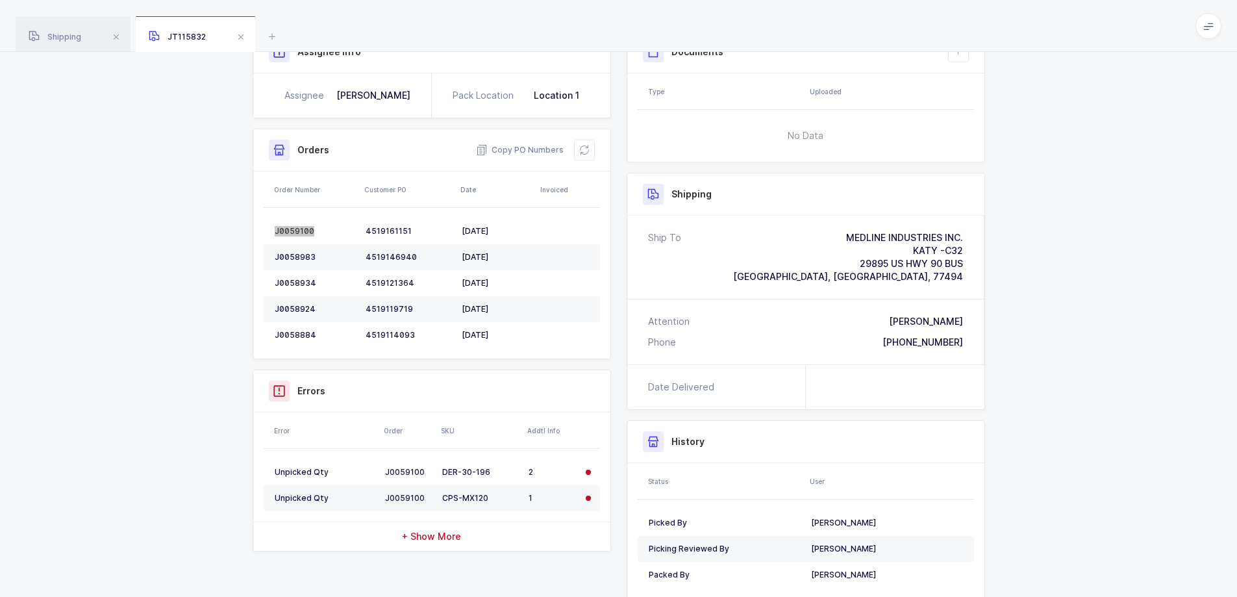
scroll to position [0, 0]
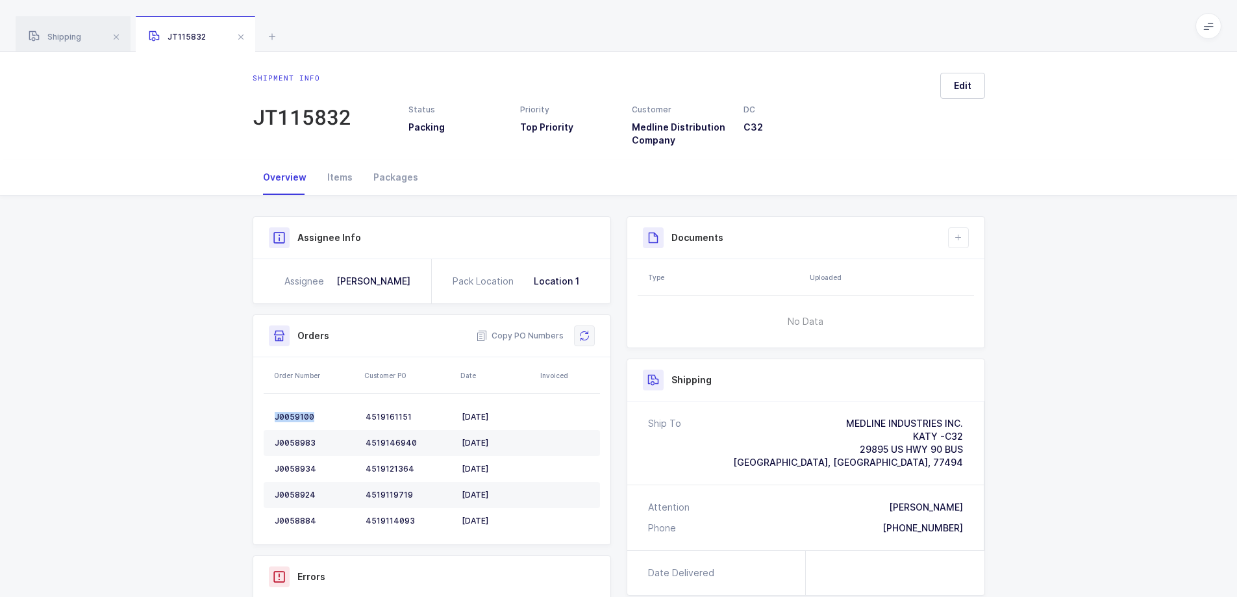
click at [587, 333] on icon at bounding box center [584, 336] width 10 height 10
click at [297, 440] on div "J0058983" at bounding box center [315, 443] width 81 height 10
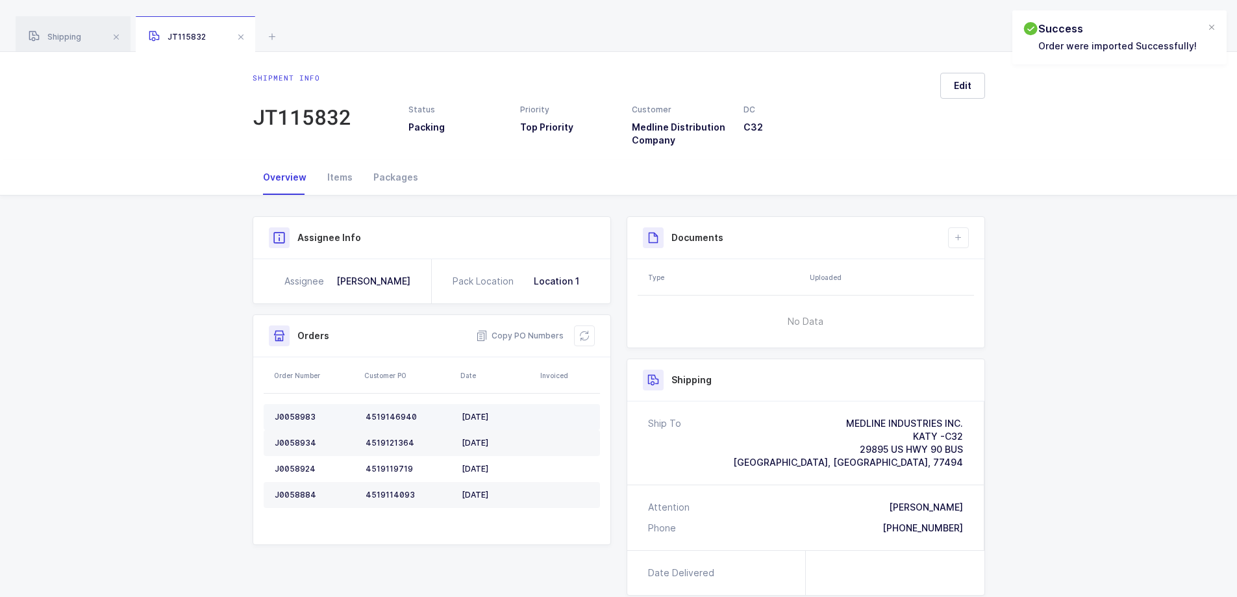
click at [293, 415] on div "J0058983" at bounding box center [315, 417] width 81 height 10
click at [294, 439] on div "J0058934" at bounding box center [315, 443] width 81 height 10
click at [294, 468] on div "J0058924" at bounding box center [315, 469] width 81 height 10
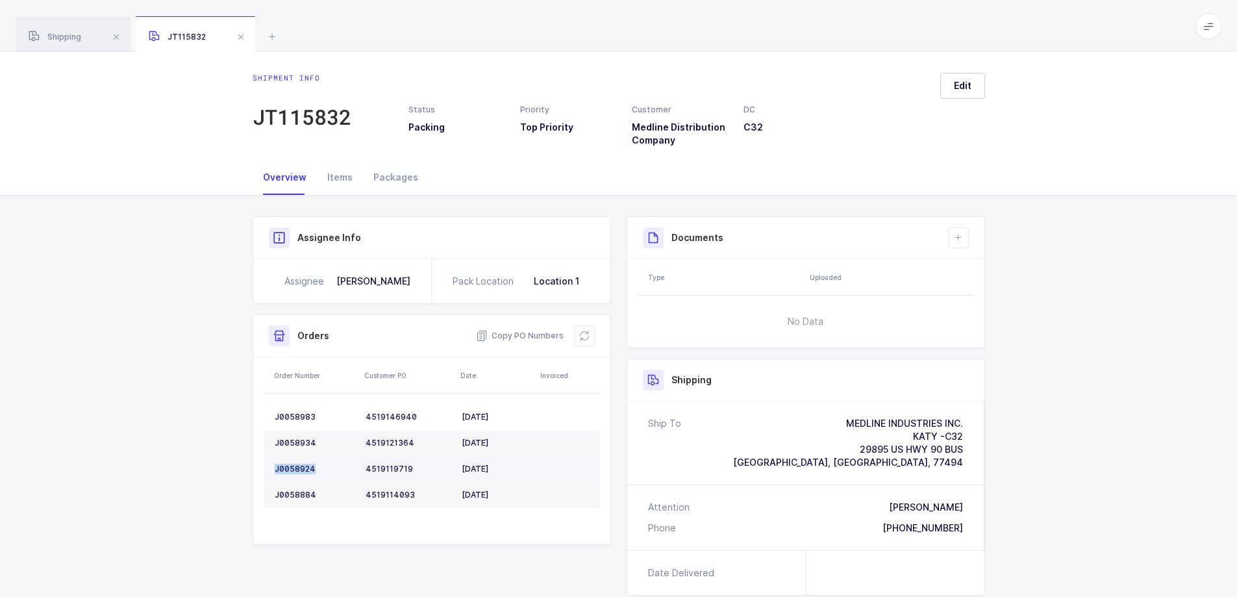
click at [294, 468] on div "J0058924" at bounding box center [315, 469] width 81 height 10
click at [283, 488] on td "J0058884" at bounding box center [312, 495] width 97 height 26
click at [283, 490] on td "J0058884" at bounding box center [312, 495] width 97 height 26
click at [583, 331] on icon at bounding box center [584, 336] width 14 height 14
click at [966, 86] on span "Edit" at bounding box center [963, 85] width 18 height 13
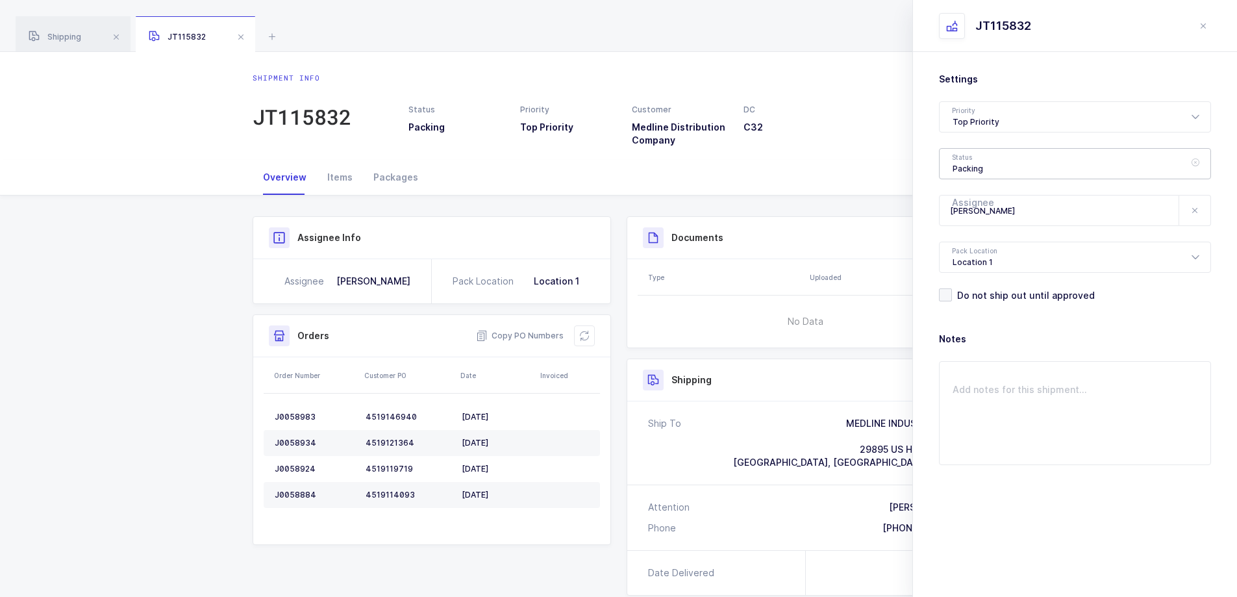
click at [990, 166] on div "Packing" at bounding box center [1075, 163] width 272 height 31
click at [979, 242] on span "Scheduled to Ship" at bounding box center [994, 241] width 82 height 11
type input "Scheduled to Ship"
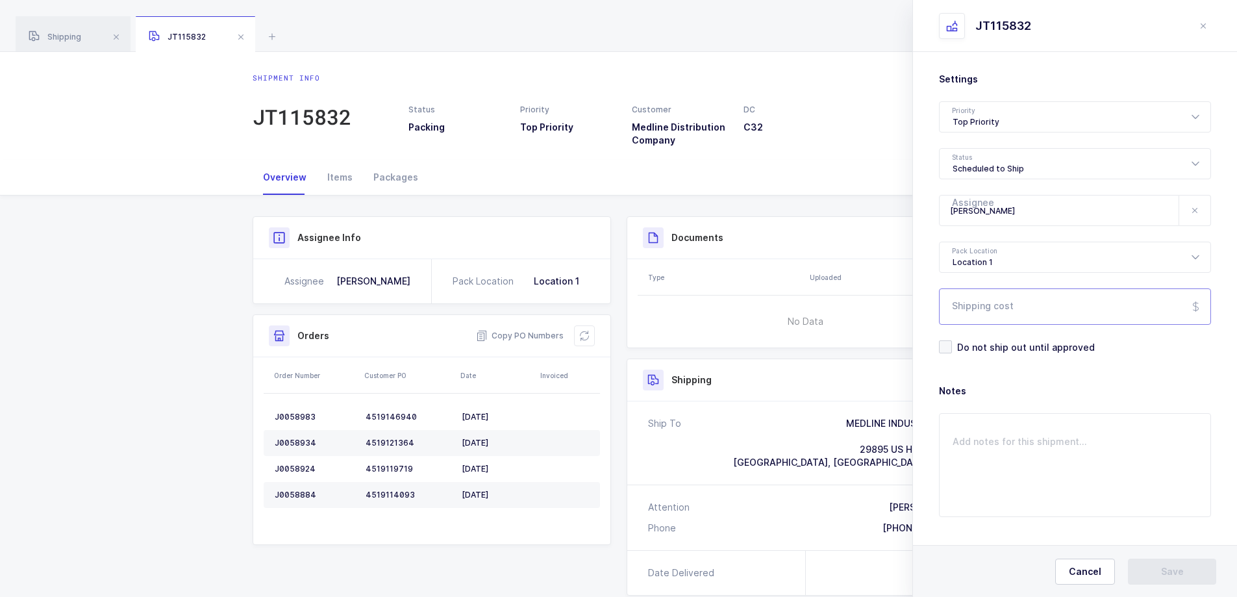
click at [989, 309] on input "Shipping cost" at bounding box center [1075, 306] width 272 height 36
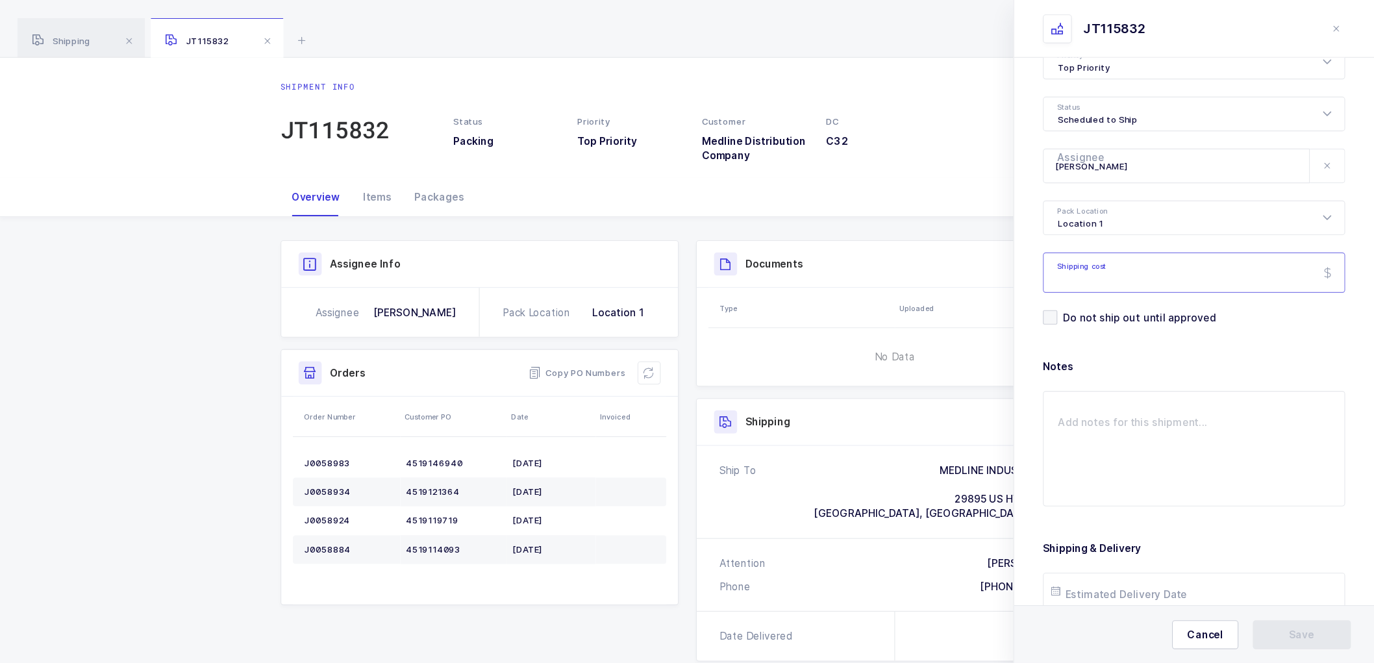
scroll to position [120, 0]
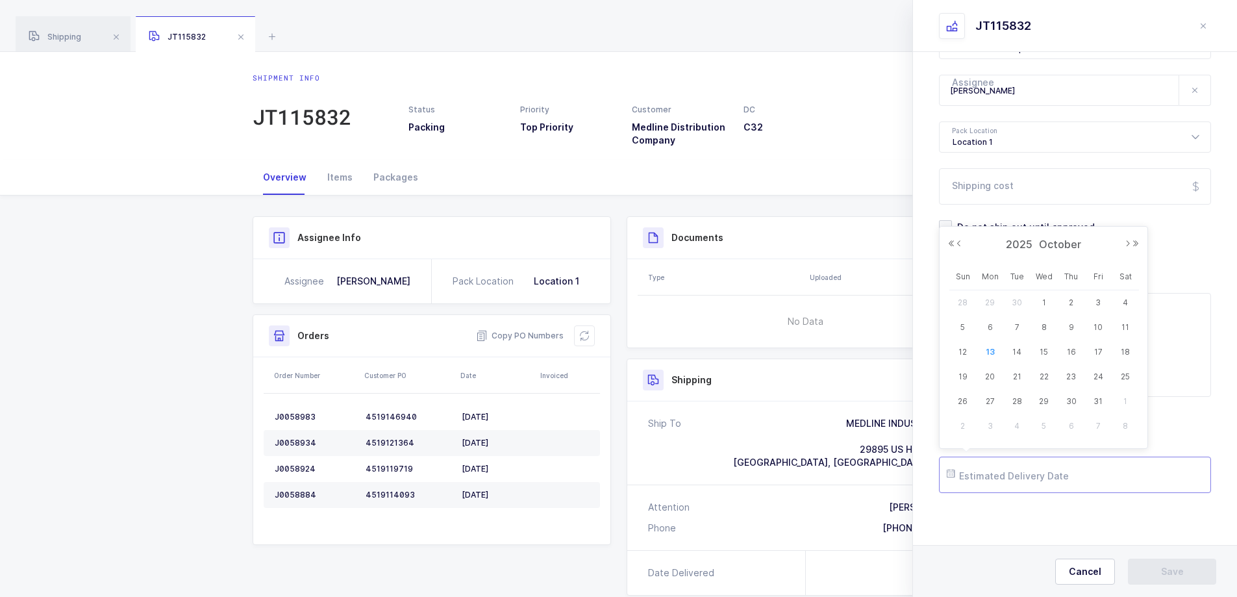
click at [985, 475] on input "text" at bounding box center [1075, 475] width 272 height 36
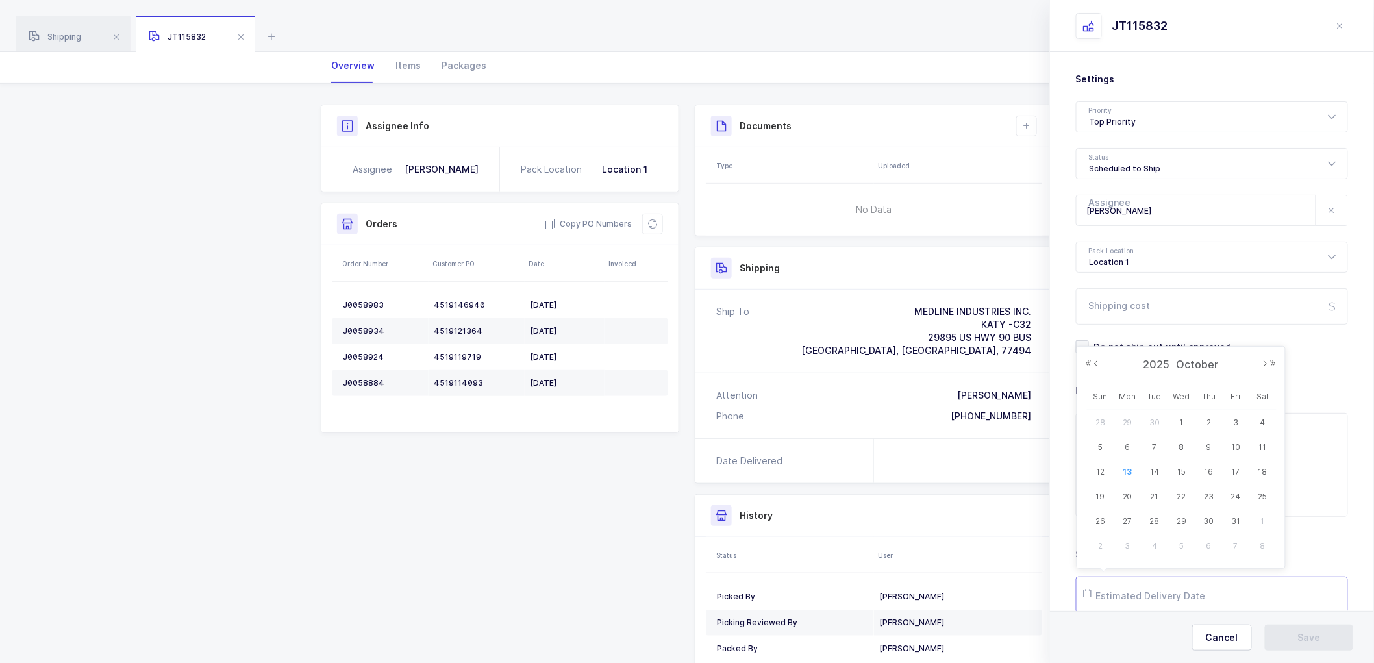
scroll to position [184, 0]
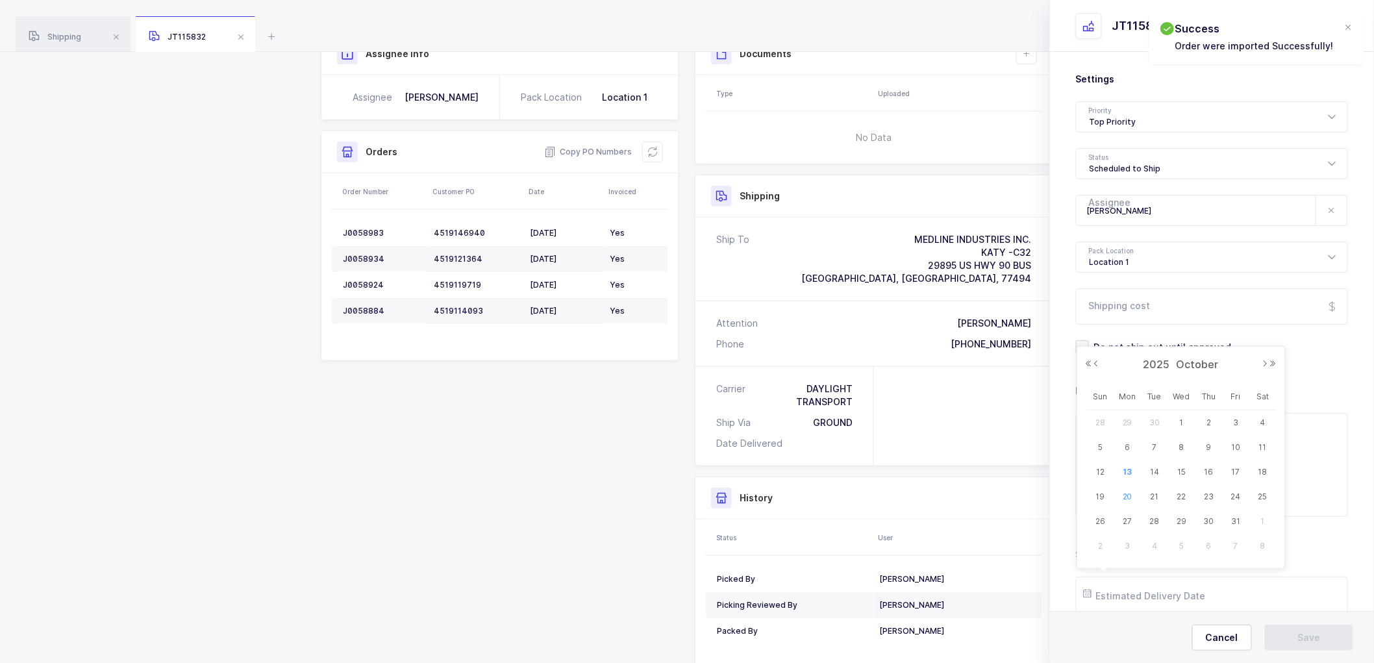
click at [1127, 496] on span "20" at bounding box center [1128, 497] width 16 height 16
type input "[DATE]"
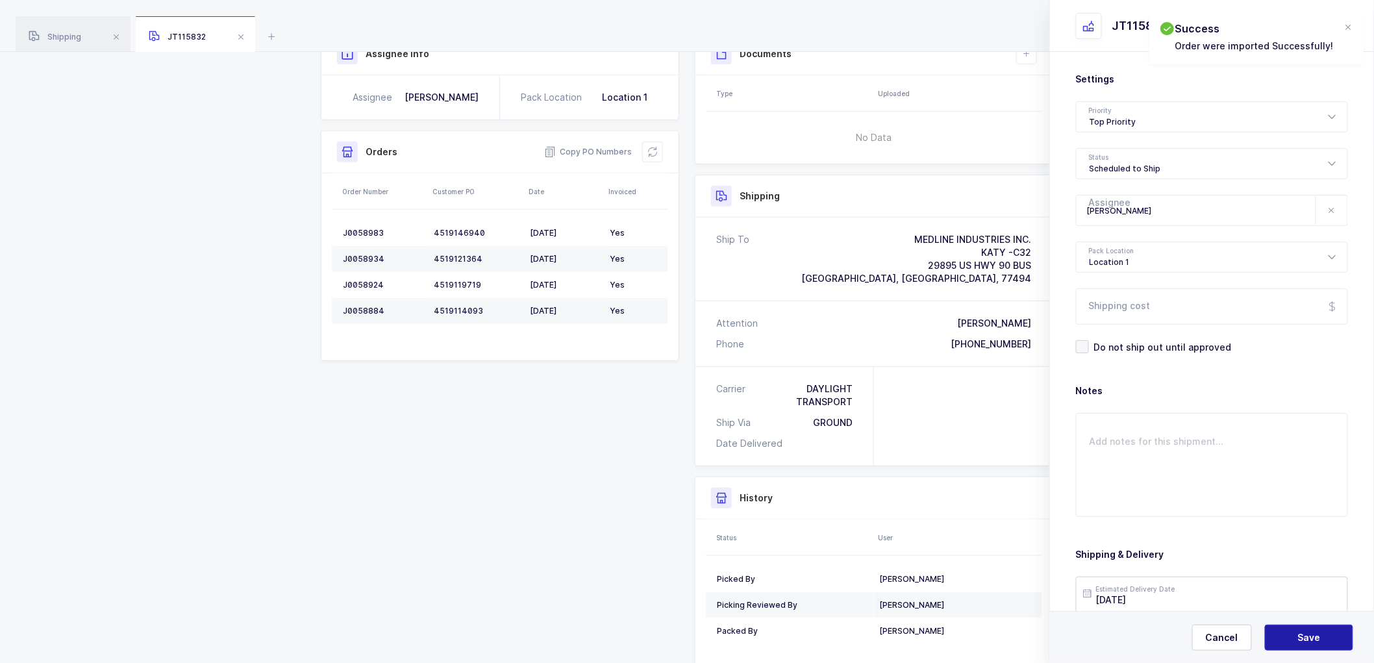
drag, startPoint x: 1306, startPoint y: 633, endPoint x: 1279, endPoint y: 594, distance: 47.2
click at [1305, 633] on span "Save" at bounding box center [1309, 637] width 23 height 13
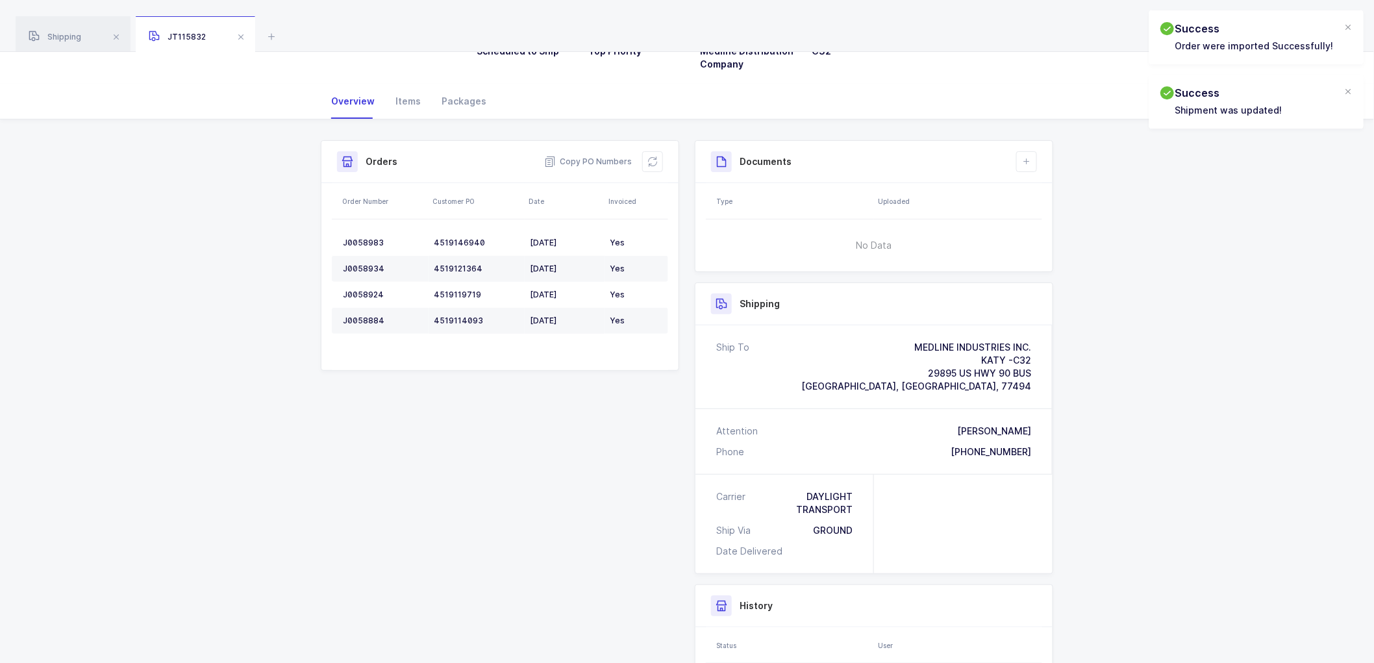
scroll to position [0, 0]
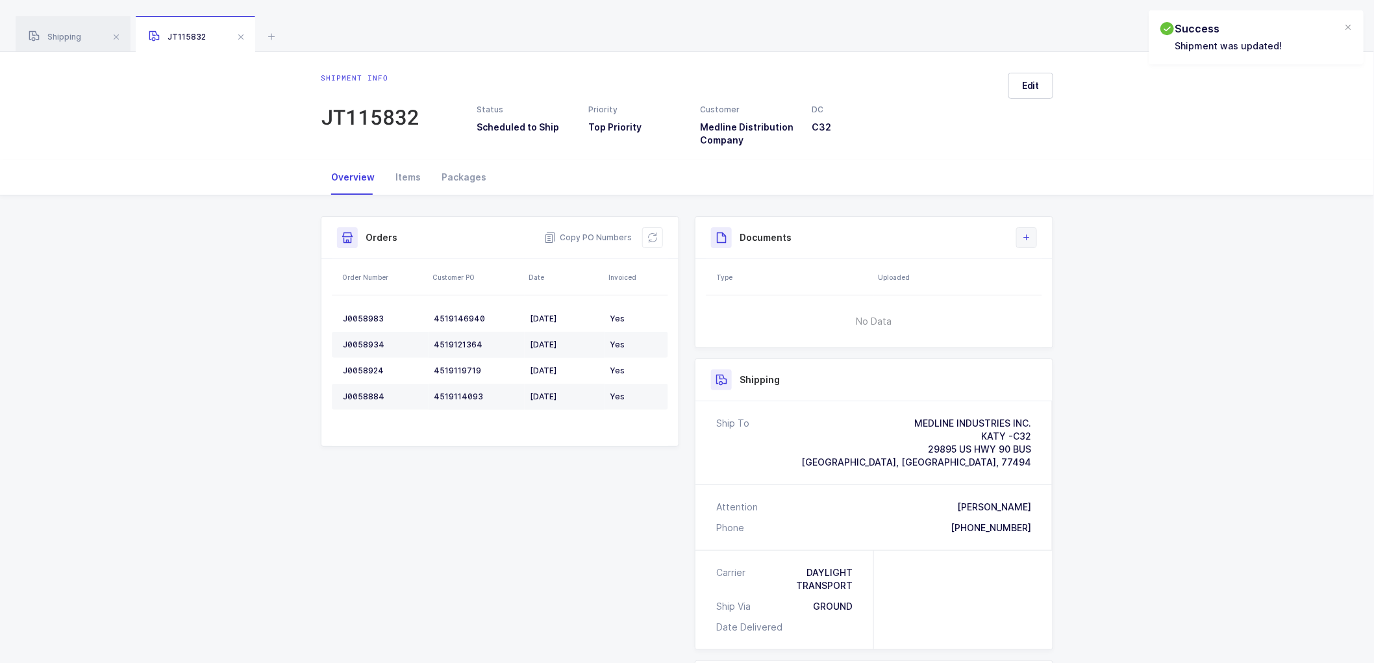
click at [1033, 235] on button at bounding box center [1026, 237] width 21 height 21
click at [1056, 273] on li "Create Document" at bounding box center [1070, 274] width 97 height 21
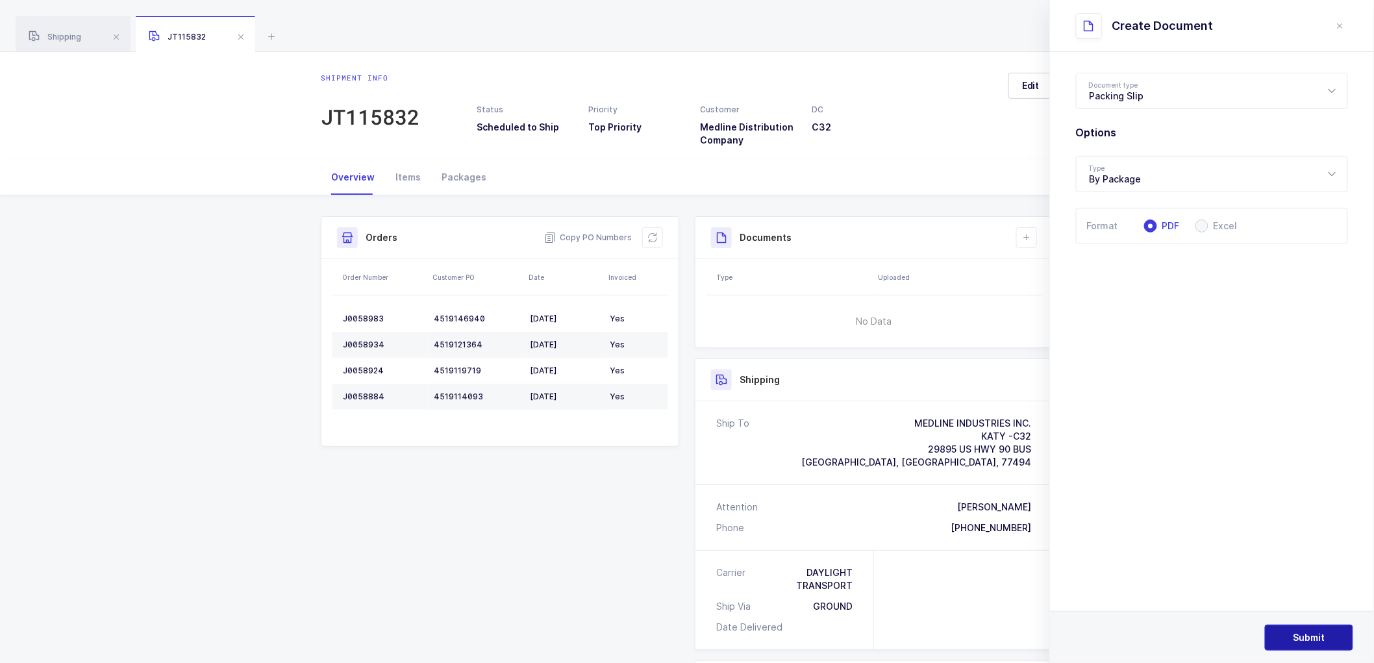
click at [1309, 632] on span "Submit" at bounding box center [1310, 637] width 32 height 13
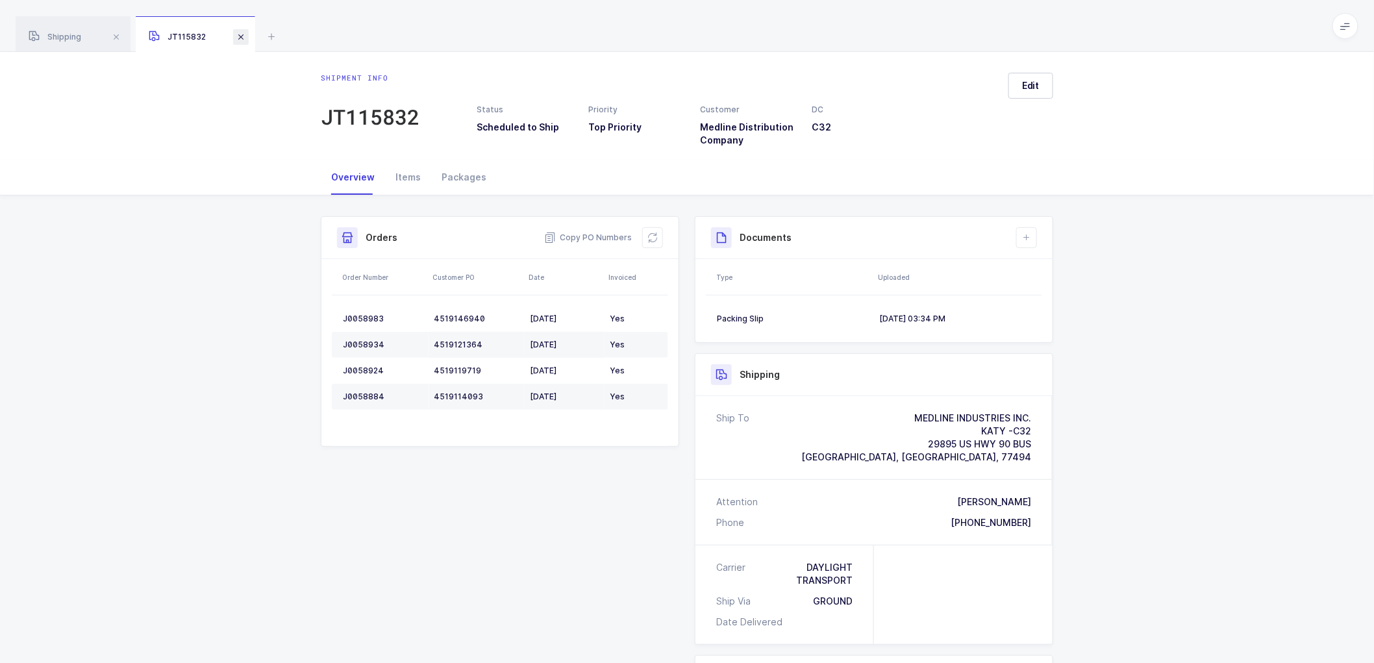
drag, startPoint x: 237, startPoint y: 34, endPoint x: 355, endPoint y: 60, distance: 121.2
click at [237, 34] on span at bounding box center [241, 37] width 16 height 16
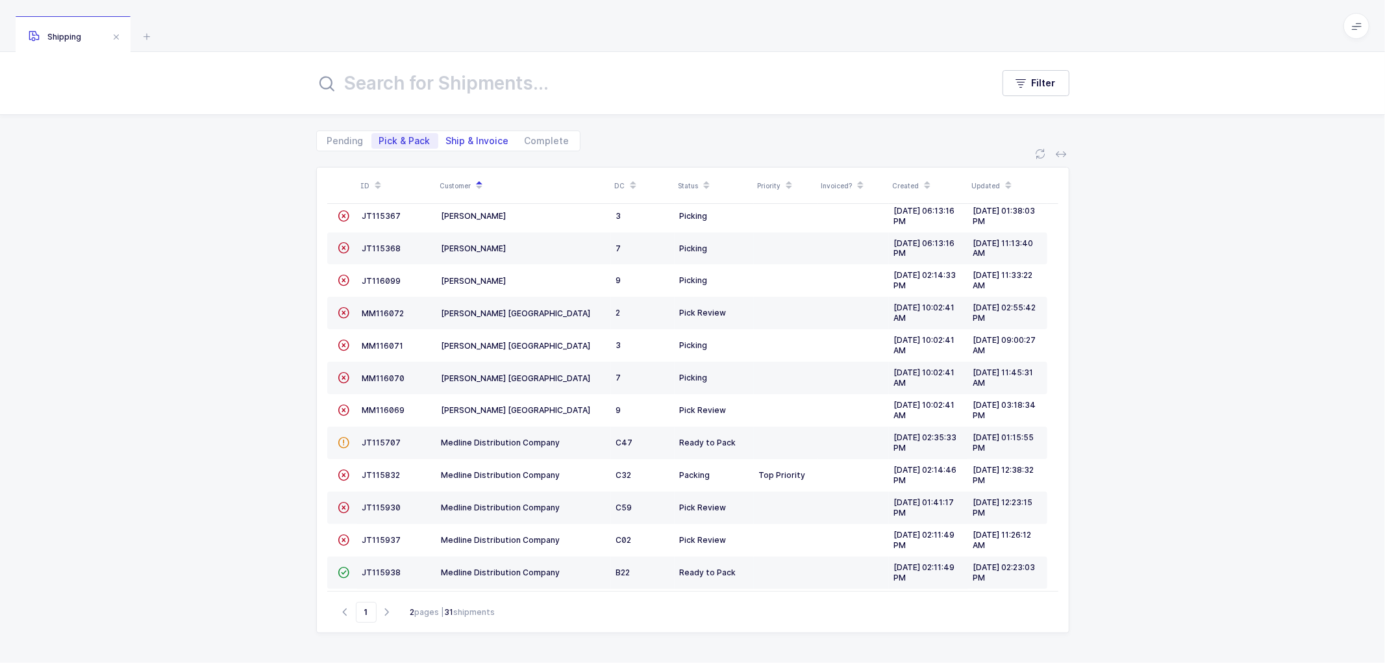
click at [464, 137] on span "Ship & Invoice" at bounding box center [477, 140] width 63 height 9
click at [447, 137] on input "Ship & Invoice" at bounding box center [442, 137] width 8 height 8
radio input "true"
radio input "false"
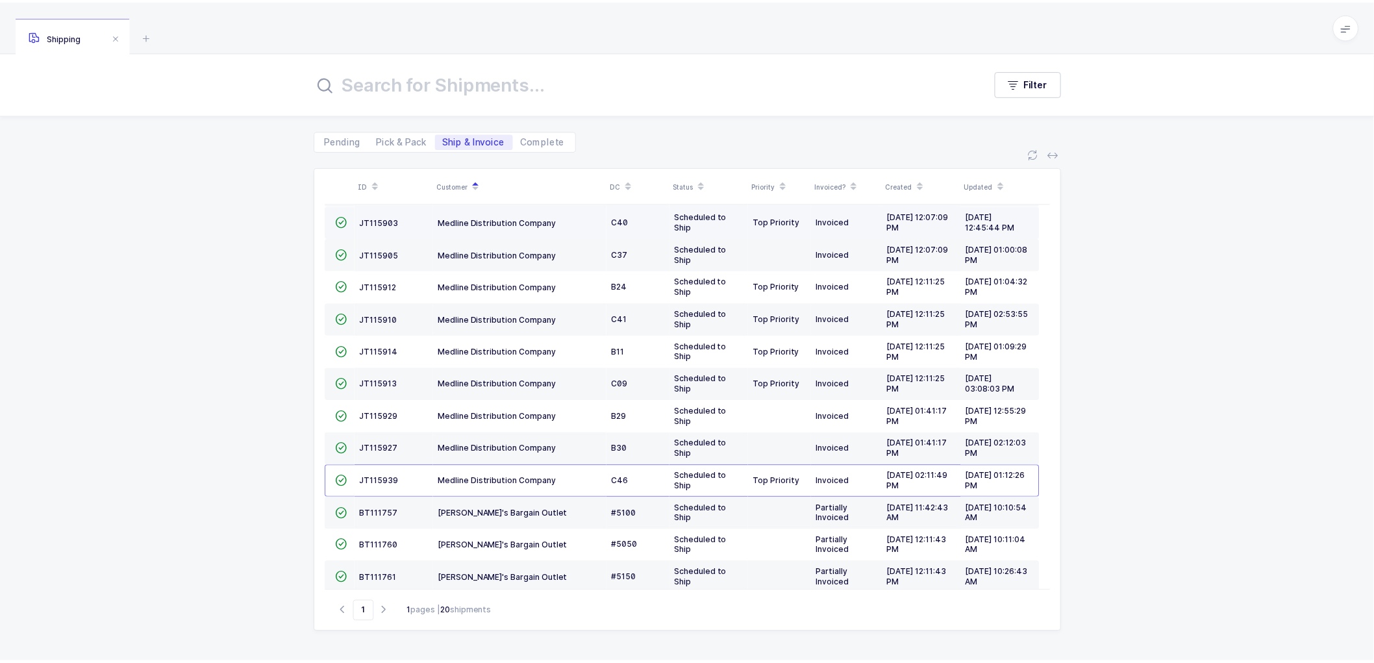
scroll to position [284, 0]
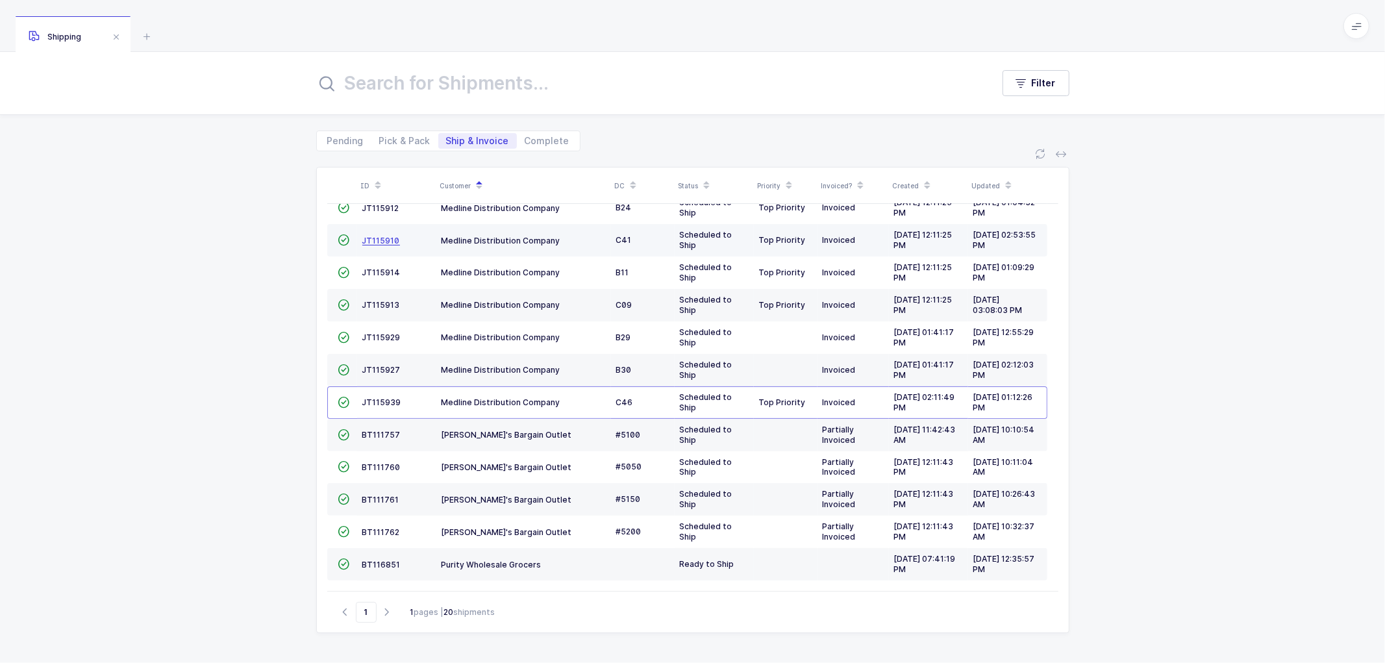
click at [378, 236] on span "JT115910" at bounding box center [381, 241] width 38 height 10
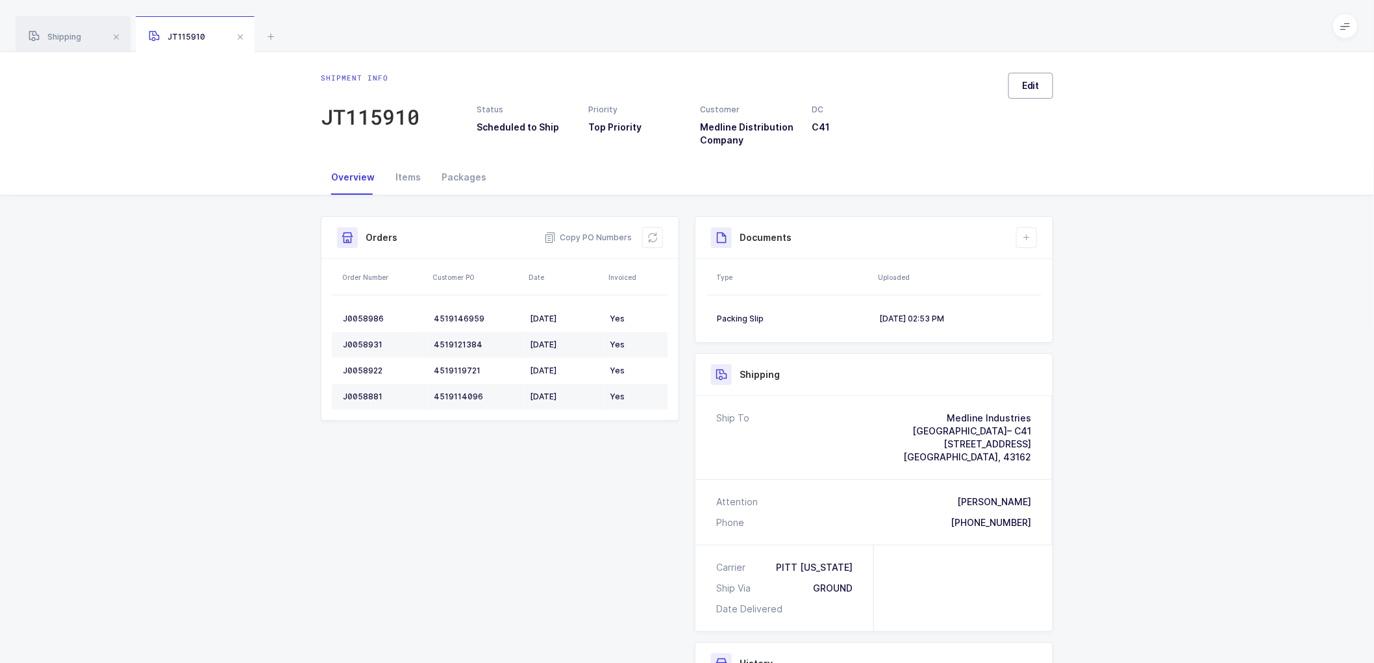
click at [1023, 82] on span "Edit" at bounding box center [1031, 85] width 18 height 13
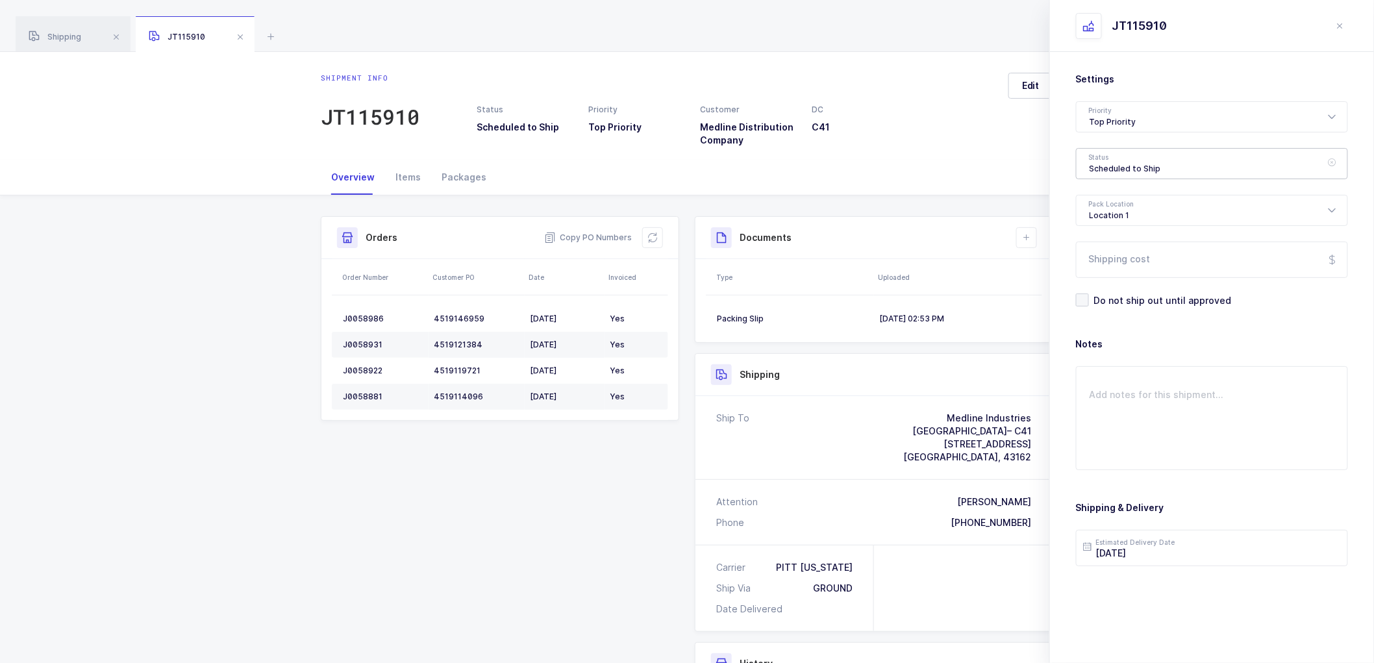
click at [1101, 158] on div "Scheduled to Ship" at bounding box center [1212, 163] width 272 height 31
click at [1105, 258] on span "Shipped" at bounding box center [1108, 263] width 37 height 11
type input "Shipped"
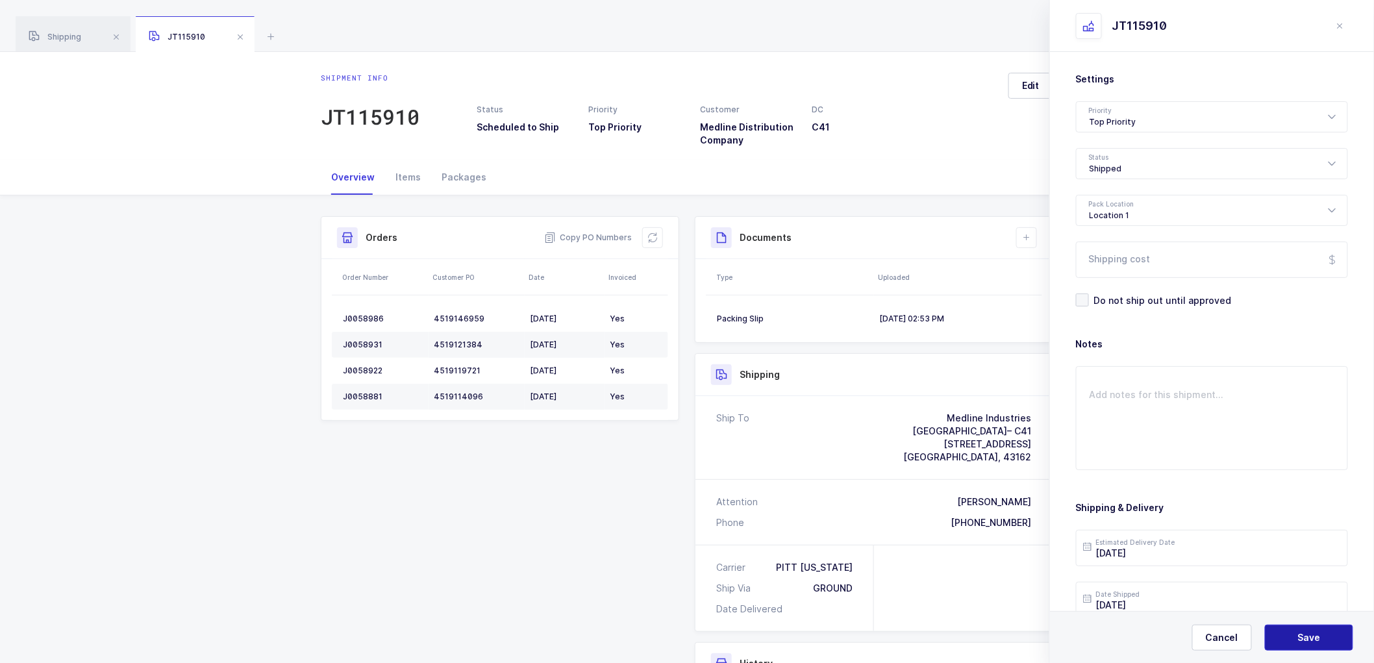
click at [1288, 626] on button "Save" at bounding box center [1309, 638] width 88 height 26
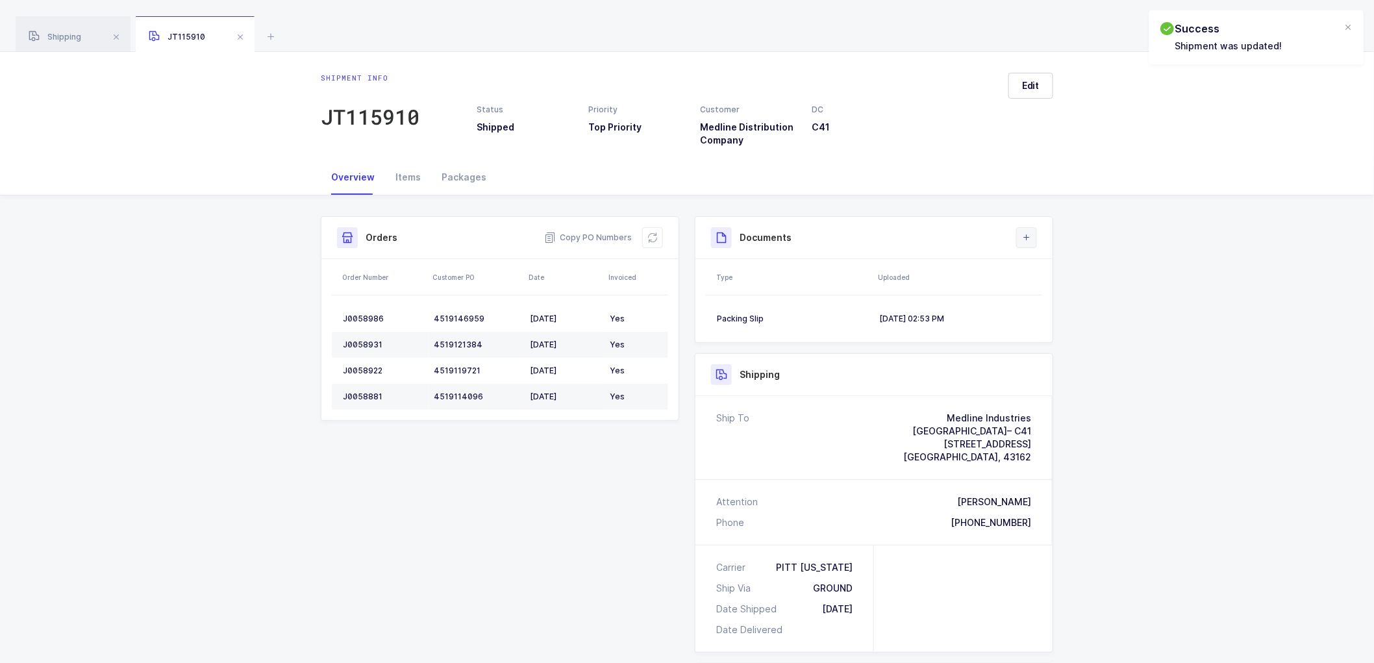
click at [1027, 236] on icon at bounding box center [1027, 238] width 10 height 10
click at [1061, 295] on li "Upload Document" at bounding box center [1070, 295] width 97 height 21
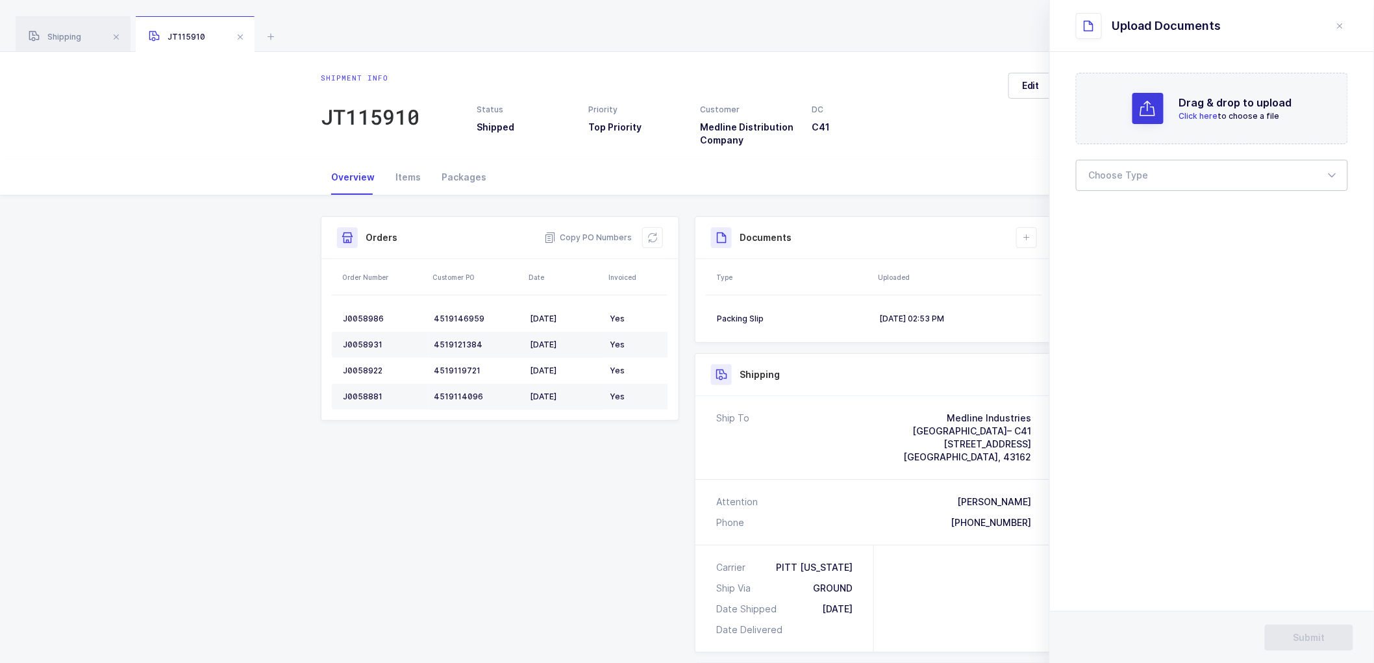
click at [1100, 176] on div at bounding box center [1212, 175] width 272 height 31
click at [1107, 208] on li "Bill of Lading" at bounding box center [1217, 216] width 271 height 21
type input "Bill of Lading"
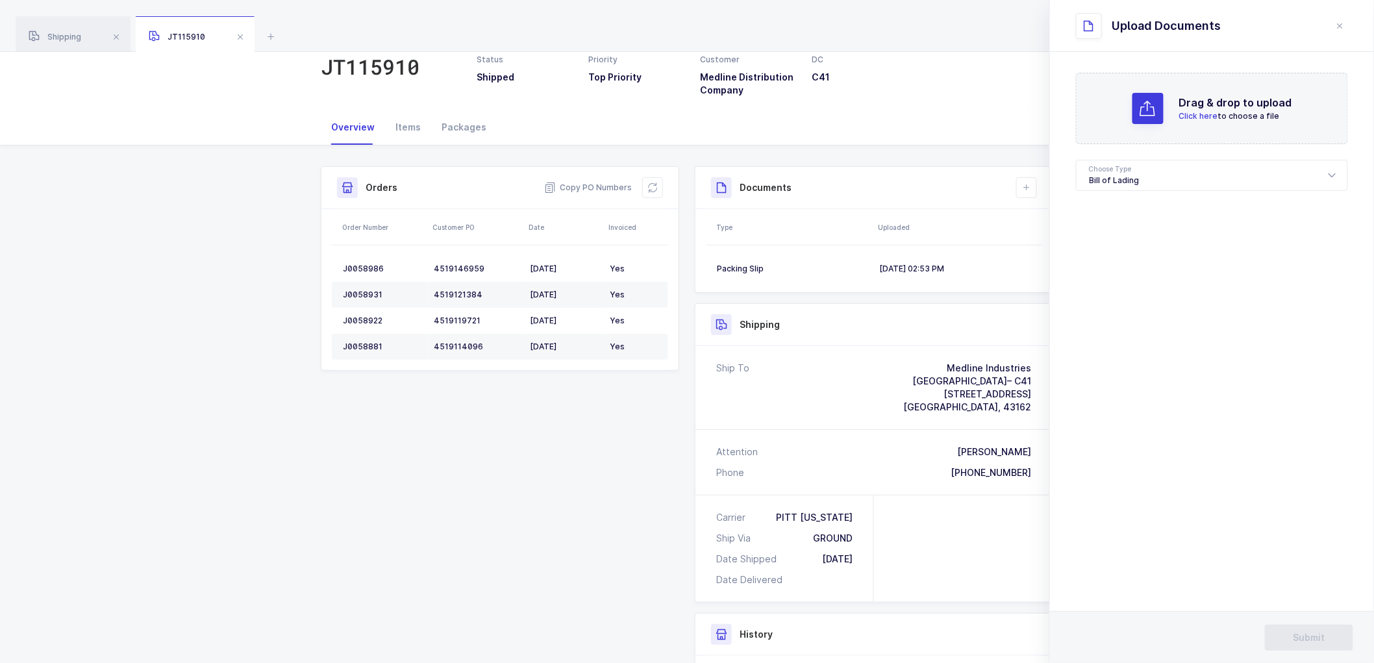
scroll to position [72, 0]
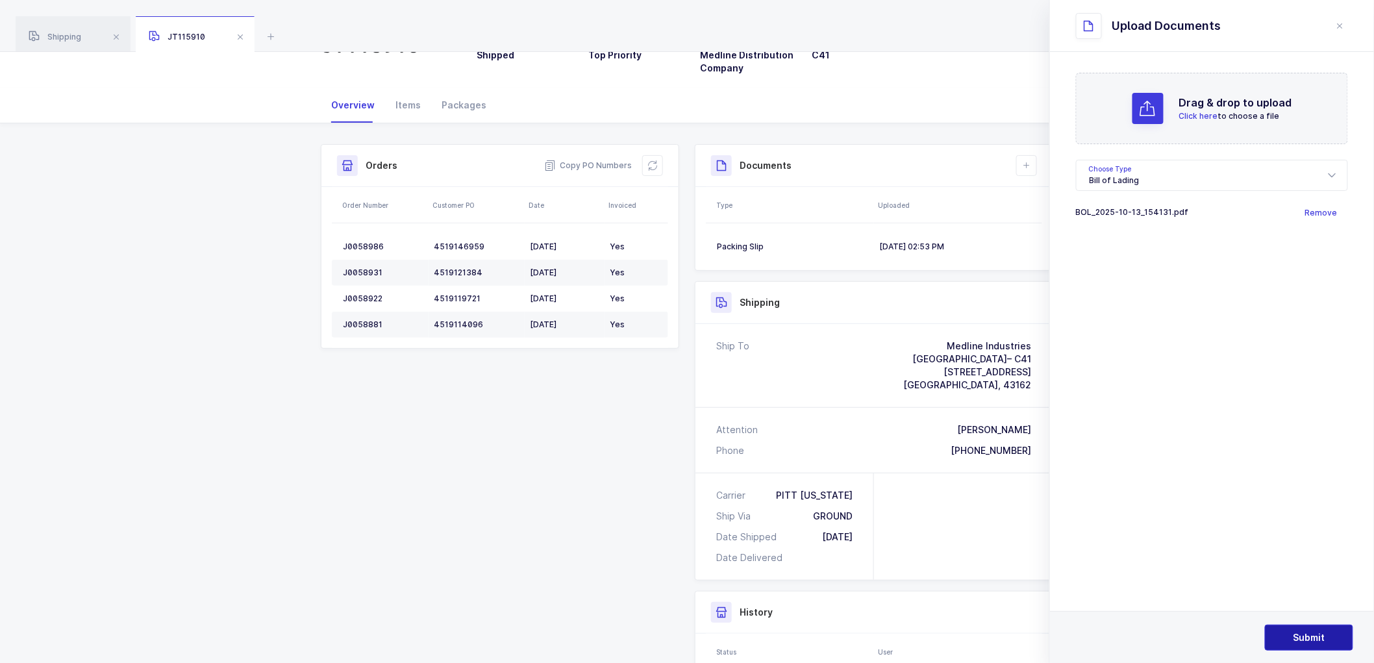
click at [1308, 636] on span "Submit" at bounding box center [1310, 637] width 32 height 13
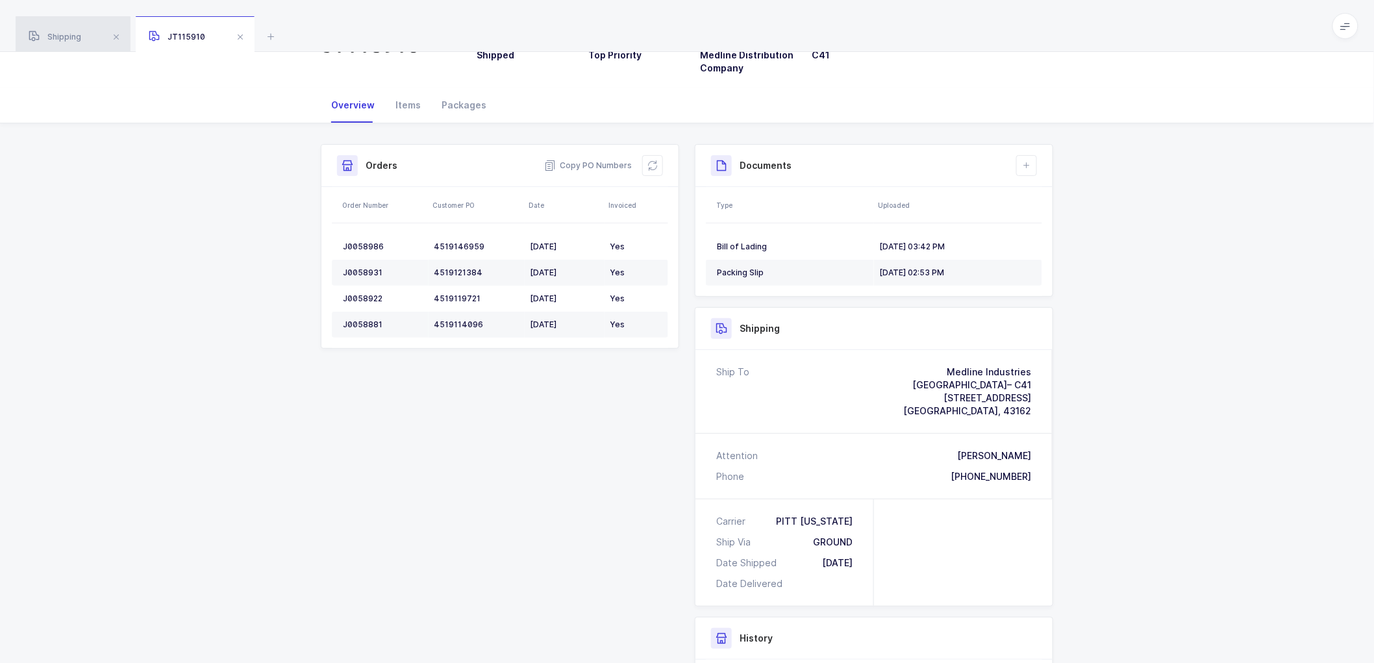
drag, startPoint x: 58, startPoint y: 33, endPoint x: 128, endPoint y: 61, distance: 74.9
click at [59, 33] on span "Shipping" at bounding box center [55, 37] width 53 height 10
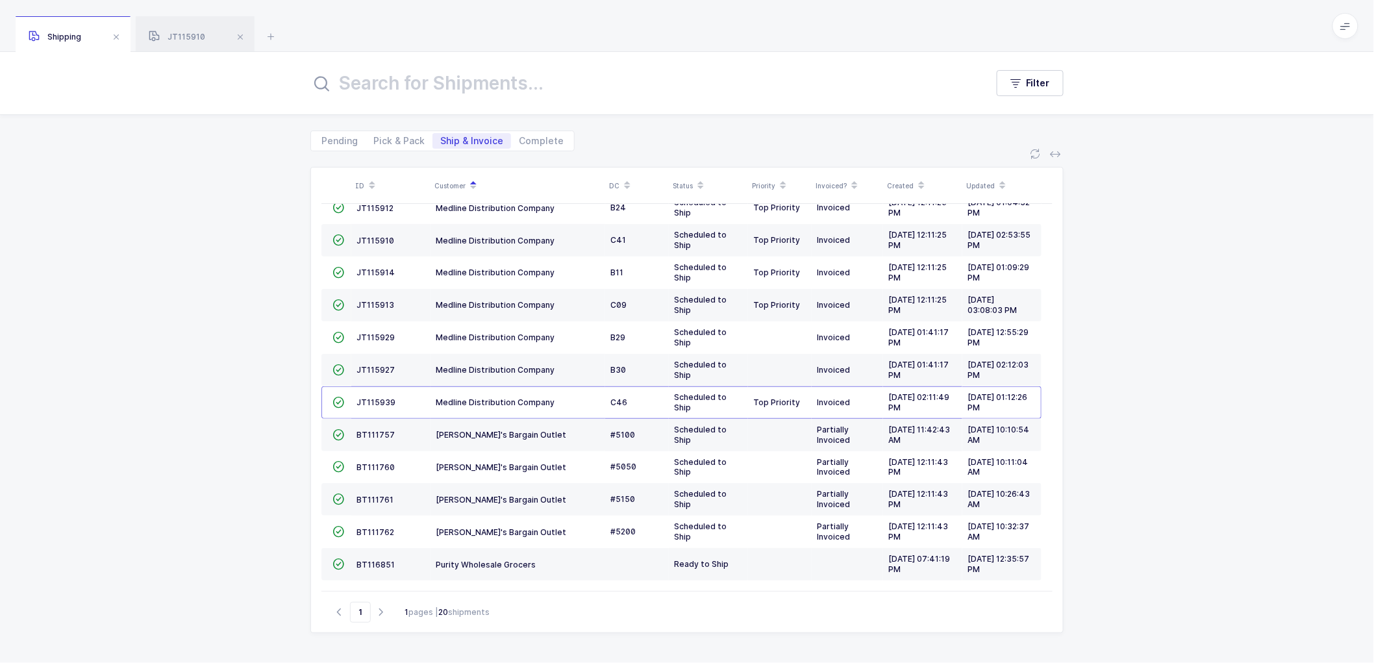
scroll to position [248, 0]
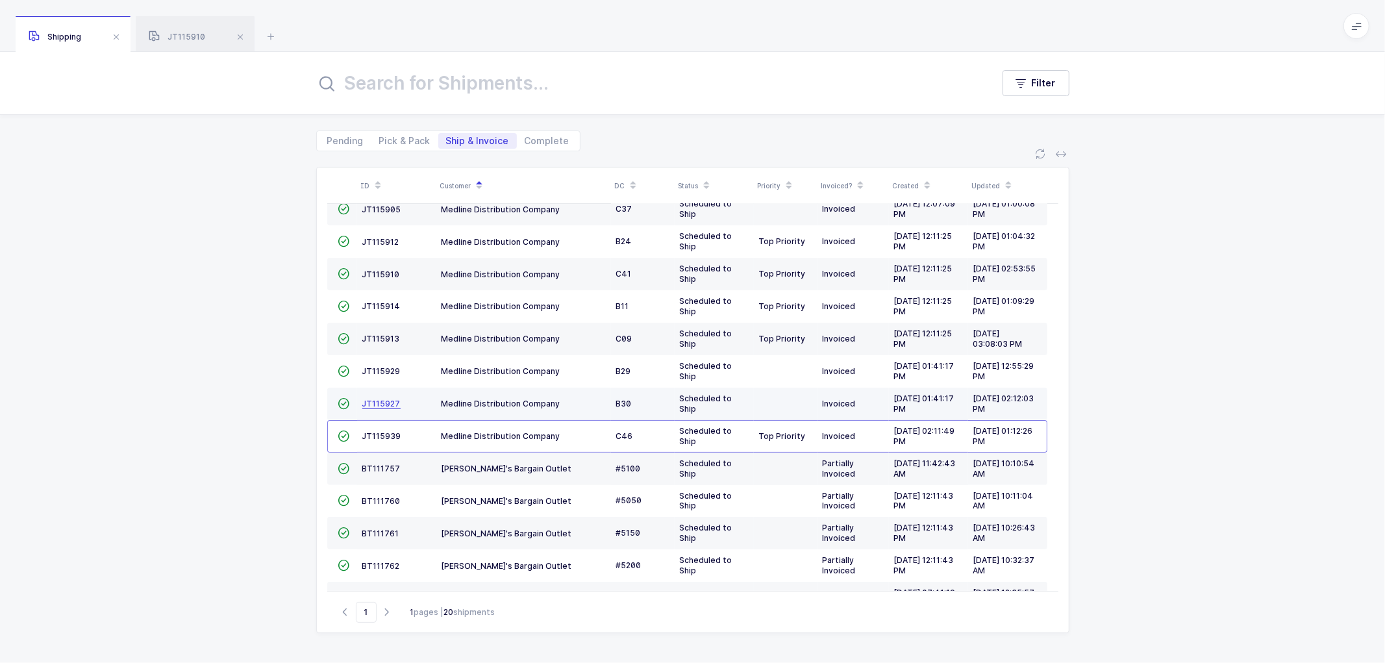
click at [377, 404] on span "JT115927" at bounding box center [381, 404] width 38 height 10
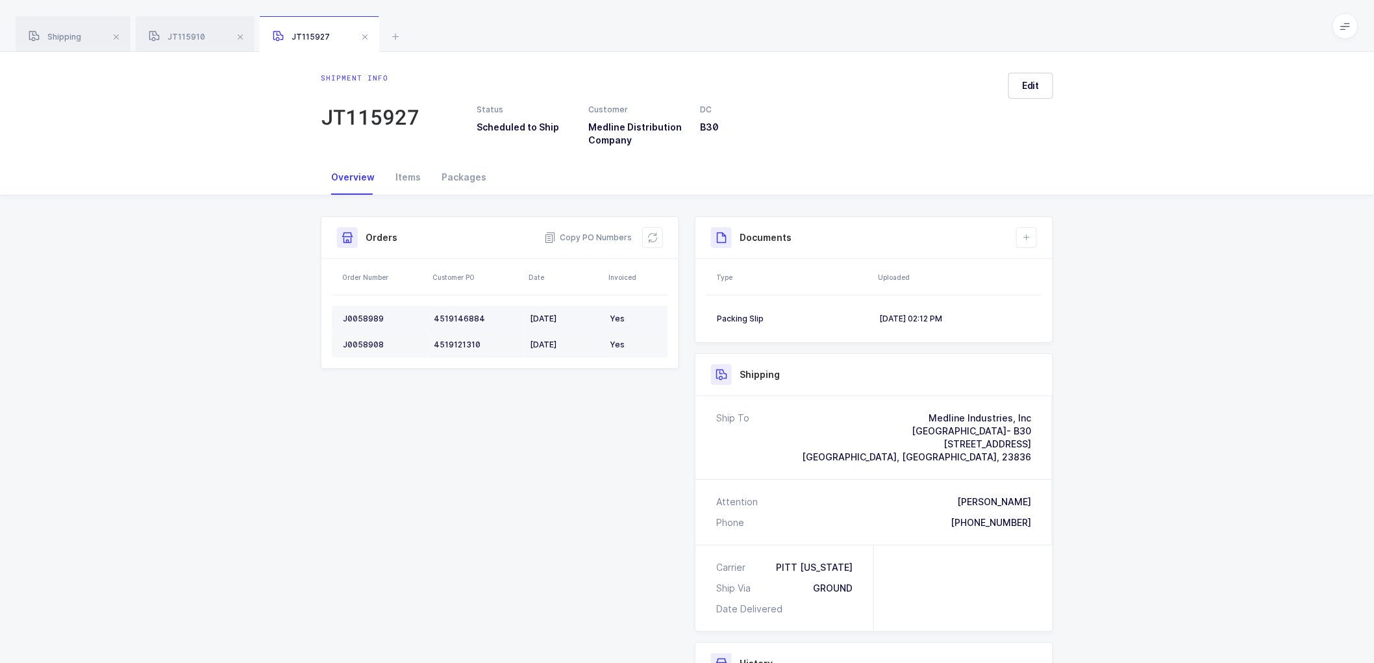
click at [353, 314] on div "J0058989" at bounding box center [383, 319] width 81 height 10
click at [355, 314] on div "J0058989" at bounding box center [383, 319] width 81 height 10
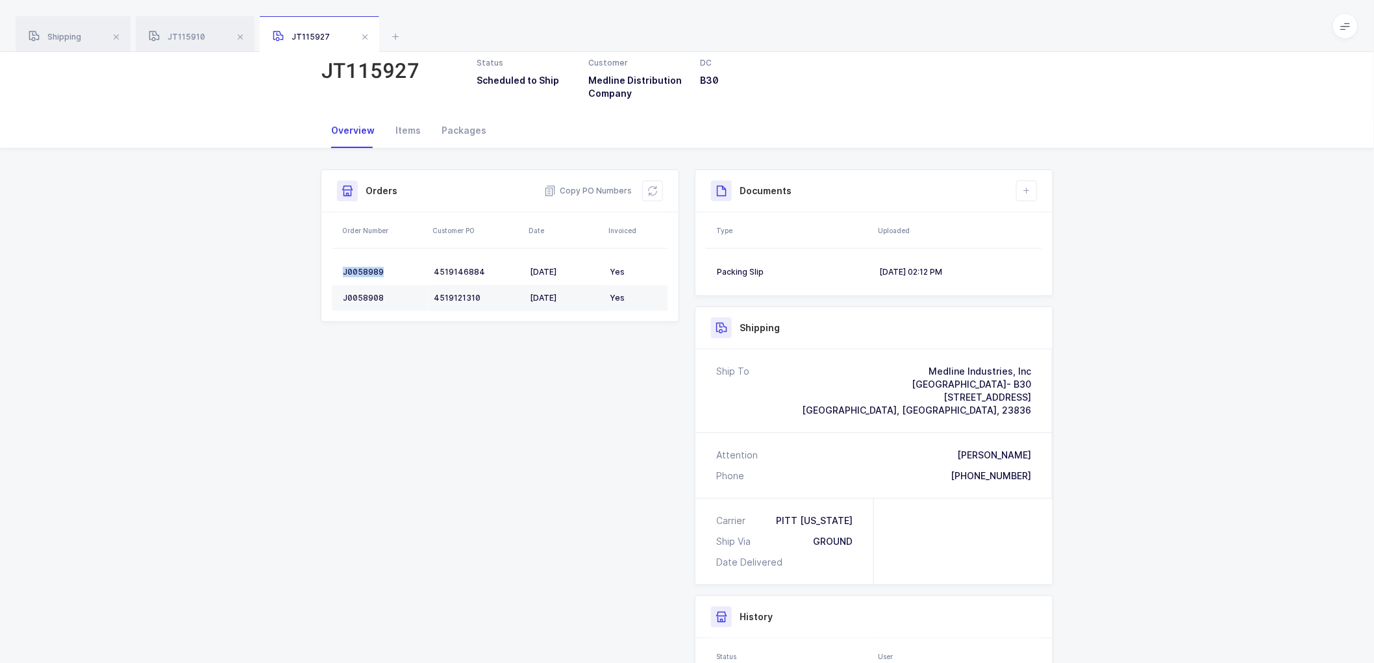
scroll to position [72, 0]
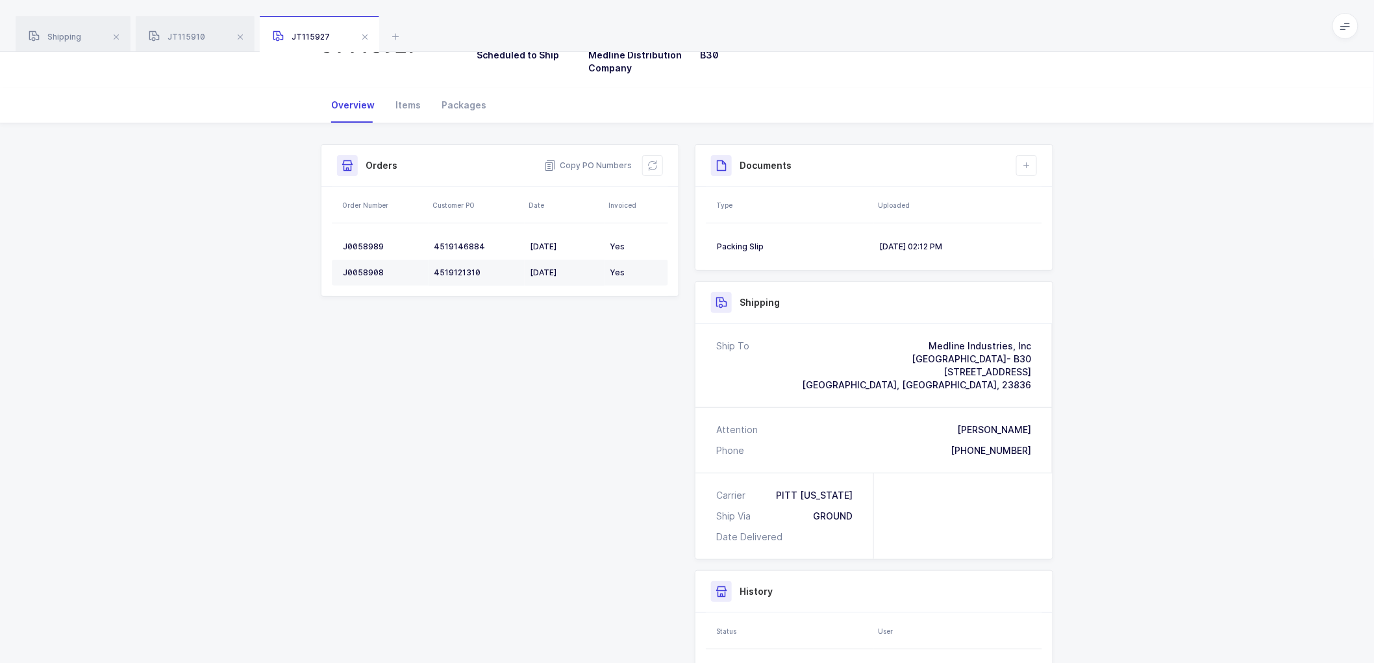
click at [599, 426] on div "Shipment Info Shipment Number JT115927 Status Scheduled to Ship Customer Medlin…" at bounding box center [687, 451] width 748 height 615
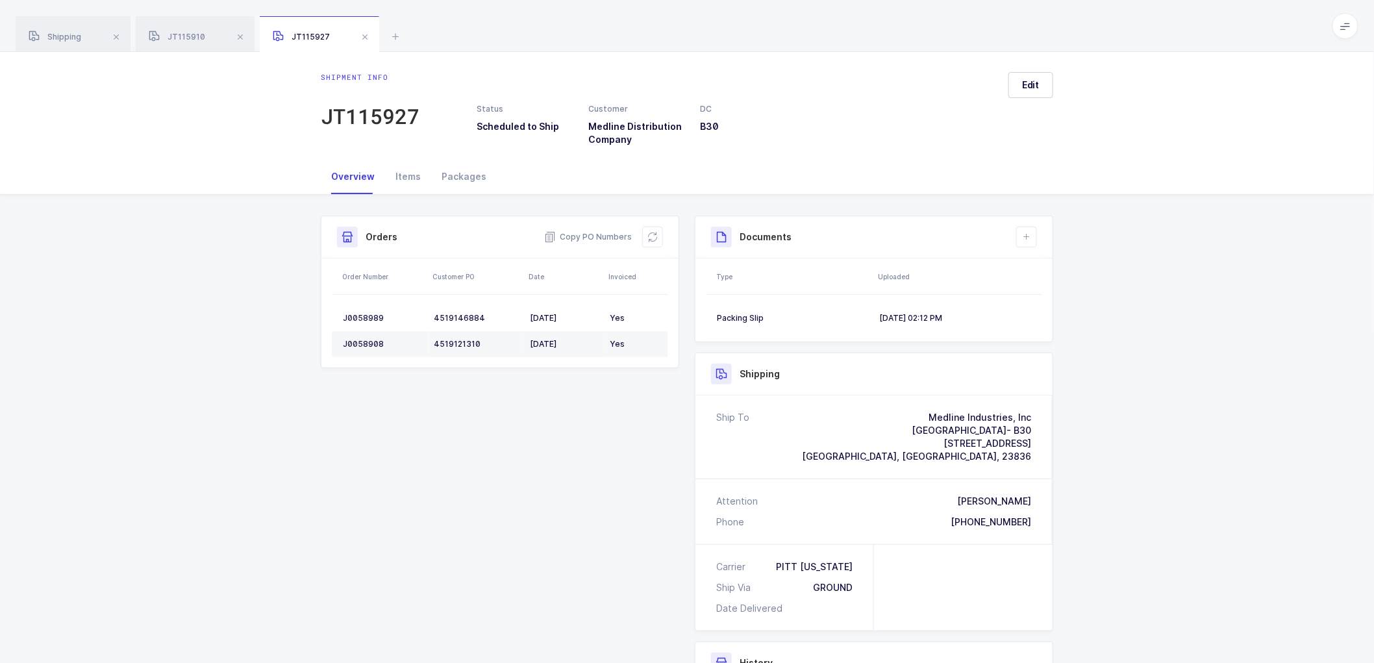
scroll to position [0, 0]
click at [1020, 82] on button "Edit" at bounding box center [1031, 86] width 45 height 26
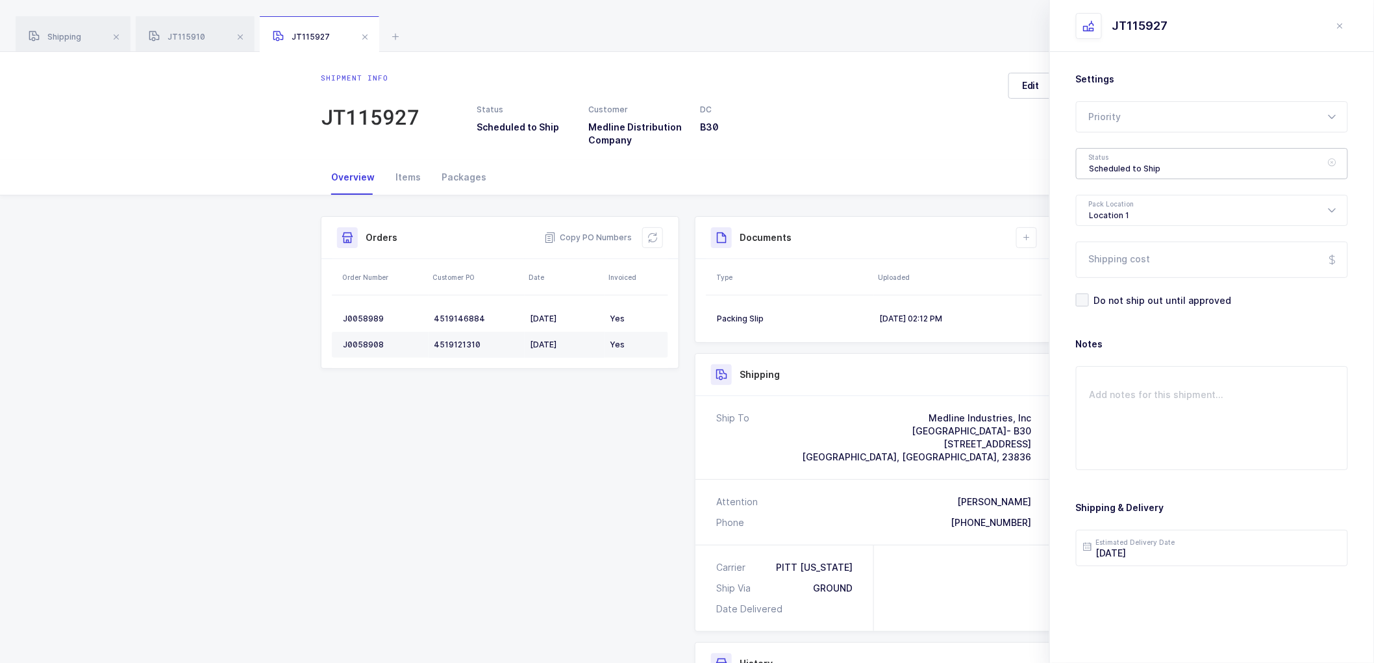
click at [1122, 161] on div "Scheduled to Ship" at bounding box center [1212, 163] width 272 height 31
click at [1106, 258] on span "Shipped" at bounding box center [1108, 263] width 37 height 11
type input "Shipped"
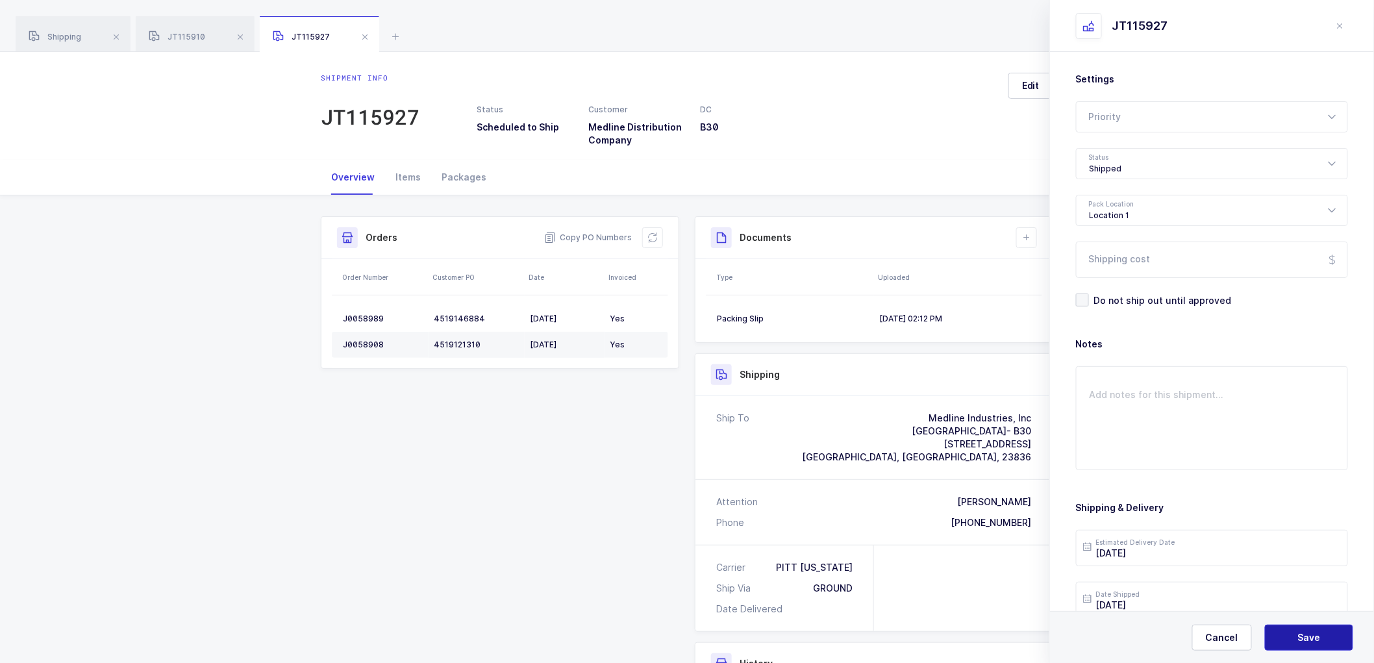
click at [1287, 628] on button "Save" at bounding box center [1309, 638] width 88 height 26
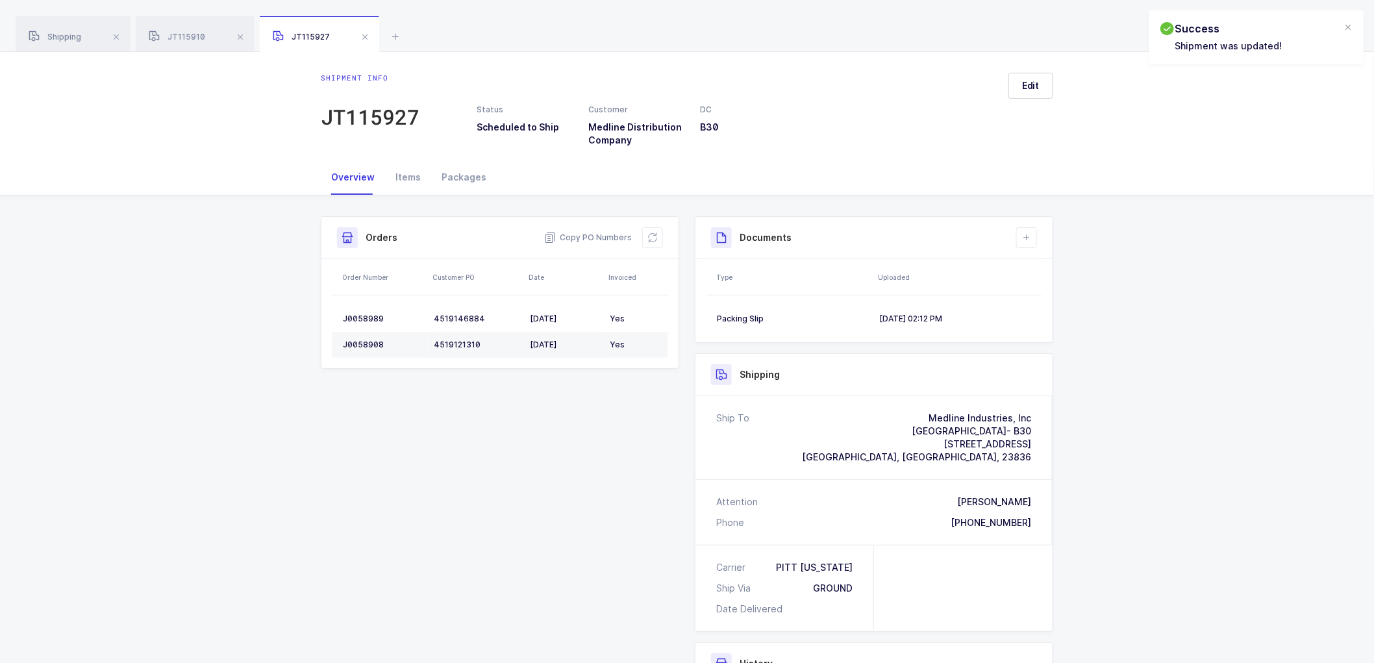
drag, startPoint x: 1033, startPoint y: 234, endPoint x: 1020, endPoint y: 271, distance: 39.2
click at [1031, 238] on button at bounding box center [1026, 237] width 21 height 21
click at [1039, 296] on li "Upload Document" at bounding box center [1070, 295] width 97 height 21
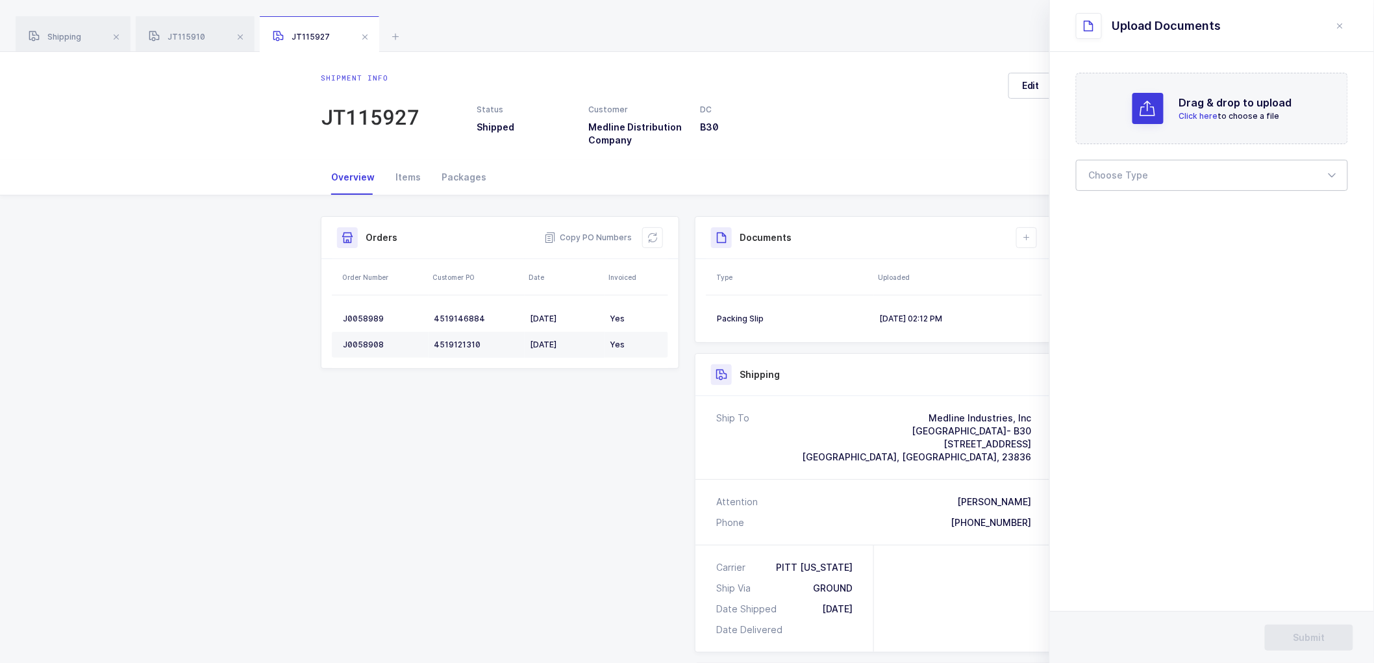
drag, startPoint x: 1113, startPoint y: 175, endPoint x: 1108, endPoint y: 190, distance: 15.6
click at [1113, 177] on div at bounding box center [1212, 175] width 272 height 31
drag, startPoint x: 1102, startPoint y: 211, endPoint x: 1381, endPoint y: 247, distance: 281.6
click at [1103, 211] on span "Bill of Lading" at bounding box center [1119, 215] width 58 height 11
type input "Bill of Lading"
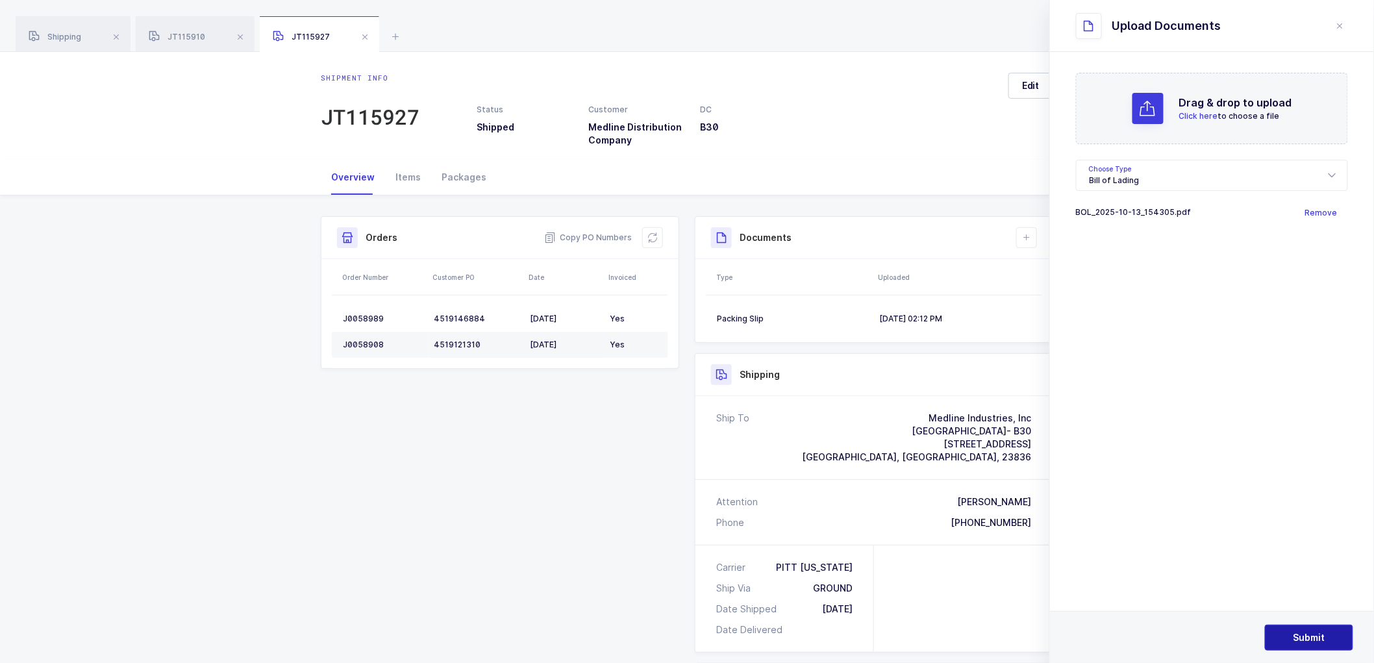
click at [1303, 635] on span "Submit" at bounding box center [1310, 637] width 32 height 13
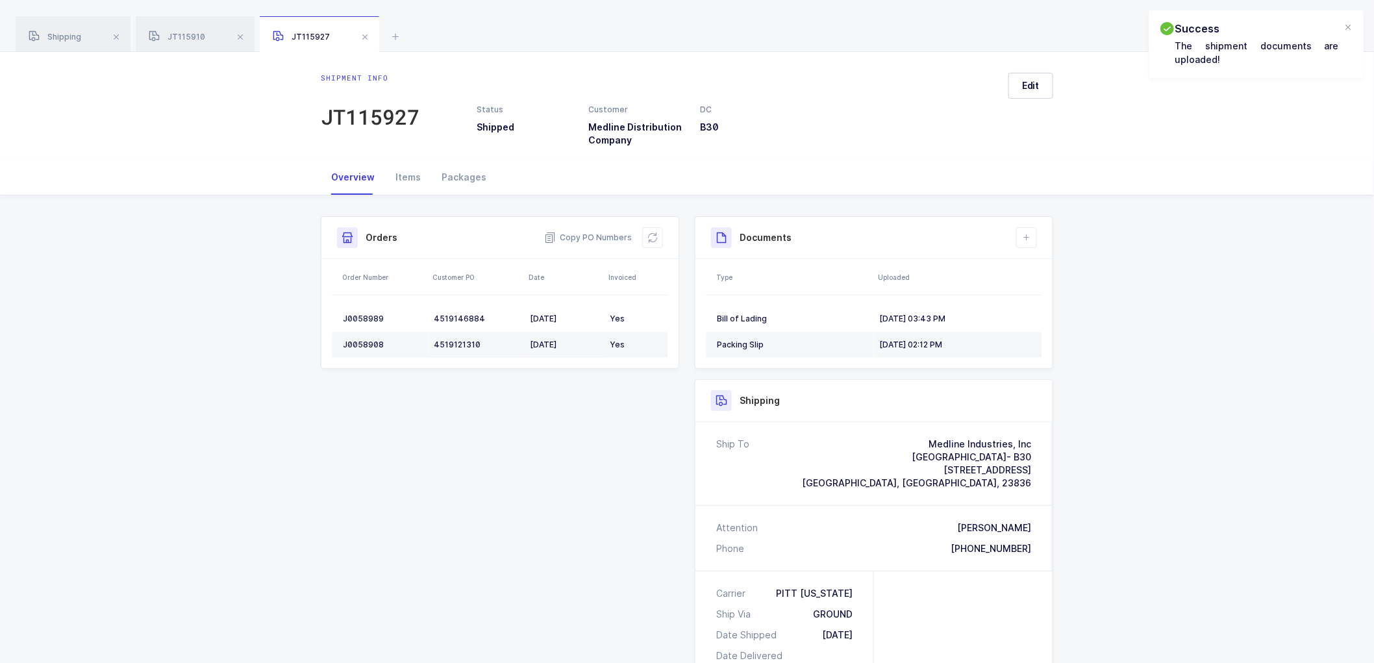
drag, startPoint x: 204, startPoint y: 216, endPoint x: 209, endPoint y: 210, distance: 7.8
click at [204, 215] on div "Shipment Info Shipment Number JT115927 Status Shipped Customer Medline Distribu…" at bounding box center [687, 552] width 1374 height 714
drag, startPoint x: 64, startPoint y: 36, endPoint x: 313, endPoint y: 74, distance: 252.2
click at [68, 36] on span "Shipping" at bounding box center [55, 37] width 53 height 10
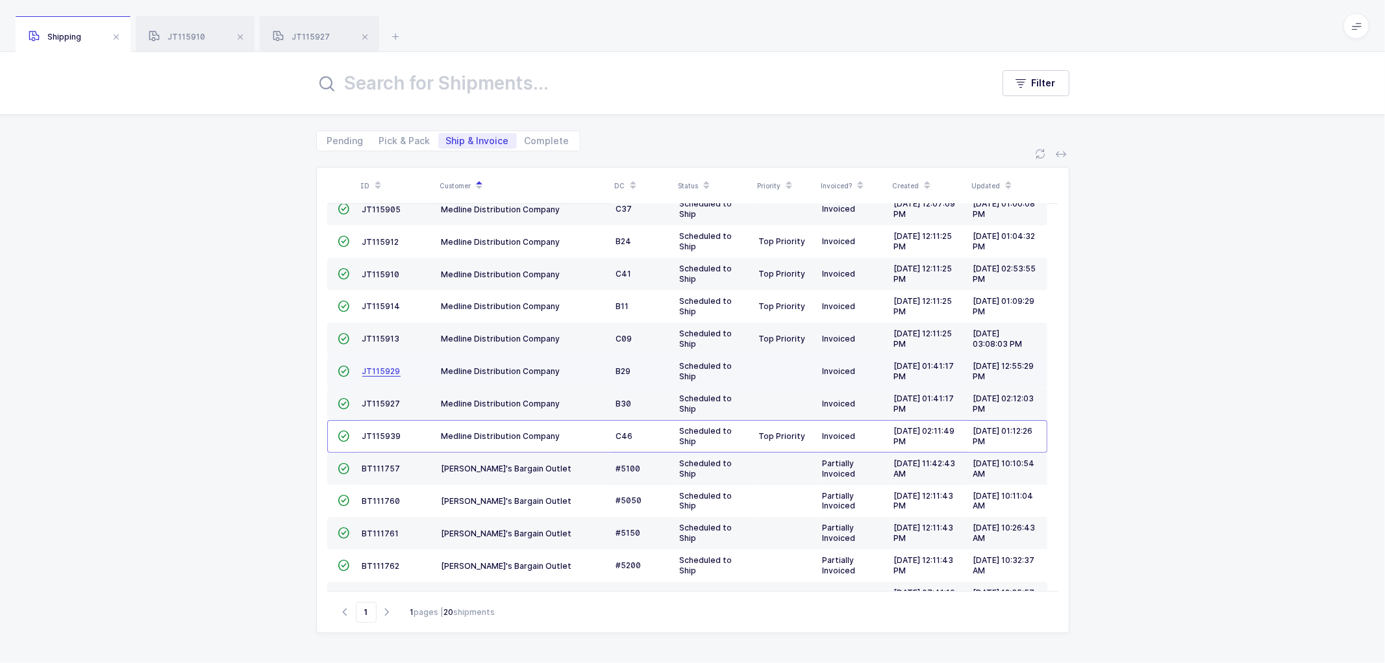
click at [371, 369] on span "JT115929" at bounding box center [381, 371] width 38 height 10
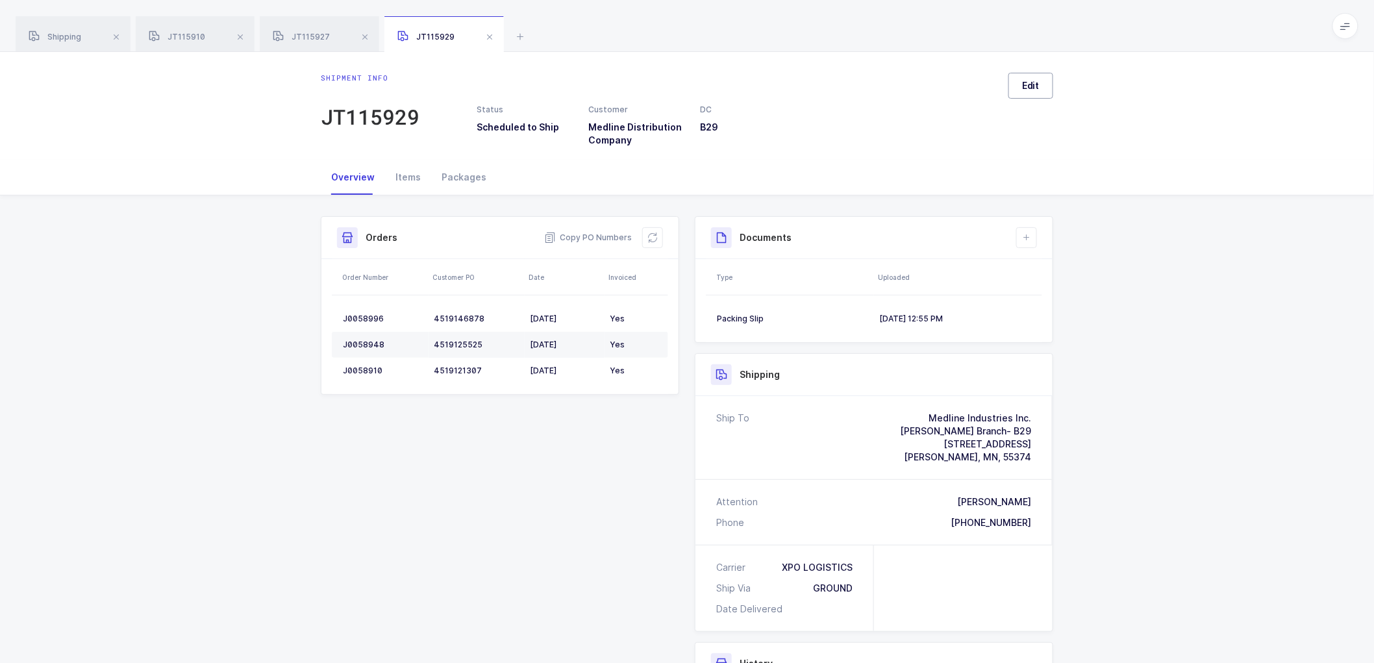
click at [1025, 81] on span "Edit" at bounding box center [1031, 85] width 18 height 13
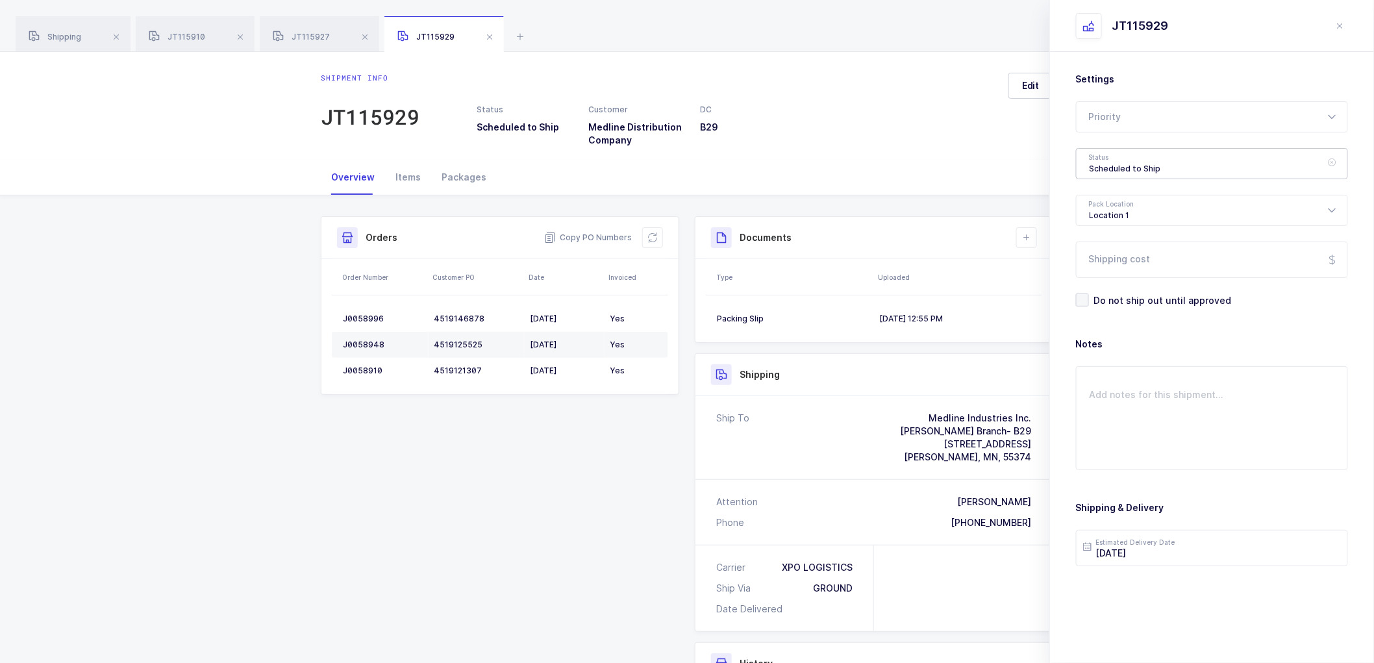
click at [1102, 170] on div "Scheduled to Ship" at bounding box center [1212, 163] width 272 height 31
click at [1109, 260] on span "Shipped" at bounding box center [1108, 263] width 37 height 11
type input "Shipped"
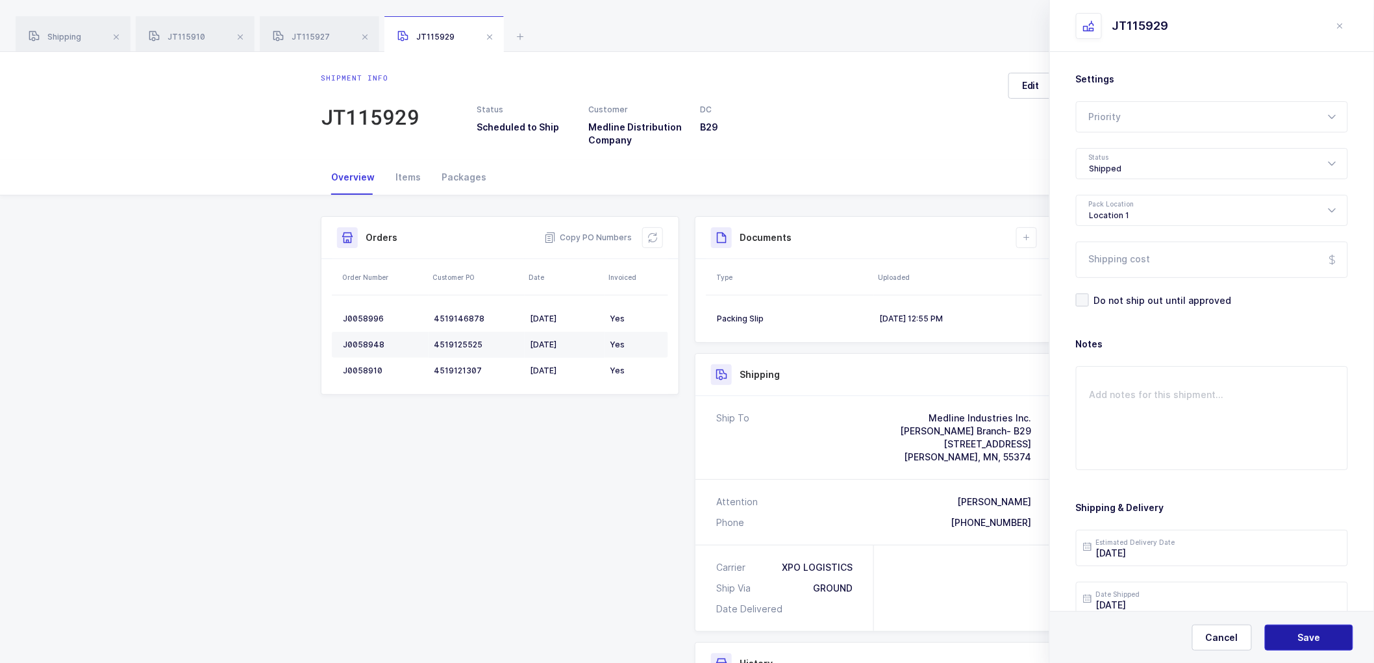
click at [1303, 634] on span "Save" at bounding box center [1309, 637] width 23 height 13
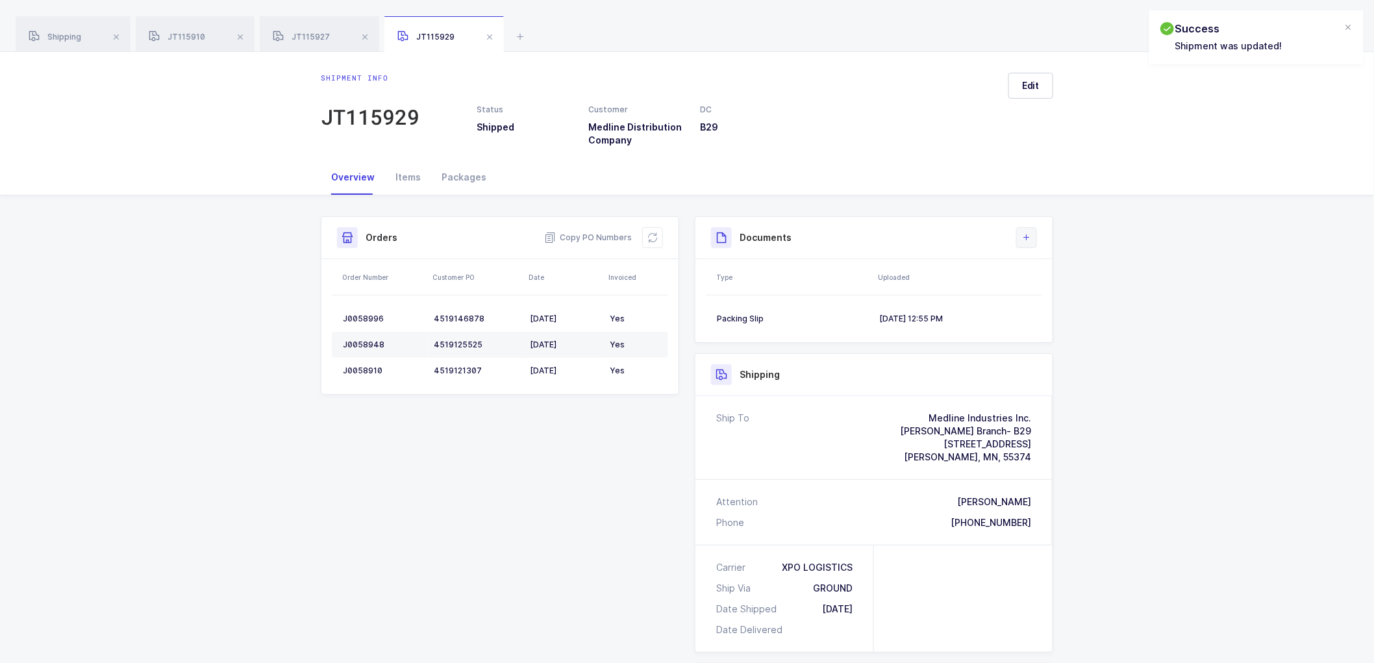
click at [1035, 242] on button at bounding box center [1026, 237] width 21 height 21
click at [1061, 297] on li "Upload Document" at bounding box center [1070, 295] width 97 height 21
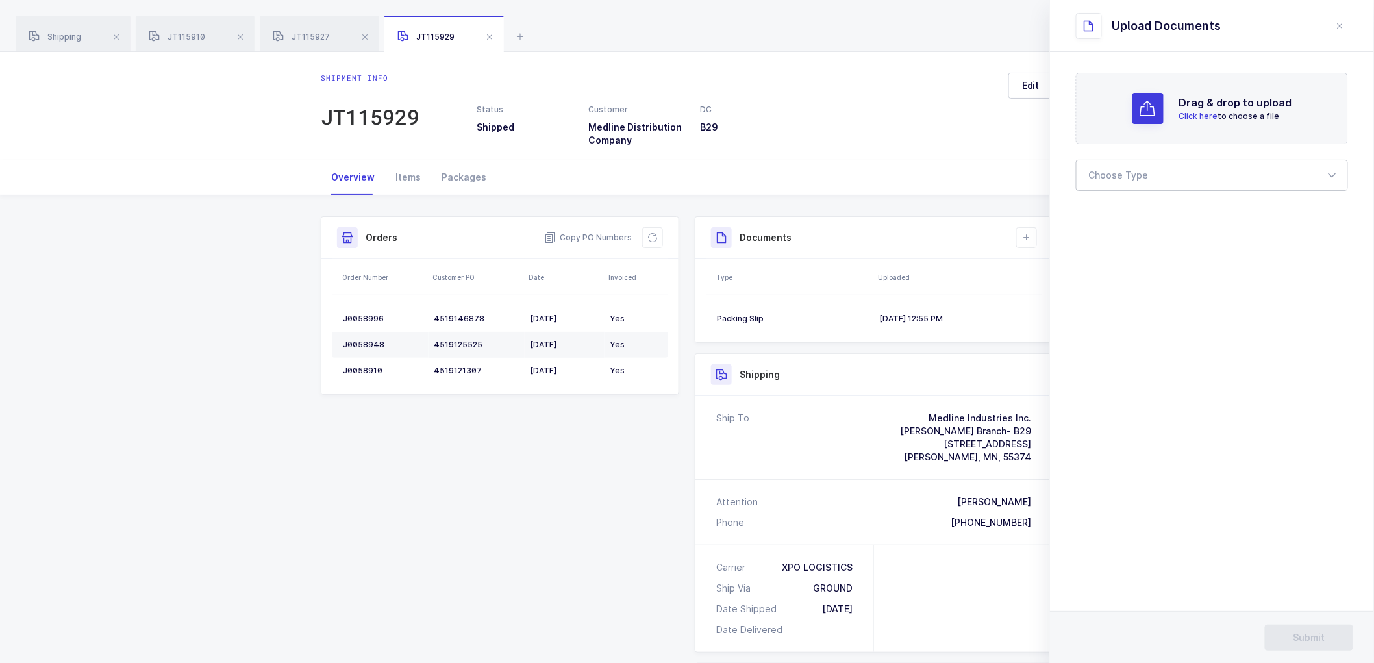
drag, startPoint x: 1124, startPoint y: 174, endPoint x: 1116, endPoint y: 190, distance: 17.4
click at [1124, 174] on div at bounding box center [1212, 175] width 272 height 31
click at [1111, 208] on li "Bill of Lading" at bounding box center [1217, 216] width 271 height 21
type input "Bill of Lading"
drag, startPoint x: 1303, startPoint y: 630, endPoint x: 1294, endPoint y: 618, distance: 14.8
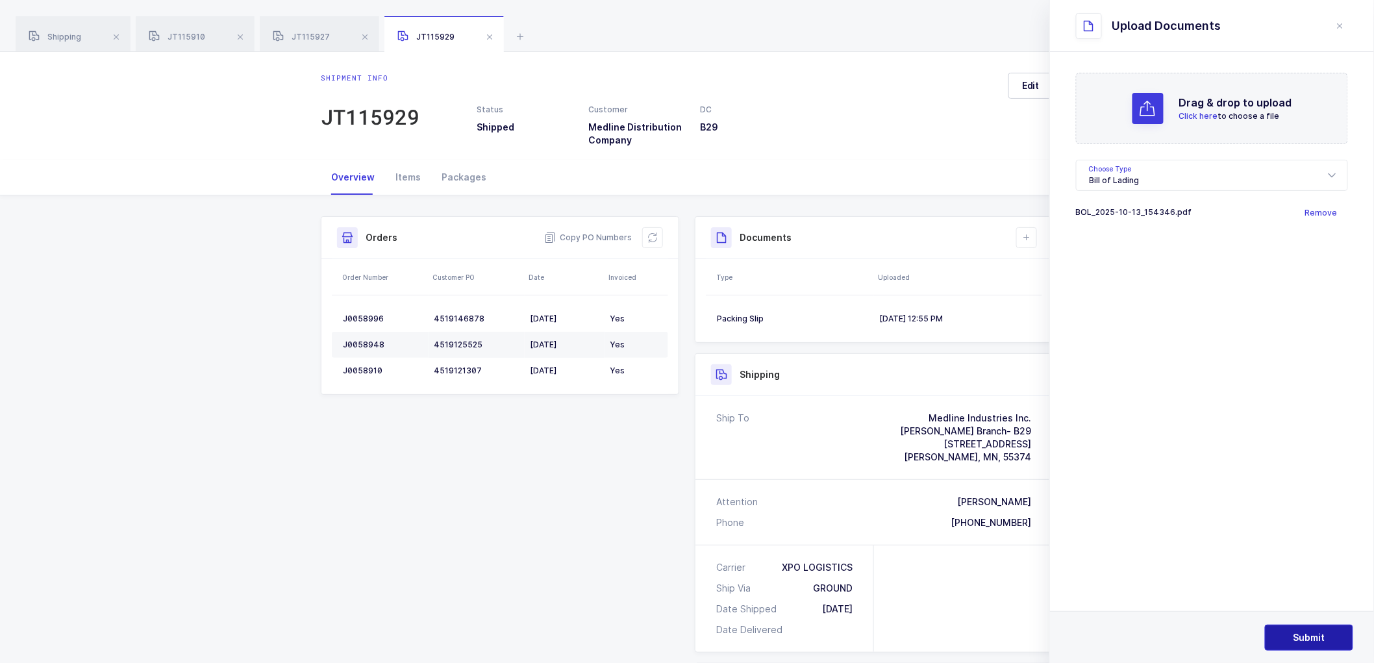
click at [1303, 629] on button "Submit" at bounding box center [1309, 638] width 88 height 26
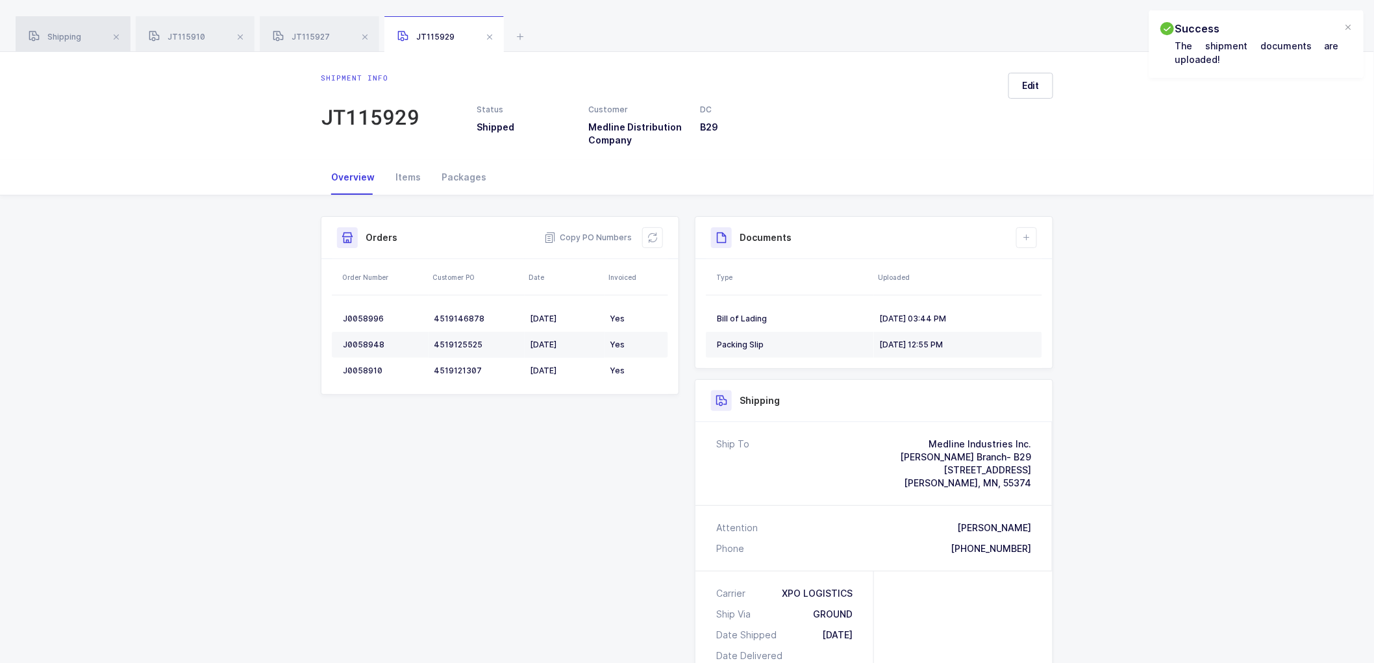
drag, startPoint x: 61, startPoint y: 37, endPoint x: 127, endPoint y: 40, distance: 66.3
click at [62, 37] on span "Shipping" at bounding box center [55, 37] width 53 height 10
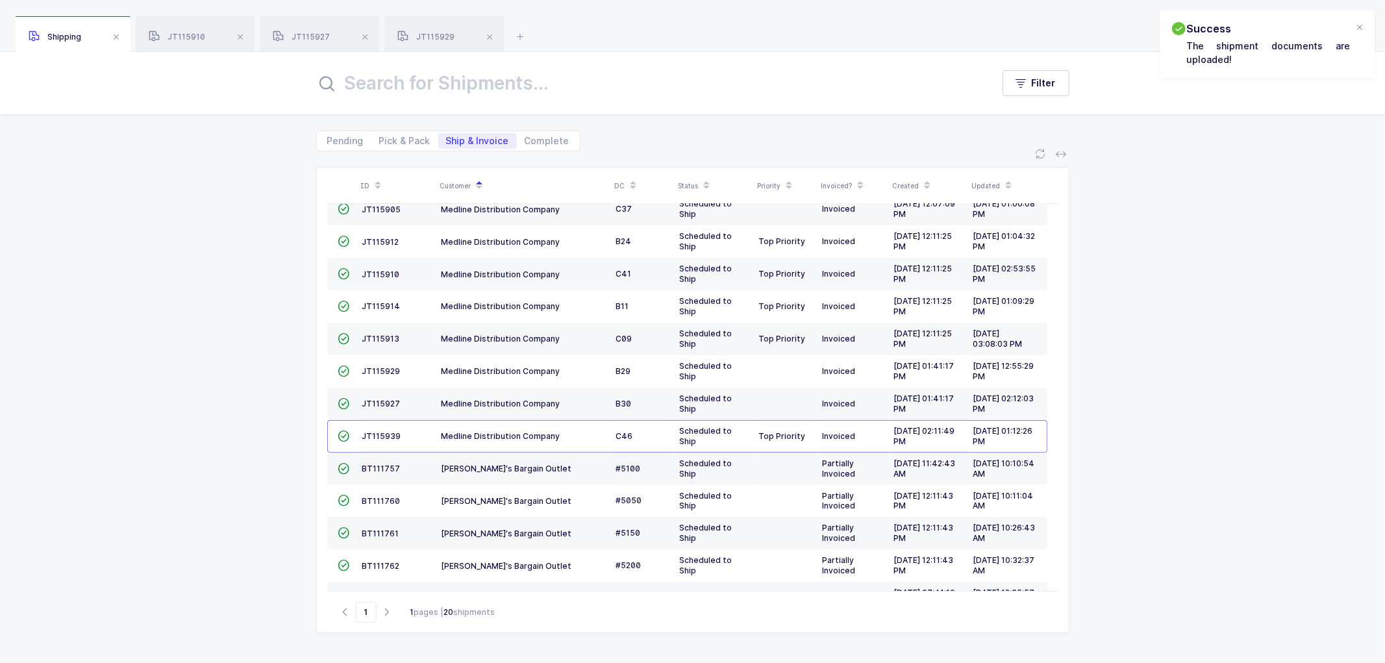
drag, startPoint x: 55, startPoint y: 23, endPoint x: 86, endPoint y: 40, distance: 35.7
click at [56, 23] on div "Shipping" at bounding box center [73, 34] width 115 height 36
click at [68, 34] on span "Shipping" at bounding box center [55, 37] width 53 height 10
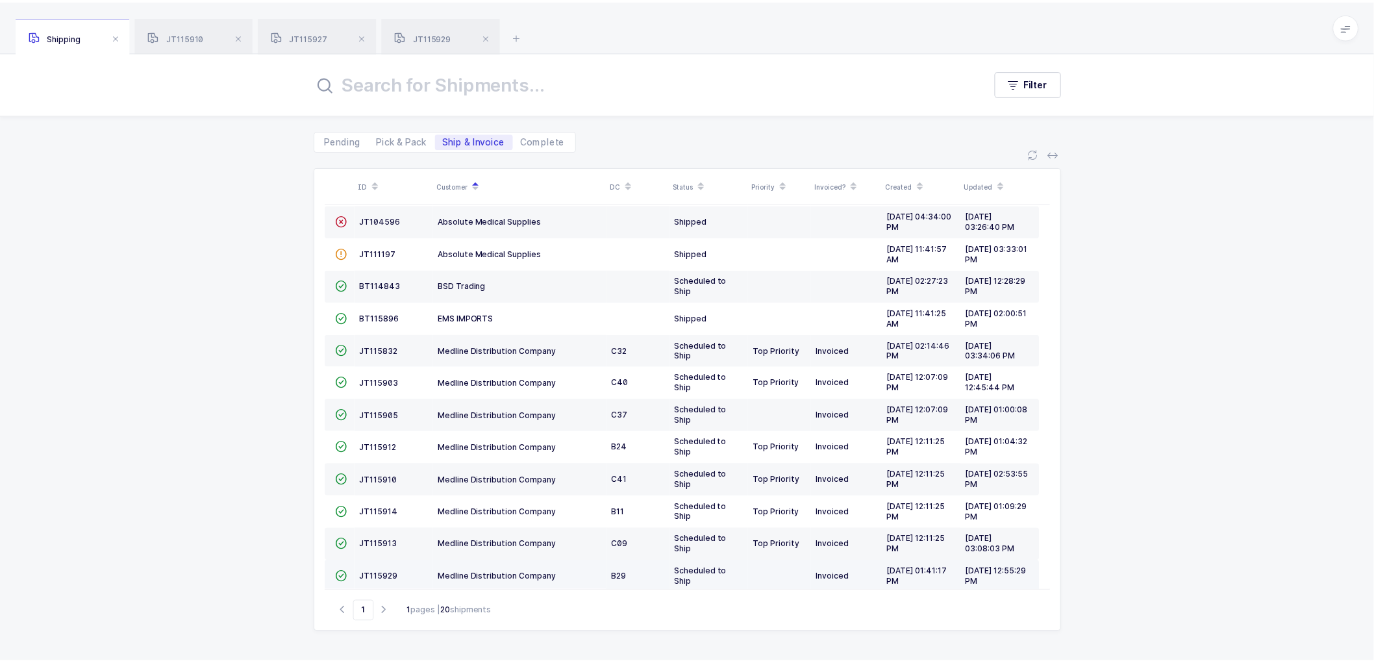
scroll to position [72, 0]
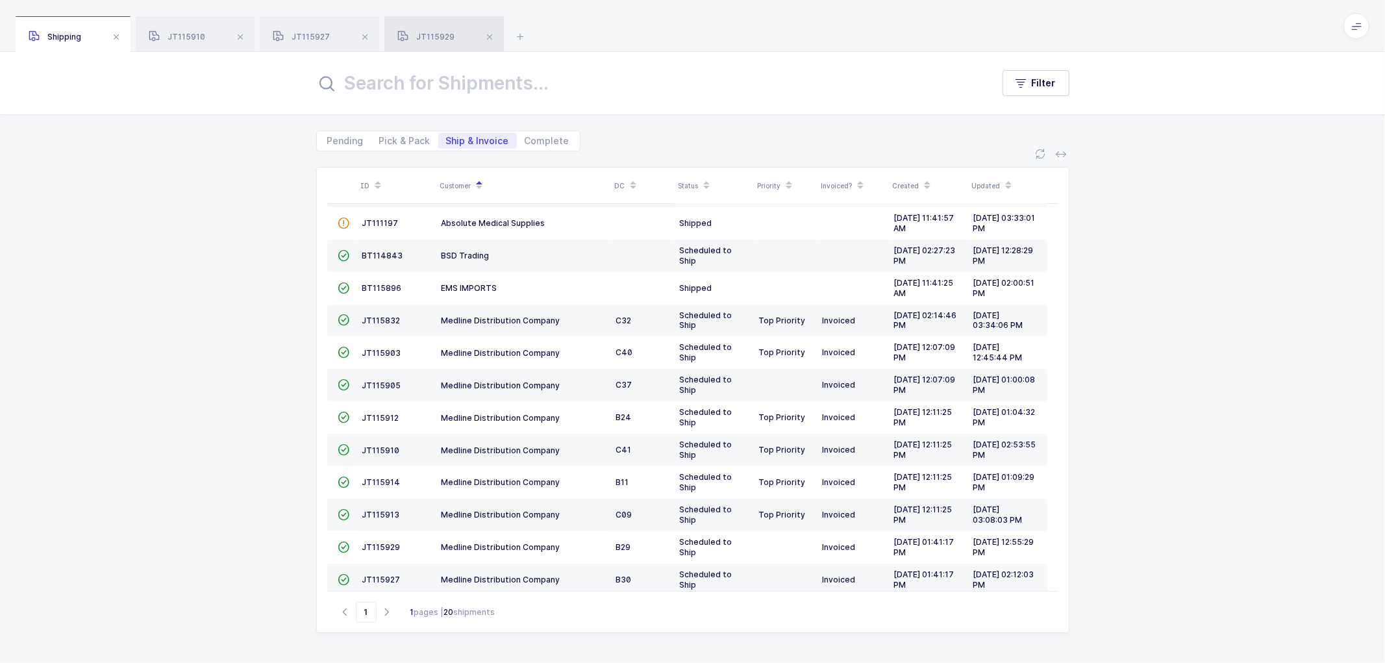
click at [437, 32] on span "JT115929" at bounding box center [425, 37] width 57 height 10
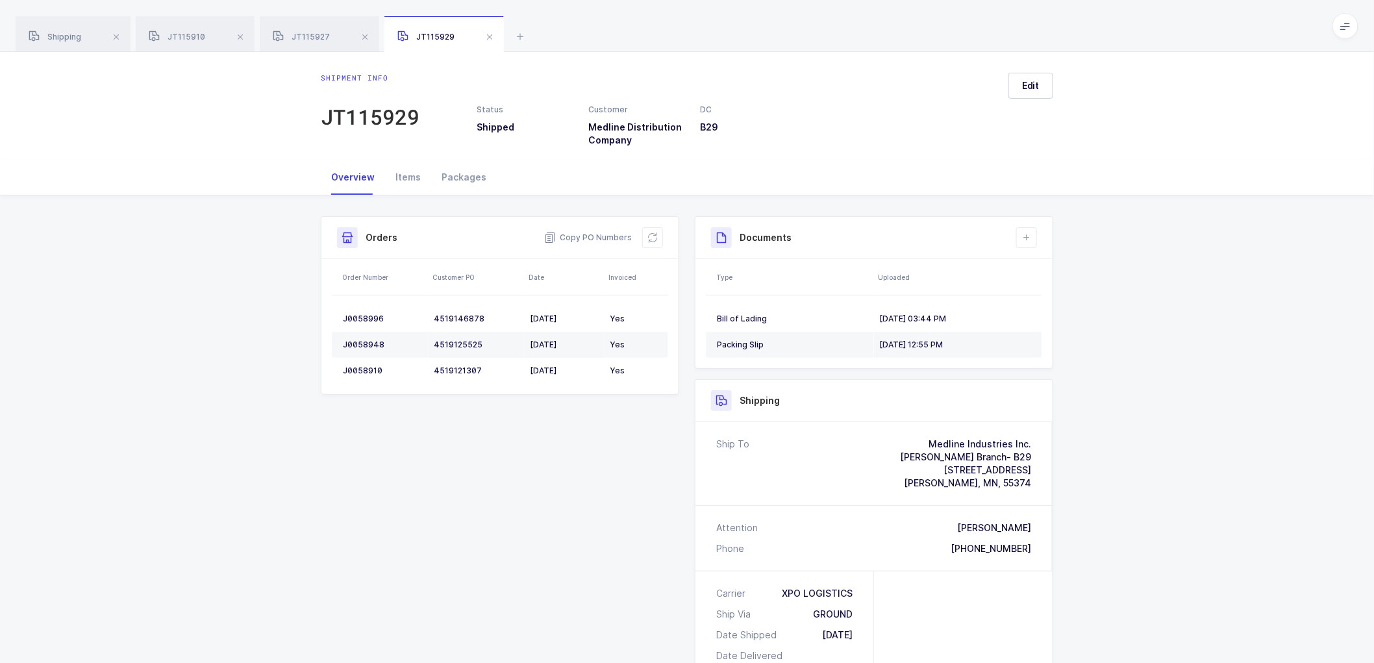
click at [1168, 367] on div "Shipment Info Shipment Number JT115929 Status Shipped Customer Medline Distribu…" at bounding box center [687, 567] width 1374 height 744
drag, startPoint x: 62, startPoint y: 38, endPoint x: 229, endPoint y: 44, distance: 167.0
click at [63, 37] on span "Shipping" at bounding box center [55, 37] width 53 height 10
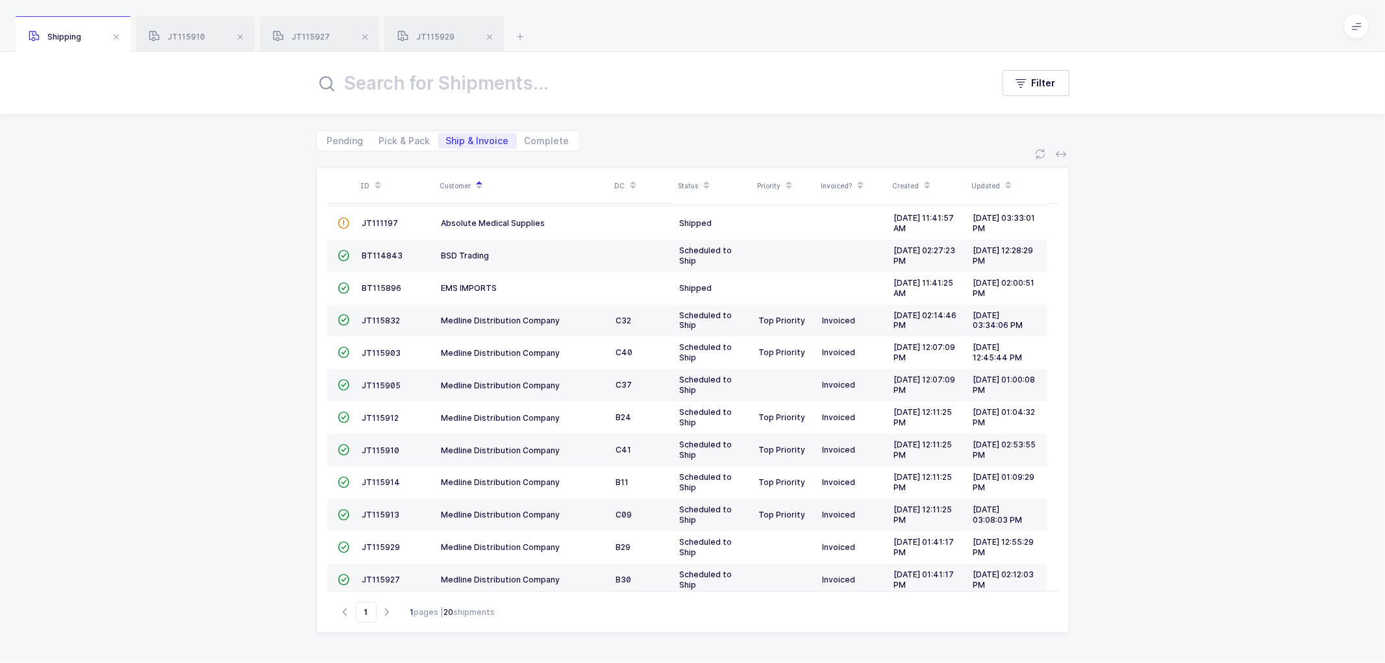
click at [385, 379] on td "JT115905" at bounding box center [396, 385] width 79 height 32
click at [382, 384] on span "JT115905" at bounding box center [381, 386] width 39 height 10
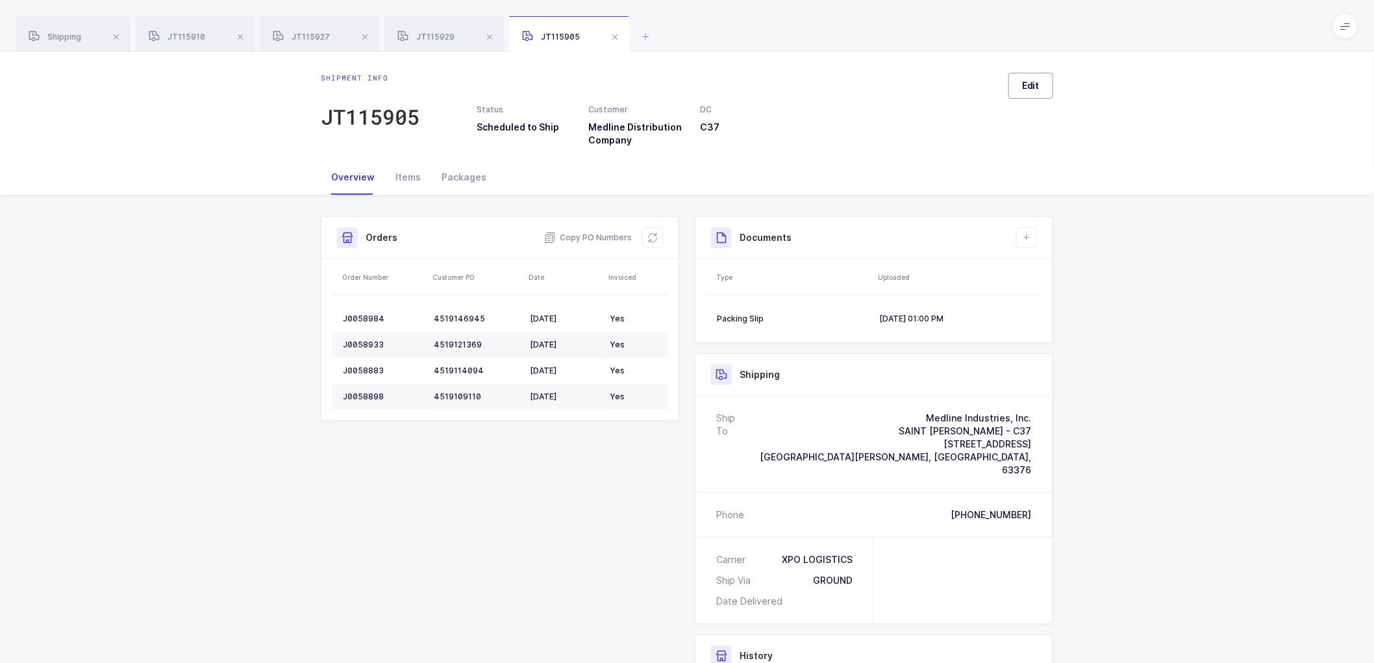
drag, startPoint x: 1040, startPoint y: 79, endPoint x: 1164, endPoint y: 185, distance: 163.1
click at [1038, 83] on span "Edit" at bounding box center [1031, 85] width 18 height 13
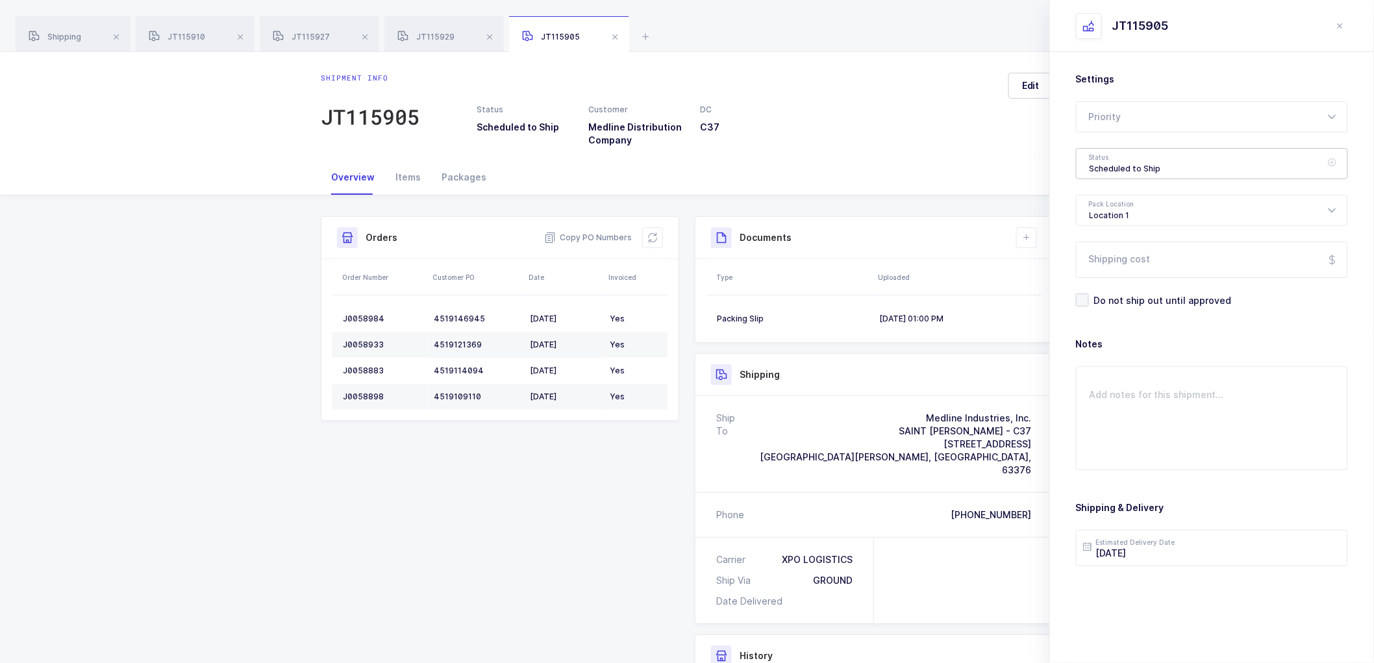
click at [1143, 164] on div "Scheduled to Ship" at bounding box center [1212, 163] width 272 height 31
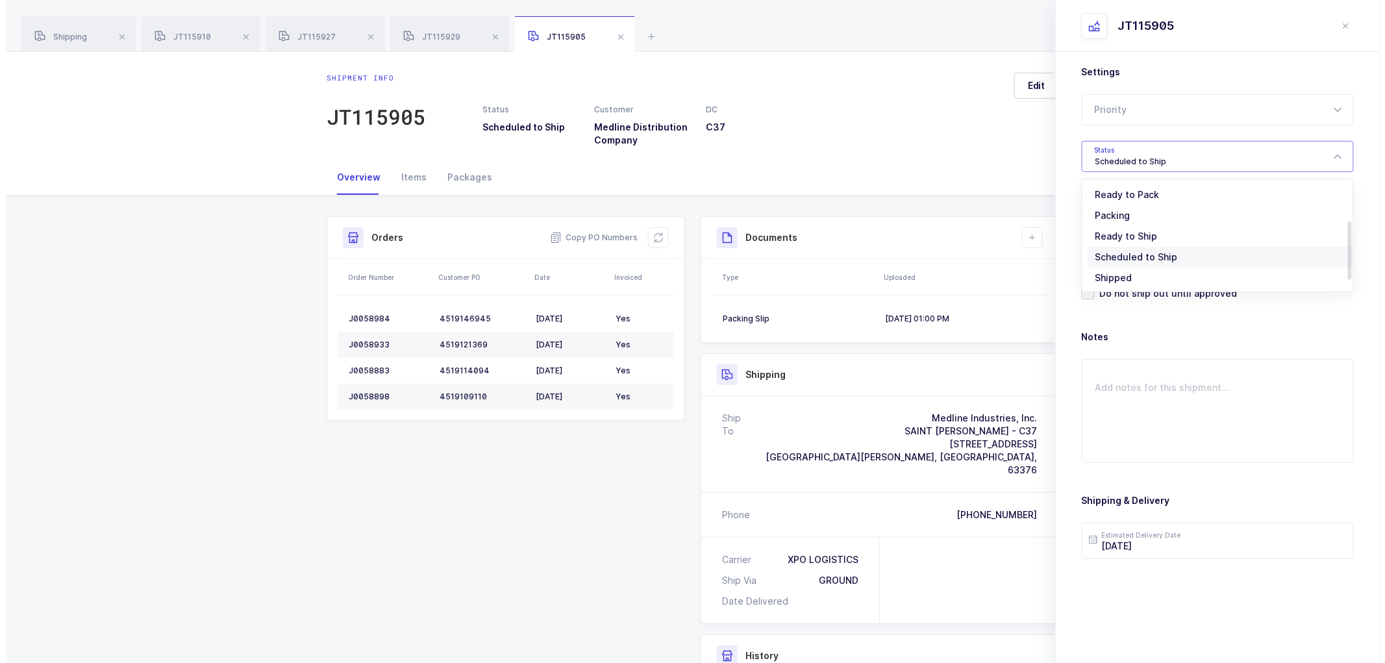
scroll to position [107, 0]
click at [1107, 251] on span "Shipped" at bounding box center [1108, 256] width 37 height 11
type input "Shipped"
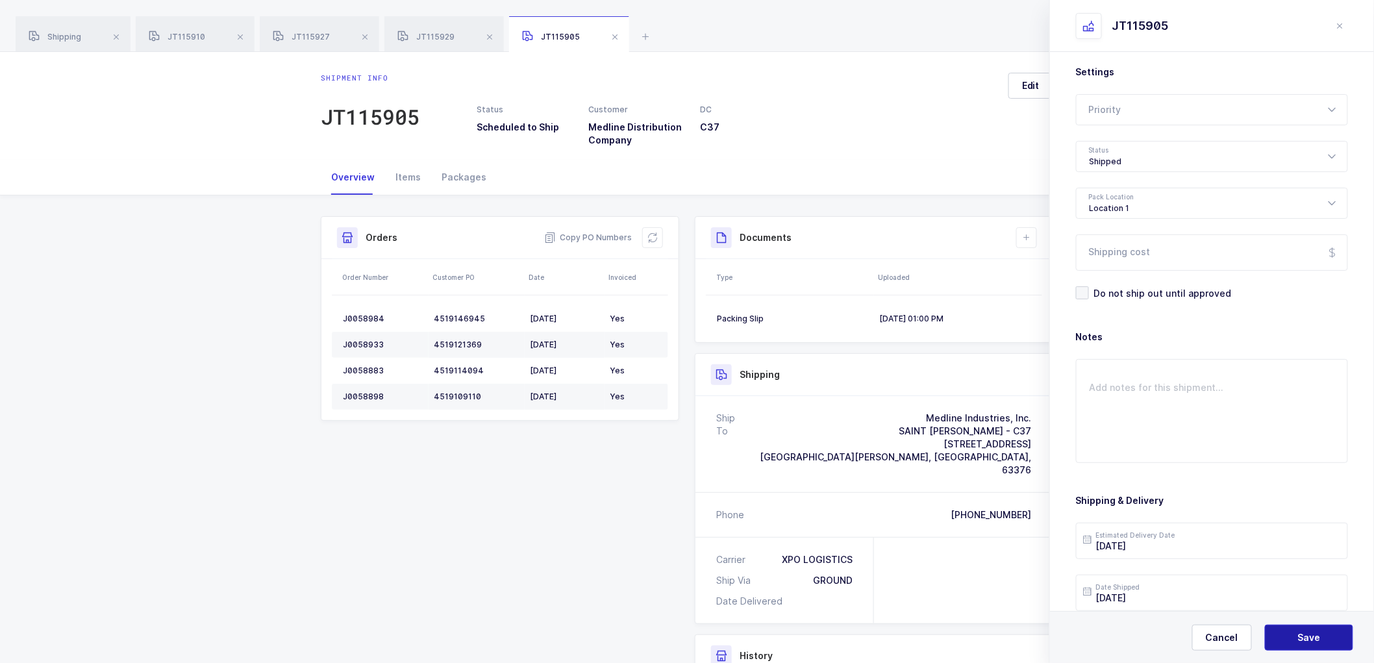
click at [1303, 629] on button "Save" at bounding box center [1309, 638] width 88 height 26
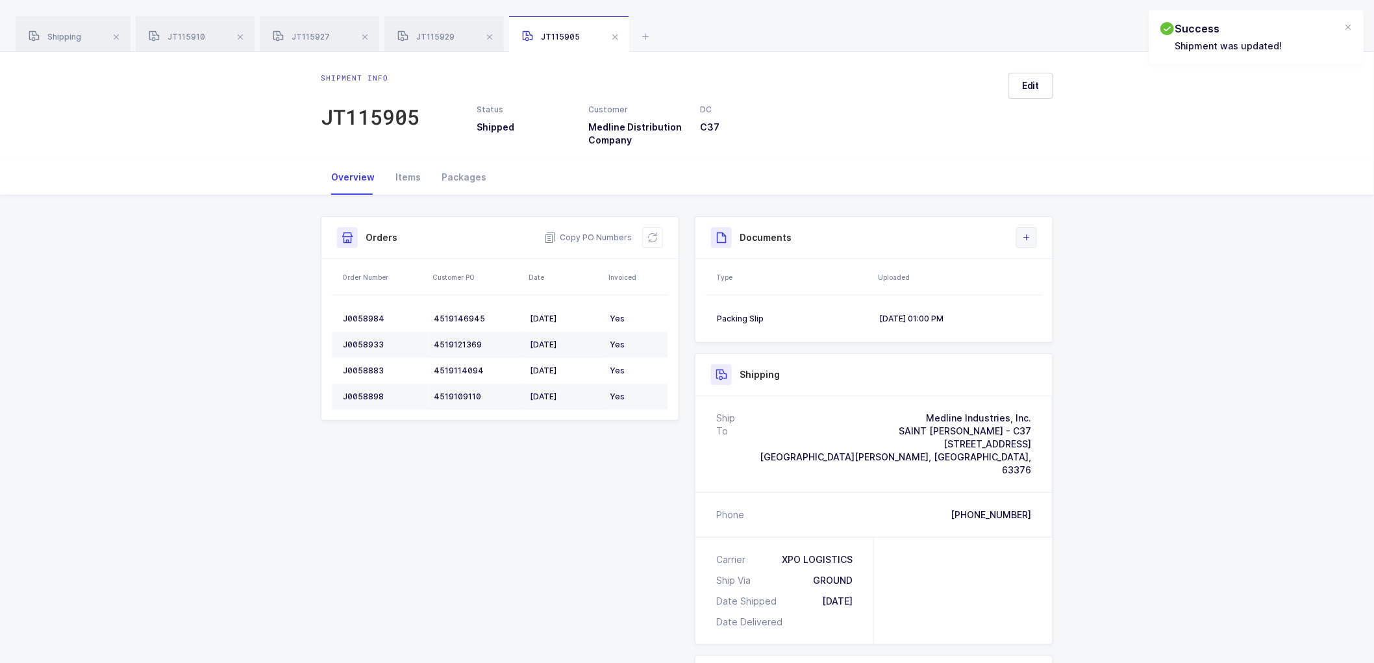
click at [1029, 236] on icon at bounding box center [1027, 238] width 10 height 10
click at [1052, 290] on li "Upload Document" at bounding box center [1070, 295] width 97 height 21
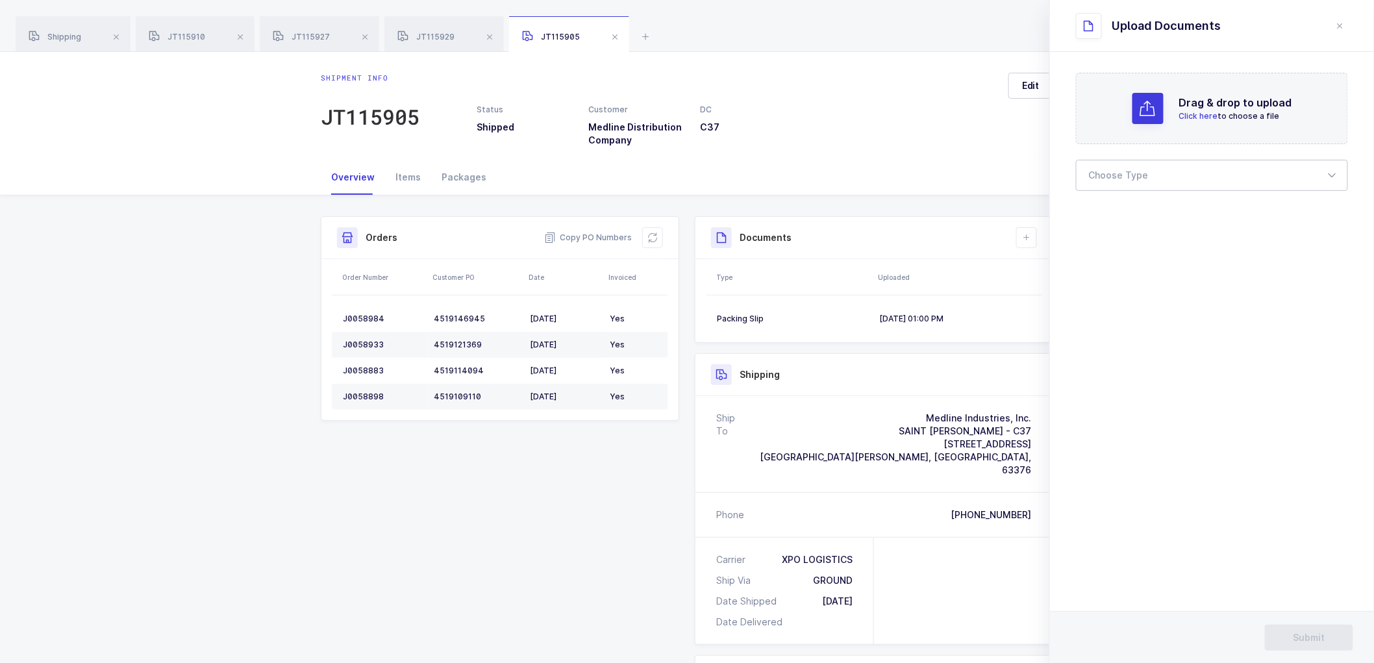
drag, startPoint x: 1102, startPoint y: 170, endPoint x: 1120, endPoint y: 217, distance: 49.9
click at [1102, 177] on div at bounding box center [1212, 175] width 272 height 31
click at [1114, 218] on span "Bill of Lading" at bounding box center [1119, 215] width 58 height 11
type input "Bill of Lading"
click at [1308, 635] on span "Submit" at bounding box center [1310, 637] width 32 height 13
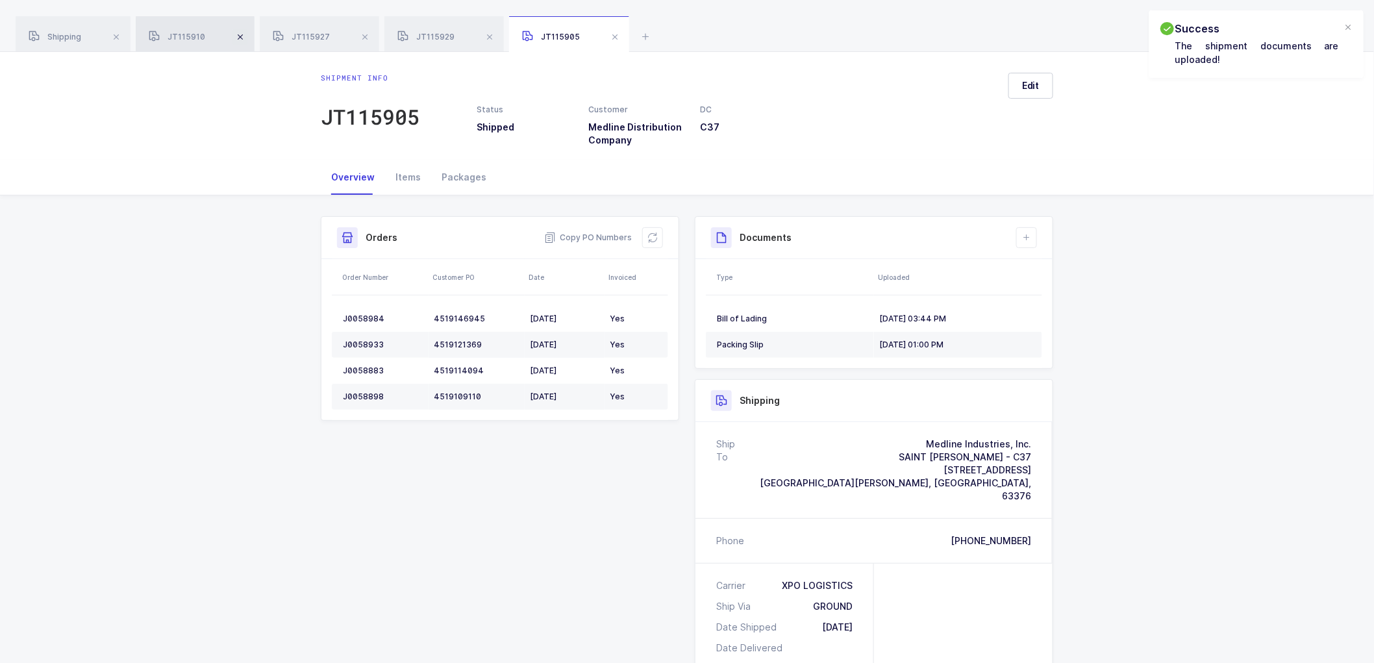
click at [240, 34] on span at bounding box center [241, 37] width 16 height 16
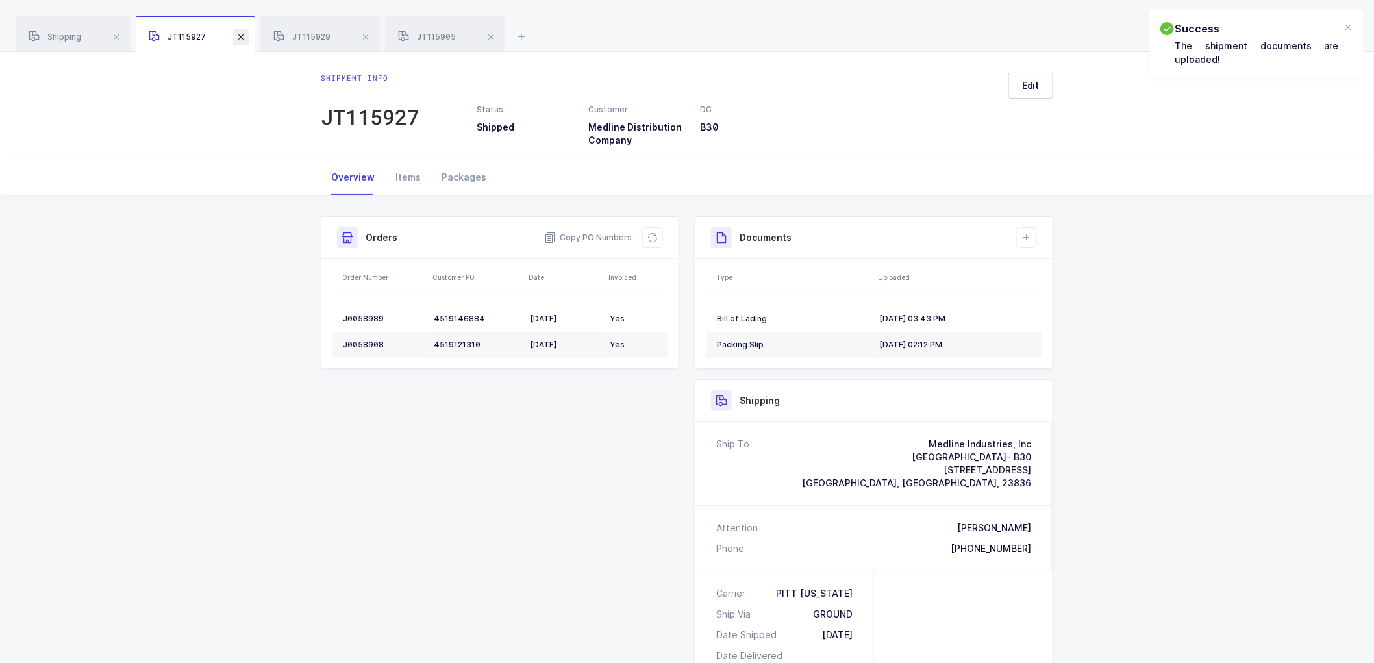
click at [243, 36] on span at bounding box center [241, 37] width 16 height 16
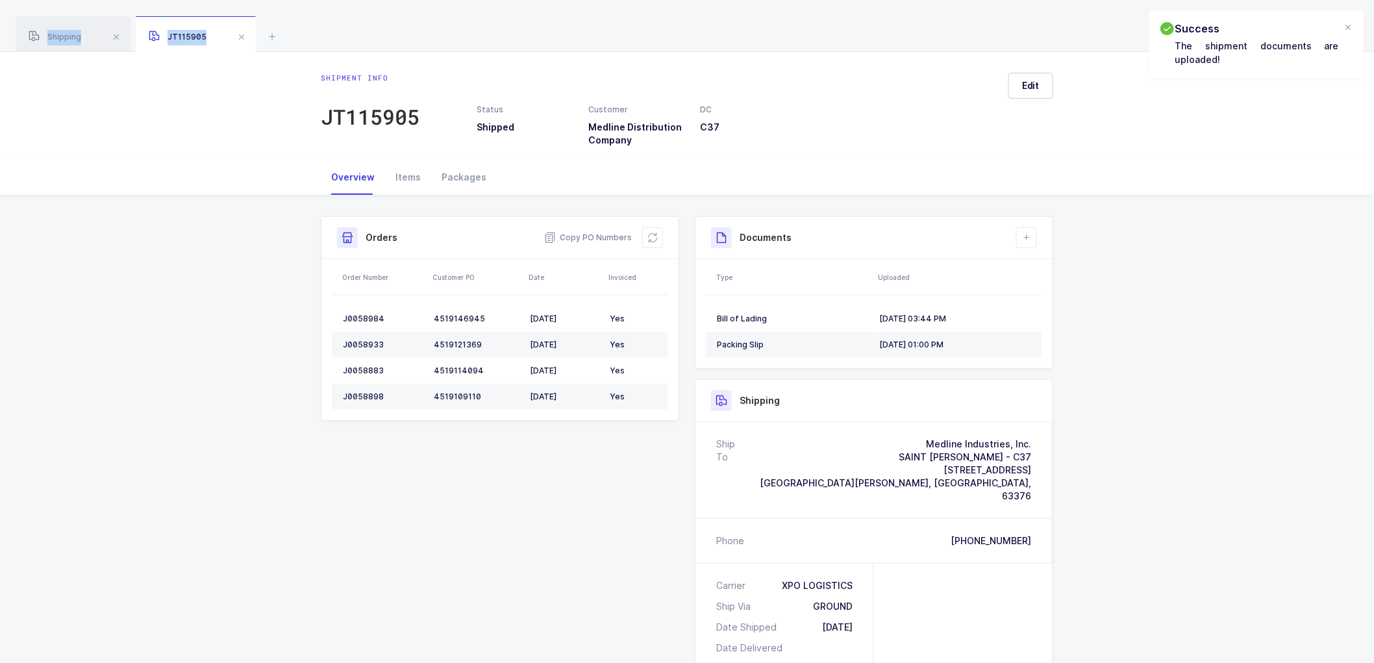
click at [243, 36] on span at bounding box center [242, 37] width 16 height 16
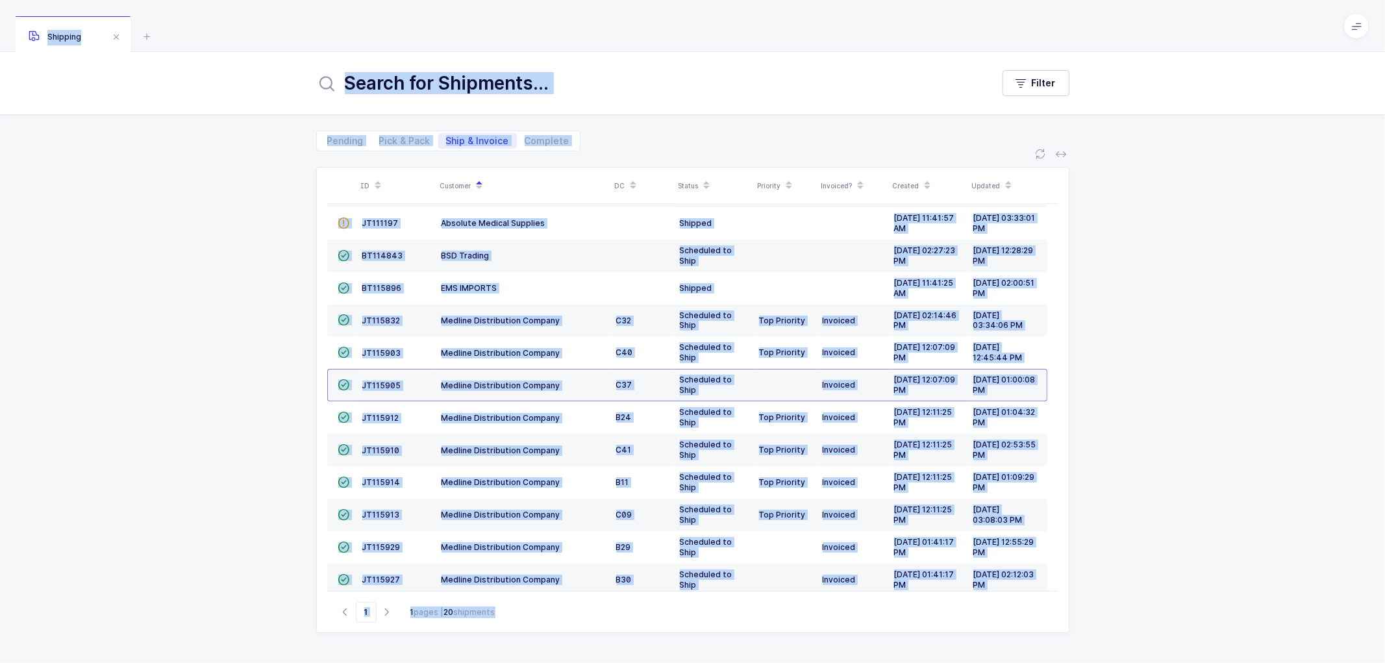
click at [652, 145] on div "Pending Pick & Pack Ship & Invoice Complete" at bounding box center [692, 133] width 753 height 36
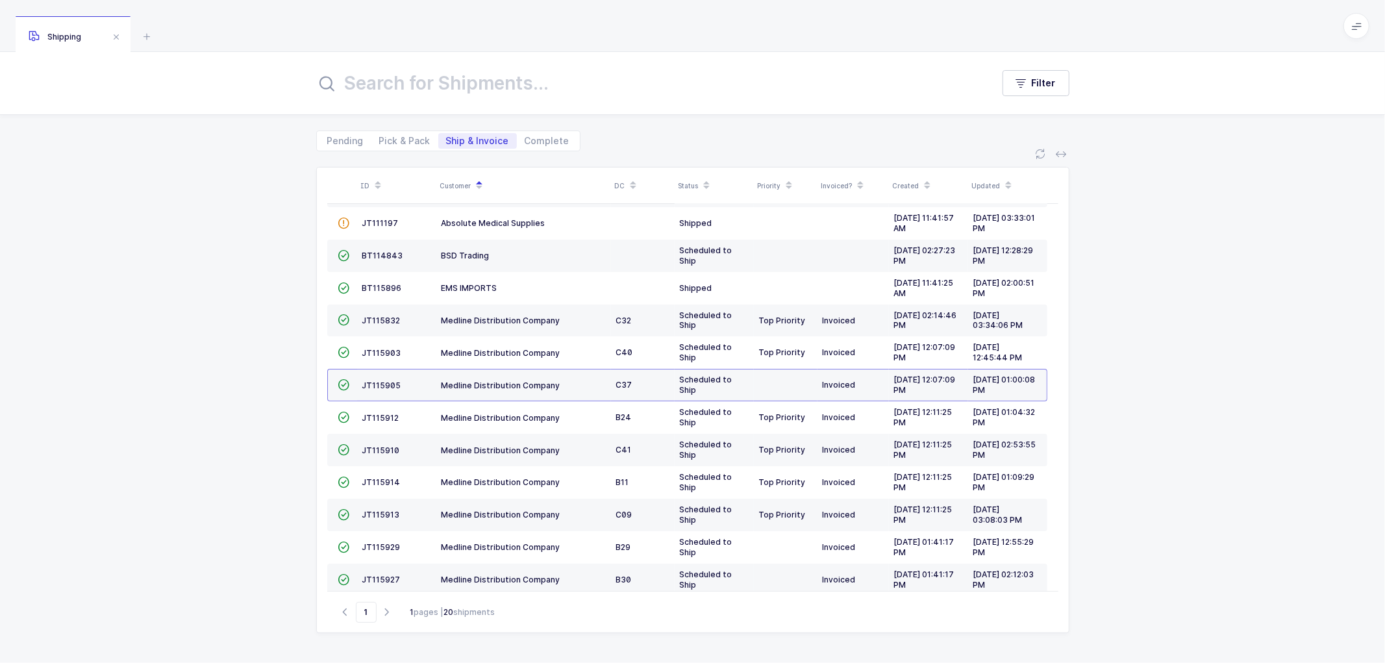
click at [1152, 287] on div "ID Customer DC Status Priority Invoiced? Created Updated  BT104009 Absolute Me…" at bounding box center [692, 407] width 1385 height 512
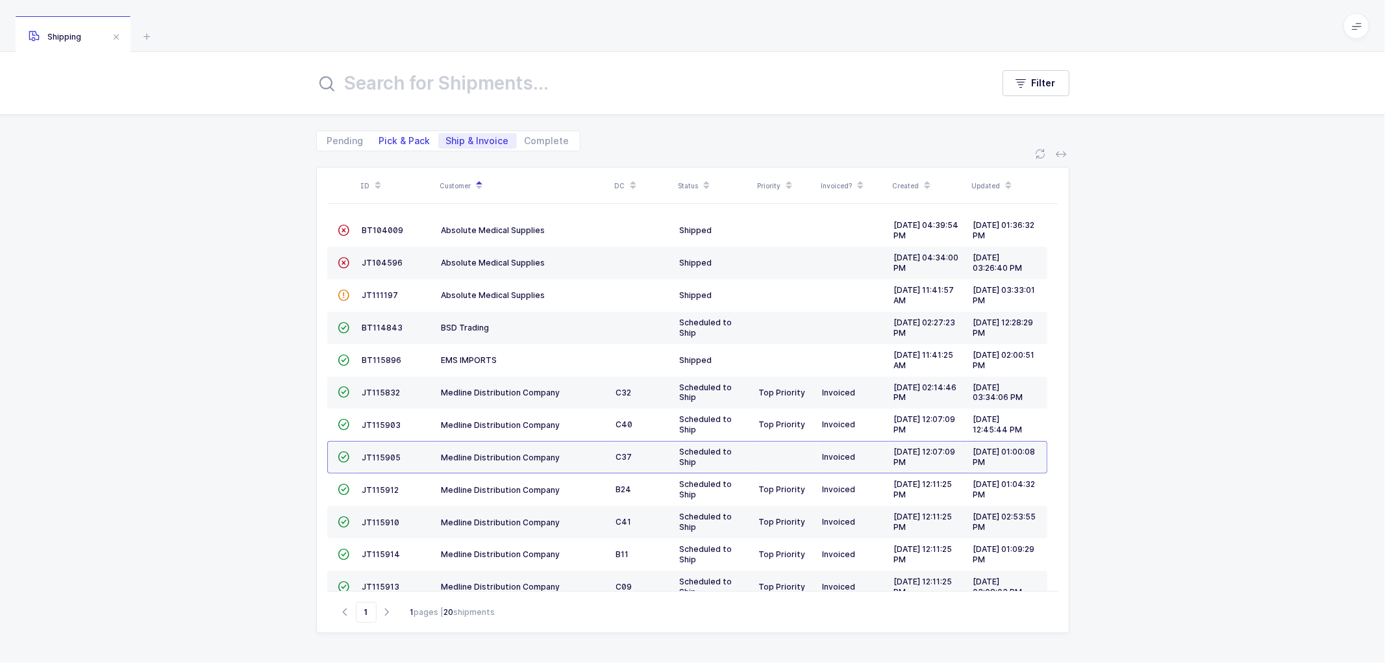
click at [396, 144] on span "Pick & Pack" at bounding box center [404, 140] width 51 height 9
click at [380, 142] on input "Pick & Pack" at bounding box center [375, 137] width 8 height 8
radio input "true"
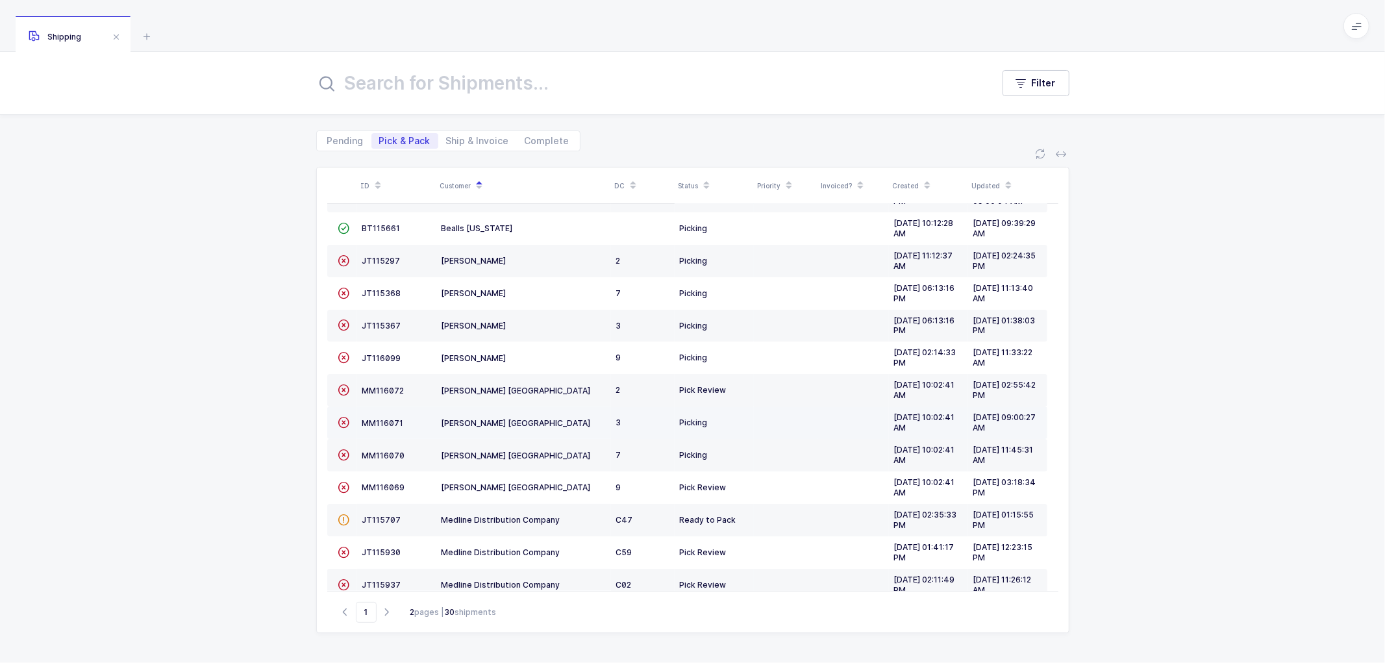
scroll to position [144, 0]
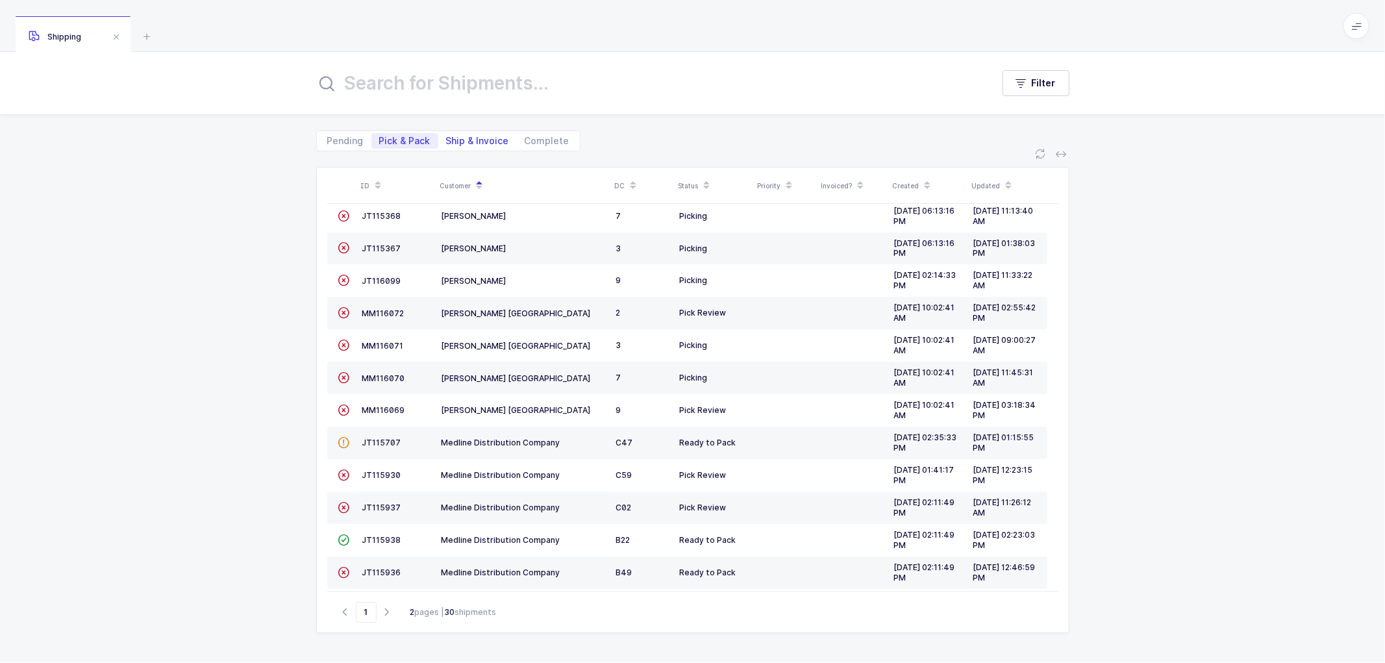
click at [468, 138] on span "Ship & Invoice" at bounding box center [477, 140] width 63 height 9
click at [447, 138] on input "Ship & Invoice" at bounding box center [442, 137] width 8 height 8
radio input "true"
radio input "false"
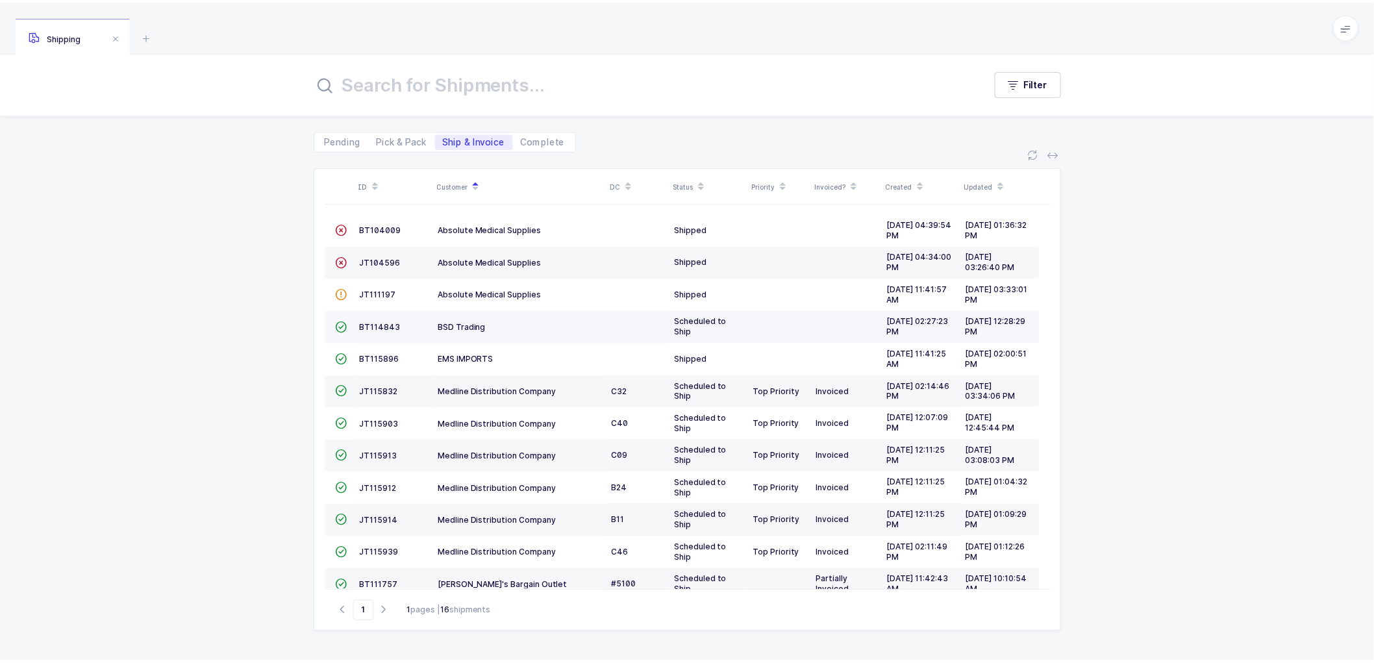
scroll to position [0, 0]
click at [381, 392] on span "JT115832" at bounding box center [381, 393] width 38 height 10
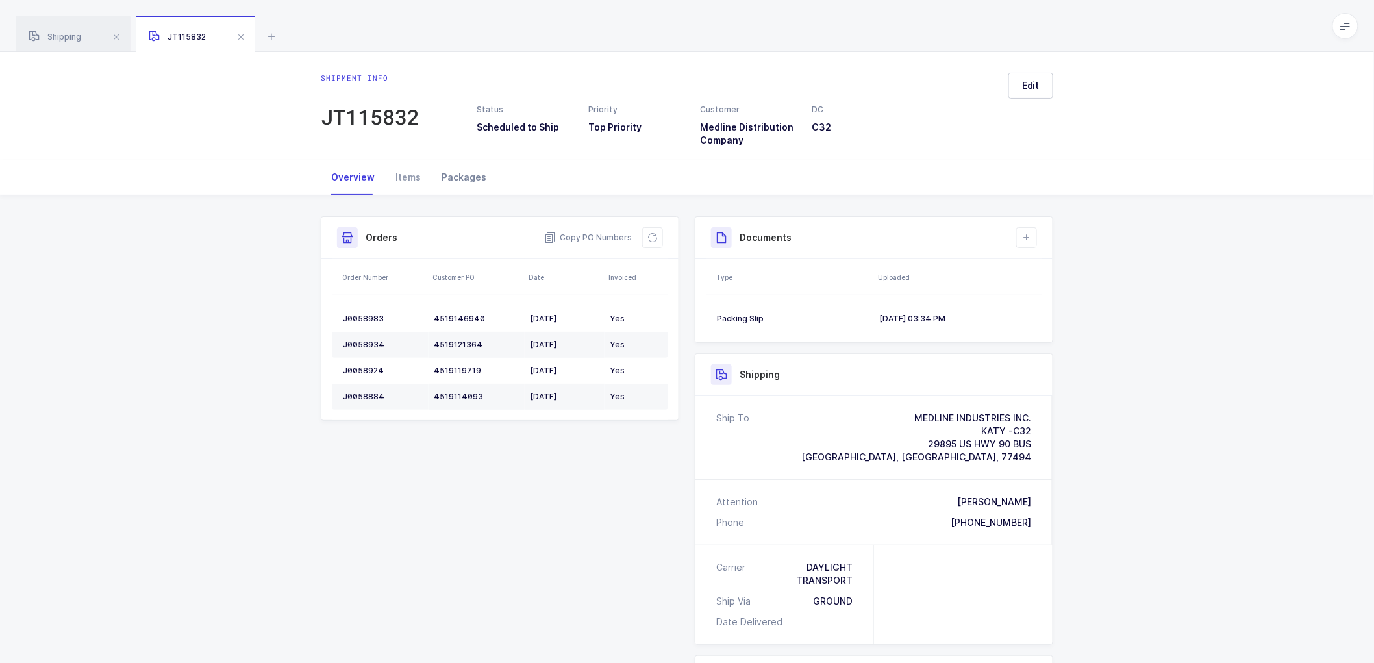
drag, startPoint x: 451, startPoint y: 170, endPoint x: 496, endPoint y: 184, distance: 47.0
click at [451, 171] on div "Packages" at bounding box center [464, 177] width 66 height 35
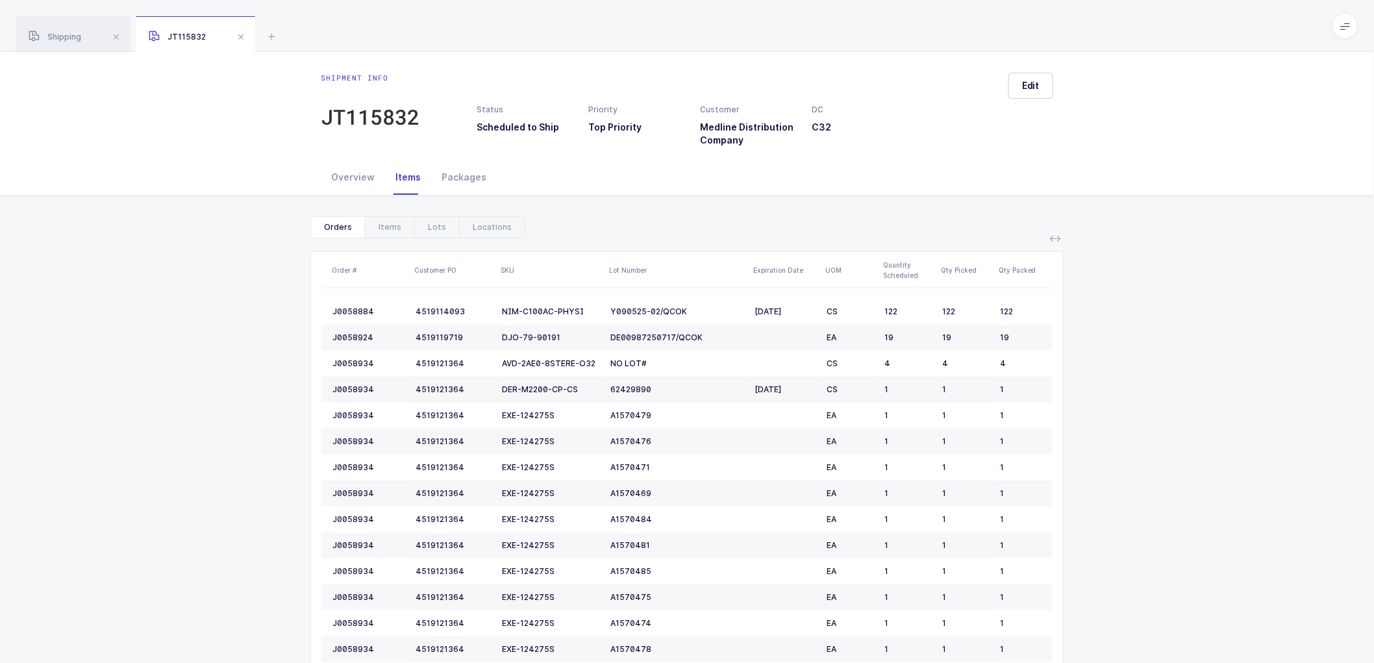
click at [198, 322] on div "Show canceled Orders Items Lots Locations Order # Customer PO SKU Lot Number Ex…" at bounding box center [687, 595] width 1354 height 801
click at [238, 31] on span at bounding box center [241, 37] width 16 height 16
